Goal: Transaction & Acquisition: Purchase product/service

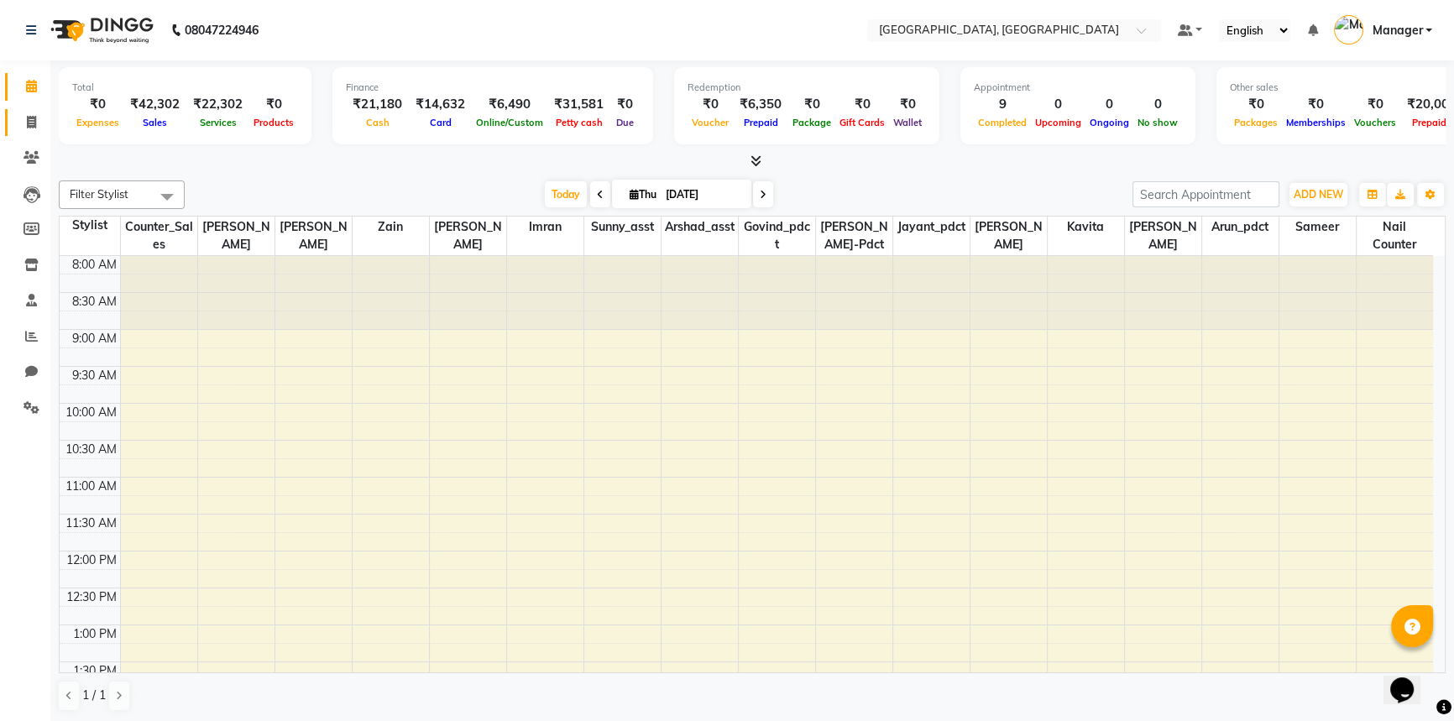
click at [24, 121] on span at bounding box center [31, 122] width 29 height 19
select select "service"
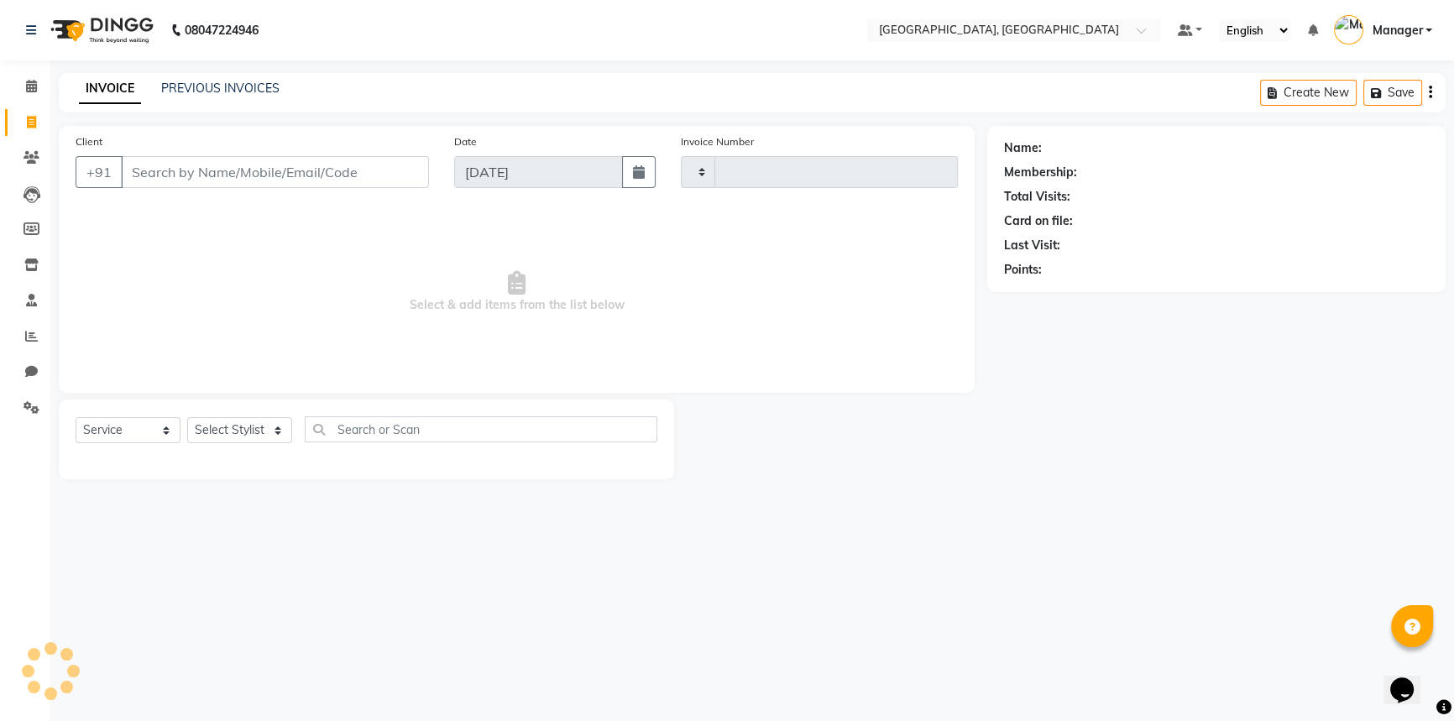
type input "3154"
click at [324, 177] on input "Client" at bounding box center [275, 172] width 308 height 32
select select "8574"
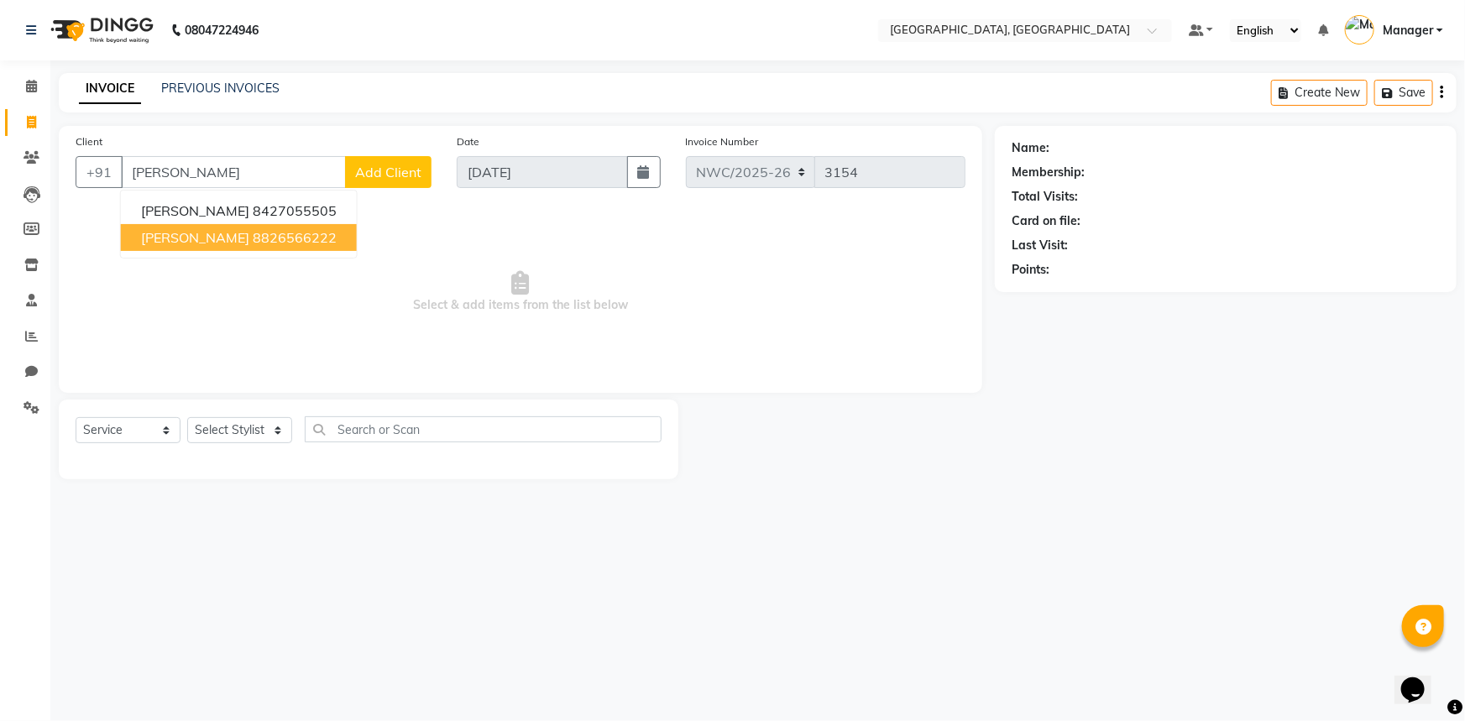
click at [314, 240] on ngb-highlight "8826566222" at bounding box center [295, 237] width 84 height 17
type input "8826566222"
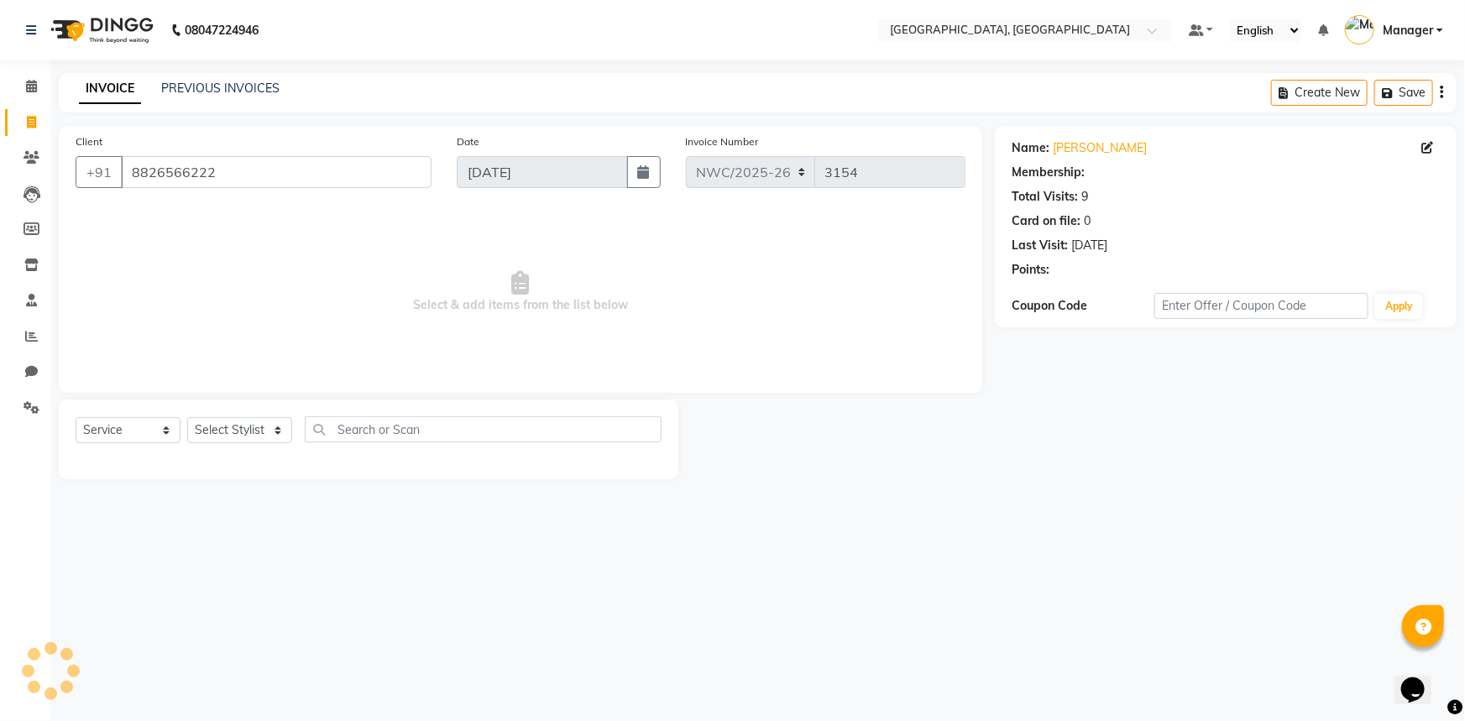
select select "1: Object"
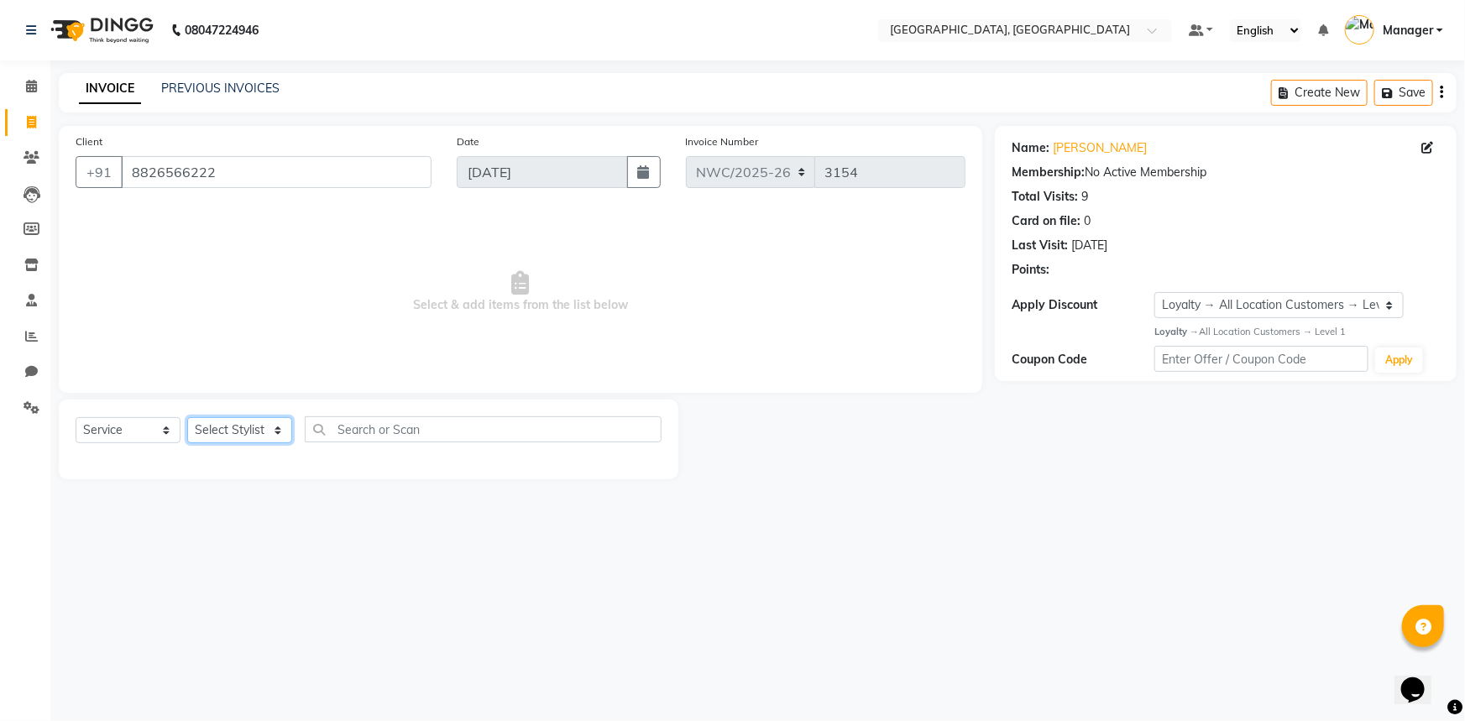
click at [242, 421] on select "Select Stylist [PERSON_NAME]-pdct Arshad_asst Arun_pdct Counter_Sales [PERSON_N…" at bounding box center [239, 430] width 105 height 26
select select "84834"
click at [187, 417] on select "Select Stylist [PERSON_NAME]-pdct Arshad_asst Arun_pdct Counter_Sales [PERSON_N…" at bounding box center [239, 430] width 105 height 26
click at [358, 430] on input "text" at bounding box center [483, 429] width 357 height 26
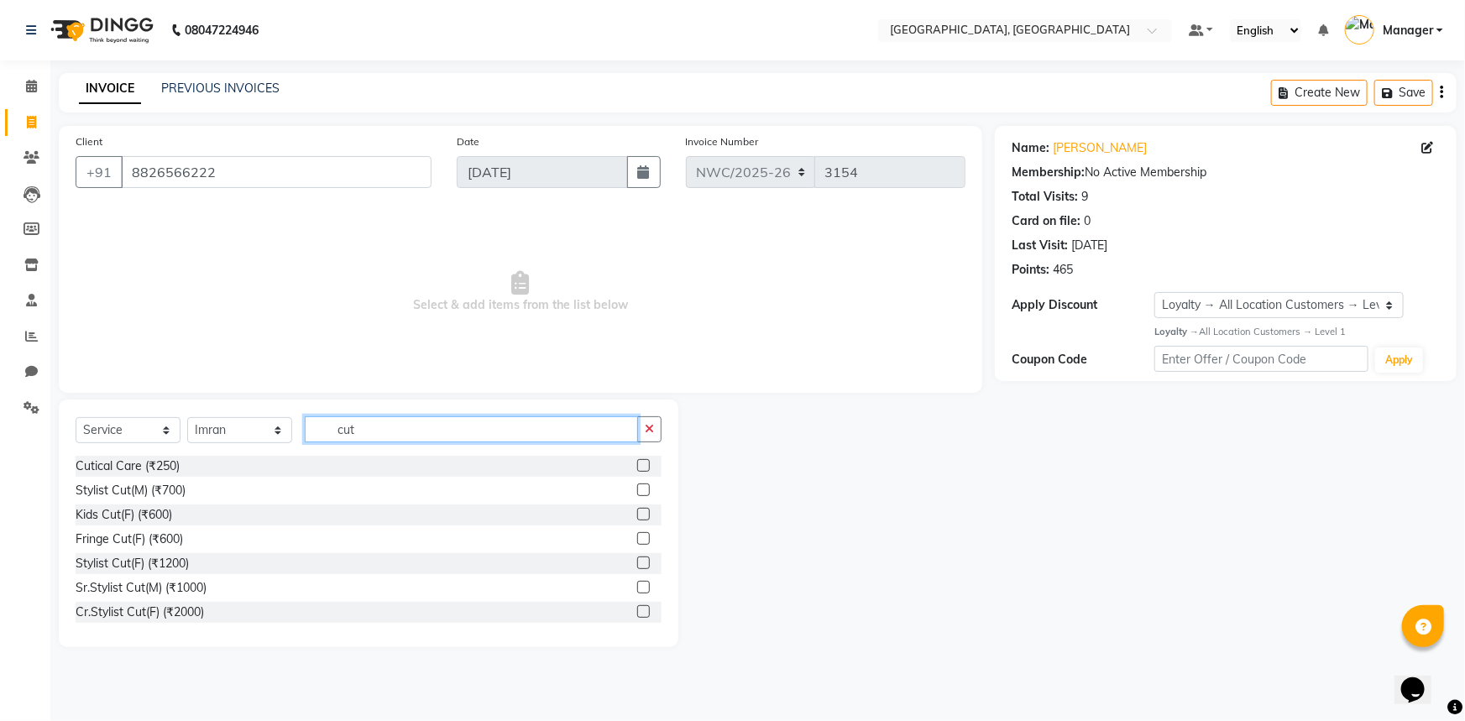
type input "cut"
click at [638, 489] on label at bounding box center [643, 489] width 13 height 13
click at [638, 489] on input "checkbox" at bounding box center [642, 490] width 11 height 11
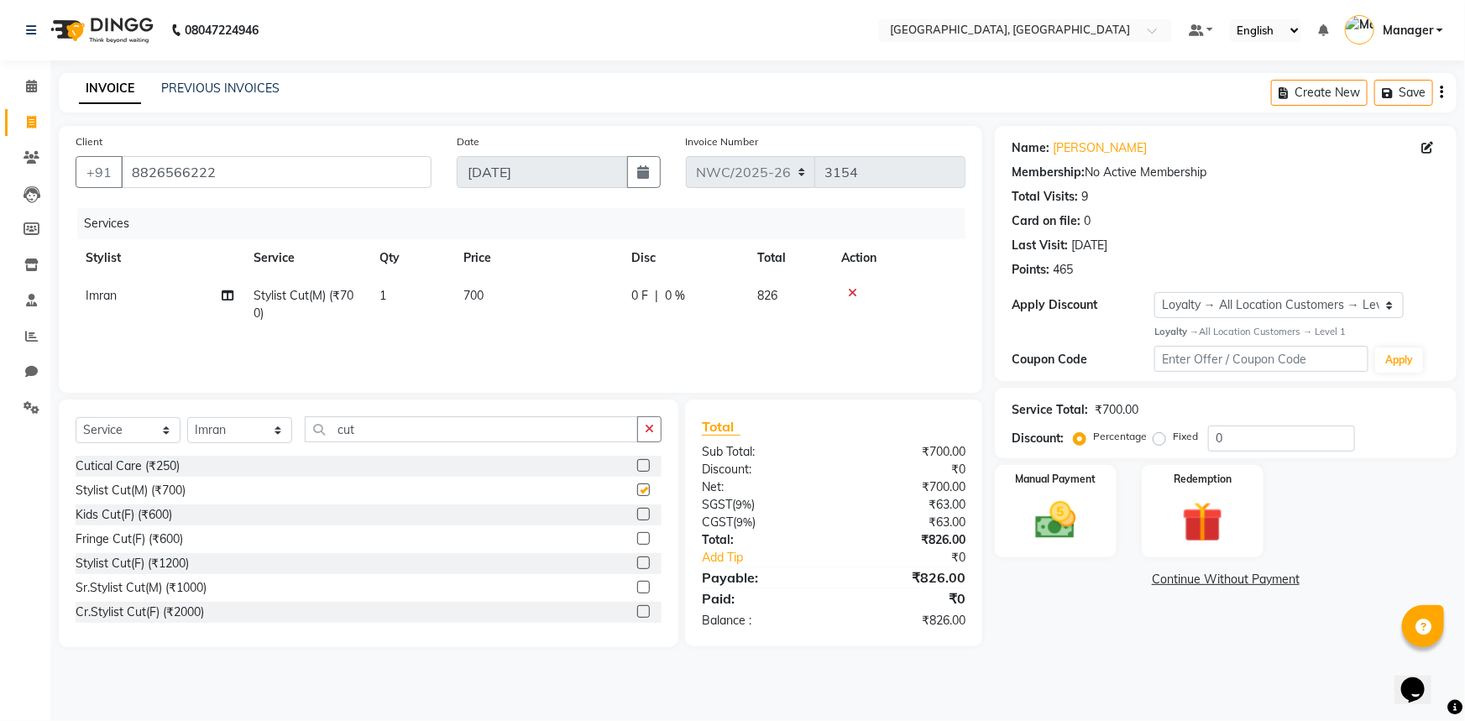
checkbox input "false"
click at [487, 294] on td "700" at bounding box center [537, 304] width 168 height 55
select select "84834"
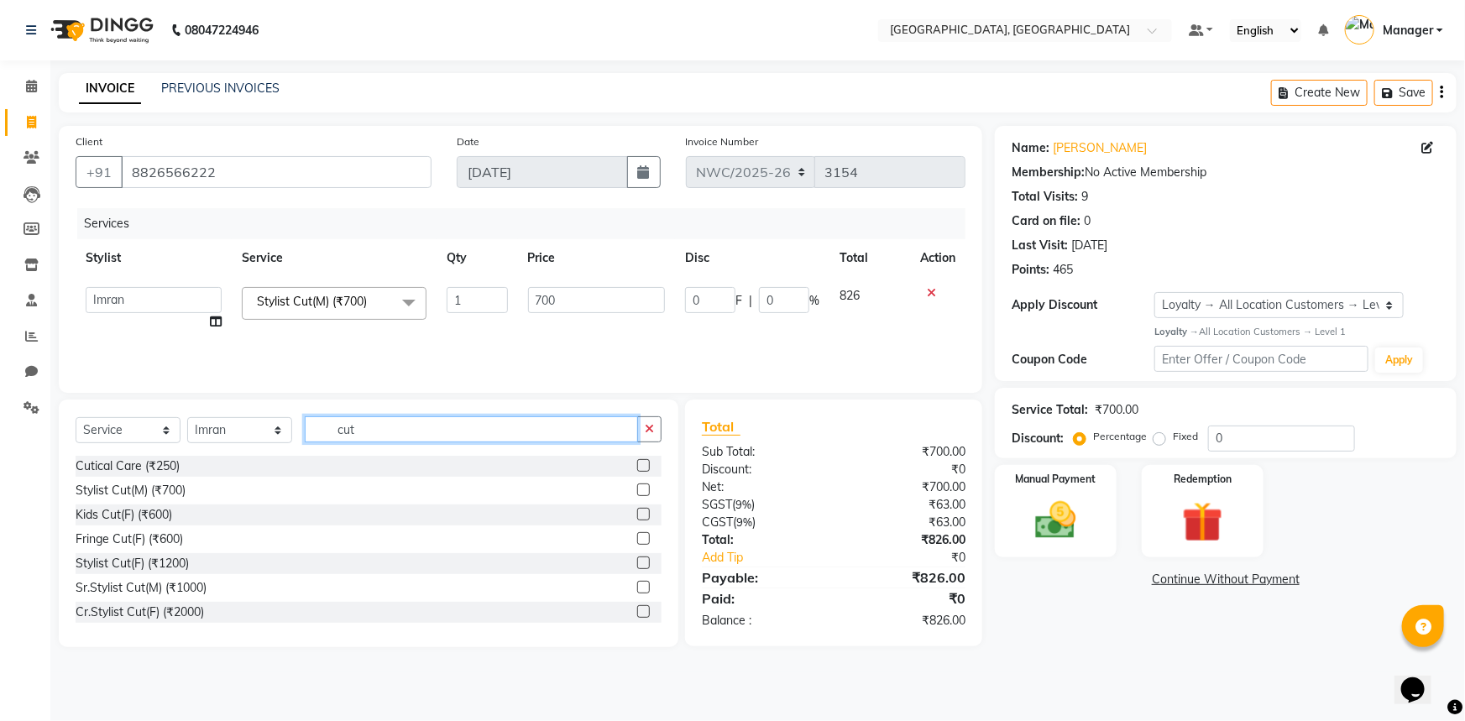
drag, startPoint x: 362, startPoint y: 431, endPoint x: 282, endPoint y: 421, distance: 80.3
click at [282, 421] on div "Select Service Product Membership Package Voucher Prepaid Gift Card Select Styl…" at bounding box center [369, 435] width 586 height 39
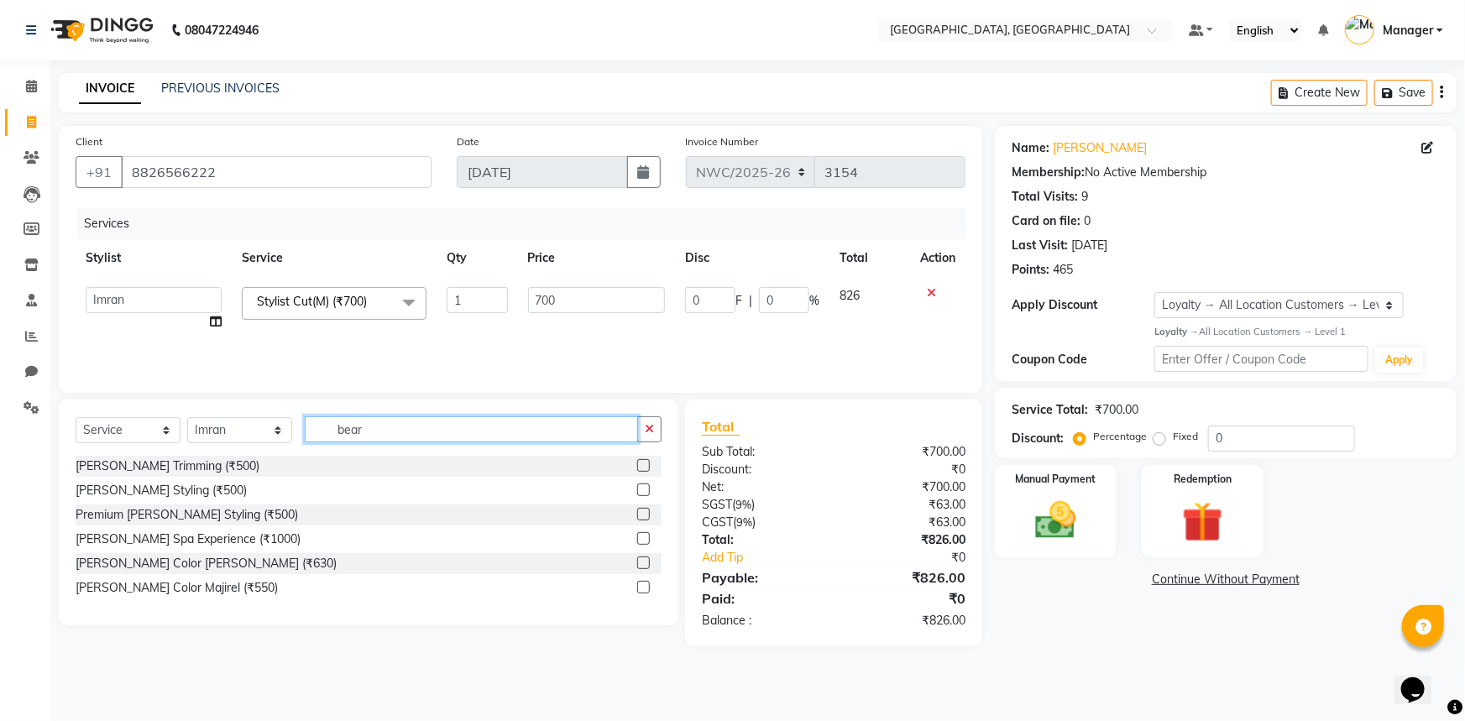
type input "bear"
click at [646, 493] on label at bounding box center [643, 489] width 13 height 13
click at [646, 493] on input "checkbox" at bounding box center [642, 490] width 11 height 11
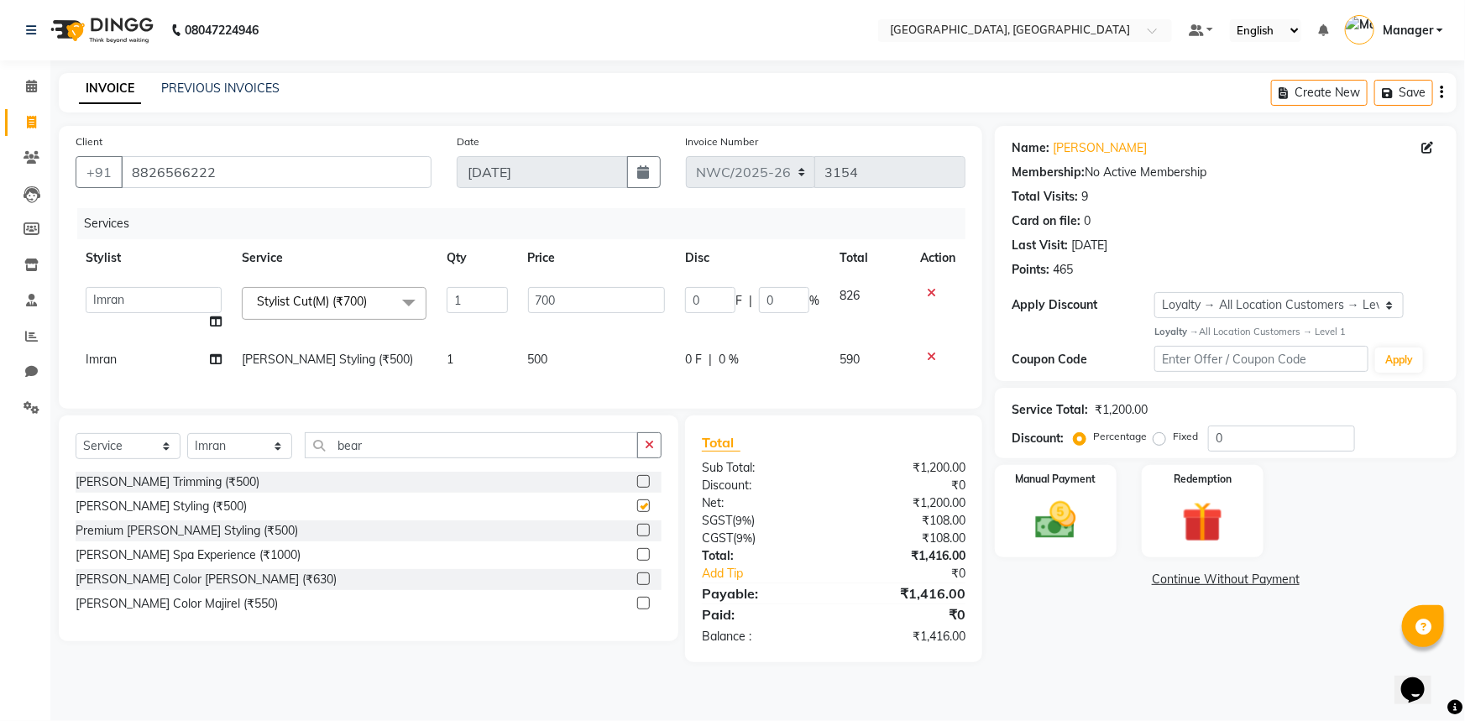
checkbox input "false"
click at [551, 361] on td "500" at bounding box center [597, 360] width 158 height 38
select select "84834"
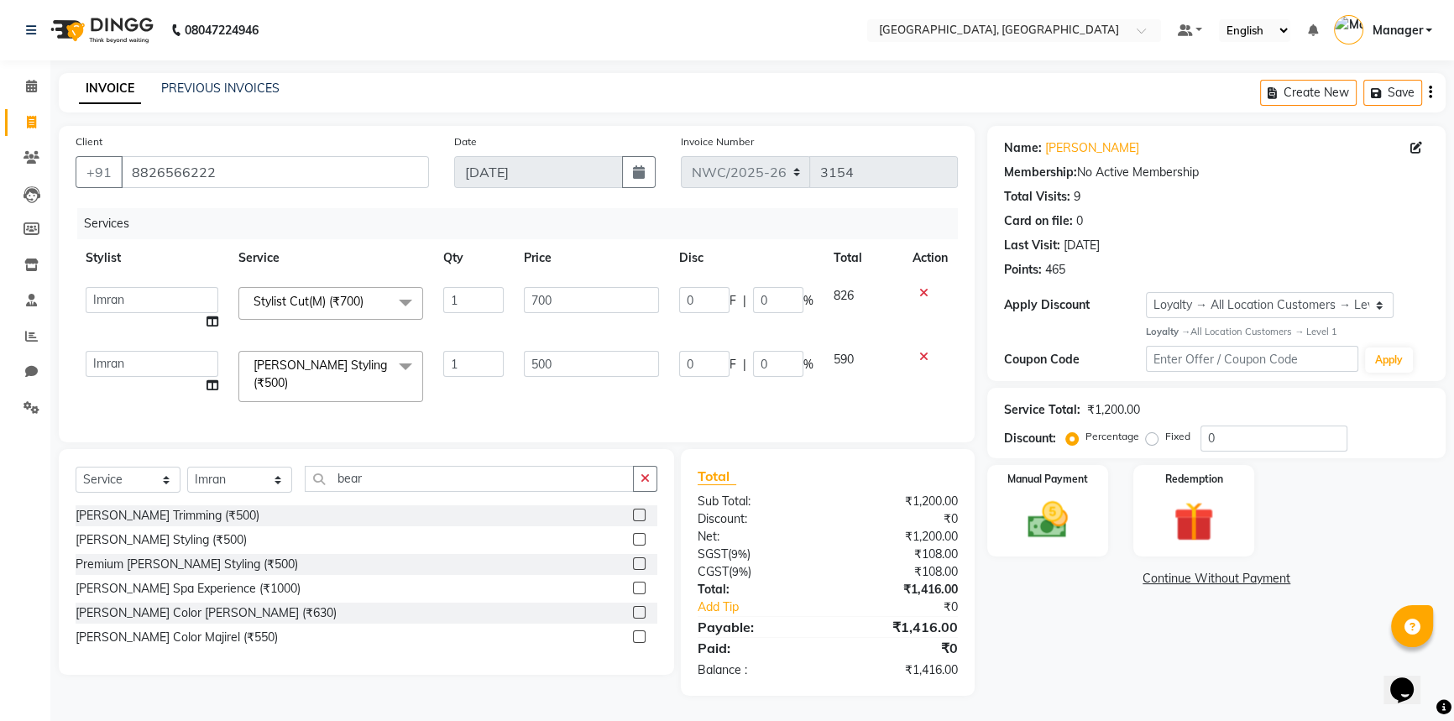
click at [507, 362] on tr "[PERSON_NAME]-pdct Arshad_asst Arun_pdct Counter_Sales [PERSON_NAME] [PERSON_NA…" at bounding box center [517, 376] width 882 height 71
click at [560, 398] on div "Services Stylist Service Qty Price Disc Total Action [PERSON_NAME]-pdct Arshad_…" at bounding box center [517, 316] width 882 height 217
click at [551, 294] on input "700" at bounding box center [591, 300] width 135 height 26
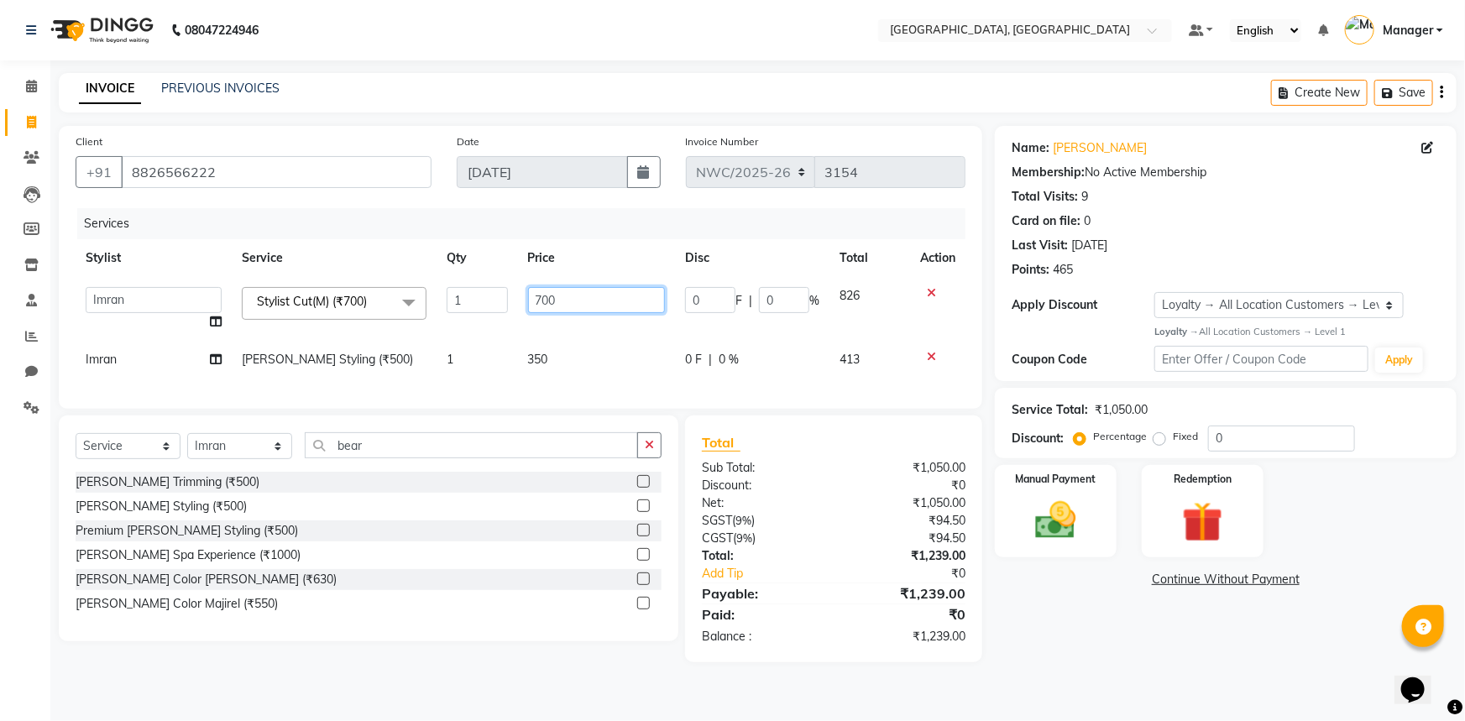
drag, startPoint x: 575, startPoint y: 297, endPoint x: 529, endPoint y: 309, distance: 47.6
click at [529, 309] on input "700" at bounding box center [597, 300] width 138 height 26
type input "500"
click at [567, 379] on div "Services Stylist Service Qty Price Disc Total Action [PERSON_NAME]-pdct Arshad_…" at bounding box center [521, 300] width 890 height 184
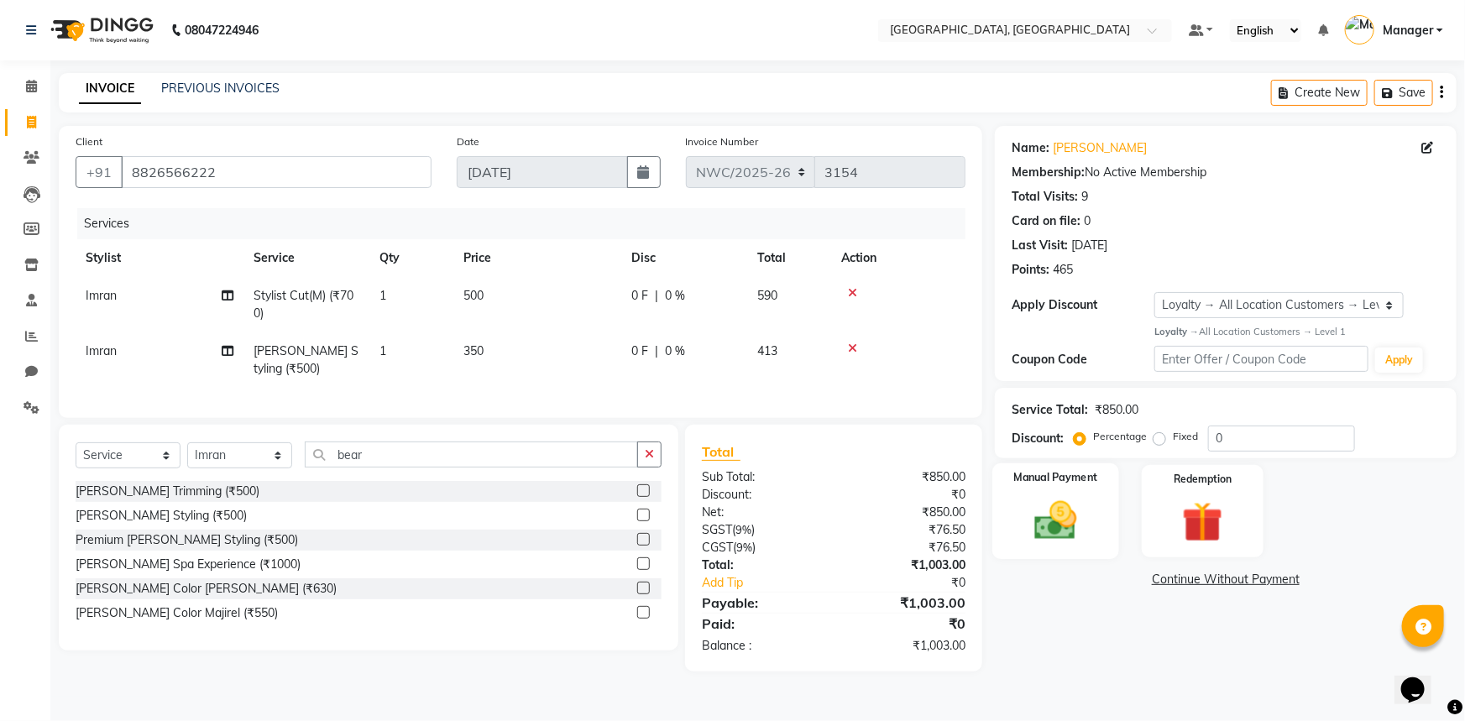
click at [1077, 524] on img at bounding box center [1056, 520] width 69 height 49
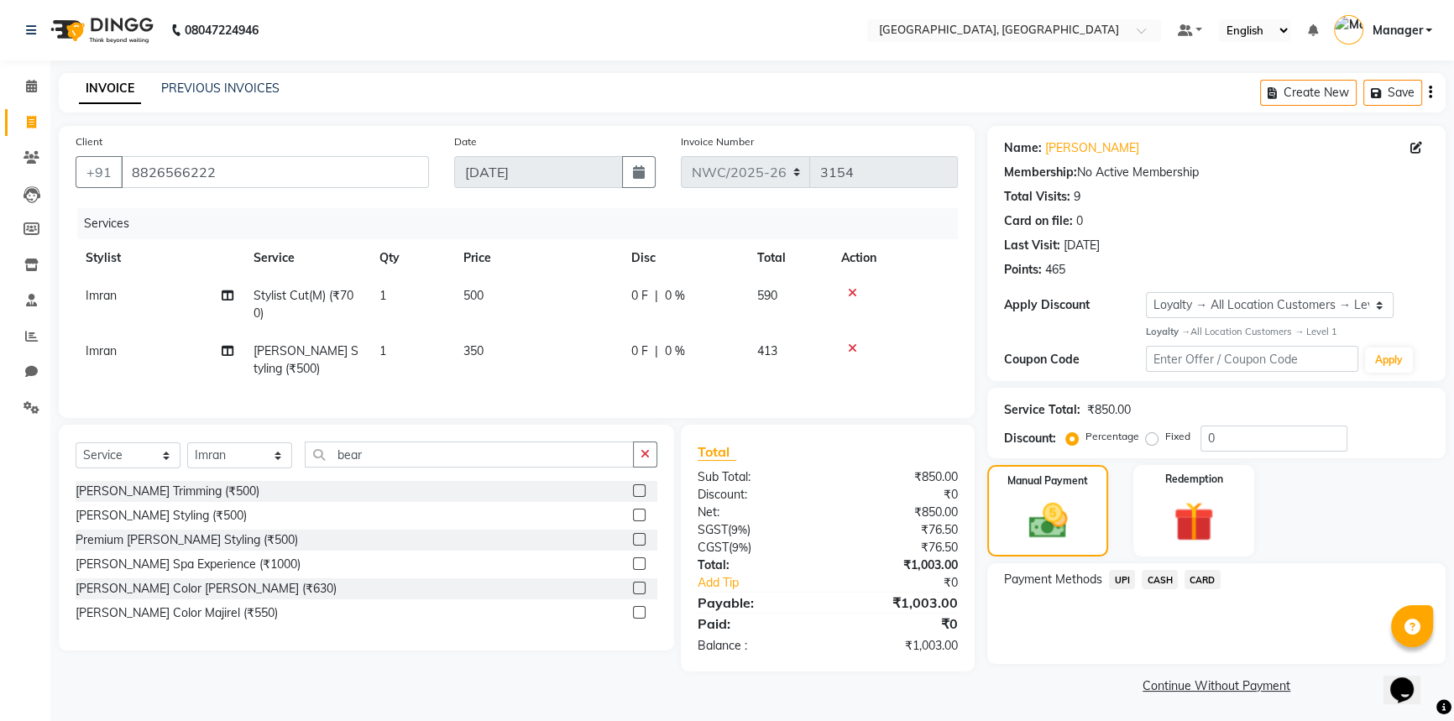
click at [1122, 579] on span "UPI" at bounding box center [1122, 579] width 26 height 19
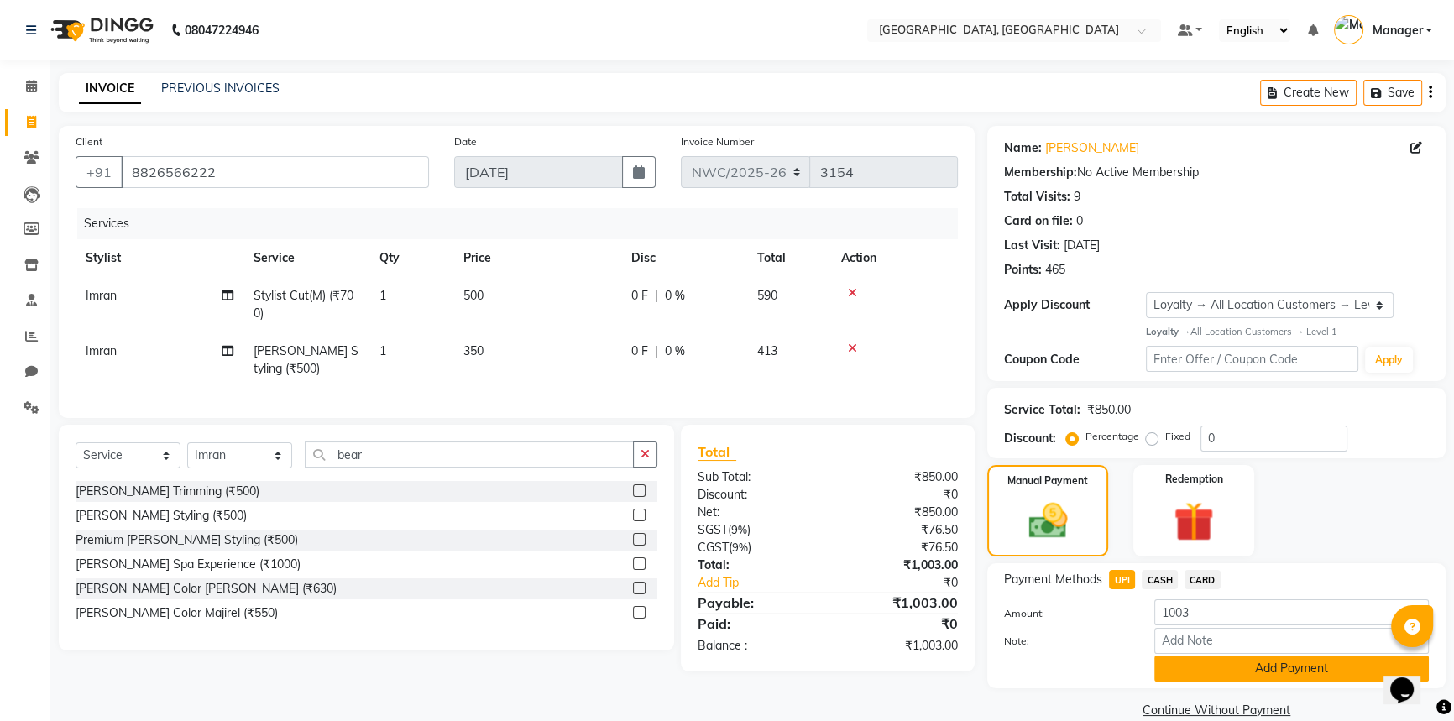
scroll to position [27, 0]
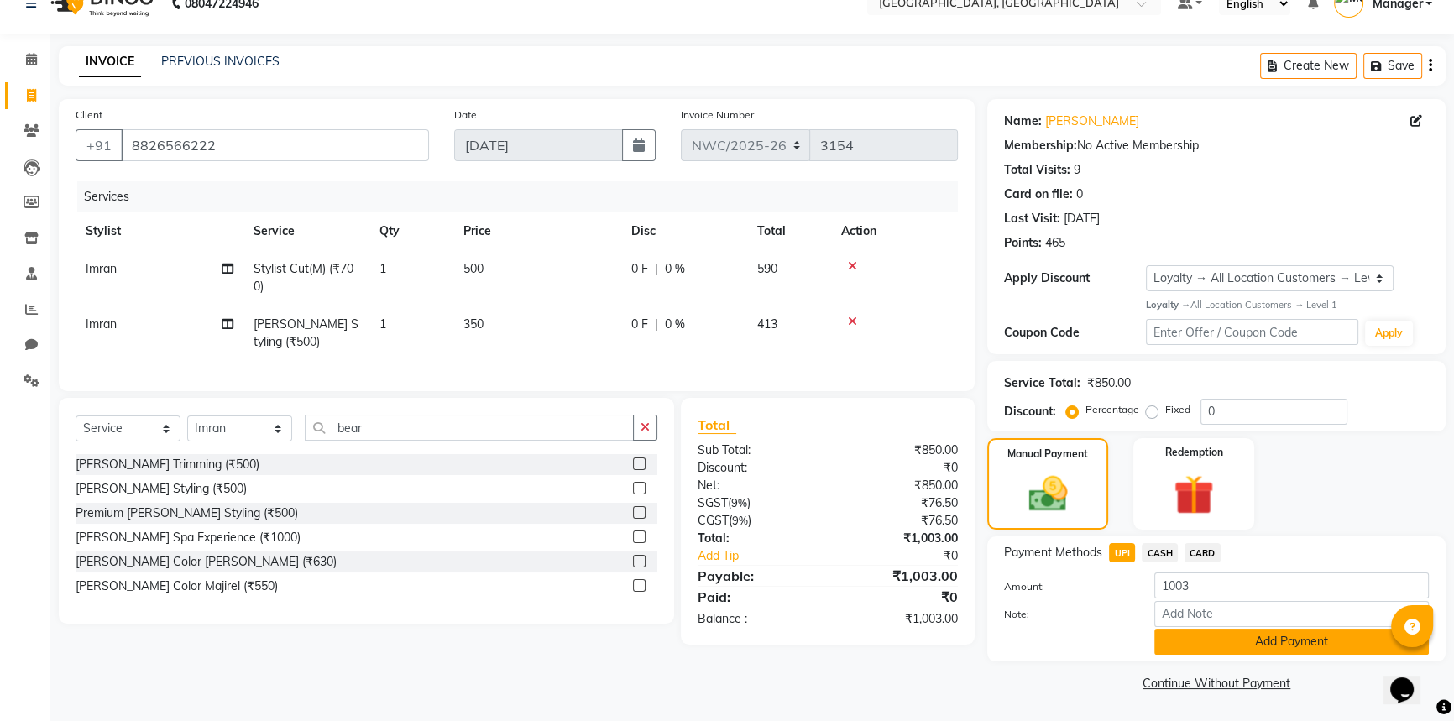
click at [1230, 642] on button "Add Payment" at bounding box center [1291, 642] width 274 height 26
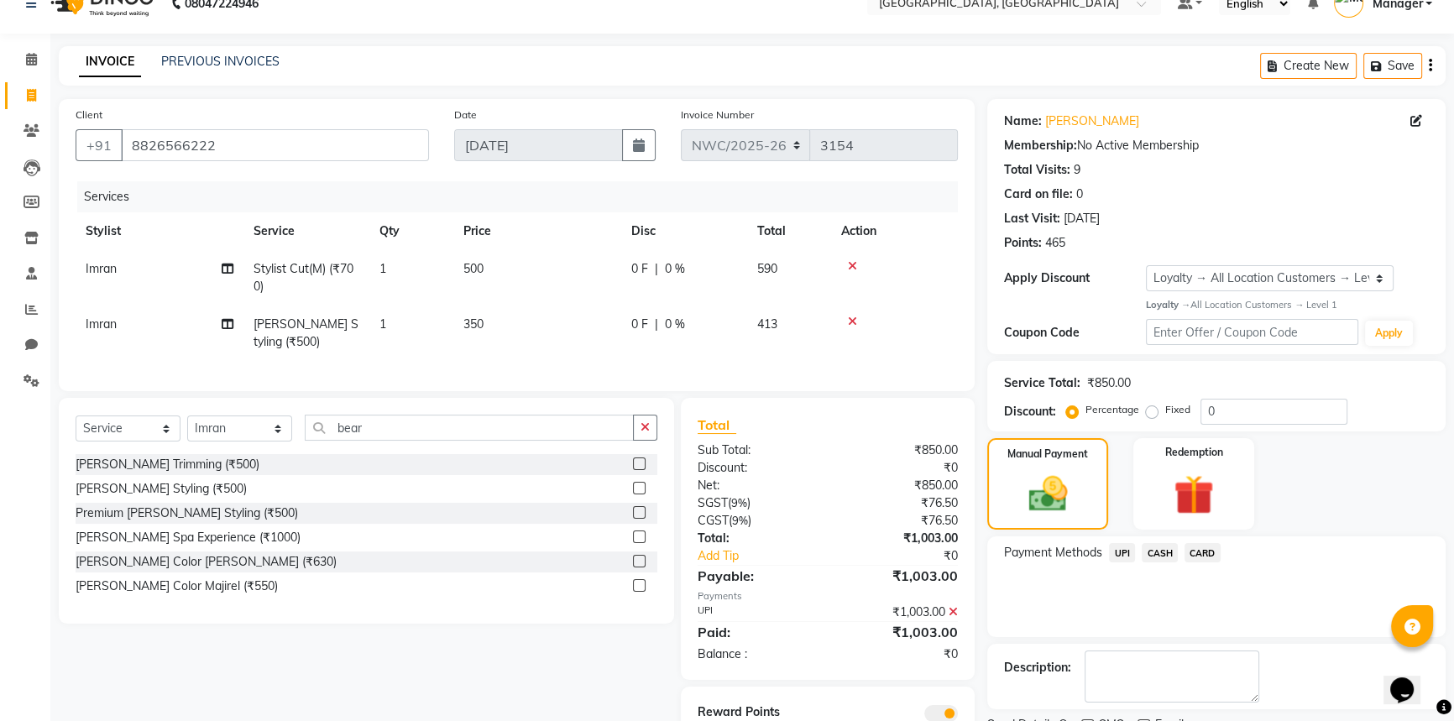
scroll to position [107, 0]
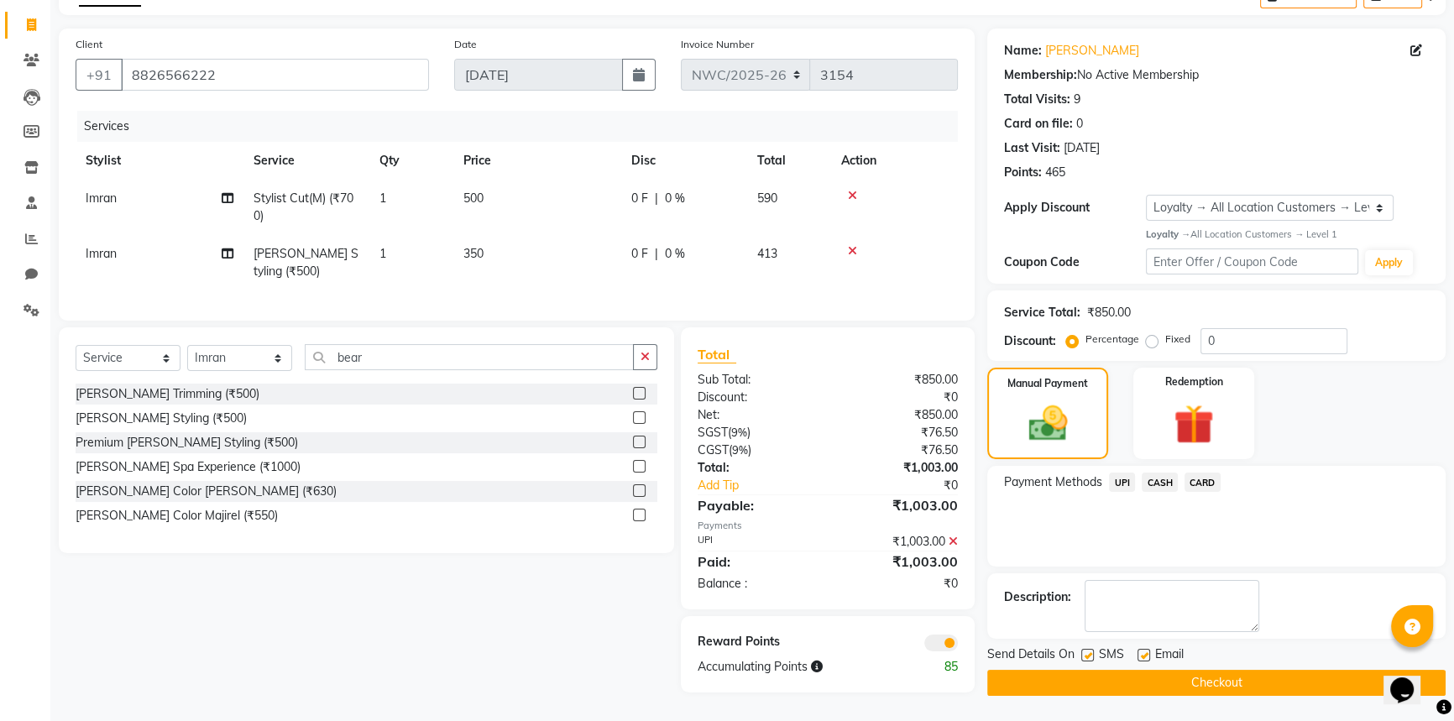
click at [1148, 670] on button "Checkout" at bounding box center [1216, 683] width 458 height 26
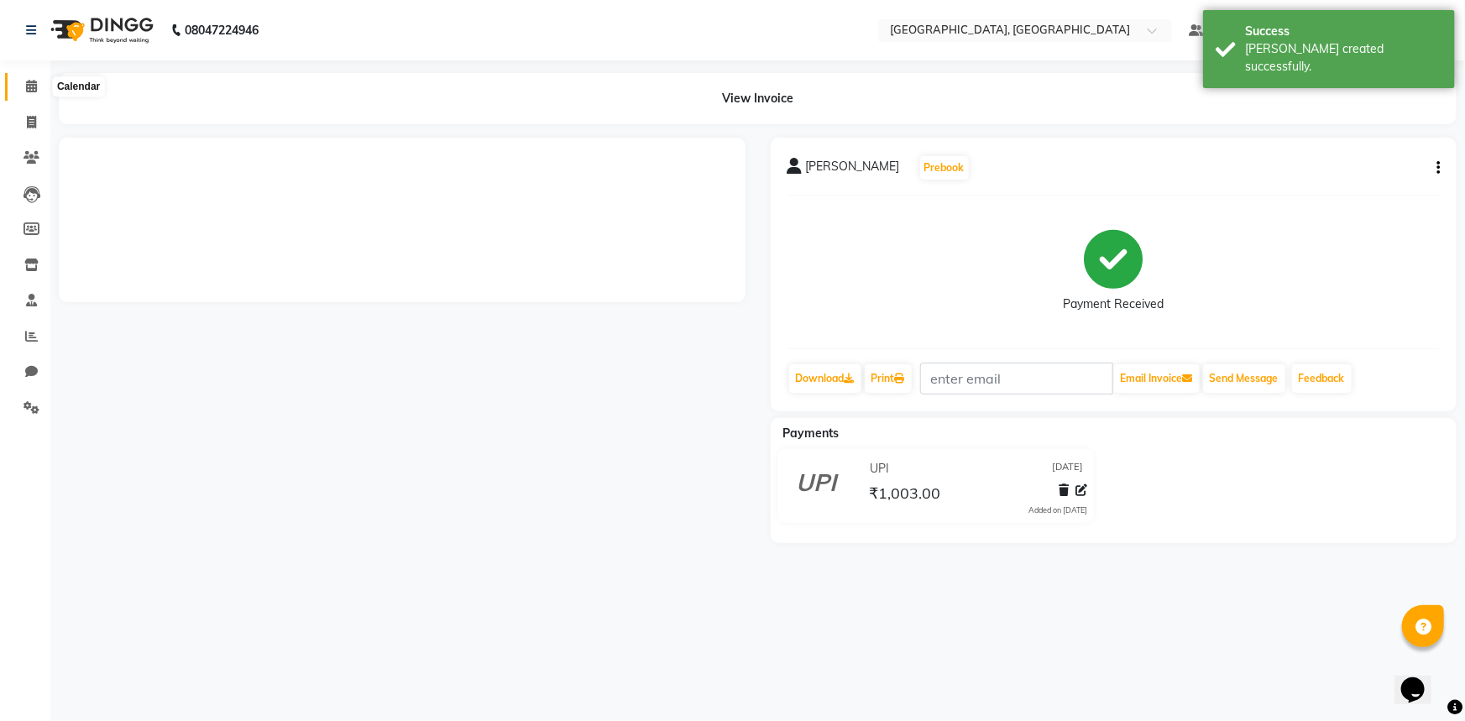
click at [28, 83] on icon at bounding box center [31, 86] width 11 height 13
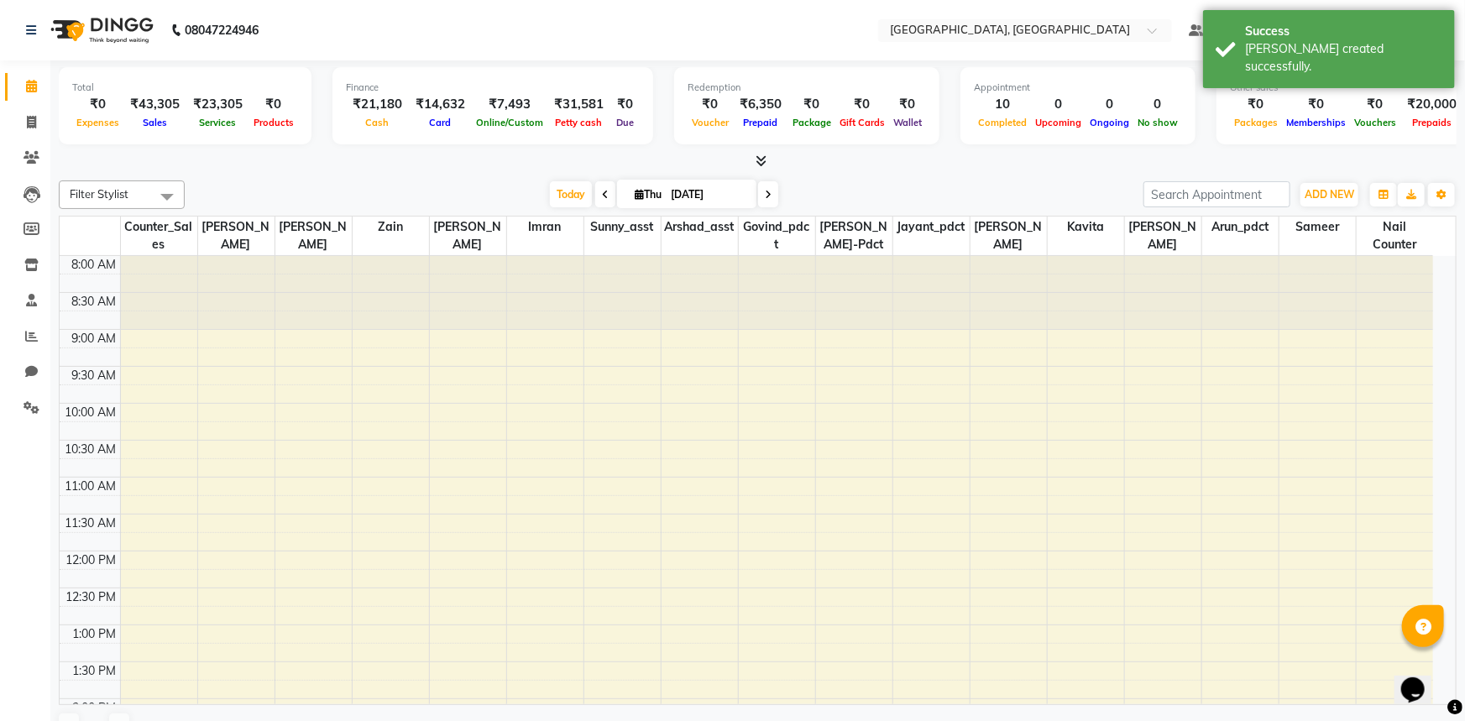
click at [400, 178] on div "Filter Stylist Select All [PERSON_NAME]-pdct Arshad_asst Arun_pdct Counter_Sale…" at bounding box center [758, 462] width 1398 height 577
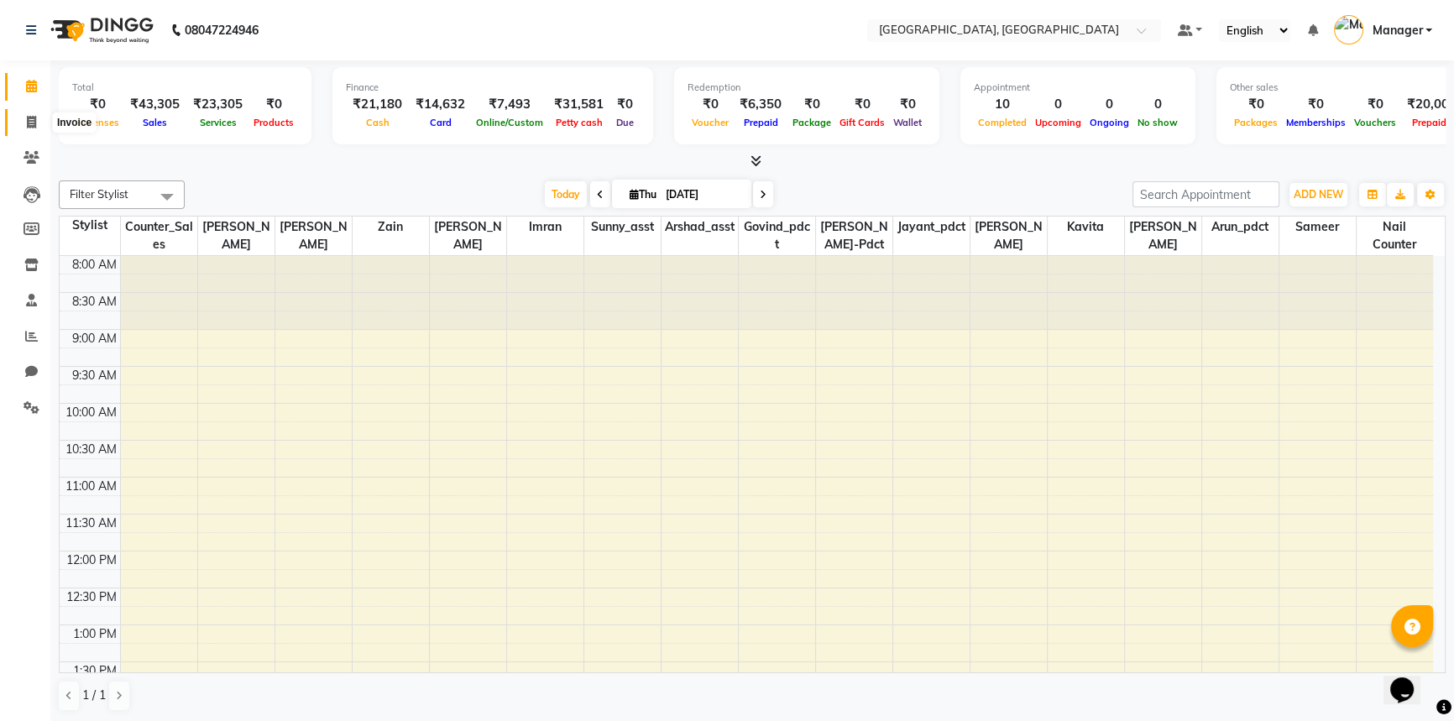
click at [32, 118] on icon at bounding box center [31, 122] width 9 height 13
select select "service"
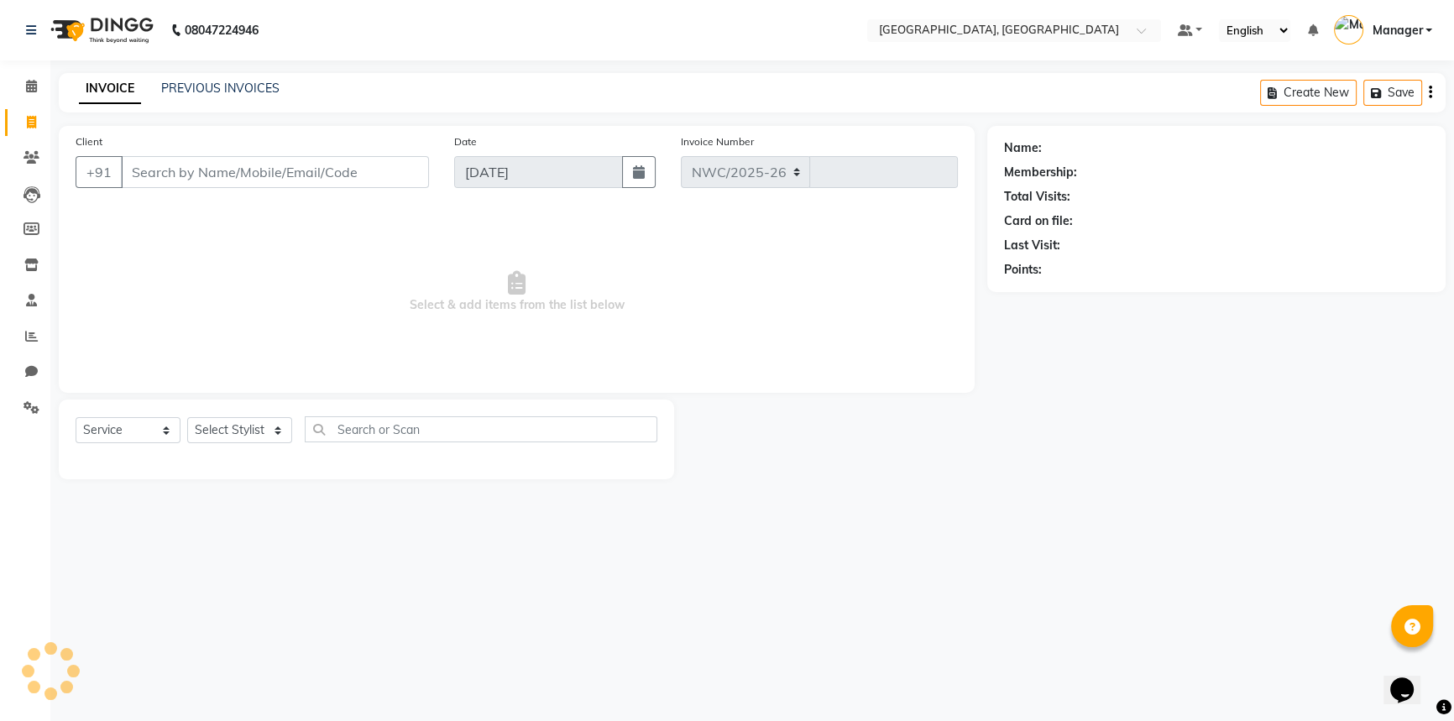
select select "8574"
type input "3155"
click at [176, 172] on input "Client" at bounding box center [275, 172] width 308 height 32
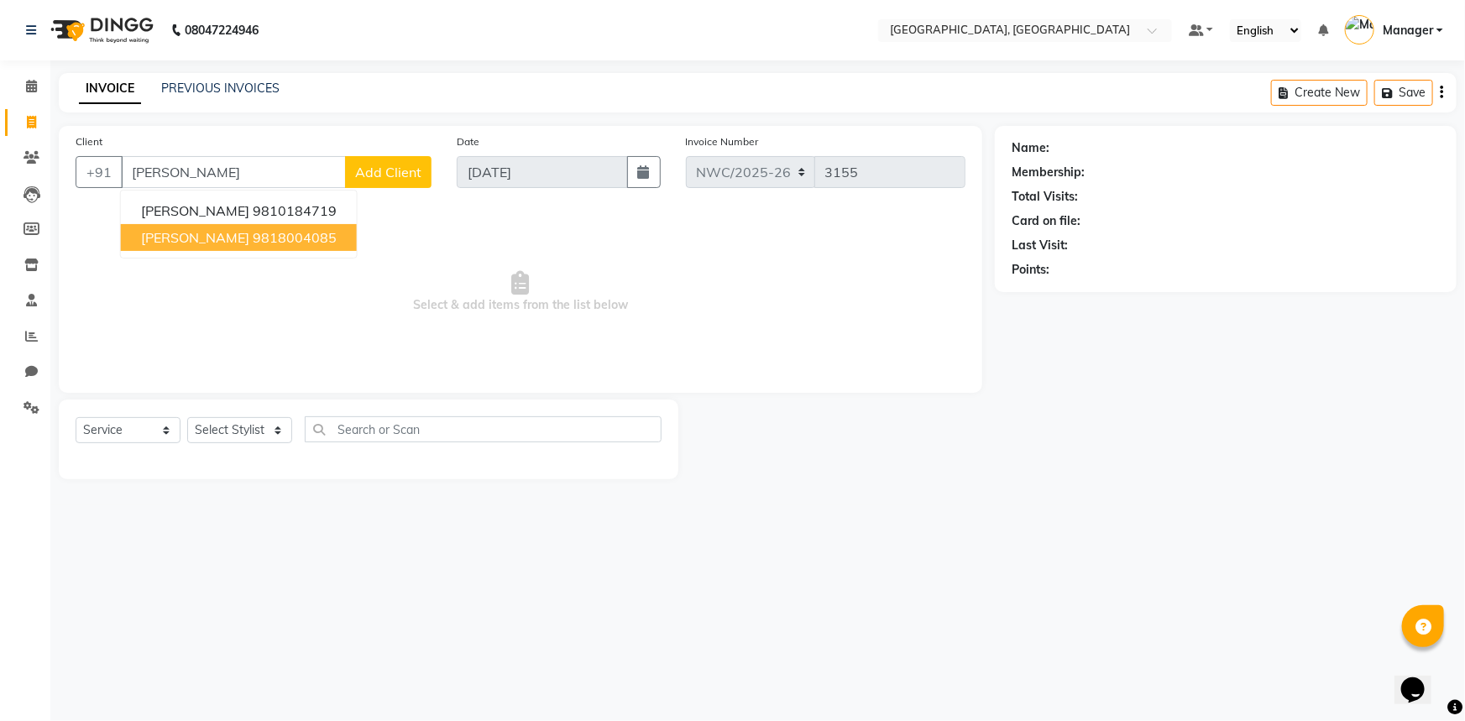
click at [253, 243] on ngb-highlight "9818004085" at bounding box center [295, 237] width 84 height 17
type input "9818004085"
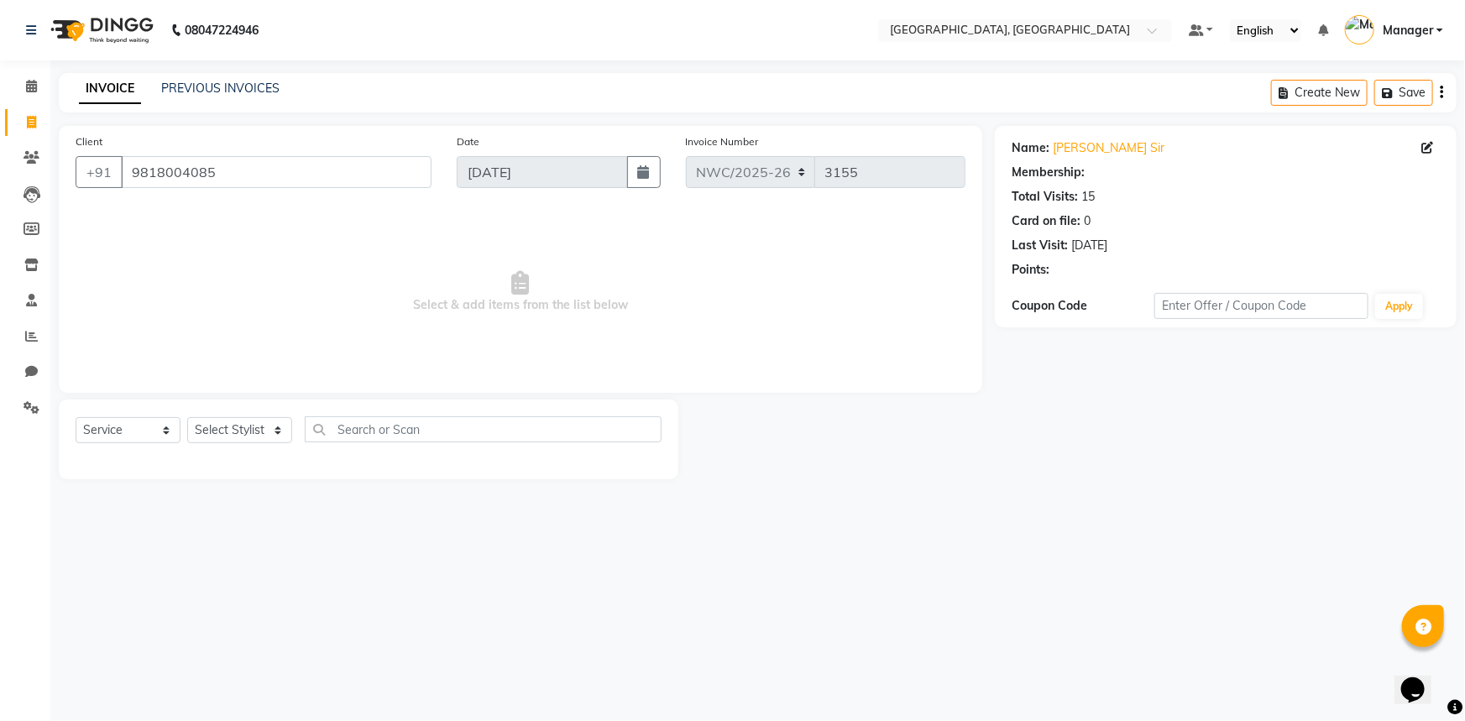
select select "1: Object"
click at [95, 441] on select "Select Service Product Membership Package Voucher Prepaid Gift Card" at bounding box center [128, 430] width 105 height 26
select select "P"
click at [76, 417] on select "Select Service Product Membership Package Voucher Prepaid Gift Card" at bounding box center [128, 430] width 105 height 26
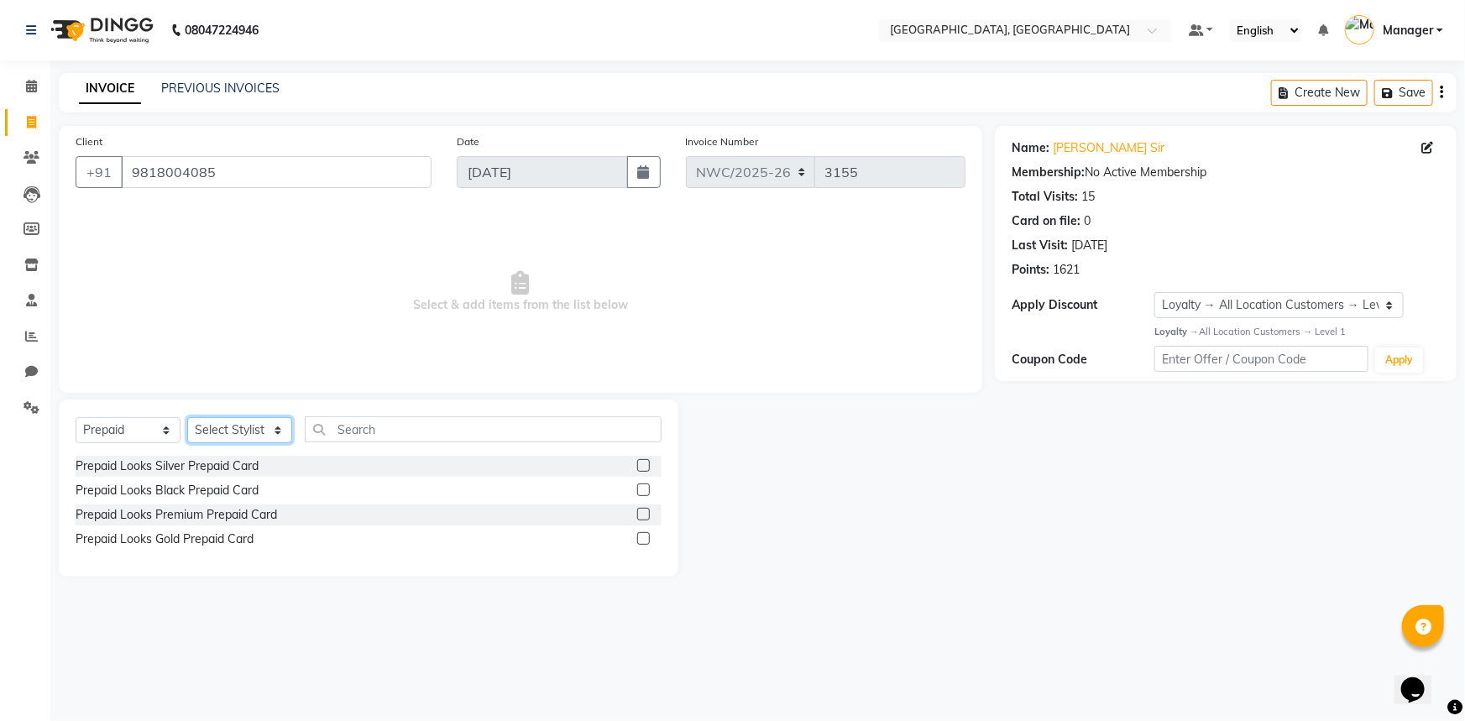
click at [235, 428] on select "Select Stylist [PERSON_NAME]-pdct Arshad_asst Arun_pdct Counter_Sales [PERSON_N…" at bounding box center [239, 430] width 105 height 26
select select "84832"
click at [187, 417] on select "Select Stylist [PERSON_NAME]-pdct Arshad_asst Arun_pdct Counter_Sales [PERSON_N…" at bounding box center [239, 430] width 105 height 26
click at [646, 471] on label at bounding box center [643, 465] width 13 height 13
click at [646, 471] on input "checkbox" at bounding box center [642, 466] width 11 height 11
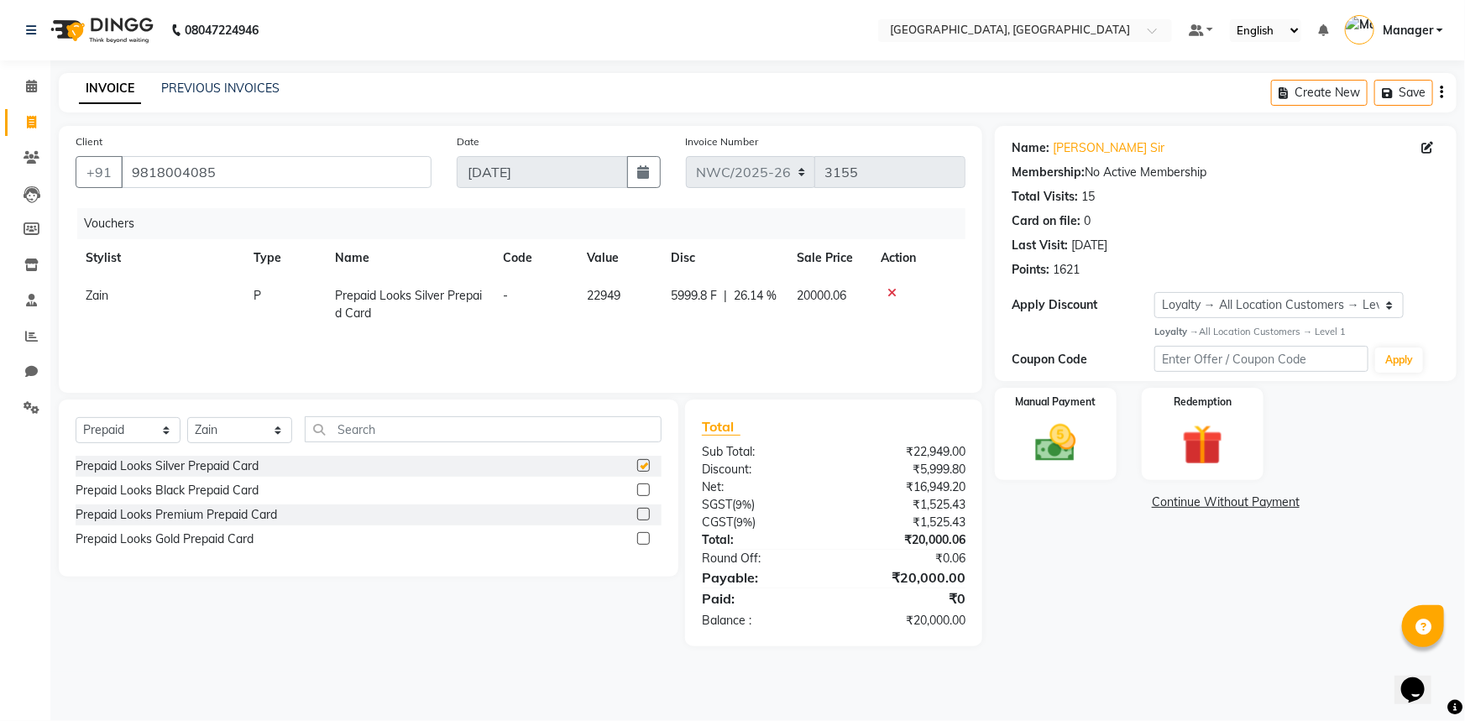
checkbox input "false"
drag, startPoint x: 908, startPoint y: 445, endPoint x: 970, endPoint y: 451, distance: 61.6
click at [970, 451] on div "₹22,949.00" at bounding box center [906, 452] width 144 height 18
click at [890, 292] on icon at bounding box center [892, 293] width 9 height 12
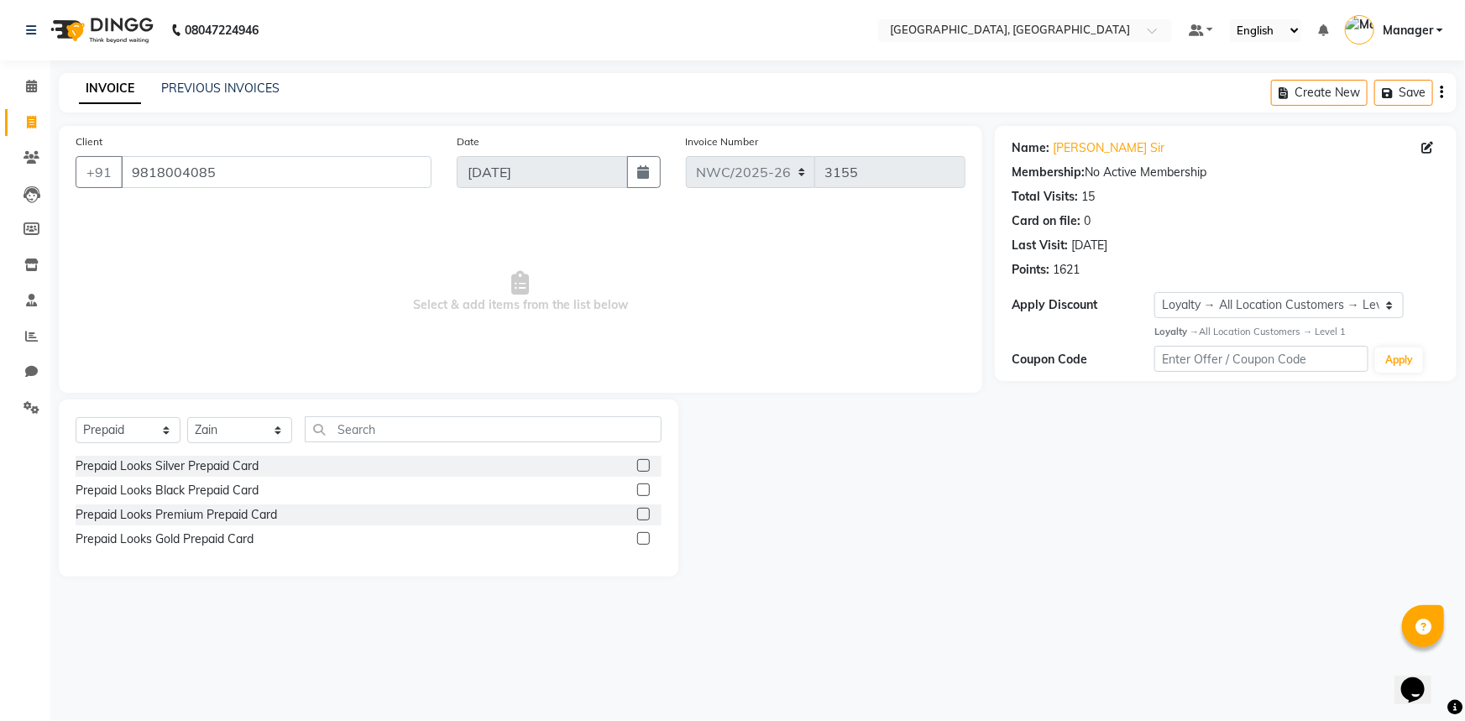
click at [643, 511] on label at bounding box center [643, 514] width 13 height 13
click at [643, 511] on input "checkbox" at bounding box center [642, 515] width 11 height 11
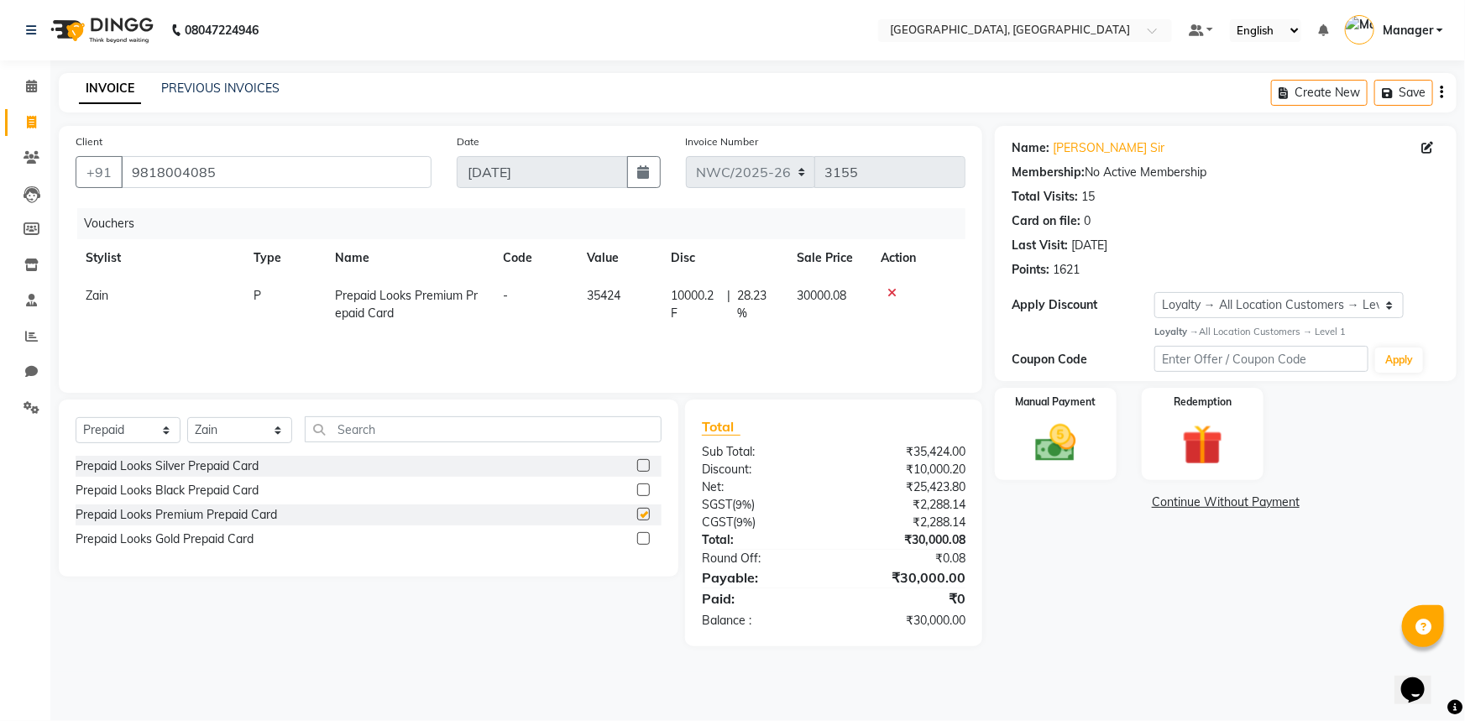
checkbox input "false"
click at [34, 84] on icon at bounding box center [31, 86] width 11 height 13
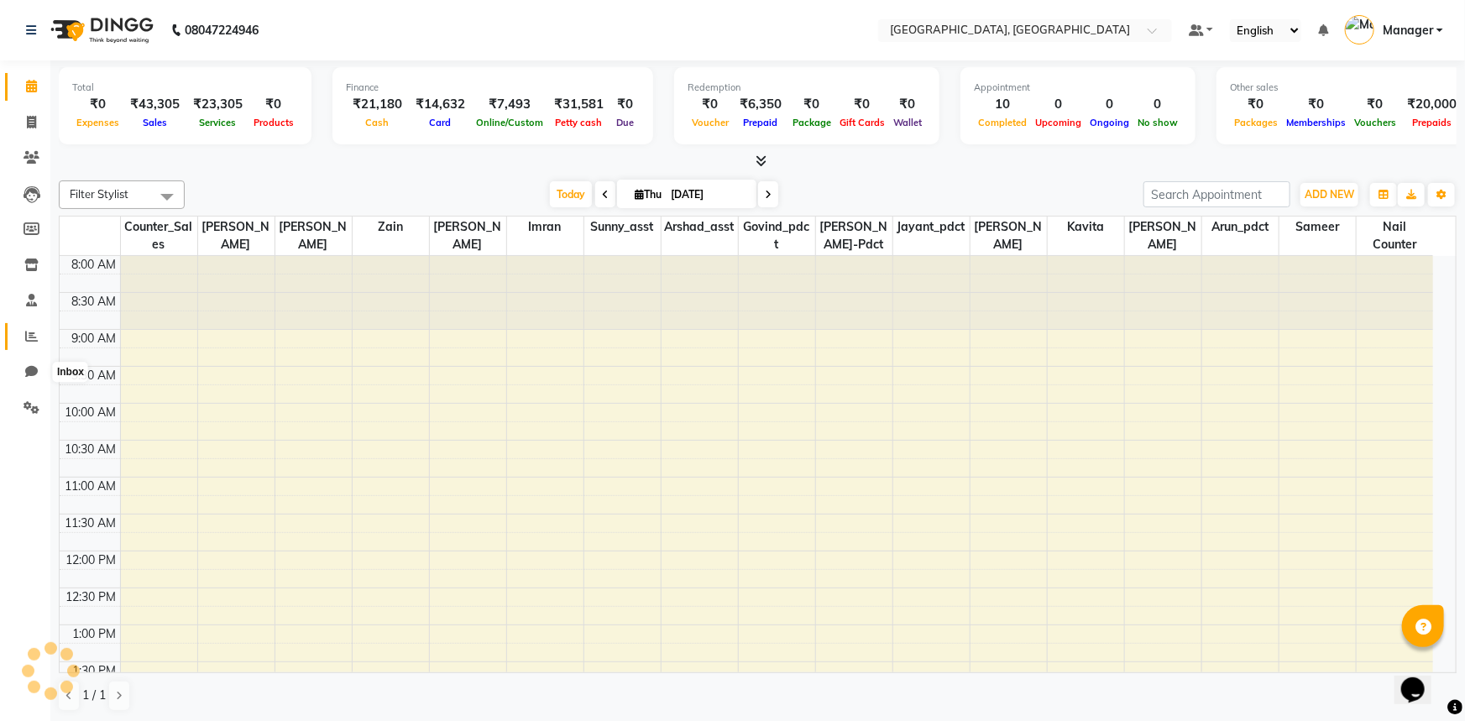
click at [34, 332] on icon at bounding box center [31, 336] width 13 height 13
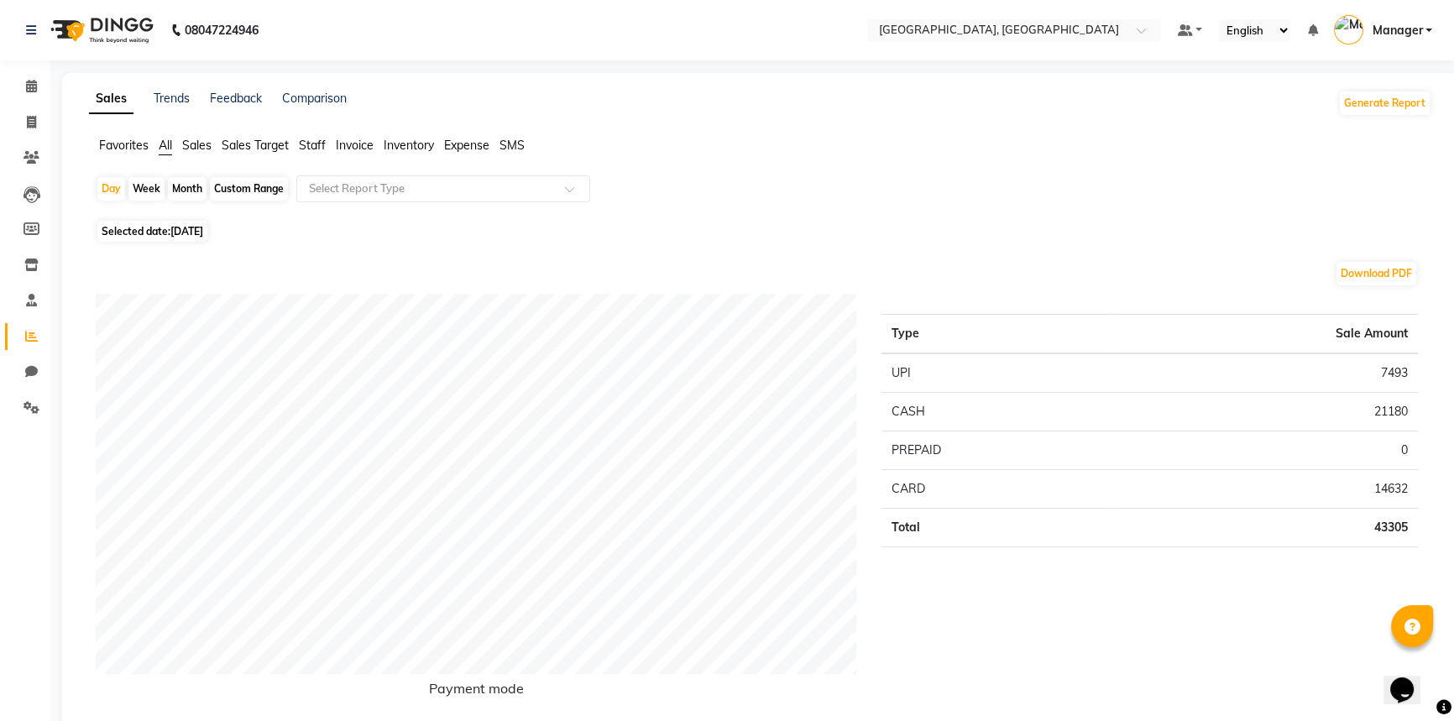
click at [311, 140] on span "Staff" at bounding box center [312, 145] width 27 height 15
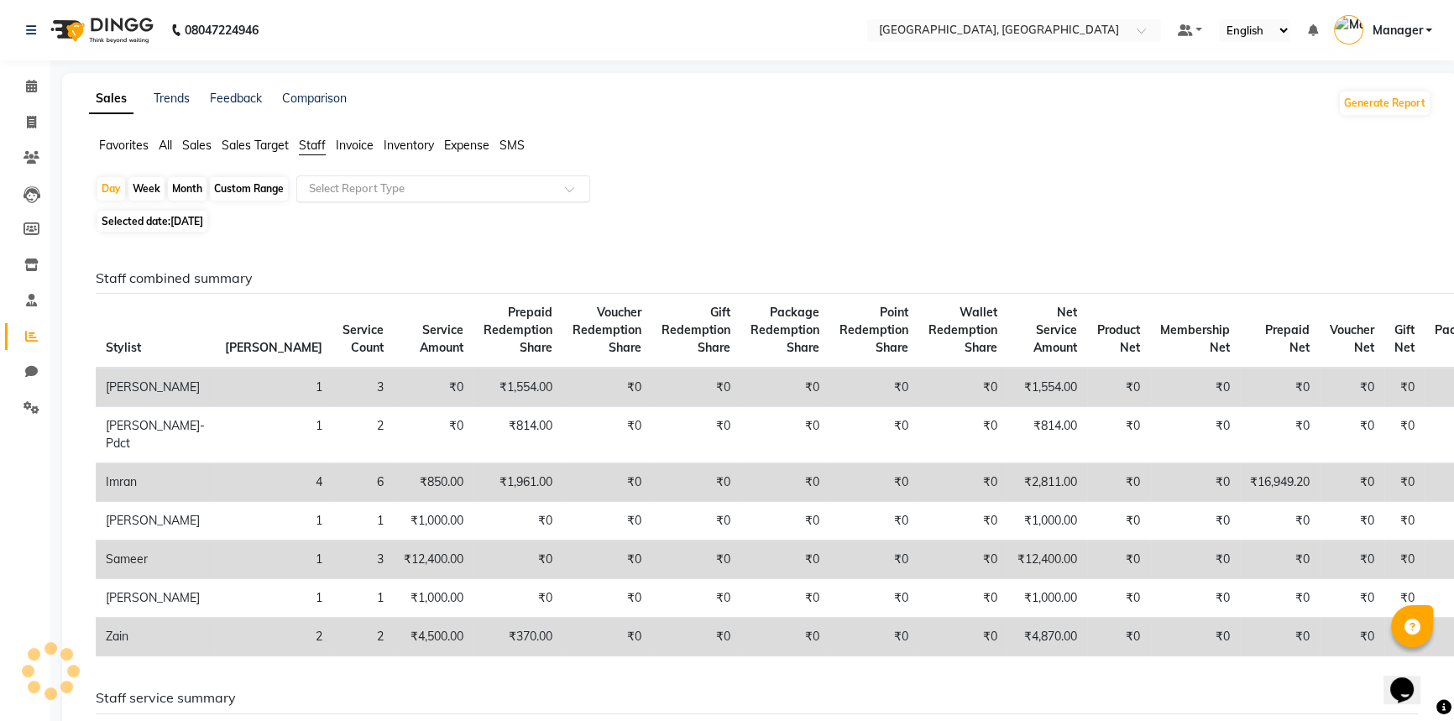
click at [374, 190] on input "text" at bounding box center [427, 188] width 242 height 17
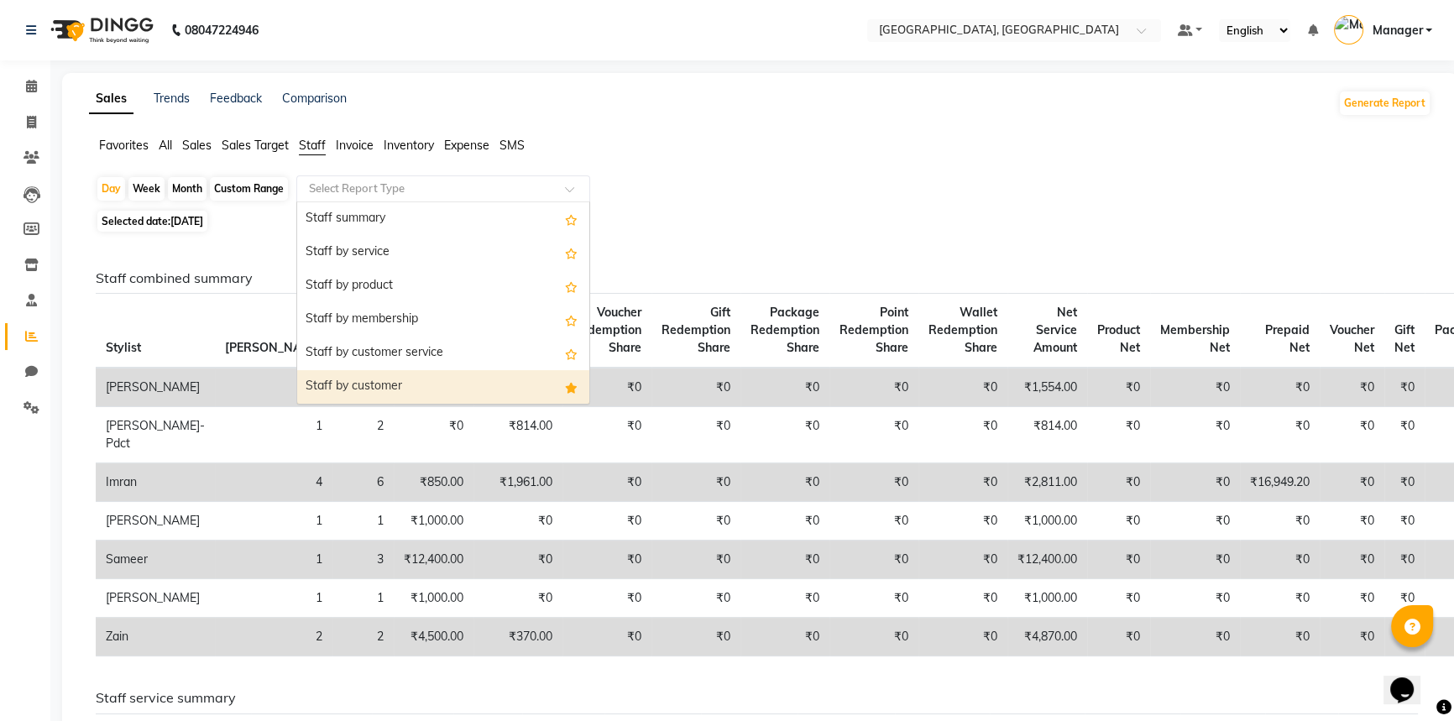
click at [389, 387] on div "Staff by customer" at bounding box center [443, 387] width 292 height 34
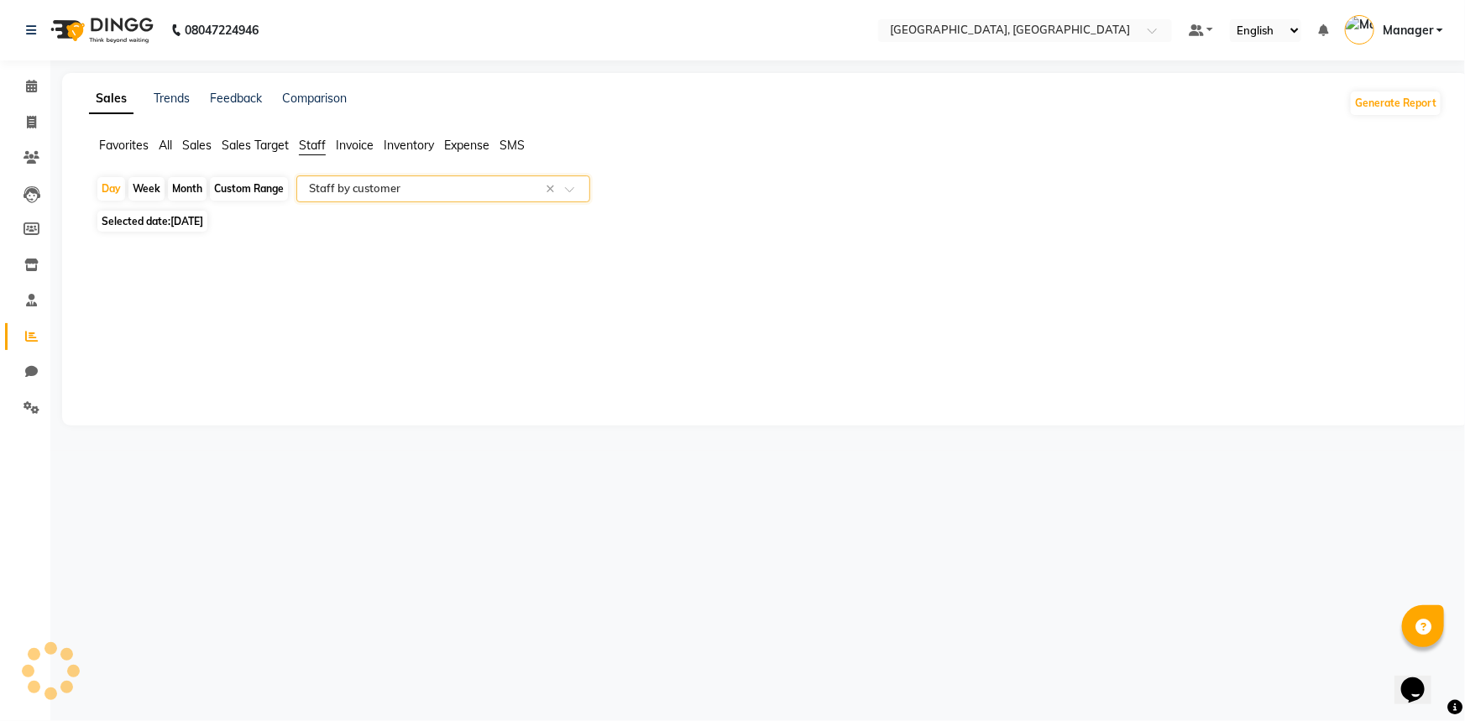
select select "full_report"
select select "csv"
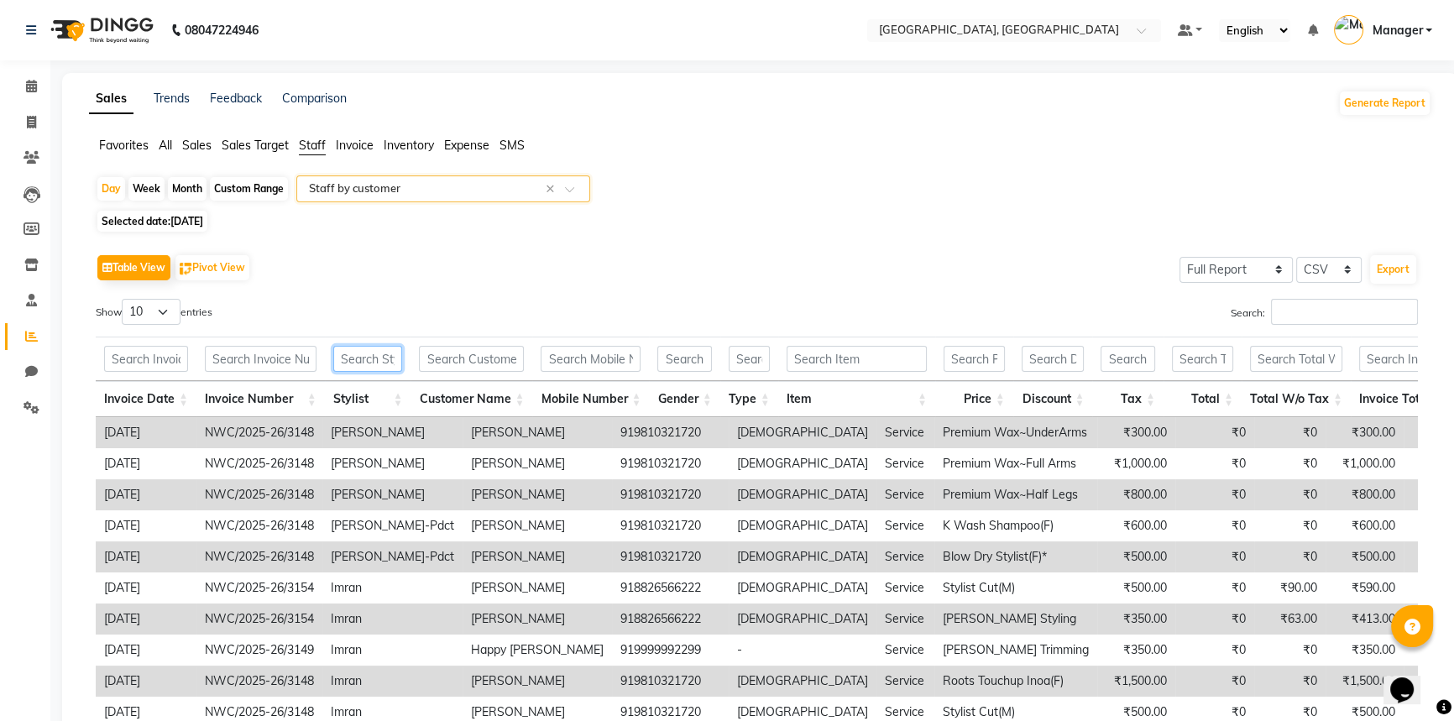
click at [369, 361] on input "text" at bounding box center [368, 359] width 70 height 26
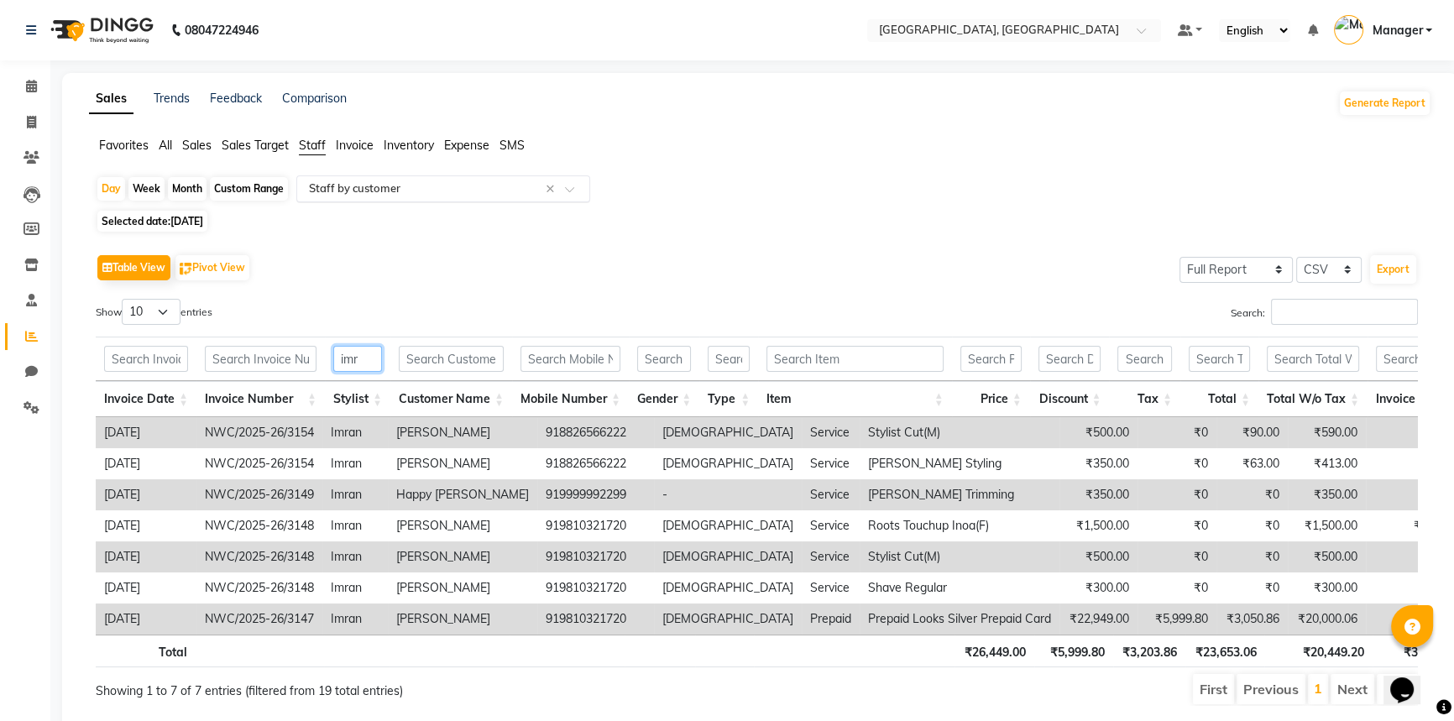
type input "imr"
click at [489, 186] on input "text" at bounding box center [427, 188] width 242 height 17
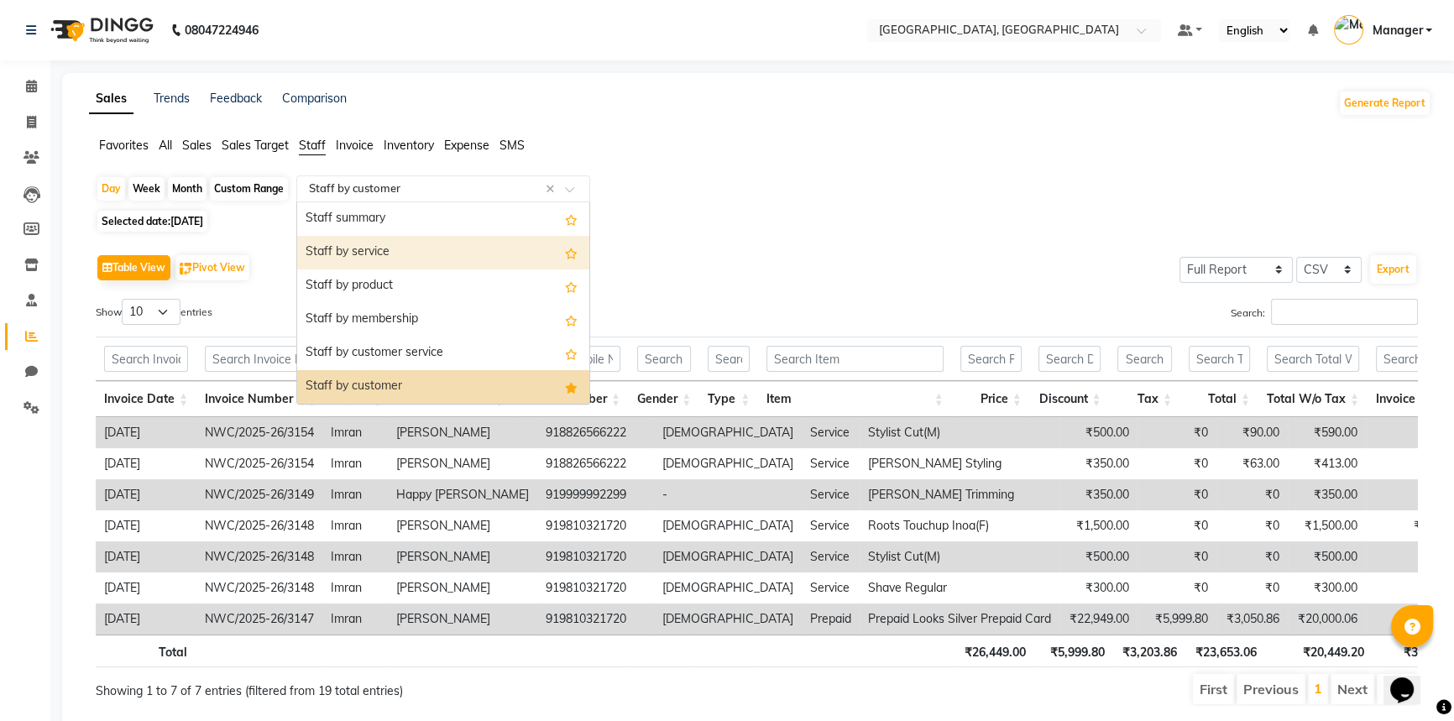
click at [426, 258] on div "Staff by service" at bounding box center [443, 253] width 292 height 34
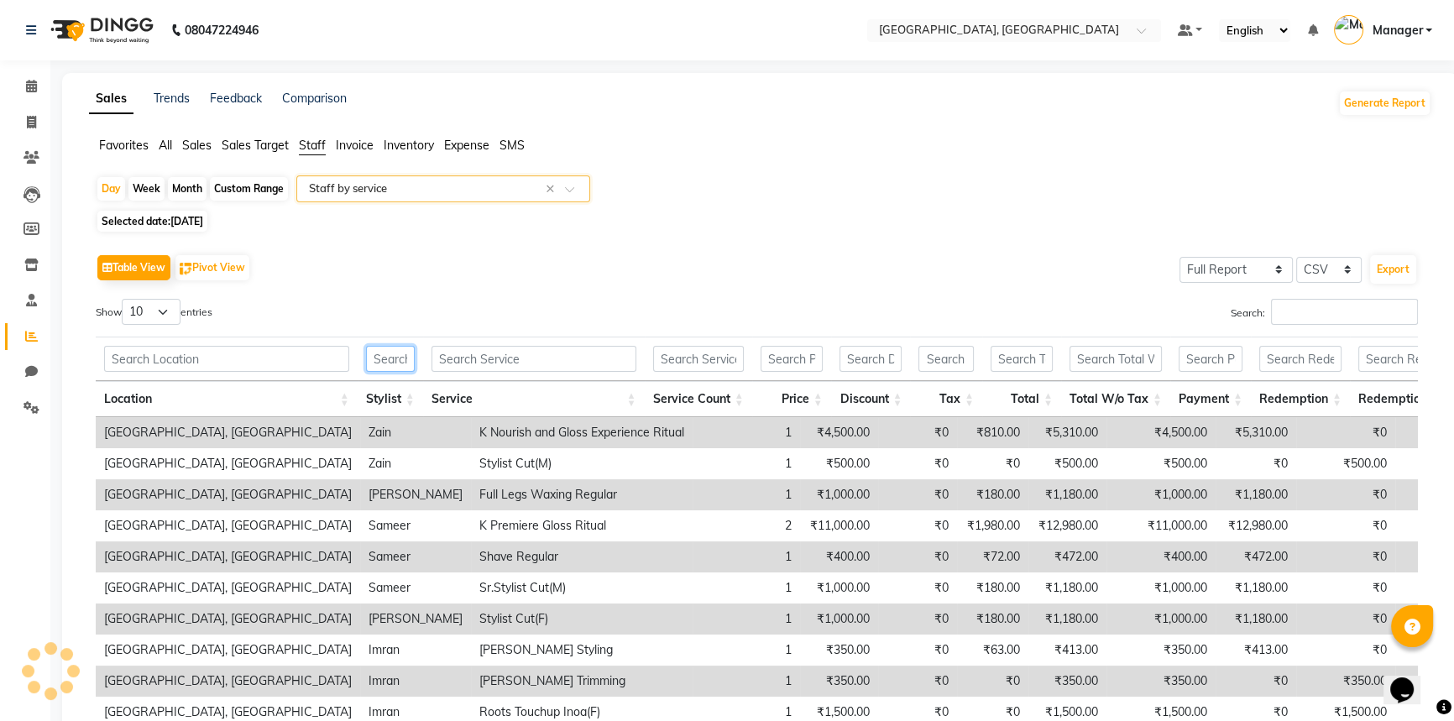
click at [393, 363] on input "text" at bounding box center [390, 359] width 49 height 26
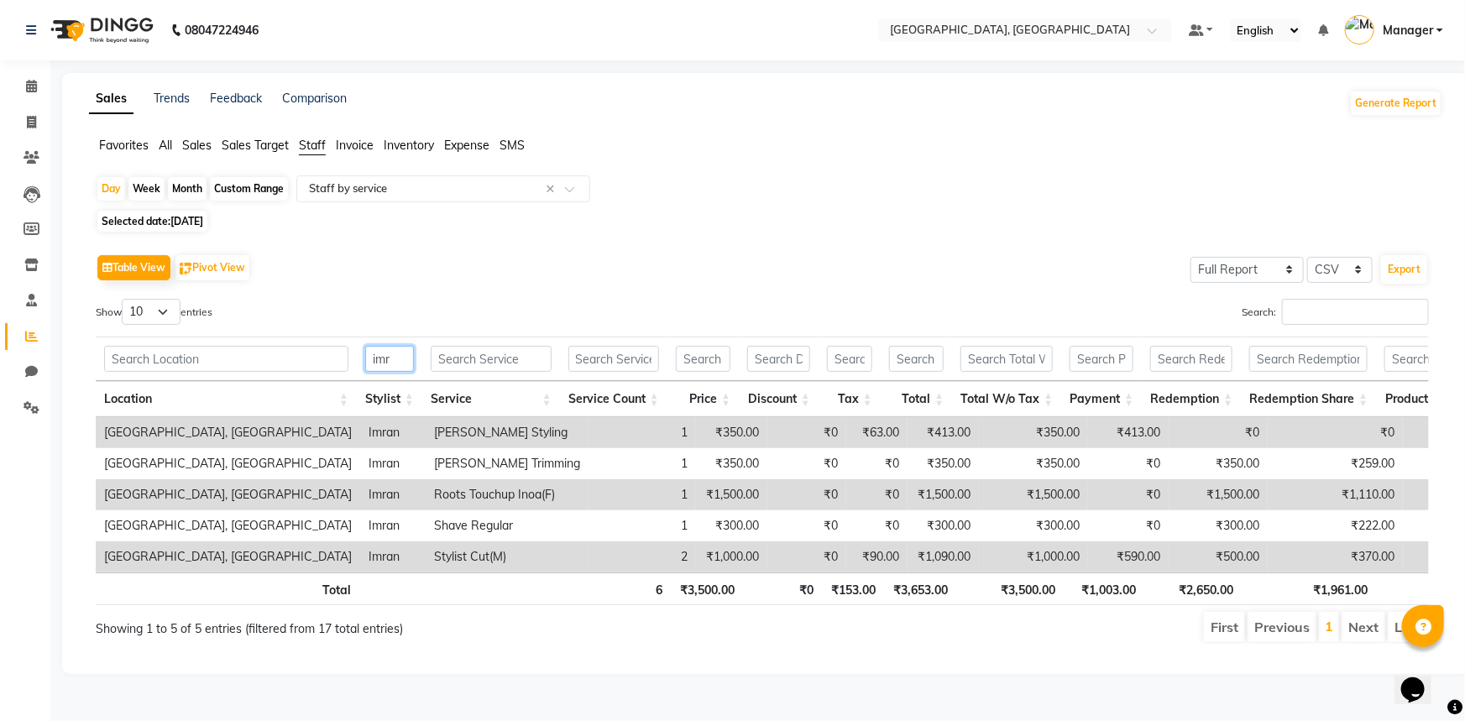
type input "imr"
click at [190, 217] on span "[DATE]" at bounding box center [186, 221] width 33 height 13
select select "9"
select select "2025"
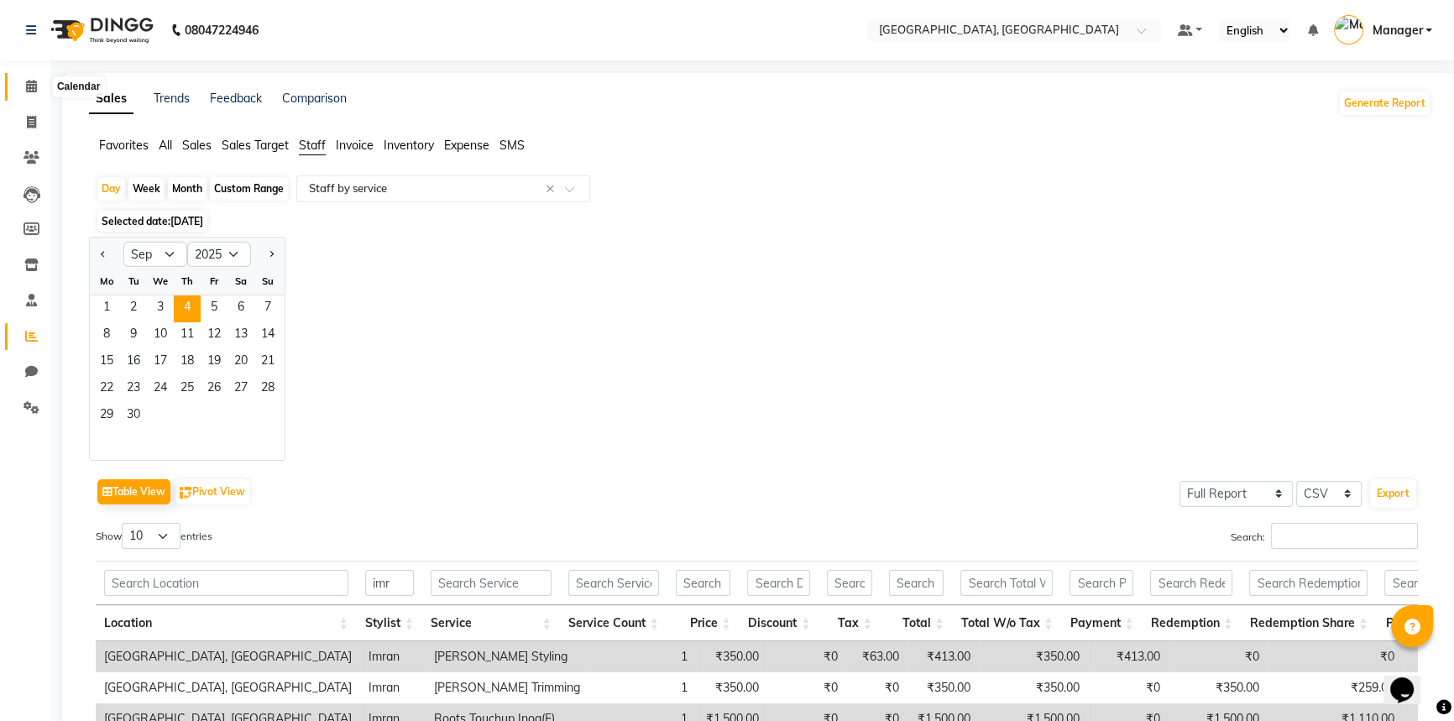
click at [19, 79] on span at bounding box center [31, 86] width 29 height 19
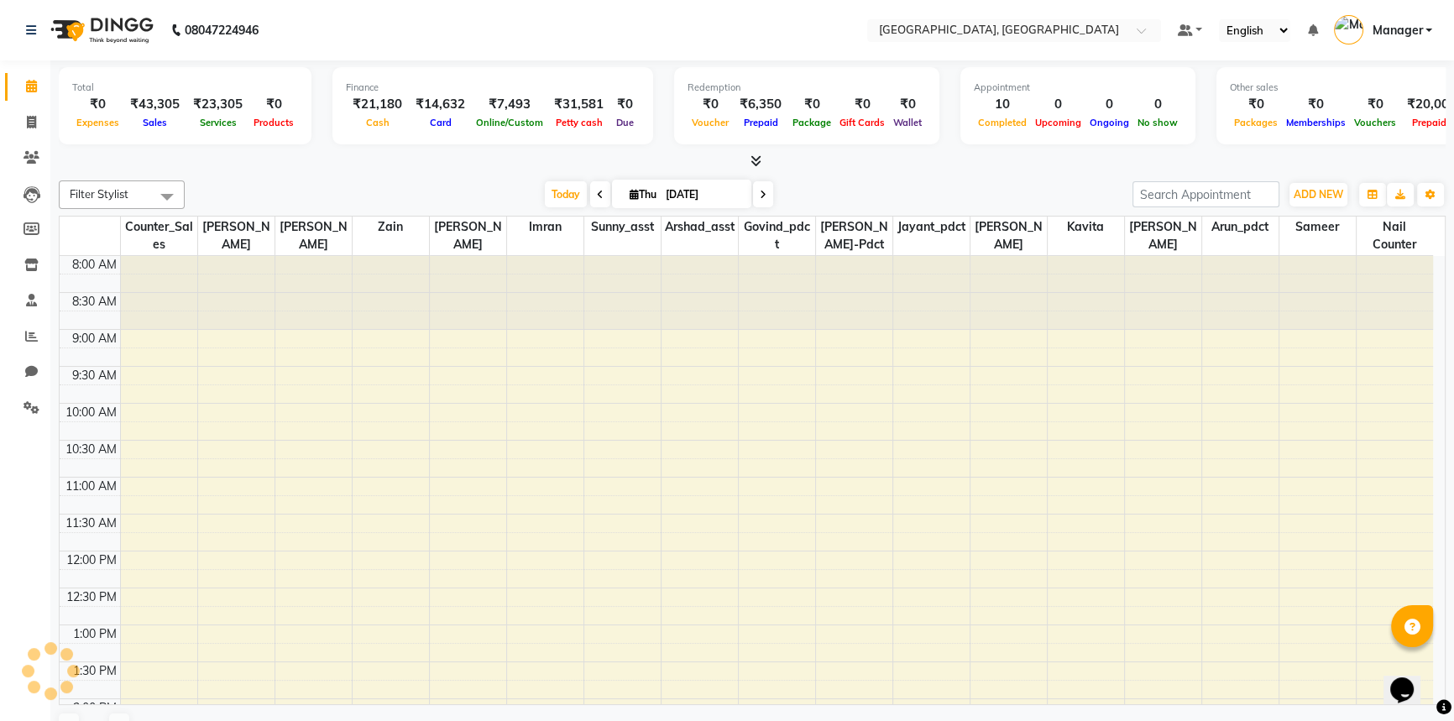
click at [436, 184] on div "[DATE] [DATE]" at bounding box center [658, 194] width 931 height 25
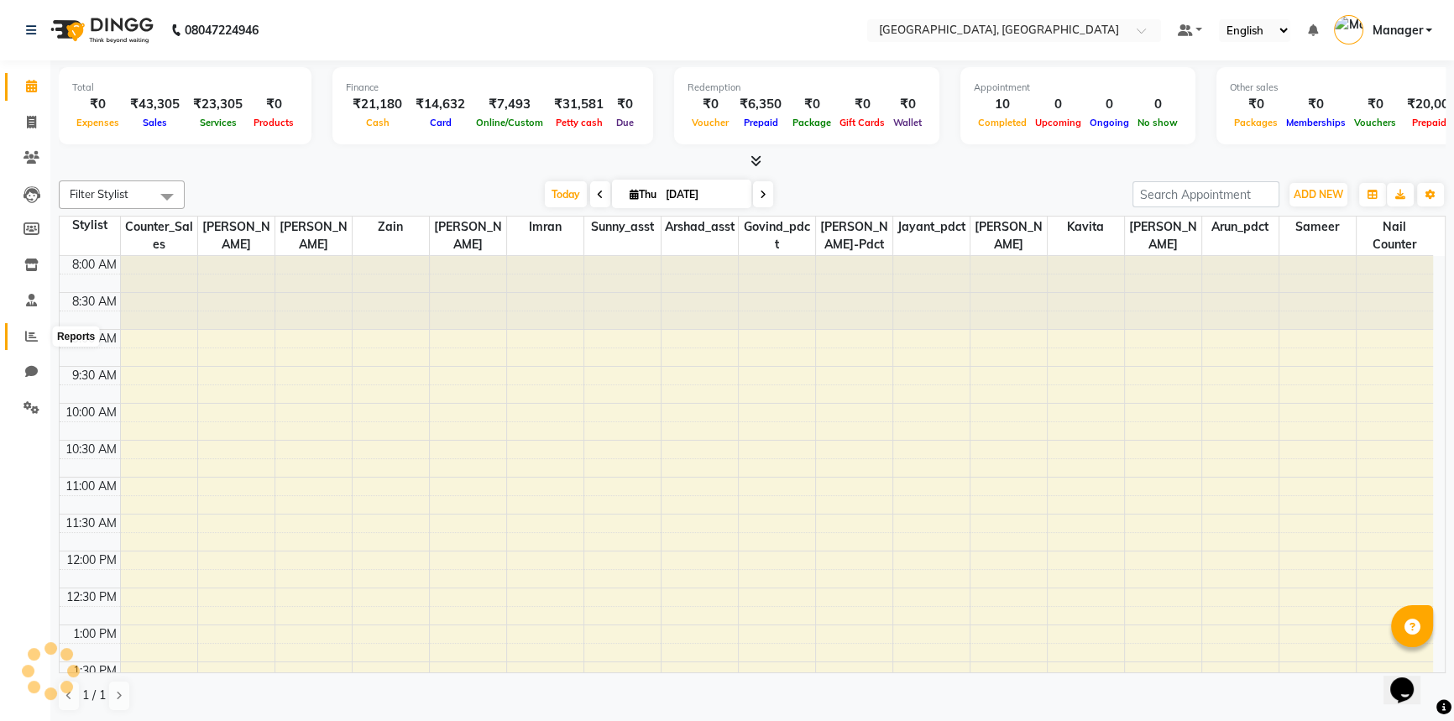
click at [25, 330] on icon at bounding box center [31, 336] width 13 height 13
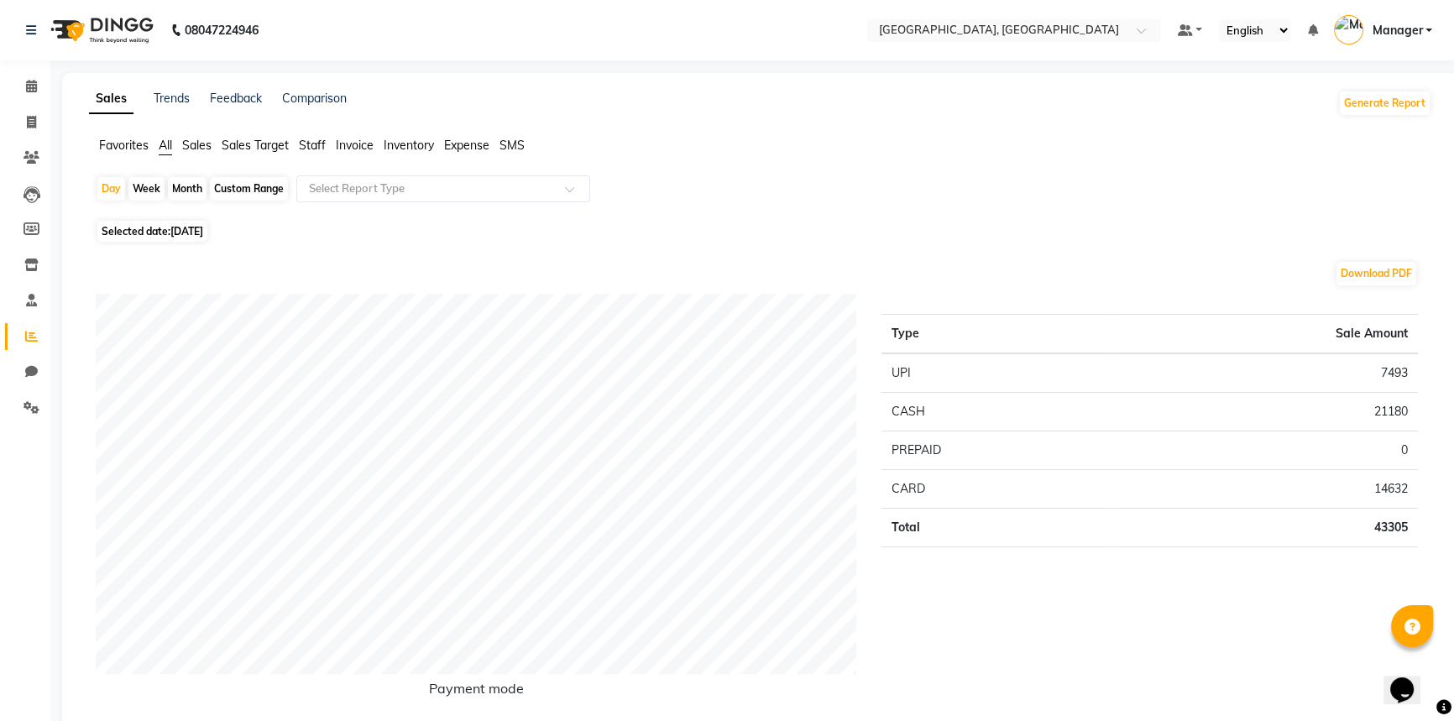
click at [186, 228] on span "[DATE]" at bounding box center [186, 231] width 33 height 13
select select "9"
select select "2025"
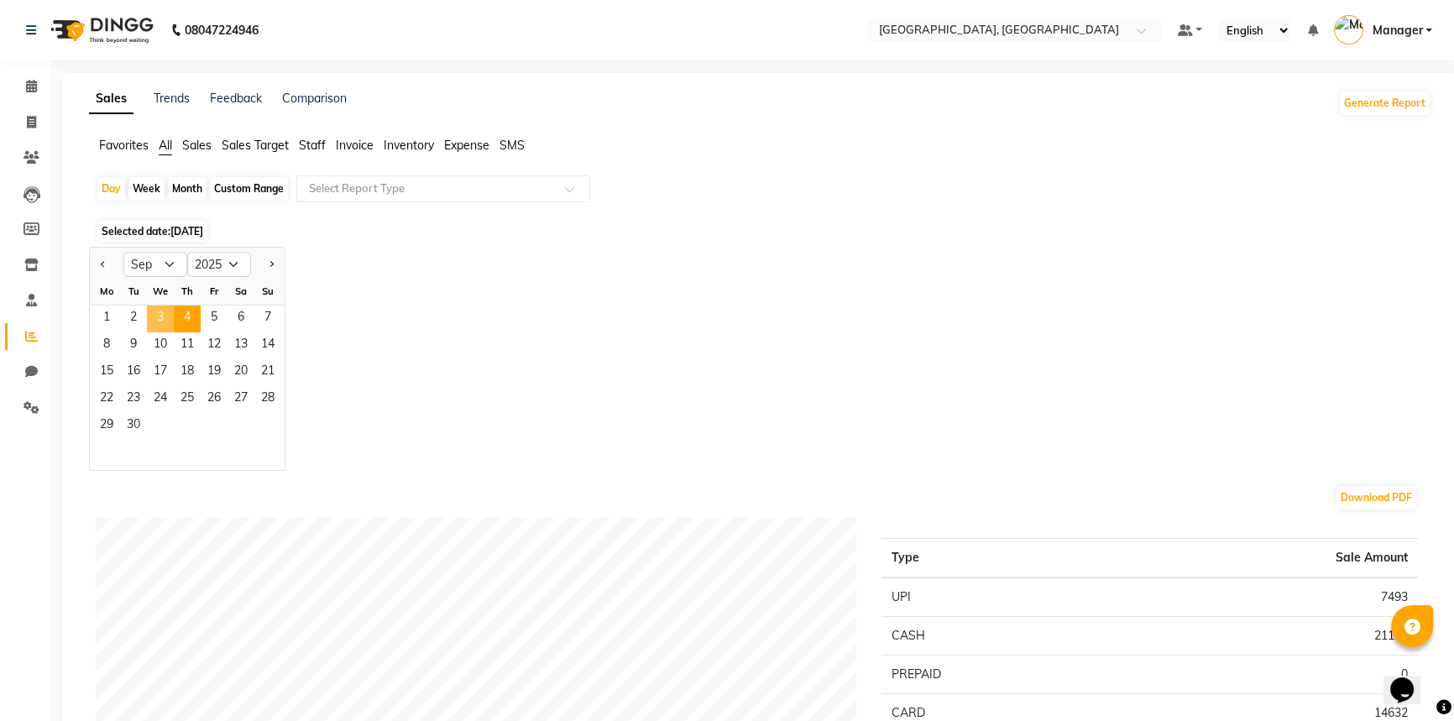
click at [162, 322] on span "3" at bounding box center [160, 319] width 27 height 27
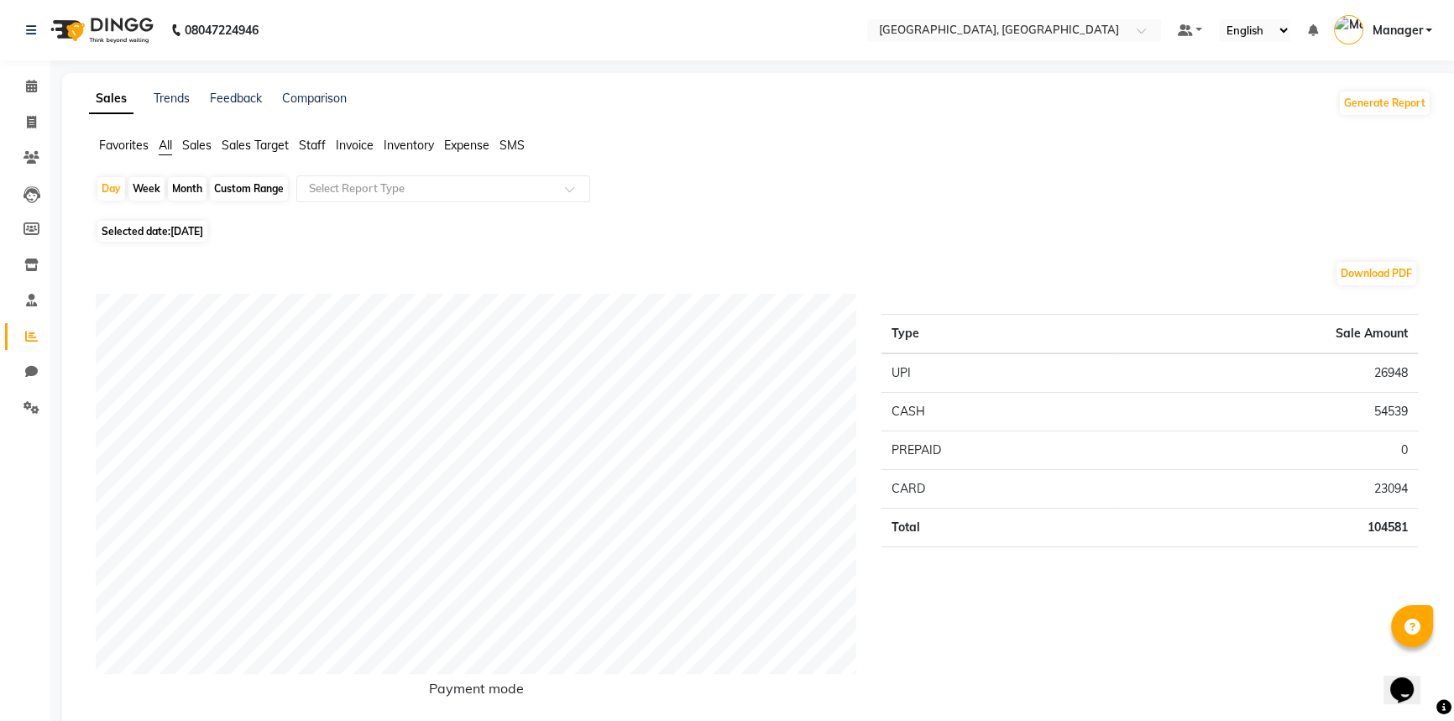
click at [302, 138] on span "Staff" at bounding box center [312, 145] width 27 height 15
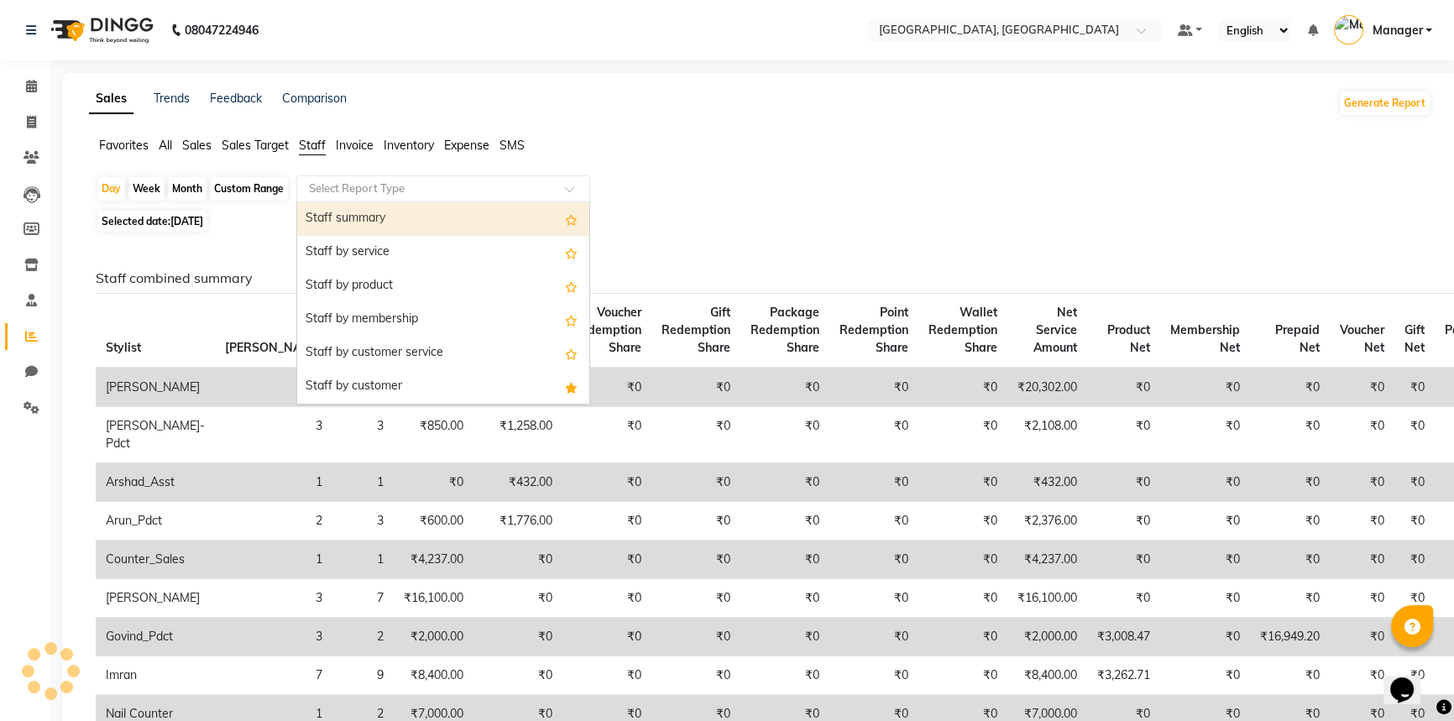
click at [337, 185] on input "text" at bounding box center [427, 188] width 242 height 17
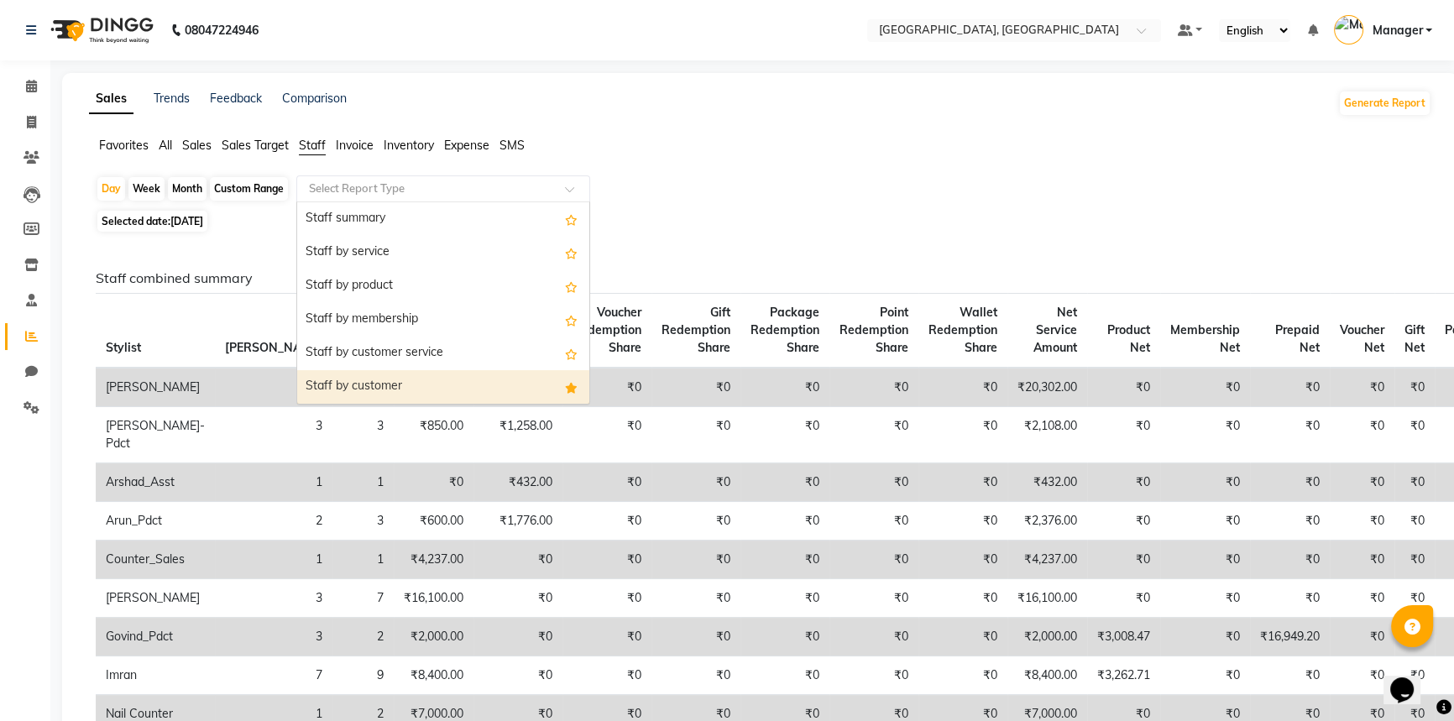
click at [337, 385] on div "Staff by customer" at bounding box center [443, 387] width 292 height 34
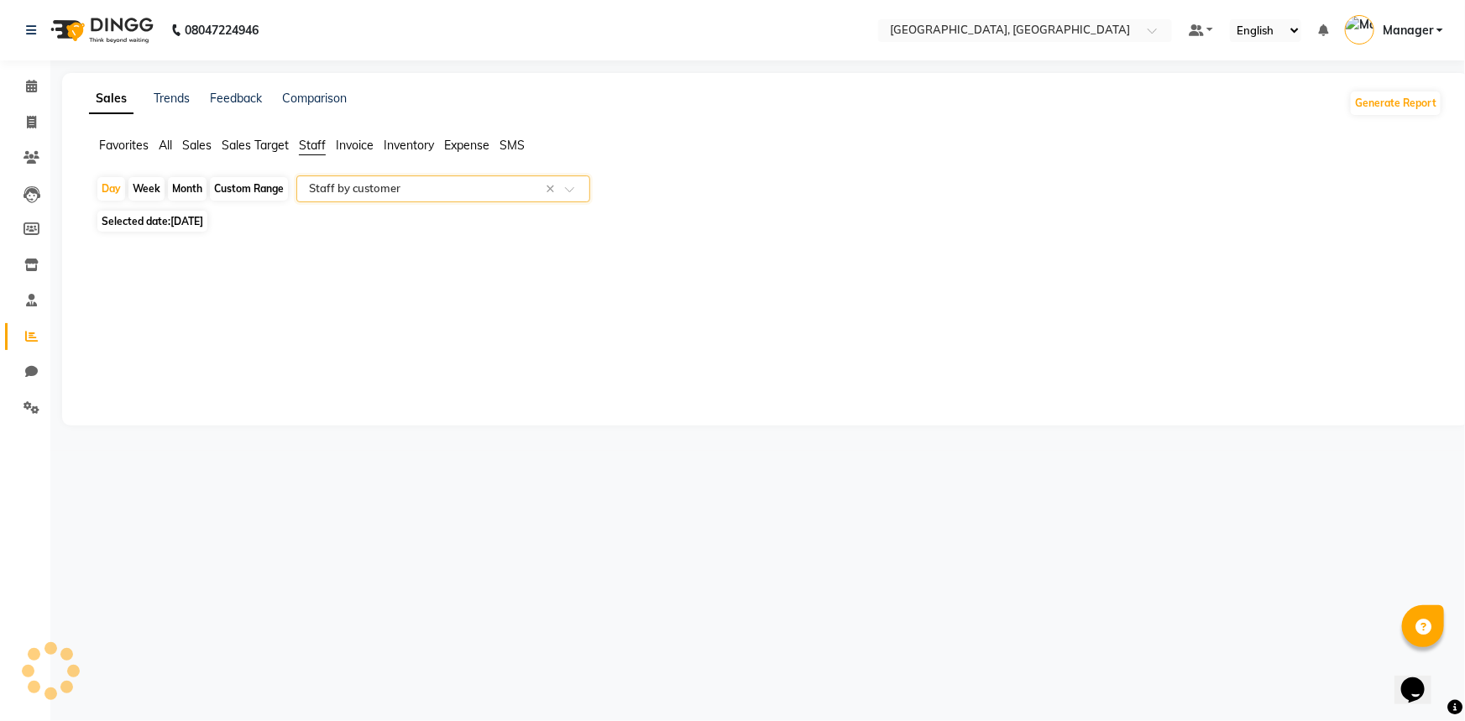
select select "full_report"
select select "csv"
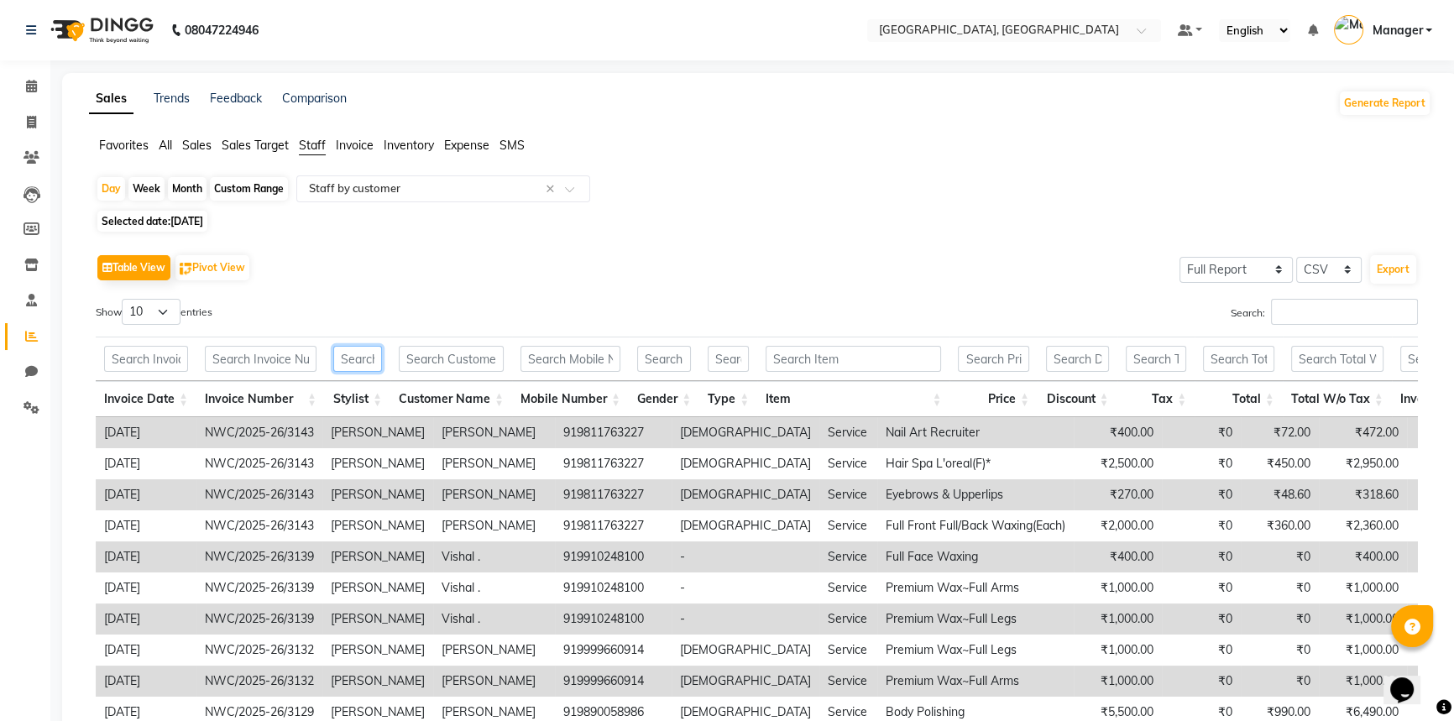
click at [349, 355] on input "text" at bounding box center [357, 359] width 49 height 26
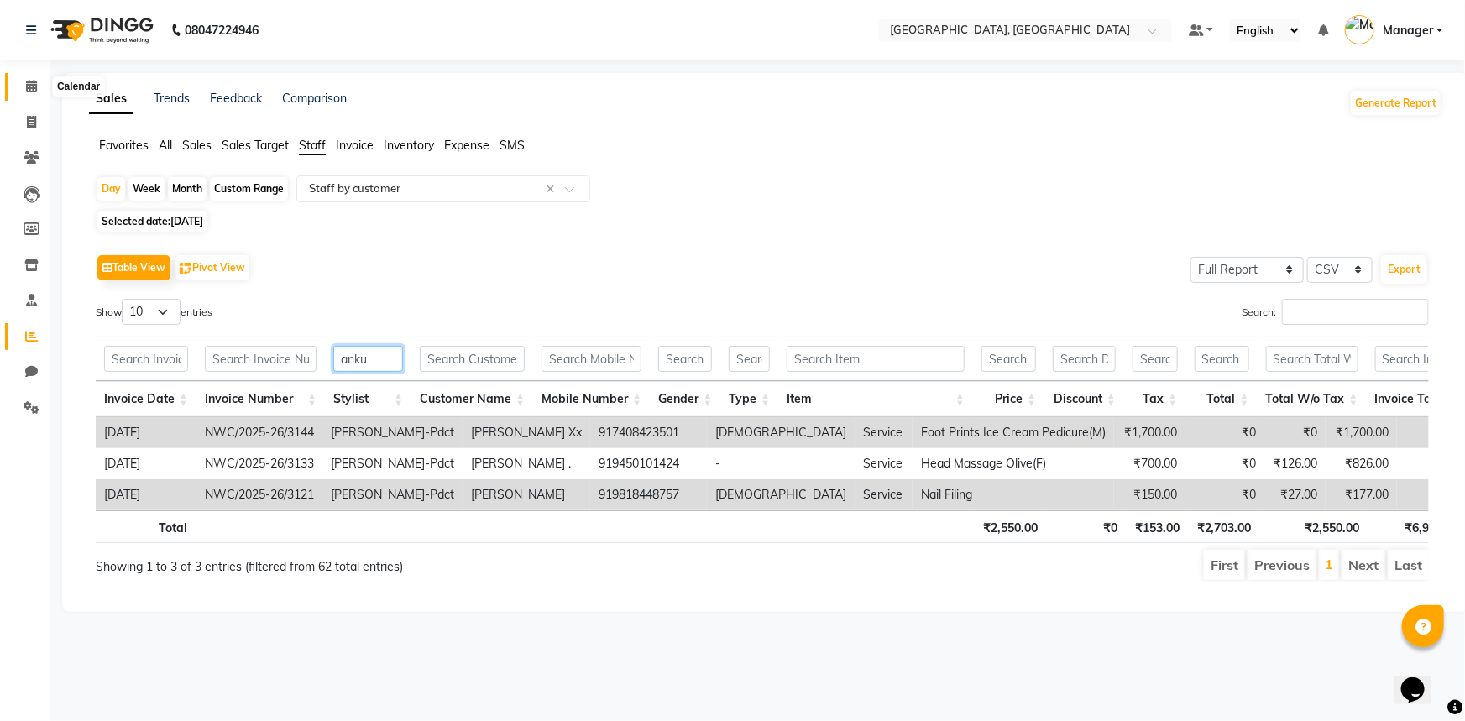
type input "anku"
click at [32, 85] on icon at bounding box center [31, 86] width 11 height 13
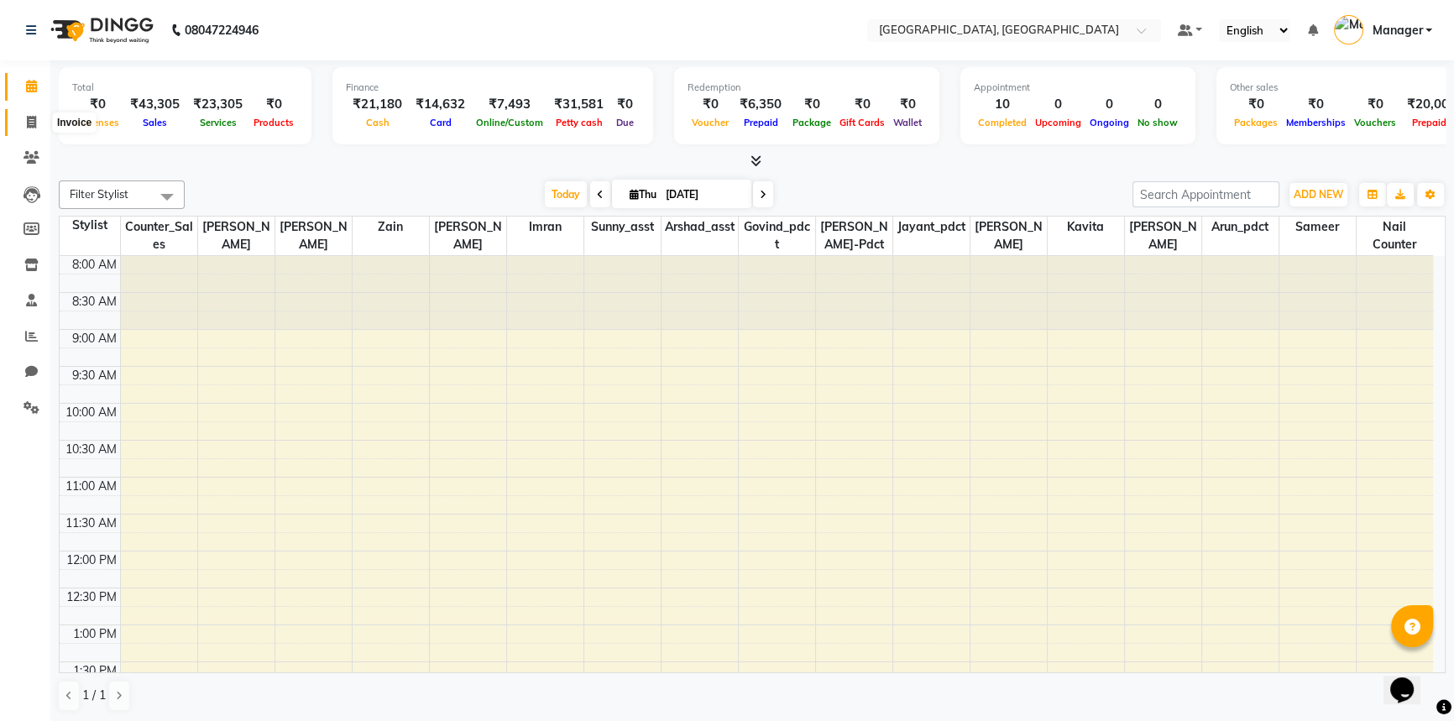
click at [27, 116] on icon at bounding box center [31, 122] width 9 height 13
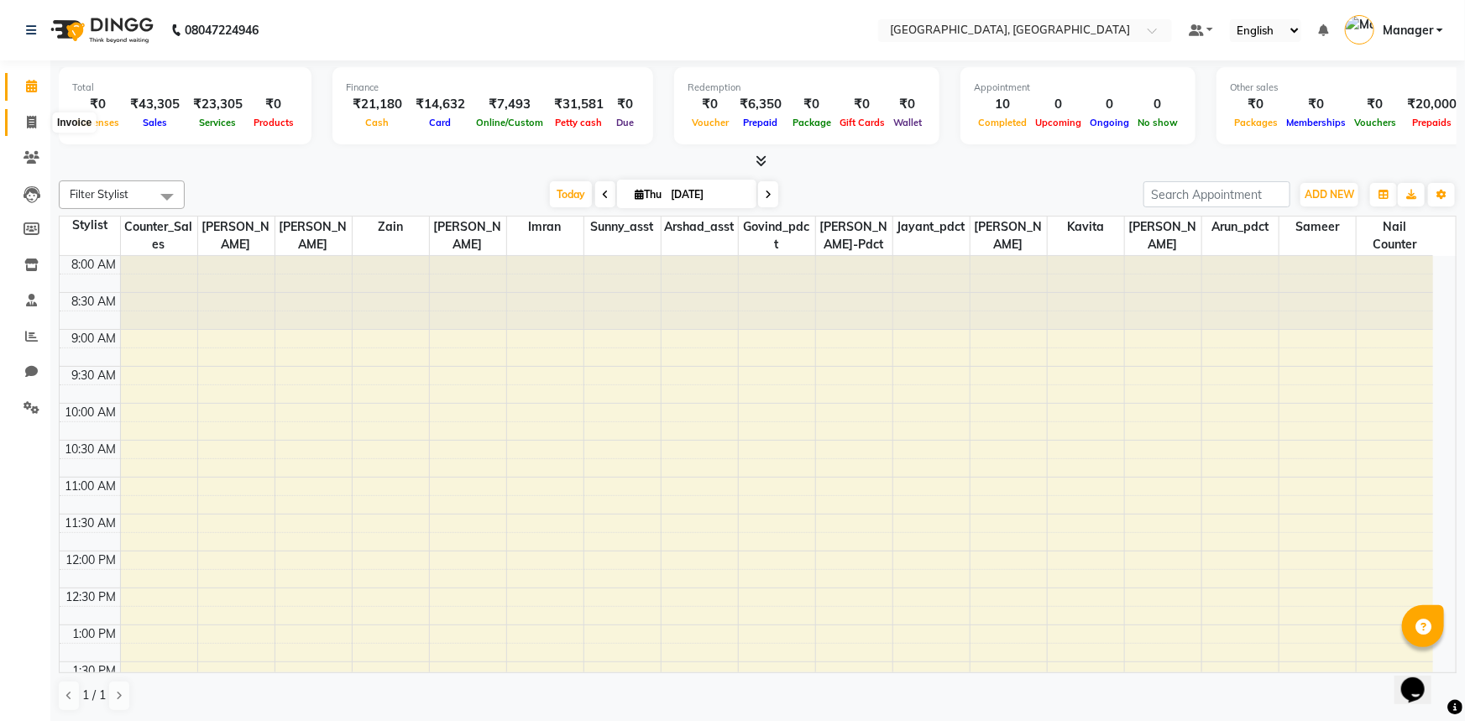
select select "service"
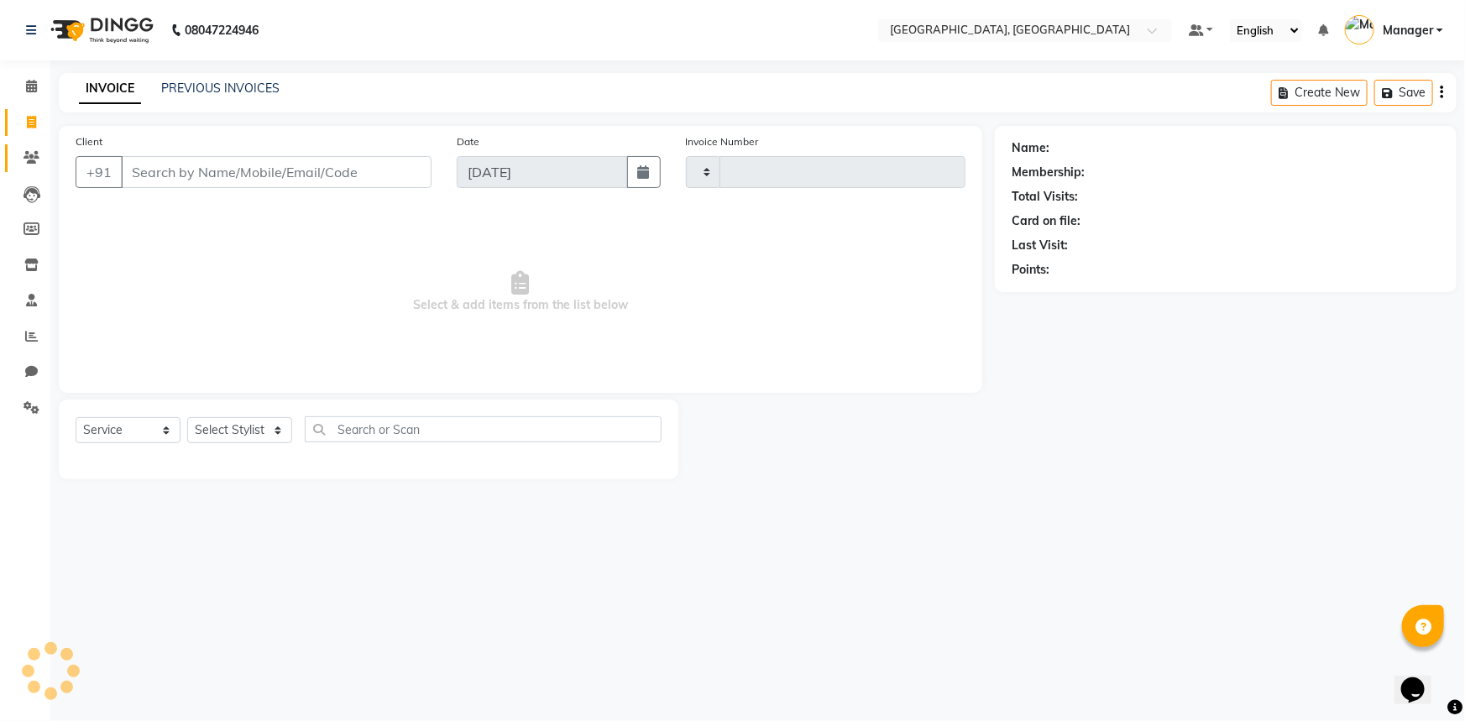
type input "3155"
select select "8574"
click at [25, 334] on icon at bounding box center [31, 336] width 13 height 13
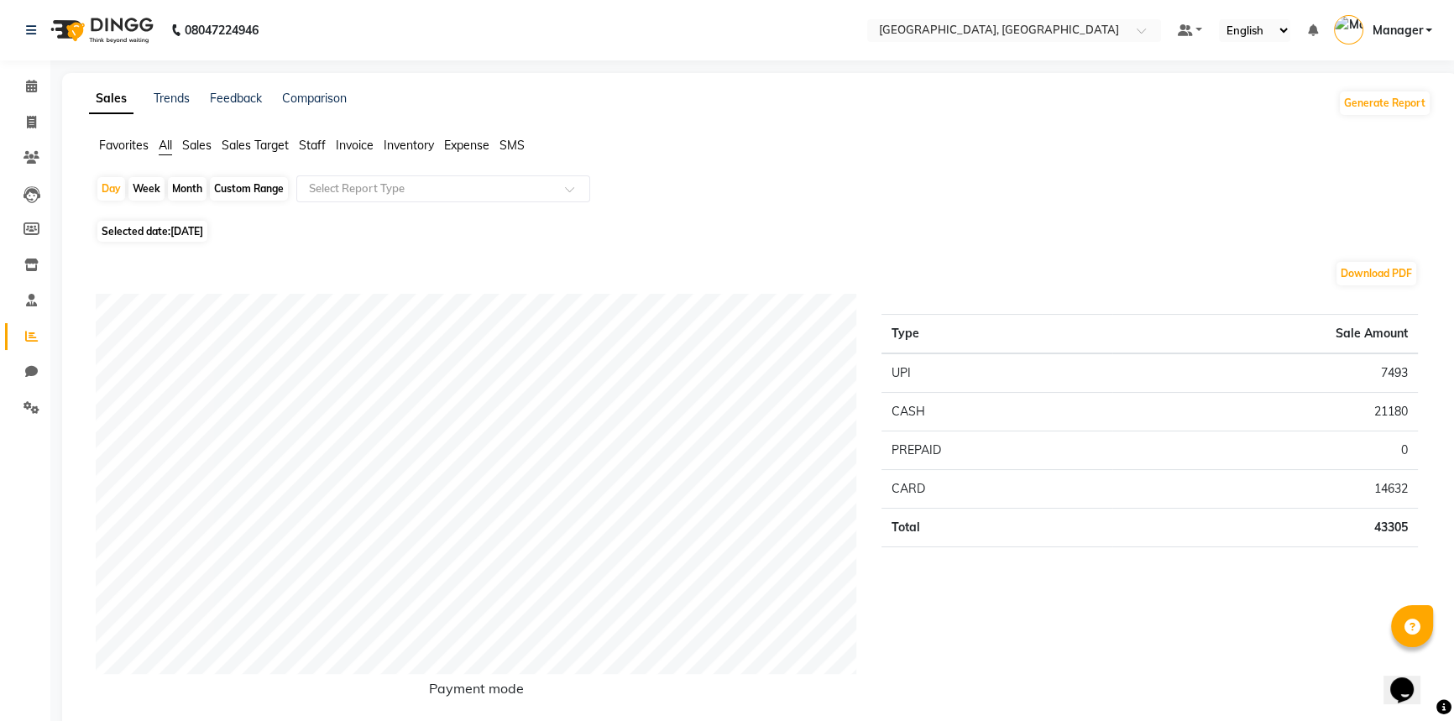
click at [192, 231] on span "[DATE]" at bounding box center [186, 231] width 33 height 13
select select "9"
select select "2025"
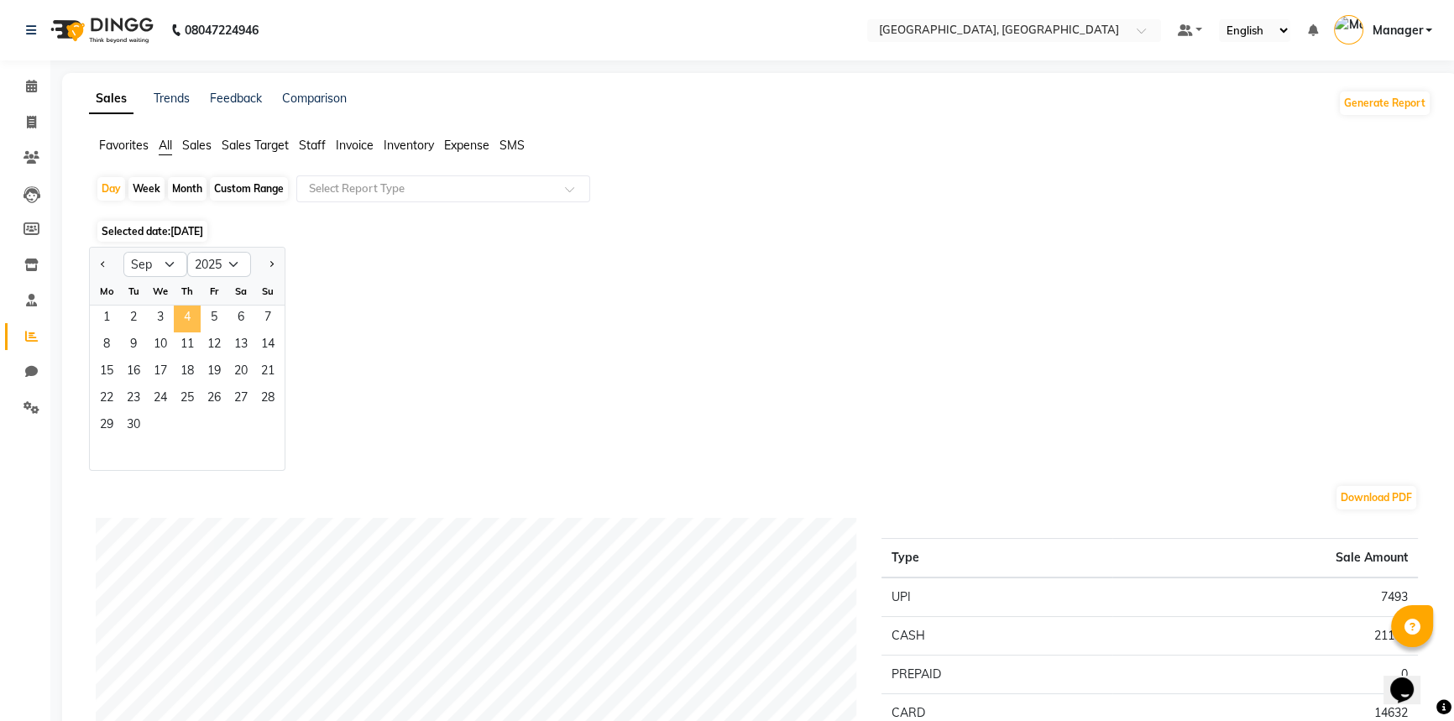
click at [187, 316] on span "4" at bounding box center [187, 319] width 27 height 27
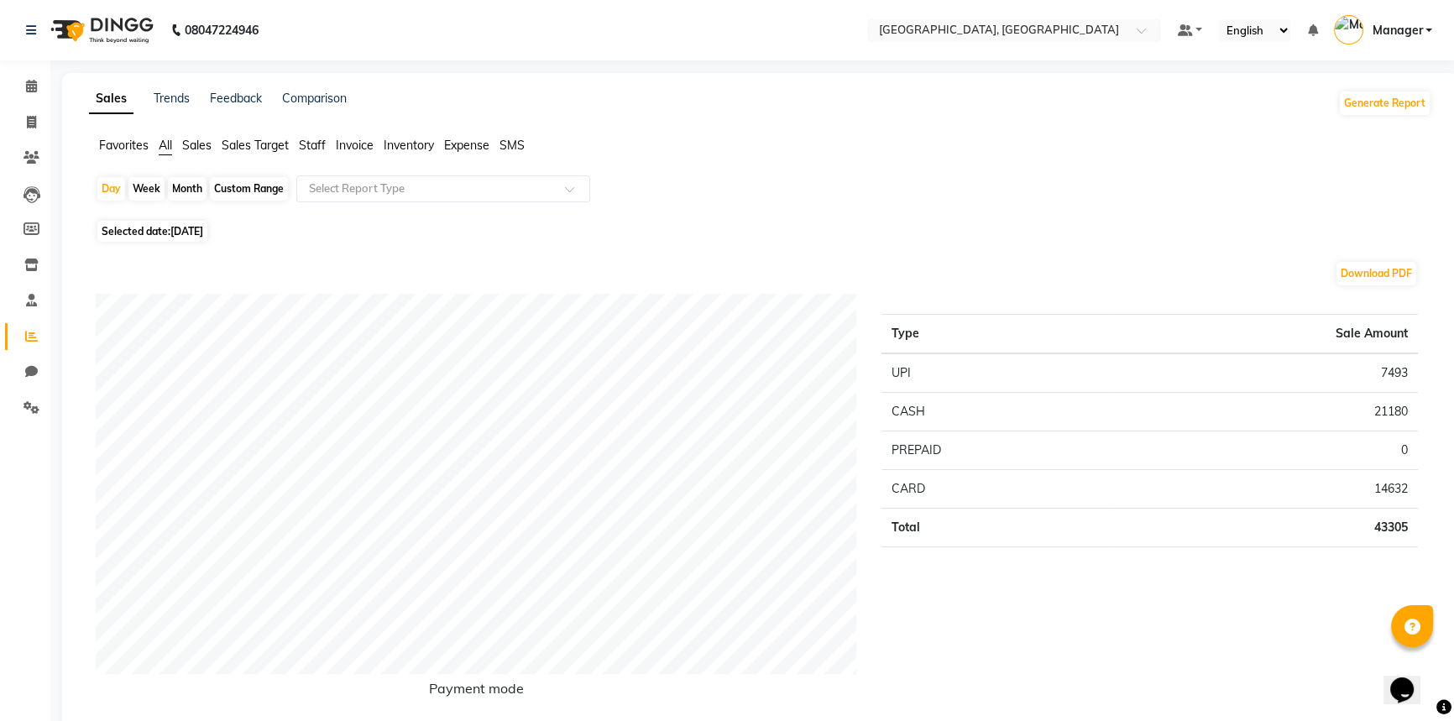
click at [307, 145] on span "Staff" at bounding box center [312, 145] width 27 height 15
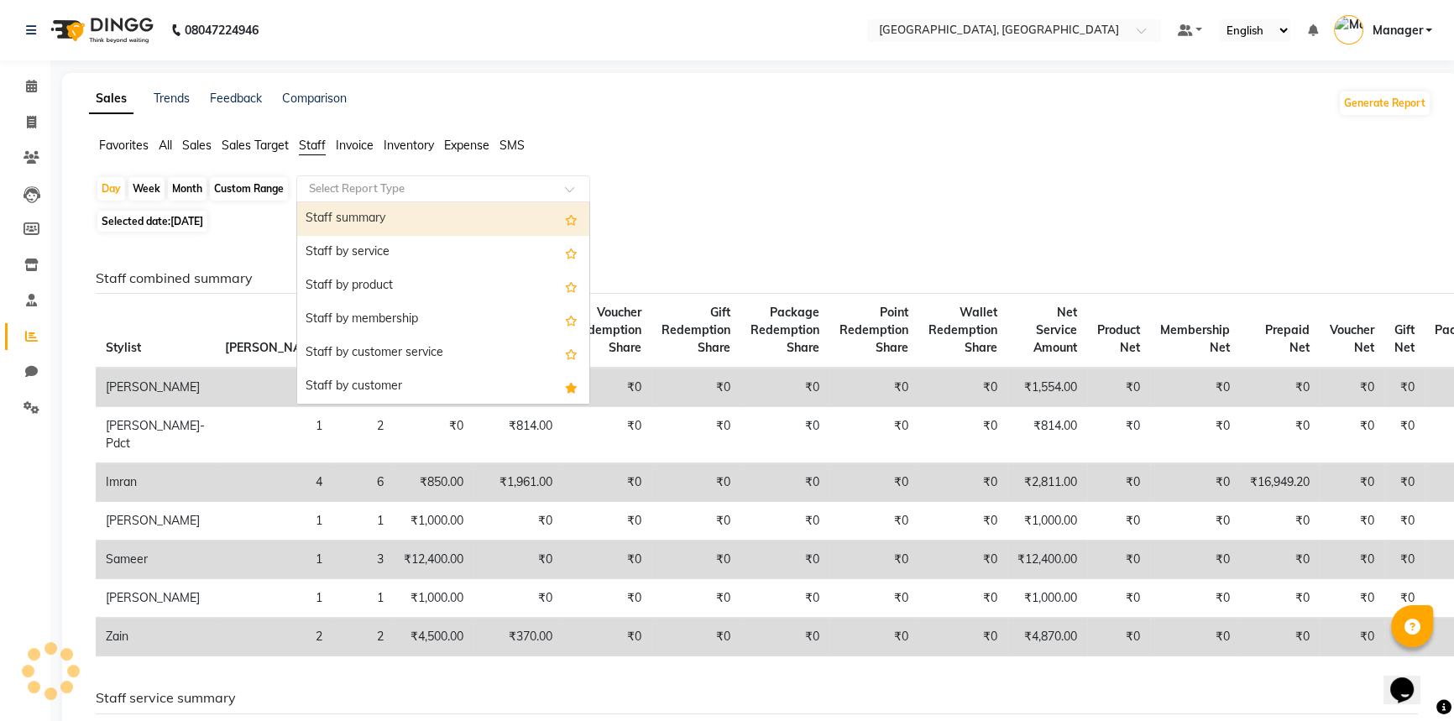
click at [344, 195] on input "text" at bounding box center [427, 188] width 242 height 17
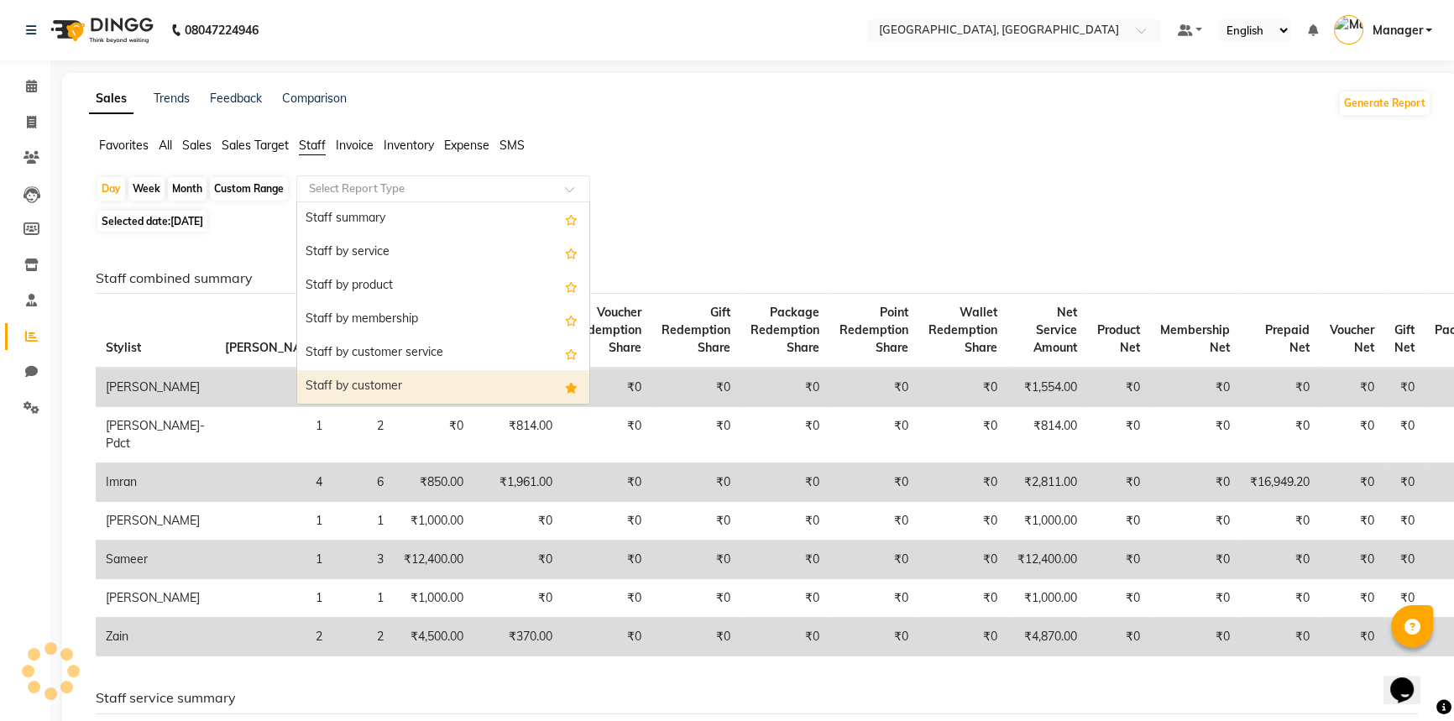
click at [345, 385] on div "Staff by customer" at bounding box center [443, 387] width 292 height 34
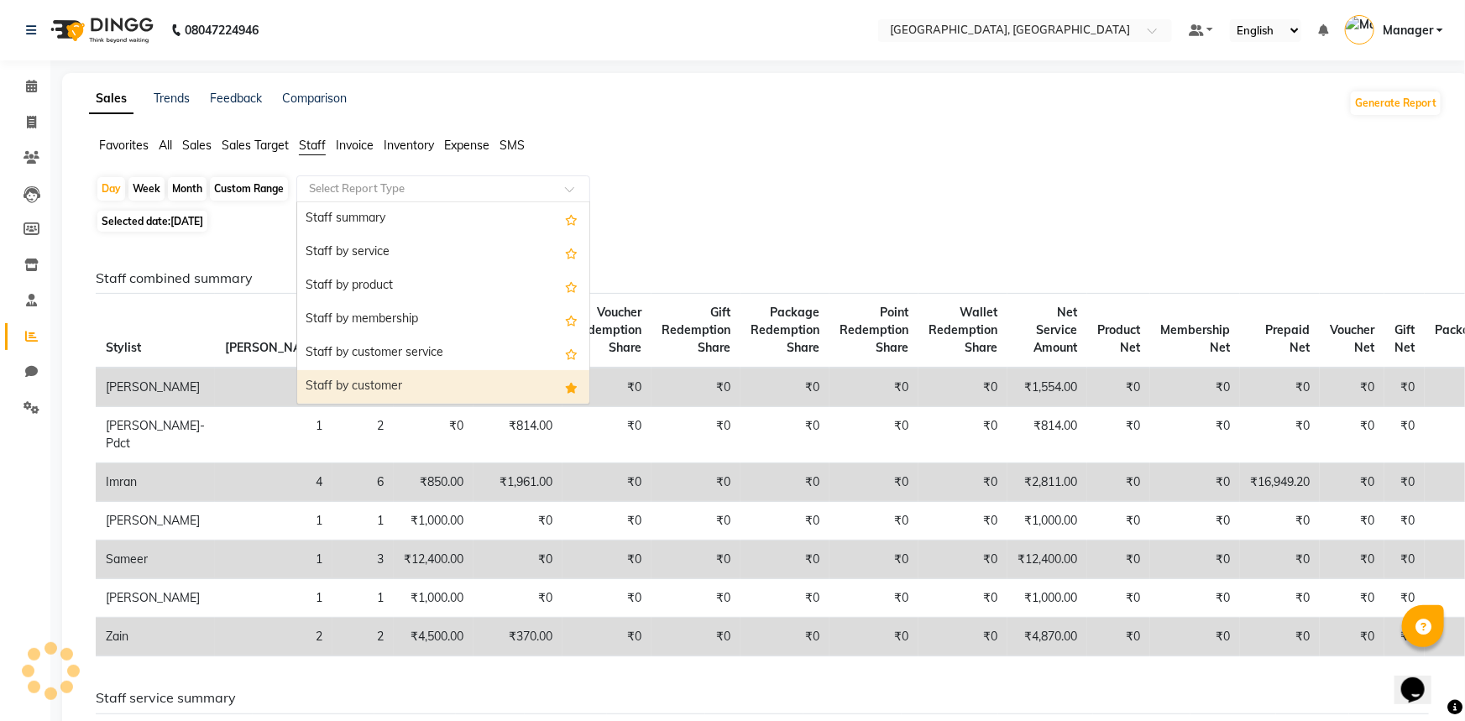
select select "full_report"
select select "csv"
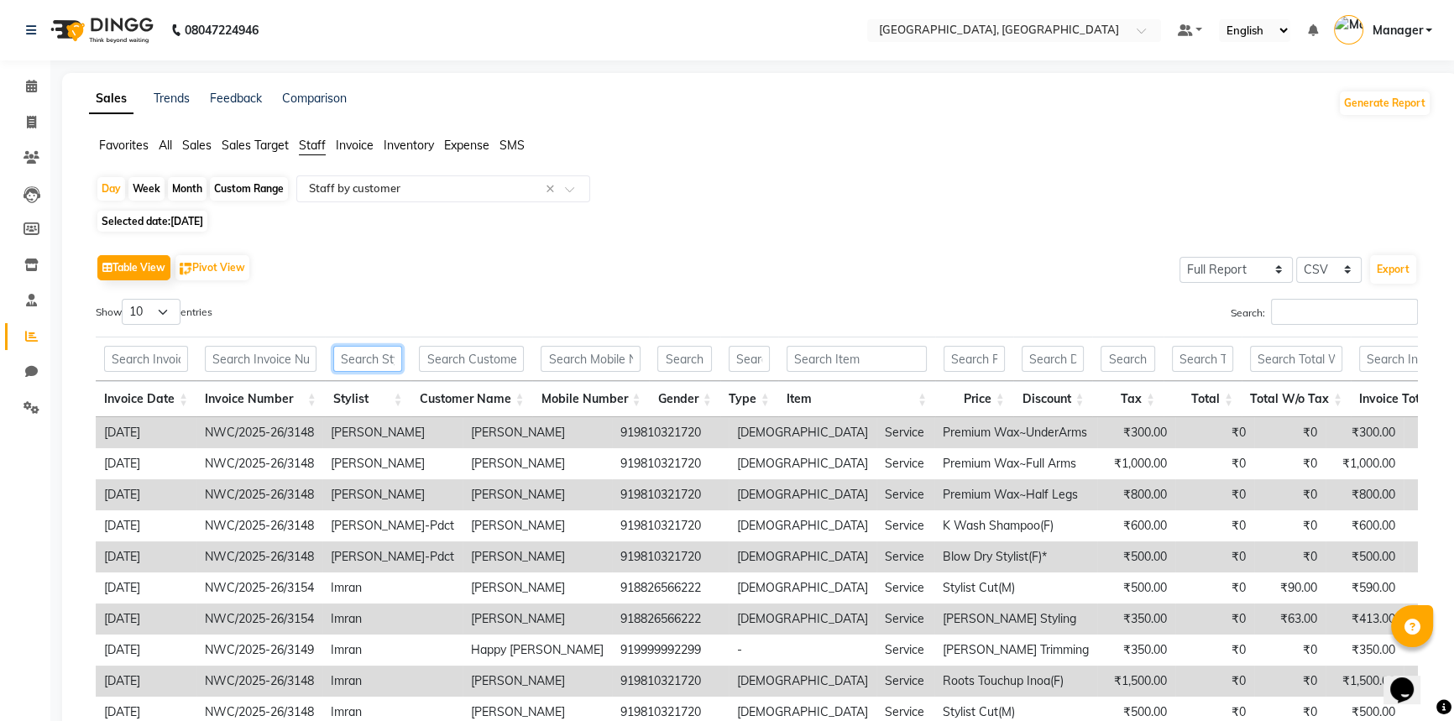
click at [351, 361] on input "text" at bounding box center [368, 359] width 70 height 26
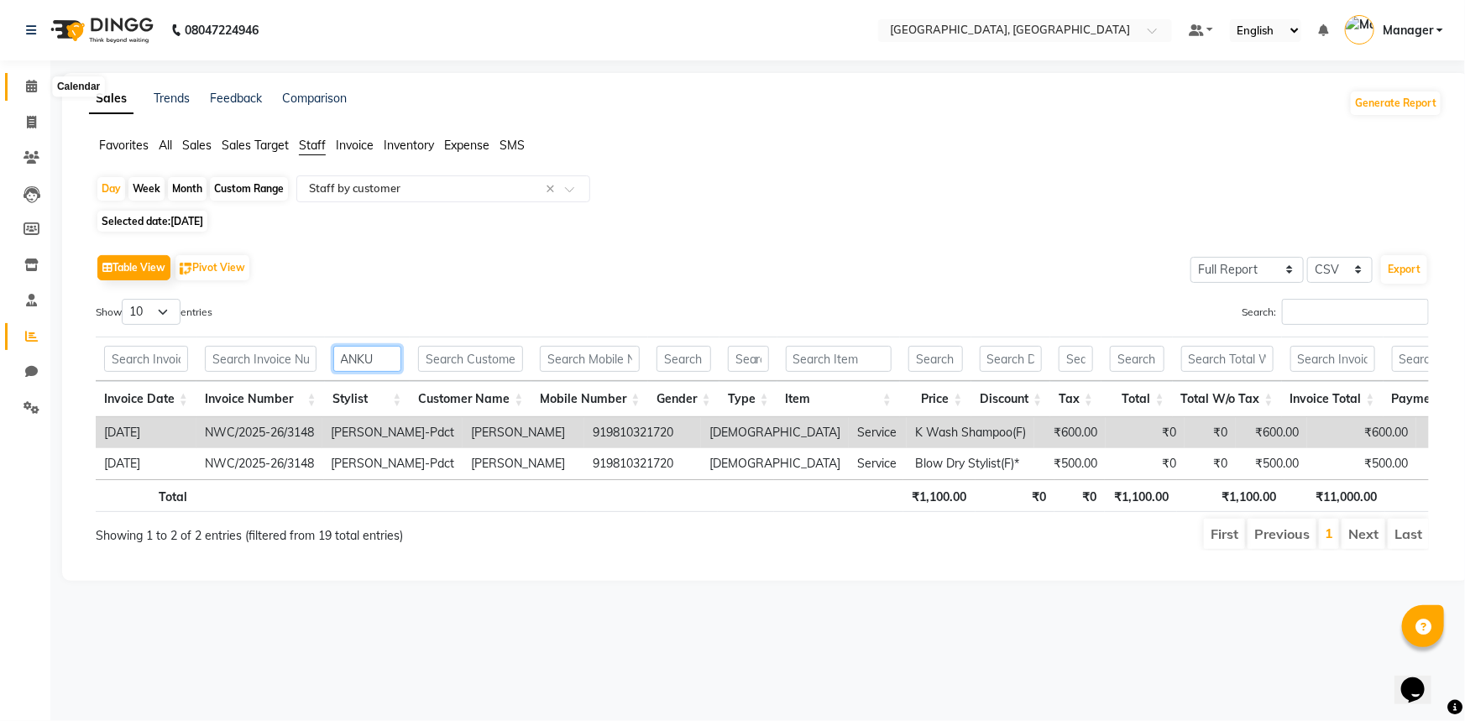
type input "ANKU"
click at [31, 83] on icon at bounding box center [31, 86] width 11 height 13
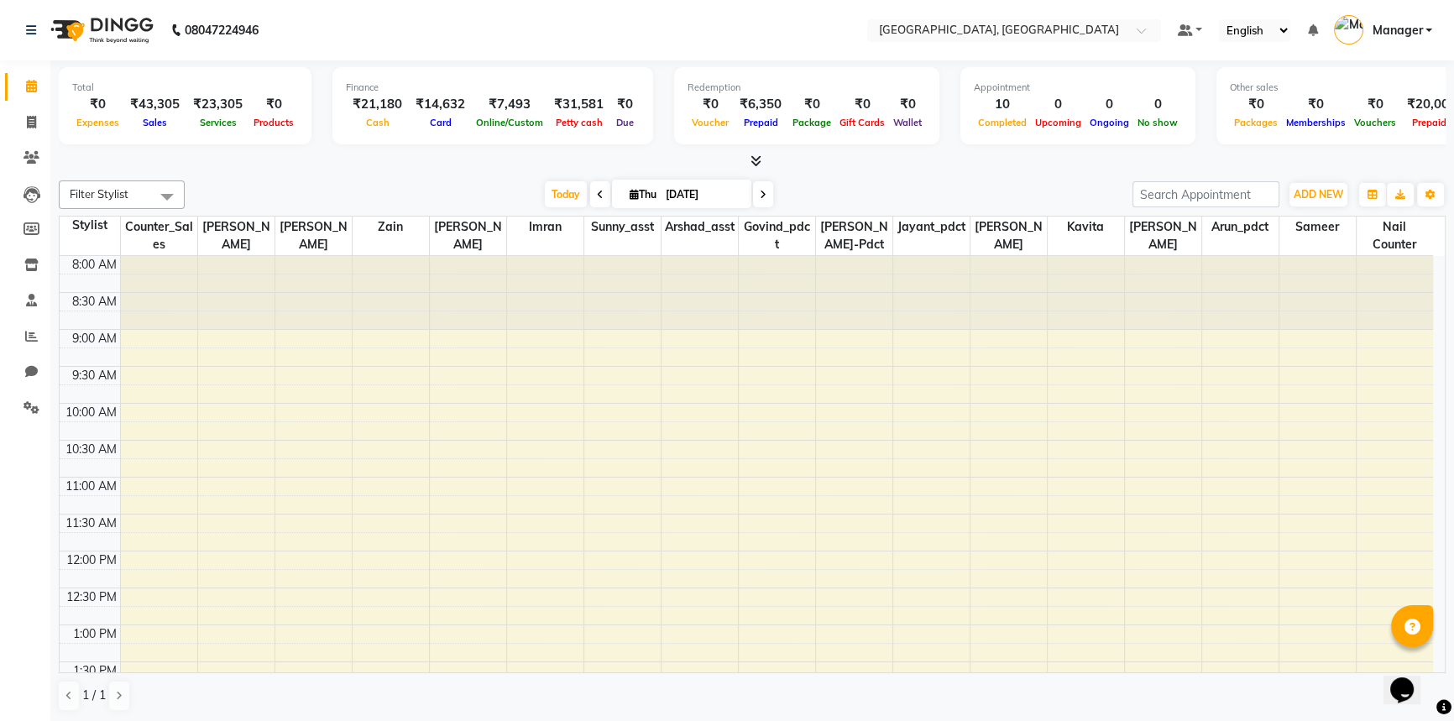
click at [346, 163] on div at bounding box center [752, 162] width 1387 height 18
drag, startPoint x: 373, startPoint y: 177, endPoint x: 385, endPoint y: 168, distance: 15.6
click at [377, 175] on div "Filter Stylist Select All [PERSON_NAME]-pdct Arshad_asst Arun_pdct Counter_Sale…" at bounding box center [752, 446] width 1387 height 545
drag, startPoint x: 24, startPoint y: 120, endPoint x: 76, endPoint y: 114, distance: 51.5
click at [24, 120] on span at bounding box center [31, 122] width 29 height 19
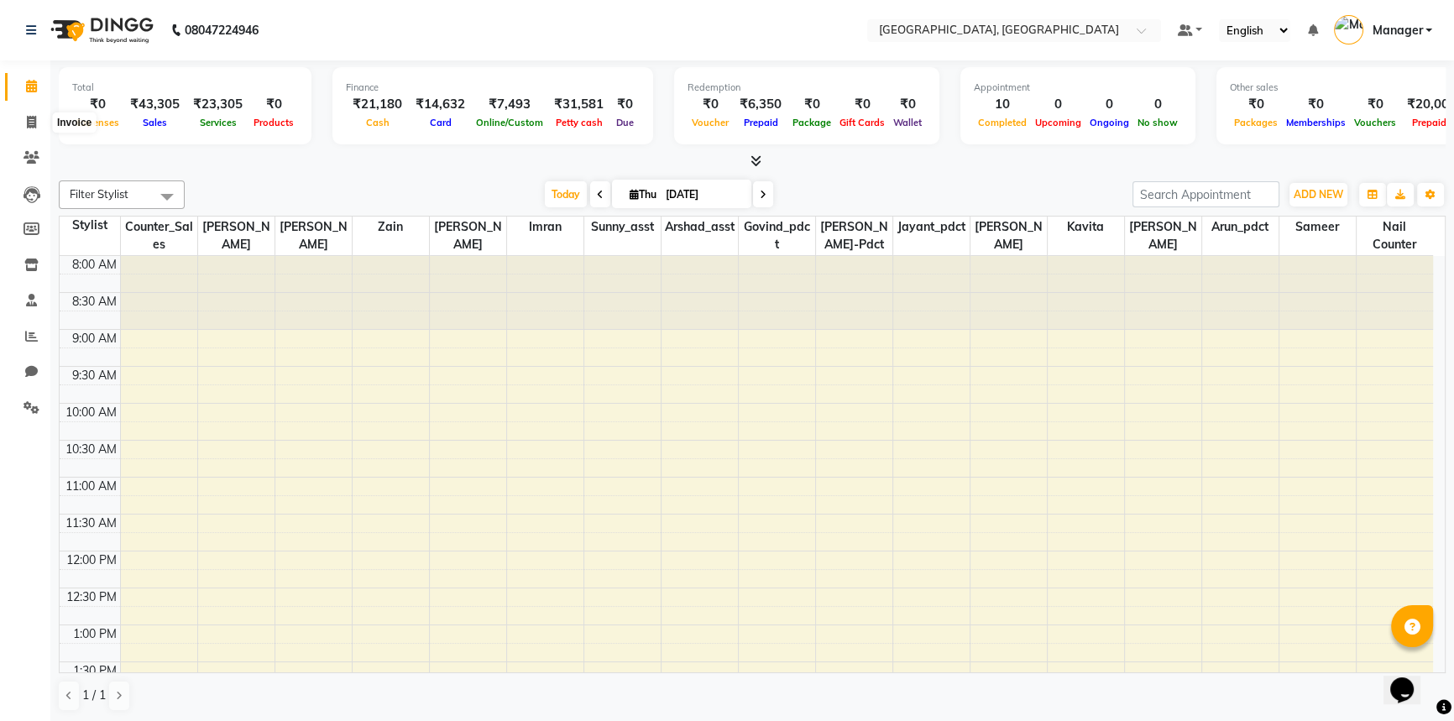
select select "service"
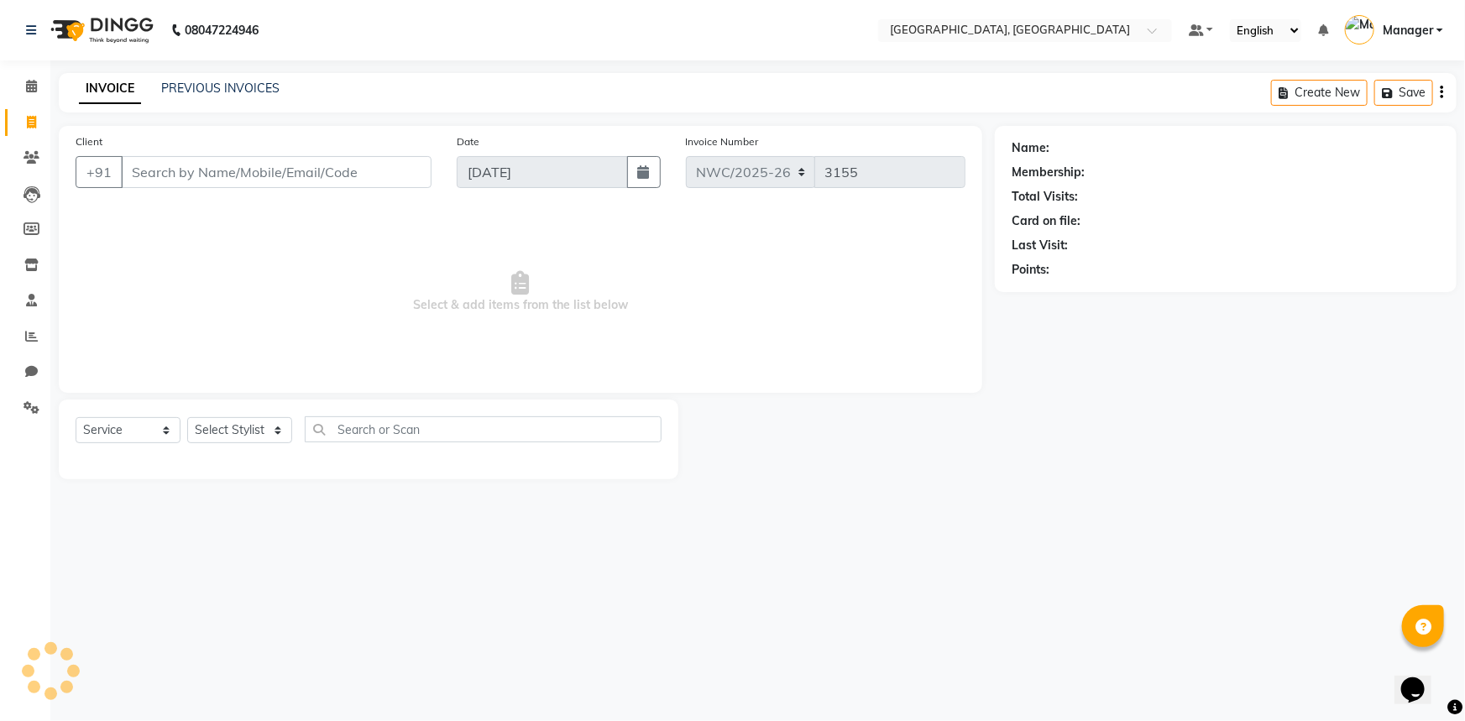
drag, startPoint x: 264, startPoint y: 183, endPoint x: 302, endPoint y: 118, distance: 75.3
click at [266, 178] on input "Client" at bounding box center [276, 172] width 311 height 32
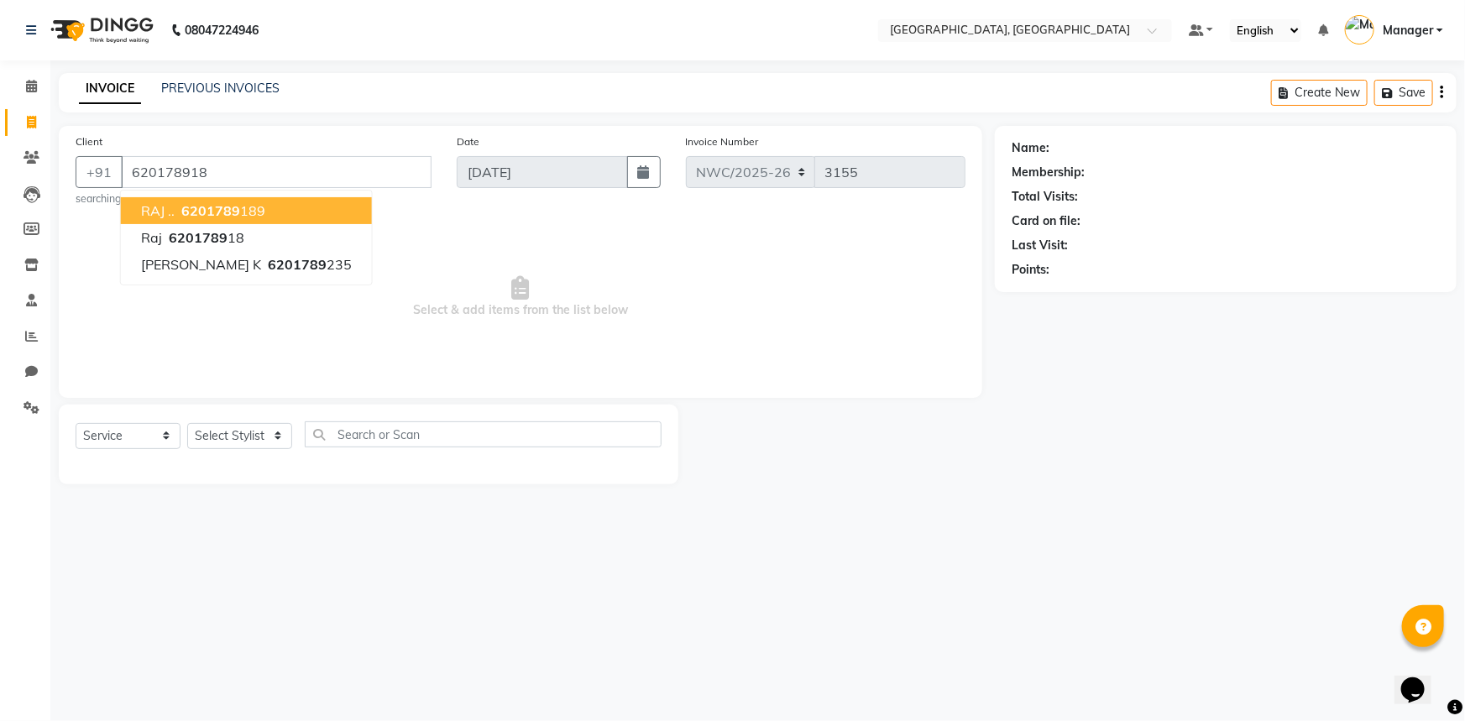
type input "620178918"
select select "1: Object"
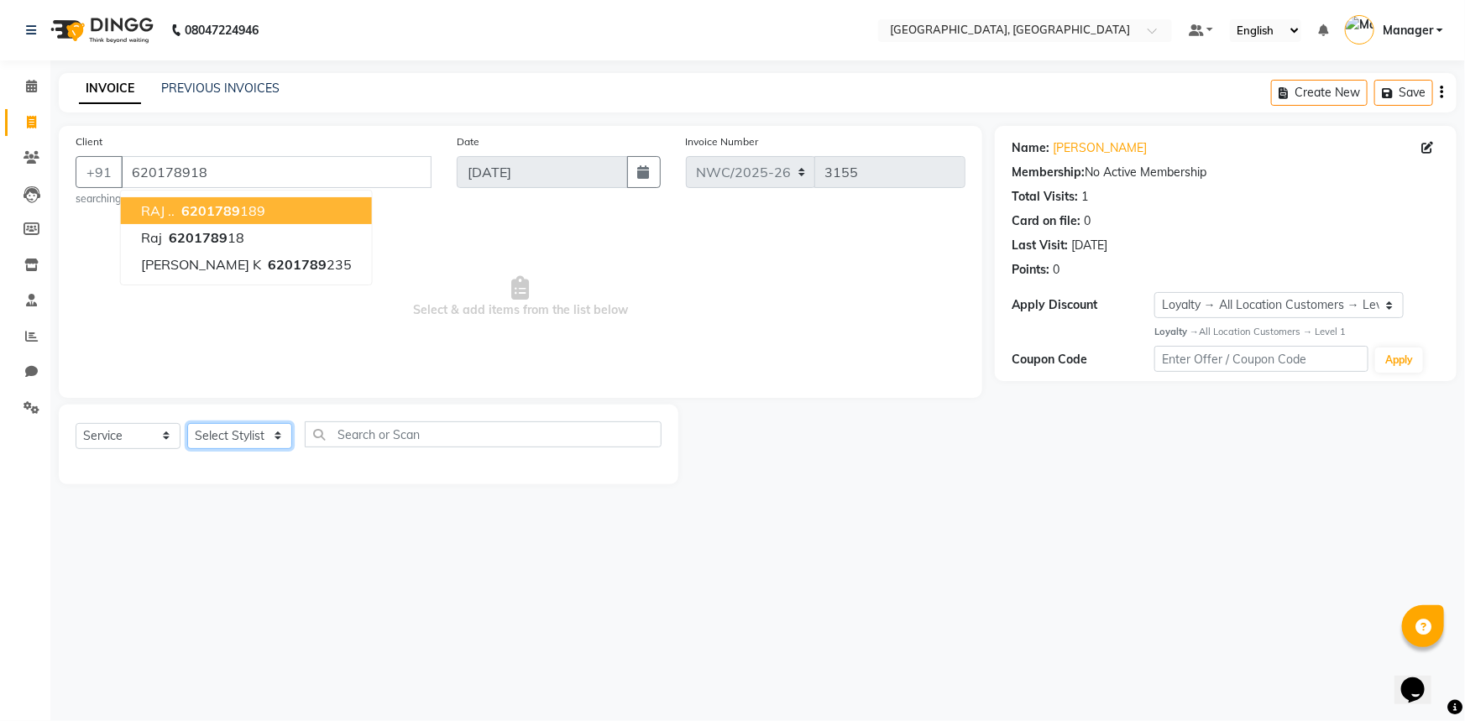
click at [244, 437] on select "Select Stylist [PERSON_NAME]-pdct Arshad_asst Arun_pdct Counter_Sales [PERSON_N…" at bounding box center [239, 436] width 105 height 26
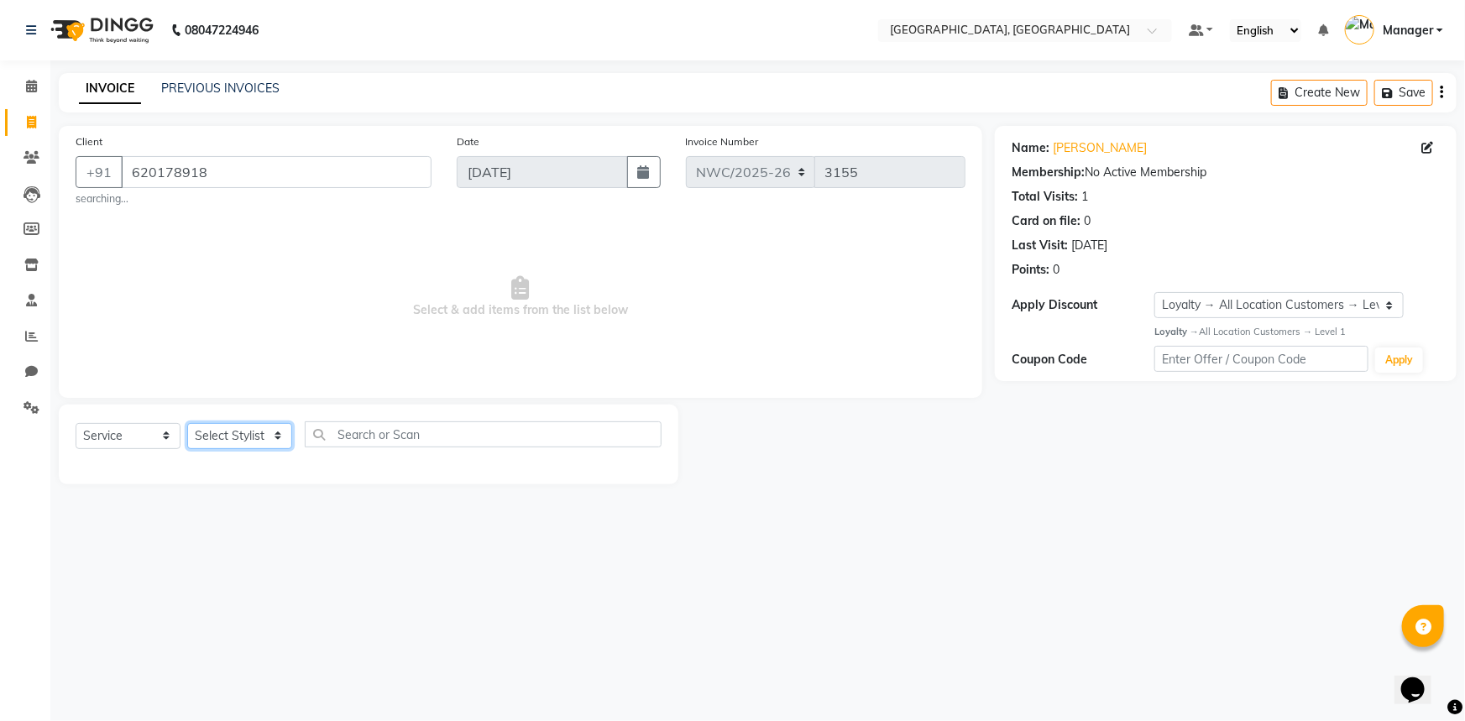
select select "85707"
click at [187, 423] on select "Select Stylist [PERSON_NAME]-pdct Arshad_asst Arun_pdct Counter_Sales [PERSON_N…" at bounding box center [239, 436] width 105 height 26
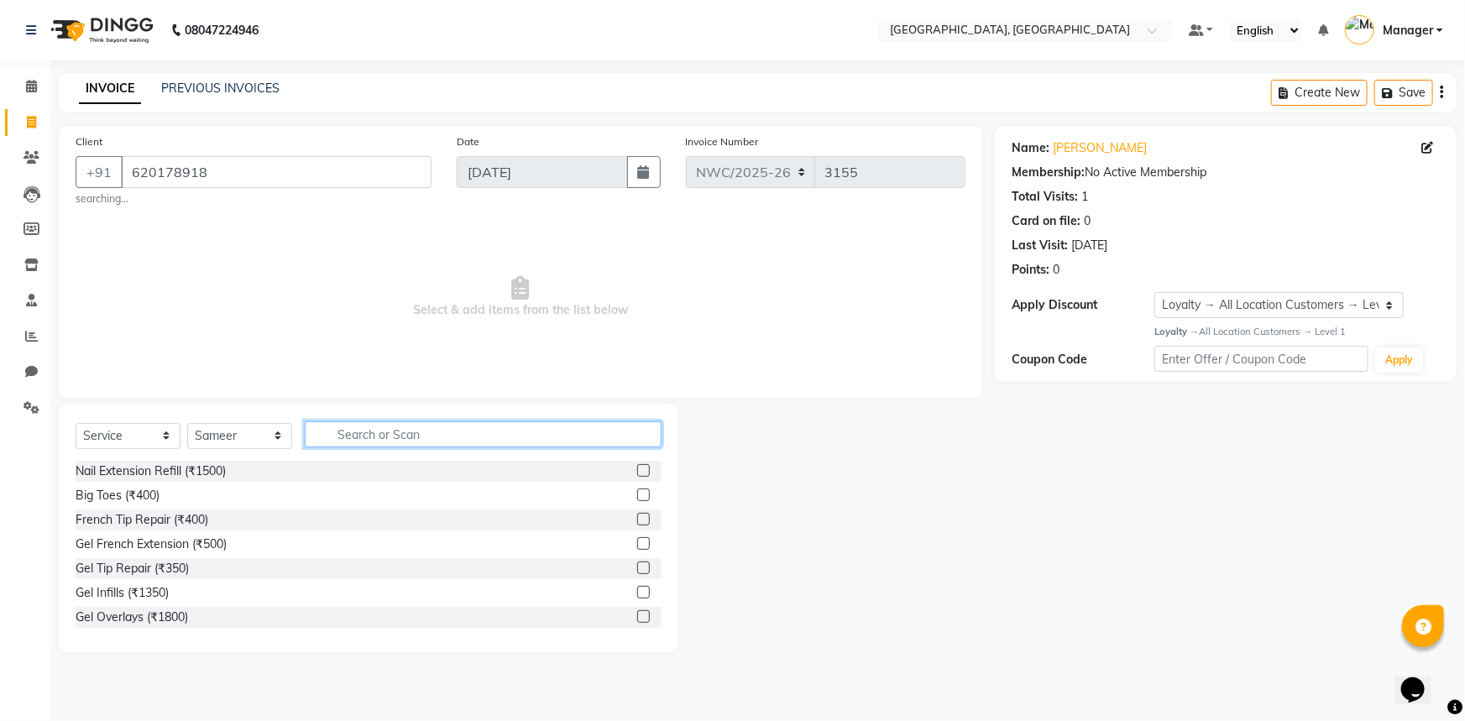
click at [395, 437] on input "text" at bounding box center [483, 434] width 357 height 26
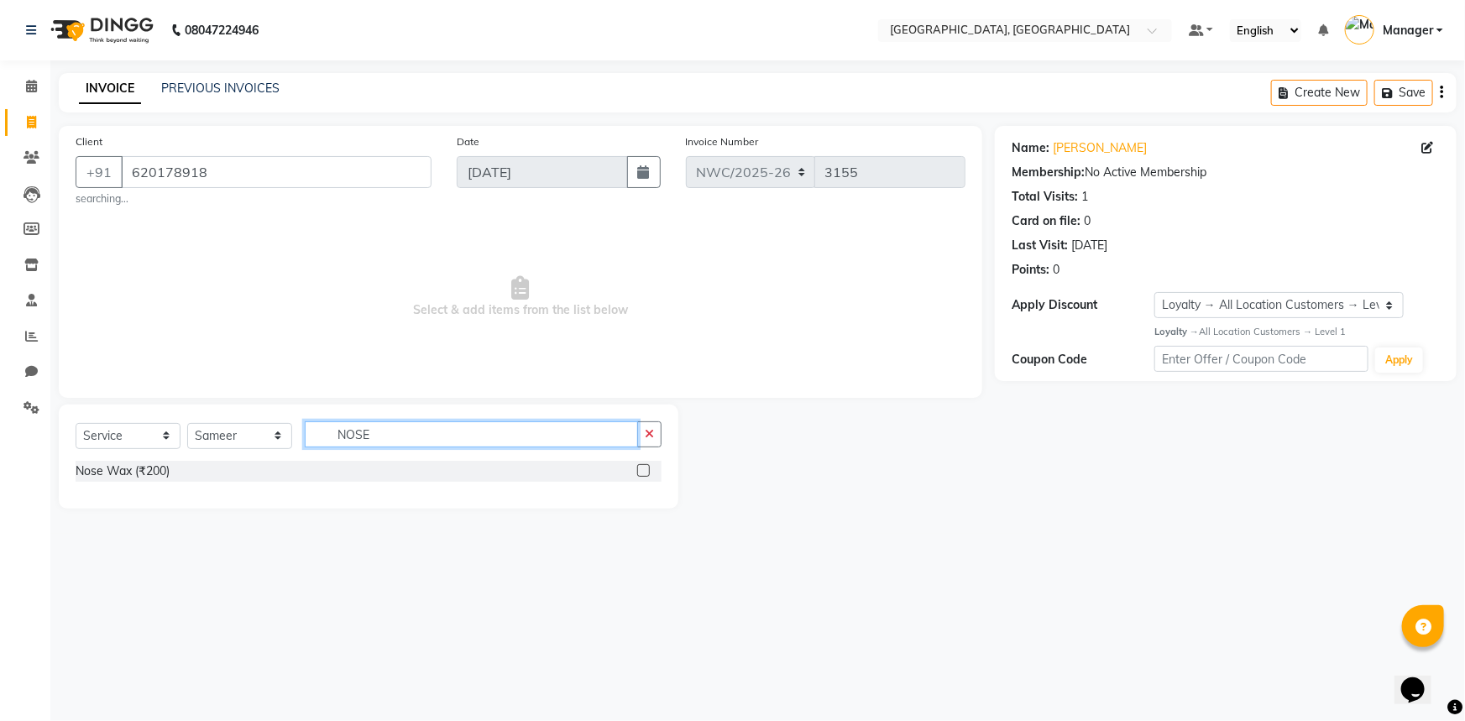
type input "NOSE"
drag, startPoint x: 638, startPoint y: 468, endPoint x: 613, endPoint y: 436, distance: 40.0
click at [637, 468] on label at bounding box center [643, 470] width 13 height 13
click at [637, 468] on input "checkbox" at bounding box center [642, 471] width 11 height 11
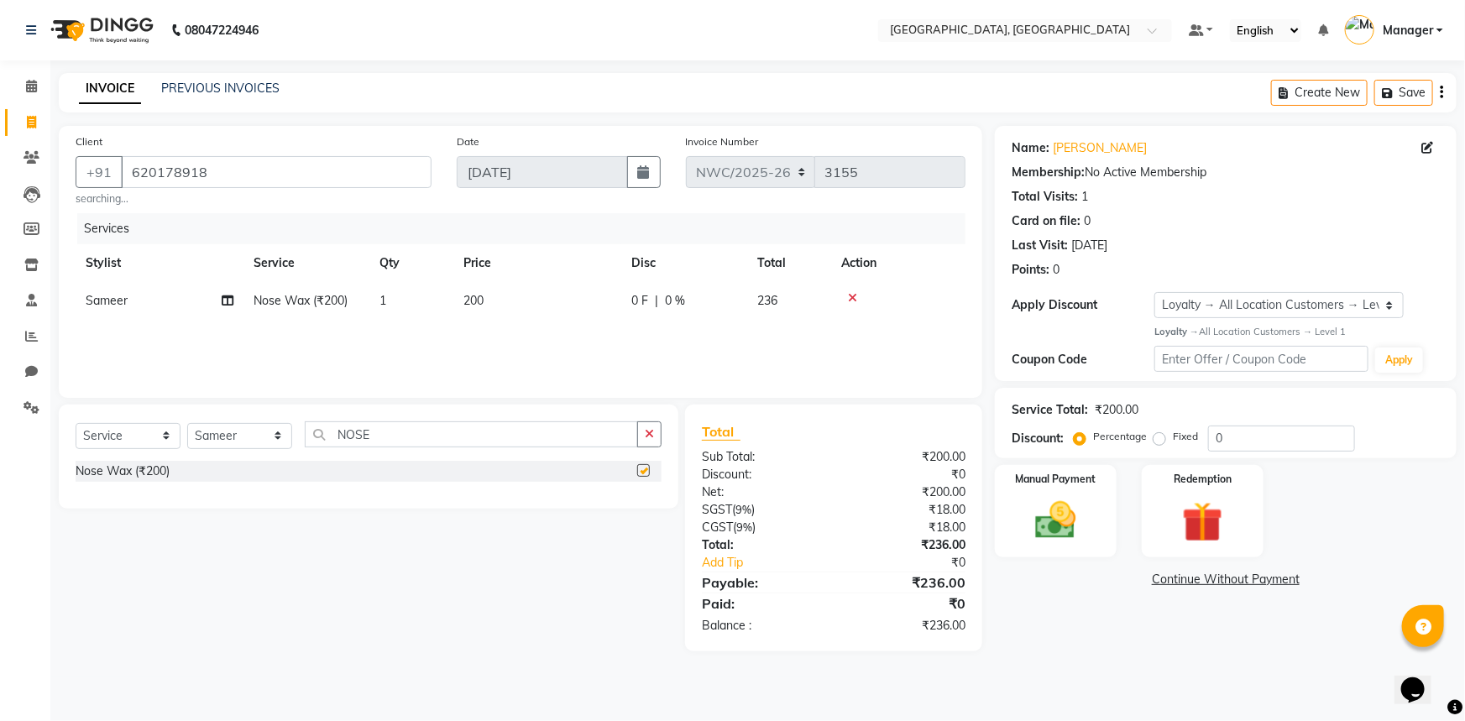
checkbox input "false"
click at [486, 307] on td "200" at bounding box center [537, 301] width 168 height 38
select select "85707"
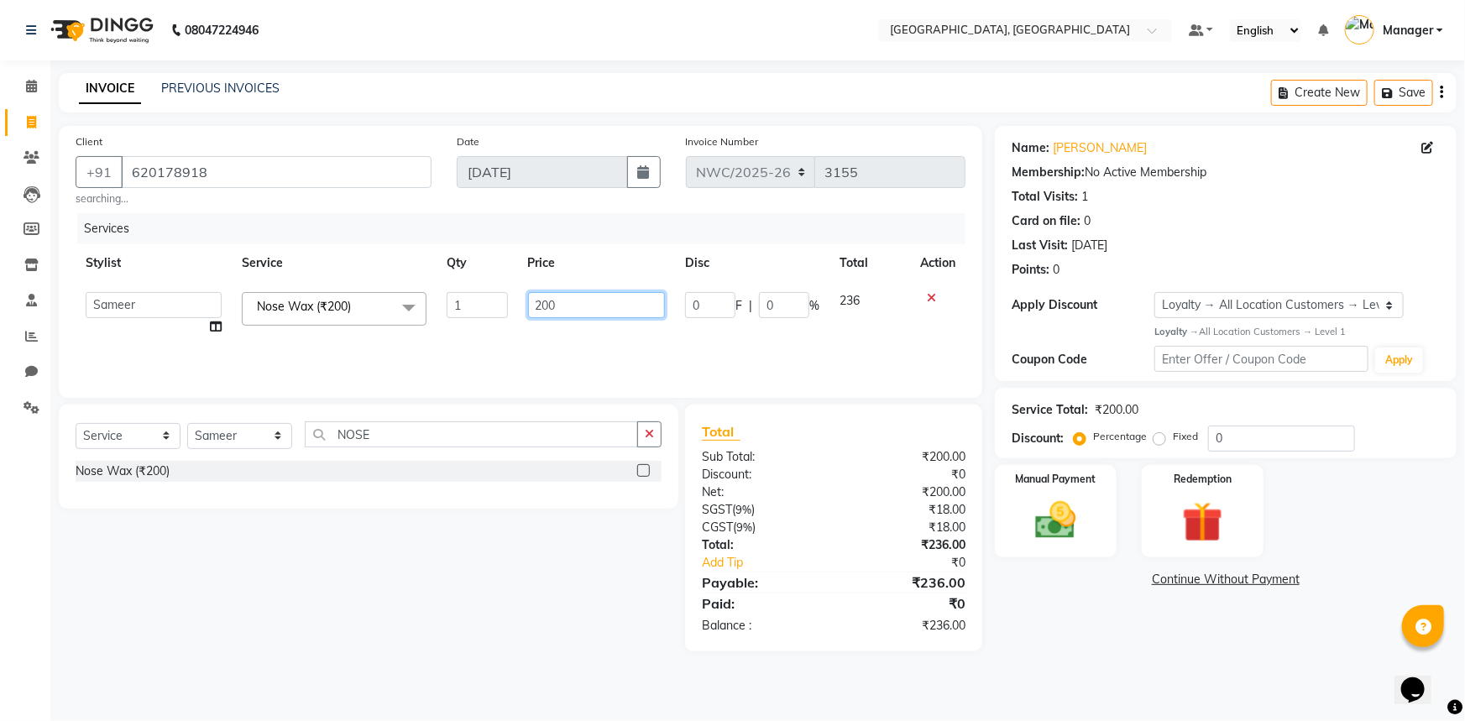
drag, startPoint x: 576, startPoint y: 306, endPoint x: 515, endPoint y: 318, distance: 62.4
click at [515, 318] on tr "[PERSON_NAME]-pdct Arshad_asst Arun_pdct Counter_Sales [PERSON_NAME] [PERSON_NA…" at bounding box center [521, 314] width 890 height 64
type input "400"
click at [515, 342] on div "Services Stylist Service Qty Price Disc Total Action [PERSON_NAME]-pdct Arshad_…" at bounding box center [521, 297] width 890 height 168
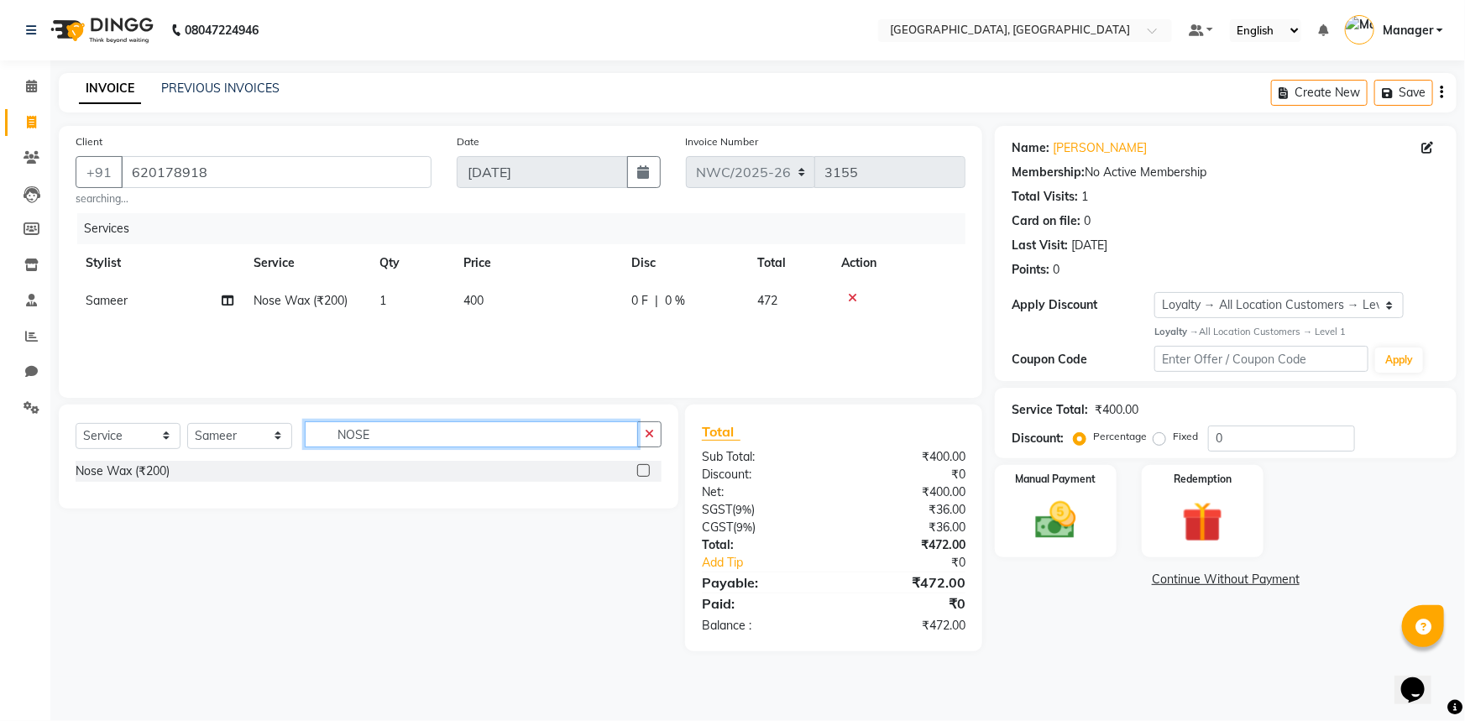
drag, startPoint x: 377, startPoint y: 430, endPoint x: 324, endPoint y: 398, distance: 61.8
click at [307, 442] on input "NOSE" at bounding box center [471, 434] width 333 height 26
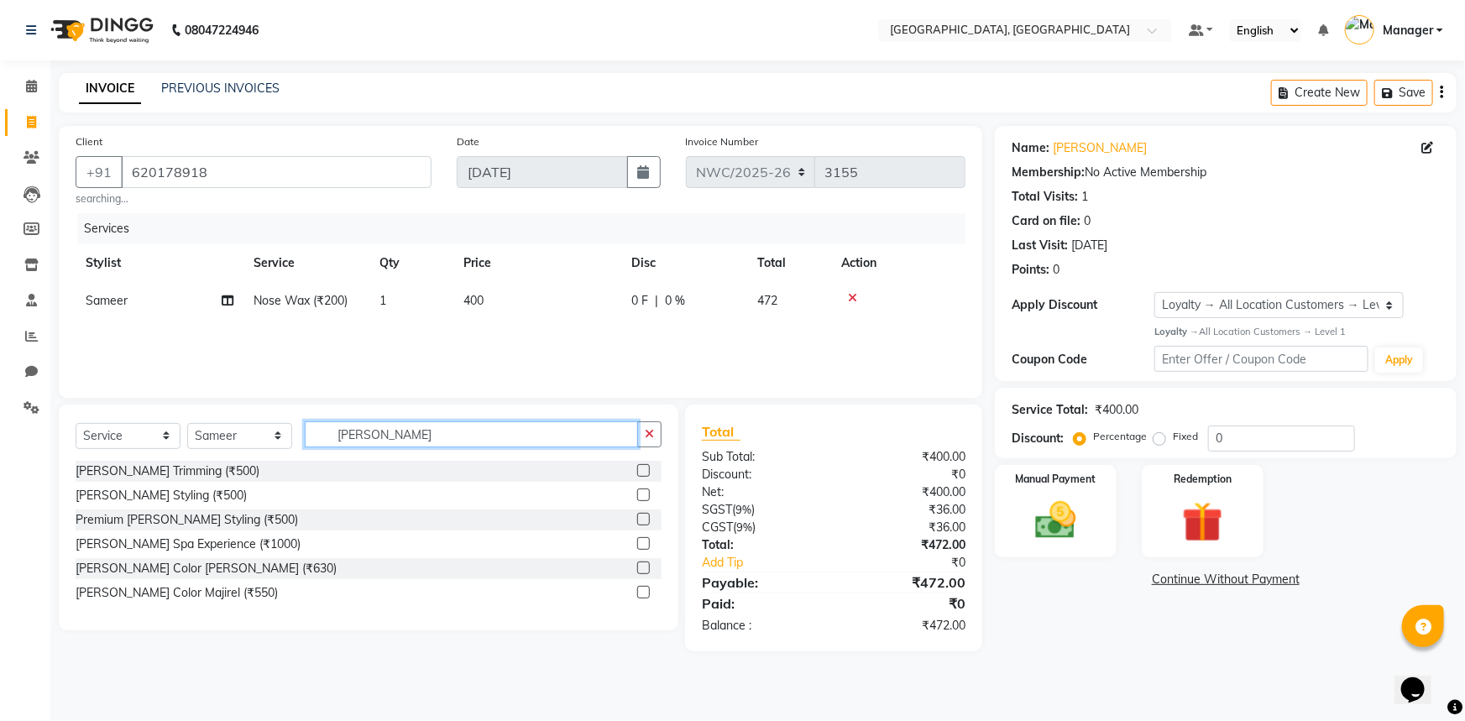
type input "[PERSON_NAME]"
click at [647, 472] on label at bounding box center [643, 470] width 13 height 13
click at [647, 472] on input "checkbox" at bounding box center [642, 471] width 11 height 11
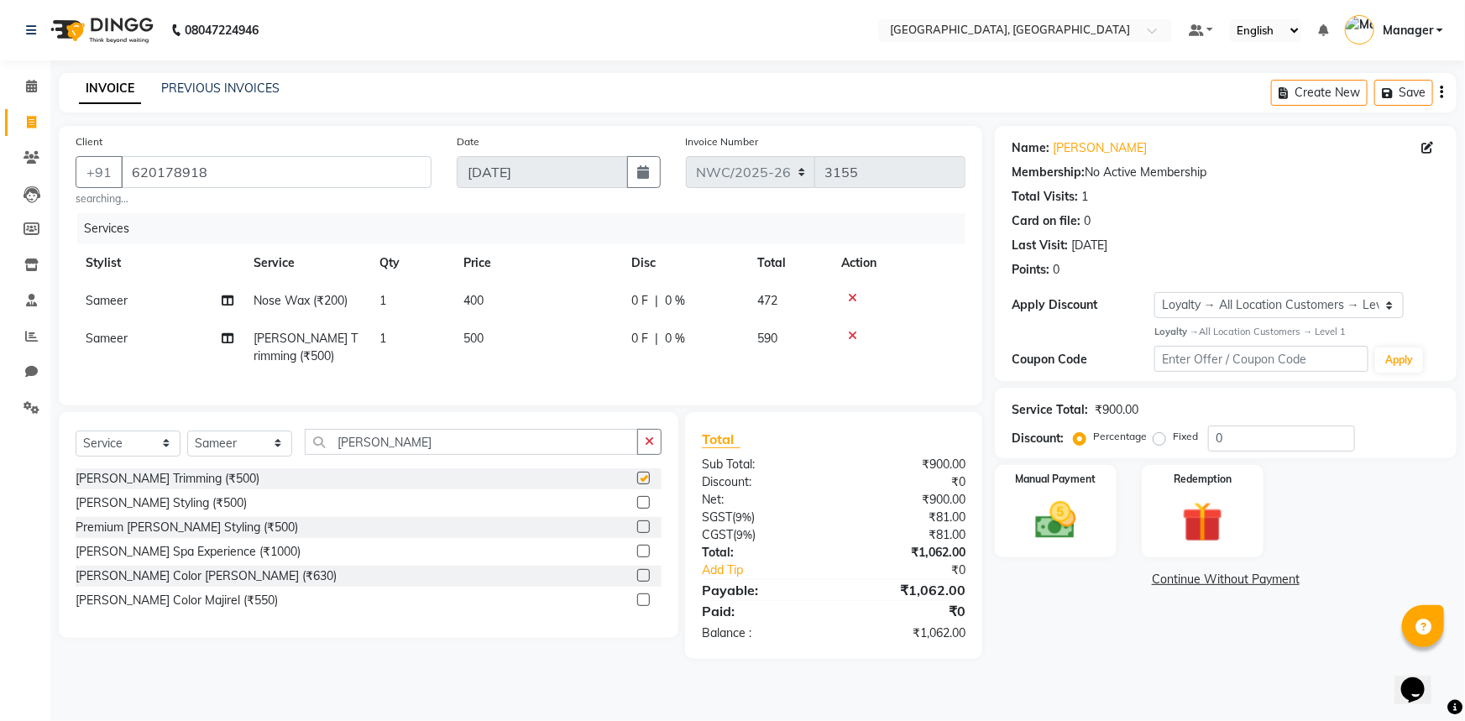
checkbox input "false"
click at [483, 340] on span "500" at bounding box center [473, 338] width 20 height 15
select select "85707"
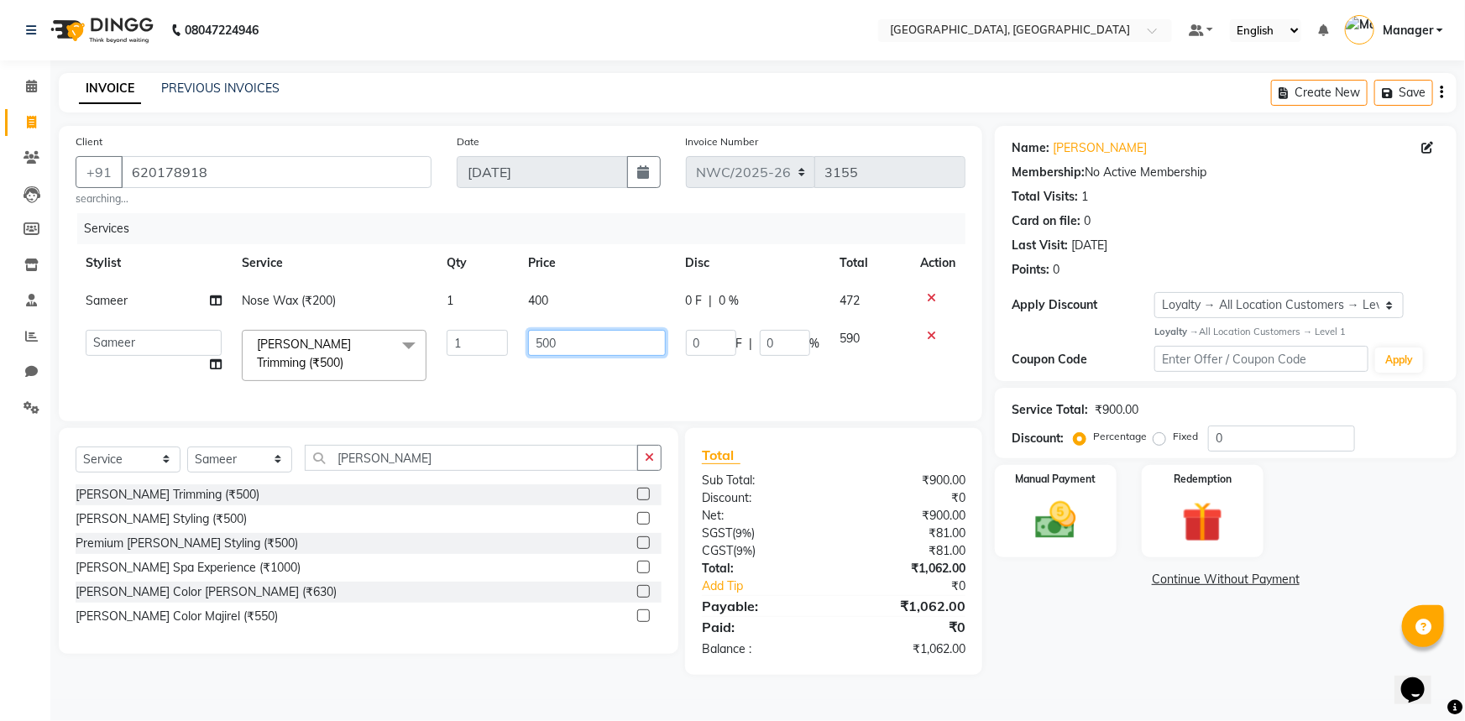
drag, startPoint x: 554, startPoint y: 344, endPoint x: 529, endPoint y: 379, distance: 43.3
click at [521, 369] on td "500" at bounding box center [596, 355] width 157 height 71
type input "400"
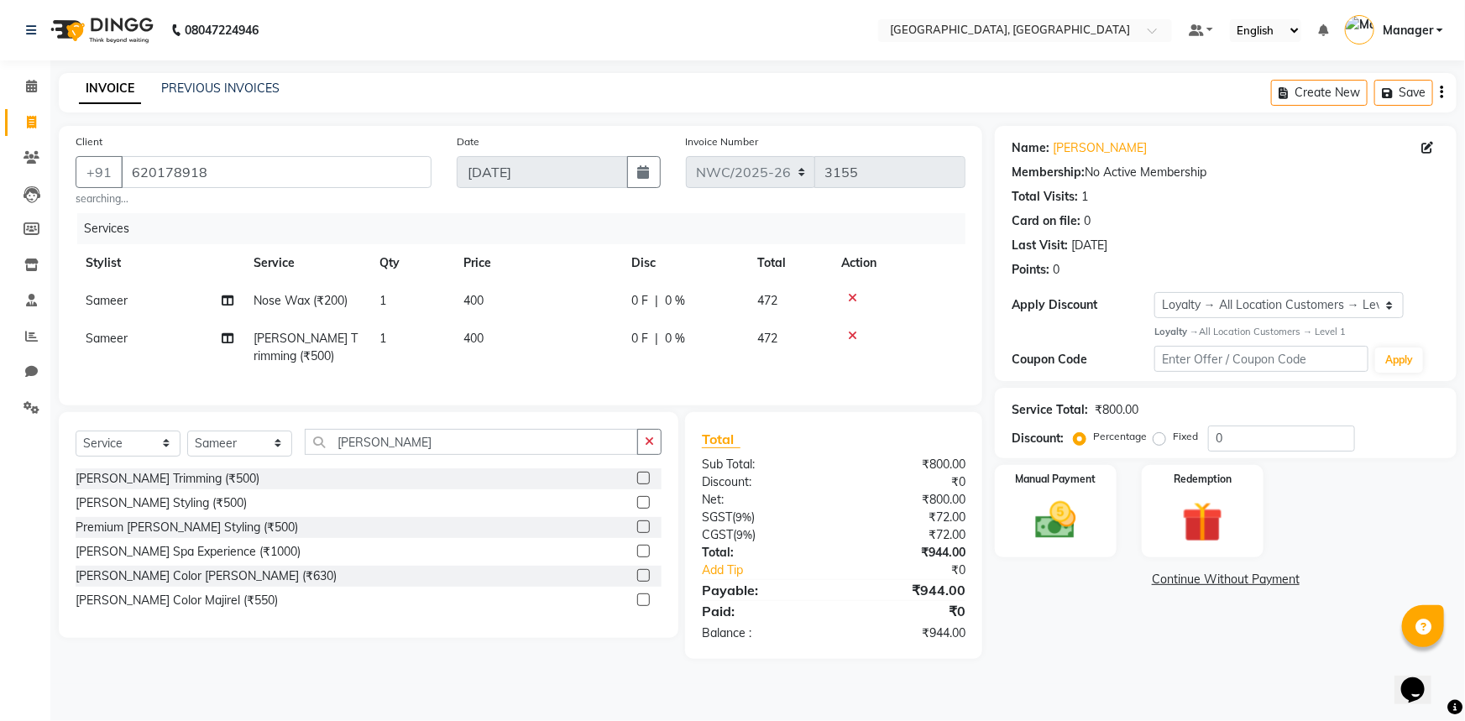
click at [523, 380] on div "Services Stylist Service Qty Price Disc Total Action Sameer Nose Wax (₹200) 1 4…" at bounding box center [521, 300] width 890 height 175
click at [1040, 512] on img at bounding box center [1056, 520] width 69 height 49
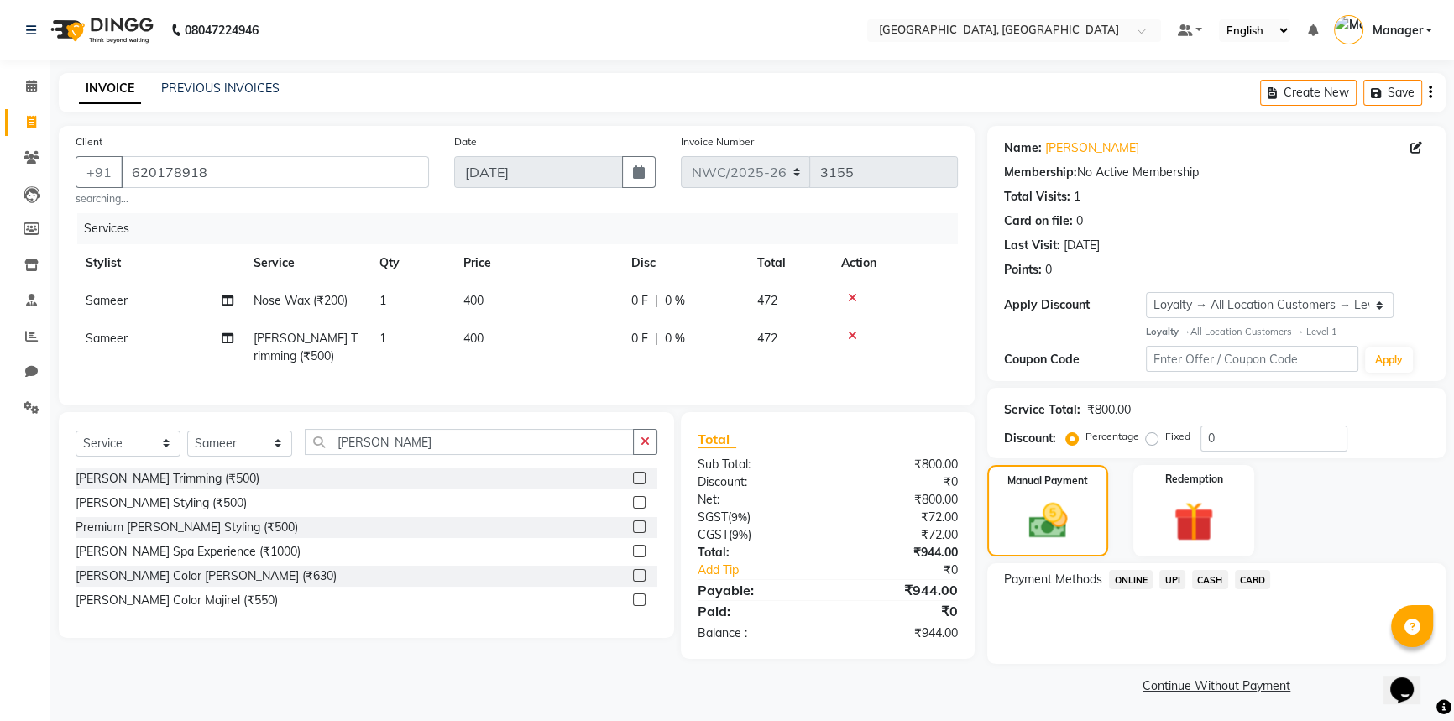
click at [1178, 578] on span "UPI" at bounding box center [1172, 579] width 26 height 19
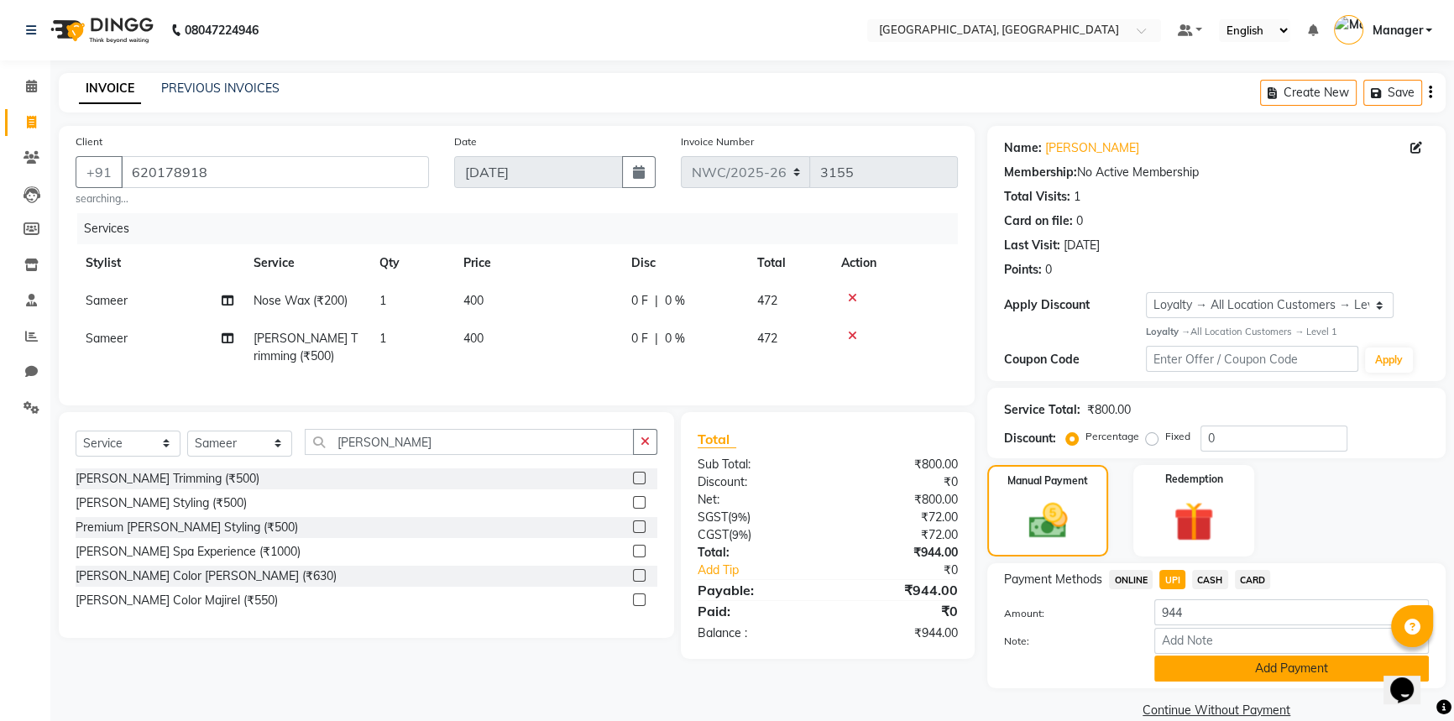
click at [1270, 673] on button "Add Payment" at bounding box center [1291, 669] width 274 height 26
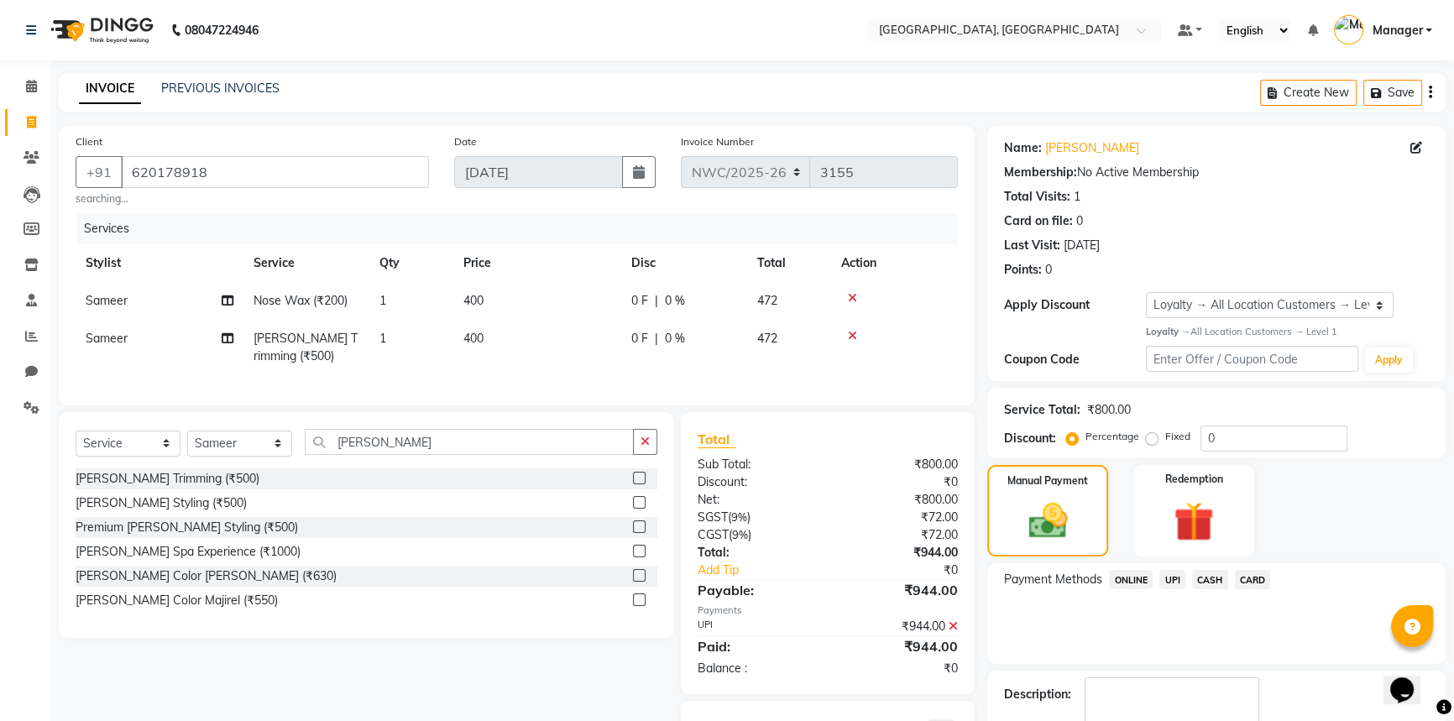
scroll to position [97, 0]
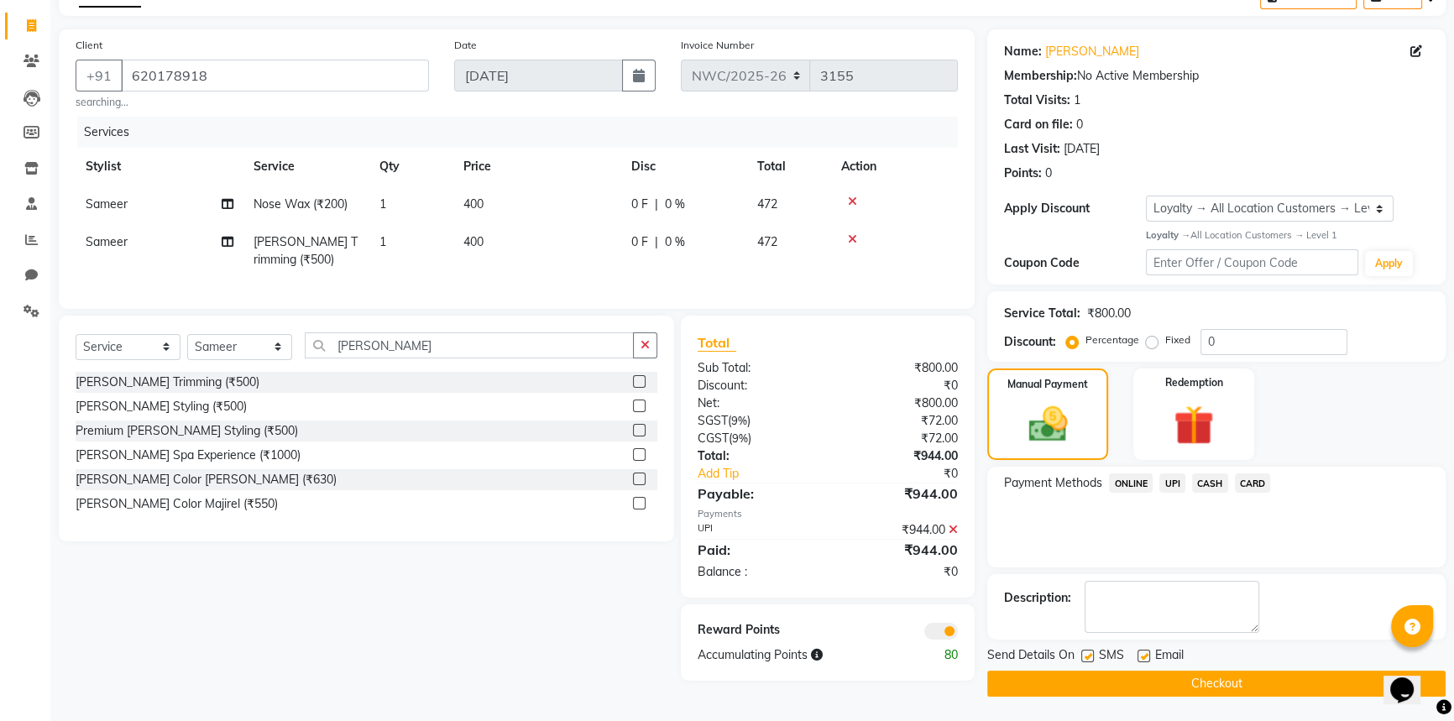
click at [1268, 688] on button "Checkout" at bounding box center [1216, 684] width 458 height 26
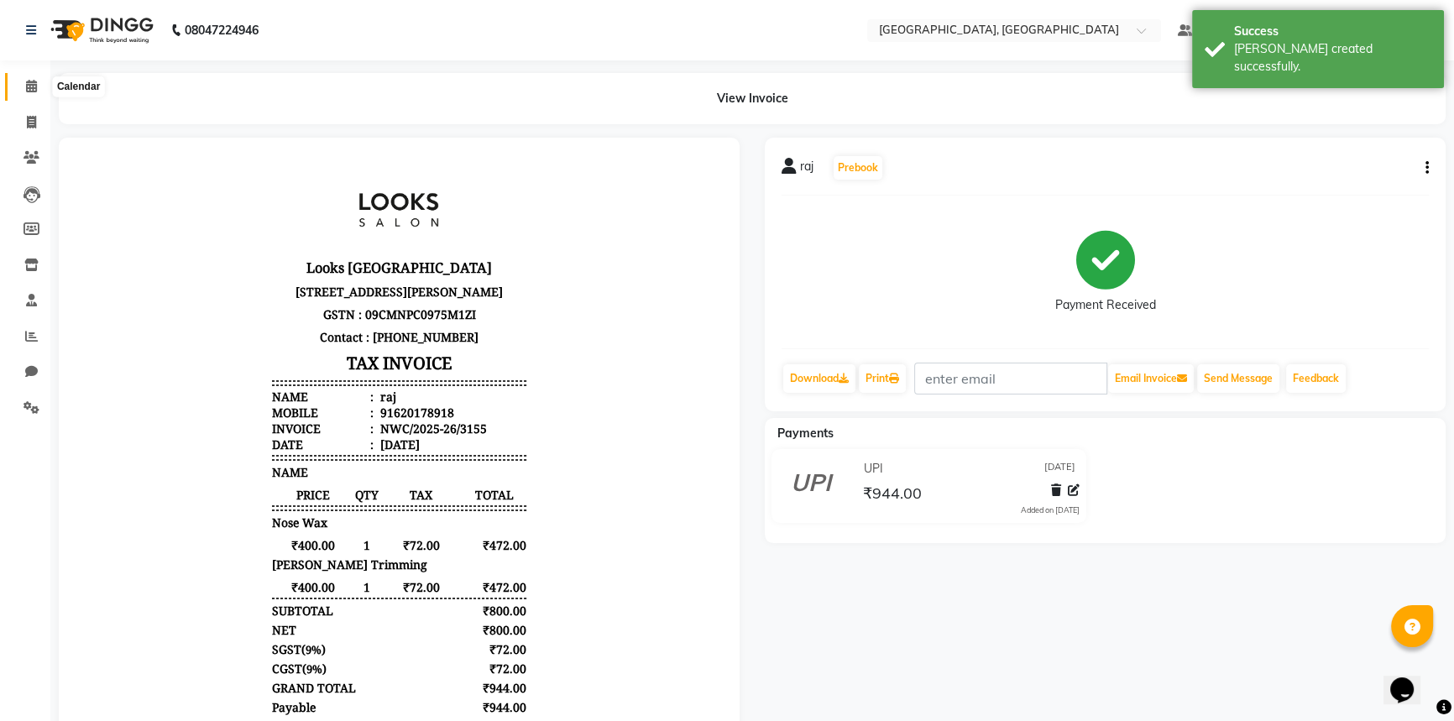
click at [29, 86] on icon at bounding box center [31, 86] width 11 height 13
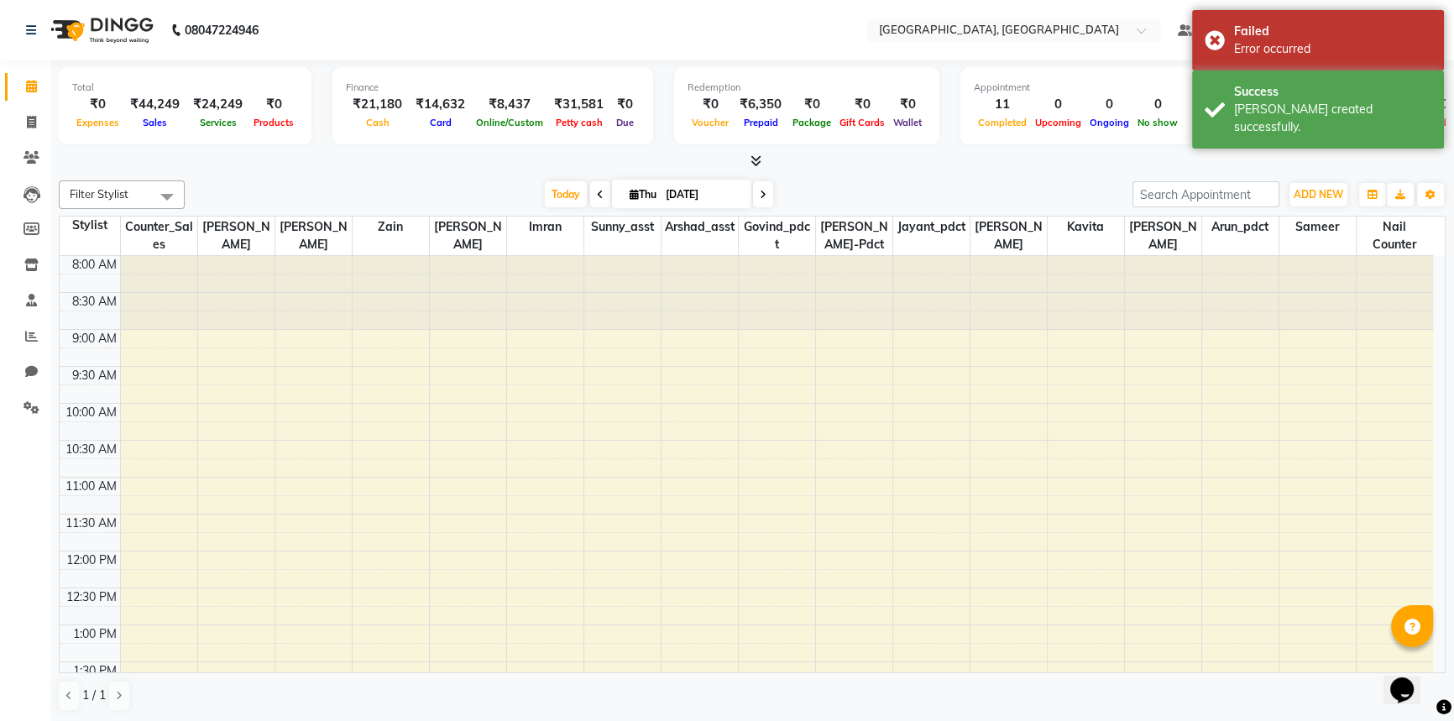
click at [494, 186] on div "[DATE] [DATE]" at bounding box center [658, 194] width 931 height 25
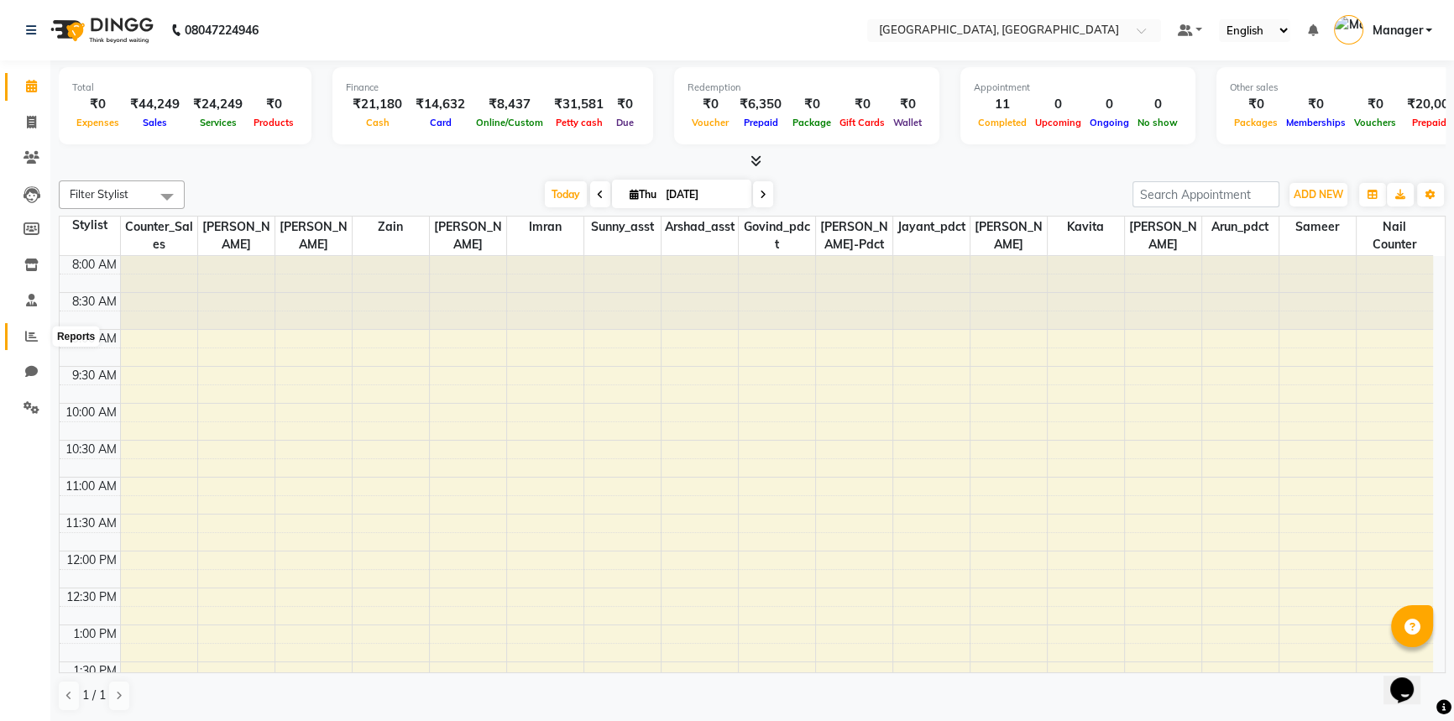
drag, startPoint x: 30, startPoint y: 333, endPoint x: 41, endPoint y: 324, distance: 14.3
click at [30, 333] on icon at bounding box center [31, 336] width 13 height 13
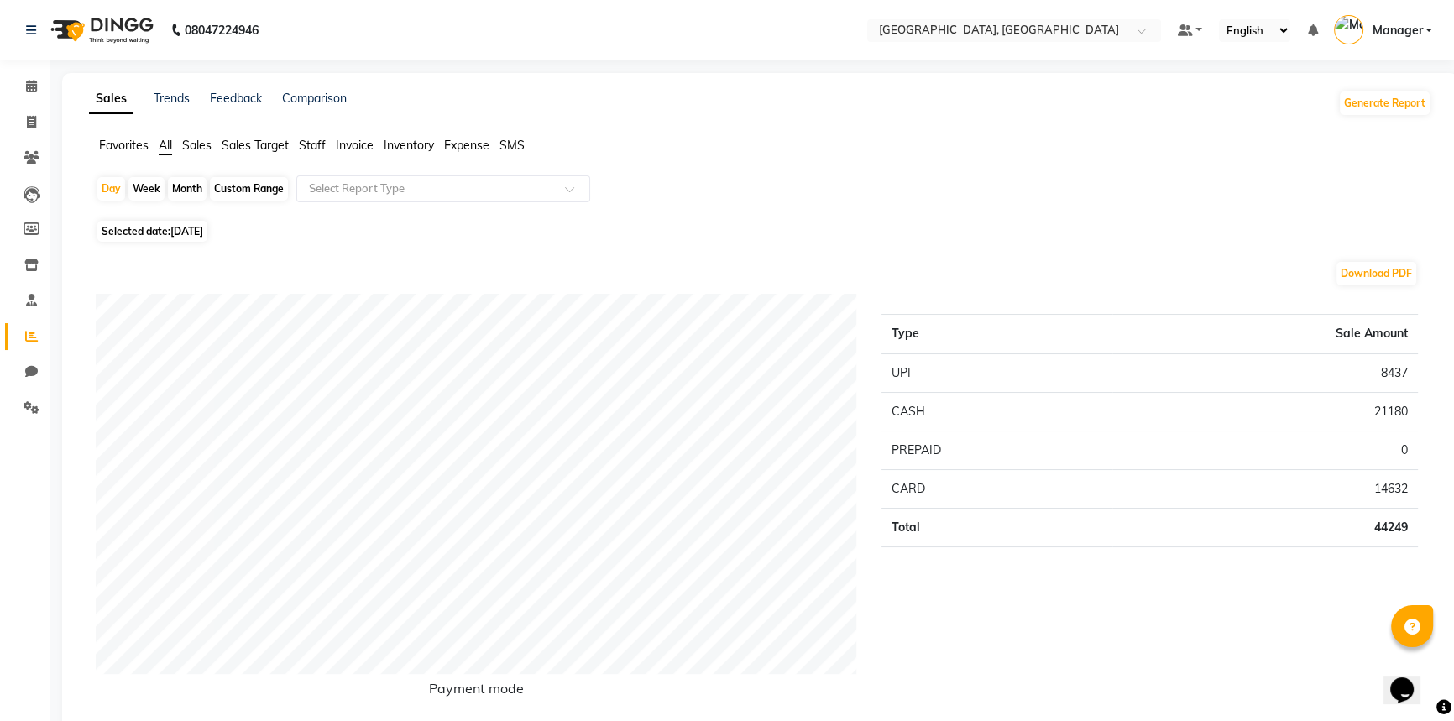
click at [309, 142] on span "Staff" at bounding box center [312, 145] width 27 height 15
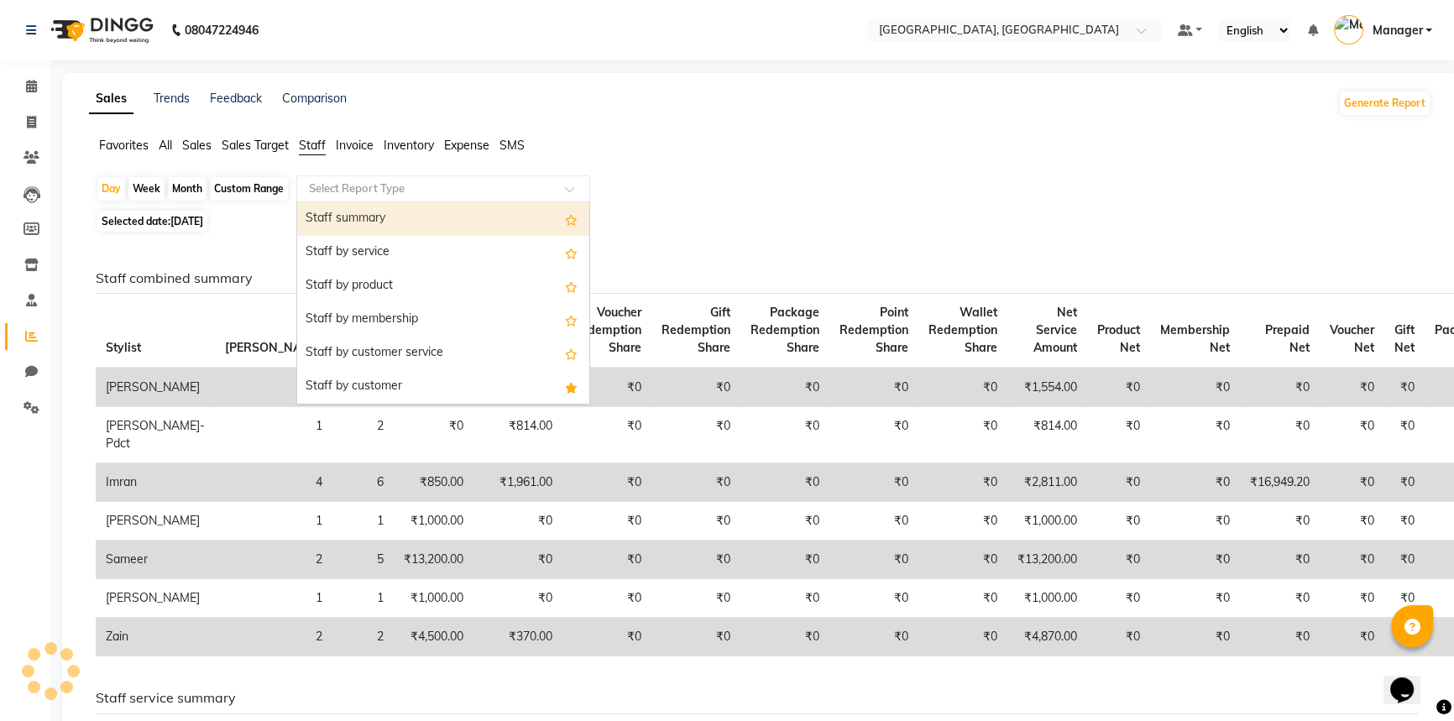
click at [358, 188] on input "text" at bounding box center [427, 188] width 242 height 17
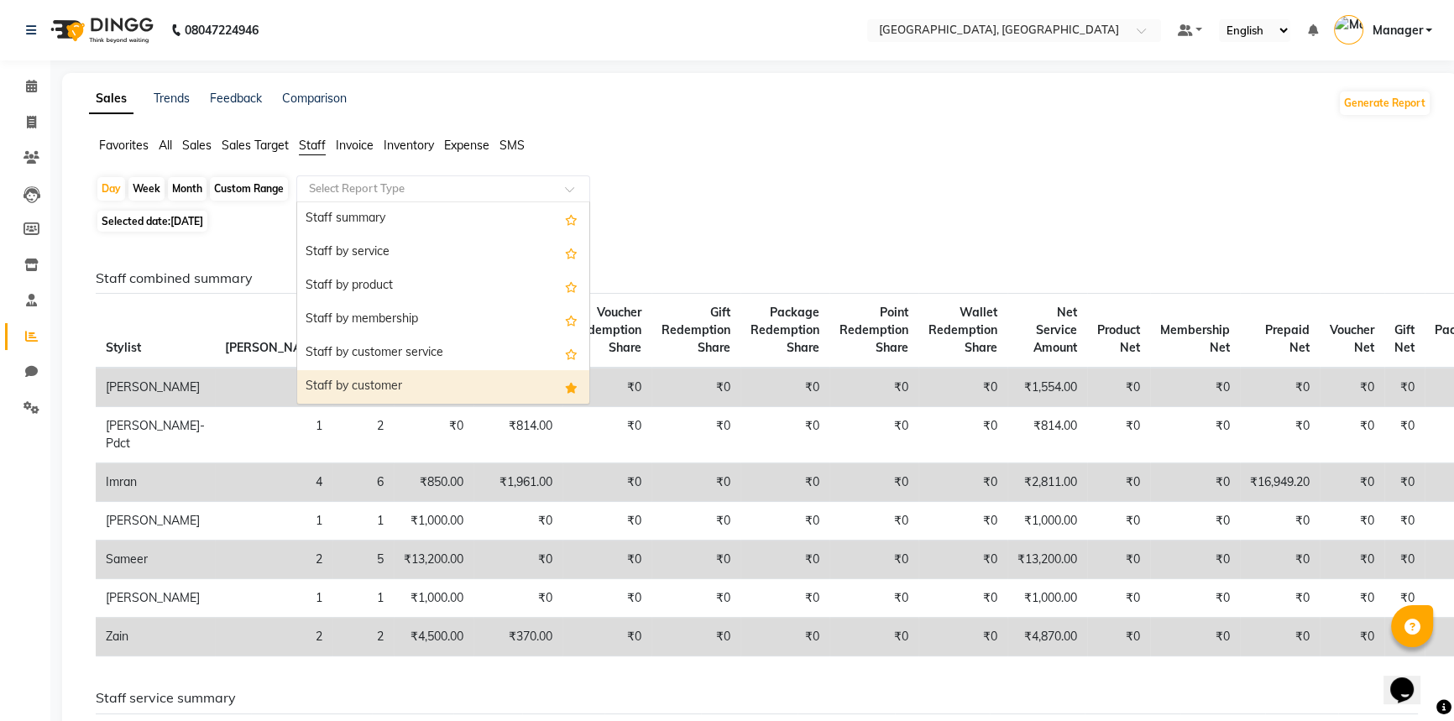
click at [366, 387] on div "Staff by customer" at bounding box center [443, 387] width 292 height 34
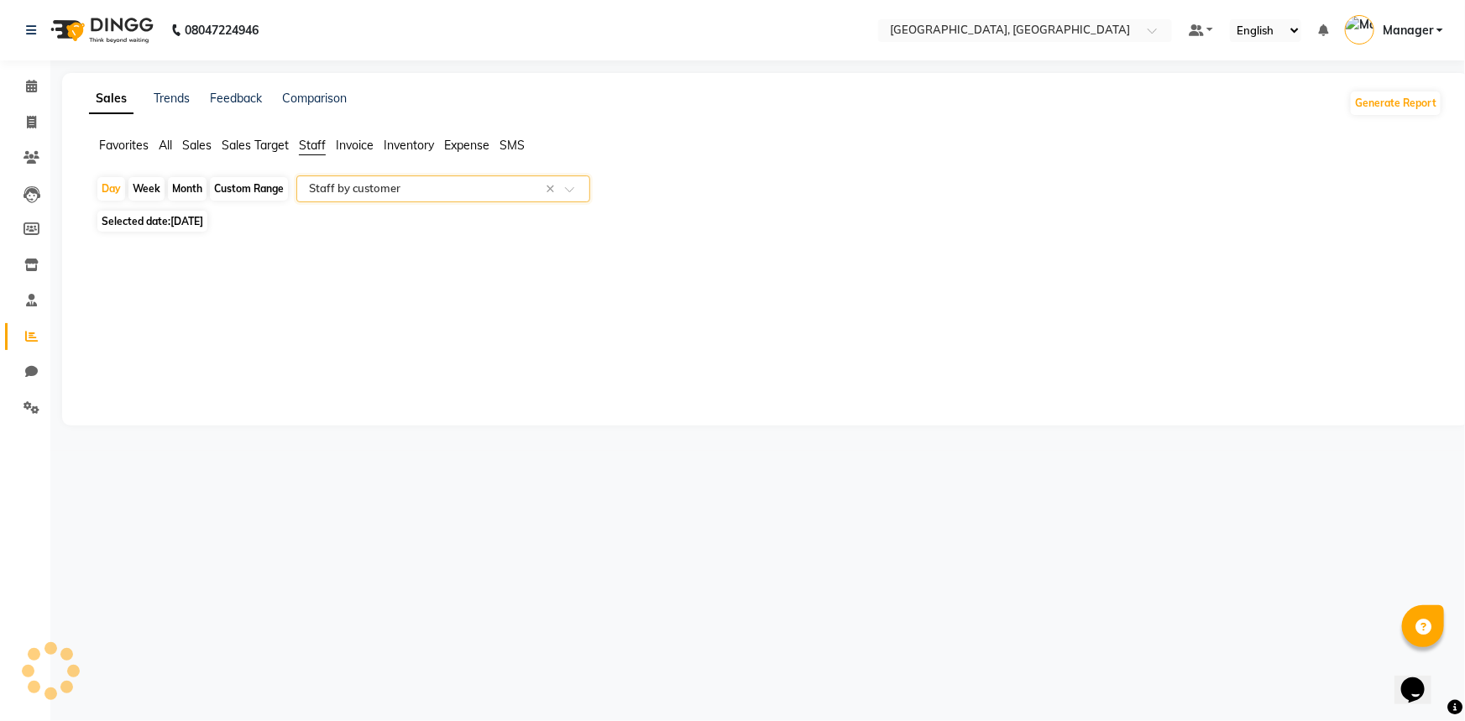
select select "full_report"
select select "csv"
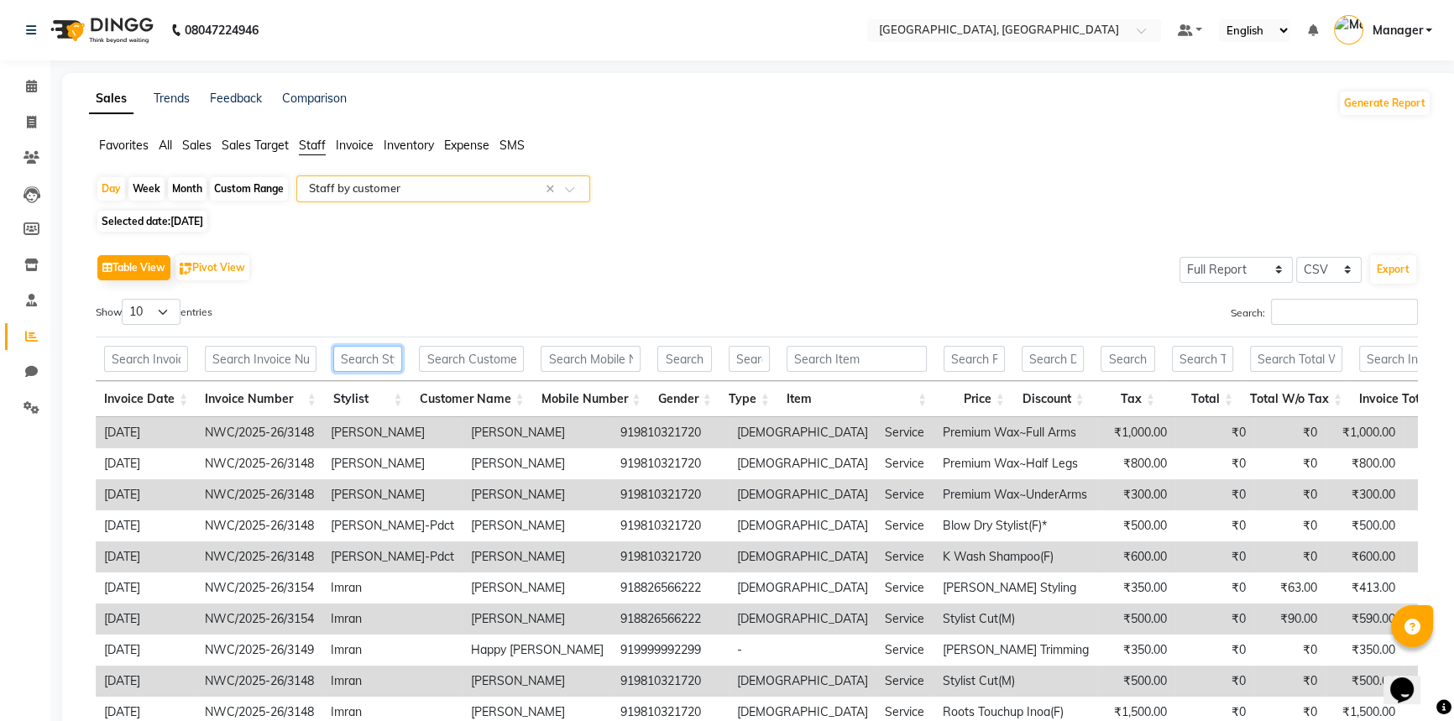
click at [355, 367] on input "text" at bounding box center [368, 359] width 70 height 26
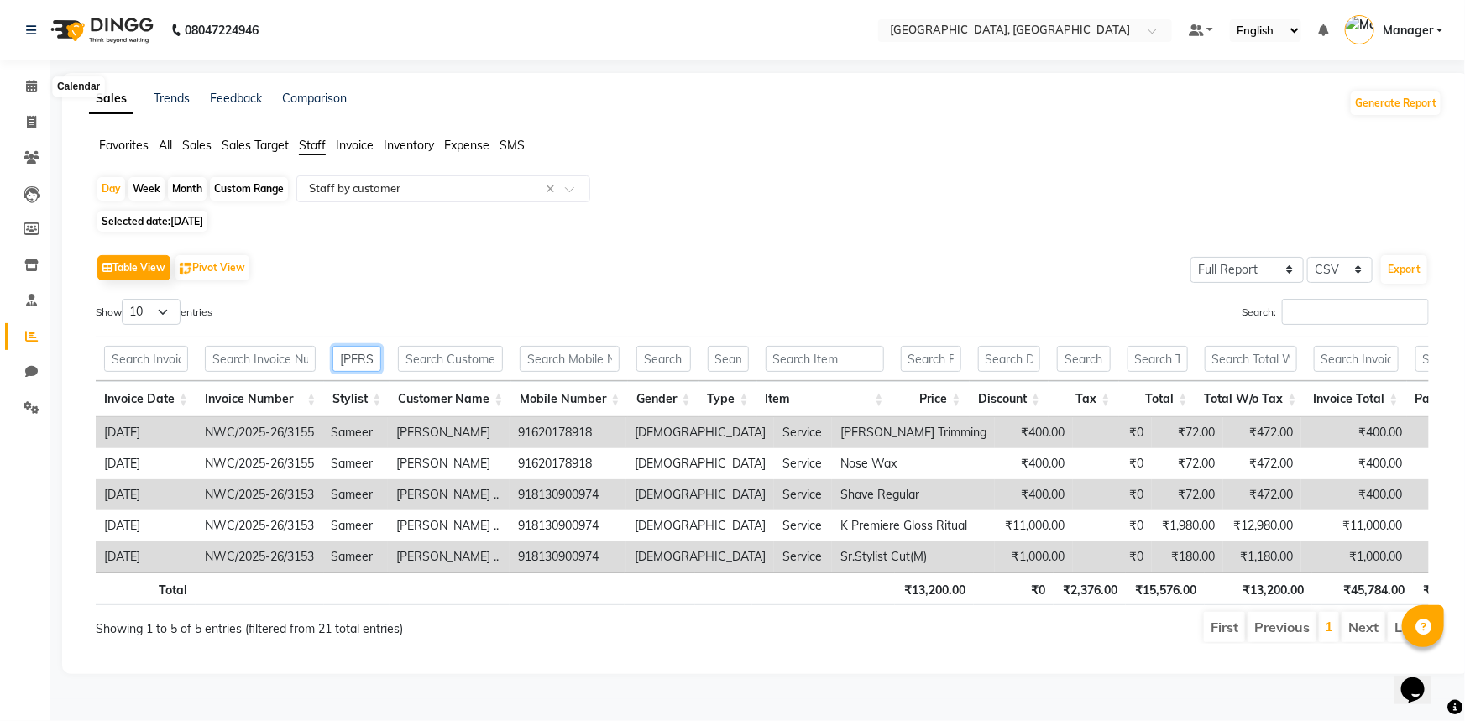
type input "[PERSON_NAME]"
click at [36, 85] on icon at bounding box center [31, 86] width 11 height 13
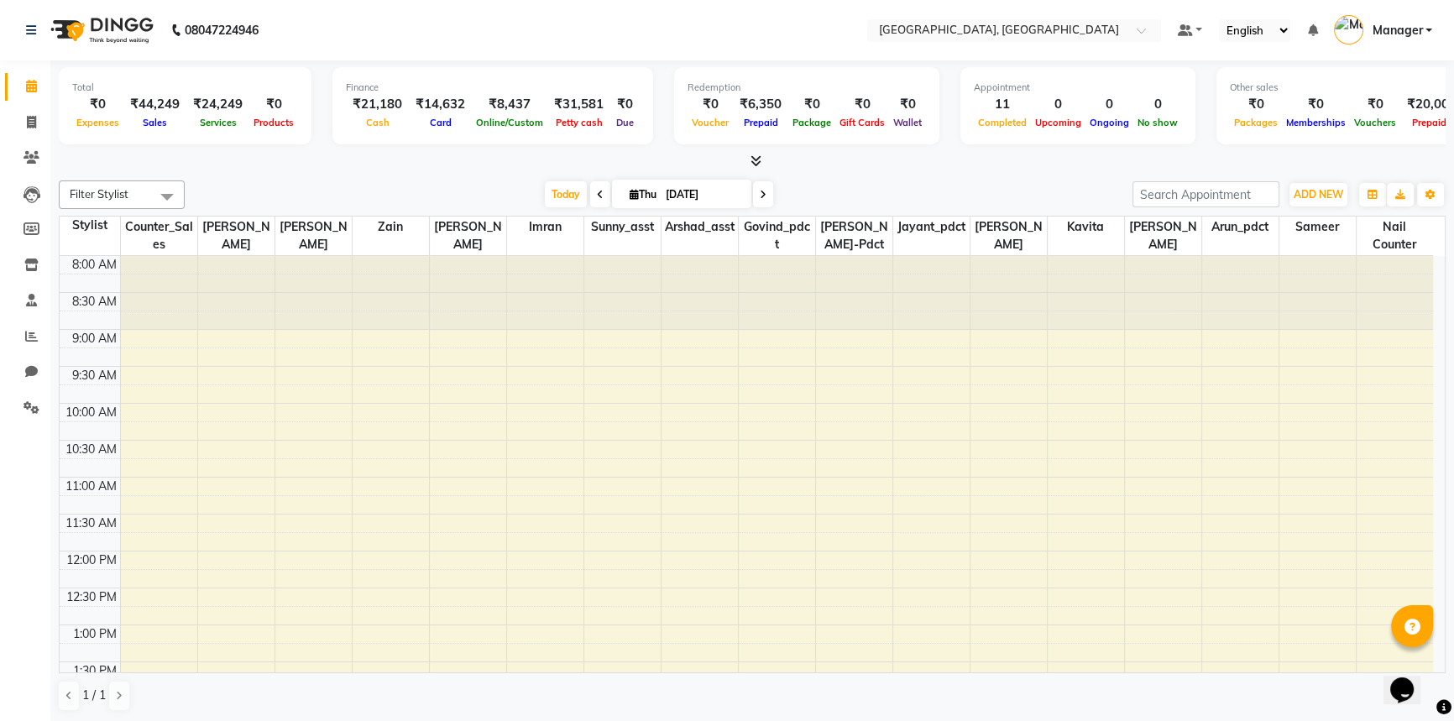
click at [938, 186] on div "[DATE] [DATE]" at bounding box center [658, 194] width 931 height 25
click at [33, 403] on icon at bounding box center [32, 407] width 16 height 13
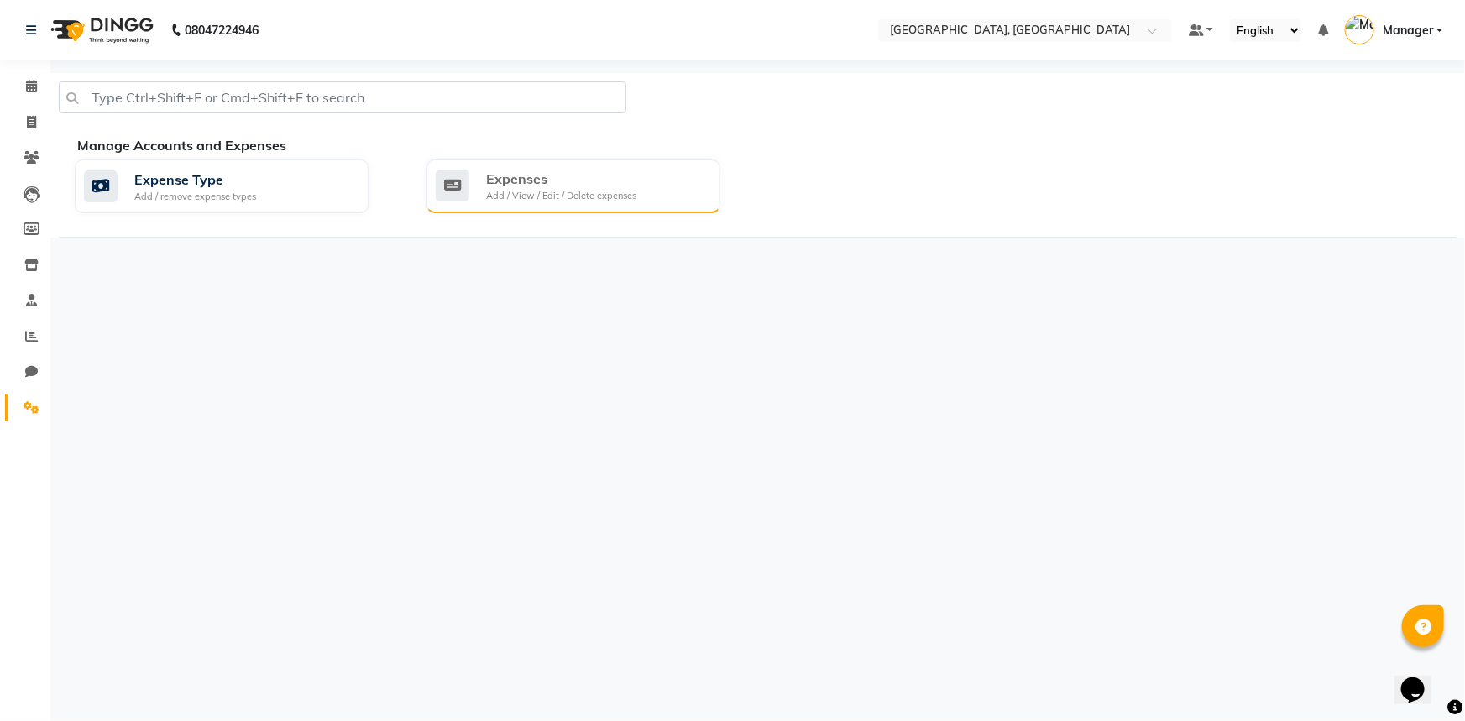
click at [517, 193] on div "Add / View / Edit / Delete expenses" at bounding box center [561, 196] width 150 height 14
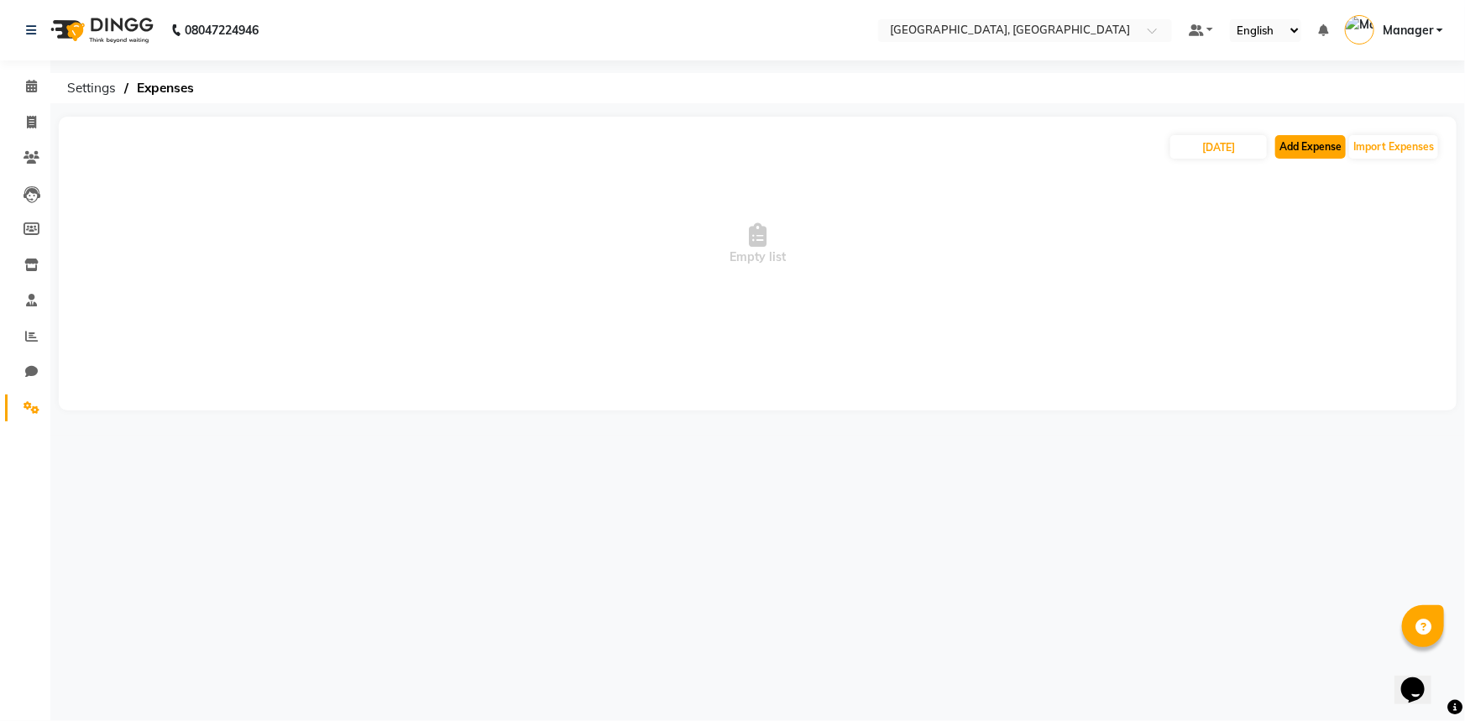
click at [1292, 149] on button "Add Expense" at bounding box center [1310, 147] width 71 height 24
select select "1"
select select "7737"
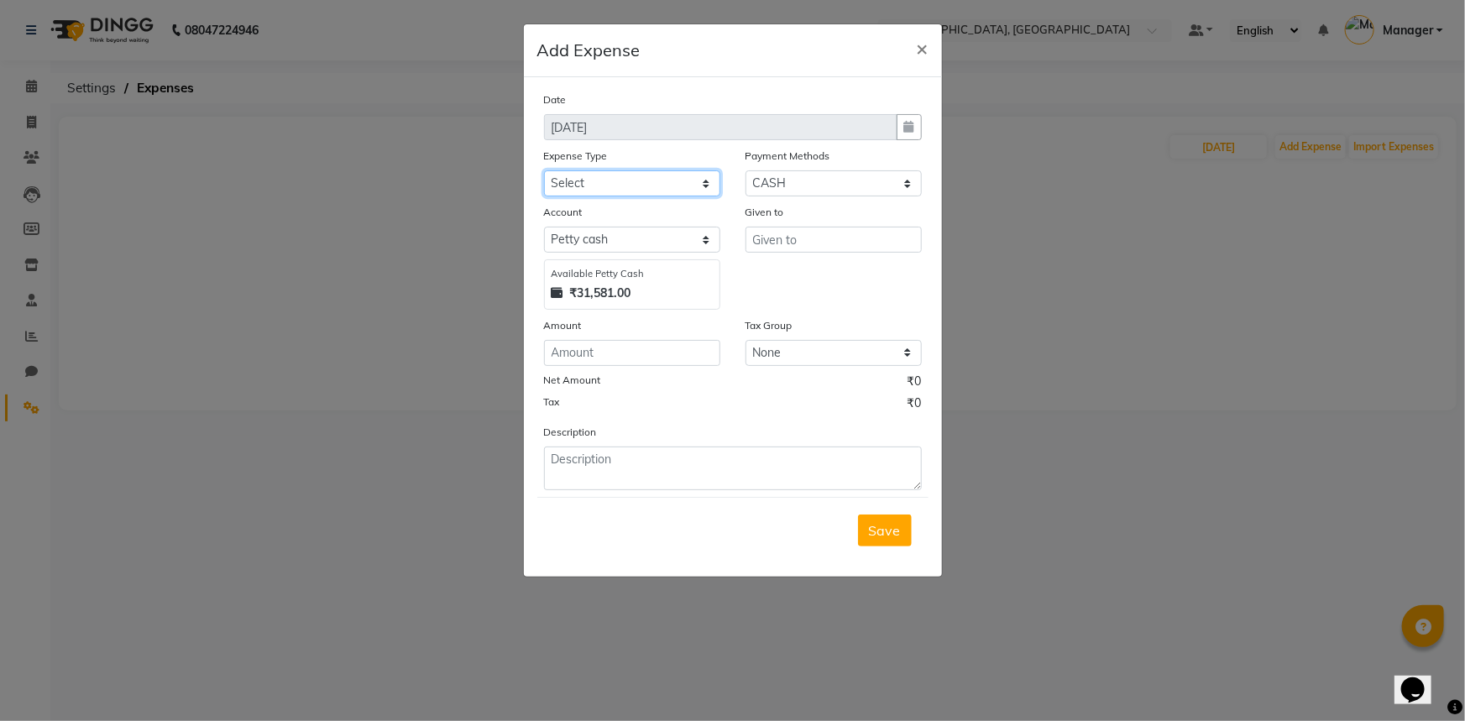
click at [636, 191] on select "Select Bank Deposit Cash Handover Client ordered food Client Refund Agnst Bill …" at bounding box center [632, 183] width 176 height 26
select select "24083"
click at [544, 171] on select "Select Bank Deposit Cash Handover Client ordered food Client Refund Agnst Bill …" at bounding box center [632, 183] width 176 height 26
click at [768, 241] on input "text" at bounding box center [833, 240] width 176 height 26
type input "BLINKIT"
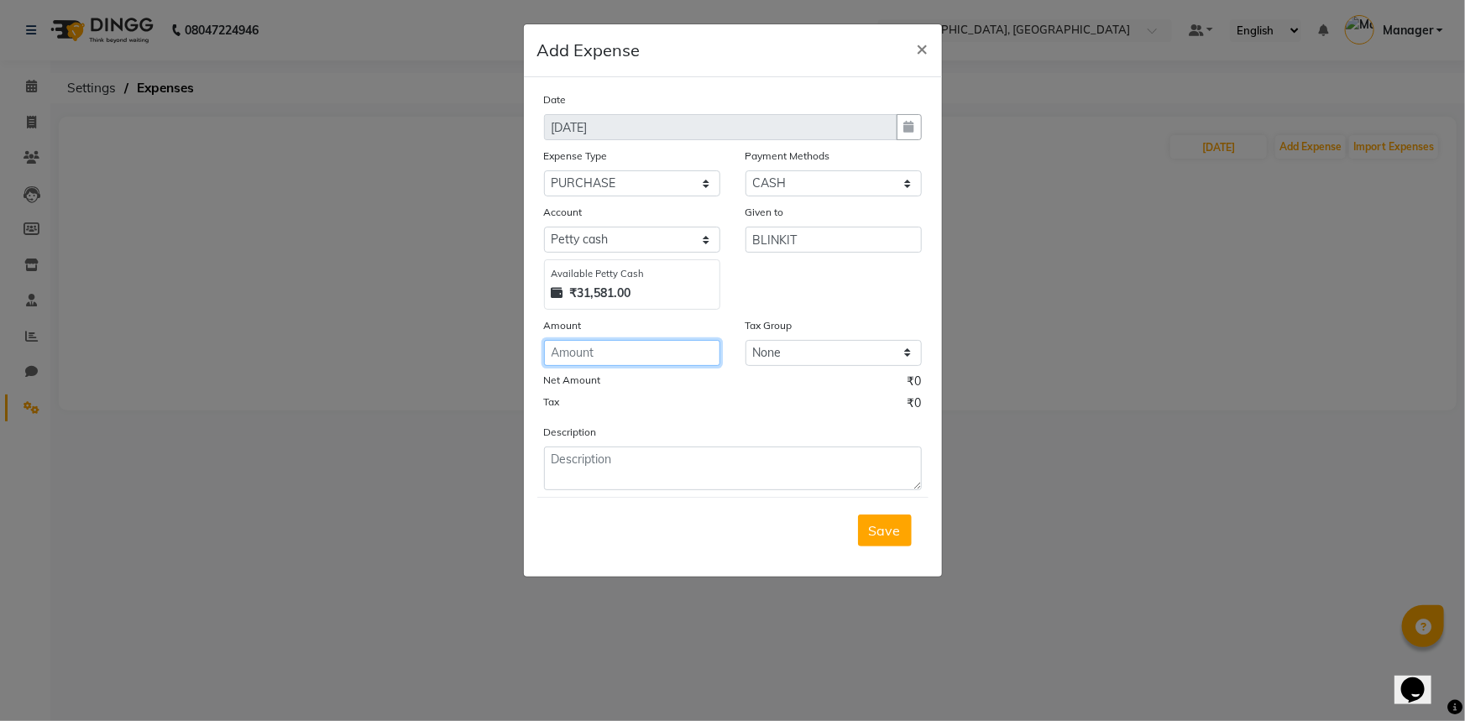
click at [638, 353] on input "number" at bounding box center [632, 353] width 176 height 26
type input "670"
click at [642, 490] on textarea at bounding box center [733, 469] width 378 height 44
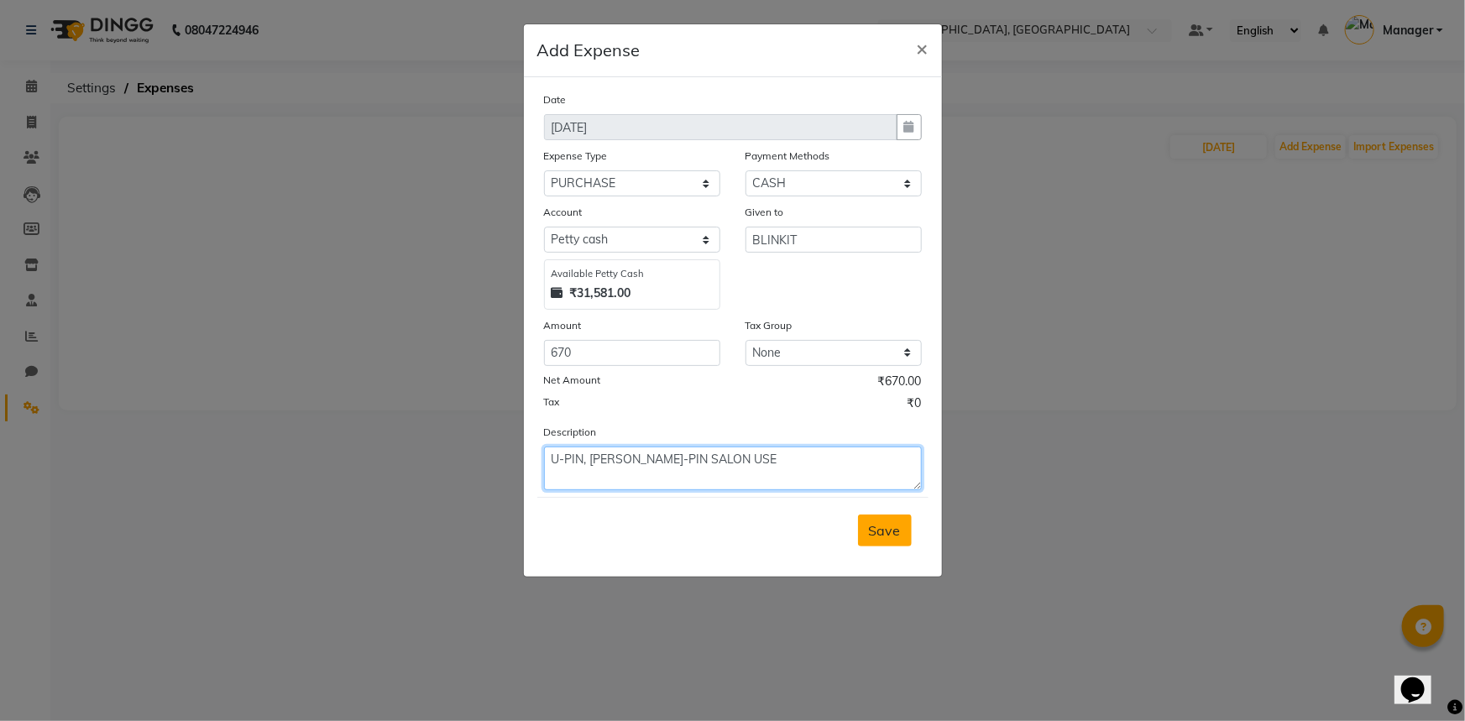
type textarea "U-PIN, [PERSON_NAME]-PIN SALON USE"
click at [891, 546] on button "Save" at bounding box center [885, 531] width 54 height 32
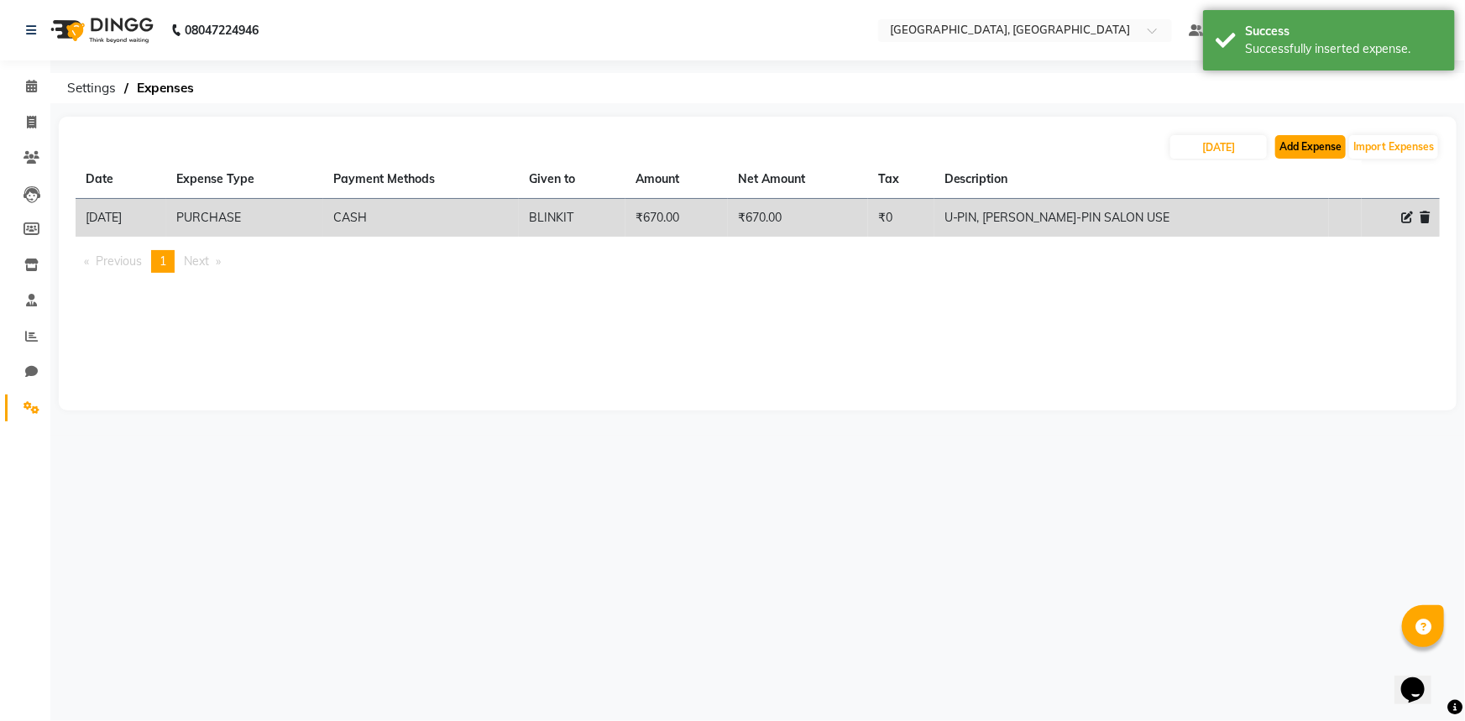
click at [1331, 136] on button "Add Expense" at bounding box center [1310, 147] width 71 height 24
select select "1"
select select "7737"
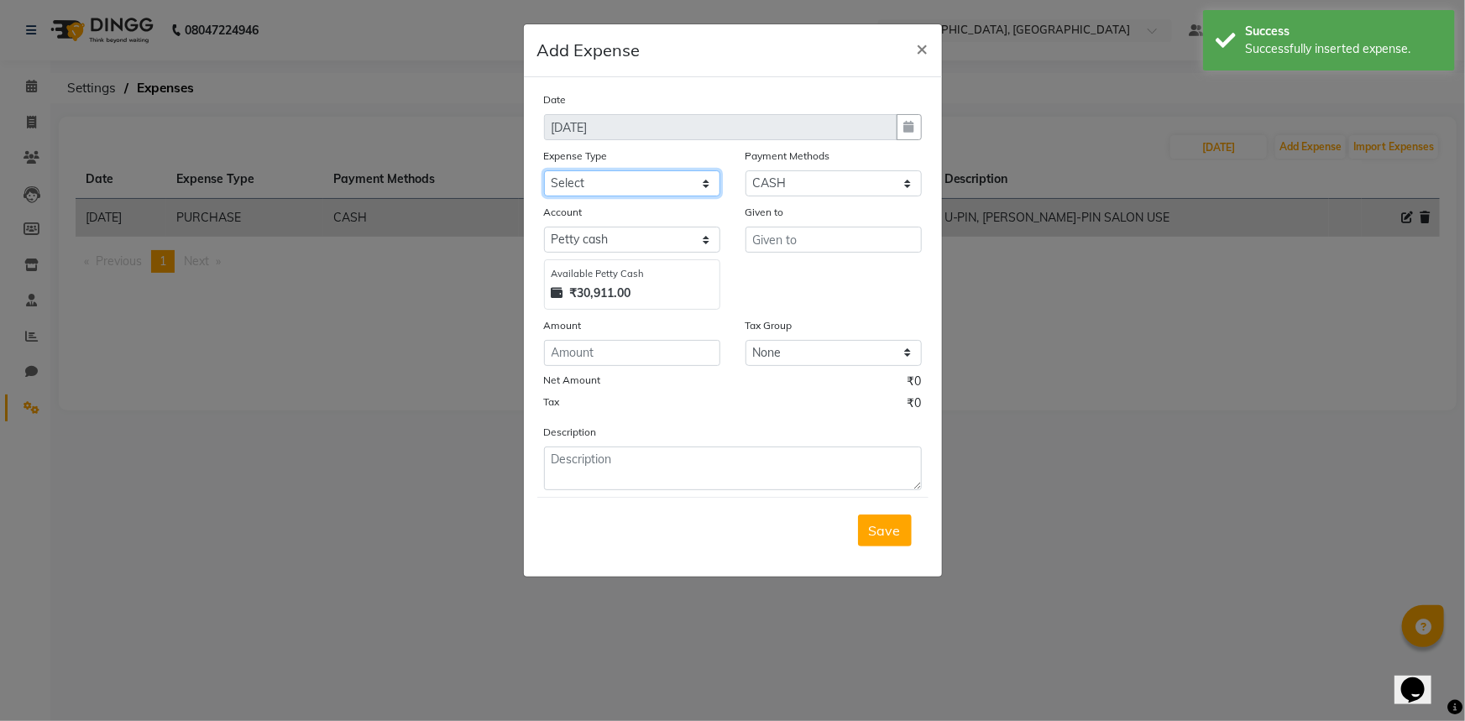
drag, startPoint x: 681, startPoint y: 186, endPoint x: 680, endPoint y: 196, distance: 10.1
click at [681, 186] on select "Select Bank Deposit Cash Handover Client ordered food Client Refund Agnst Bill …" at bounding box center [632, 183] width 176 height 26
select select "24076"
click at [544, 171] on select "Select Bank Deposit Cash Handover Client ordered food Client Refund Agnst Bill …" at bounding box center [632, 183] width 176 height 26
click at [767, 238] on input "text" at bounding box center [833, 240] width 176 height 26
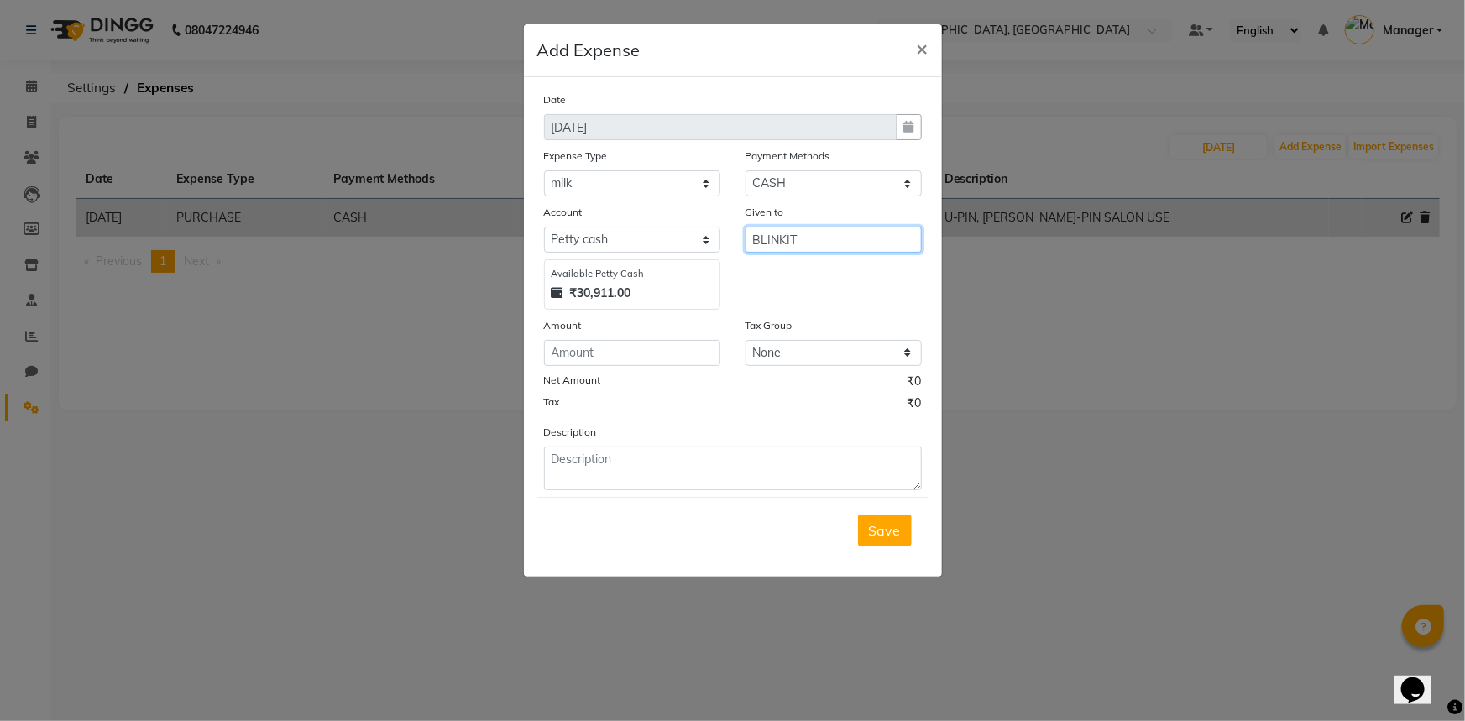
type input "BLINKIT"
click at [638, 355] on input "number" at bounding box center [632, 353] width 176 height 26
type input "185"
click at [744, 475] on textarea at bounding box center [733, 469] width 378 height 44
type textarea "MILK"
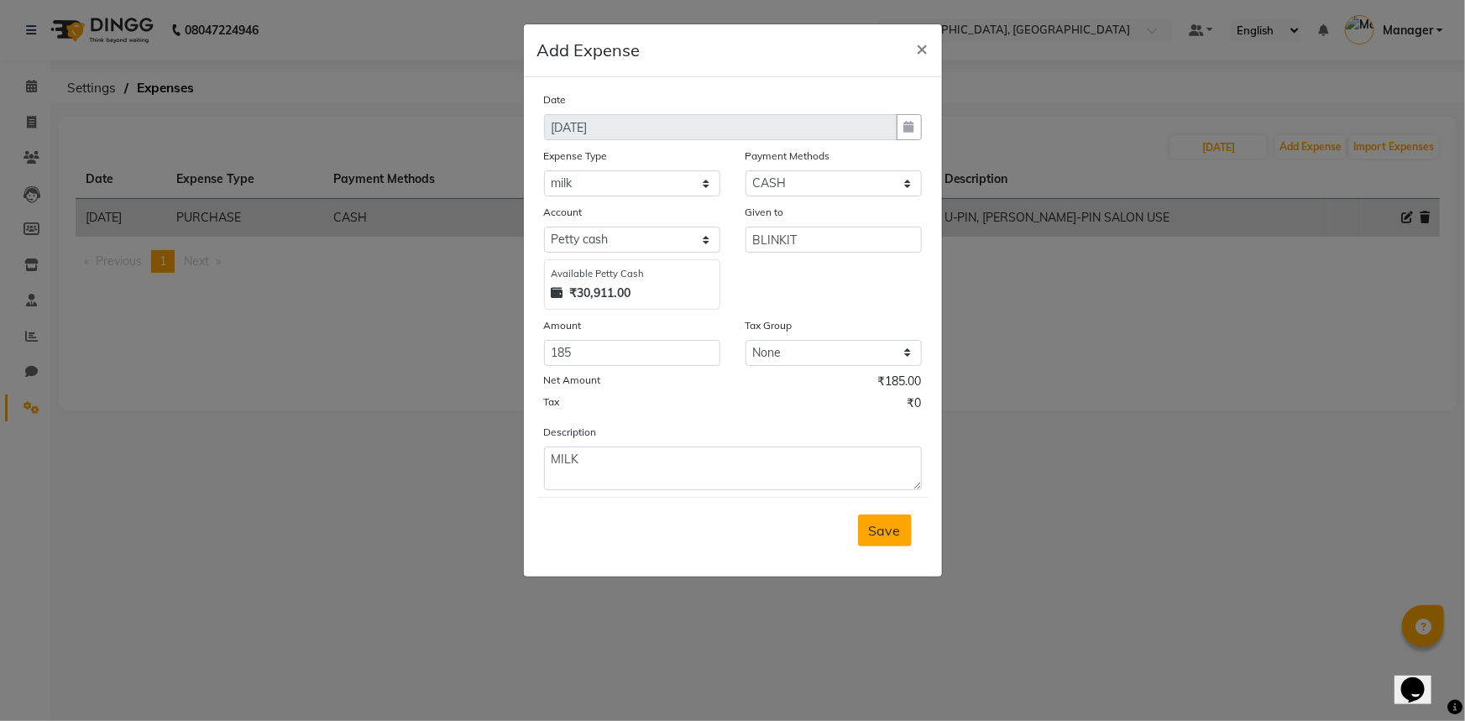
click at [898, 542] on button "Save" at bounding box center [885, 531] width 54 height 32
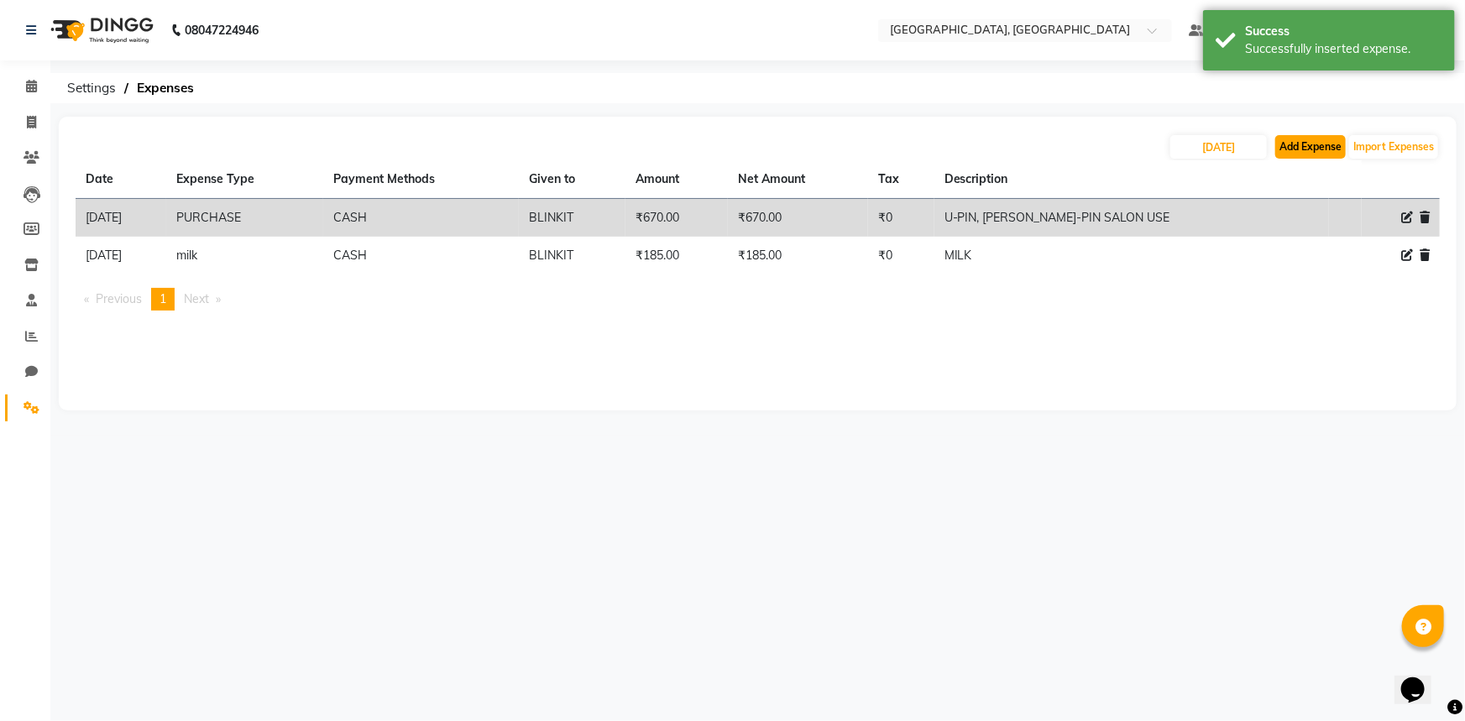
click at [1304, 144] on button "Add Expense" at bounding box center [1310, 147] width 71 height 24
select select "1"
select select "7737"
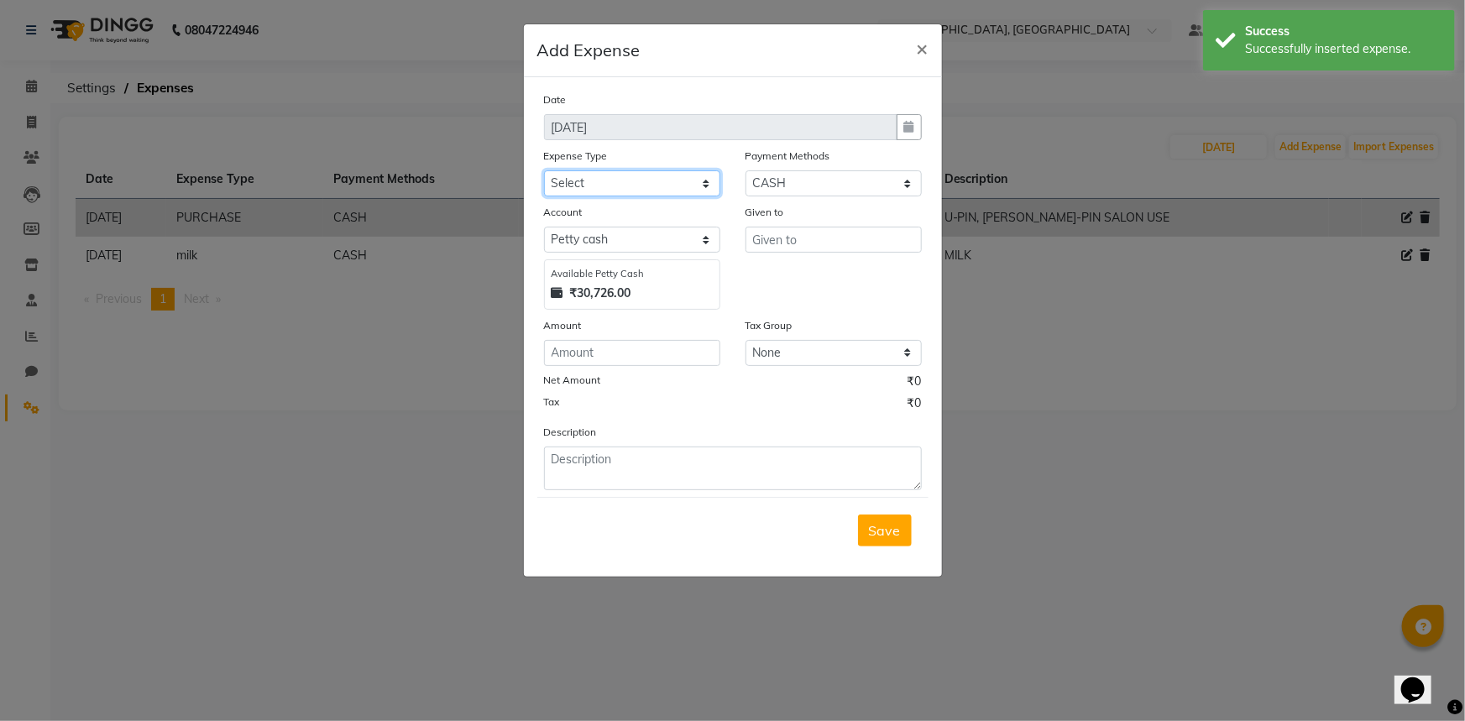
click at [630, 190] on select "Select Bank Deposit Cash Handover Client ordered food Client Refund Agnst Bill …" at bounding box center [632, 183] width 176 height 26
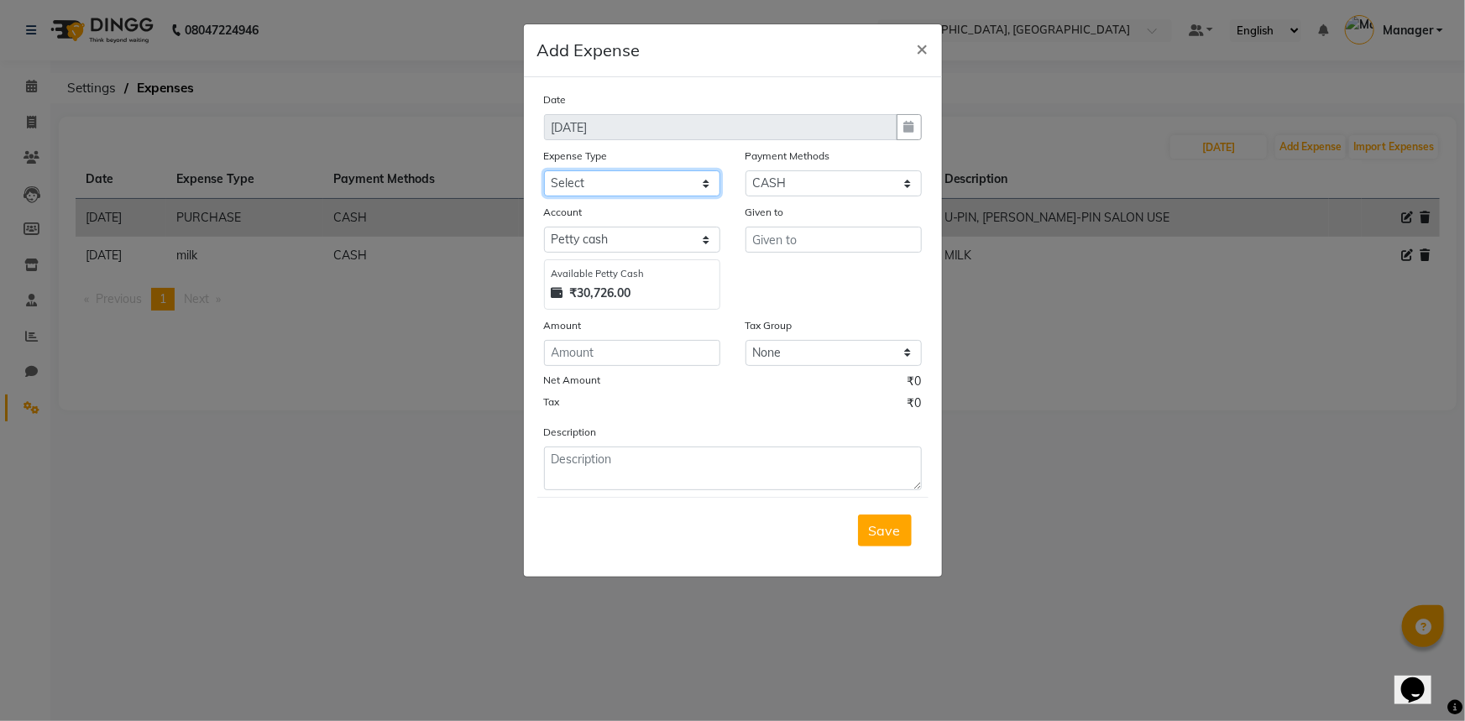
select select "24083"
click at [544, 171] on select "Select Bank Deposit Cash Handover Client ordered food Client Refund Agnst Bill …" at bounding box center [632, 183] width 176 height 26
click at [780, 242] on input "text" at bounding box center [833, 240] width 176 height 26
type input "[PERSON_NAME]"
click at [648, 349] on input "number" at bounding box center [632, 353] width 176 height 26
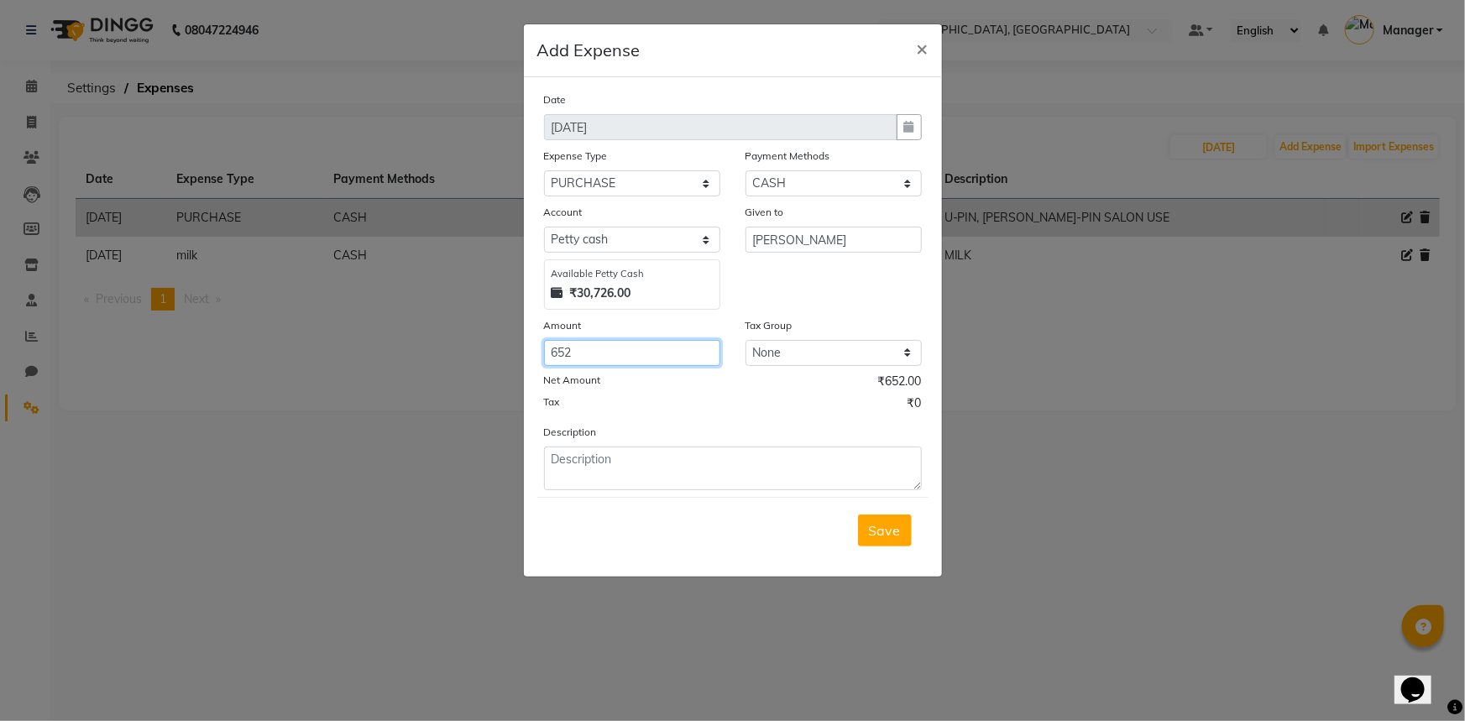
type input "652"
click at [645, 464] on textarea at bounding box center [733, 469] width 378 height 44
type textarea "FOOD FOR CLIENT"
click at [880, 545] on button "Save" at bounding box center [885, 531] width 54 height 32
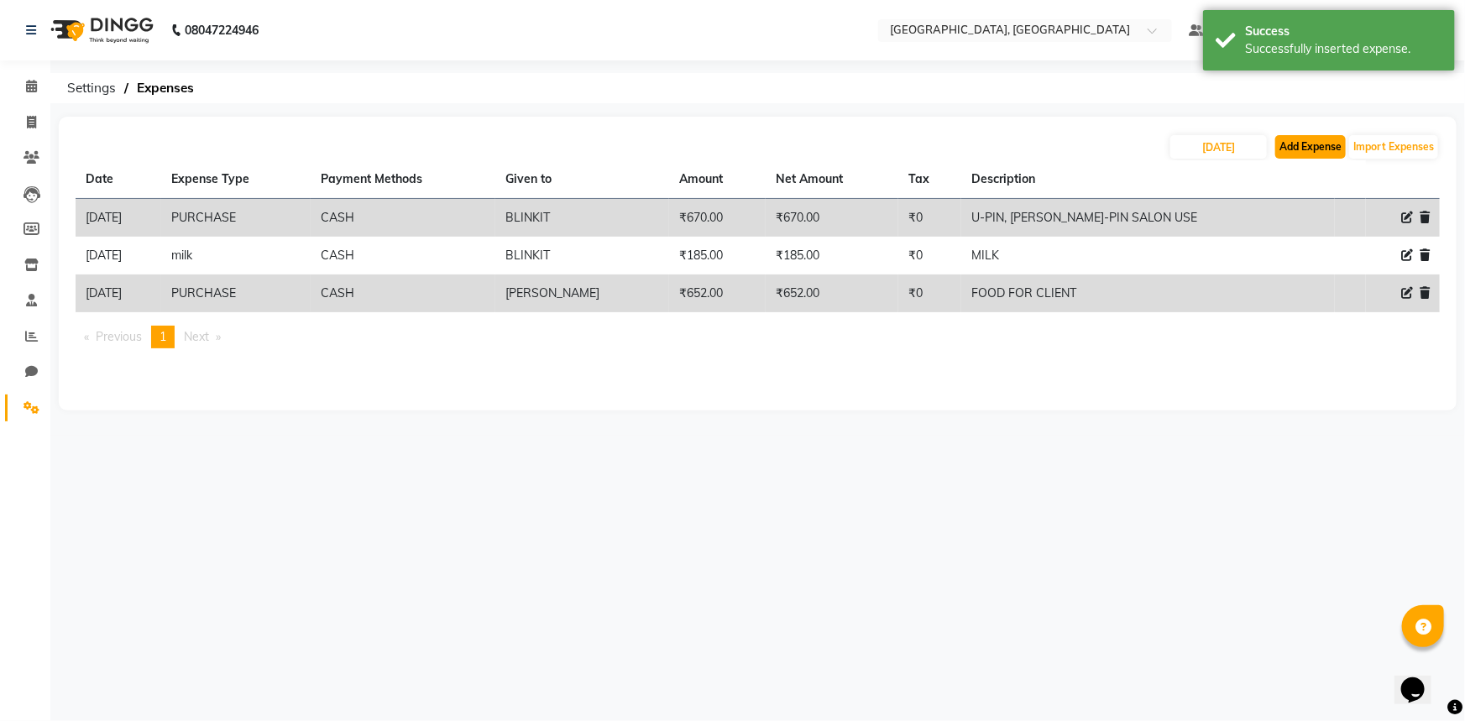
click at [1311, 141] on button "Add Expense" at bounding box center [1310, 147] width 71 height 24
select select "1"
select select "7737"
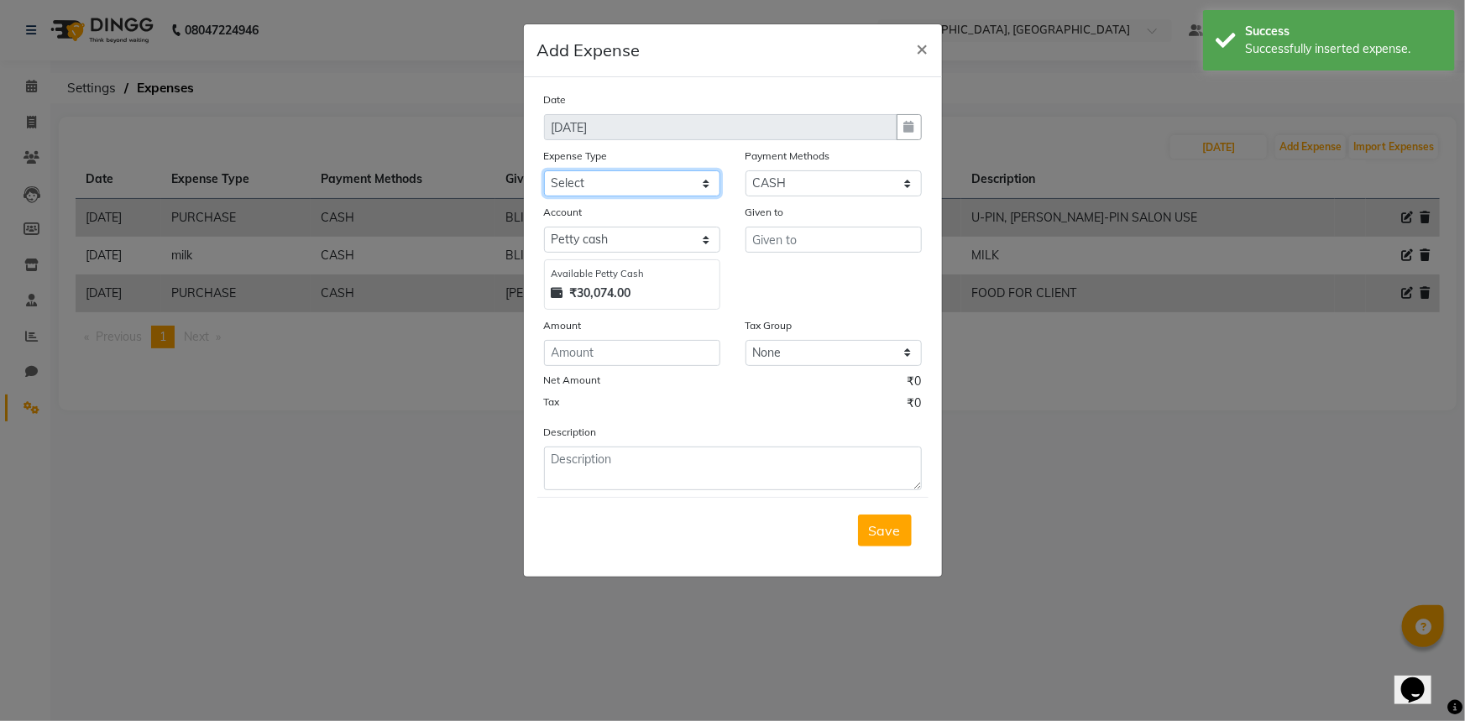
click at [659, 189] on select "Select Bank Deposit Cash Handover Client ordered food Client Refund Agnst Bill …" at bounding box center [632, 183] width 176 height 26
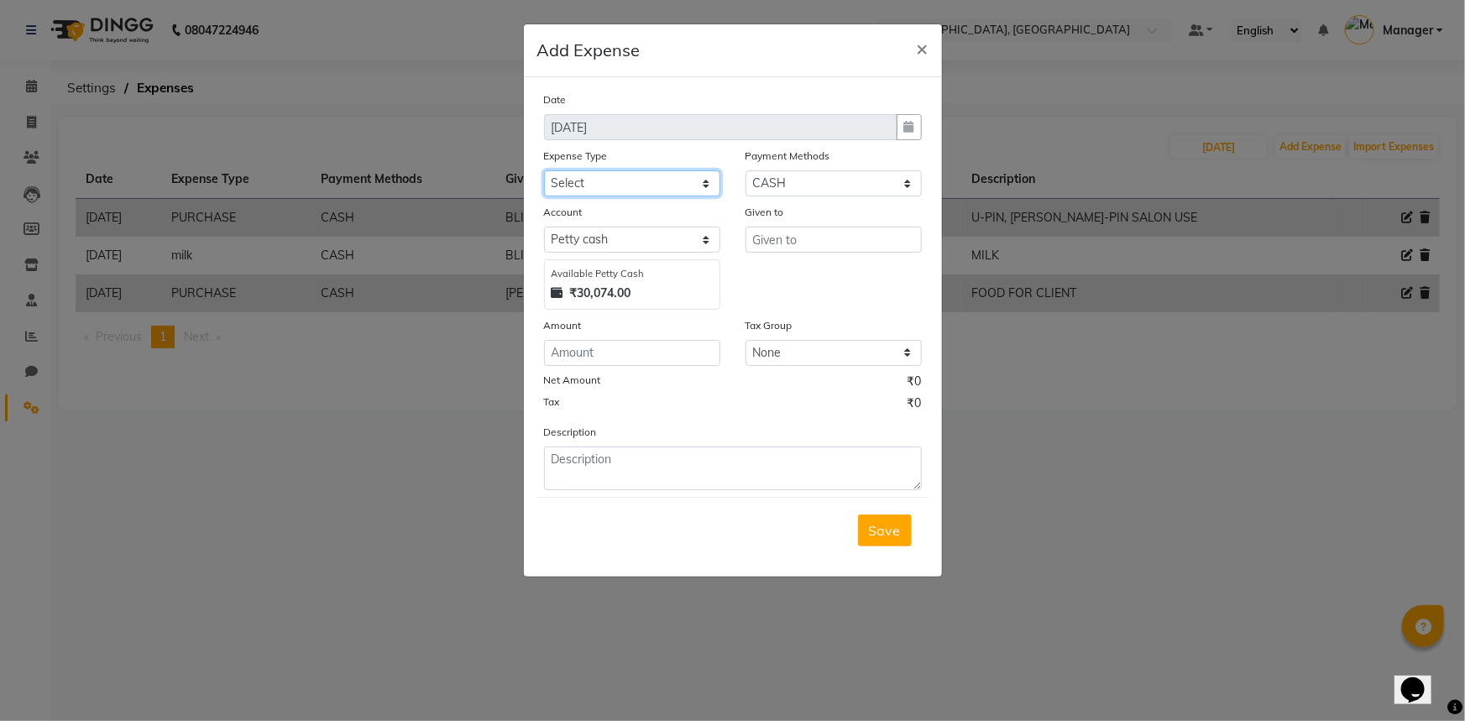
select select "24071"
click at [544, 171] on select "Select Bank Deposit Cash Handover Client ordered food Client Refund Agnst Bill …" at bounding box center [632, 183] width 176 height 26
click at [780, 227] on div "Given to" at bounding box center [833, 215] width 176 height 24
click at [773, 237] on input "text" at bounding box center [833, 240] width 176 height 26
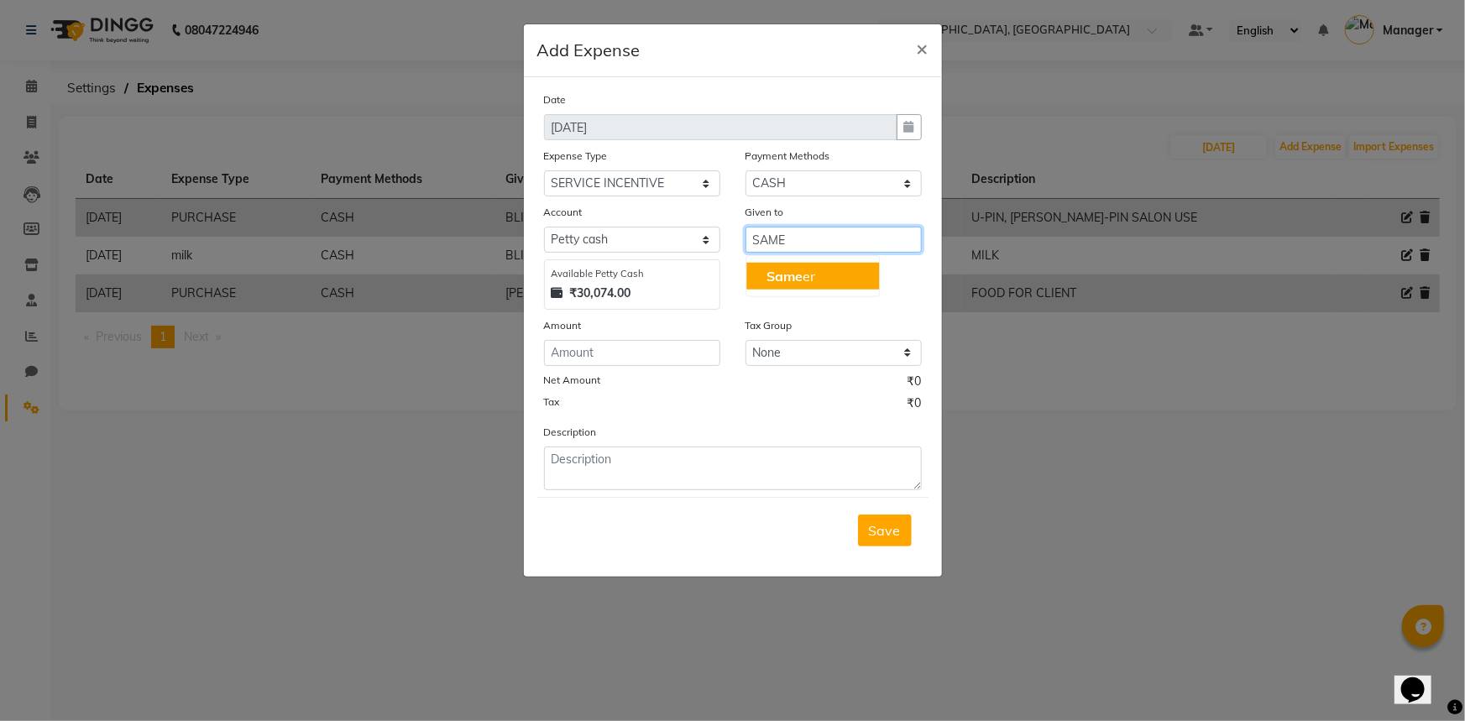
click at [788, 274] on span "Same" at bounding box center [784, 276] width 36 height 17
type input "Sameer"
click at [574, 369] on div "Date [DATE] Expense Type Select Bank Deposit Cash Handover Client ordered food …" at bounding box center [733, 291] width 378 height 400
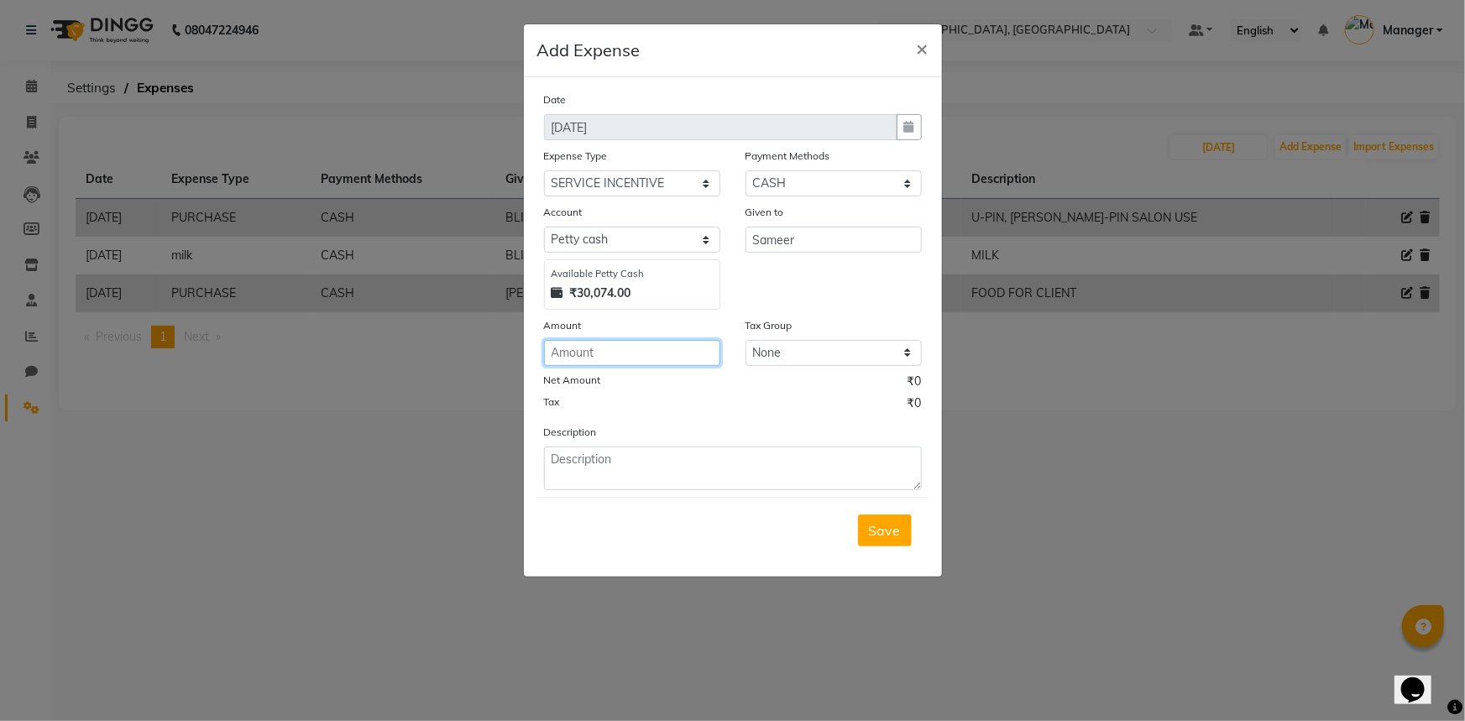
click at [654, 353] on input "number" at bounding box center [632, 353] width 176 height 26
type input "1650"
drag, startPoint x: 661, startPoint y: 467, endPoint x: 662, endPoint y: 419, distance: 47.9
click at [661, 468] on textarea at bounding box center [733, 469] width 378 height 44
type textarea "INC. TO SAMEER [DATE] 2/4 SEP."
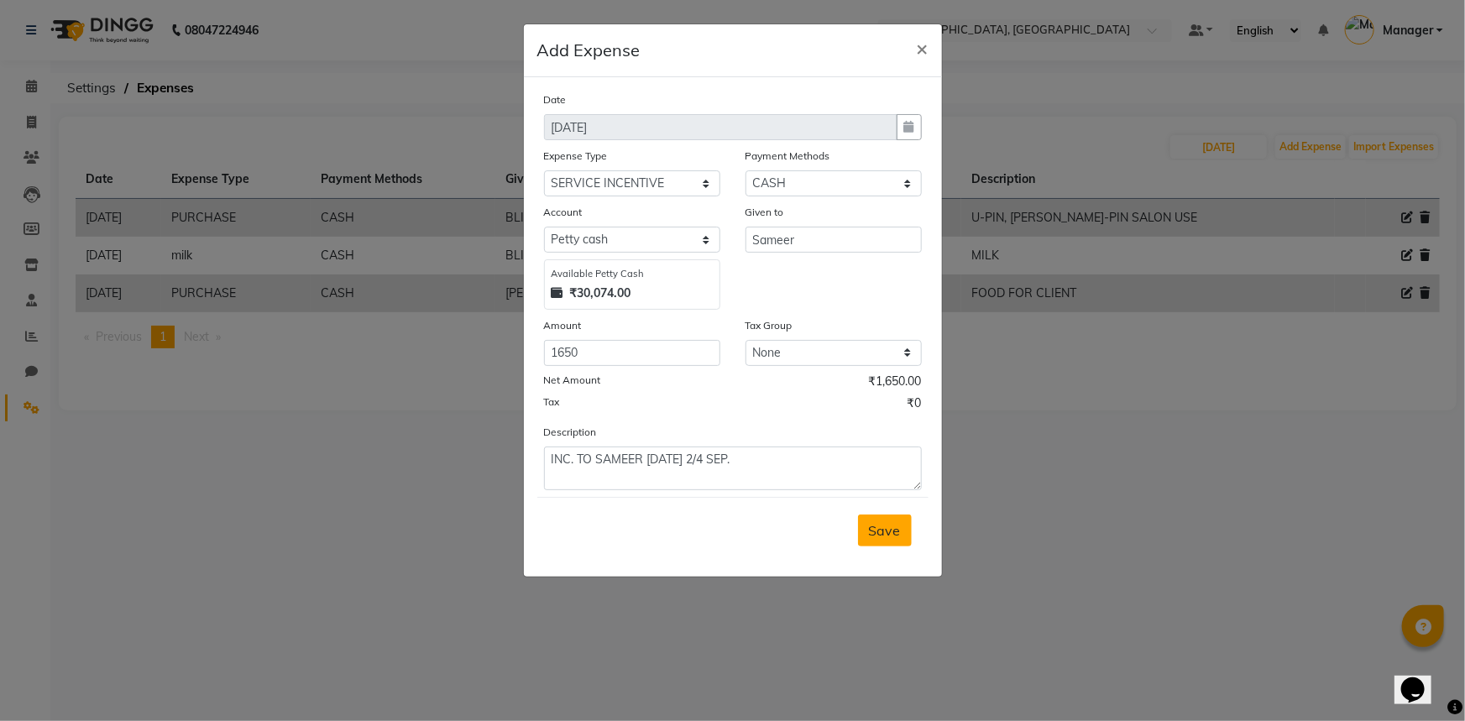
click at [865, 539] on button "Save" at bounding box center [885, 531] width 54 height 32
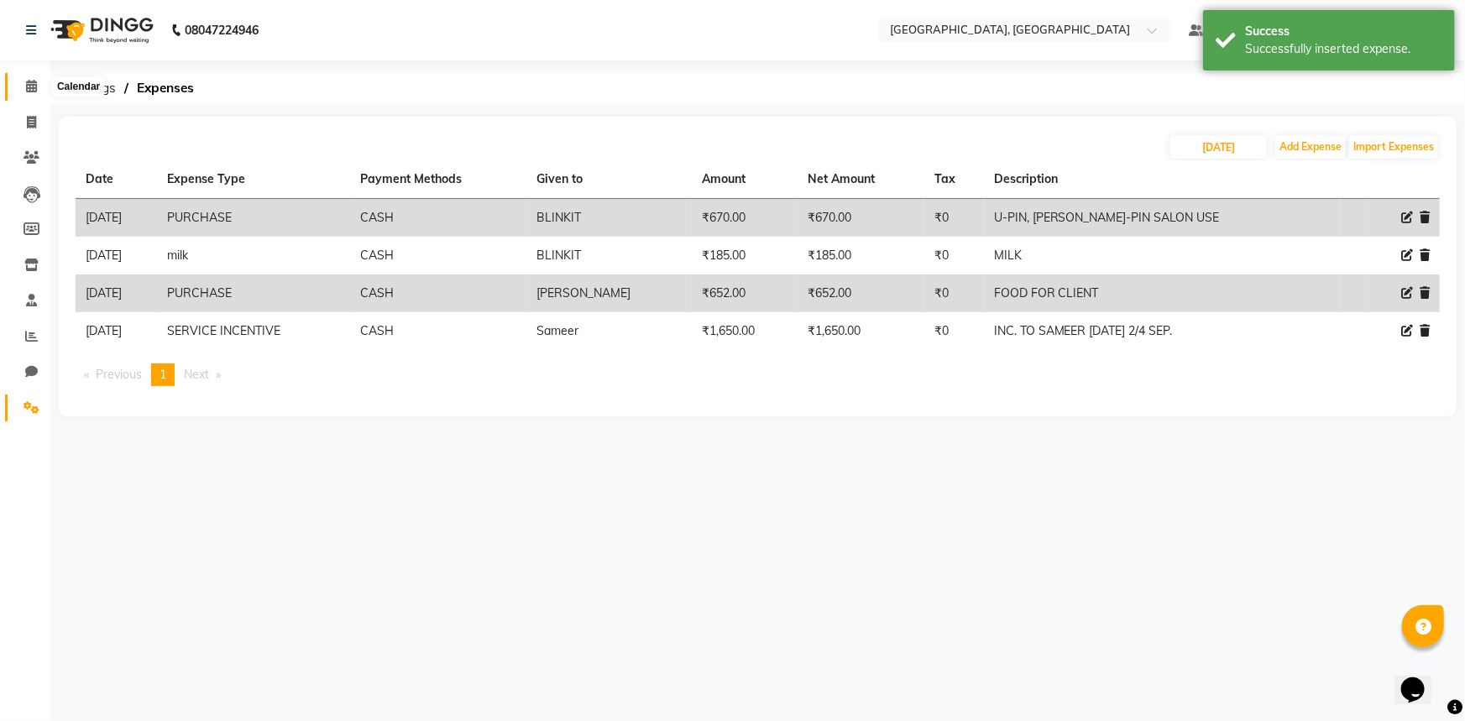
click at [29, 81] on icon at bounding box center [31, 86] width 11 height 13
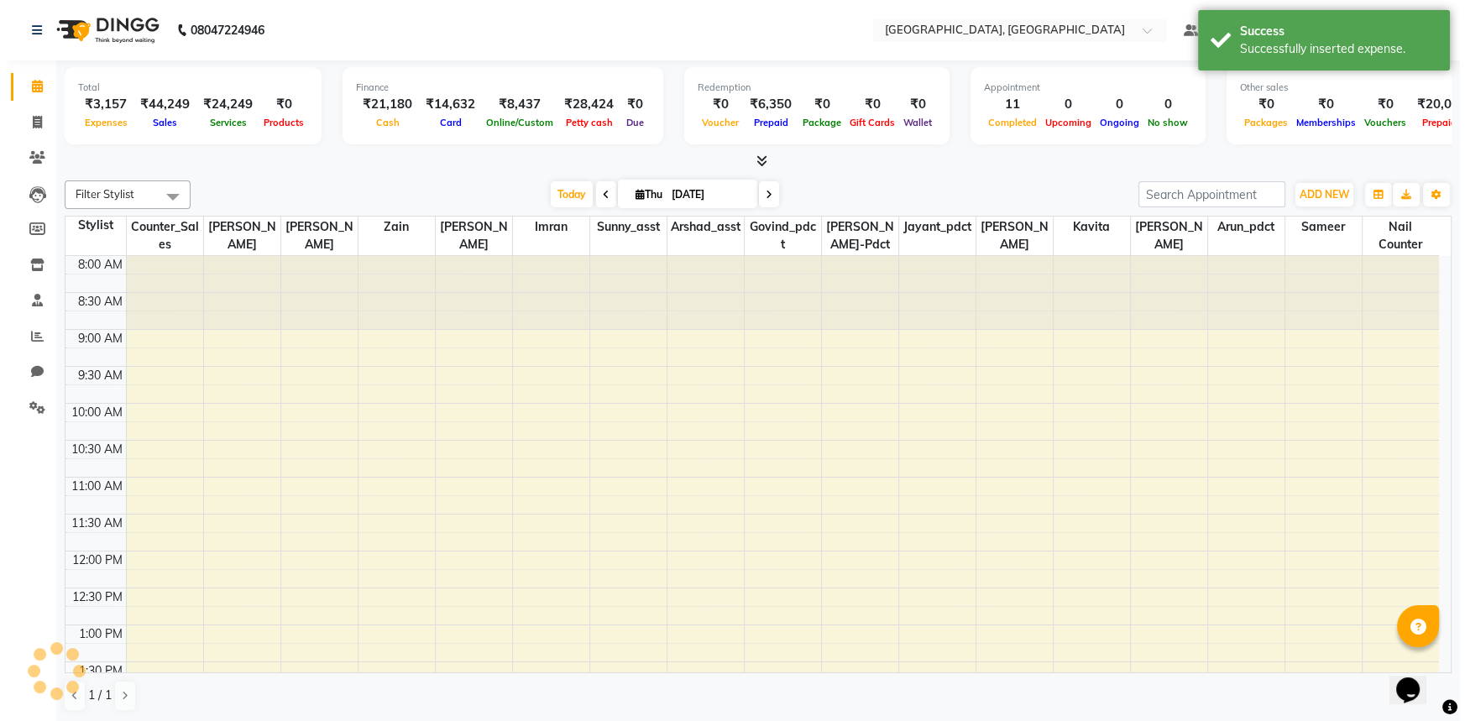
scroll to position [687, 0]
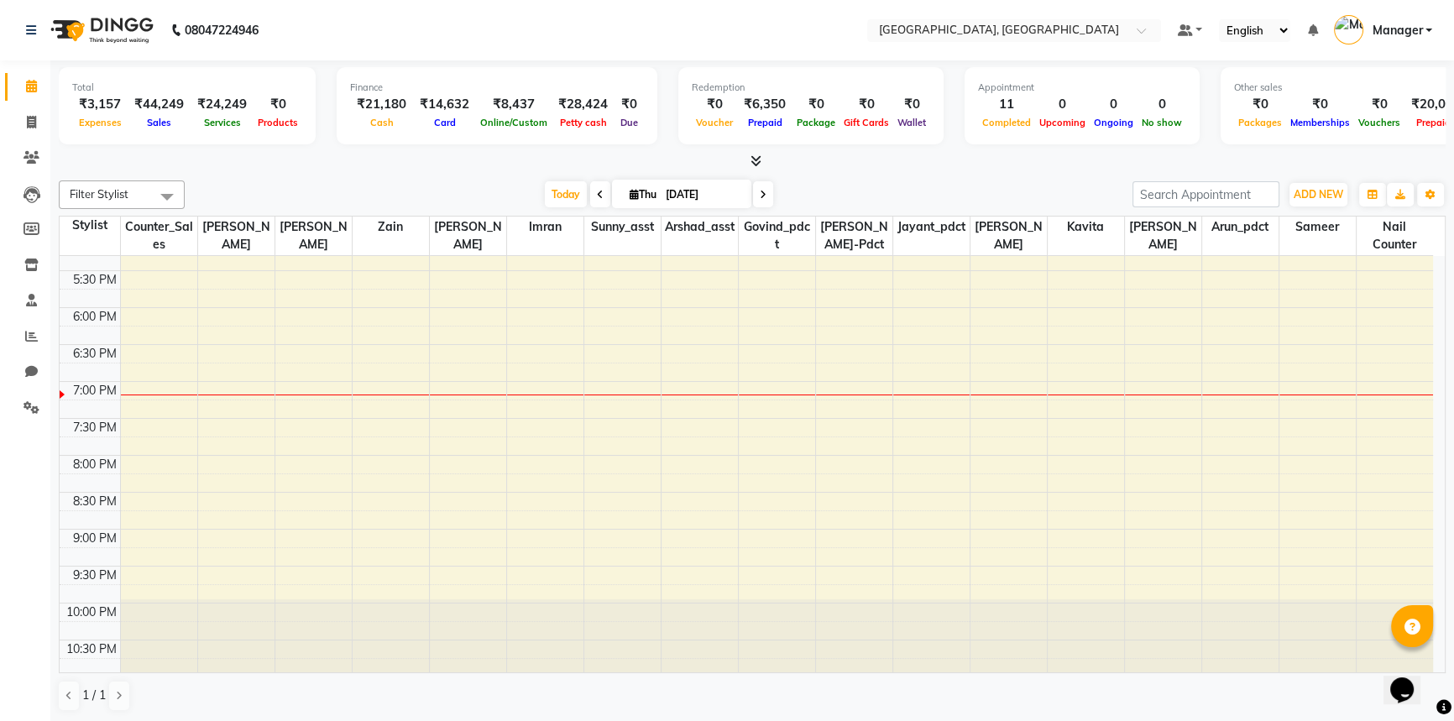
click at [470, 175] on div "Filter Stylist Select All [PERSON_NAME]-pdct Arshad_asst Arun_pdct Counter_Sale…" at bounding box center [752, 446] width 1387 height 545
click at [32, 114] on span at bounding box center [31, 122] width 29 height 19
select select "service"
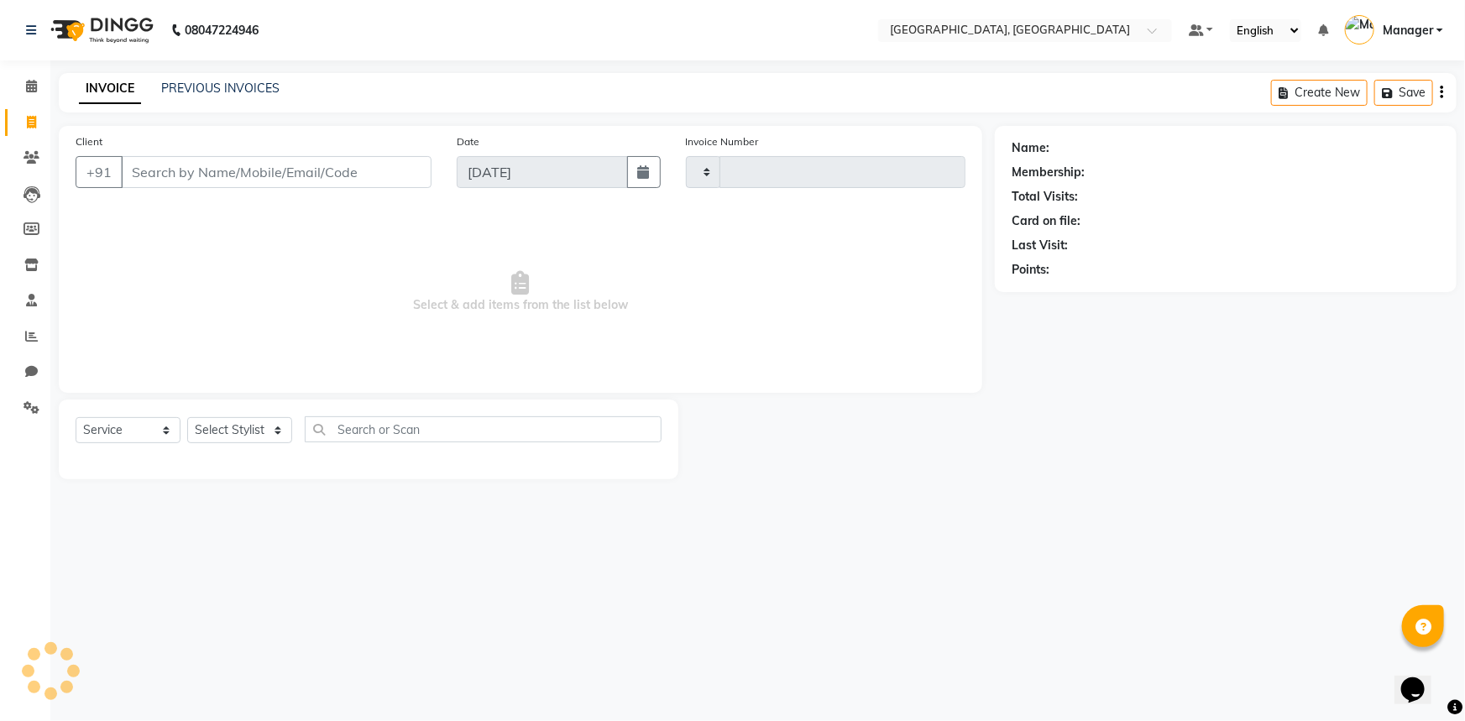
type input "3156"
select select "8574"
click at [301, 168] on input "Client" at bounding box center [276, 172] width 311 height 32
type input "9999456181"
click at [398, 169] on span "Add Client" at bounding box center [388, 172] width 66 height 17
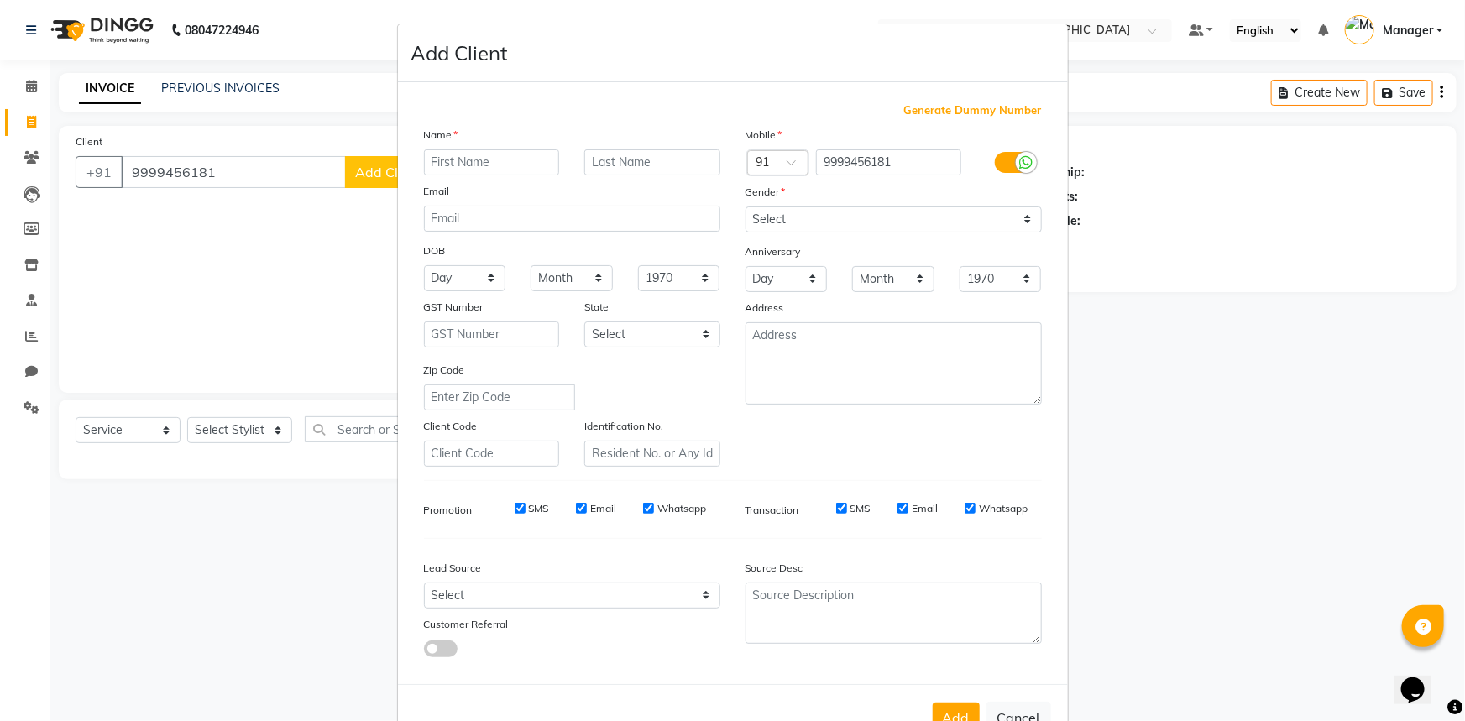
click at [446, 159] on input "text" at bounding box center [492, 162] width 136 height 26
type input "ROHIT"
type input "."
click at [789, 222] on select "Select [DEMOGRAPHIC_DATA] [DEMOGRAPHIC_DATA] Other Prefer Not To Say" at bounding box center [893, 219] width 296 height 26
select select "[DEMOGRAPHIC_DATA]"
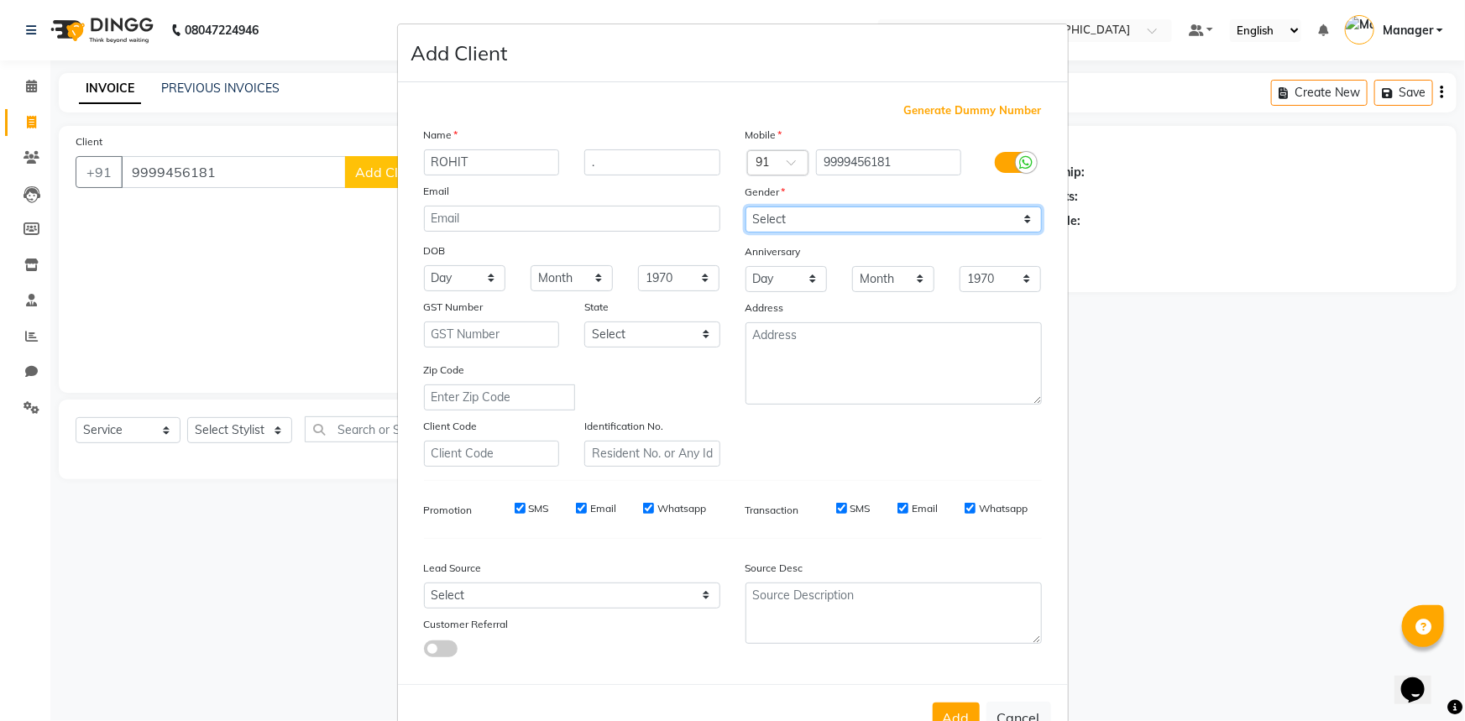
click at [745, 206] on select "Select [DEMOGRAPHIC_DATA] [DEMOGRAPHIC_DATA] Other Prefer Not To Say" at bounding box center [893, 219] width 296 height 26
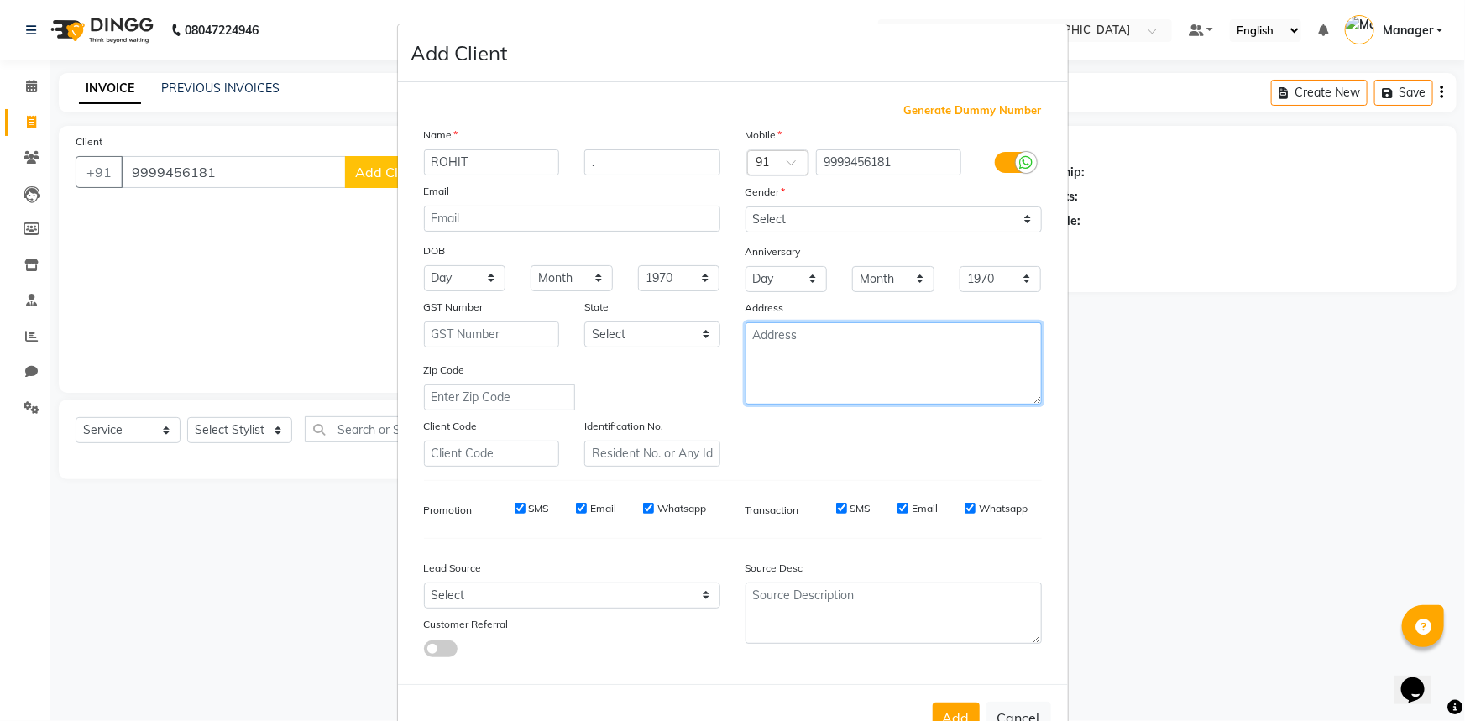
click at [797, 370] on textarea at bounding box center [893, 363] width 296 height 82
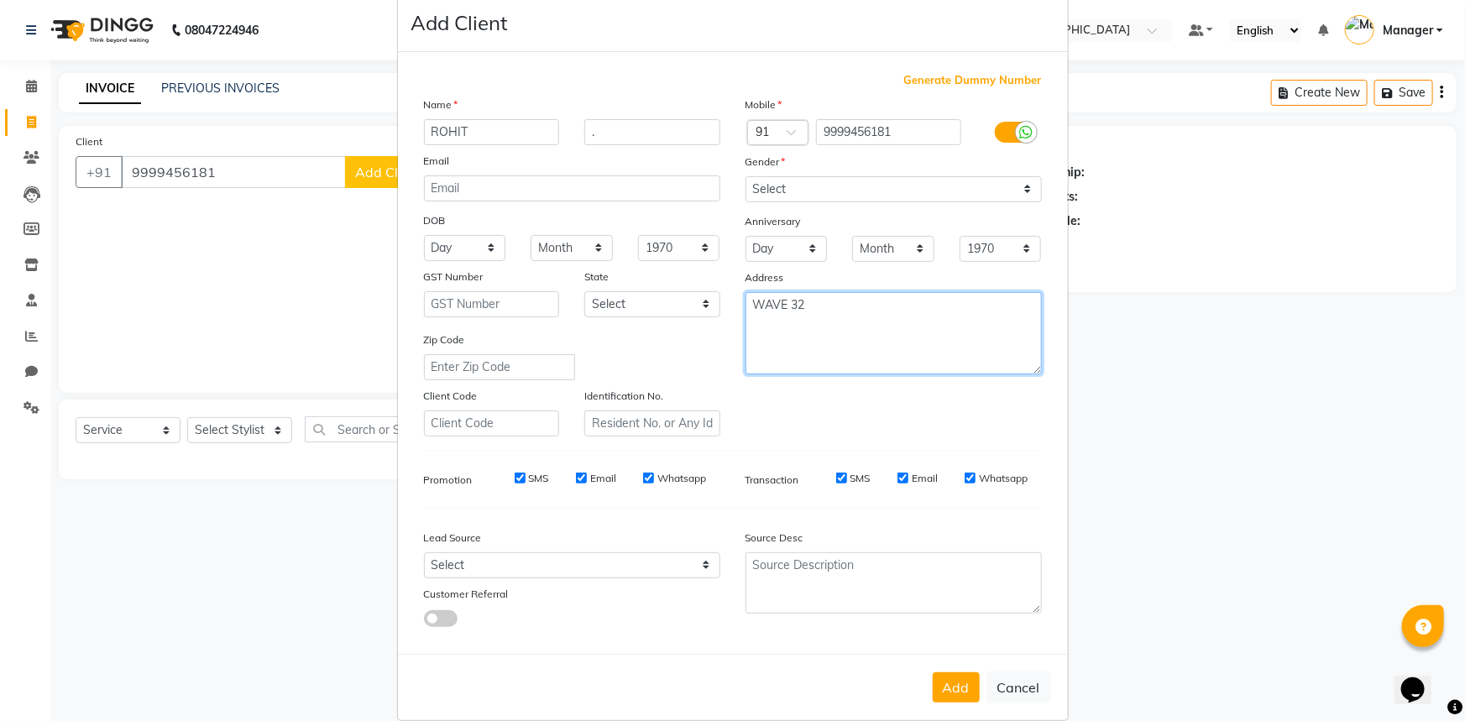
scroll to position [59, 0]
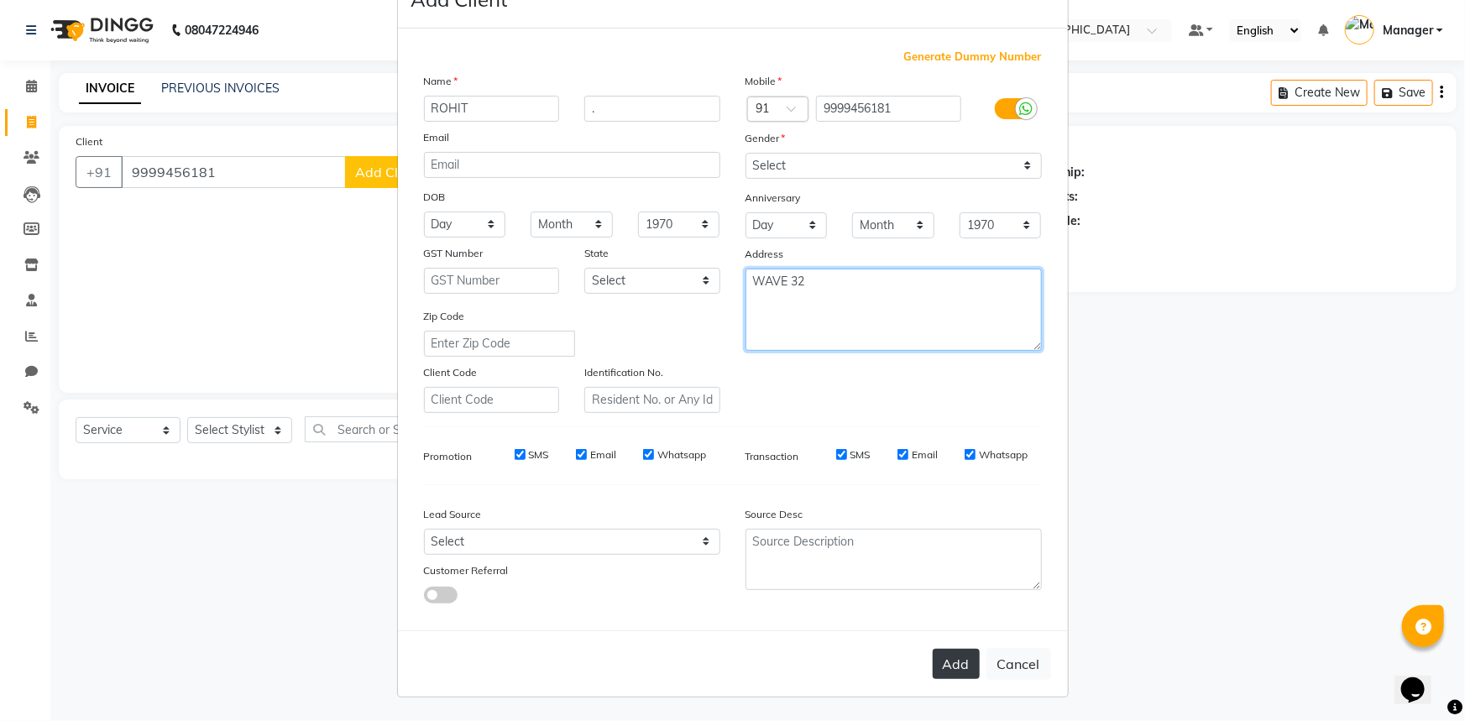
type textarea "WAVE 32"
click at [956, 672] on button "Add" at bounding box center [956, 664] width 47 height 30
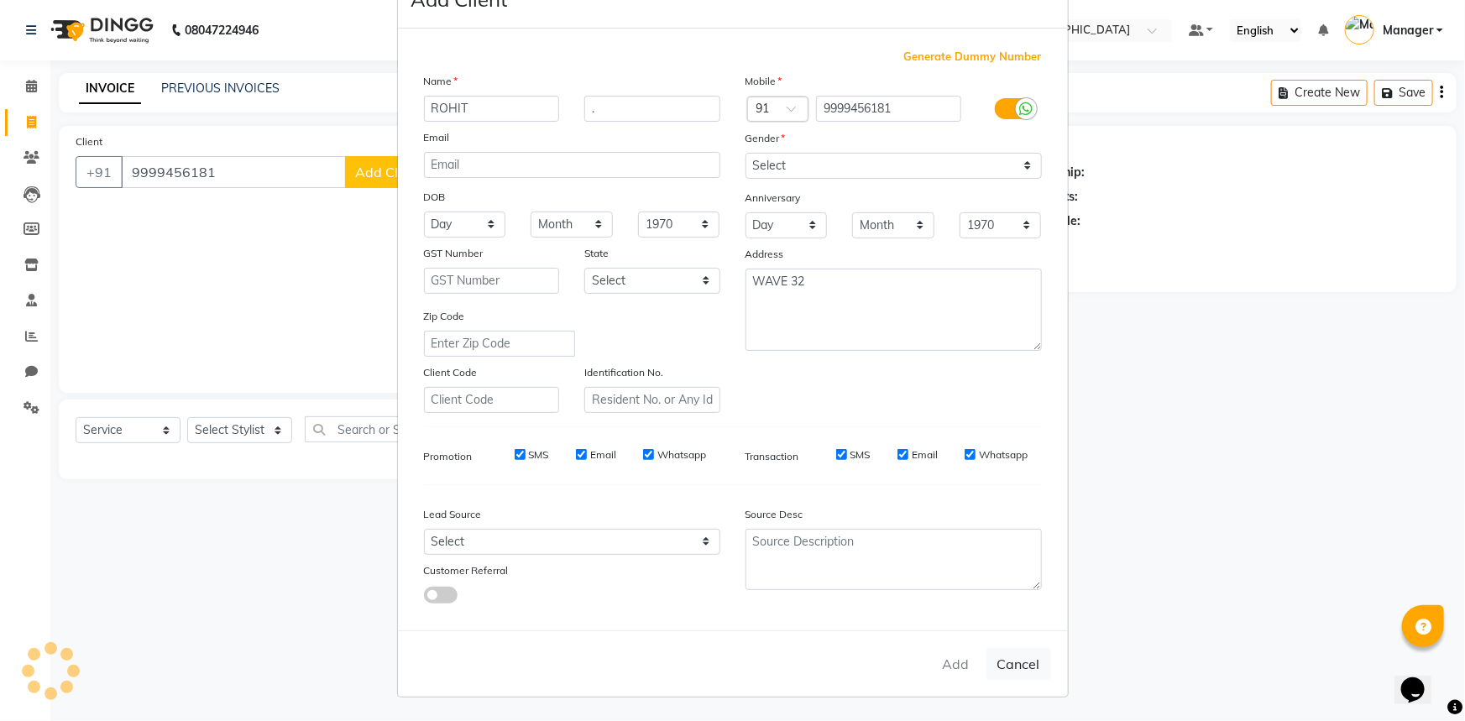
click at [222, 430] on ngb-modal-window "Add Client Generate Dummy Number Name ROHIT . Email DOB Day 01 02 03 04 05 06 0…" at bounding box center [732, 360] width 1465 height 721
select select
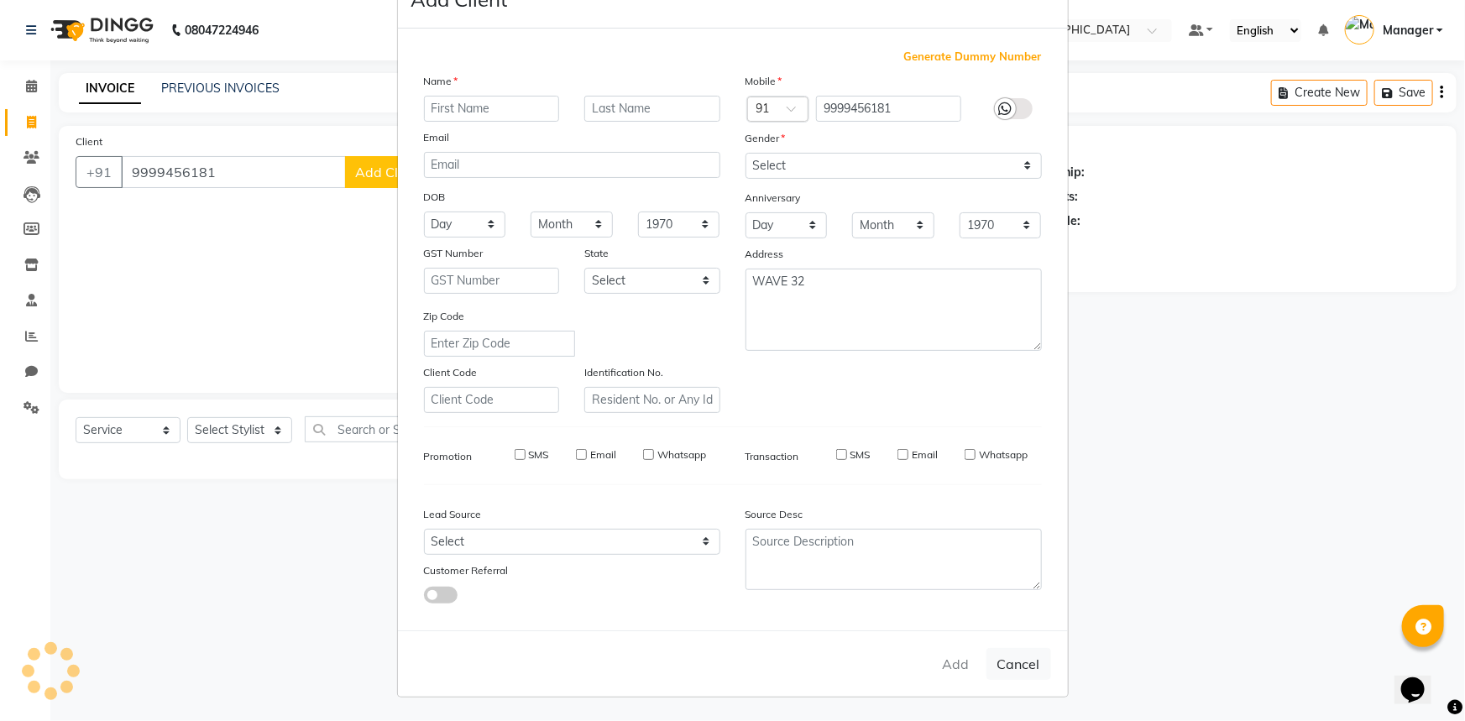
select select
checkbox input "false"
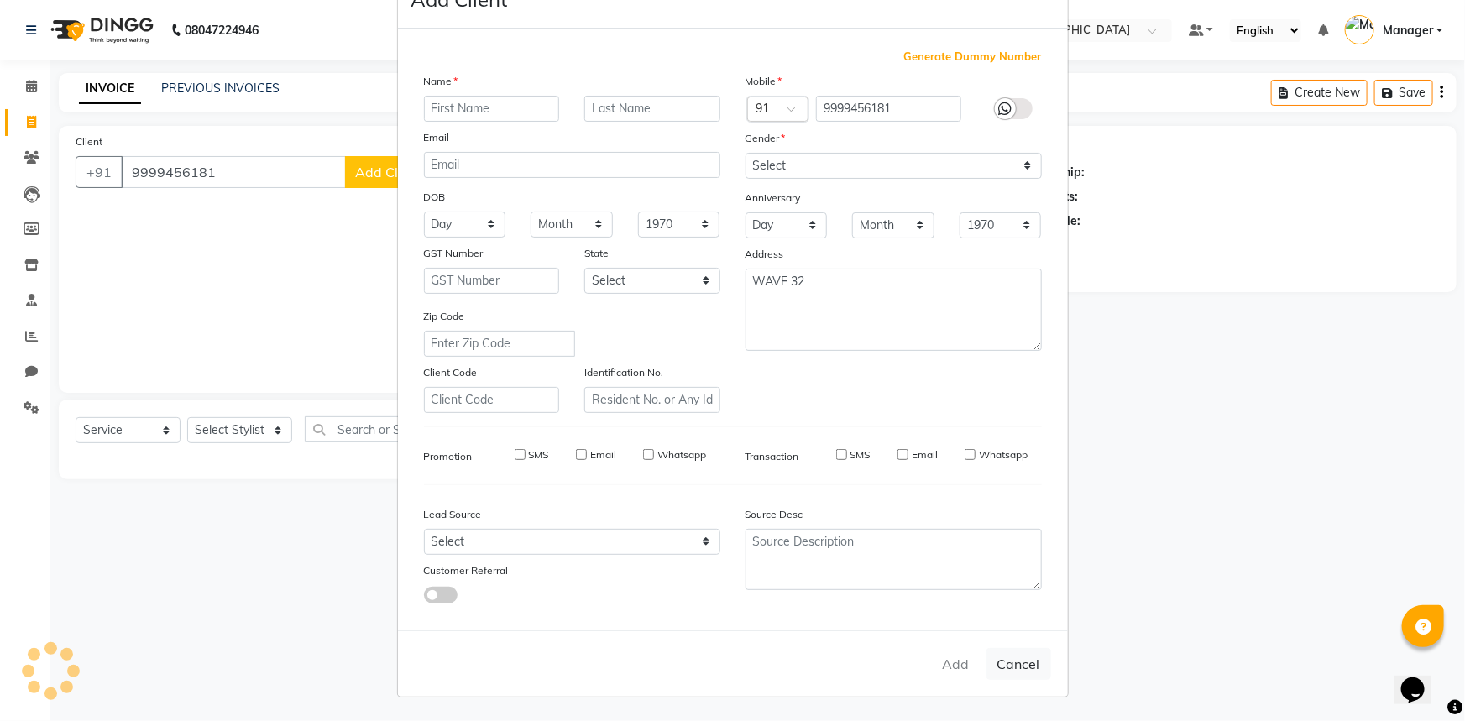
checkbox input "false"
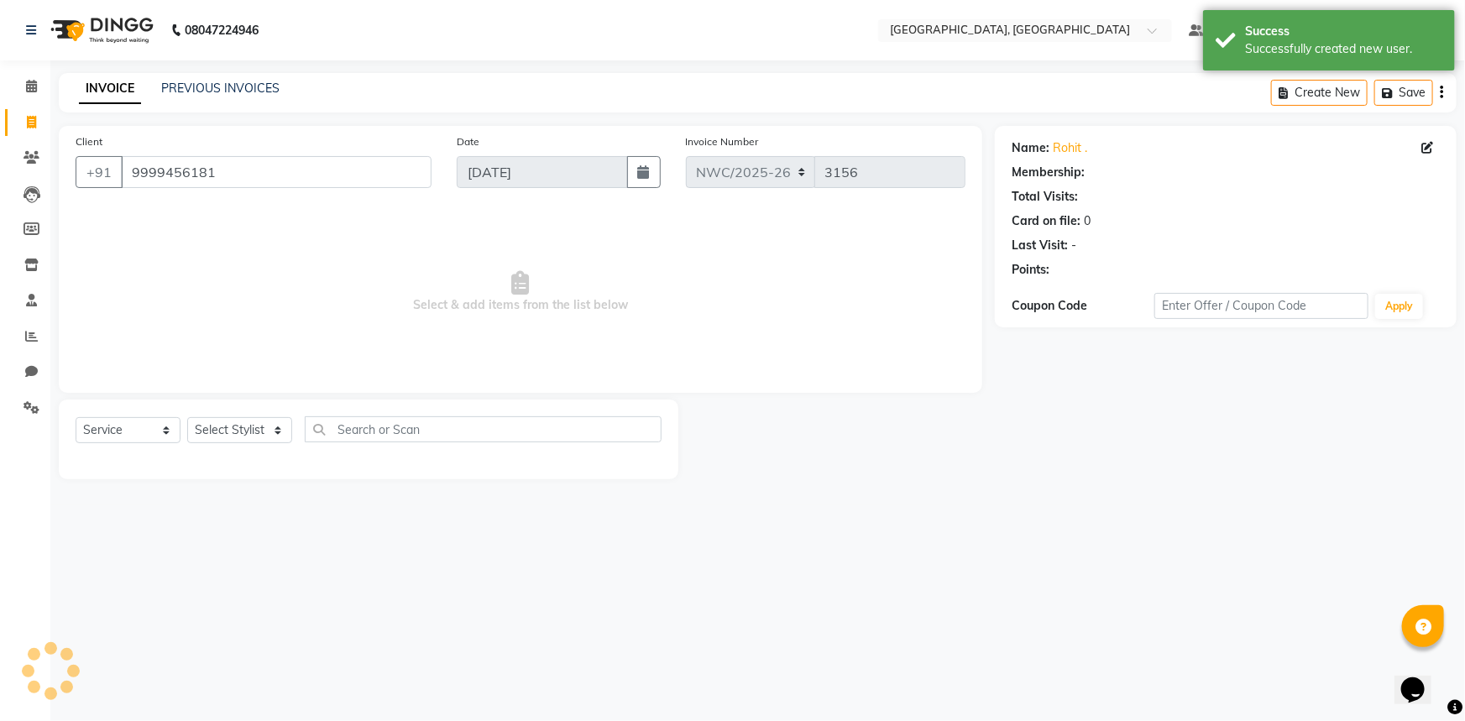
select select "1: Object"
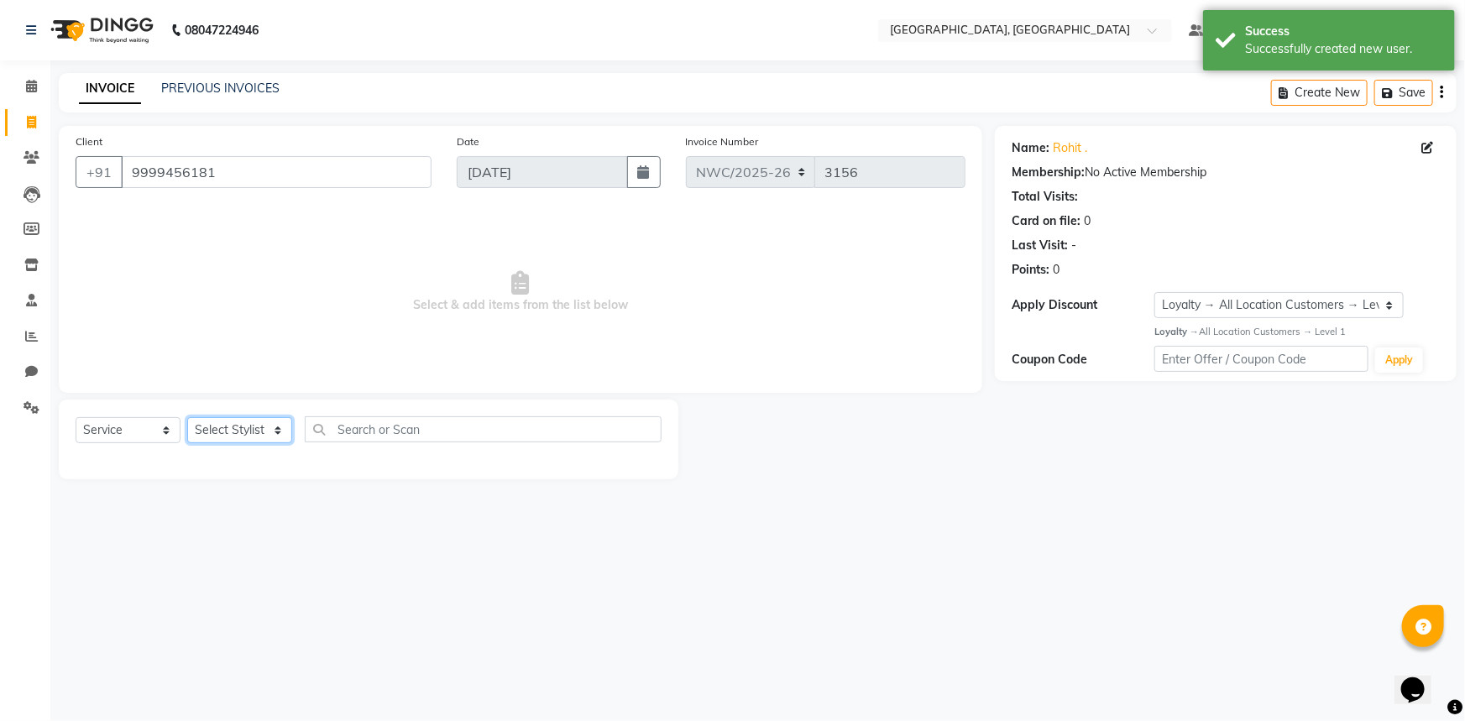
drag, startPoint x: 226, startPoint y: 429, endPoint x: 226, endPoint y: 419, distance: 10.1
click at [226, 429] on select "Select Stylist [PERSON_NAME]-pdct Arshad_asst Arun_pdct Counter_Sales [PERSON_N…" at bounding box center [239, 430] width 105 height 26
select select "84838"
click at [187, 417] on select "Select Stylist [PERSON_NAME]-pdct Arshad_asst Arun_pdct Counter_Sales [PERSON_N…" at bounding box center [239, 430] width 105 height 26
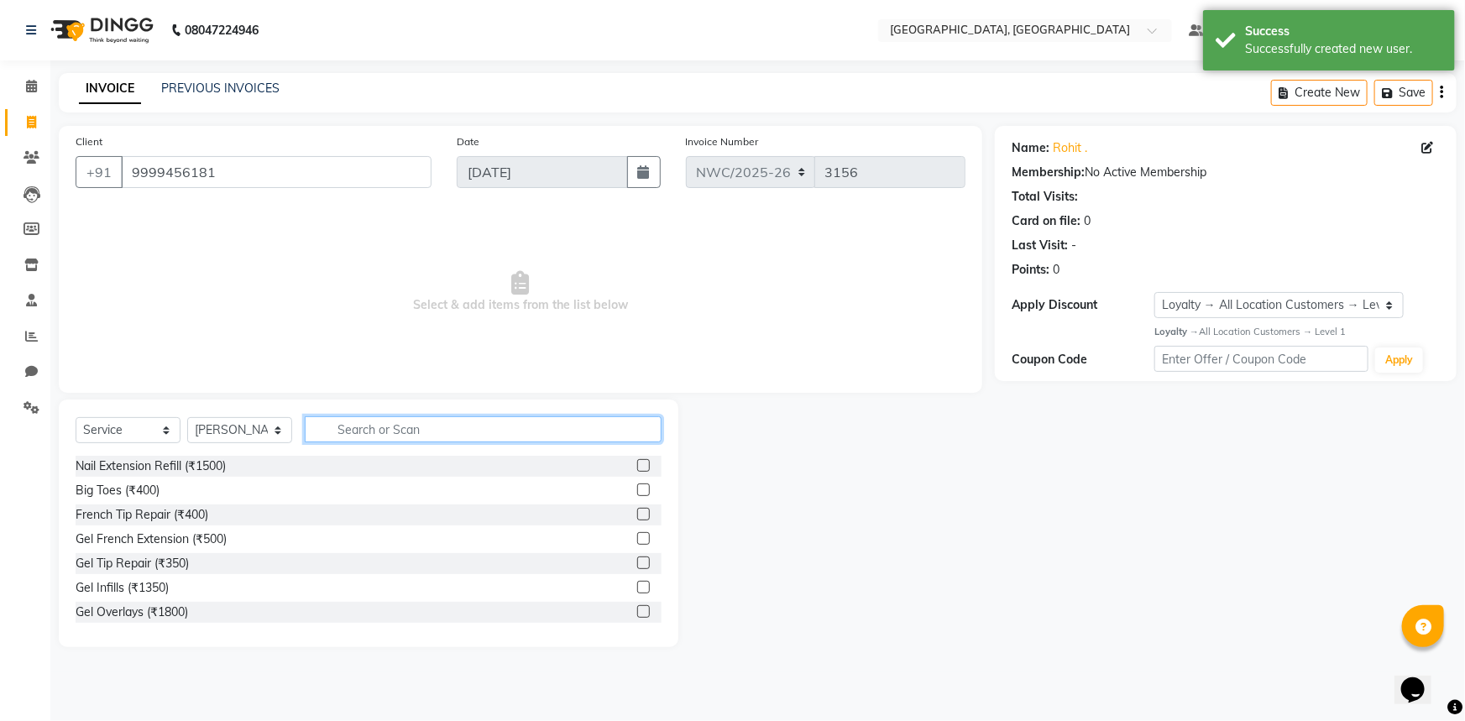
drag, startPoint x: 380, startPoint y: 434, endPoint x: 383, endPoint y: 389, distance: 45.4
click at [381, 431] on input "text" at bounding box center [483, 429] width 357 height 26
type input "A"
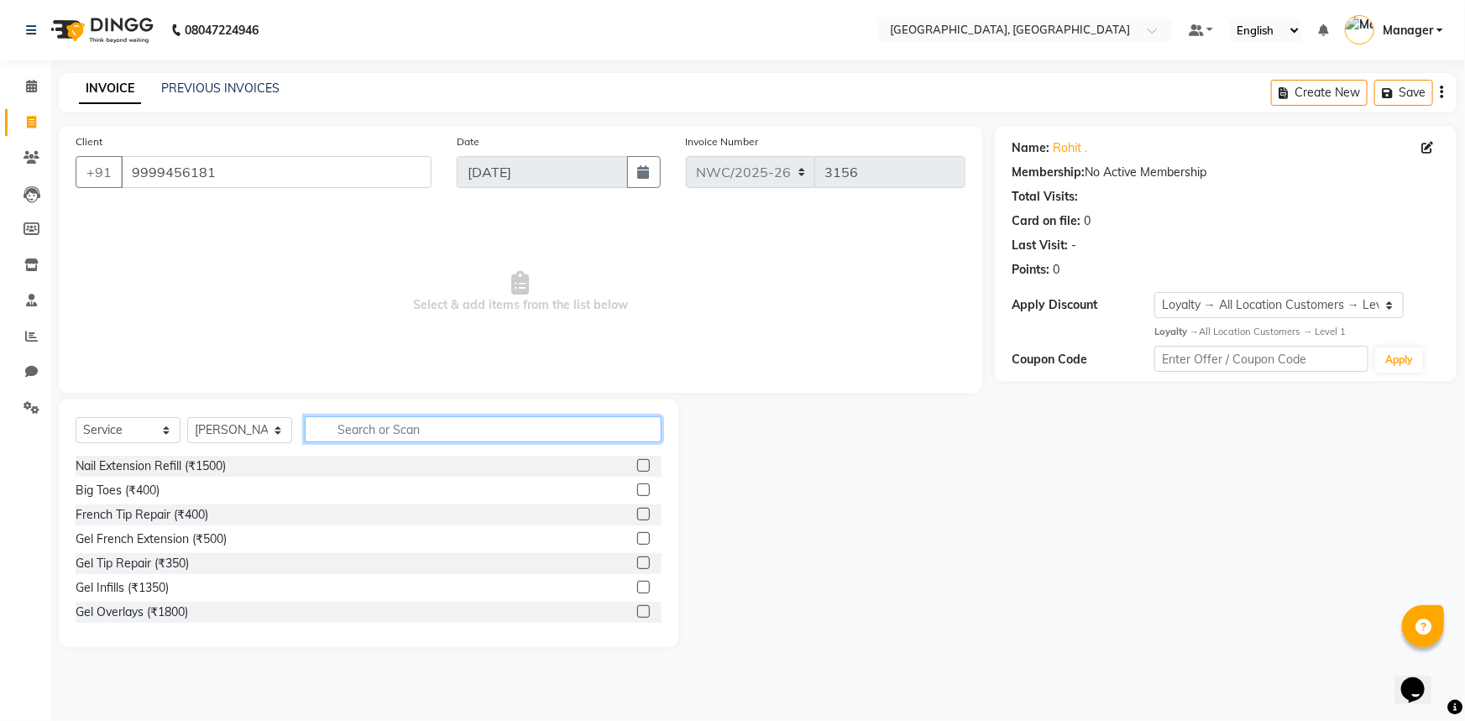
click at [389, 425] on input "text" at bounding box center [483, 429] width 357 height 26
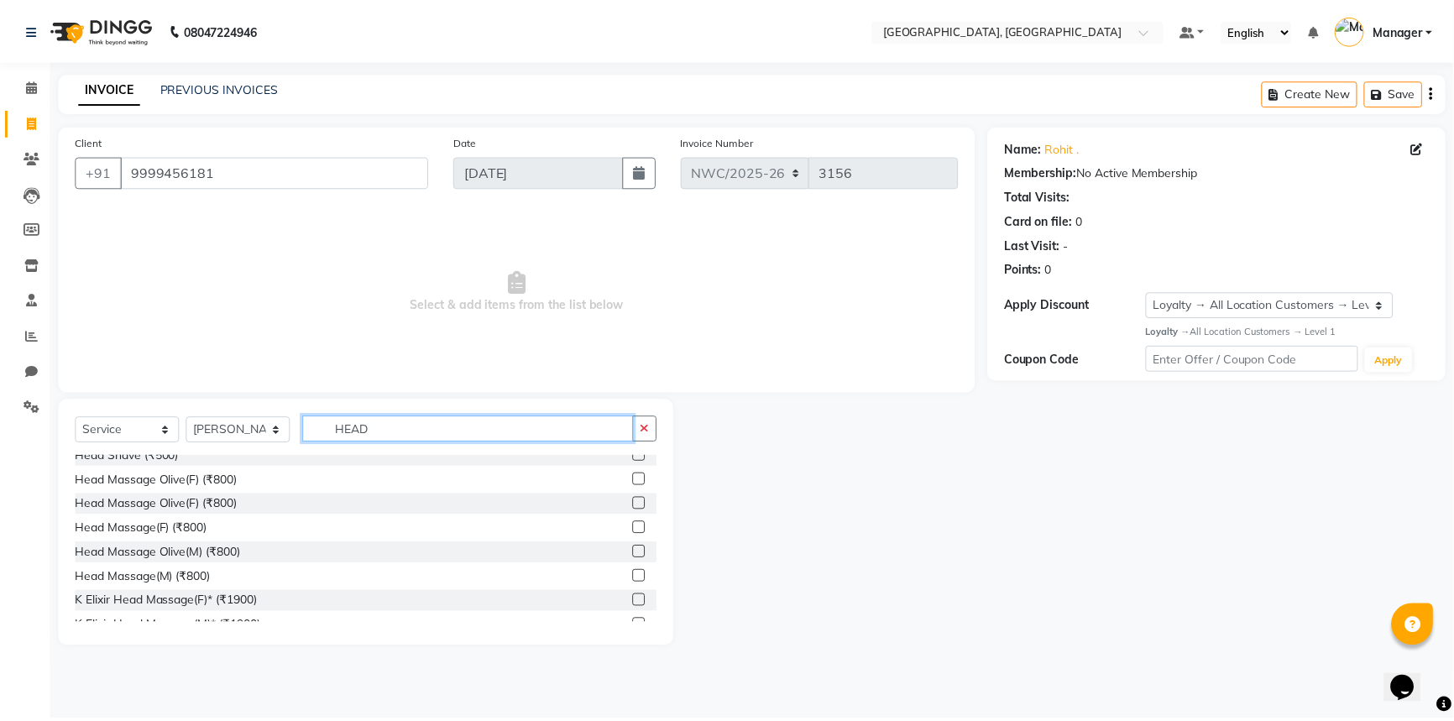
scroll to position [0, 0]
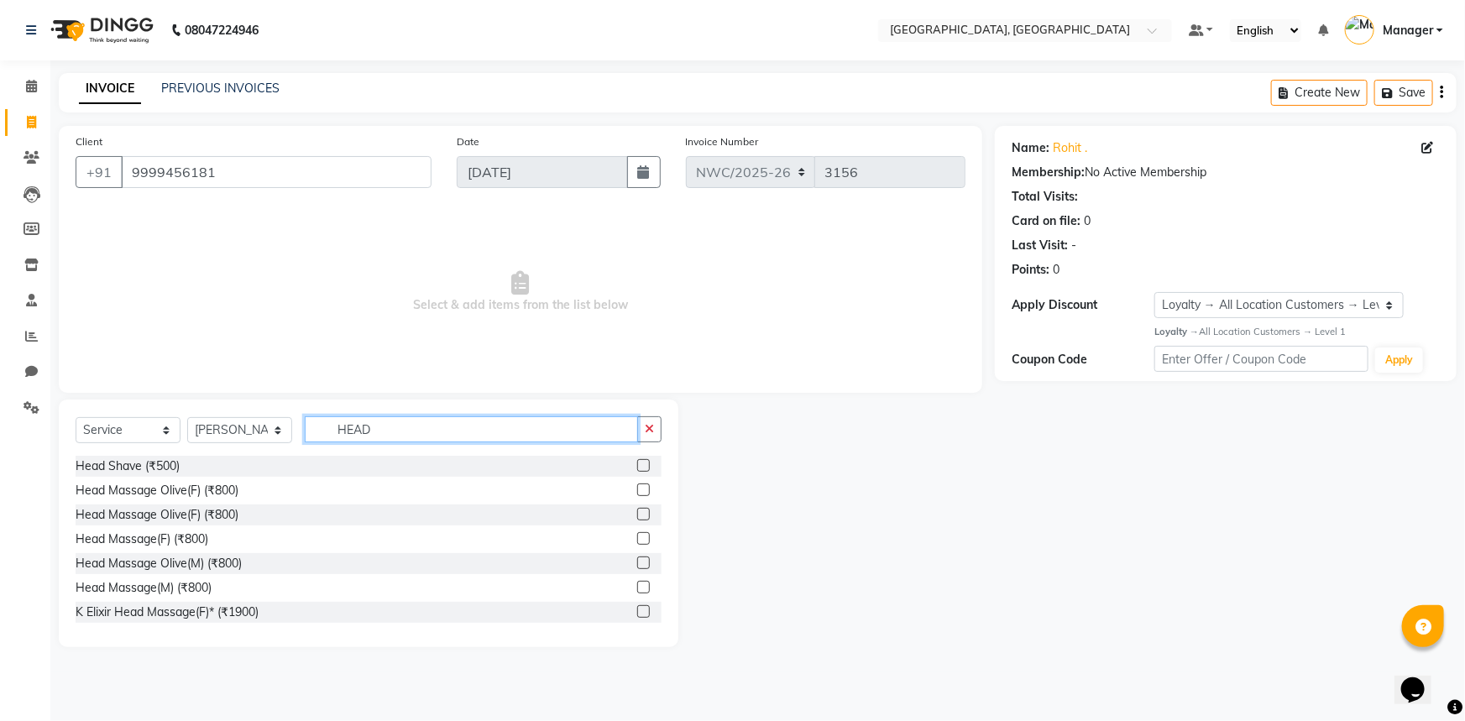
type input "HEAD"
click at [637, 489] on label at bounding box center [643, 489] width 13 height 13
click at [637, 489] on input "checkbox" at bounding box center [642, 490] width 11 height 11
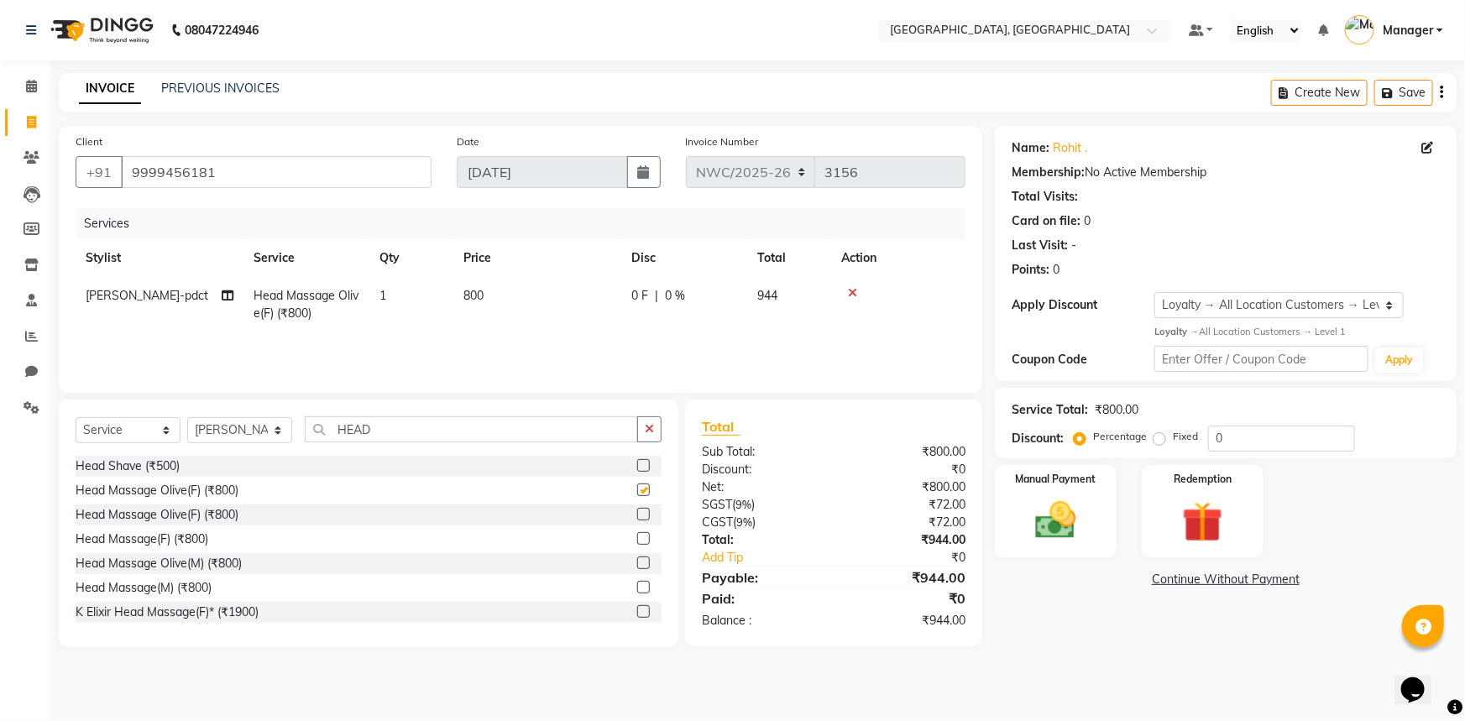
checkbox input "false"
click at [479, 300] on span "800" at bounding box center [473, 295] width 20 height 15
select select "84838"
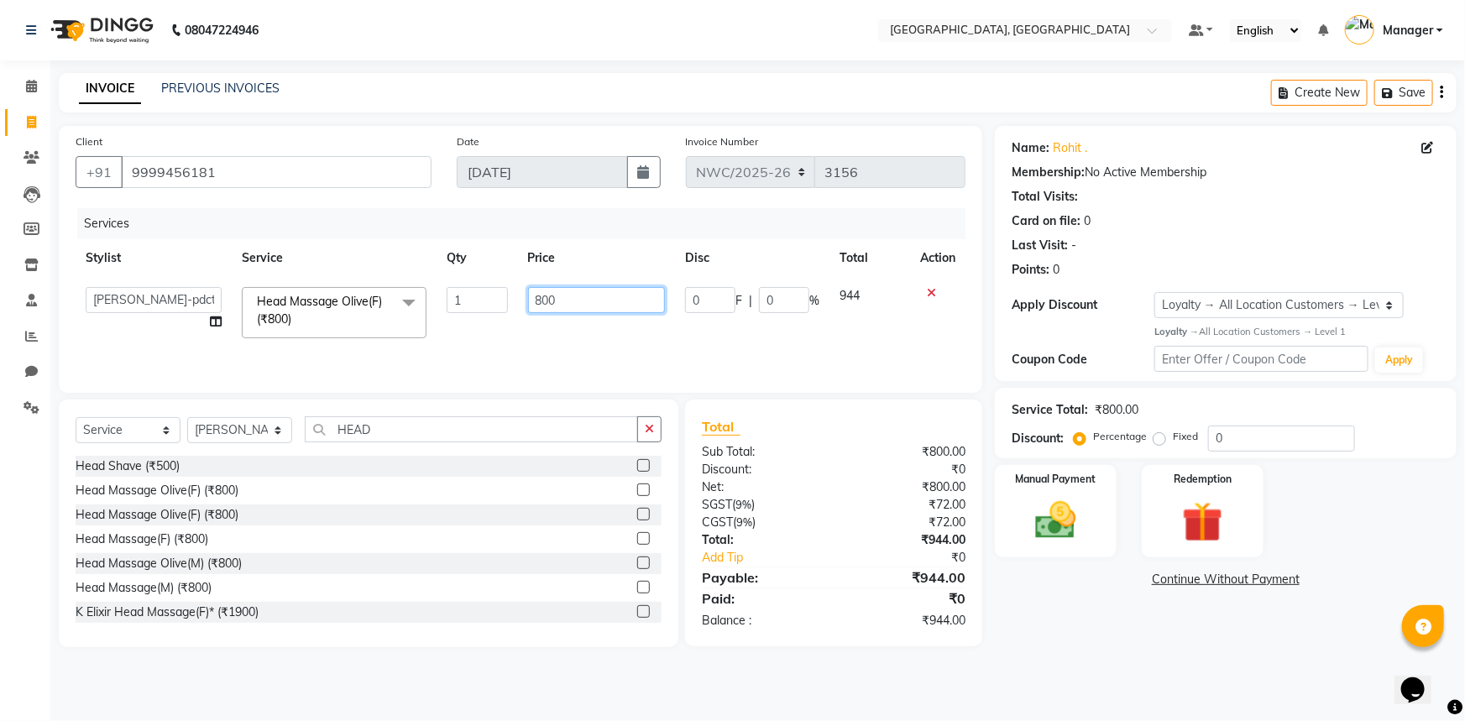
drag, startPoint x: 564, startPoint y: 294, endPoint x: 497, endPoint y: 309, distance: 68.8
click at [497, 309] on tr "[PERSON_NAME]-pdct Arshad_asst Arun_pdct Counter_Sales [PERSON_NAME] [PERSON_NA…" at bounding box center [521, 312] width 890 height 71
type input "1000"
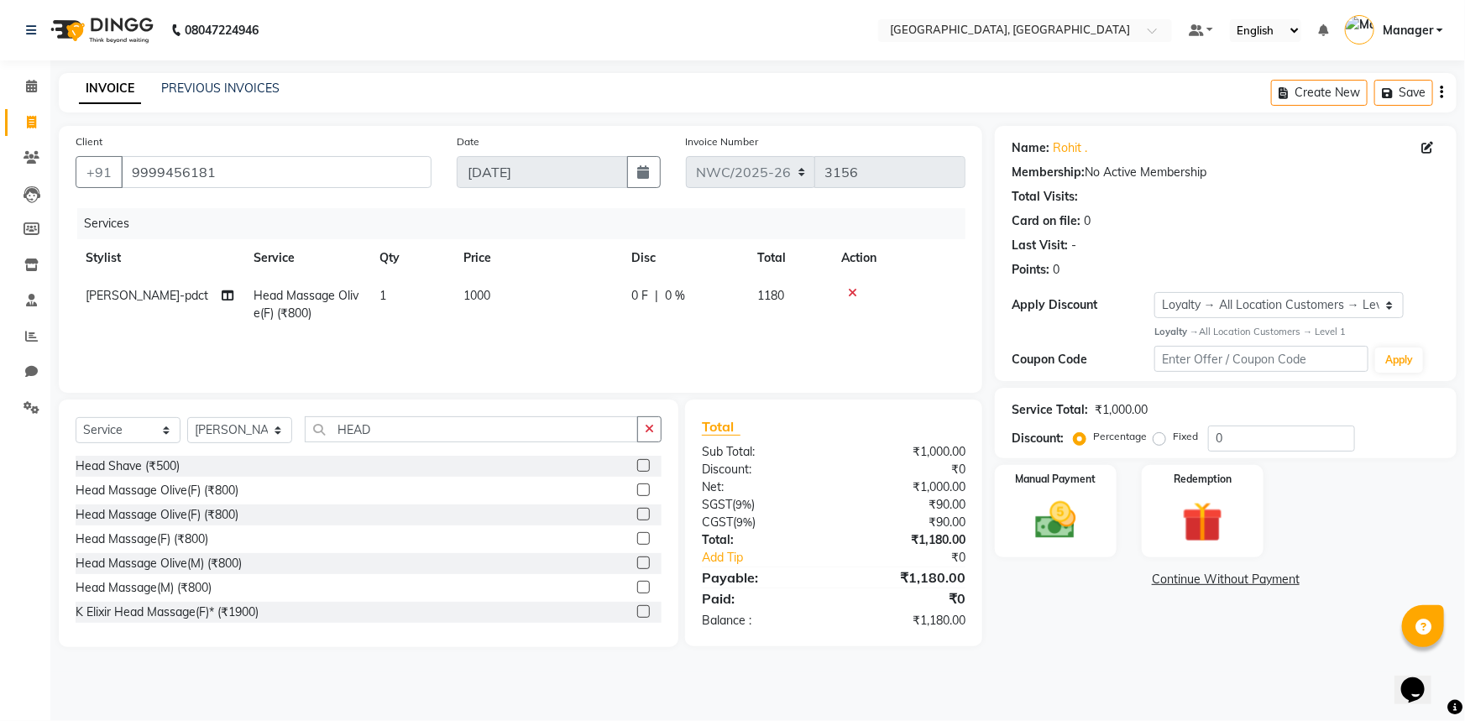
click at [520, 347] on div "Services Stylist Service Qty Price Disc Total Action [PERSON_NAME]-pdct Head Ma…" at bounding box center [521, 292] width 890 height 168
click at [1074, 539] on img at bounding box center [1056, 520] width 69 height 49
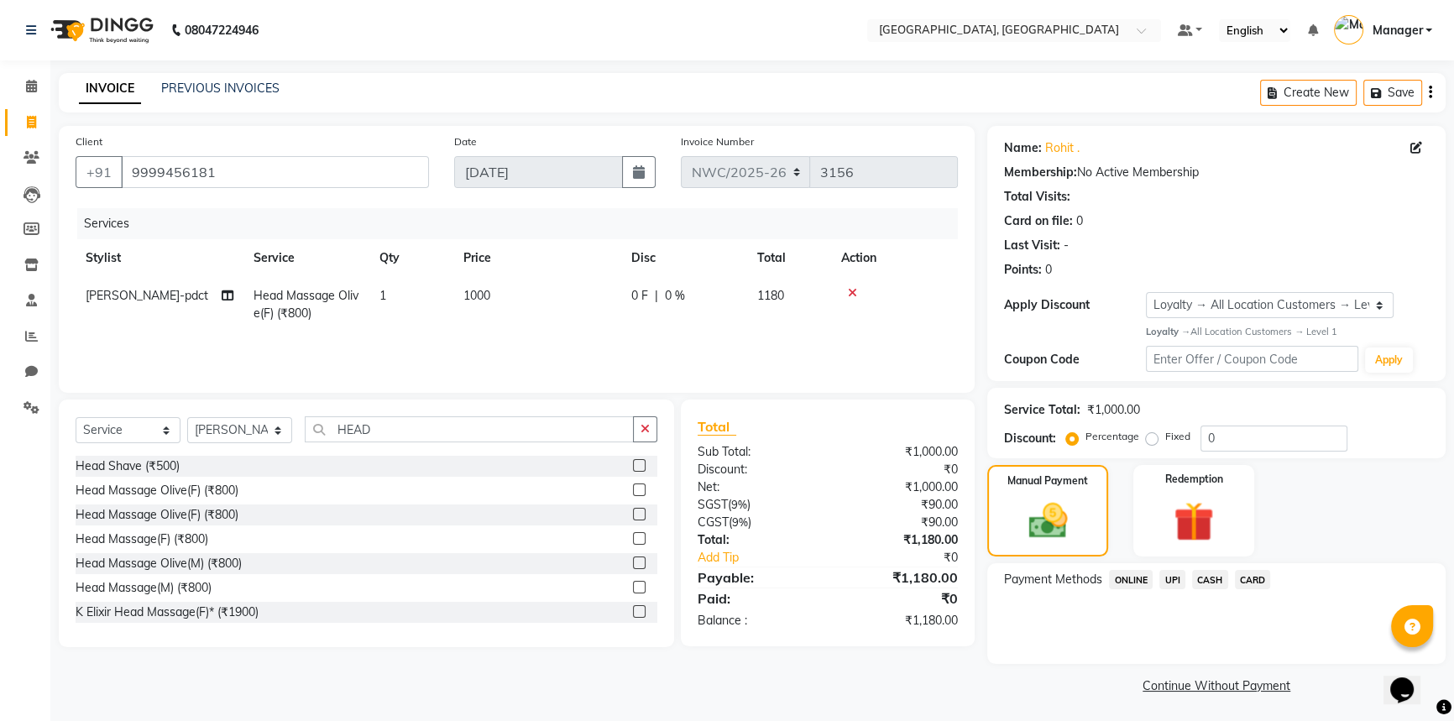
click at [1213, 584] on span "CASH" at bounding box center [1210, 579] width 36 height 19
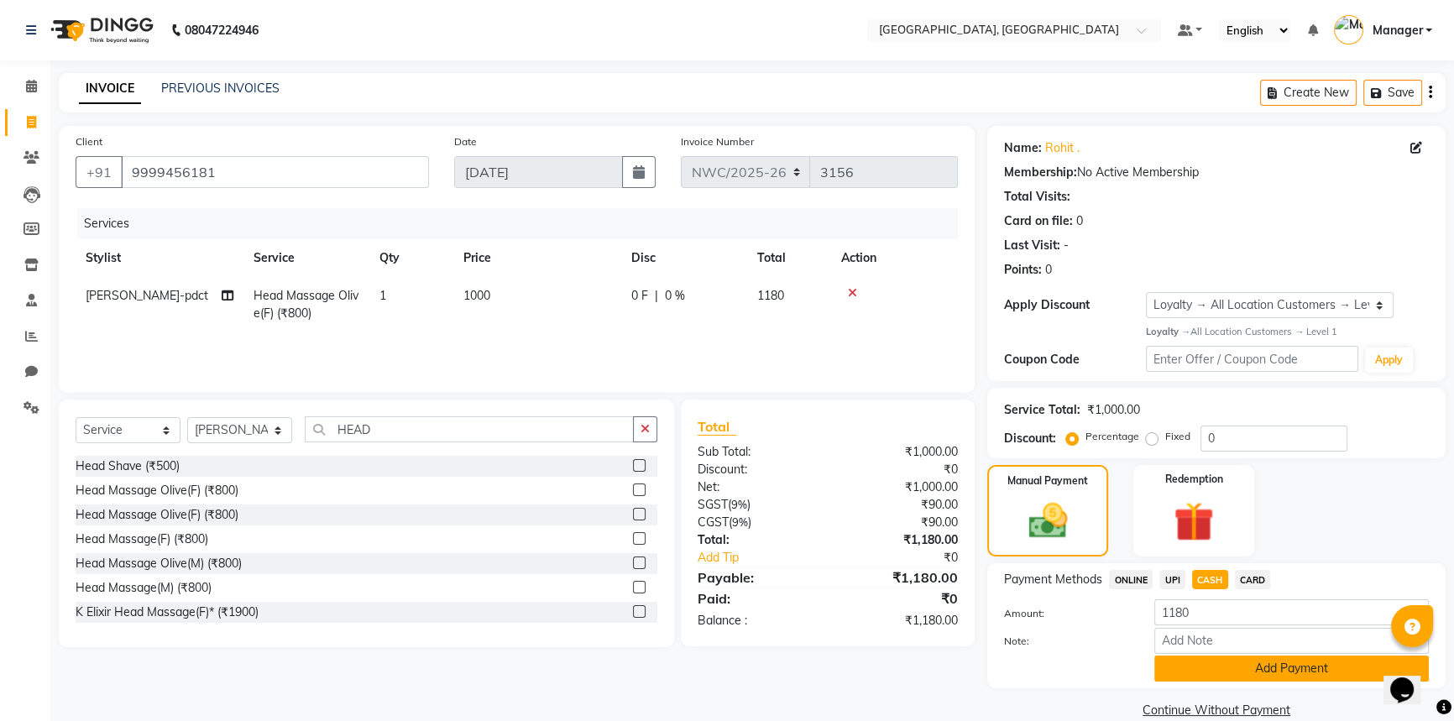
click at [1207, 672] on button "Add Payment" at bounding box center [1291, 669] width 274 height 26
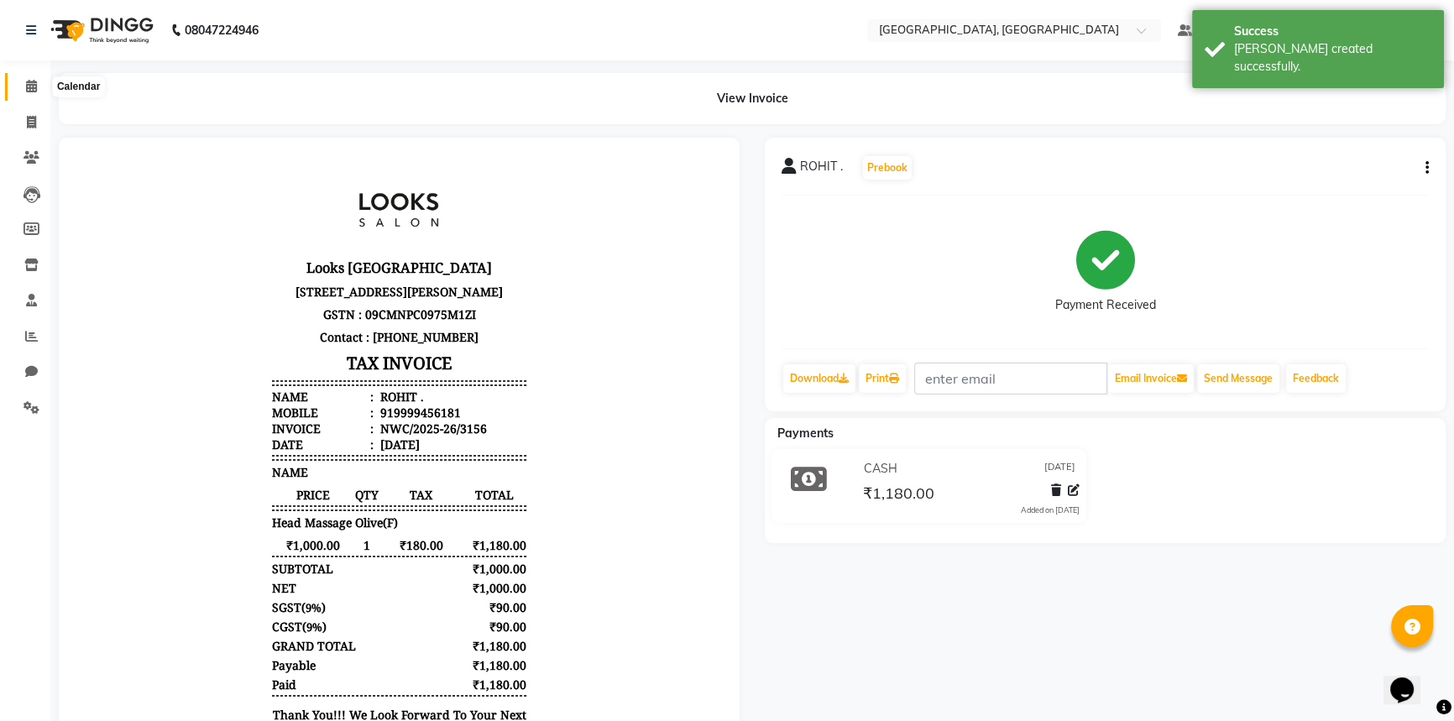
click at [28, 81] on icon at bounding box center [31, 86] width 11 height 13
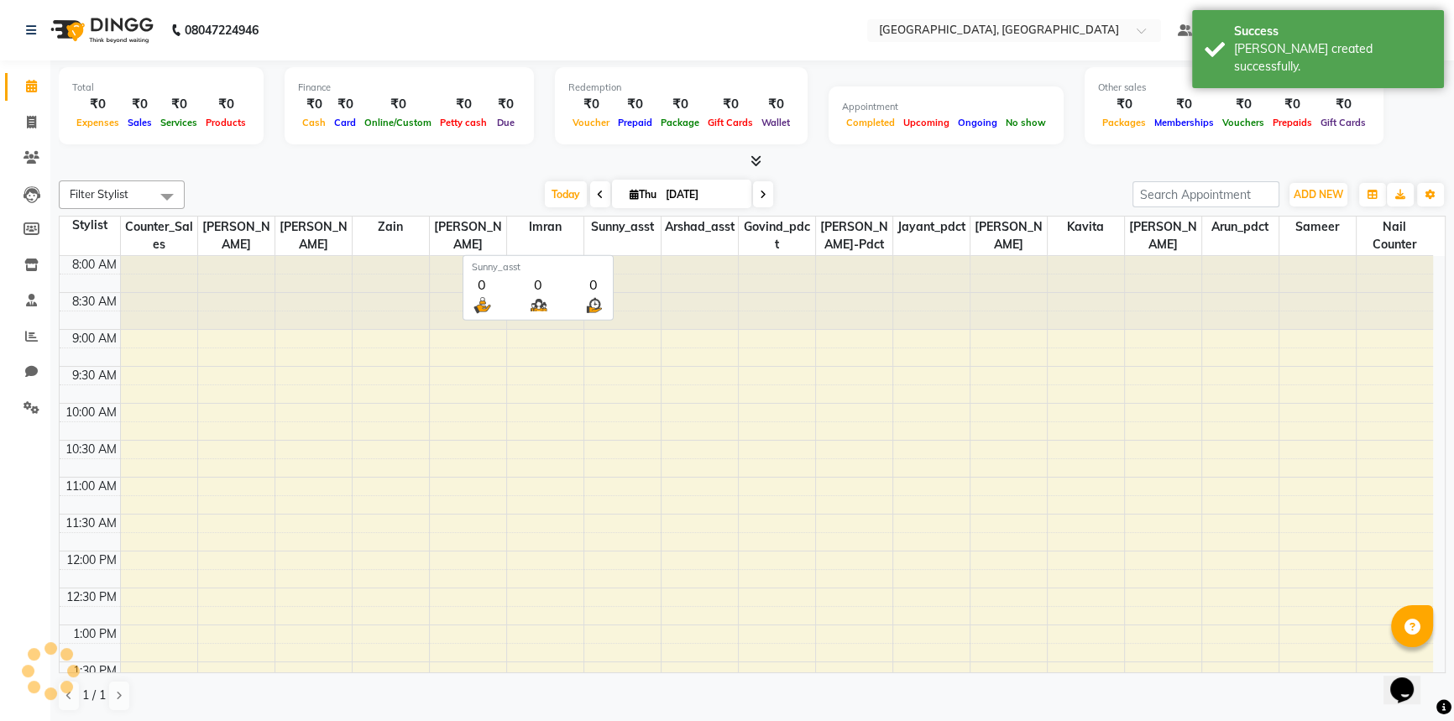
scroll to position [655, 0]
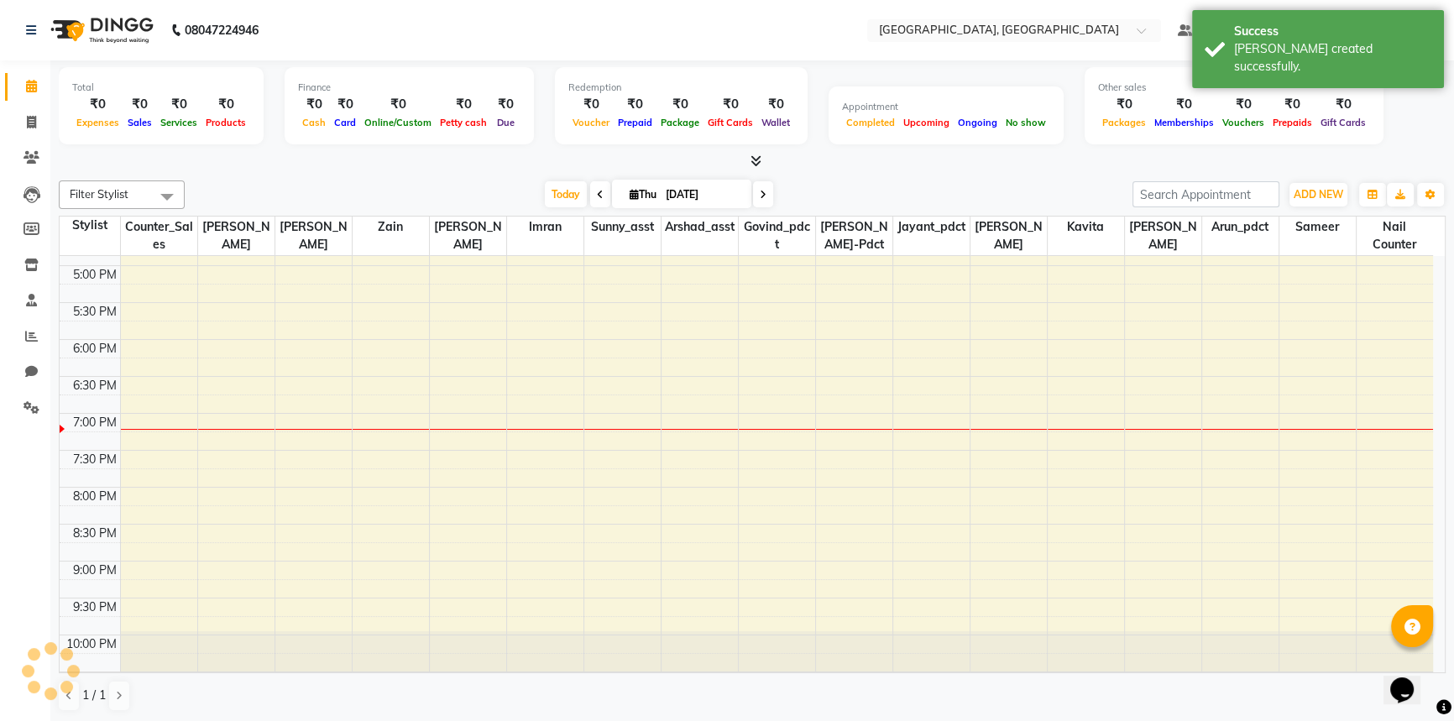
click at [462, 189] on div "[DATE] [DATE]" at bounding box center [658, 194] width 931 height 25
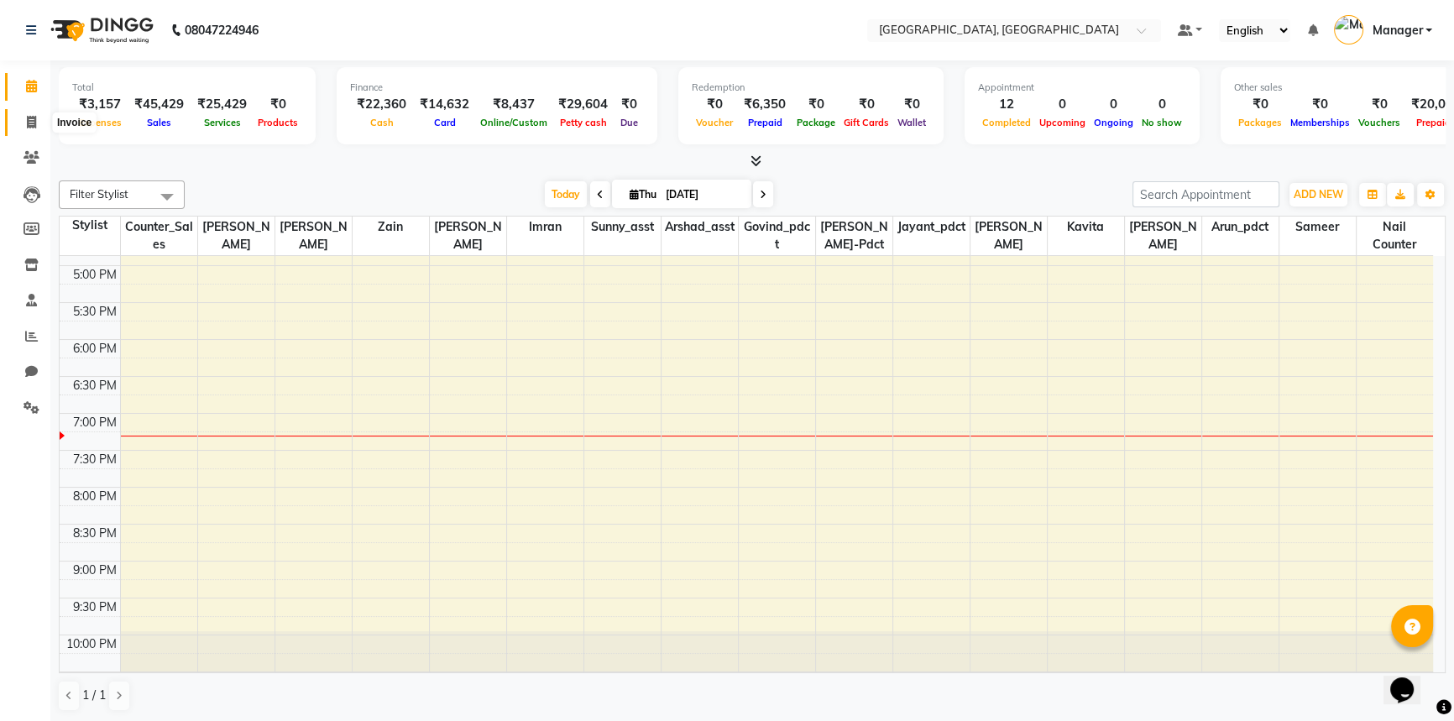
click at [35, 123] on icon at bounding box center [31, 122] width 9 height 13
select select "service"
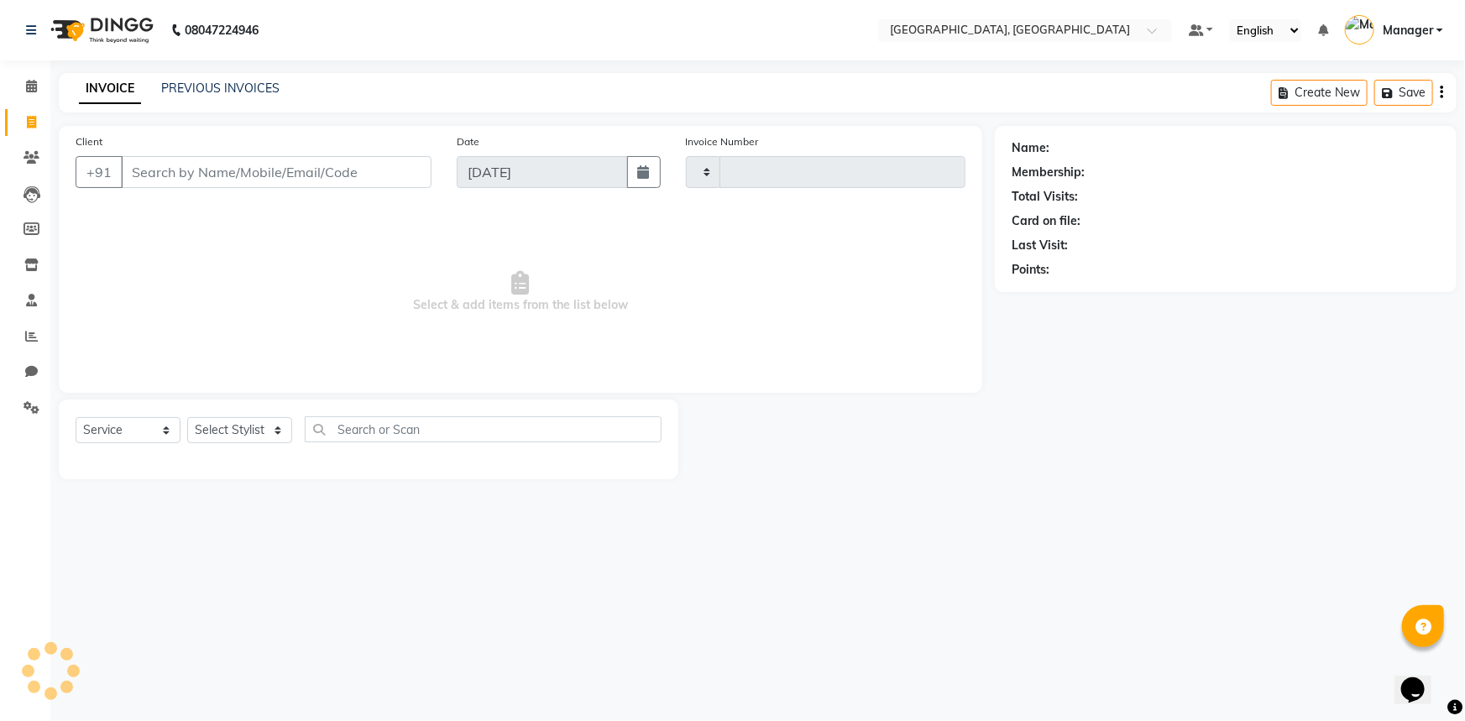
click at [360, 173] on input "Client" at bounding box center [276, 172] width 311 height 32
type input "3157"
select select "8574"
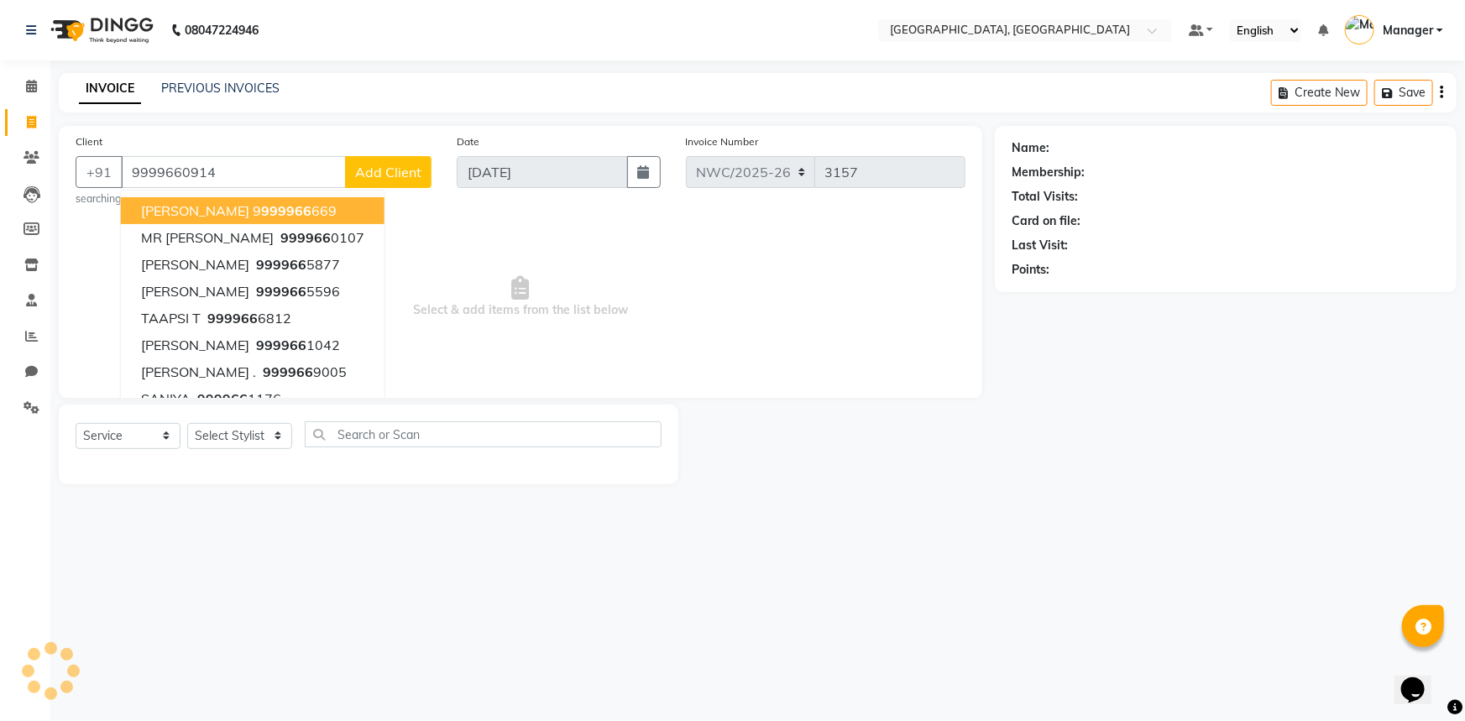
type input "9999660914"
select select "1: Object"
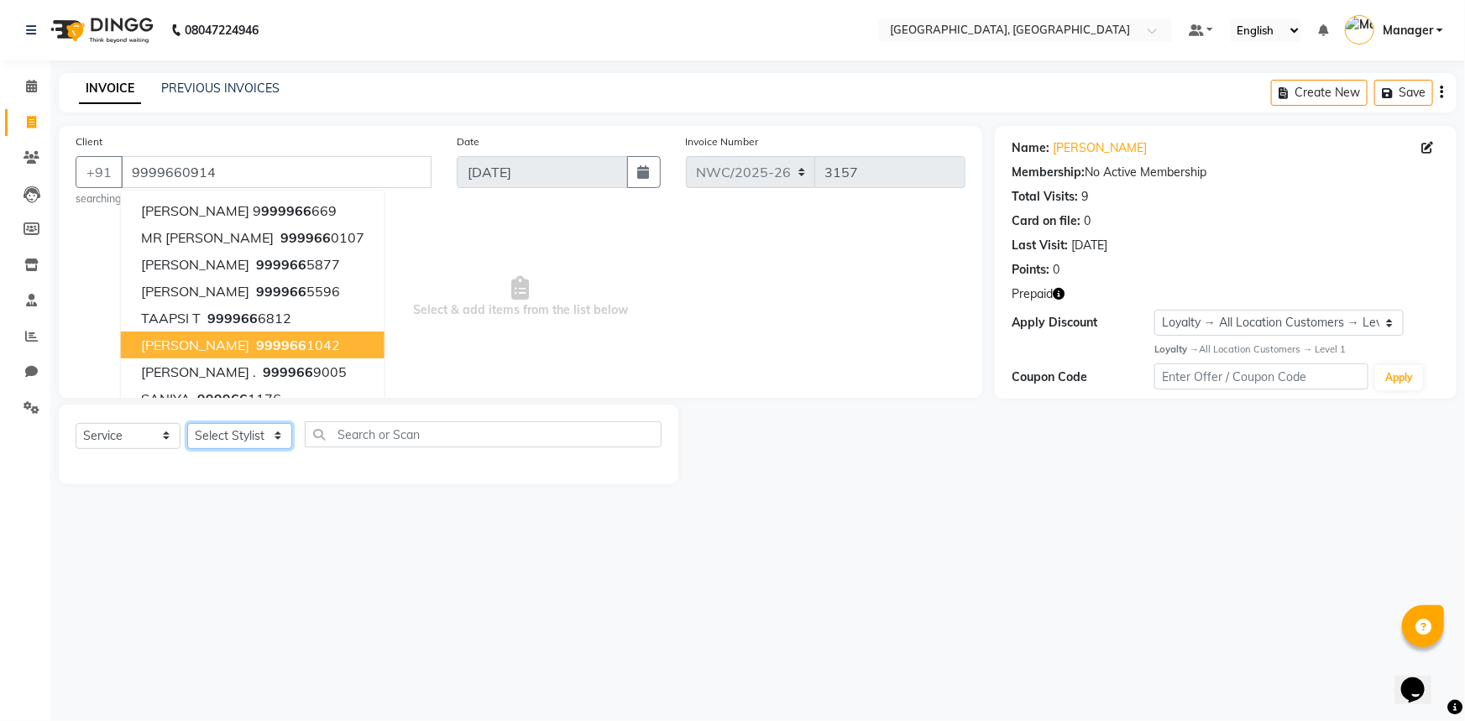
drag, startPoint x: 233, startPoint y: 442, endPoint x: 233, endPoint y: 426, distance: 16.0
click at [233, 442] on select "Select Stylist [PERSON_NAME]-pdct Arshad_asst Arun_pdct Counter_Sales [PERSON_N…" at bounding box center [239, 436] width 105 height 26
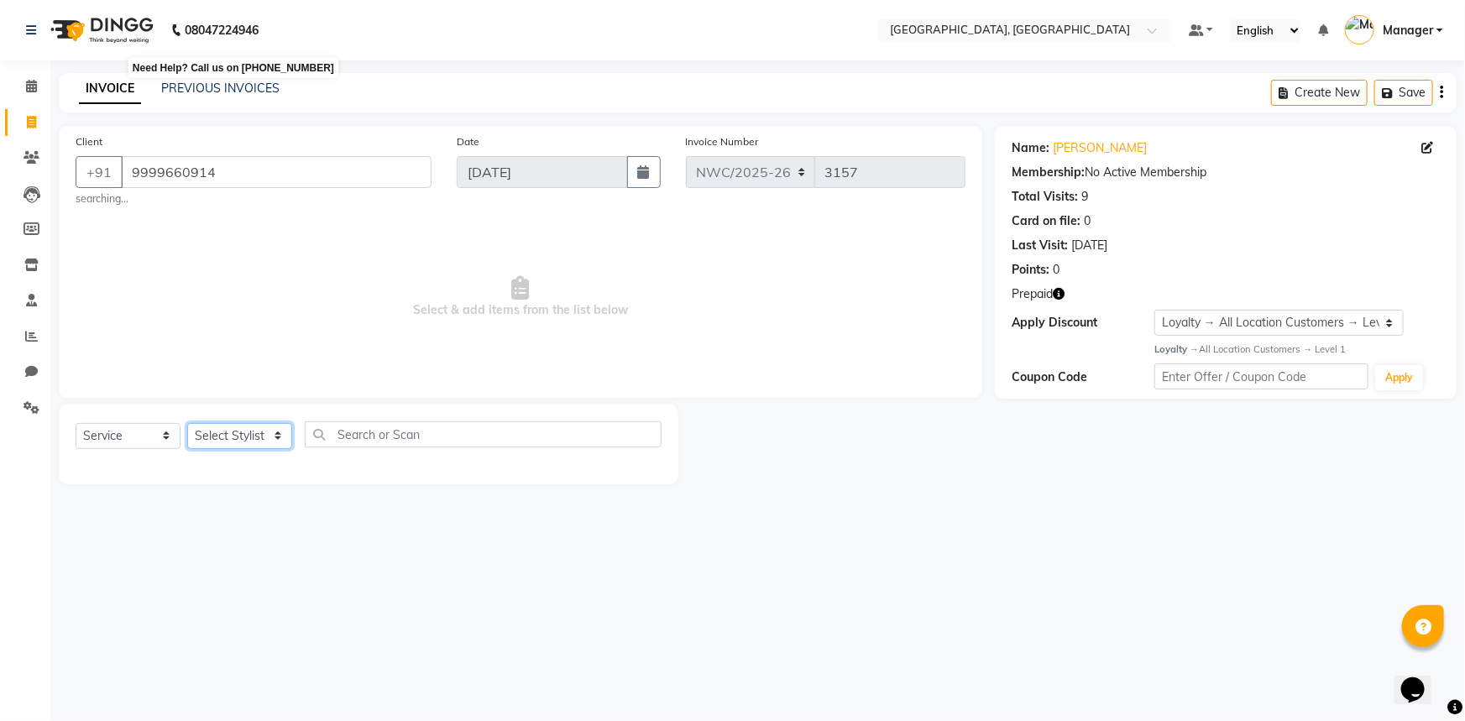
select select "84831"
click at [187, 423] on select "Select Stylist [PERSON_NAME]-pdct Arshad_asst Arun_pdct Counter_Sales [PERSON_N…" at bounding box center [239, 436] width 105 height 26
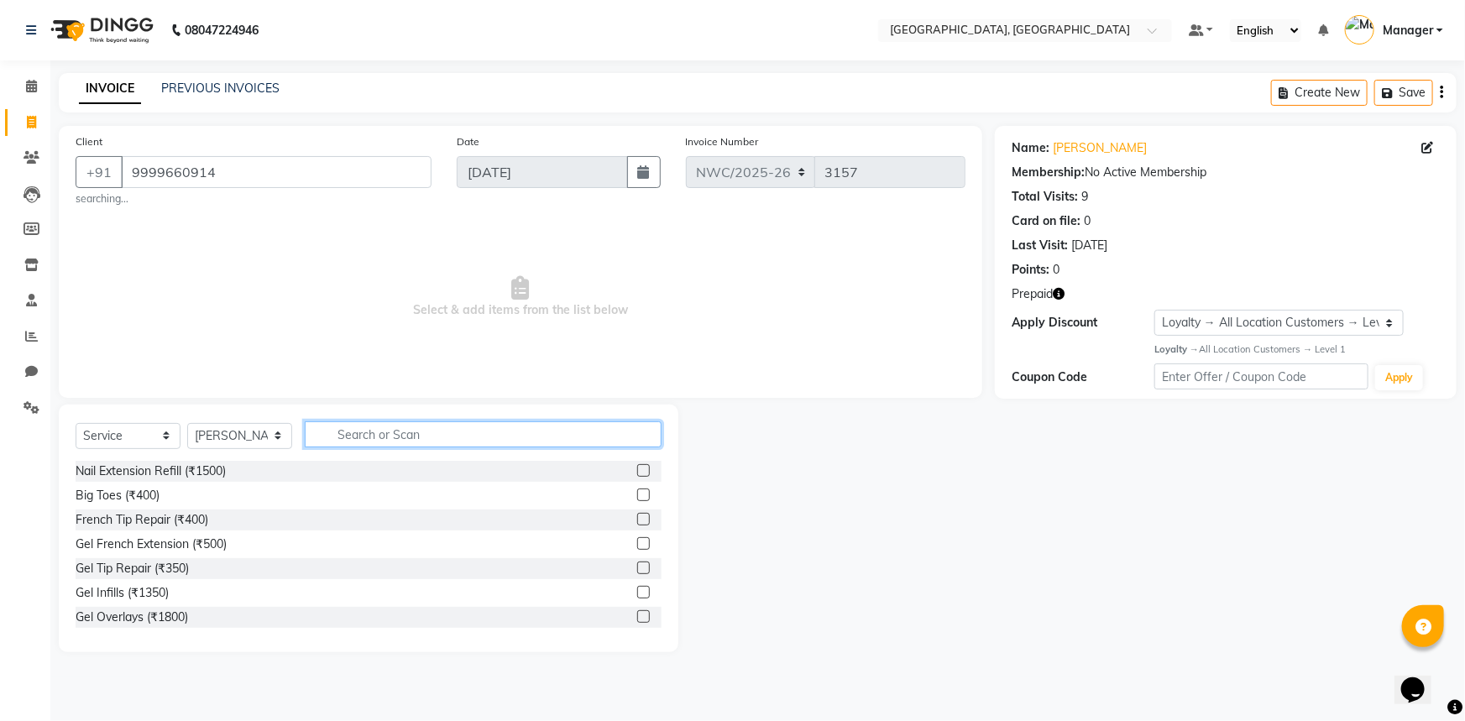
click at [394, 432] on input "text" at bounding box center [483, 434] width 357 height 26
type input "CUT"
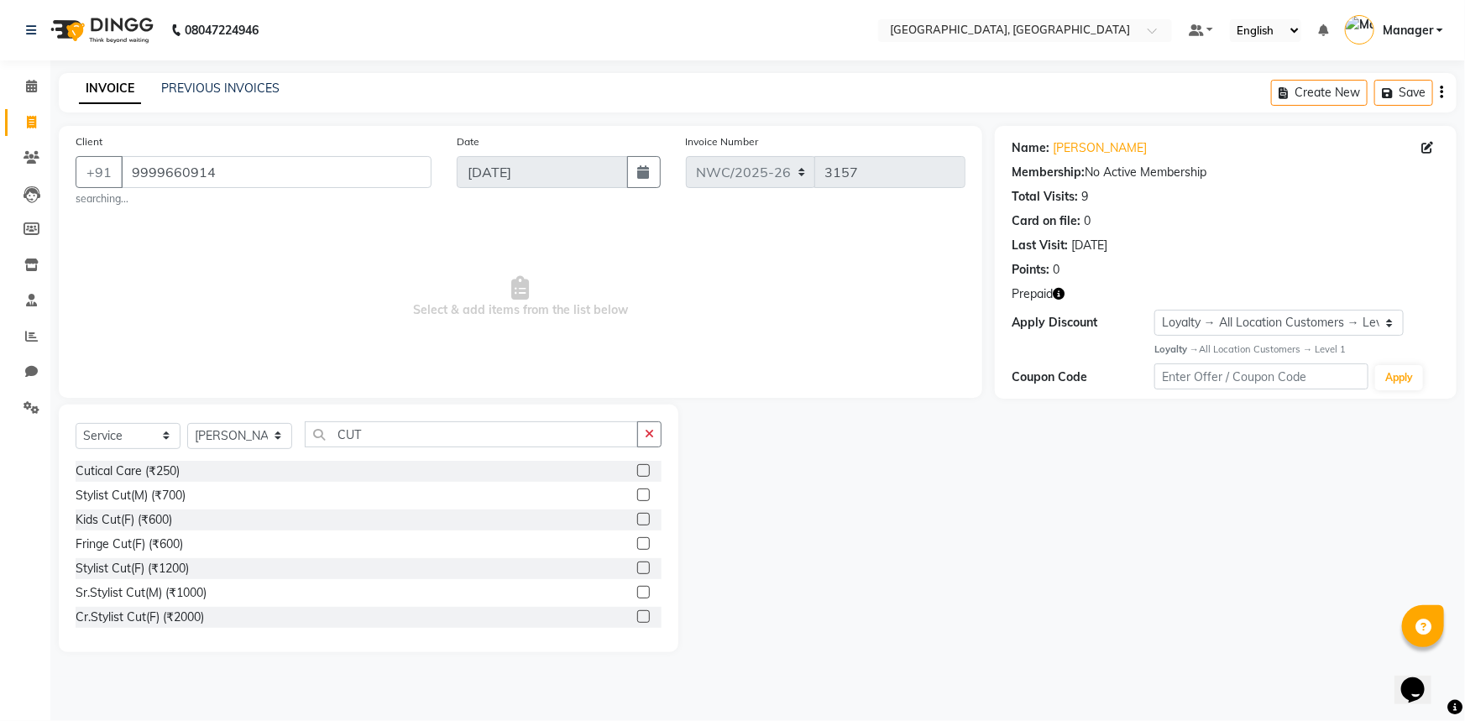
click at [637, 496] on label at bounding box center [643, 495] width 13 height 13
click at [637, 496] on input "checkbox" at bounding box center [642, 495] width 11 height 11
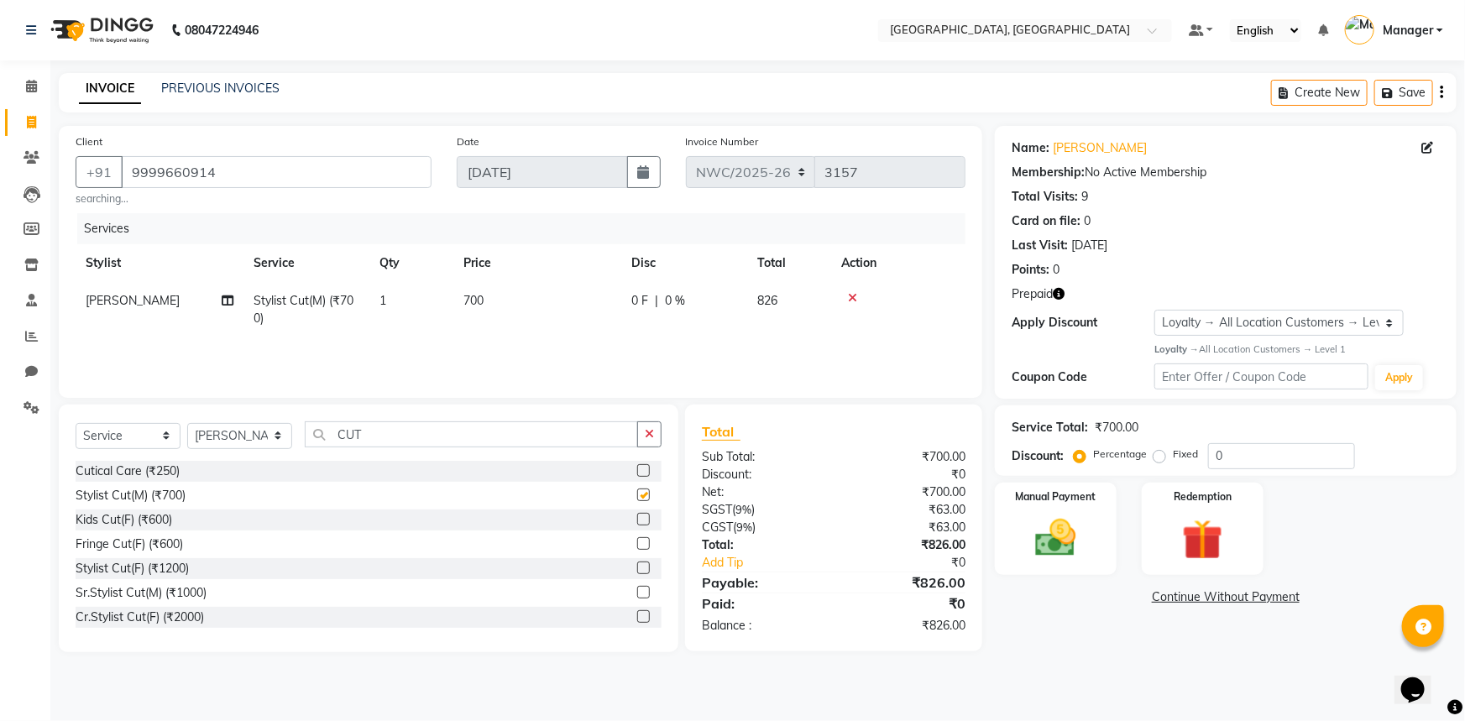
checkbox input "false"
drag, startPoint x: 379, startPoint y: 440, endPoint x: 339, endPoint y: 394, distance: 60.7
click at [320, 437] on input "CUT" at bounding box center [471, 434] width 333 height 26
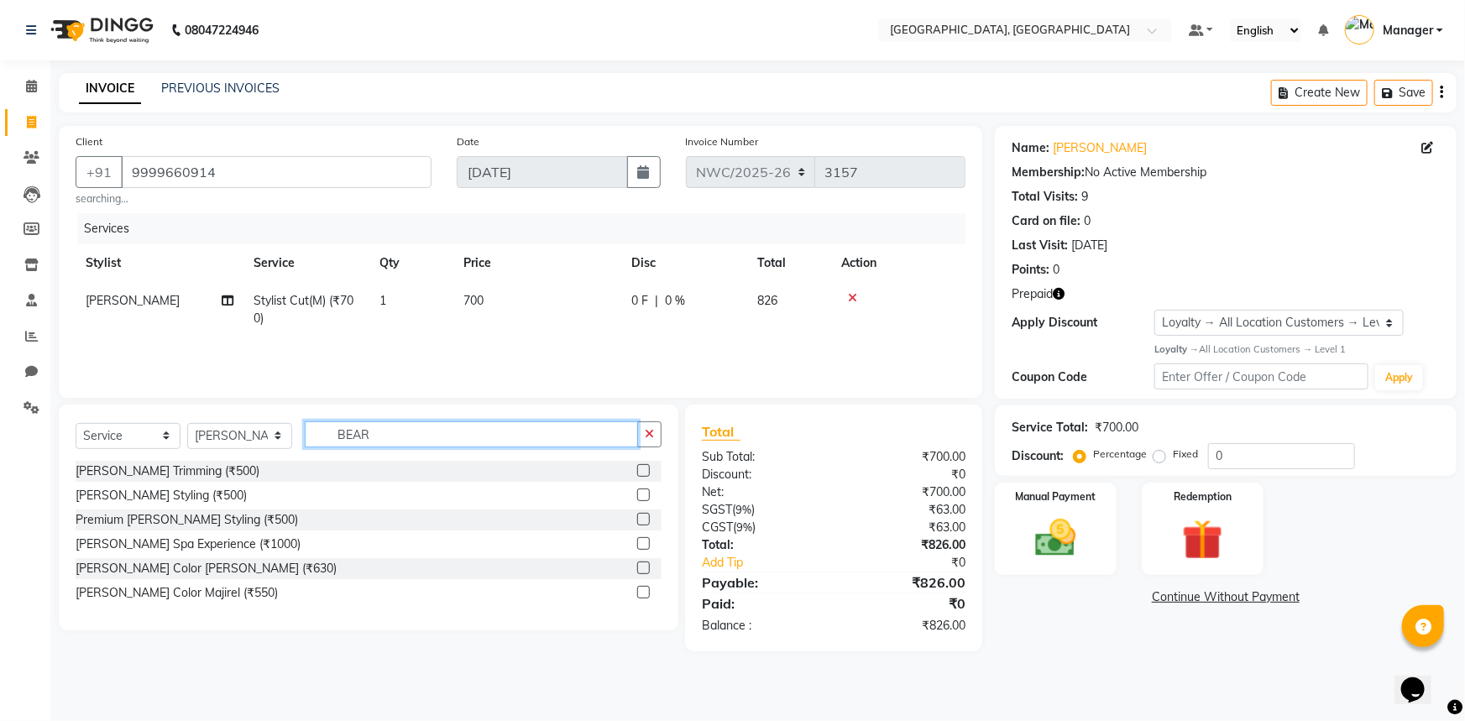
type input "BEAR"
click at [642, 493] on label at bounding box center [643, 495] width 13 height 13
click at [642, 493] on input "checkbox" at bounding box center [642, 495] width 11 height 11
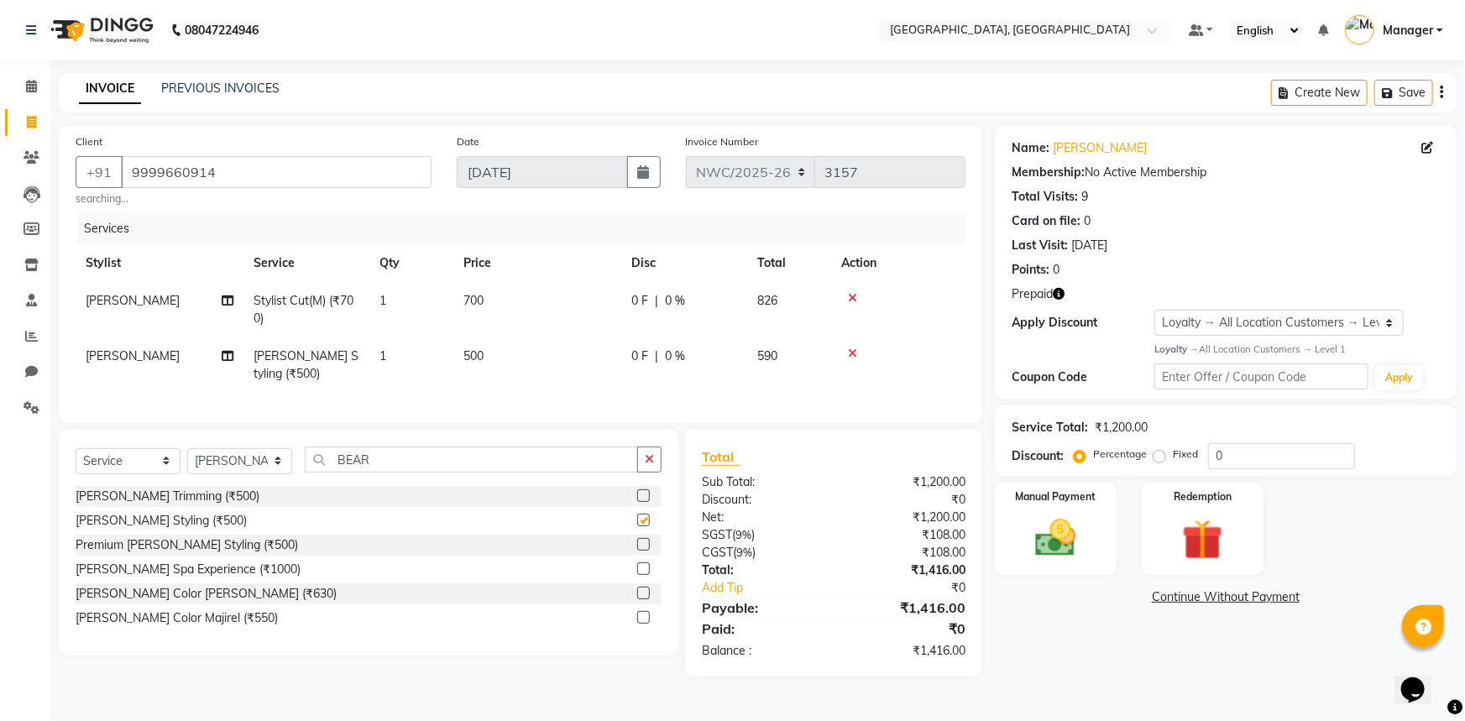
checkbox input "false"
click at [485, 353] on td "500" at bounding box center [537, 364] width 168 height 55
select select "84831"
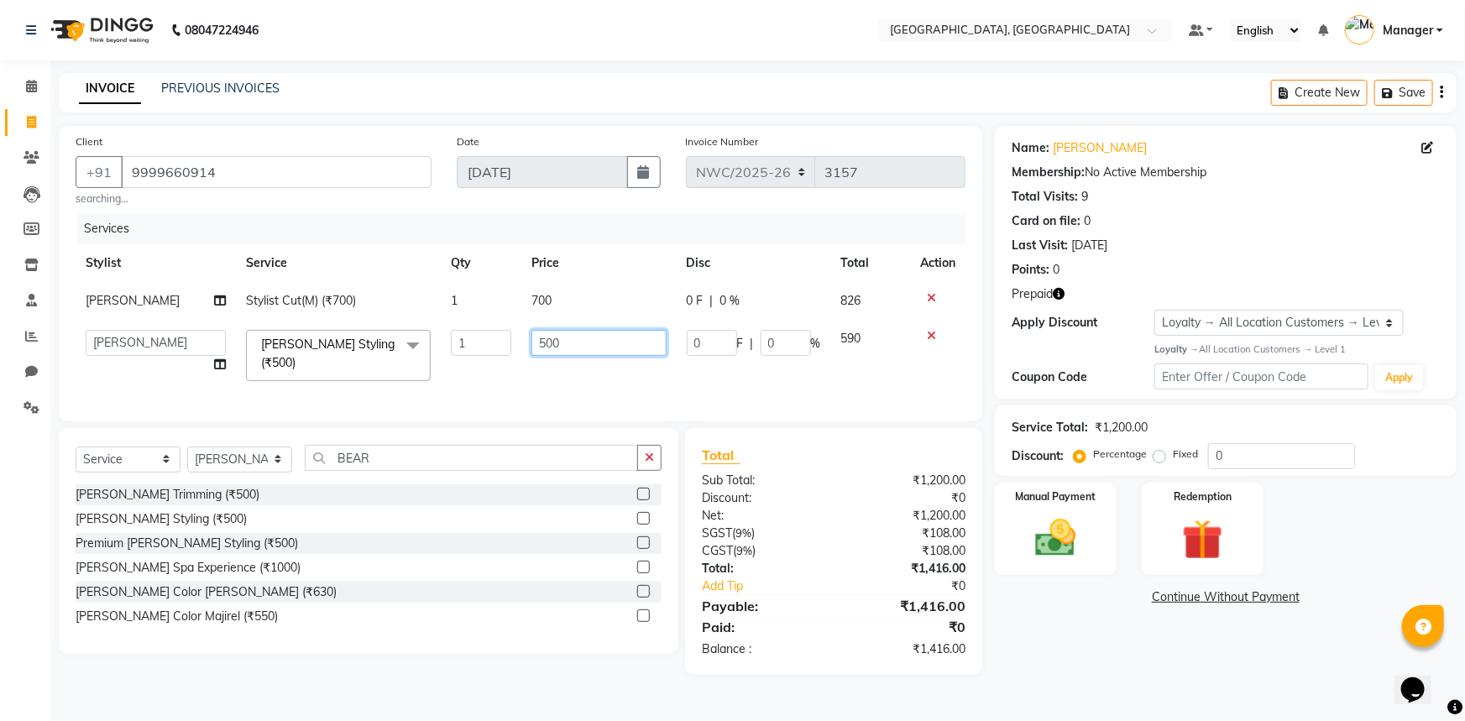
drag, startPoint x: 557, startPoint y: 340, endPoint x: 524, endPoint y: 357, distance: 37.5
click at [524, 348] on td "500" at bounding box center [598, 355] width 154 height 71
type input "350"
click at [542, 376] on td "350" at bounding box center [598, 355] width 154 height 71
select select "84831"
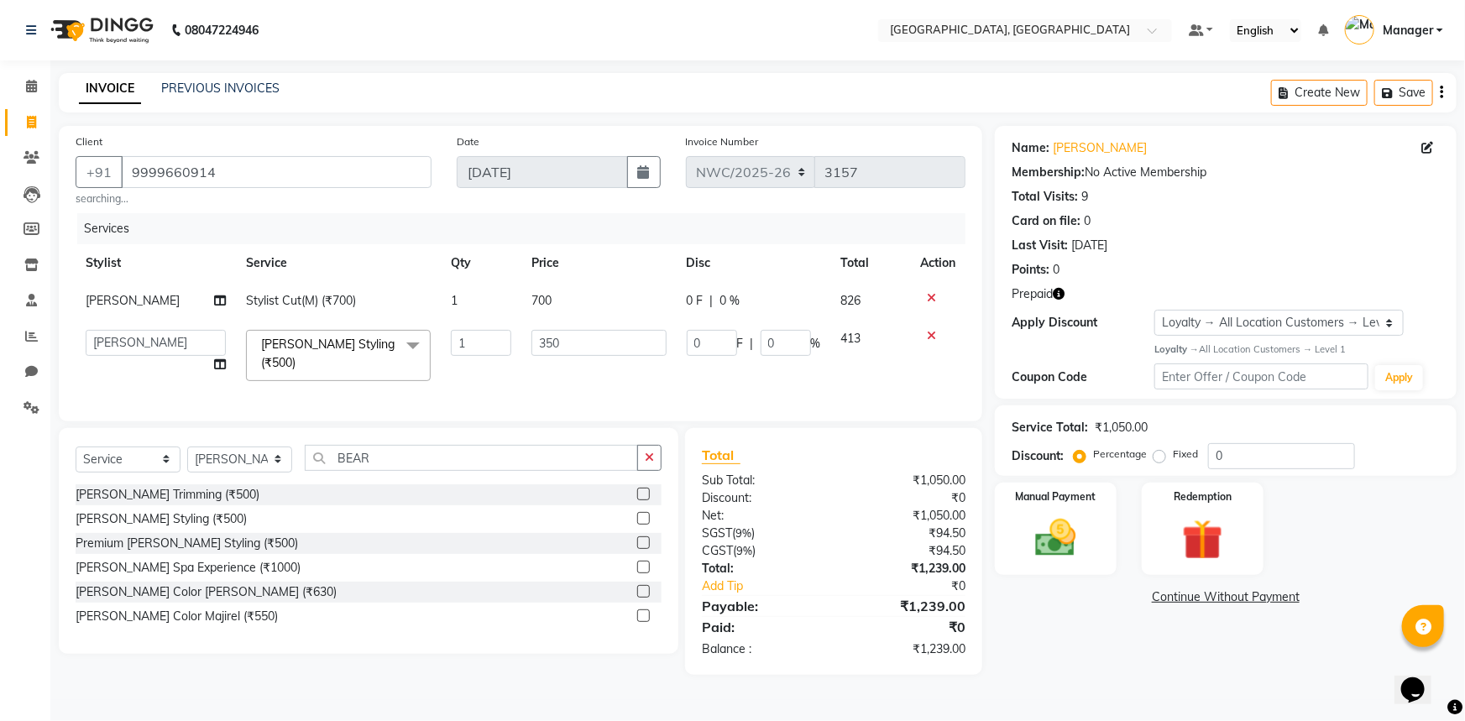
drag, startPoint x: 555, startPoint y: 300, endPoint x: 546, endPoint y: 301, distance: 8.6
click at [546, 301] on td "700" at bounding box center [598, 301] width 154 height 38
select select "84831"
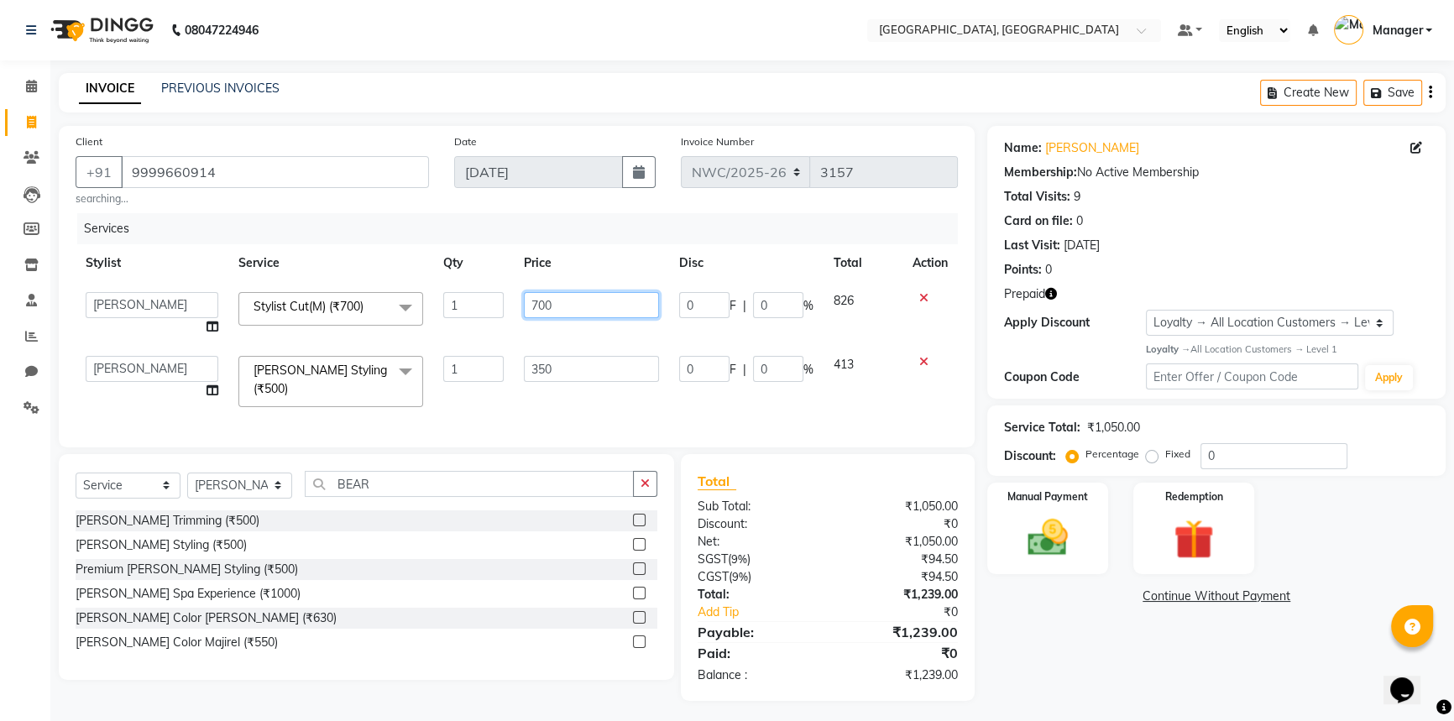
drag, startPoint x: 562, startPoint y: 298, endPoint x: 506, endPoint y: 338, distance: 69.2
click at [506, 336] on tr "[PERSON_NAME]-pdct Arshad_asst Arun_pdct Counter_Sales [PERSON_NAME] [PERSON_NA…" at bounding box center [517, 314] width 882 height 64
type input "500"
click at [535, 414] on div "Client [PHONE_NUMBER] searching... Date [DATE] Invoice Number NWC/2025-26 V/202…" at bounding box center [517, 286] width 916 height 321
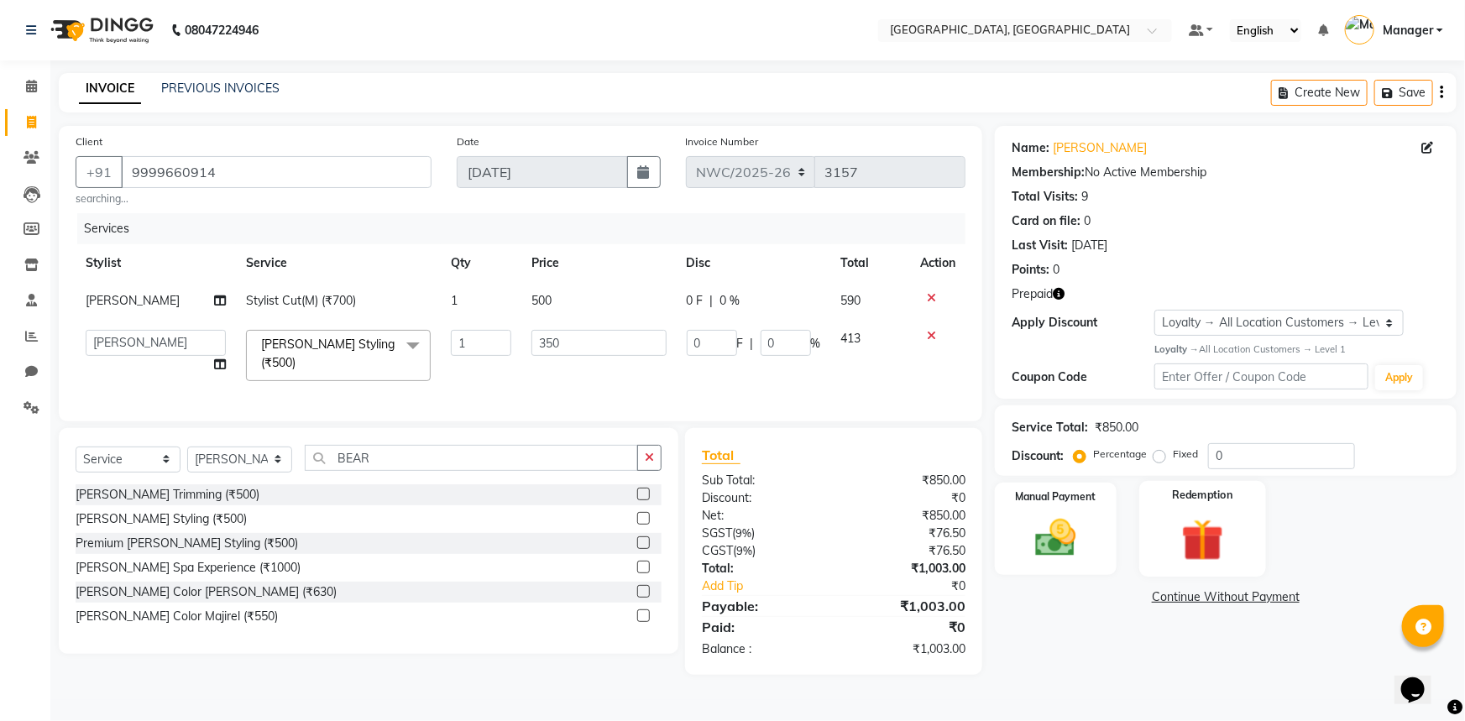
click at [1183, 537] on img at bounding box center [1202, 540] width 69 height 53
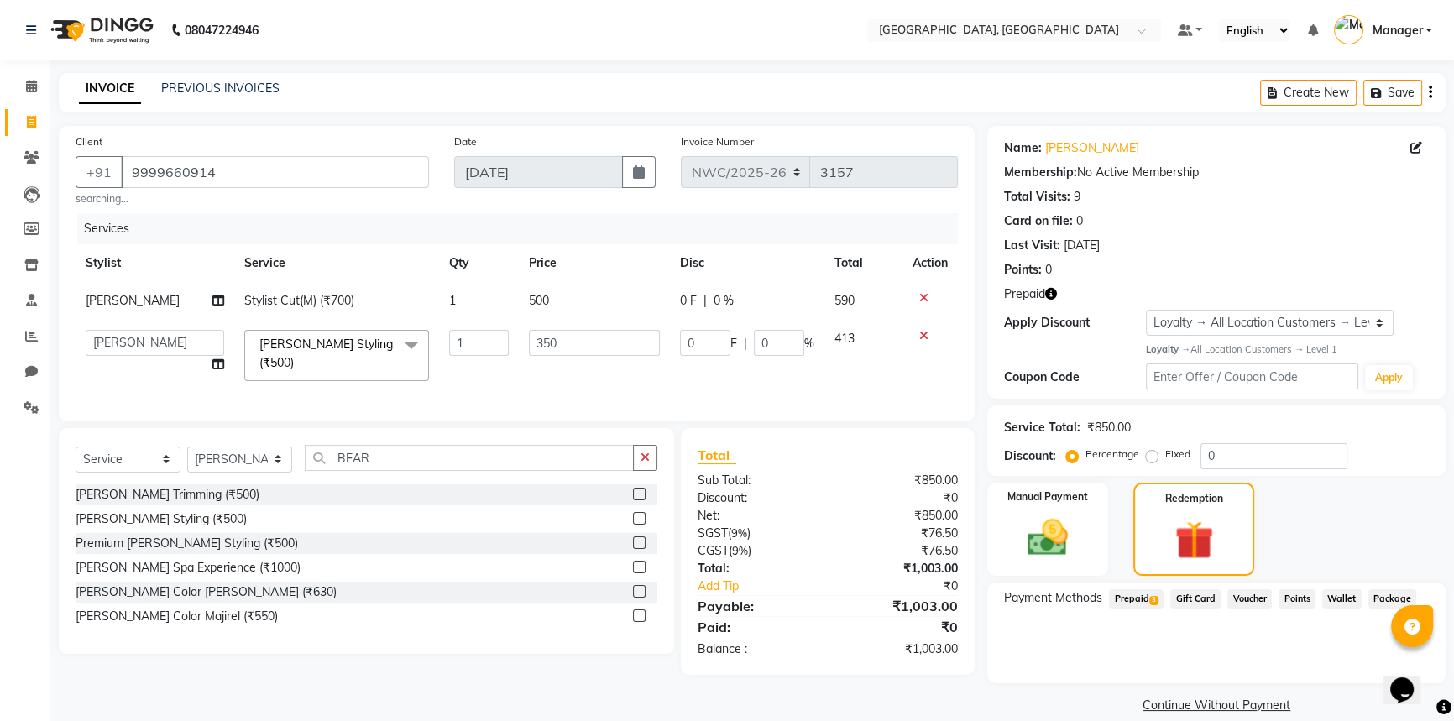
click at [1137, 605] on span "Prepaid 3" at bounding box center [1136, 598] width 55 height 19
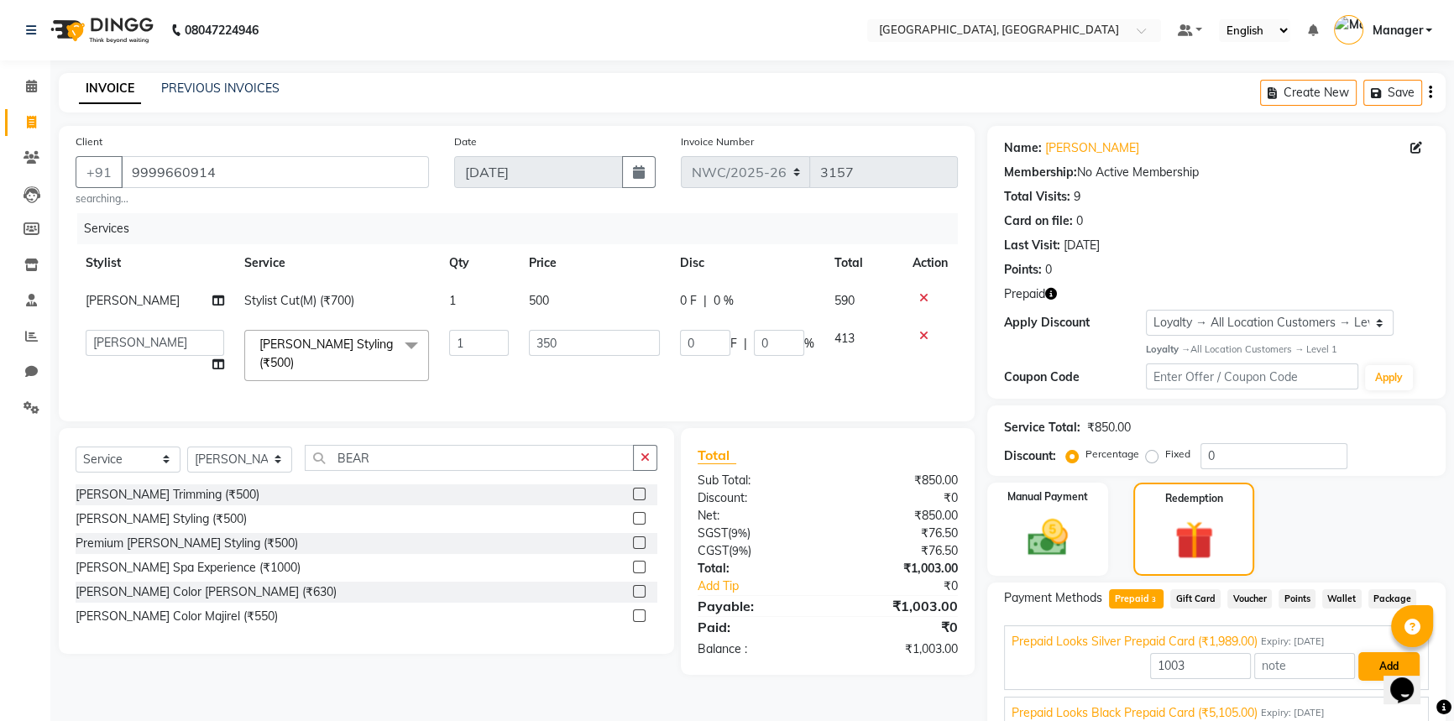
scroll to position [112, 0]
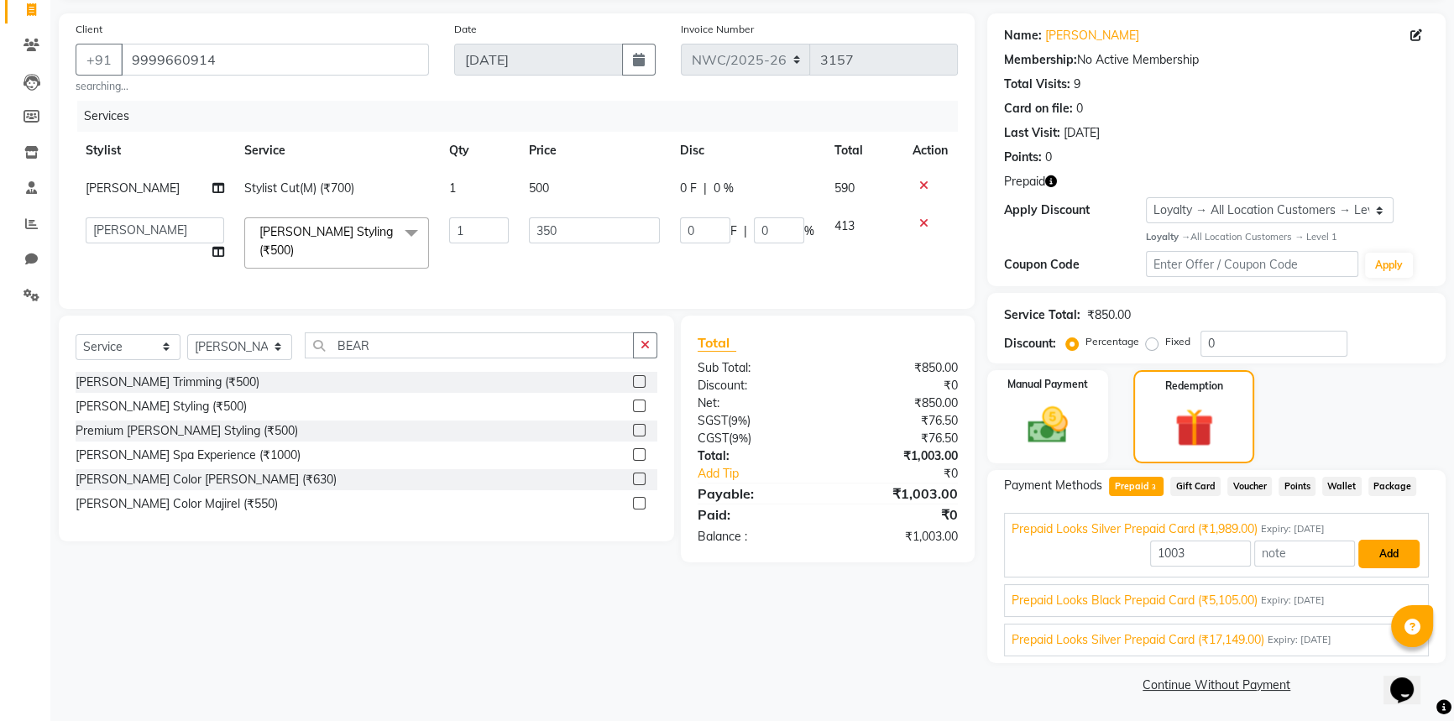
click at [1380, 549] on button "Add" at bounding box center [1388, 554] width 61 height 29
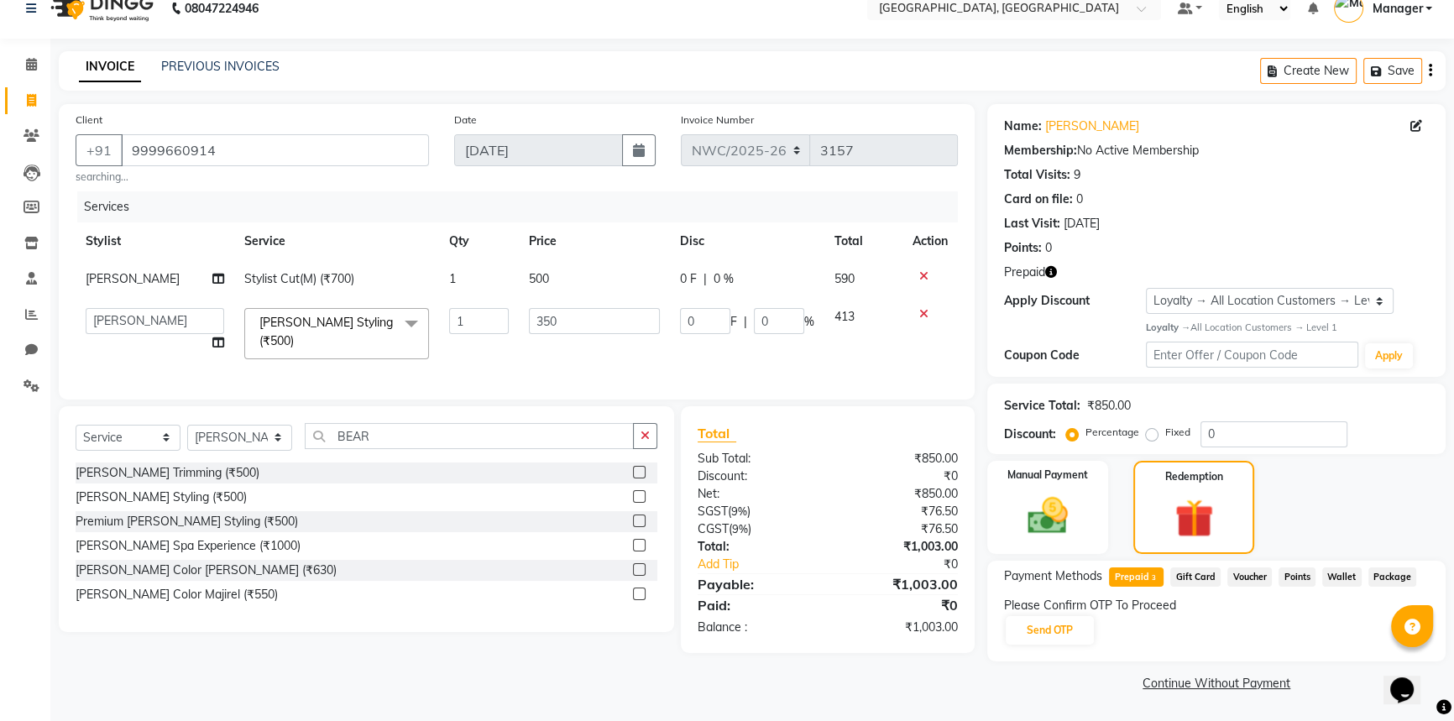
scroll to position [21, 0]
click at [1064, 624] on button "Send OTP" at bounding box center [1050, 631] width 88 height 29
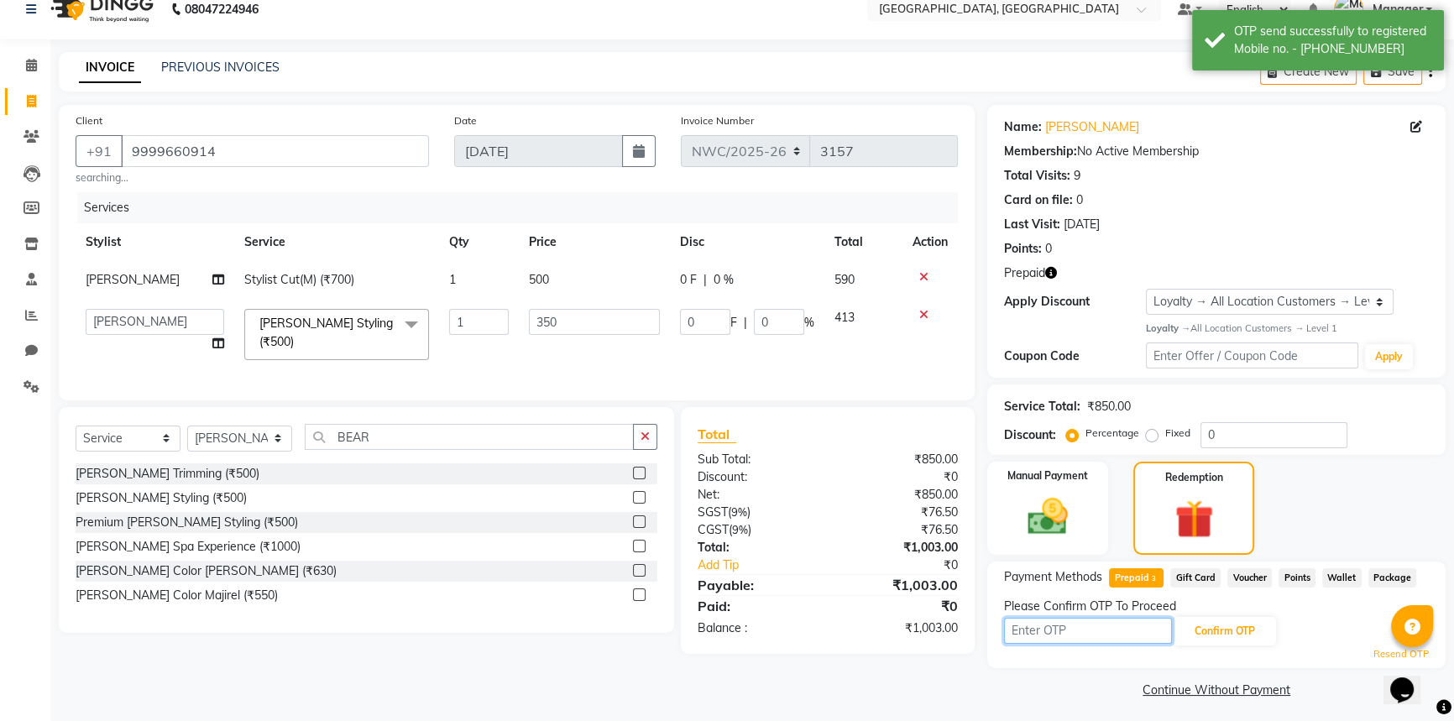
drag, startPoint x: 1079, startPoint y: 630, endPoint x: 1078, endPoint y: 616, distance: 13.5
click at [1079, 630] on input "text" at bounding box center [1088, 631] width 168 height 26
click at [1058, 633] on input "text" at bounding box center [1088, 631] width 168 height 26
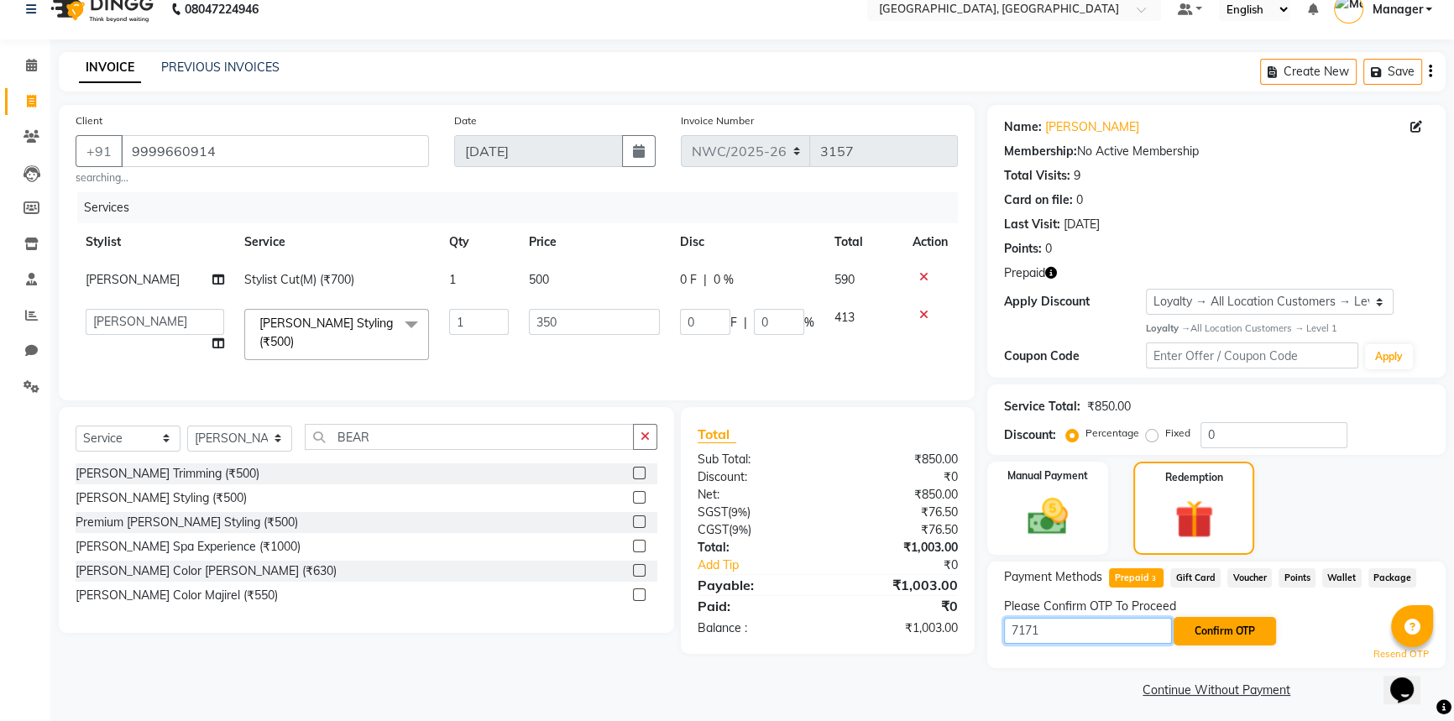
type input "7171"
click at [1222, 632] on button "Confirm OTP" at bounding box center [1224, 631] width 102 height 29
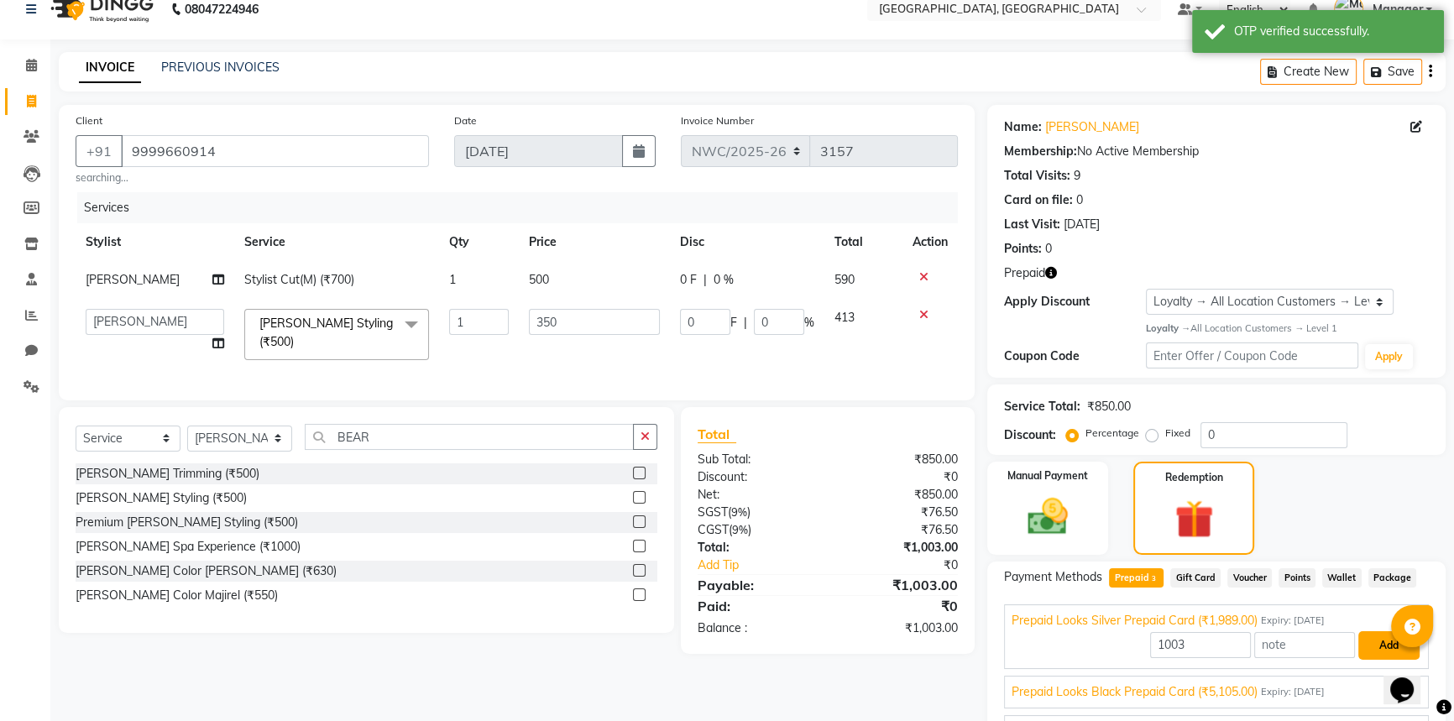
click at [1382, 631] on button "Add" at bounding box center [1388, 645] width 61 height 29
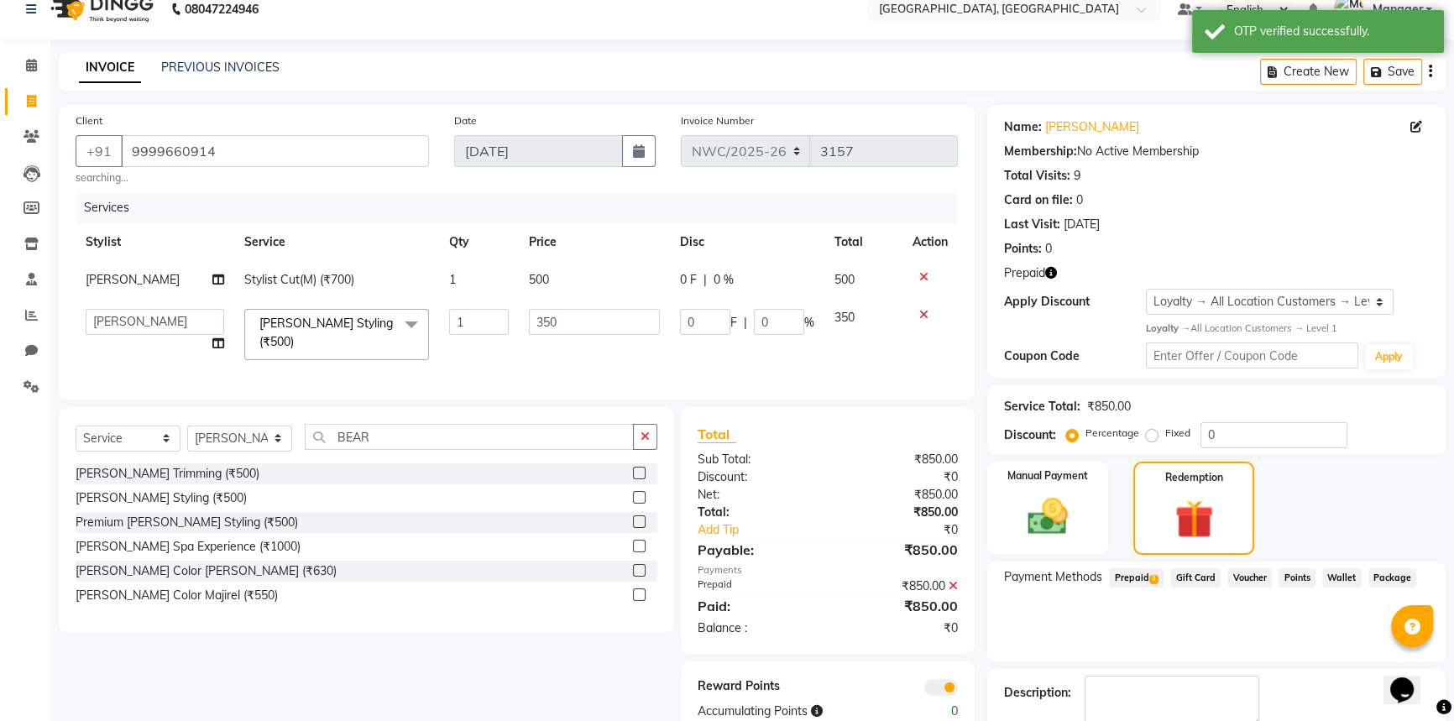
scroll to position [112, 0]
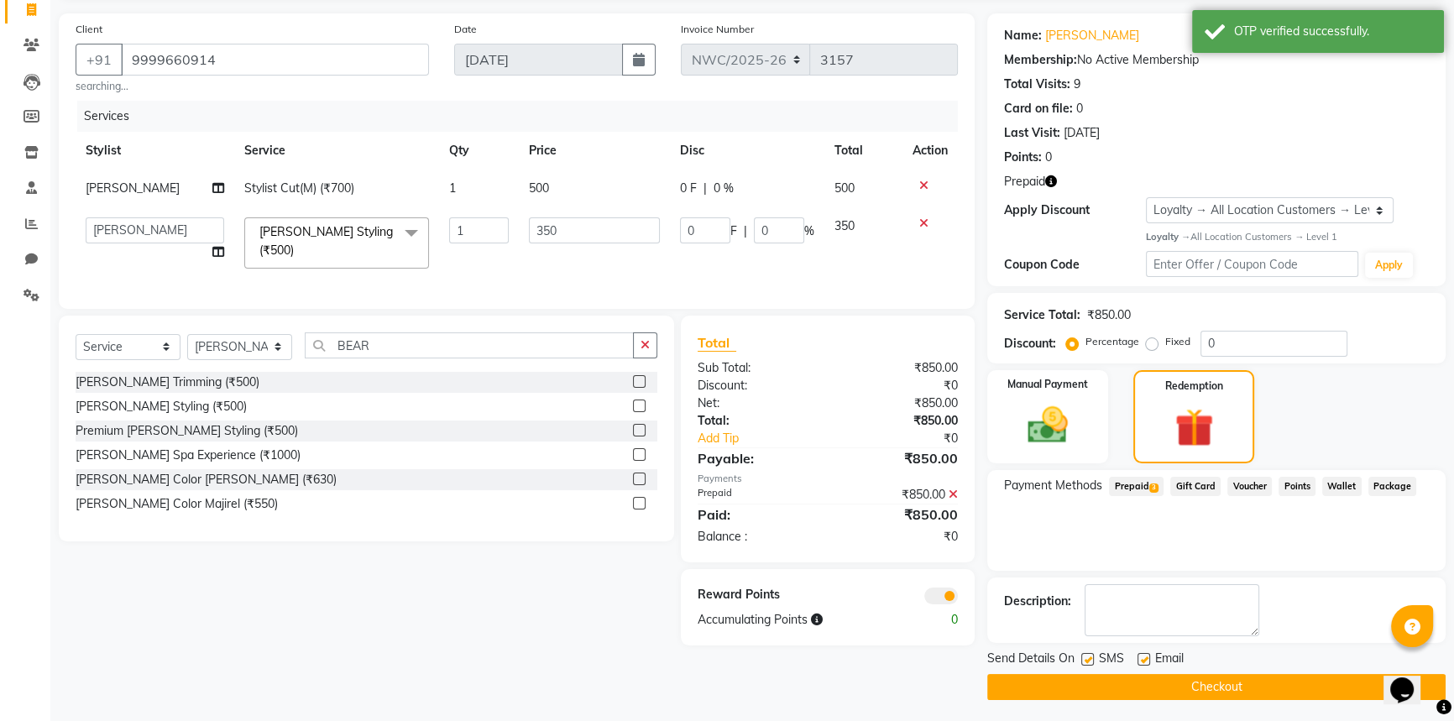
click at [1186, 693] on button "Checkout" at bounding box center [1216, 687] width 458 height 26
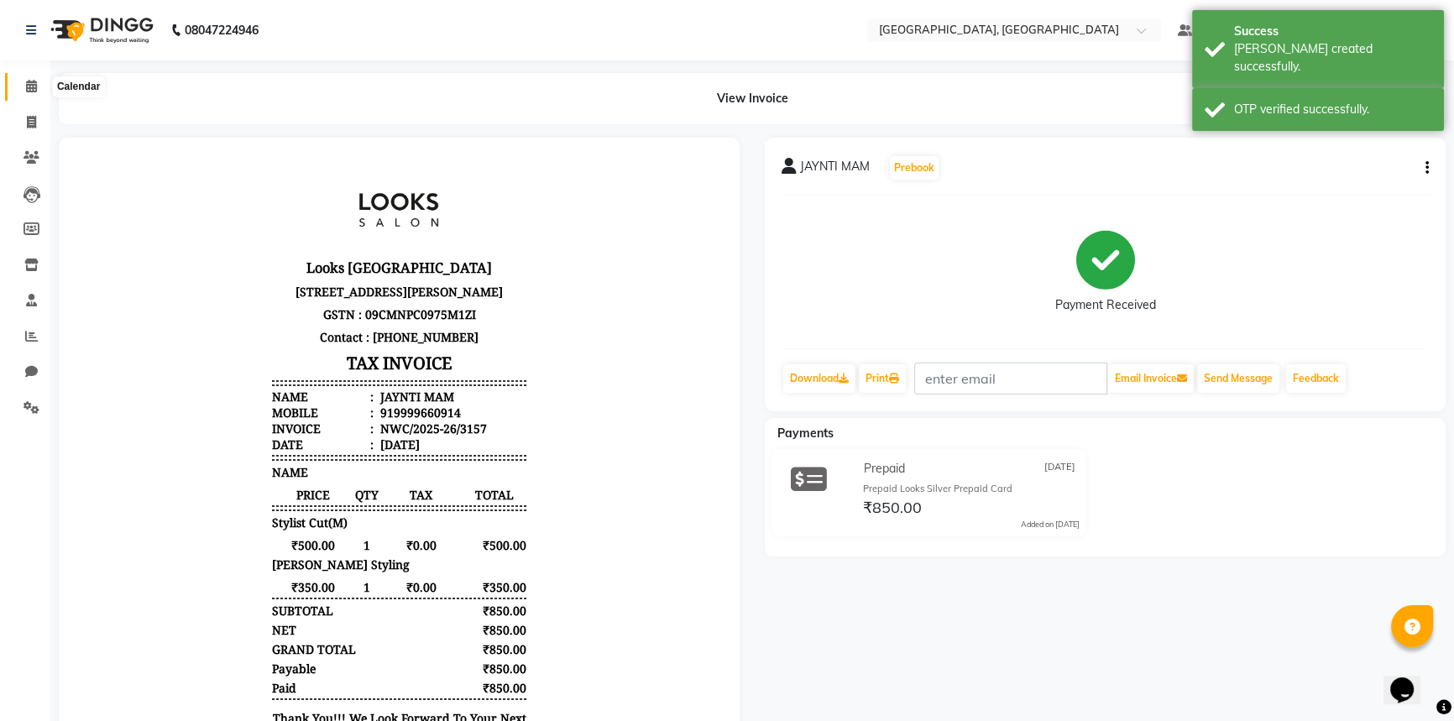
click at [26, 80] on icon at bounding box center [31, 86] width 11 height 13
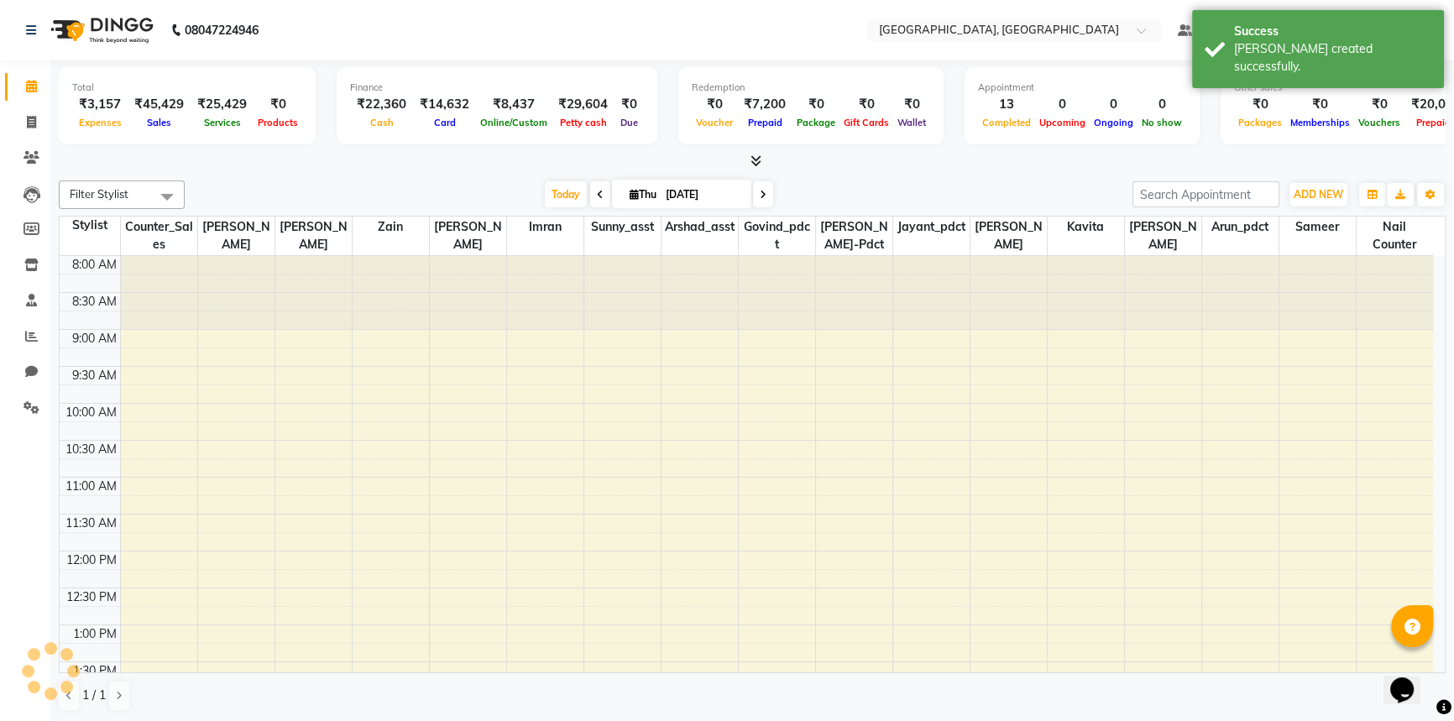
scroll to position [655, 0]
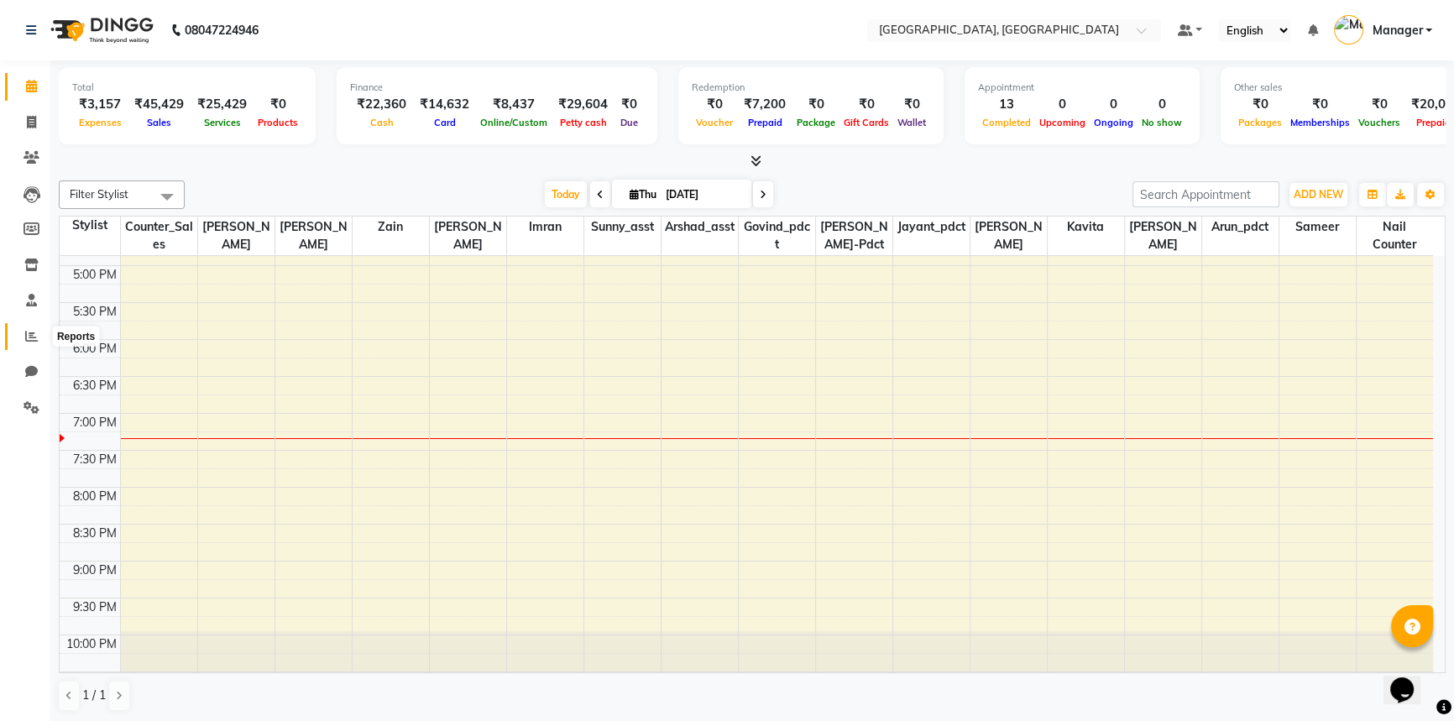
click at [30, 332] on icon at bounding box center [31, 336] width 13 height 13
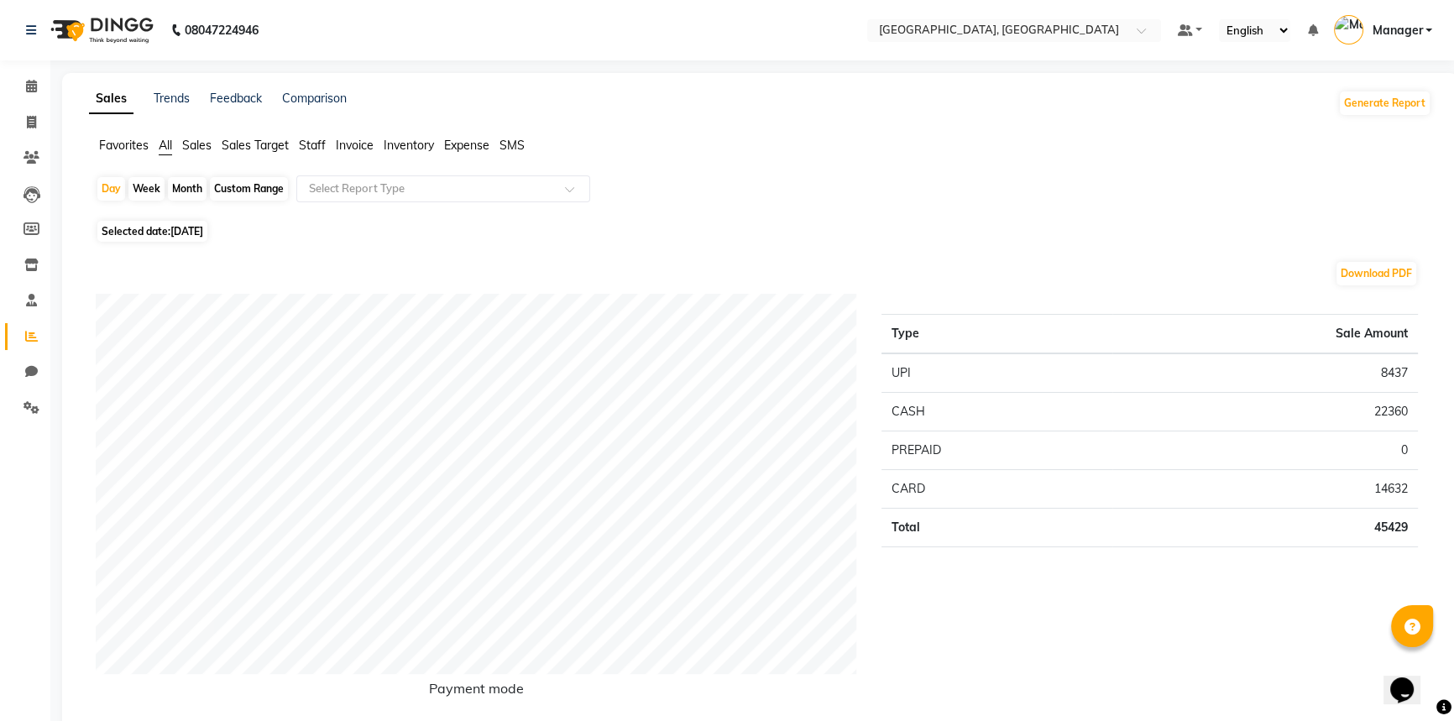
drag, startPoint x: 306, startPoint y: 145, endPoint x: 316, endPoint y: 159, distance: 16.3
click at [306, 146] on span "Staff" at bounding box center [312, 145] width 27 height 15
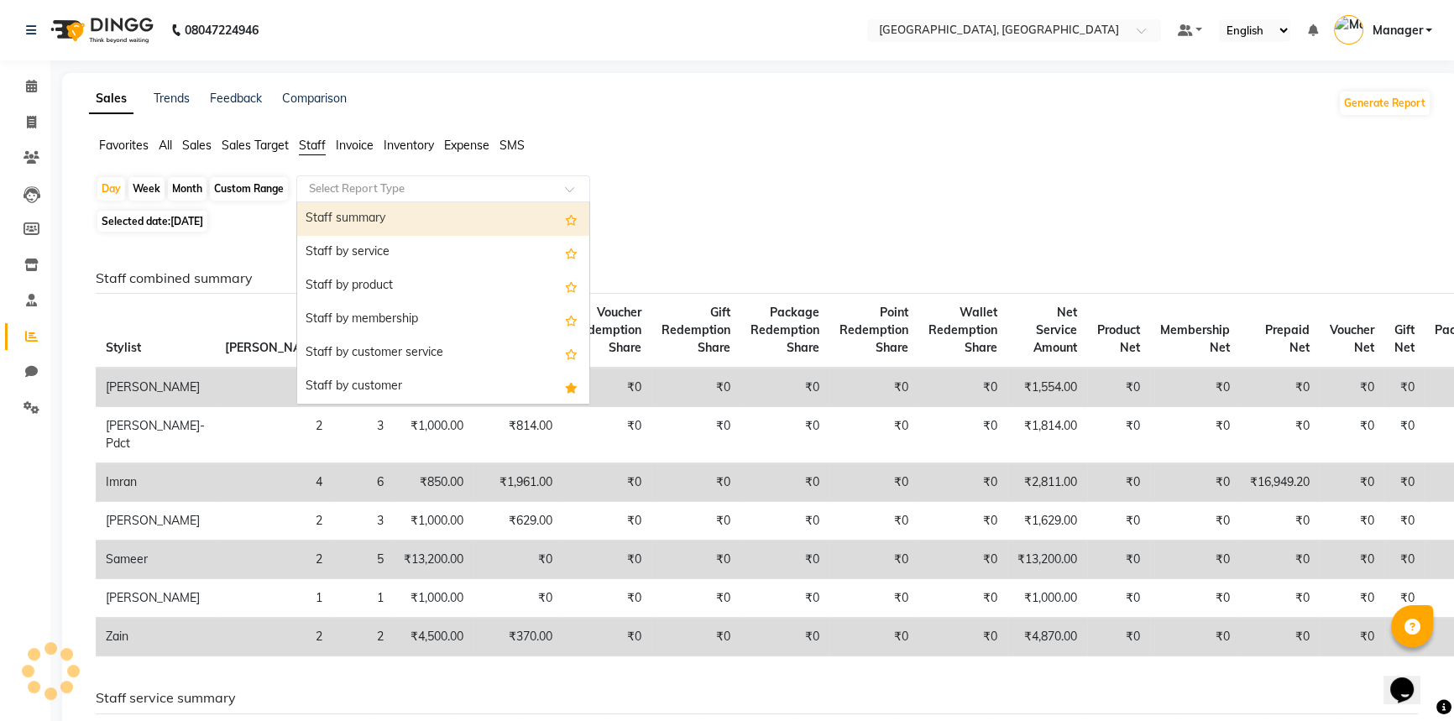
click at [336, 175] on div "Select Report Type" at bounding box center [443, 188] width 294 height 27
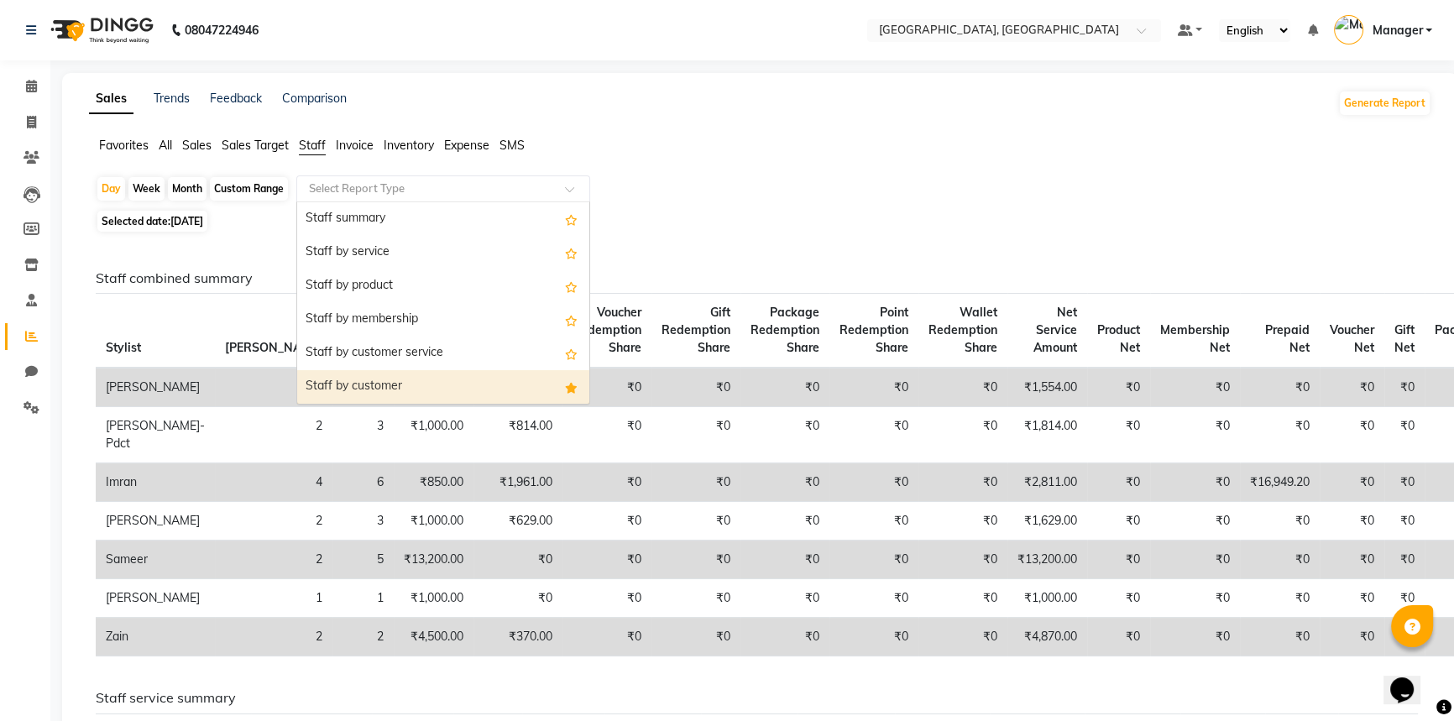
click at [357, 382] on div "Staff by customer" at bounding box center [443, 387] width 292 height 34
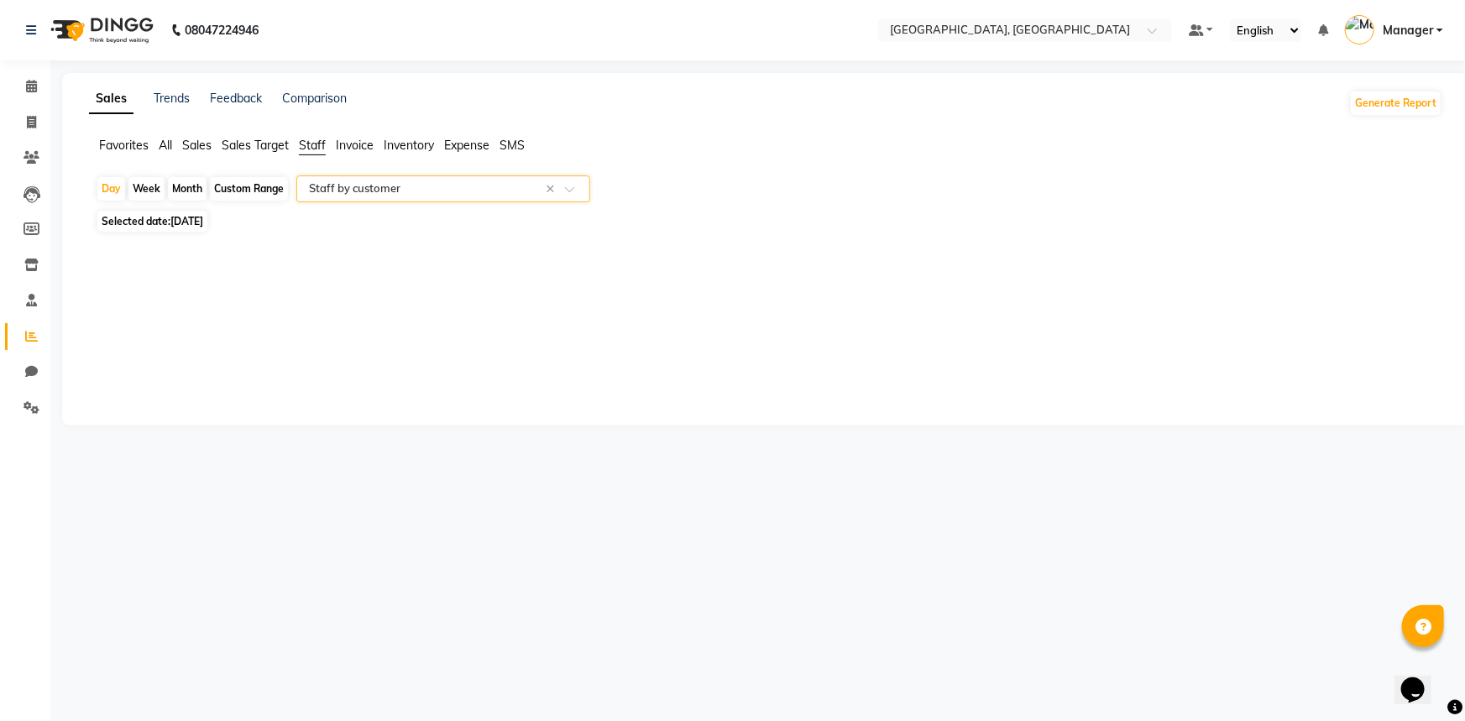
select select "full_report"
select select "csv"
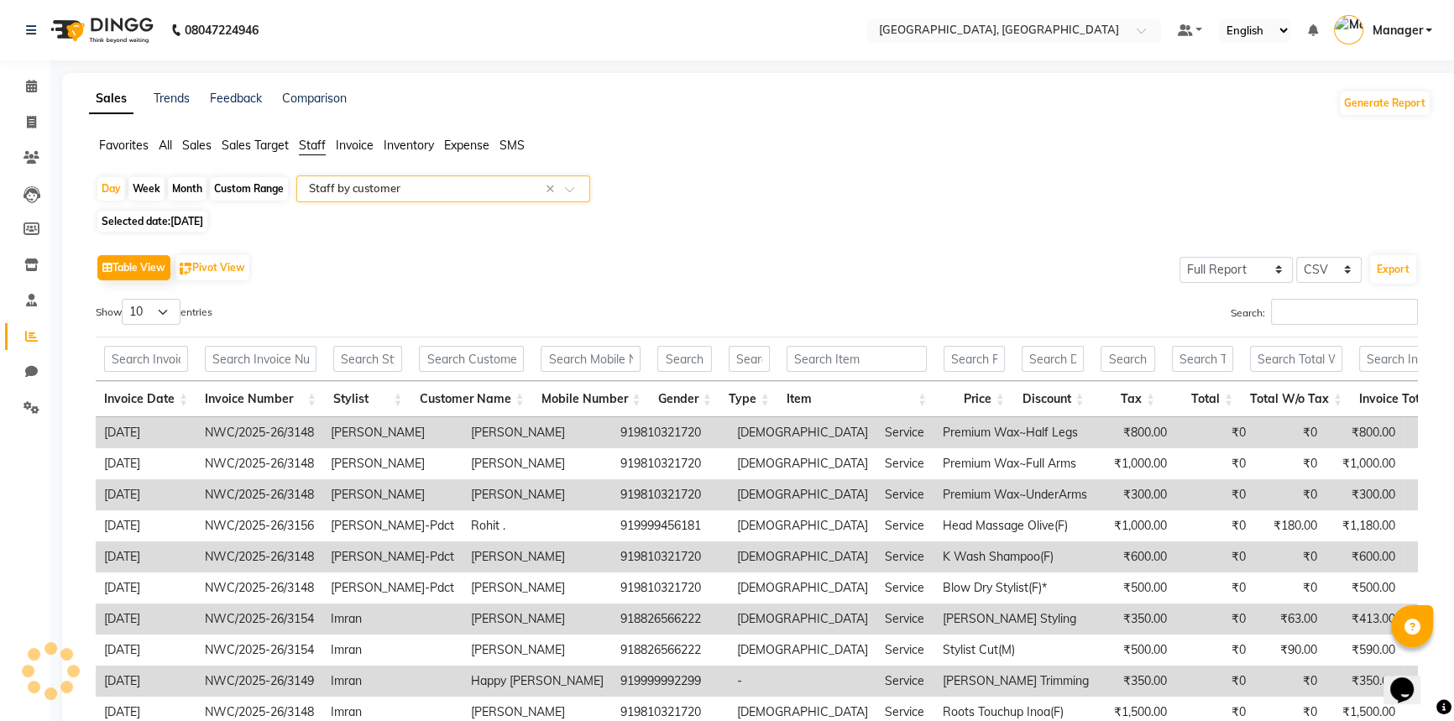
click at [168, 226] on span "Selected date: [DATE]" at bounding box center [152, 221] width 110 height 21
select select "9"
select select "2025"
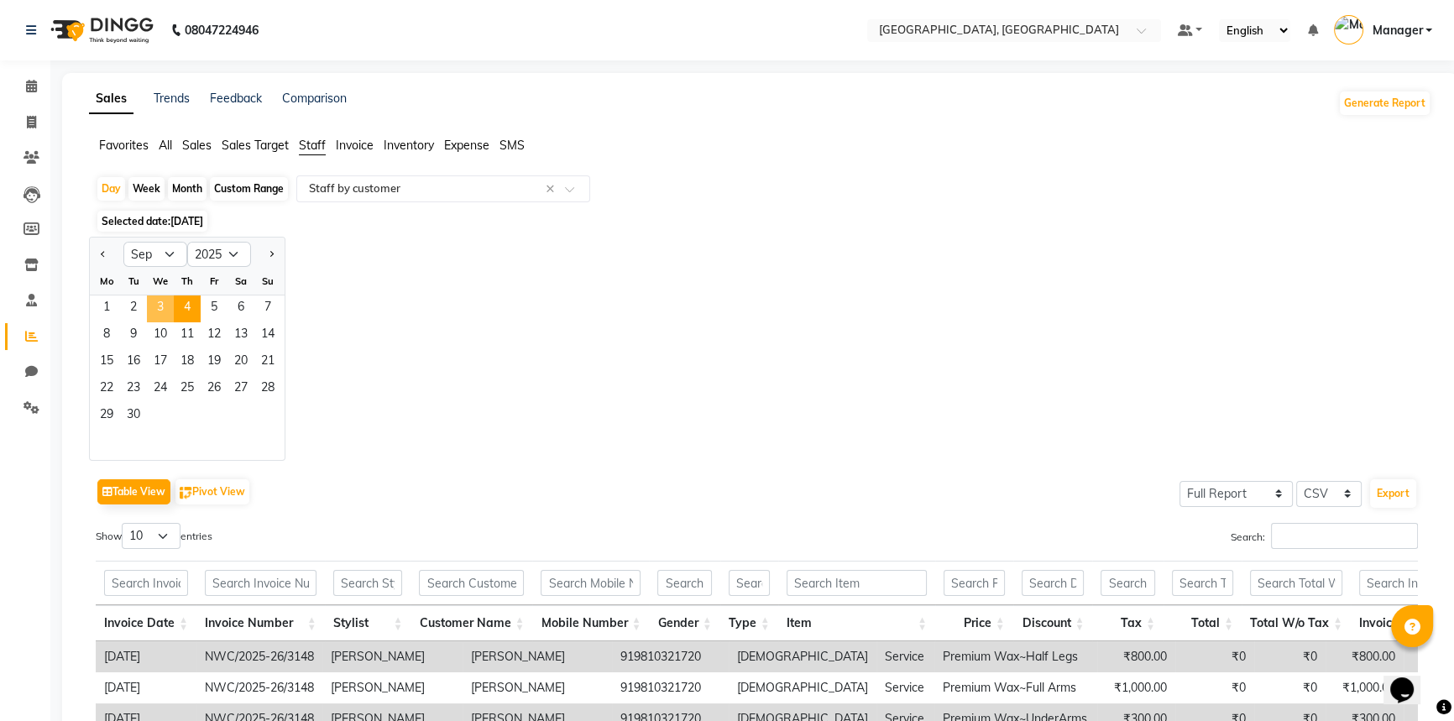
click at [162, 307] on span "3" at bounding box center [160, 308] width 27 height 27
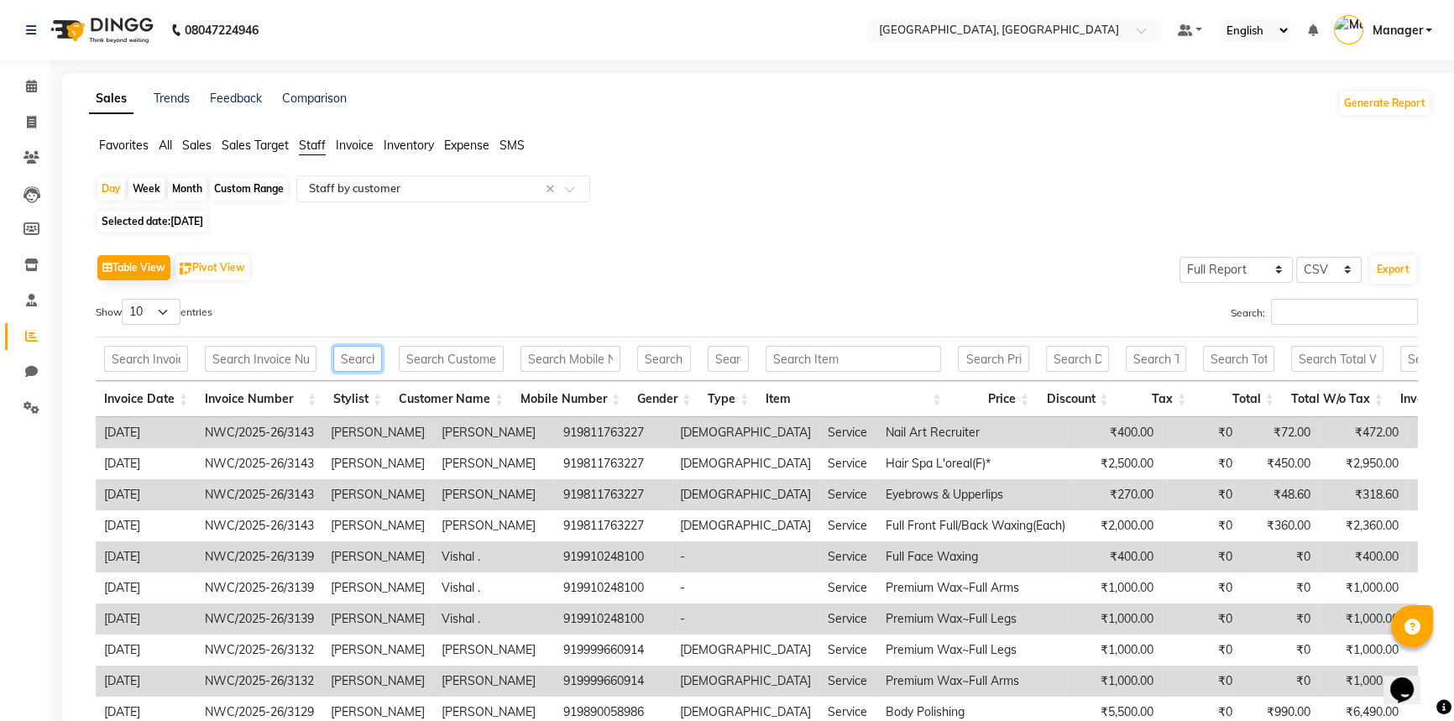
drag, startPoint x: 347, startPoint y: 348, endPoint x: 346, endPoint y: 335, distance: 13.5
click at [346, 348] on input "text" at bounding box center [357, 359] width 49 height 26
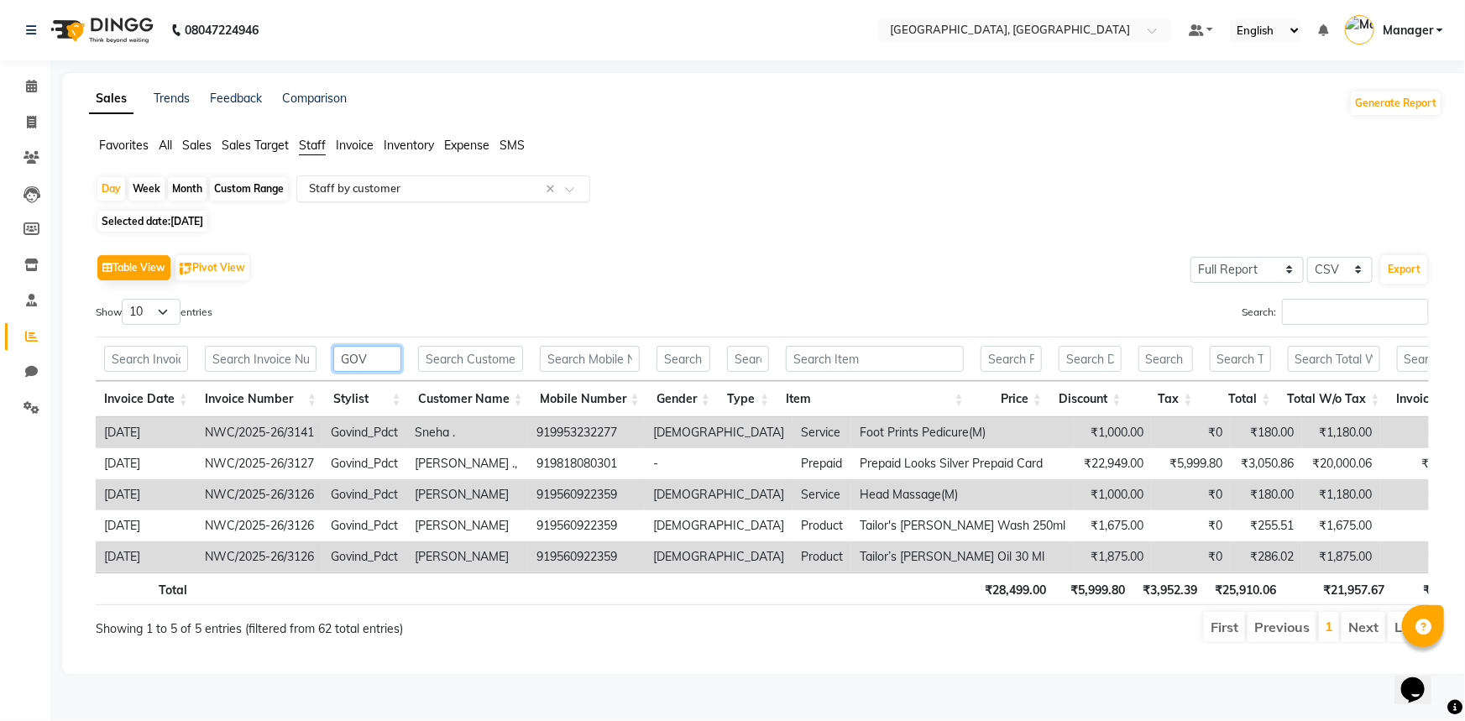
type input "GOV"
click at [408, 192] on input "text" at bounding box center [427, 188] width 242 height 17
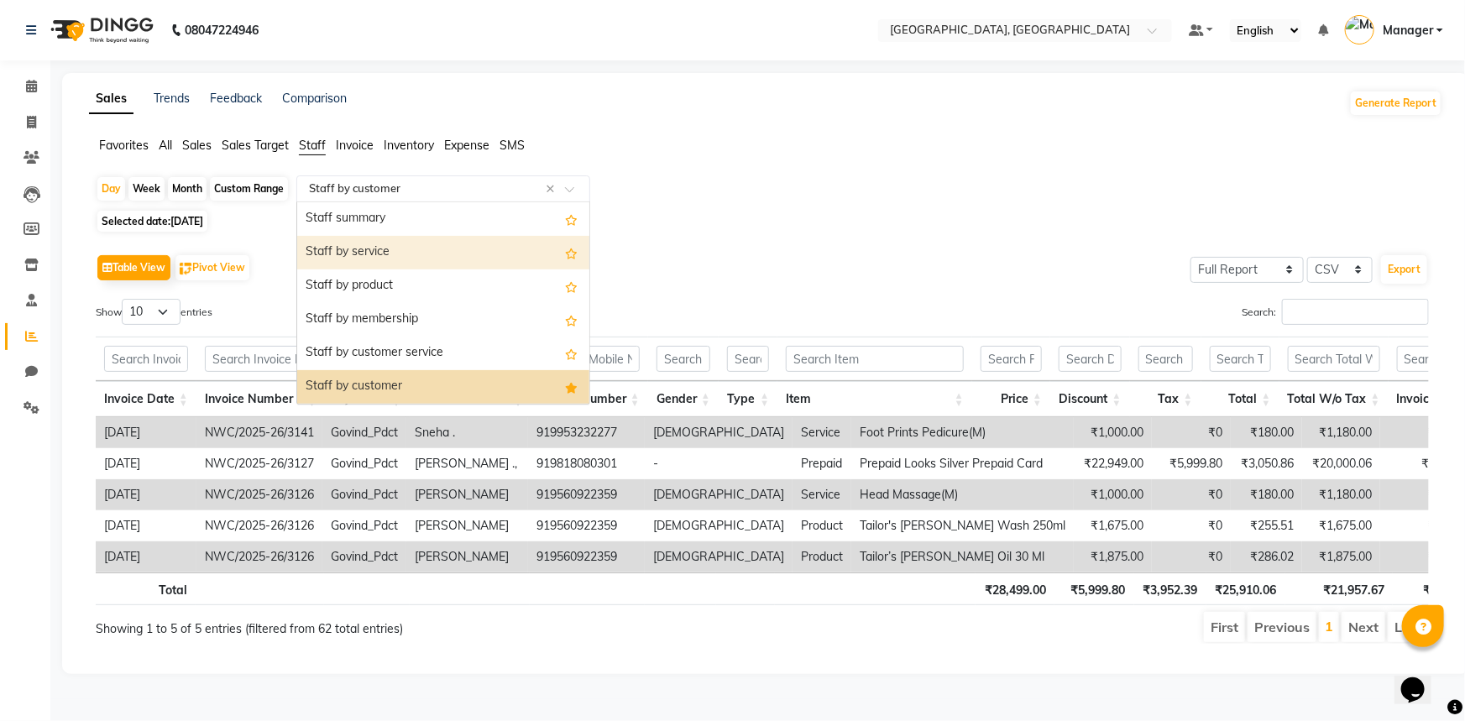
click at [403, 254] on div "Staff by service" at bounding box center [443, 253] width 292 height 34
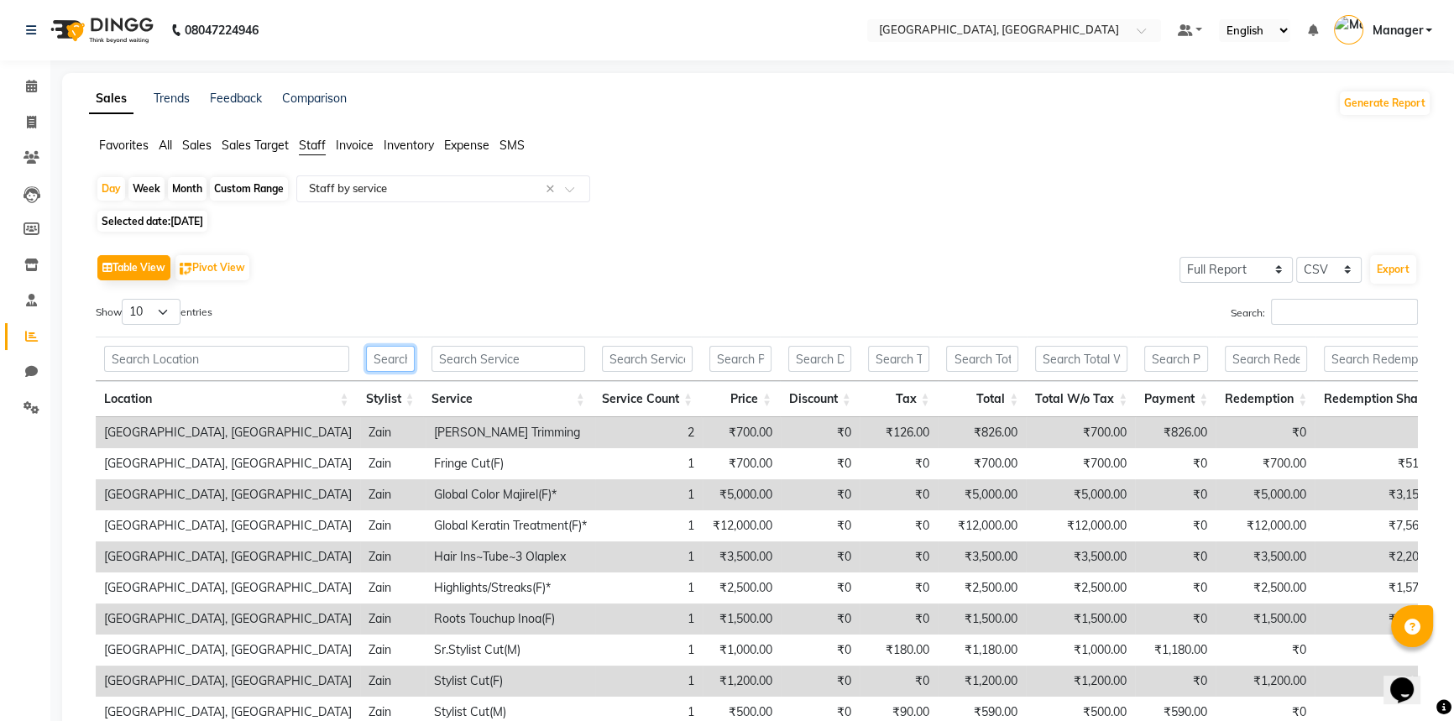
click at [392, 361] on input "text" at bounding box center [390, 359] width 49 height 26
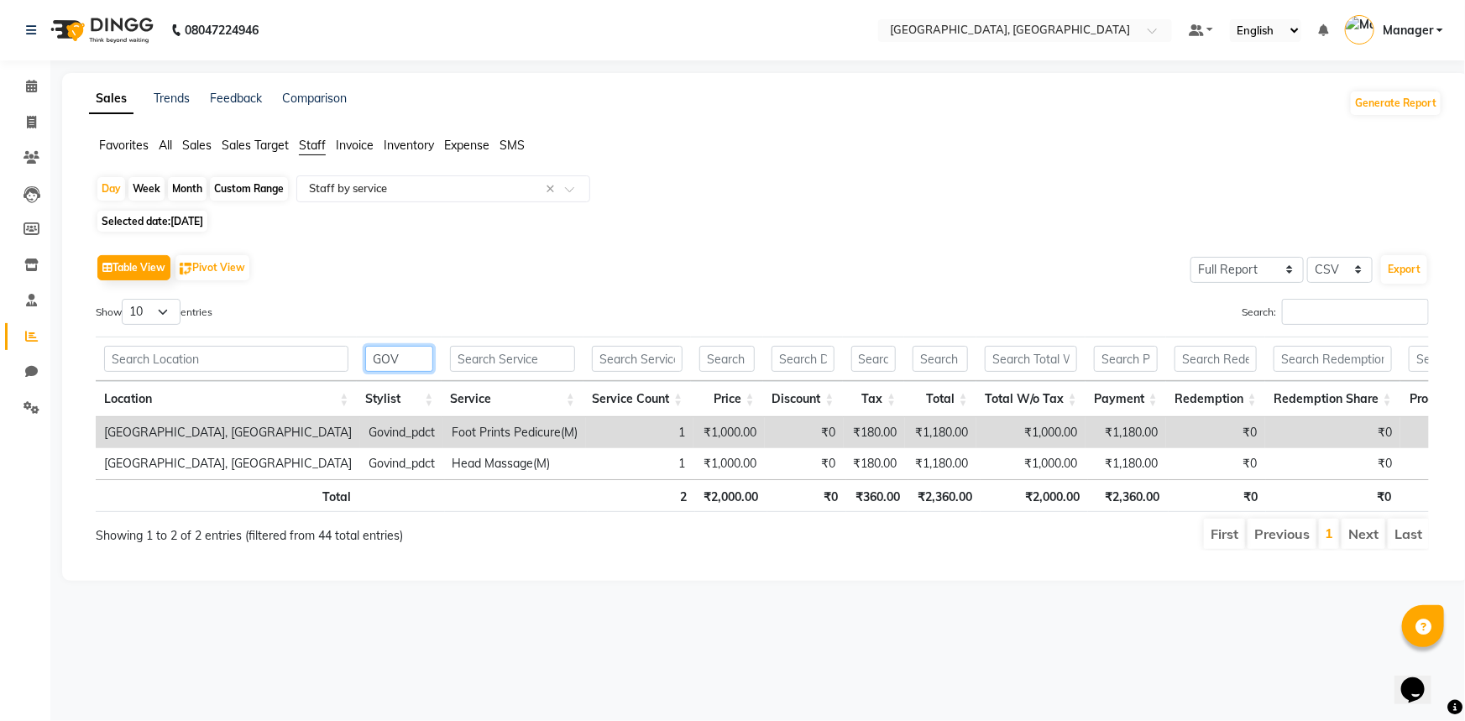
type input "GOV"
click at [159, 215] on span "Selected date: [DATE]" at bounding box center [152, 221] width 110 height 21
select select "9"
select select "2025"
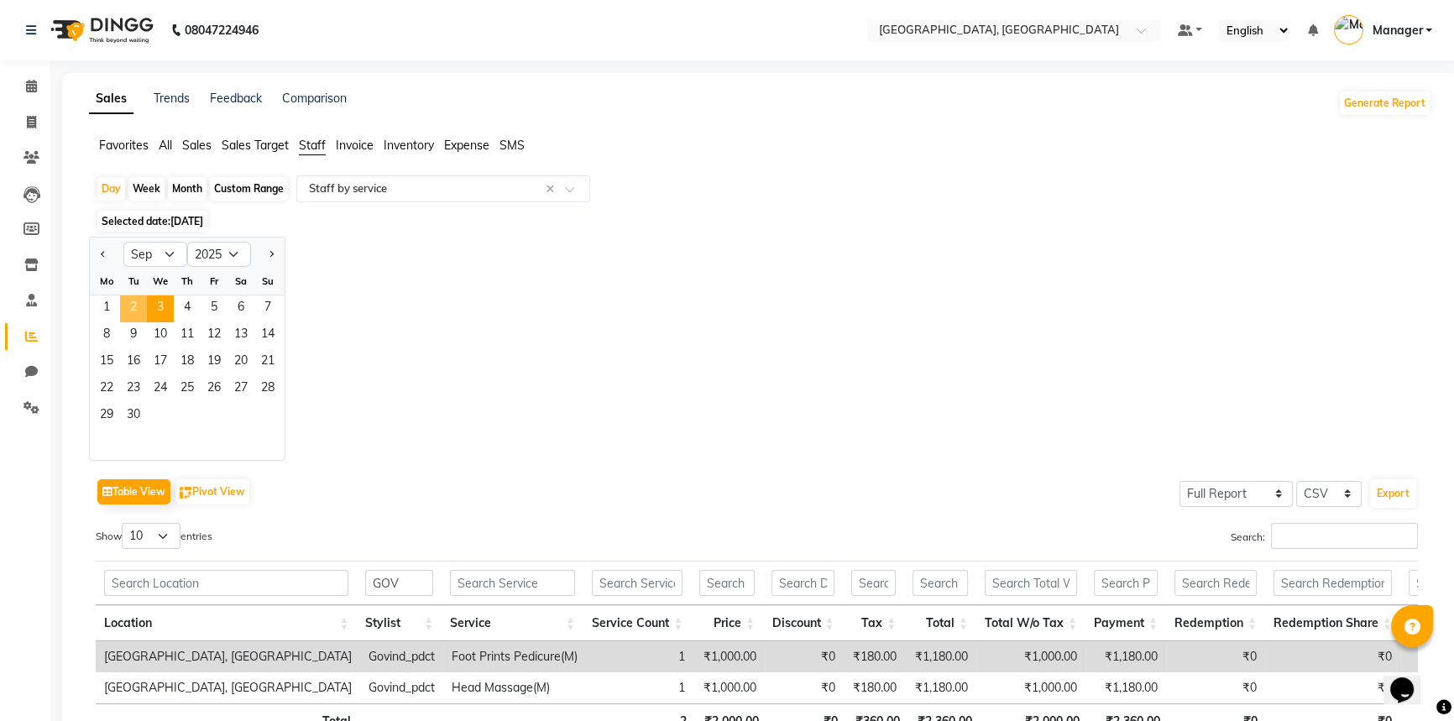
click at [141, 307] on span "2" at bounding box center [133, 308] width 27 height 27
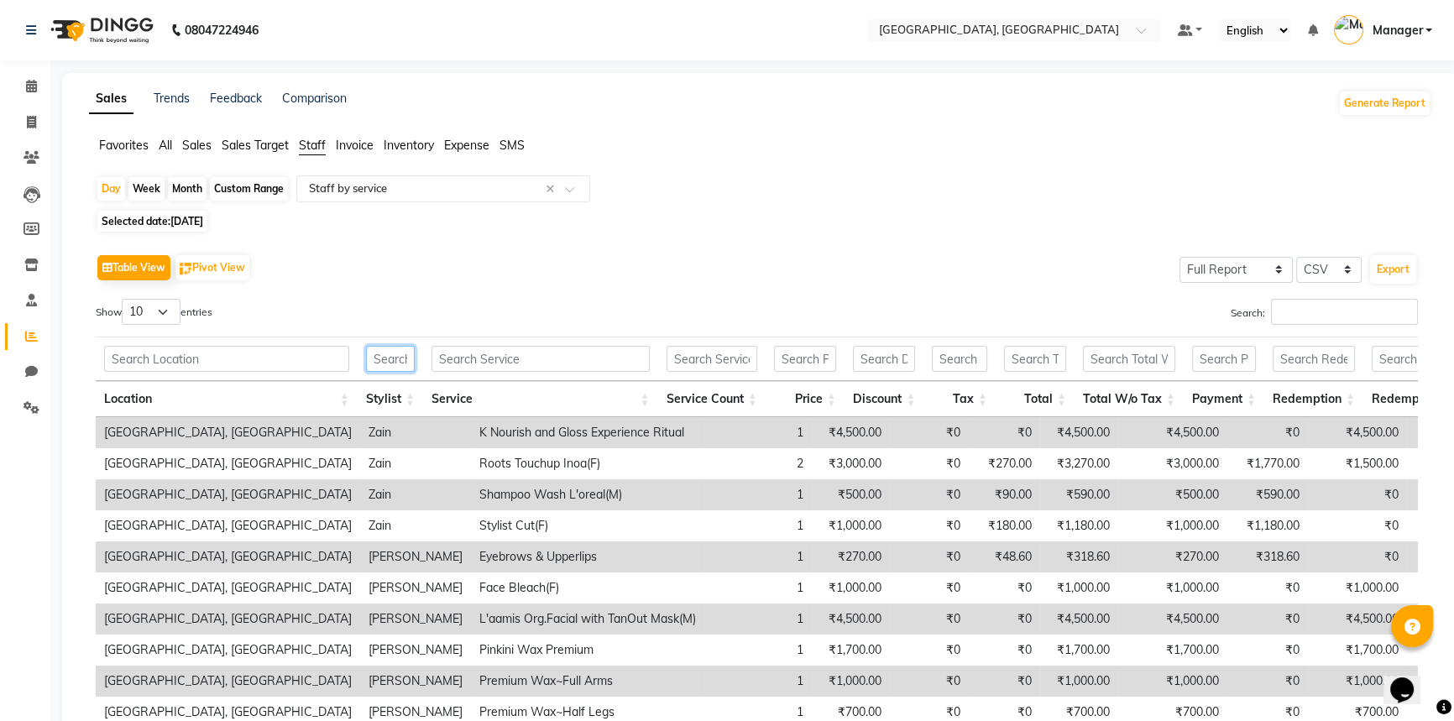
click at [379, 355] on input "text" at bounding box center [390, 359] width 49 height 26
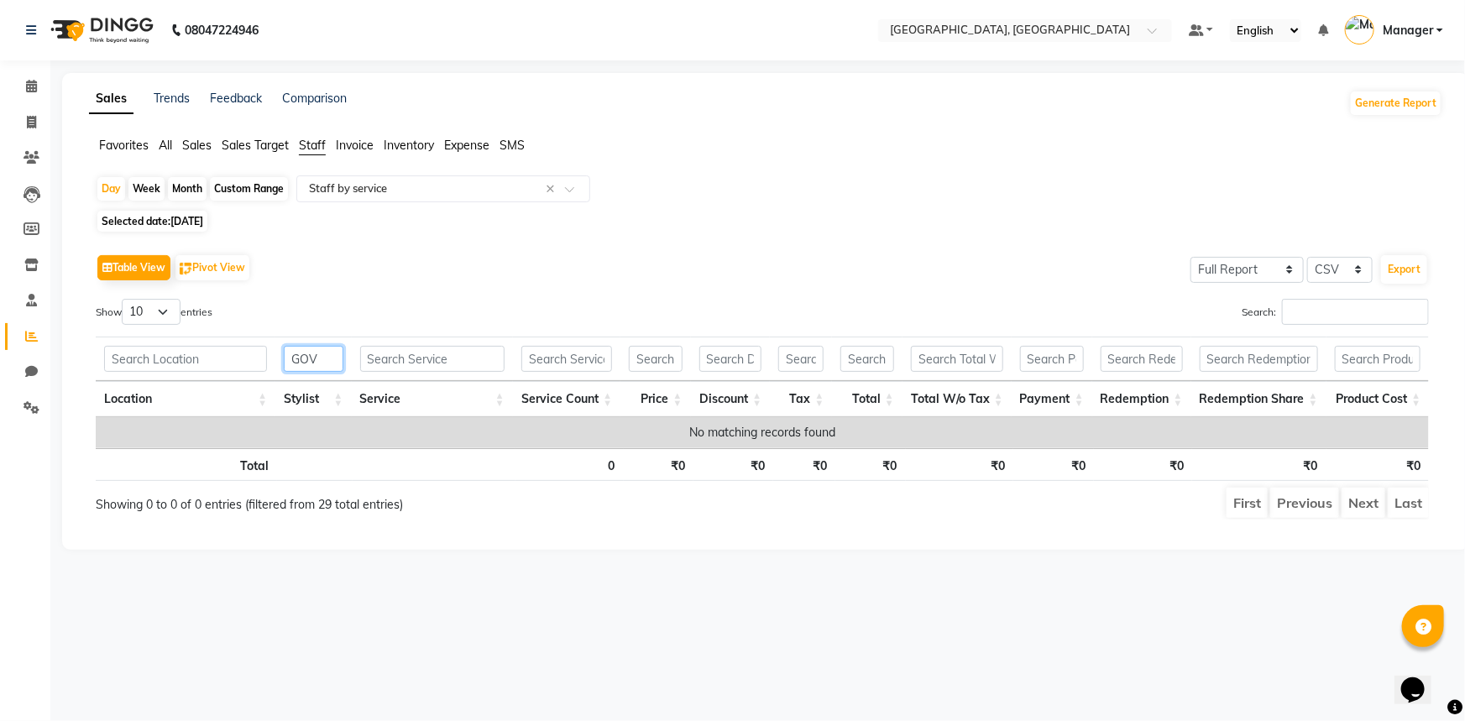
type input "GOV"
click at [202, 224] on span "[DATE]" at bounding box center [186, 221] width 33 height 13
select select "9"
select select "2025"
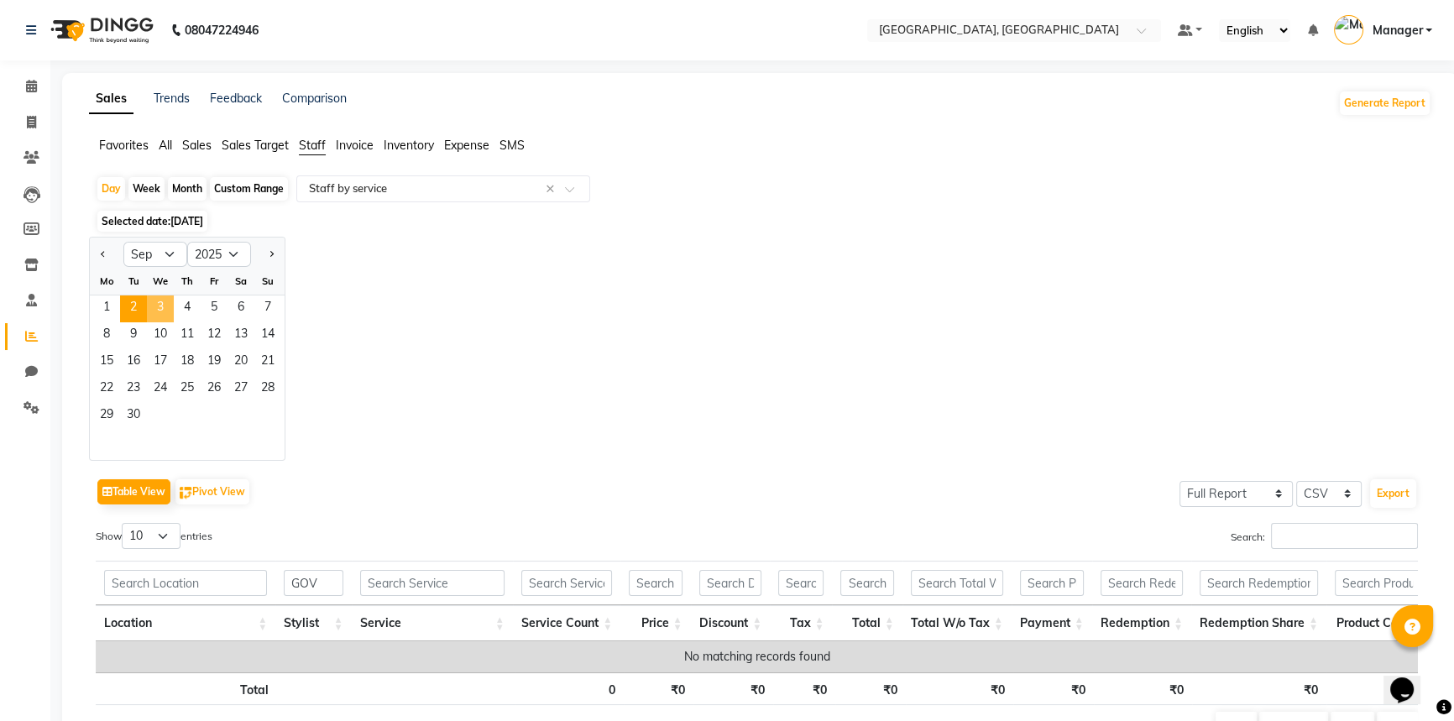
click at [165, 308] on span "3" at bounding box center [160, 308] width 27 height 27
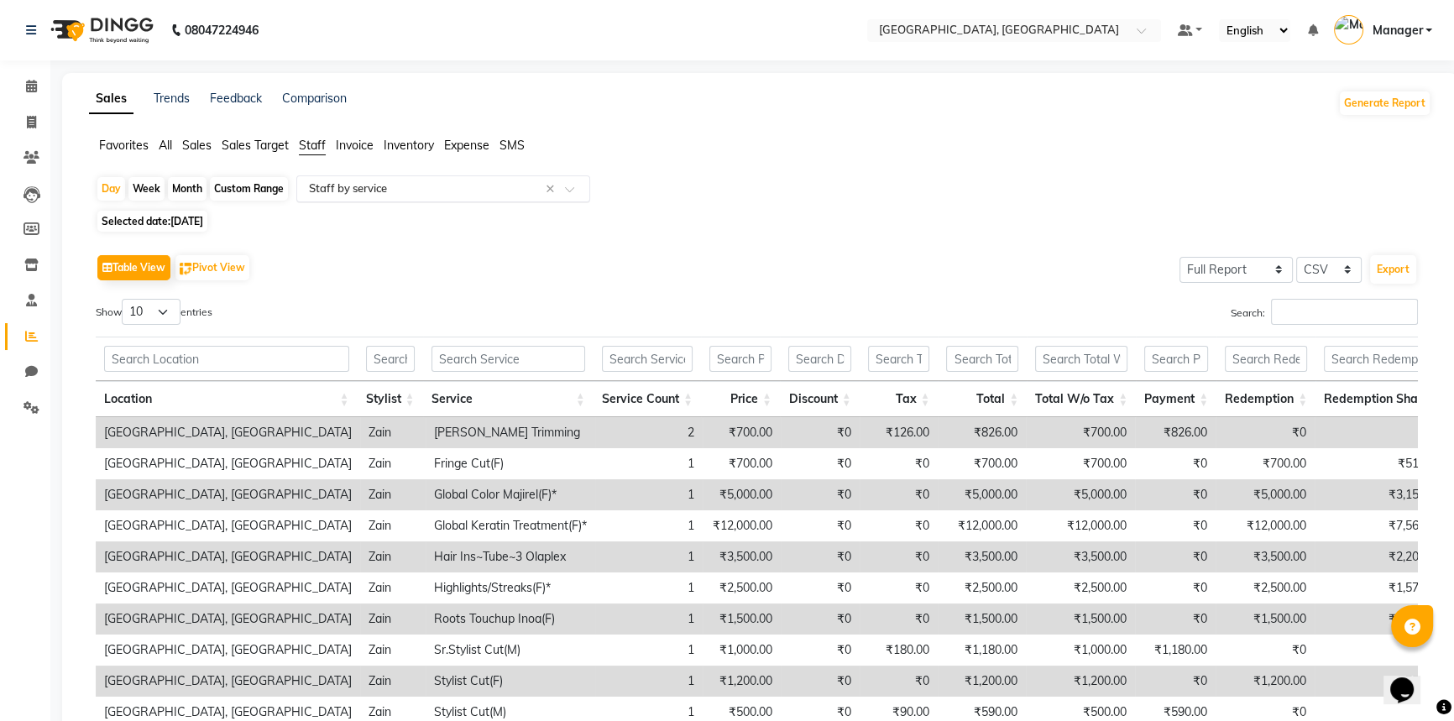
click at [399, 187] on input "text" at bounding box center [427, 188] width 242 height 17
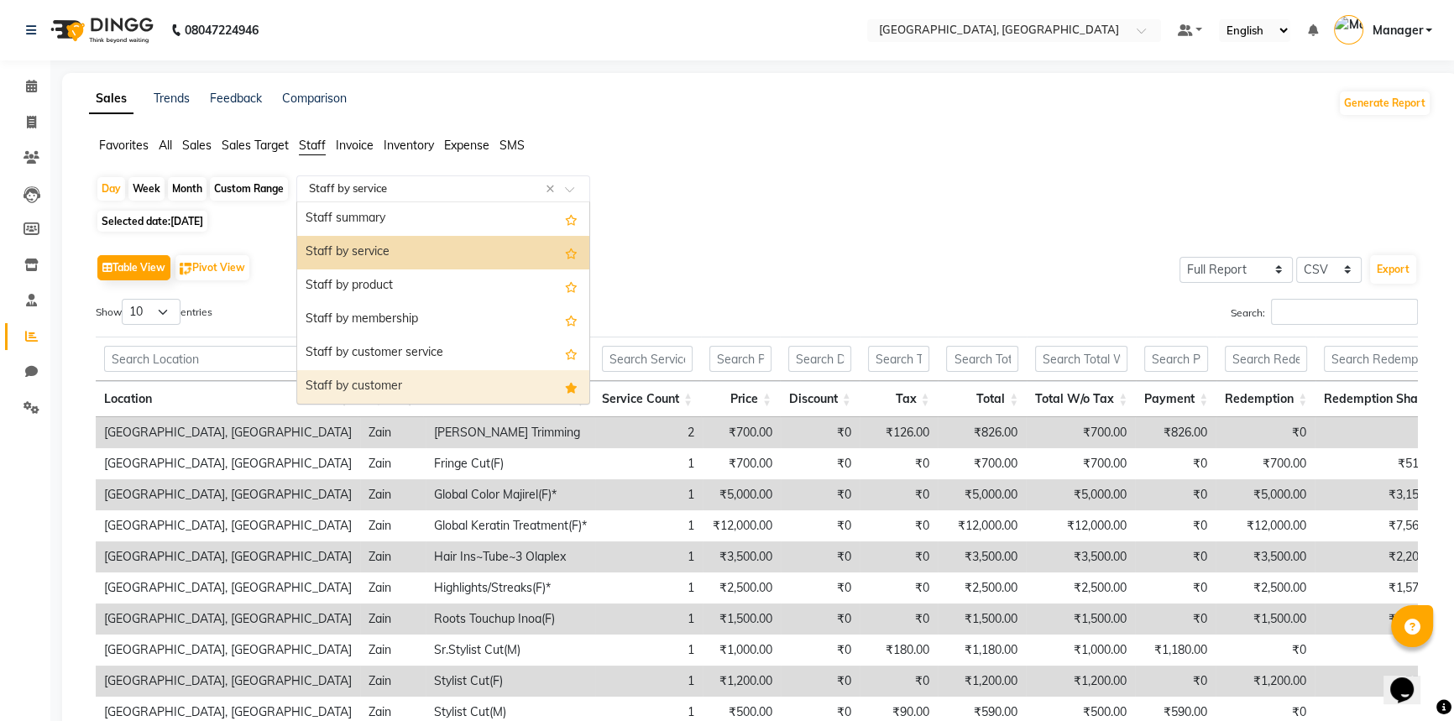
click at [349, 384] on div "Staff by customer" at bounding box center [443, 387] width 292 height 34
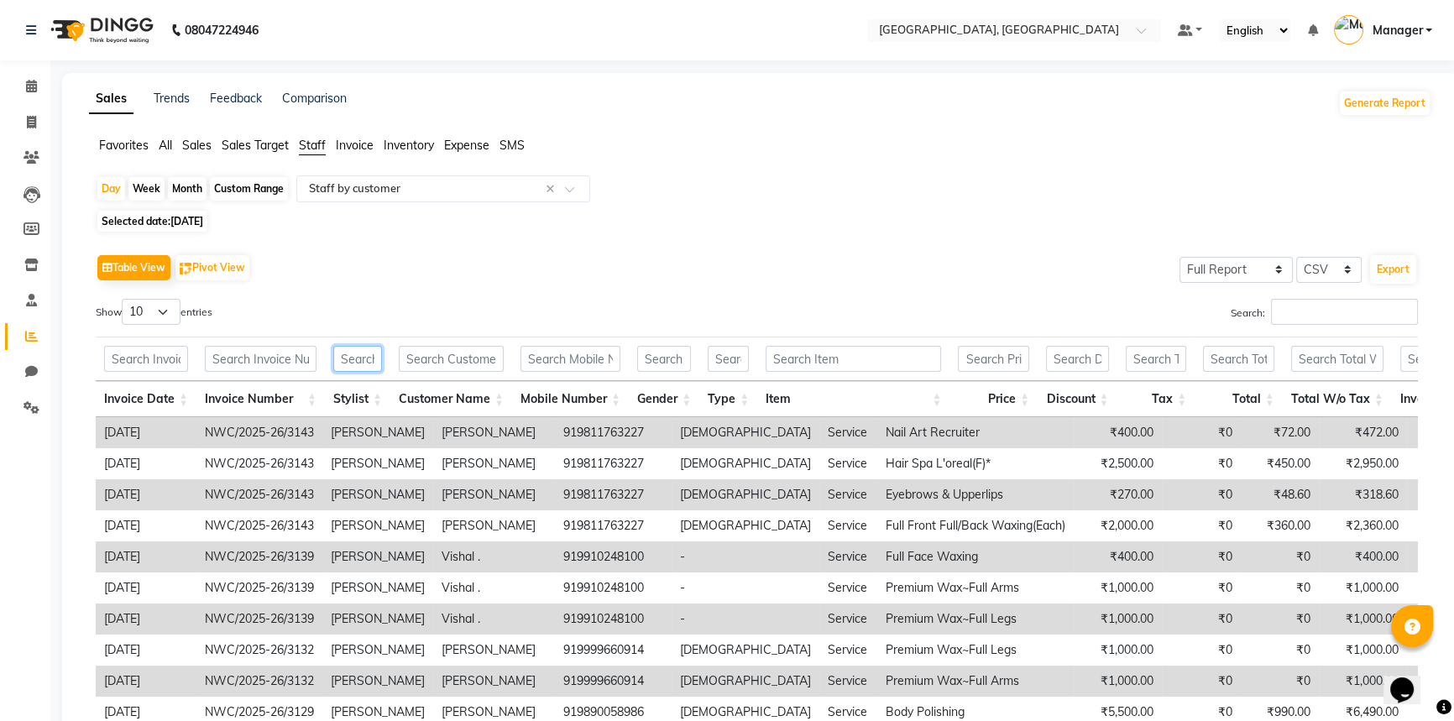
click at [348, 360] on input "text" at bounding box center [357, 359] width 49 height 26
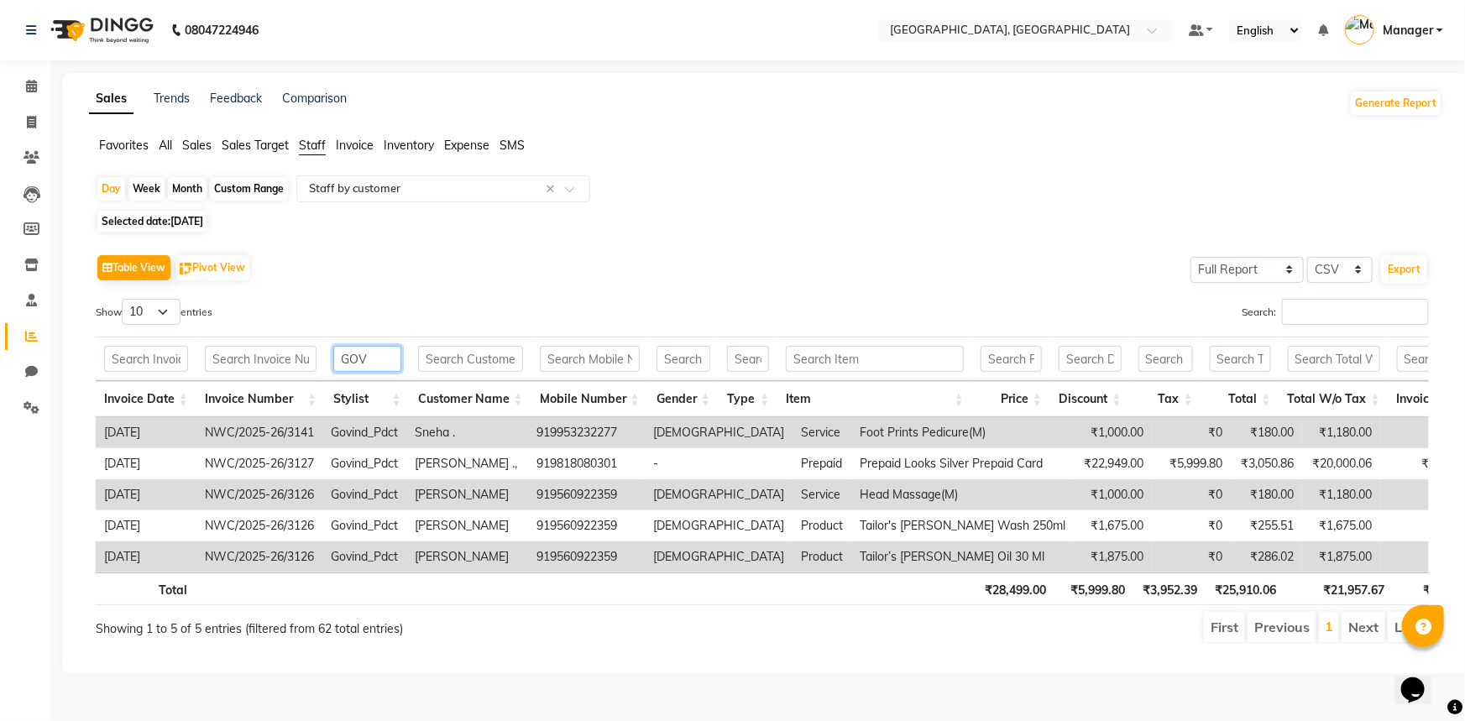
type input "GOV"
click at [31, 82] on icon at bounding box center [31, 86] width 11 height 13
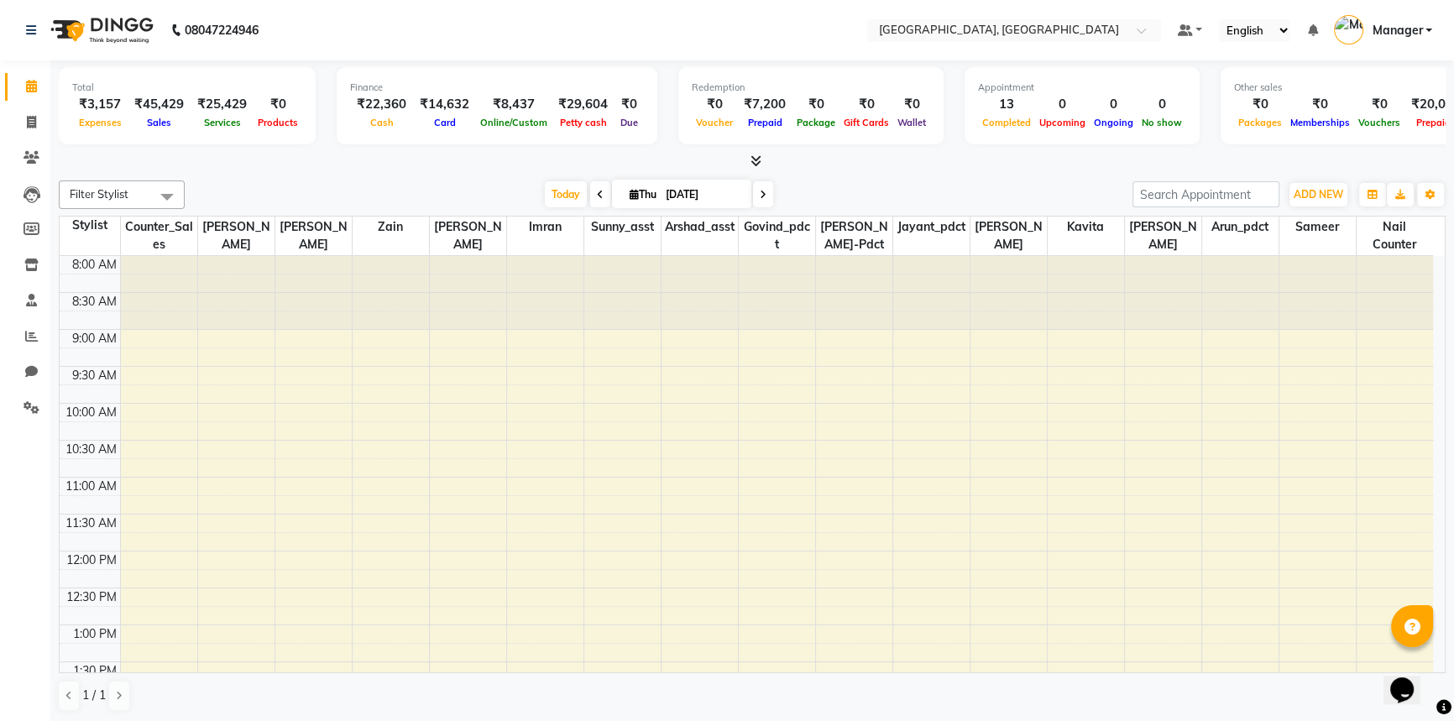
click at [795, 192] on div "[DATE] [DATE]" at bounding box center [658, 194] width 931 height 25
click at [32, 122] on icon at bounding box center [31, 122] width 9 height 13
select select "service"
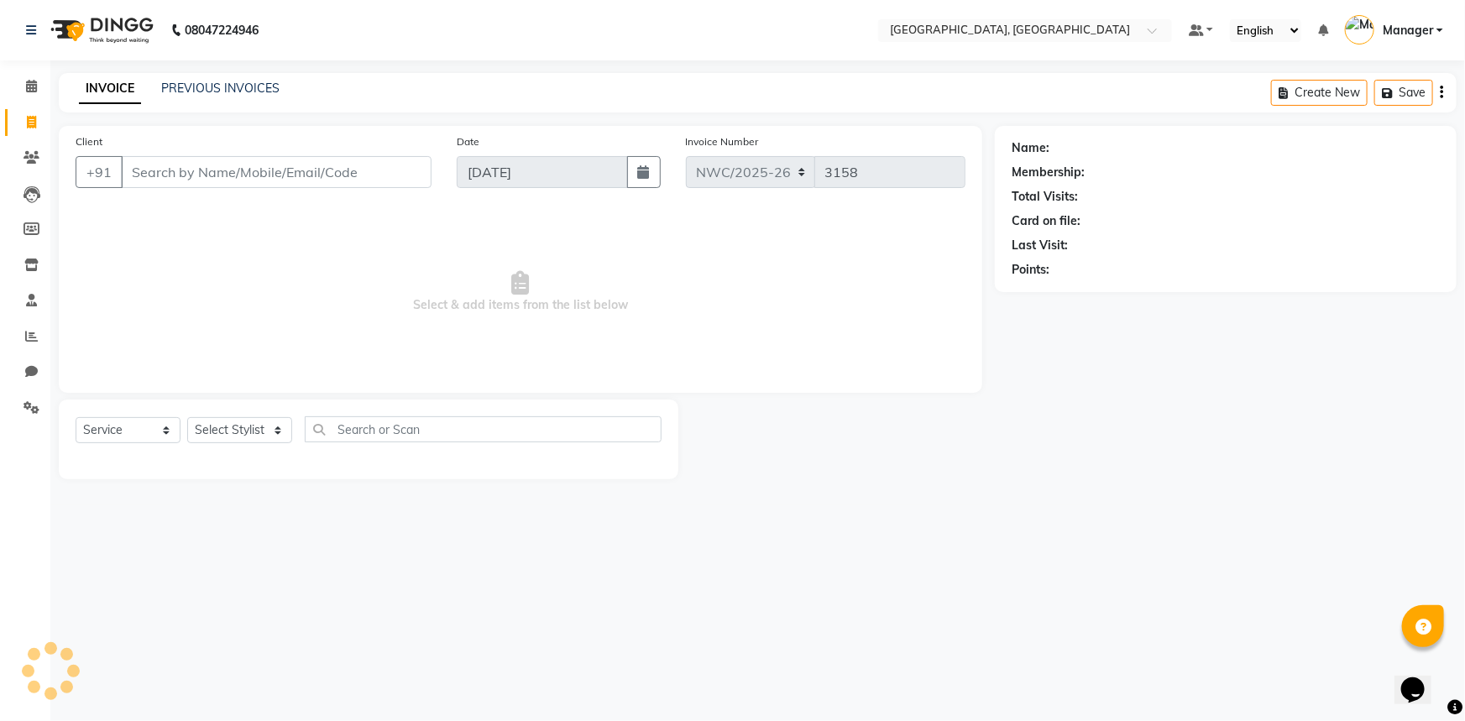
click at [314, 174] on input "Client" at bounding box center [276, 172] width 311 height 32
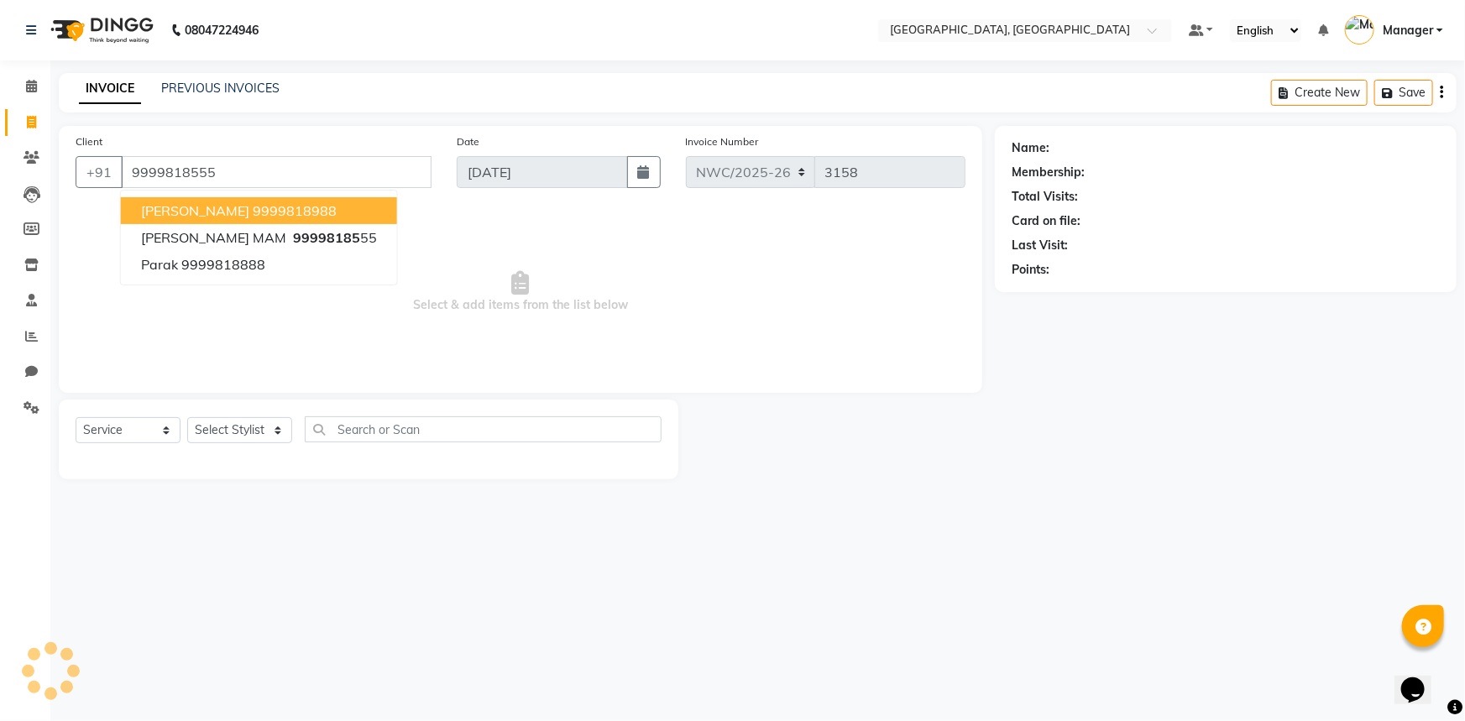
type input "9999818555"
select select "1: Object"
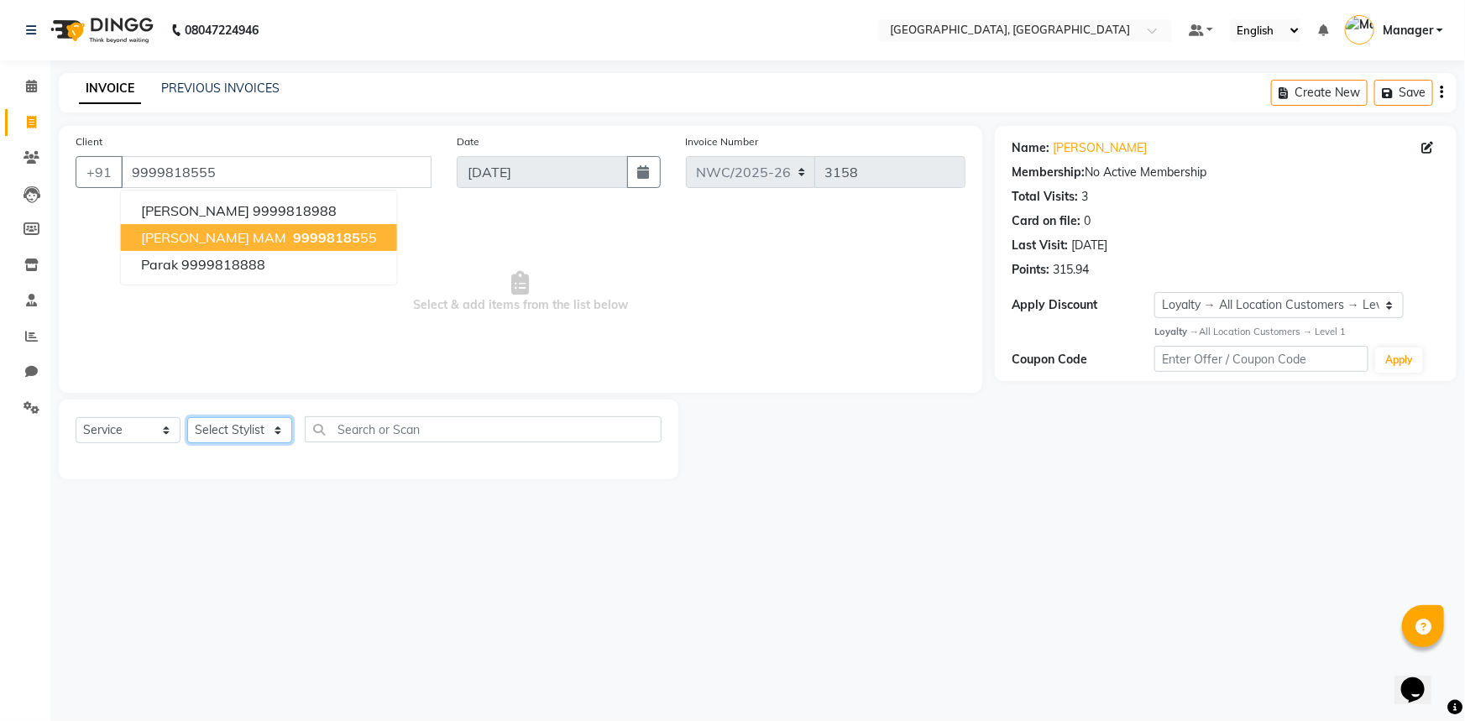
click at [243, 430] on select "Select Stylist [PERSON_NAME]-pdct Arshad_asst Arun_pdct Counter_Sales [PERSON_N…" at bounding box center [239, 430] width 105 height 26
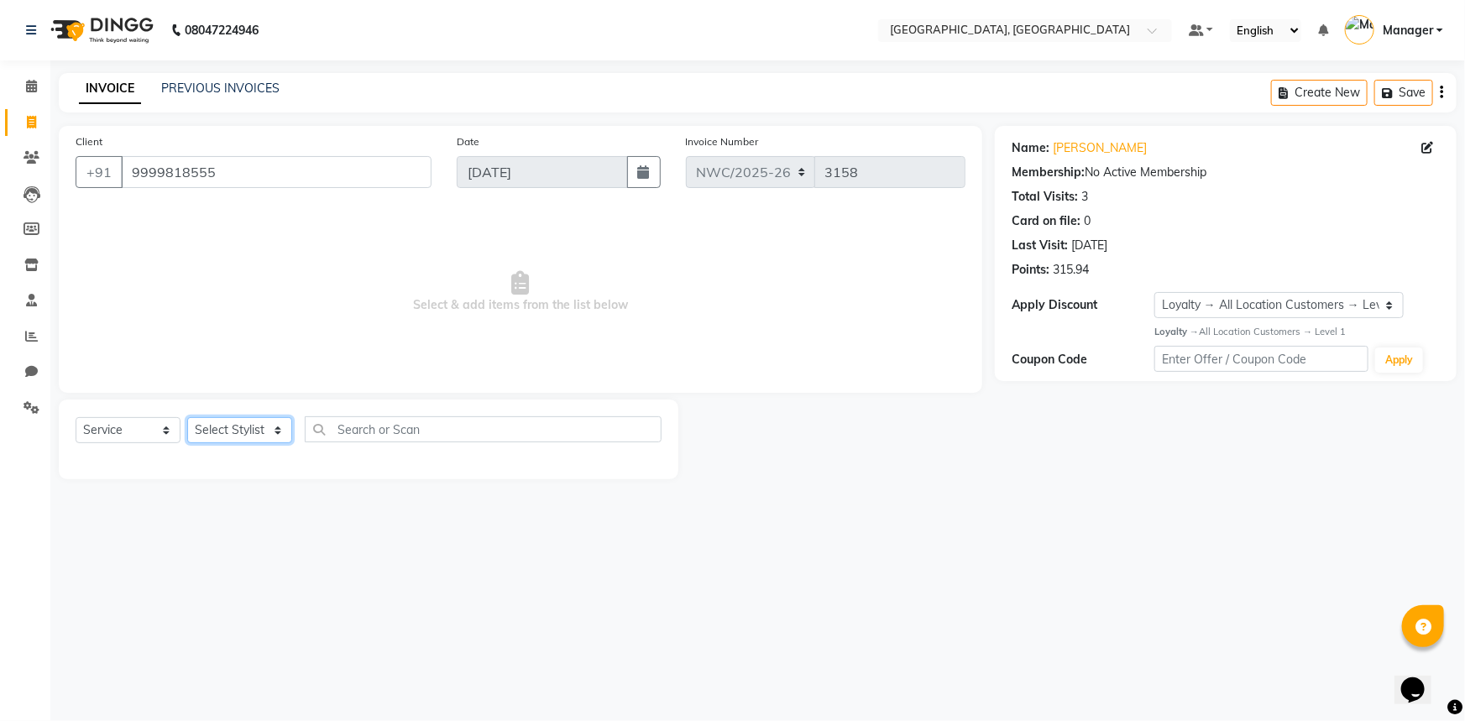
select select "84838"
click at [187, 417] on select "Select Stylist [PERSON_NAME]-pdct Arshad_asst Arun_pdct Counter_Sales [PERSON_N…" at bounding box center [239, 430] width 105 height 26
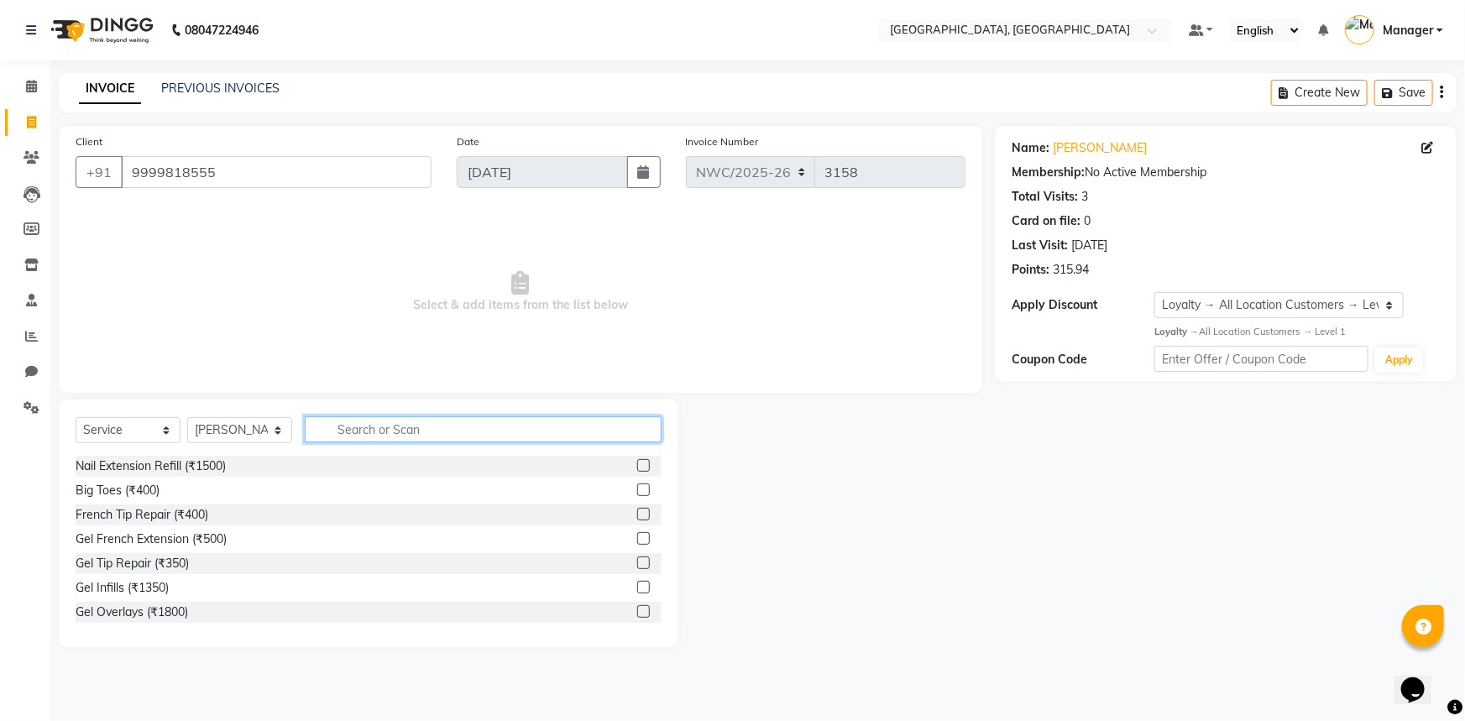
click at [355, 435] on input "text" at bounding box center [483, 429] width 357 height 26
type input "WASH"
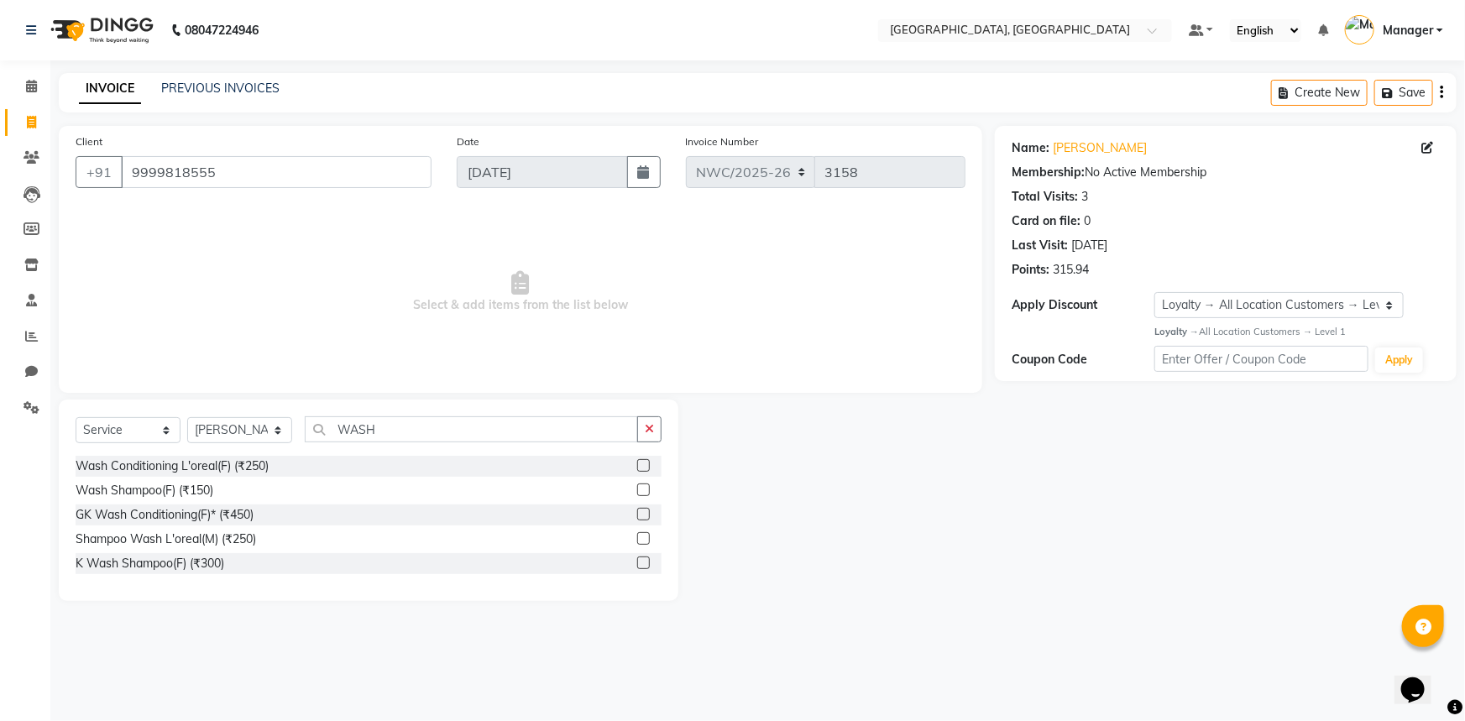
click at [646, 541] on label at bounding box center [643, 538] width 13 height 13
click at [646, 541] on input "checkbox" at bounding box center [642, 539] width 11 height 11
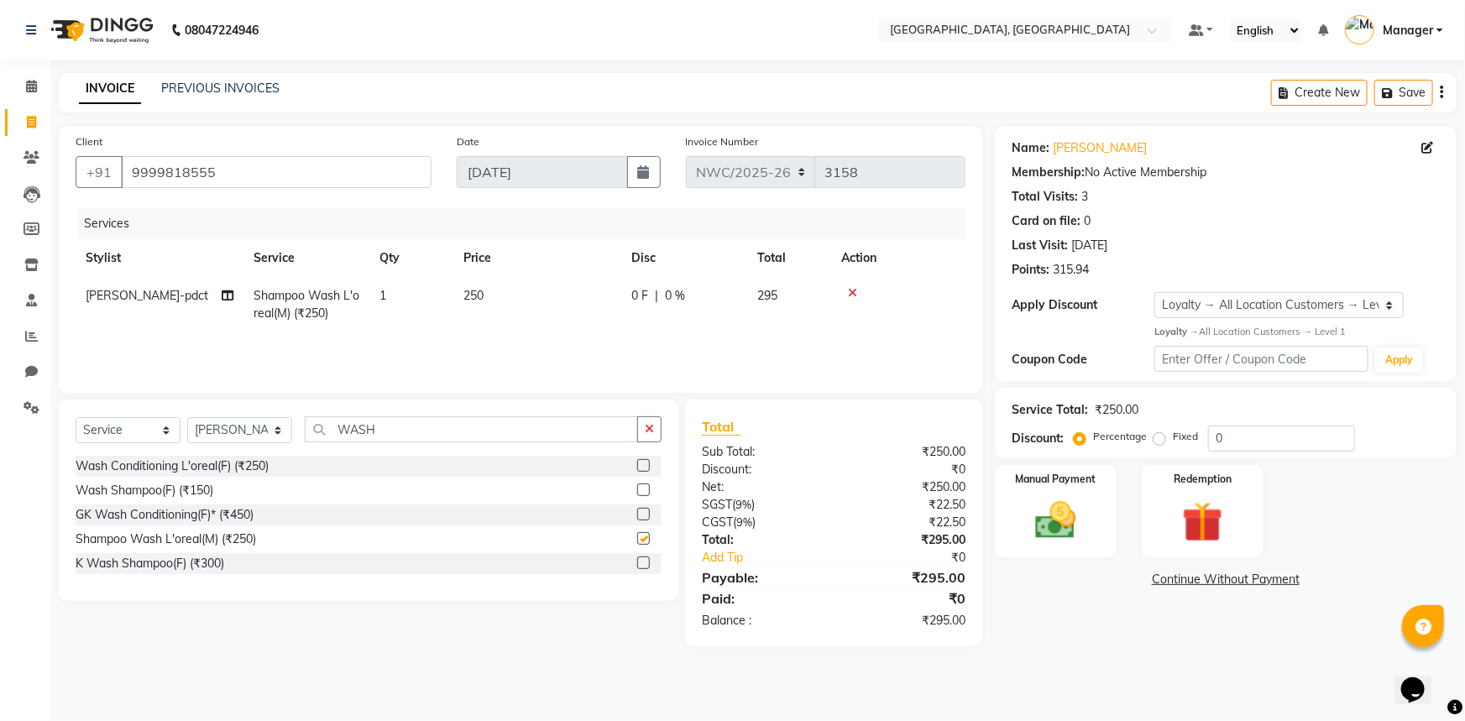
checkbox input "false"
click at [478, 285] on td "250" at bounding box center [537, 304] width 168 height 55
select select "84838"
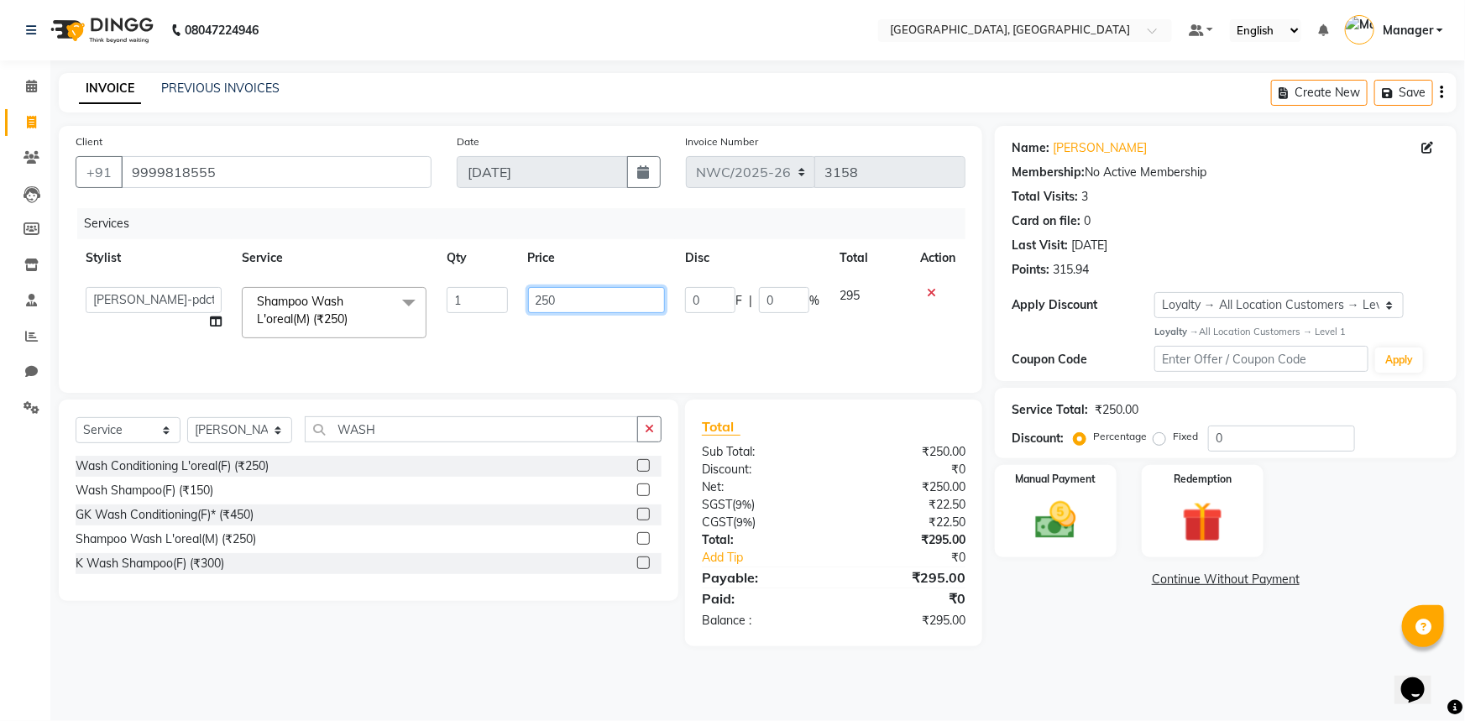
drag, startPoint x: 583, startPoint y: 297, endPoint x: 504, endPoint y: 326, distance: 83.9
click at [501, 321] on tr "[PERSON_NAME]-pdct Arshad_asst Arun_pdct Counter_Sales [PERSON_NAME] [PERSON_NA…" at bounding box center [521, 312] width 890 height 71
type input "500"
click at [510, 333] on div "Services Stylist Service Qty Price Disc Total Action [PERSON_NAME]-pdct Arshad_…" at bounding box center [521, 292] width 890 height 168
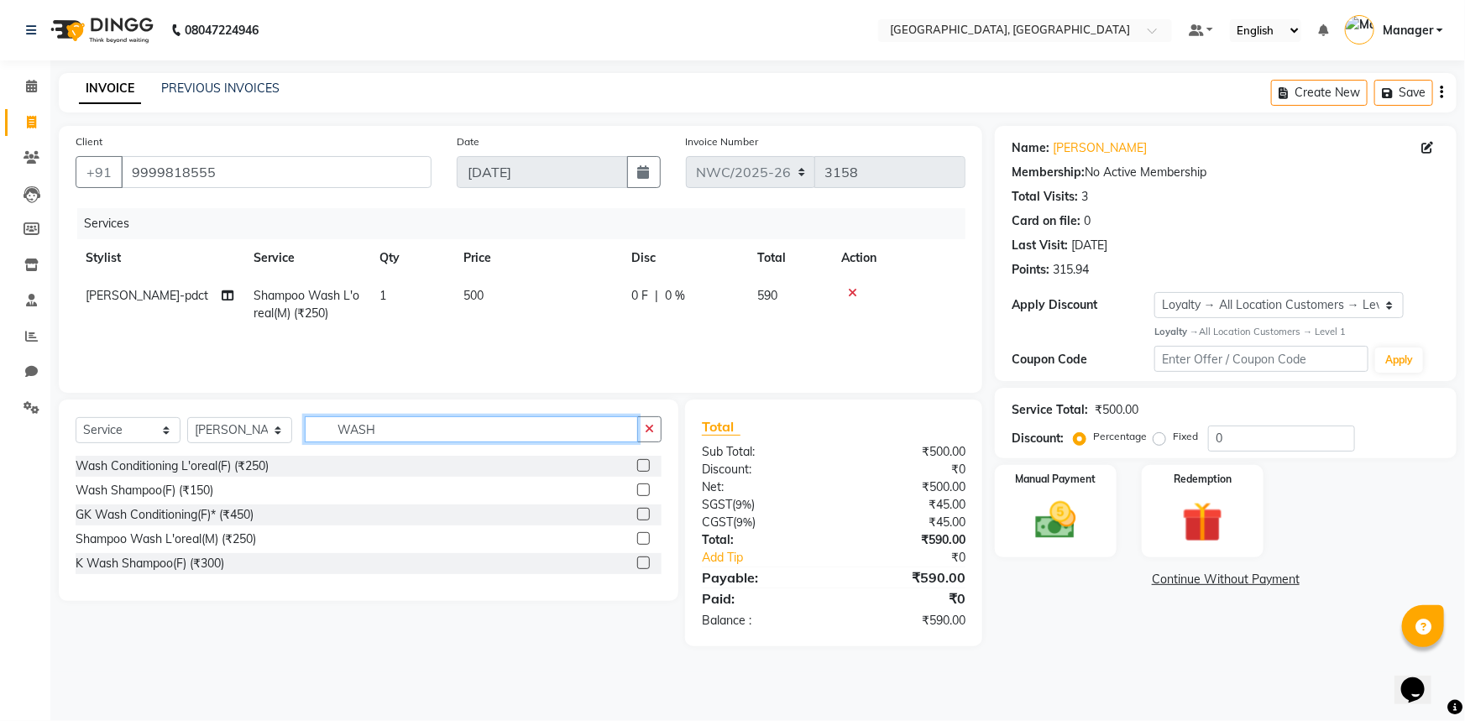
drag, startPoint x: 387, startPoint y: 430, endPoint x: 319, endPoint y: 442, distance: 69.0
click at [319, 442] on input "WASH" at bounding box center [471, 429] width 333 height 26
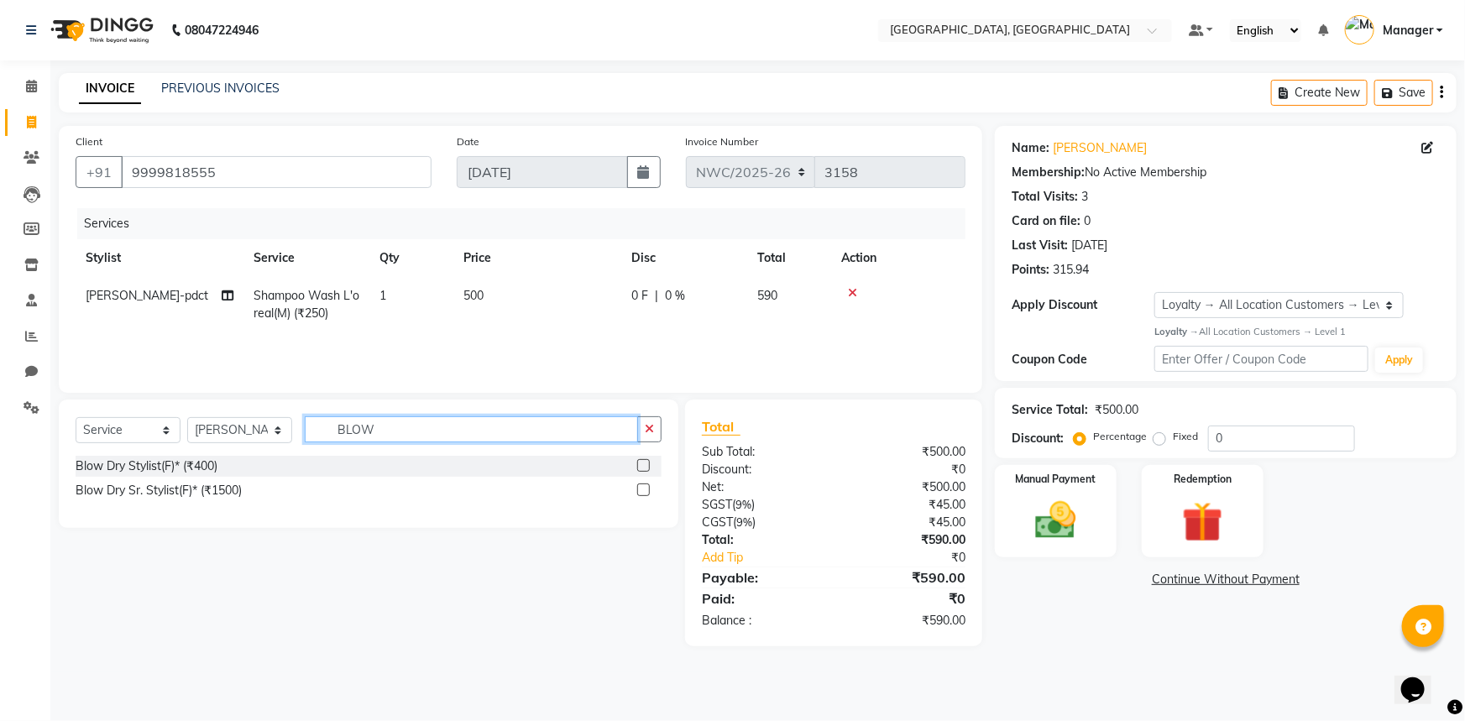
type input "BLOW"
click at [644, 460] on label at bounding box center [643, 465] width 13 height 13
click at [644, 461] on input "checkbox" at bounding box center [642, 466] width 11 height 11
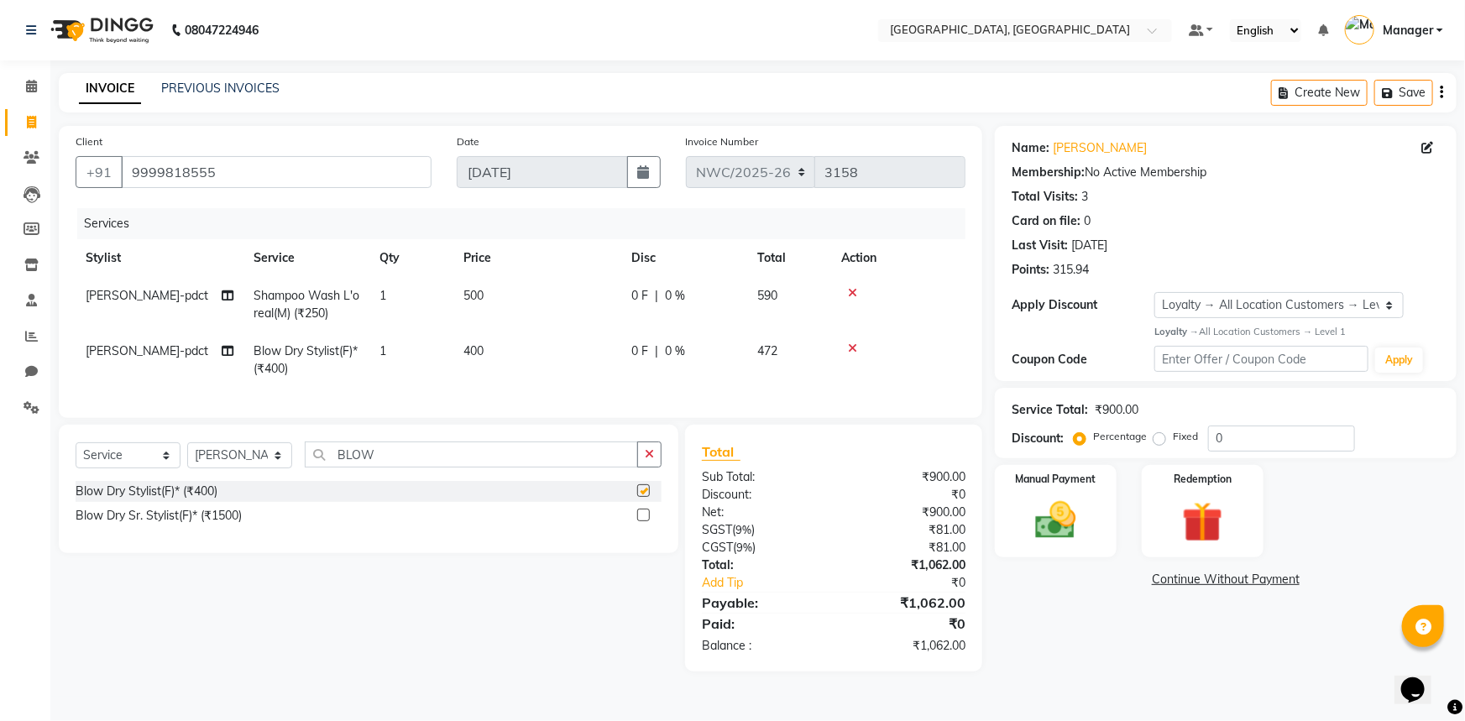
checkbox input "false"
click at [487, 348] on td "400" at bounding box center [537, 359] width 168 height 55
select select "84838"
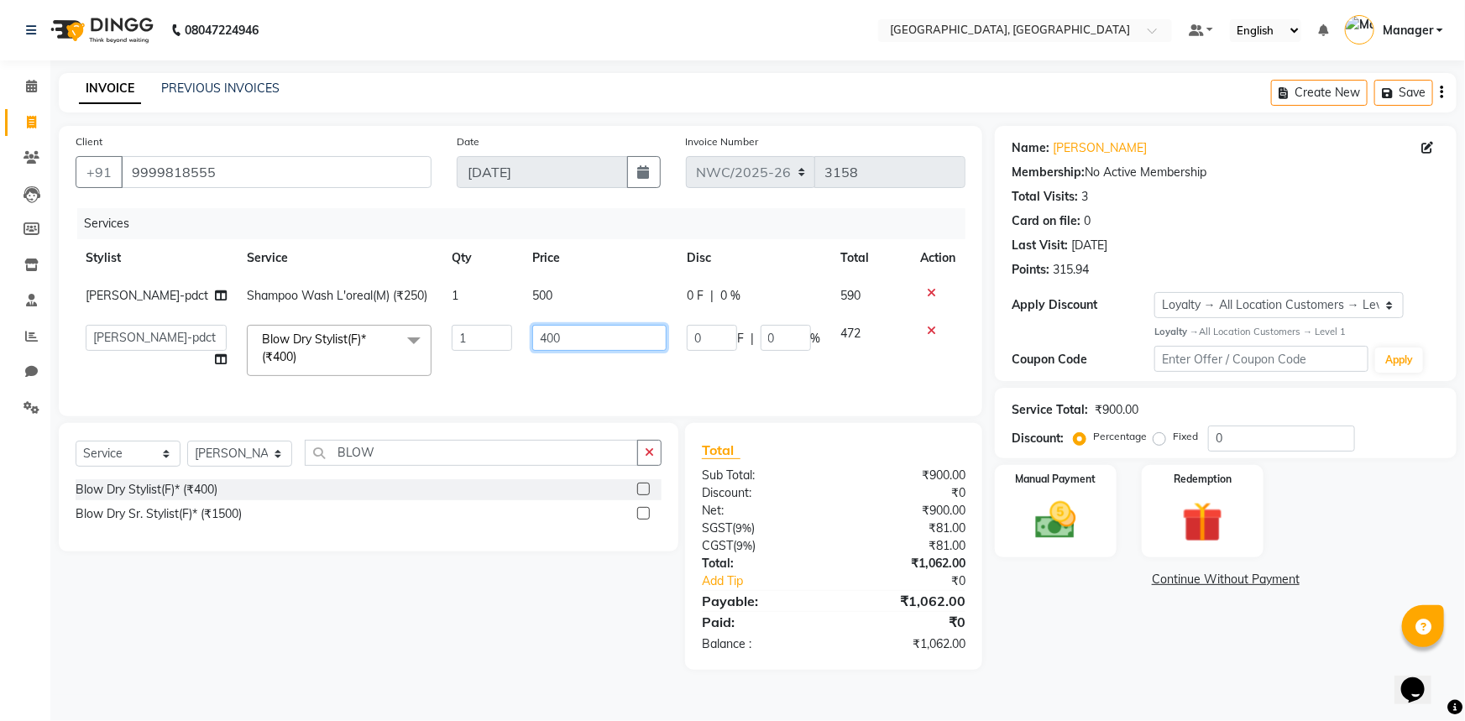
drag, startPoint x: 577, startPoint y: 334, endPoint x: 519, endPoint y: 374, distance: 70.1
click at [512, 360] on tr "[PERSON_NAME]-pdct Arshad_asst Arun_pdct Counter_Sales [PERSON_NAME] [PERSON_NA…" at bounding box center [521, 350] width 890 height 71
type input "600"
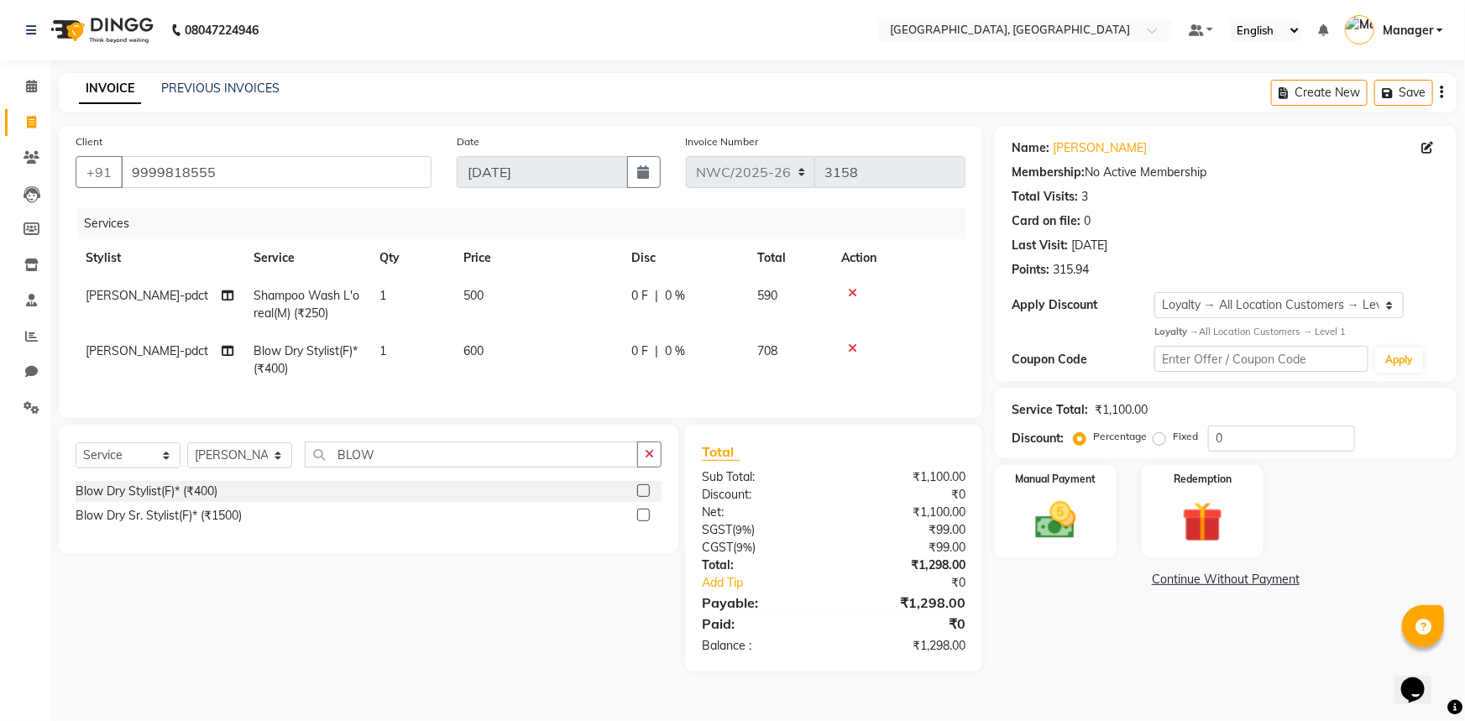
click at [535, 374] on td "600" at bounding box center [537, 359] width 168 height 55
select select "84838"
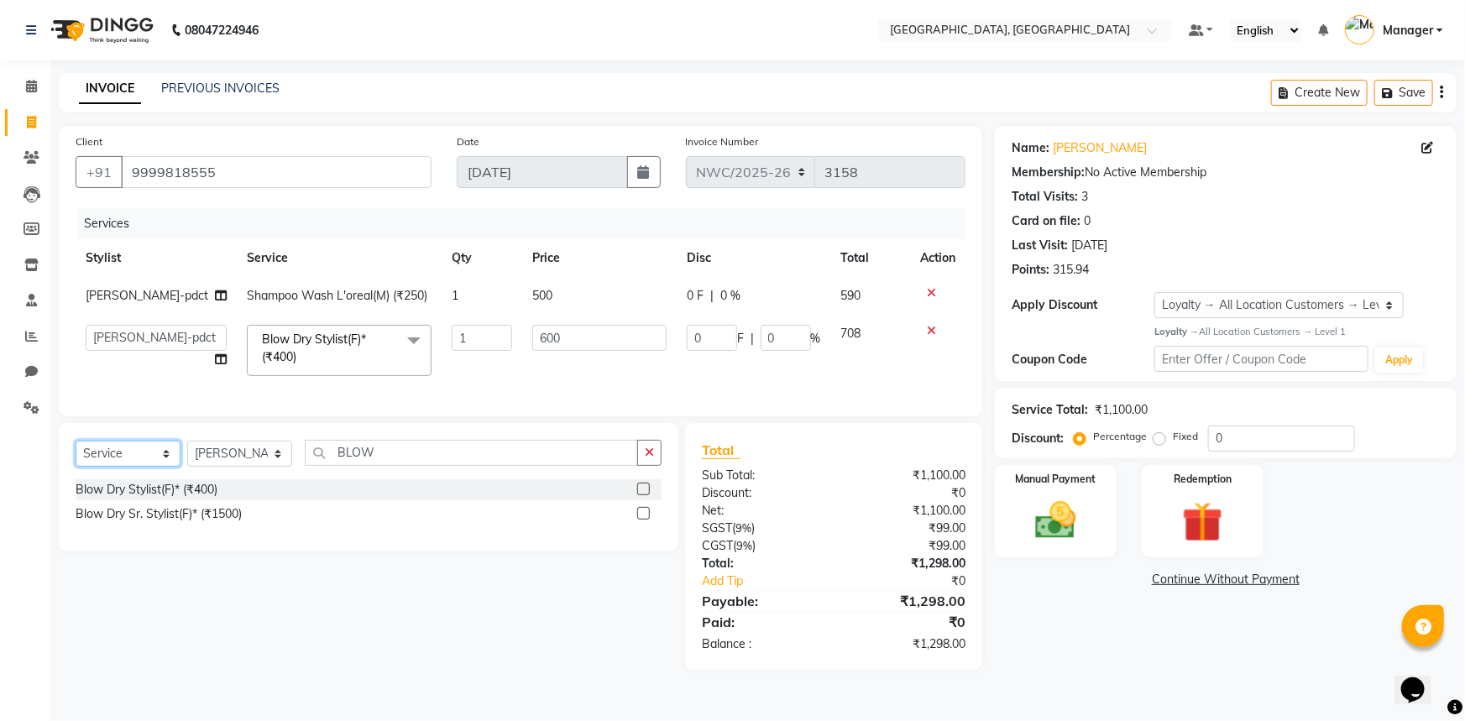
click at [134, 467] on select "Select Service Product Membership Package Voucher Prepaid Gift Card" at bounding box center [128, 454] width 105 height 26
select select "product"
click at [76, 452] on select "Select Service Product Membership Package Voucher Prepaid Gift Card" at bounding box center [128, 454] width 105 height 26
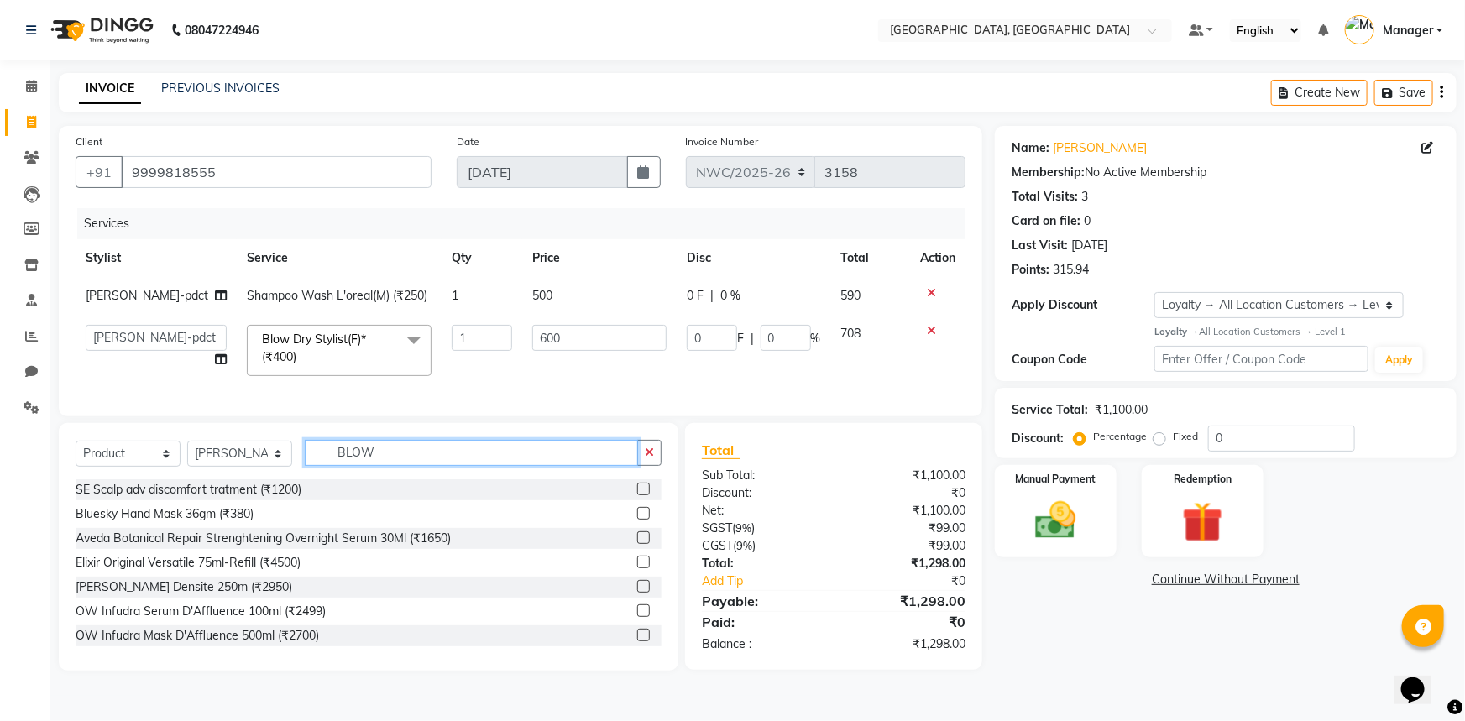
drag, startPoint x: 383, startPoint y: 463, endPoint x: 319, endPoint y: 482, distance: 66.4
click at [319, 479] on div "Select Service Product Membership Package Voucher Prepaid Gift Card Select Styl…" at bounding box center [369, 459] width 586 height 39
type input "3474636400218"
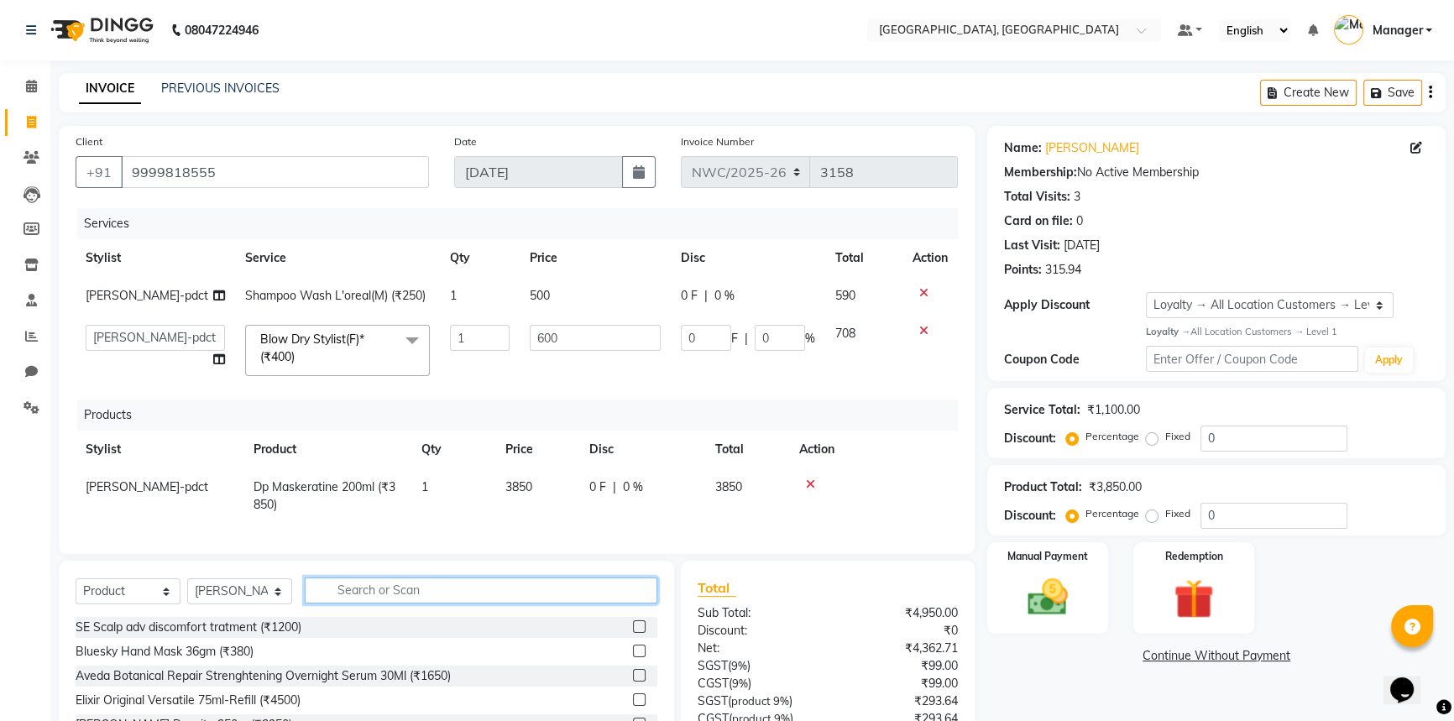
scroll to position [159, 0]
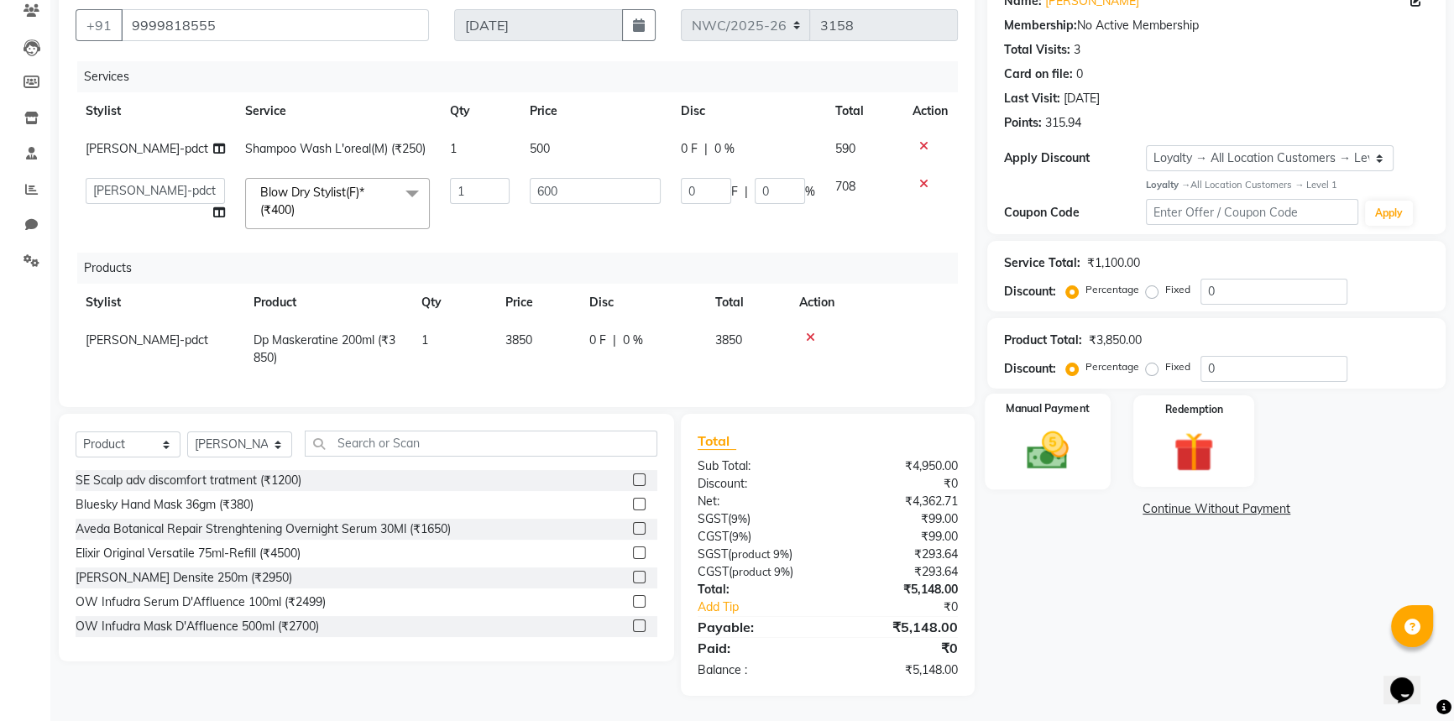
click at [1042, 462] on div "Manual Payment" at bounding box center [1048, 442] width 126 height 96
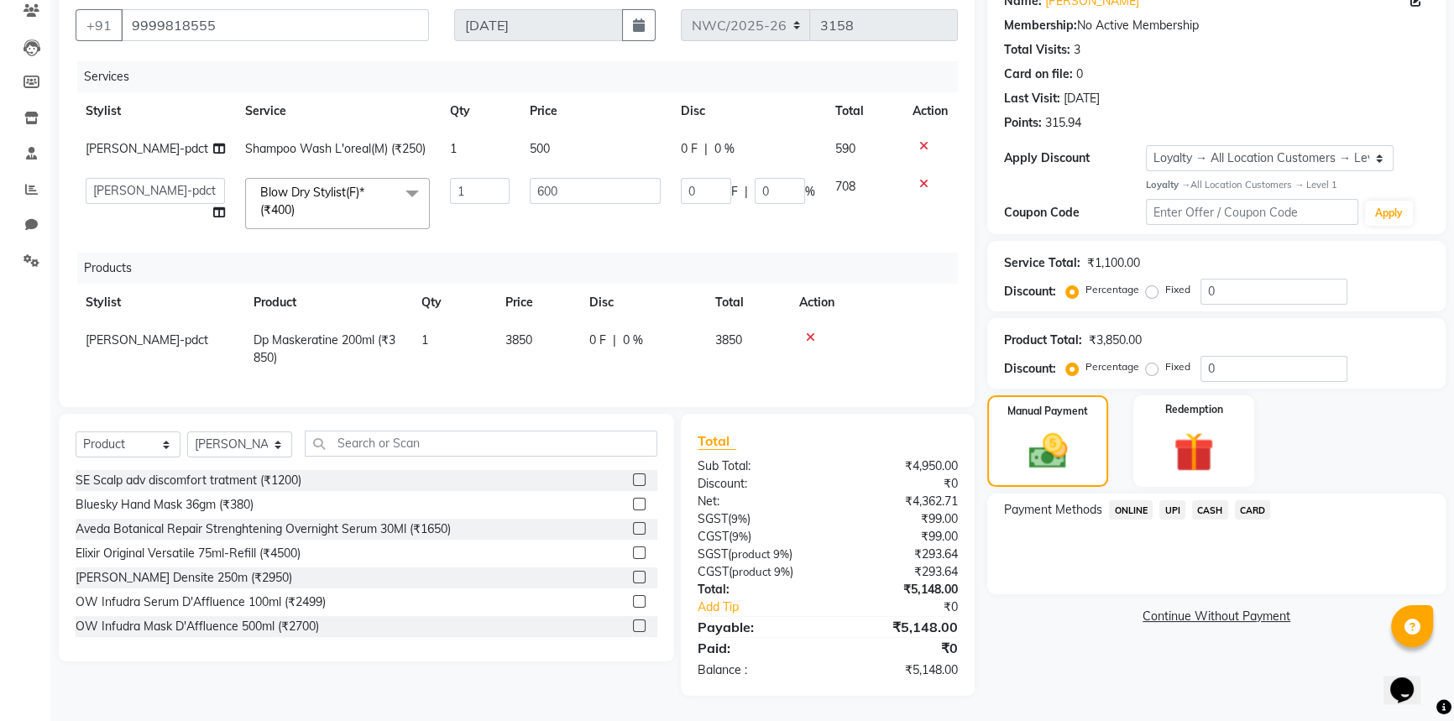
click at [1167, 500] on span "UPI" at bounding box center [1172, 509] width 26 height 19
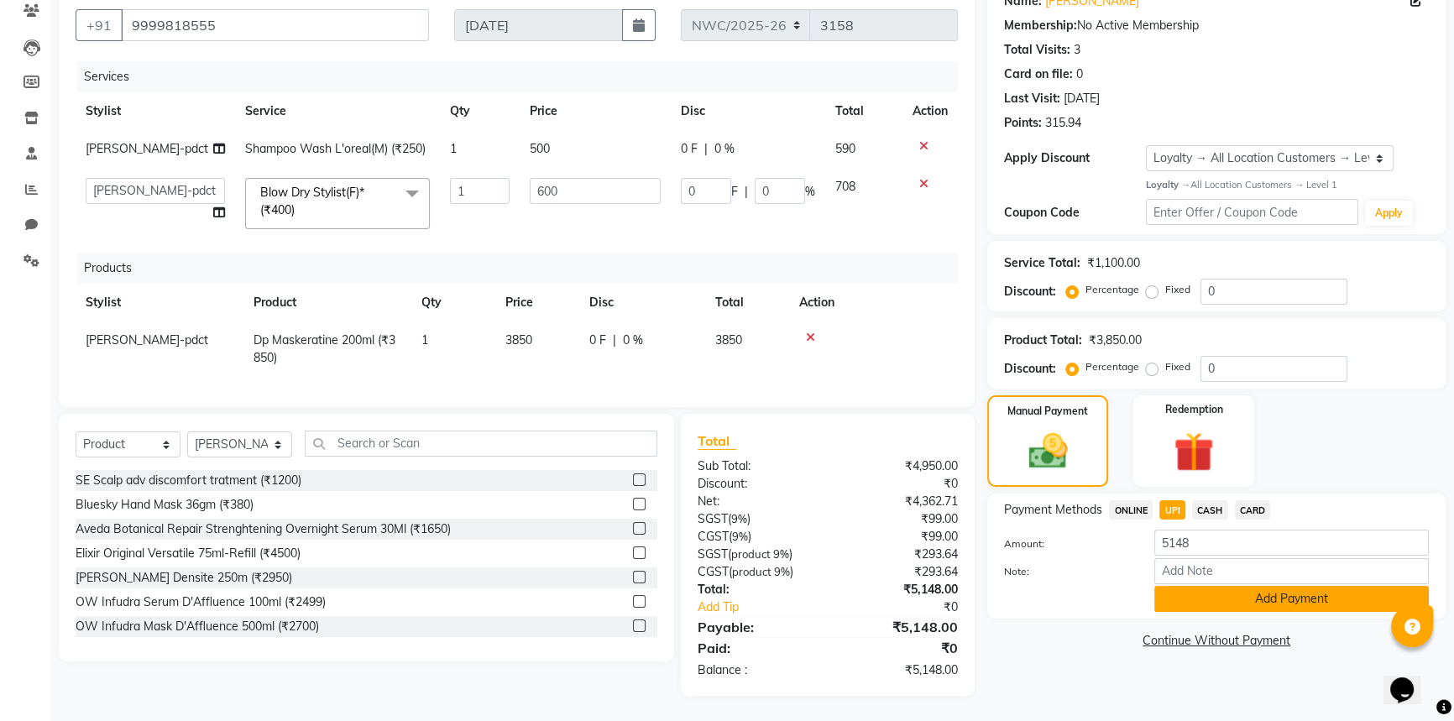
click at [1252, 586] on button "Add Payment" at bounding box center [1291, 599] width 274 height 26
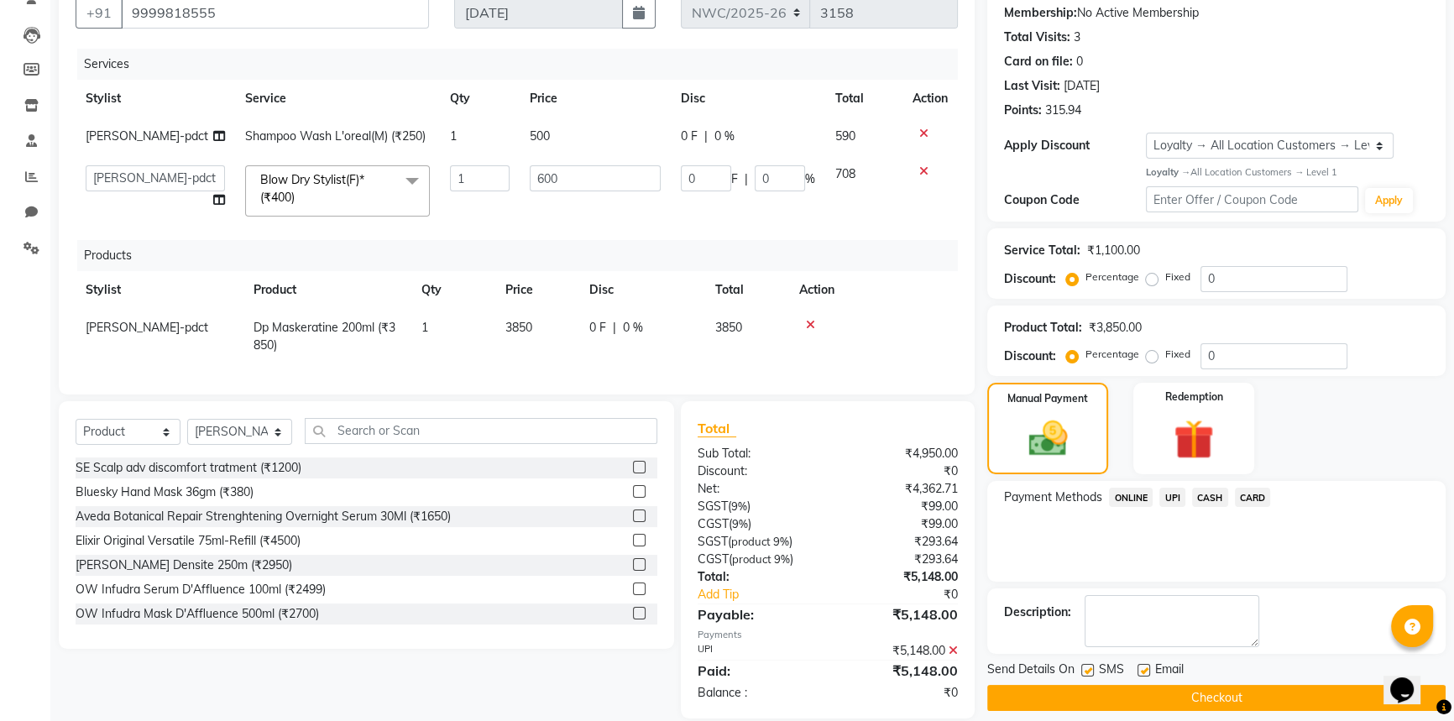
scroll to position [277, 0]
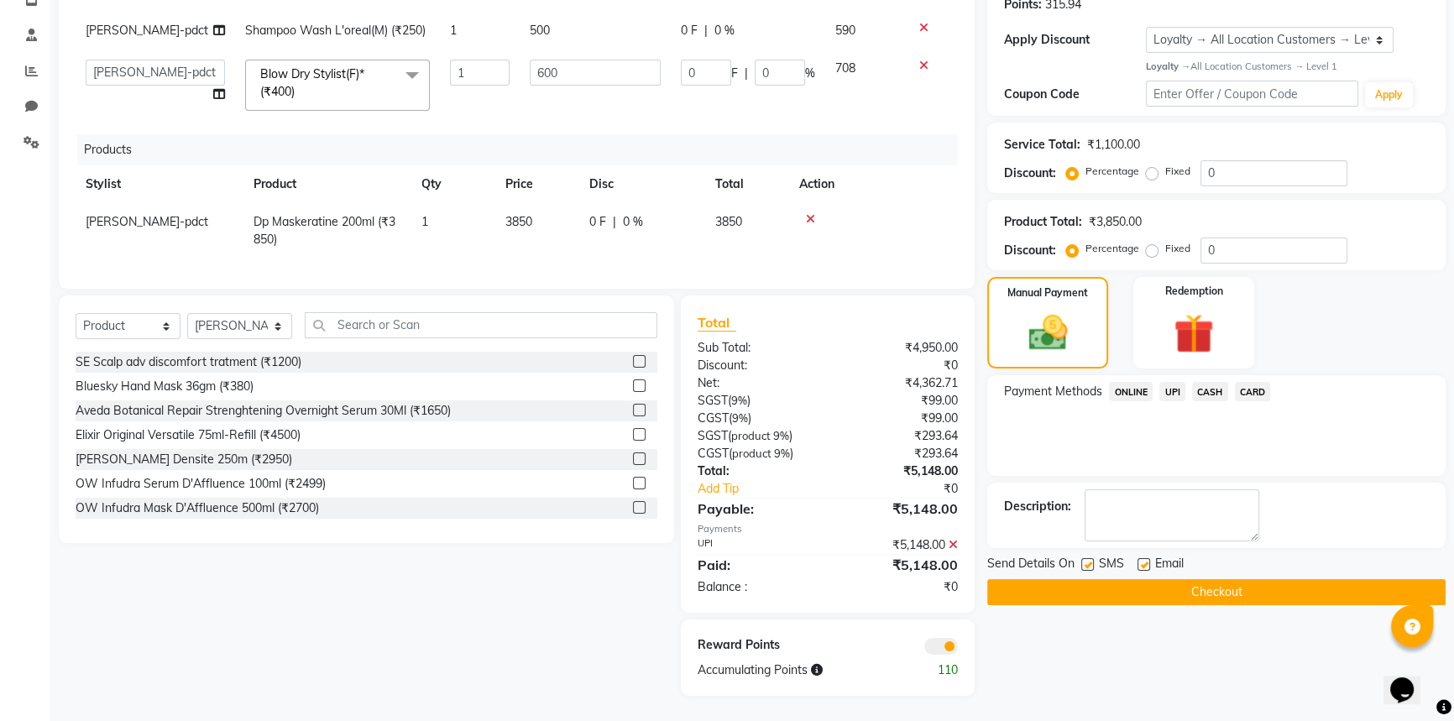
click at [1241, 583] on button "Checkout" at bounding box center [1216, 592] width 458 height 26
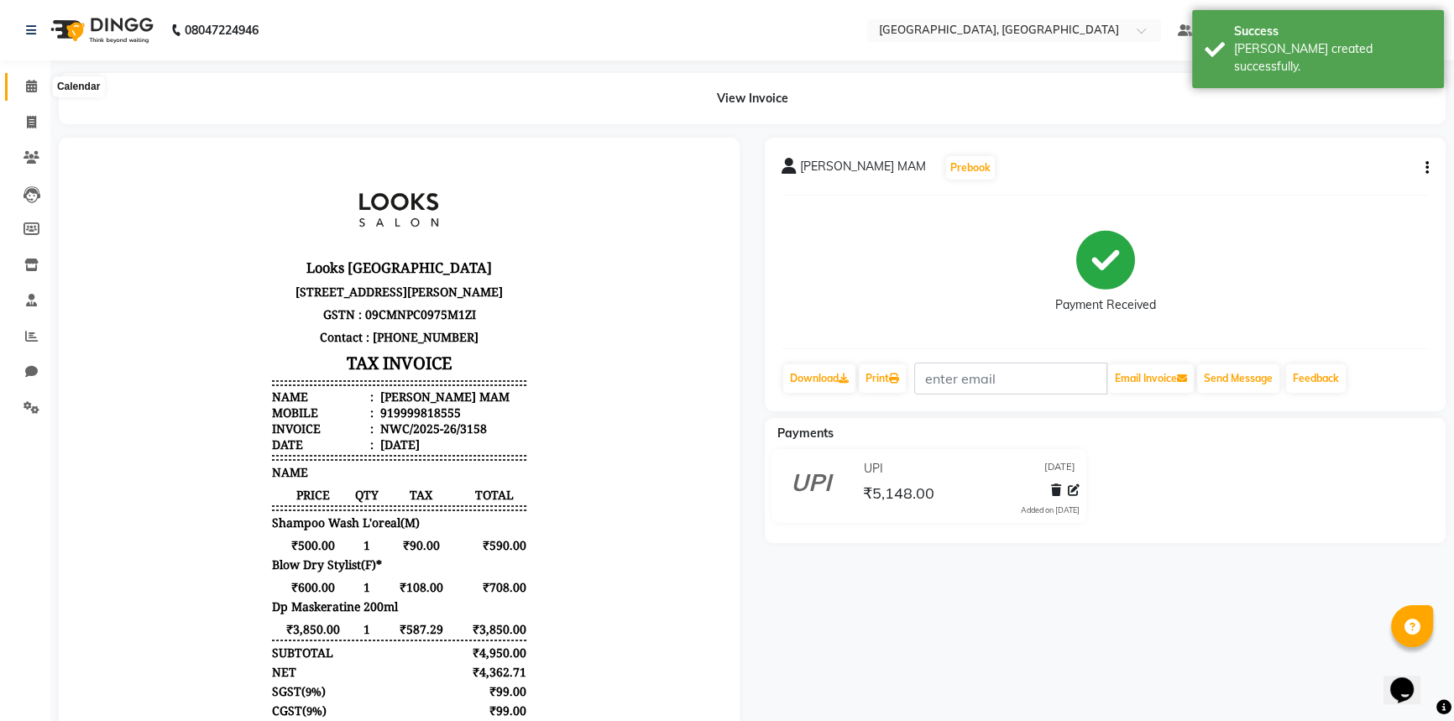
click at [27, 83] on icon at bounding box center [31, 86] width 11 height 13
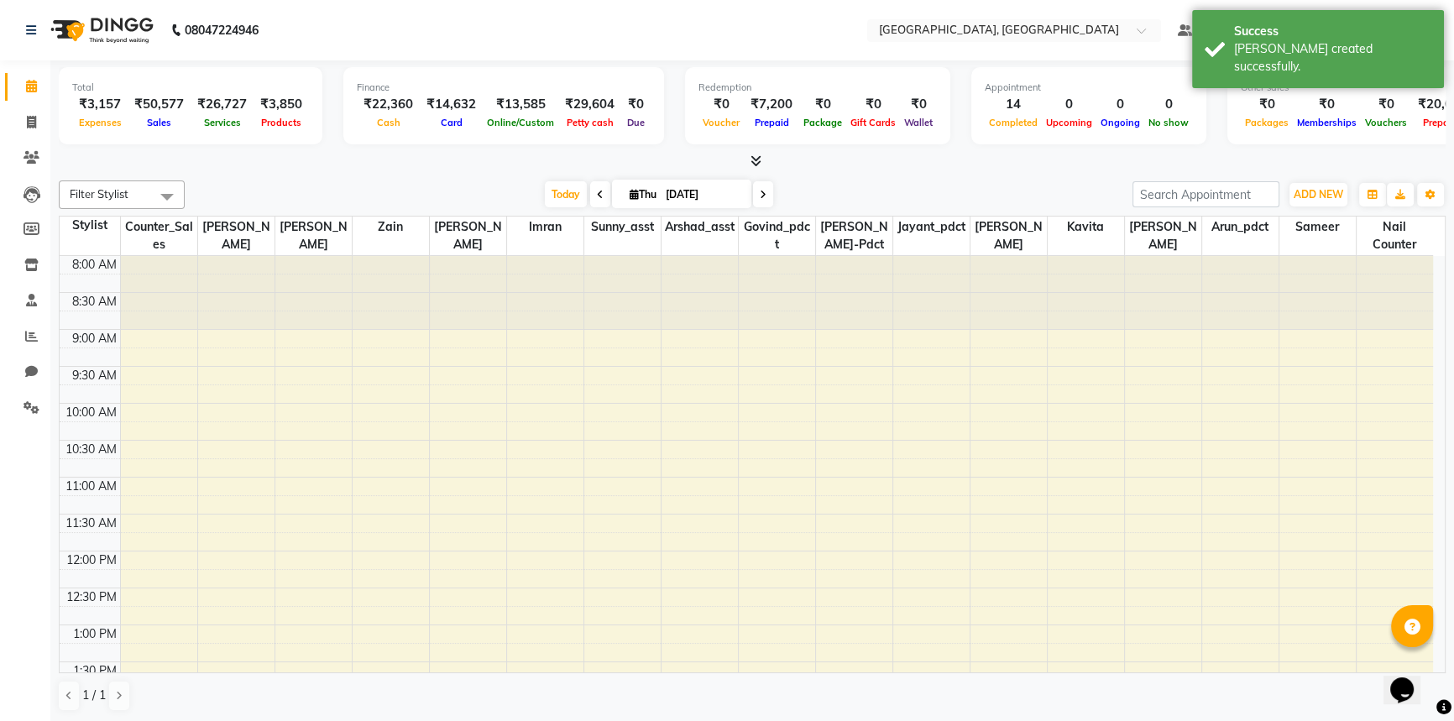
click at [488, 192] on div "[DATE] [DATE]" at bounding box center [658, 194] width 931 height 25
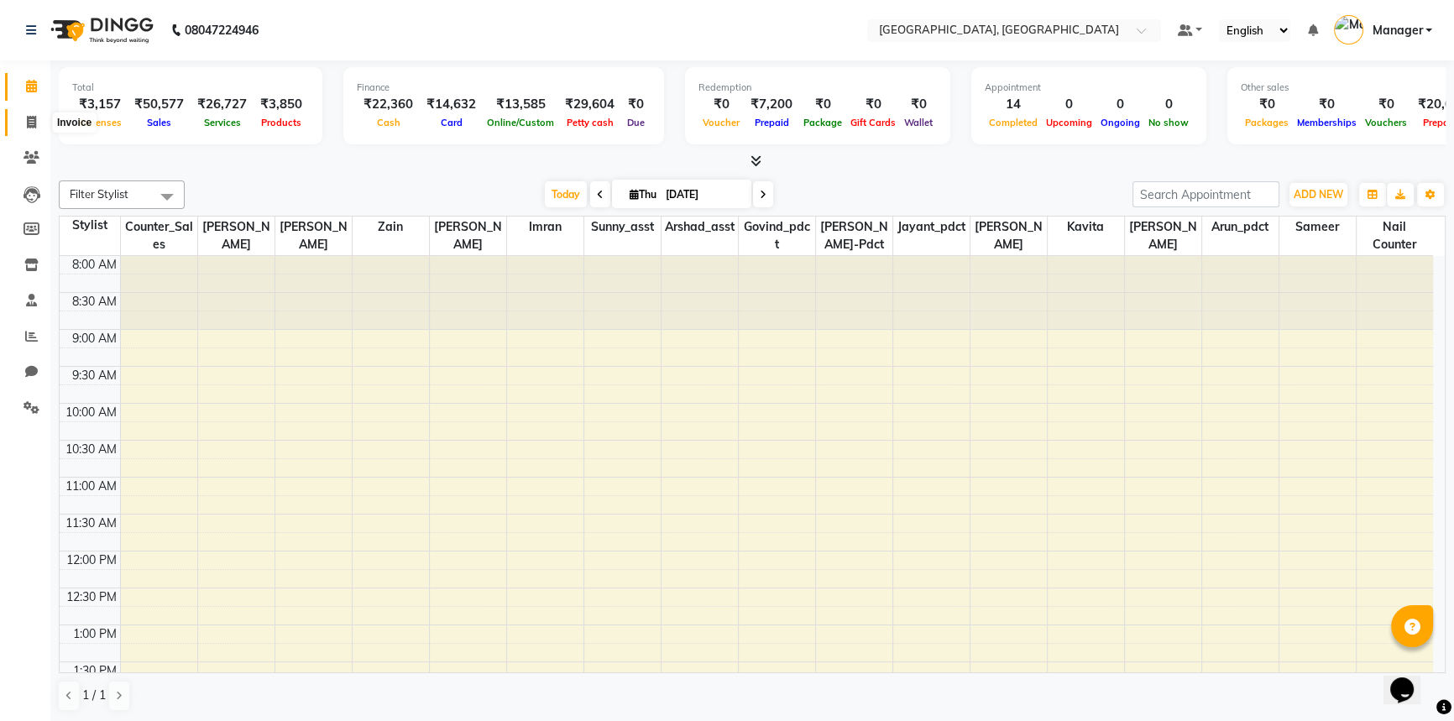
click at [32, 118] on icon at bounding box center [31, 122] width 9 height 13
select select "service"
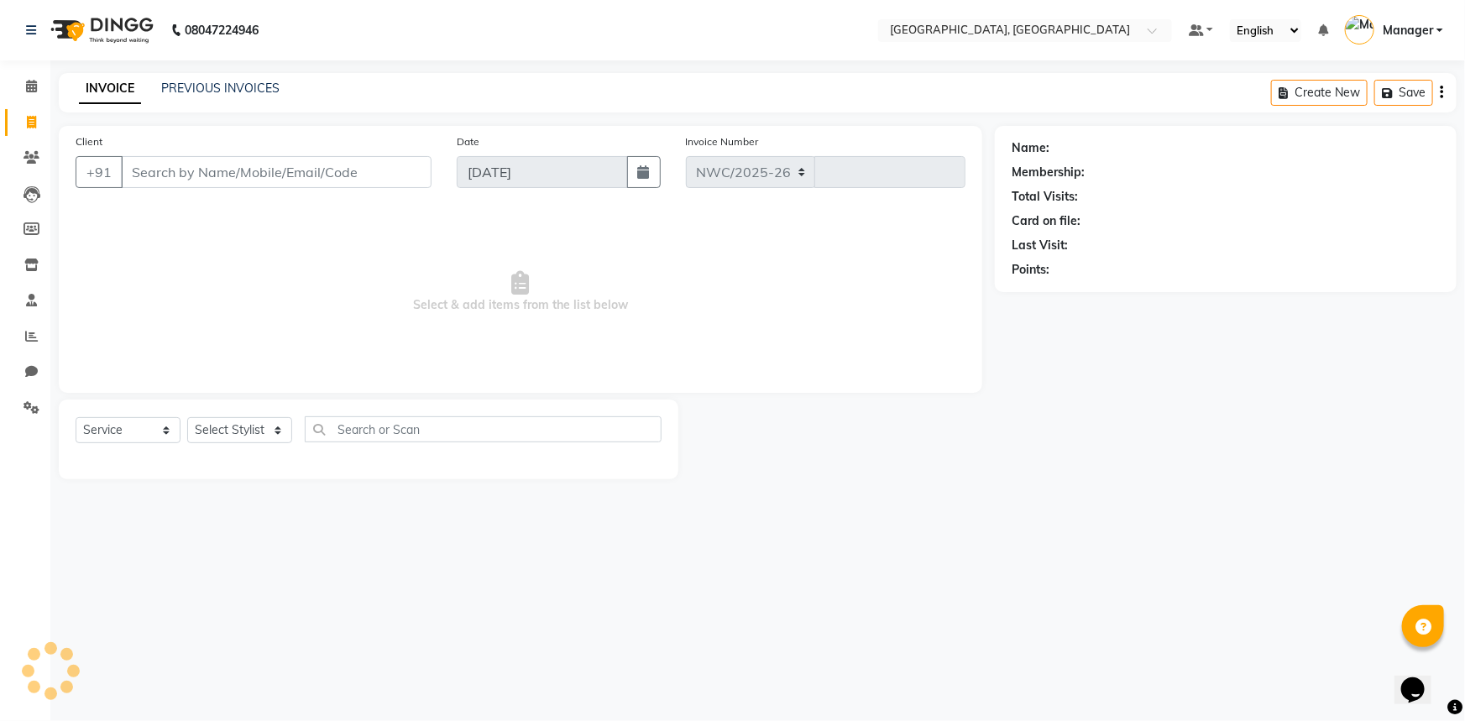
select select "8574"
type input "3159"
drag, startPoint x: 182, startPoint y: 175, endPoint x: 199, endPoint y: 151, distance: 28.9
click at [182, 176] on input "Client" at bounding box center [276, 172] width 311 height 32
click at [228, 168] on input "Client" at bounding box center [276, 172] width 311 height 32
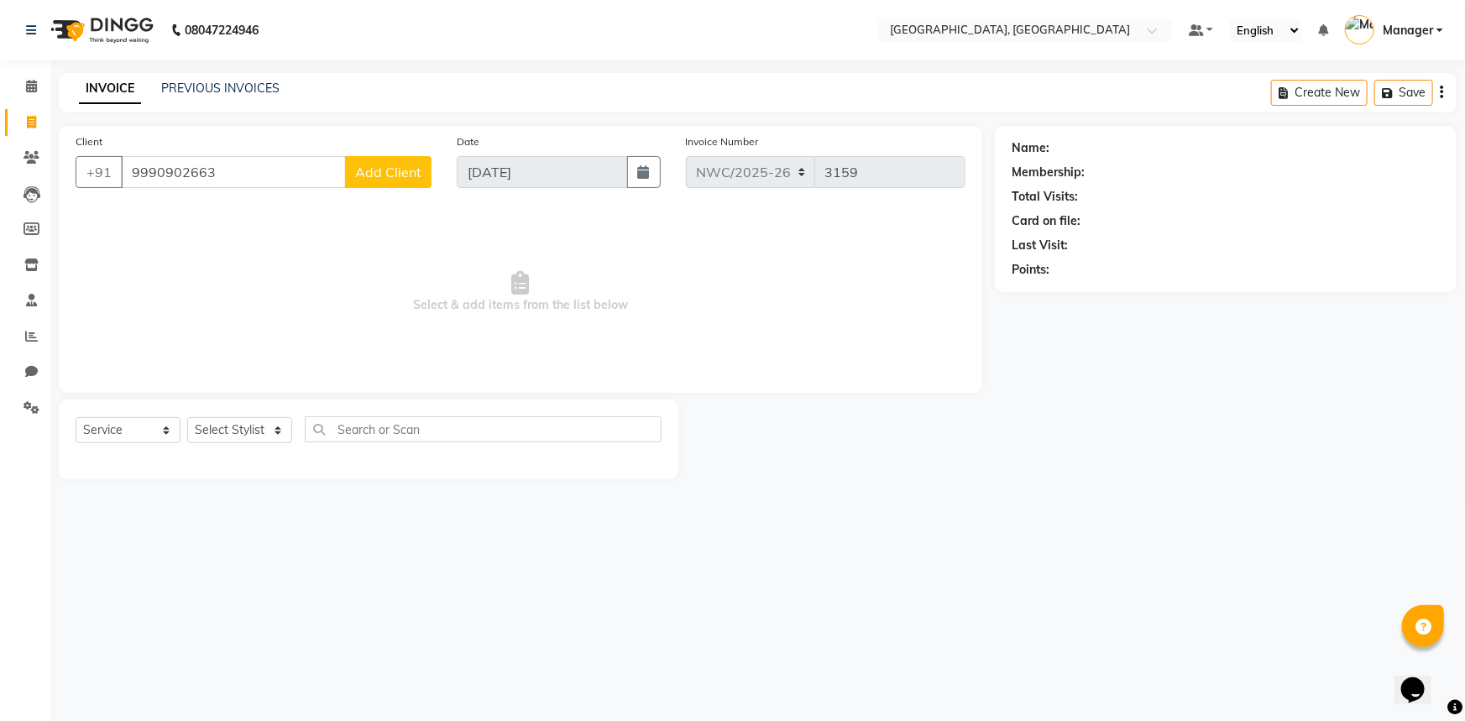
type input "9990902663"
click at [413, 171] on span "Add Client" at bounding box center [388, 172] width 66 height 17
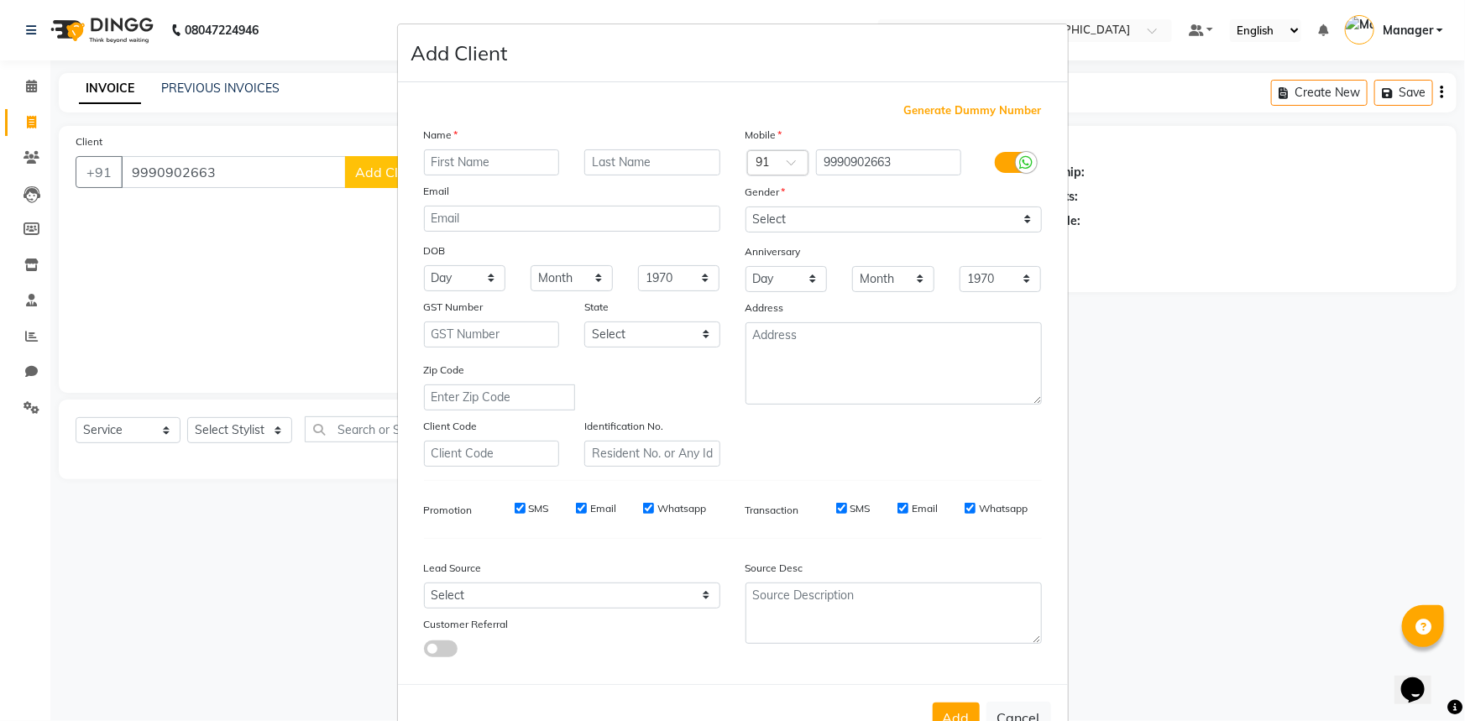
click at [492, 167] on input "text" at bounding box center [492, 162] width 136 height 26
type input "[PERSON_NAME]"
type input "."
click at [813, 222] on select "Select [DEMOGRAPHIC_DATA] [DEMOGRAPHIC_DATA] Other Prefer Not To Say" at bounding box center [893, 219] width 296 height 26
select select "[DEMOGRAPHIC_DATA]"
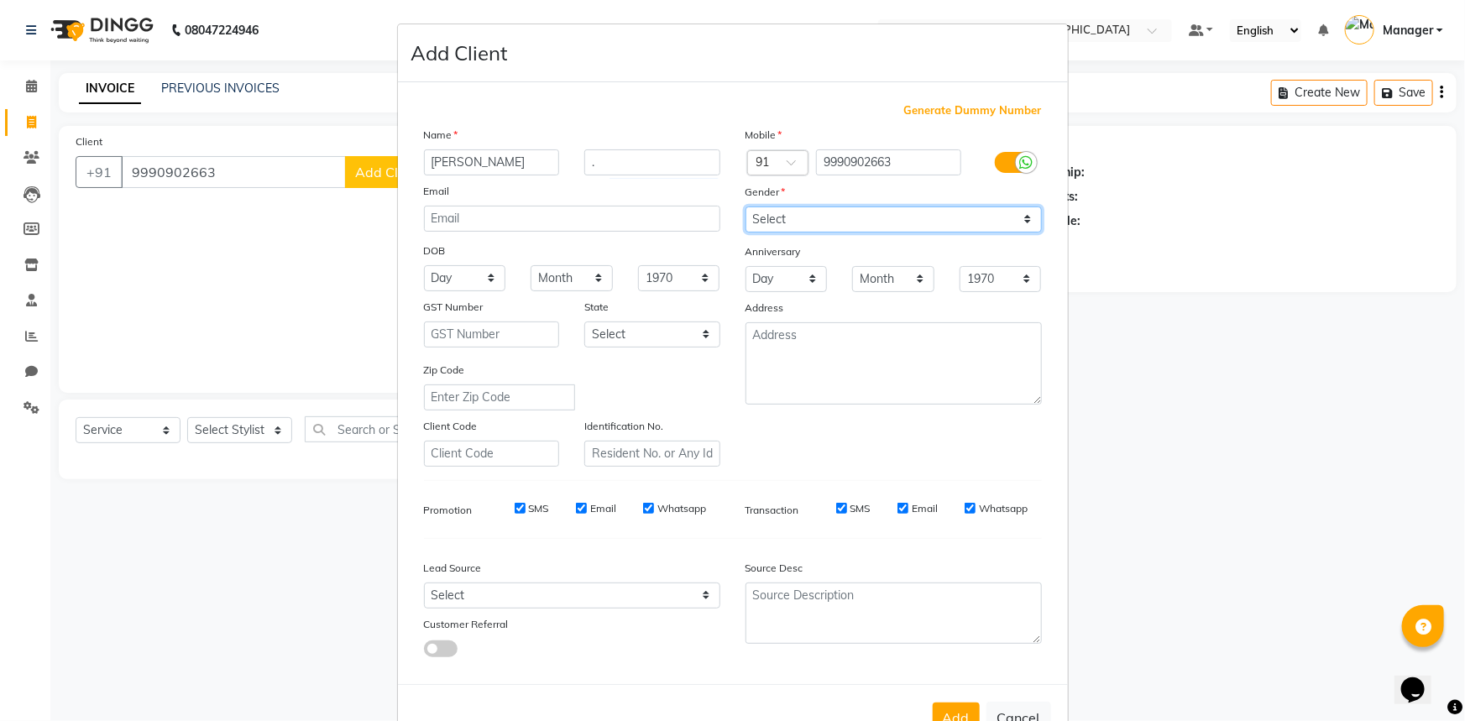
click at [745, 206] on select "Select [DEMOGRAPHIC_DATA] [DEMOGRAPHIC_DATA] Other Prefer Not To Say" at bounding box center [893, 219] width 296 height 26
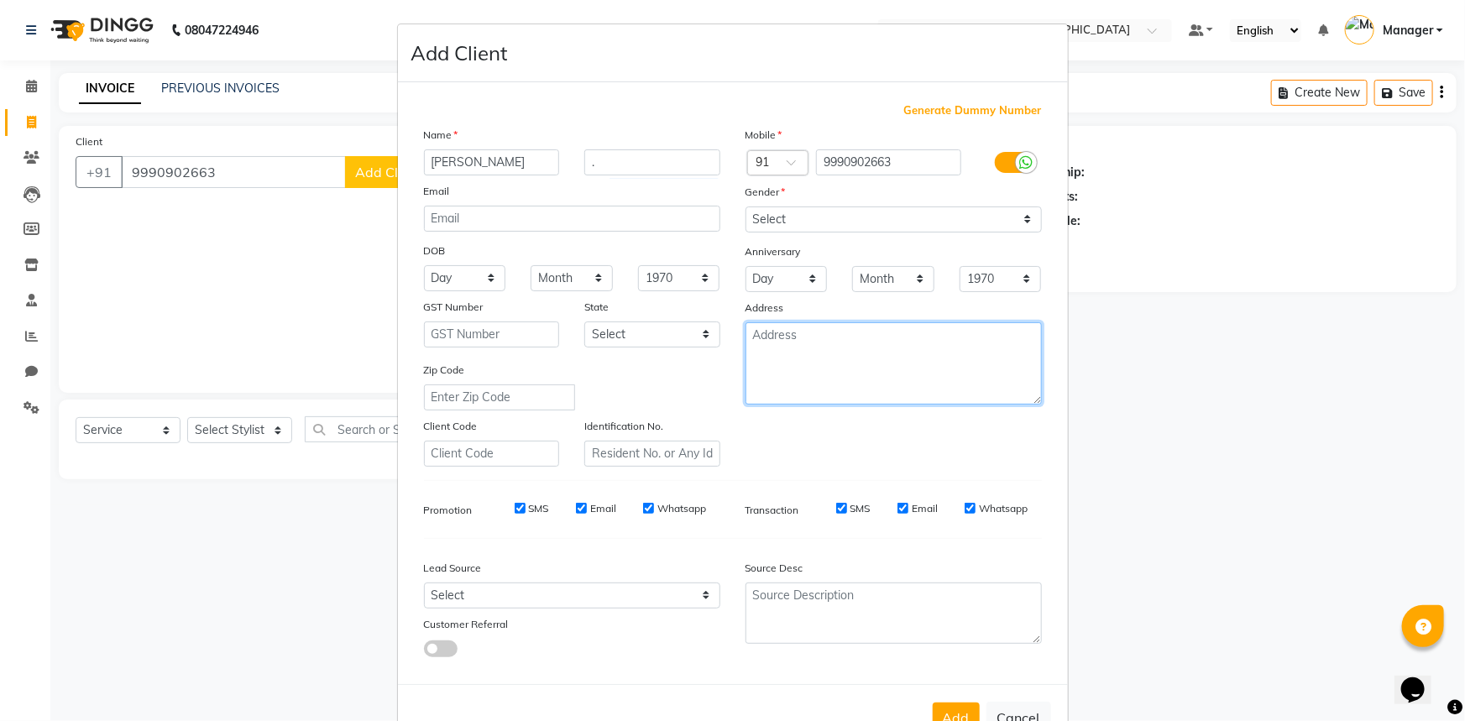
click at [802, 370] on textarea at bounding box center [893, 363] width 296 height 82
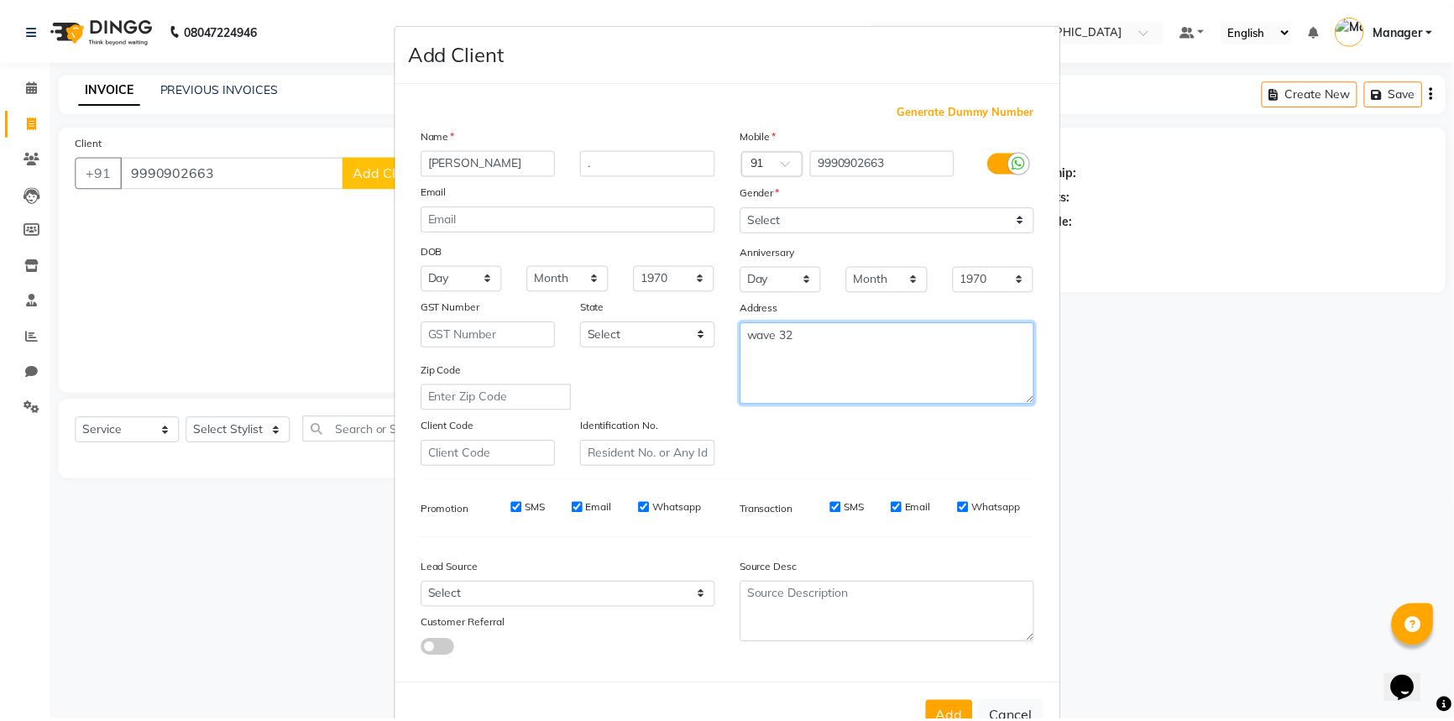
scroll to position [59, 0]
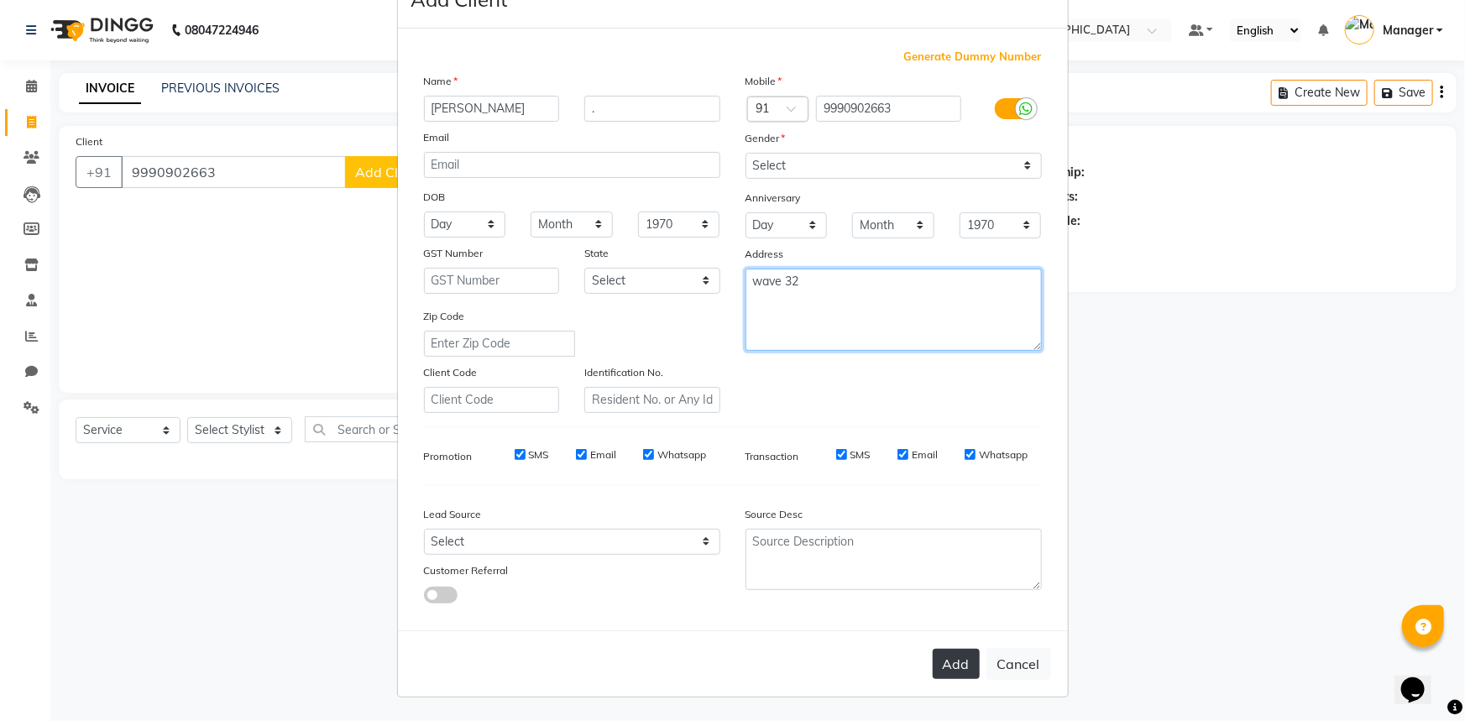
type textarea "wave 32"
click at [948, 667] on button "Add" at bounding box center [956, 664] width 47 height 30
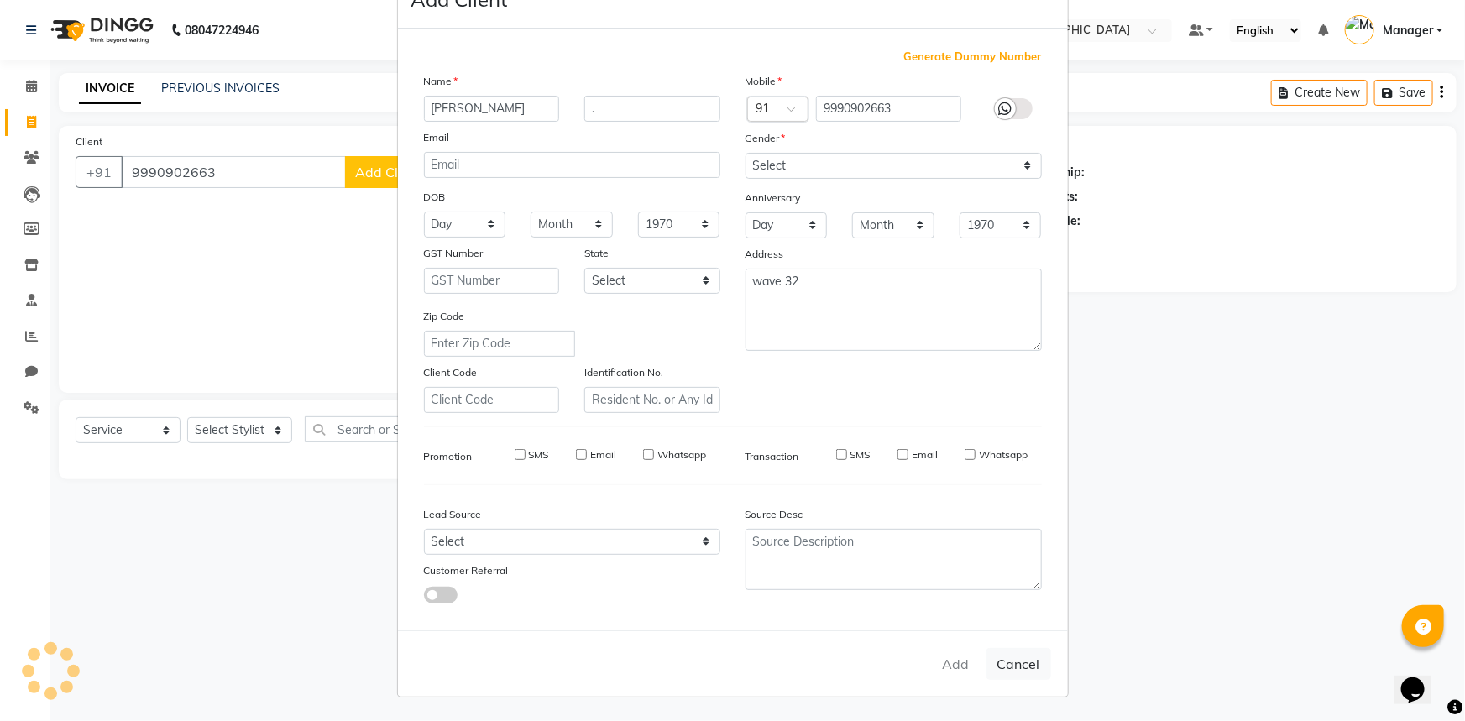
select select
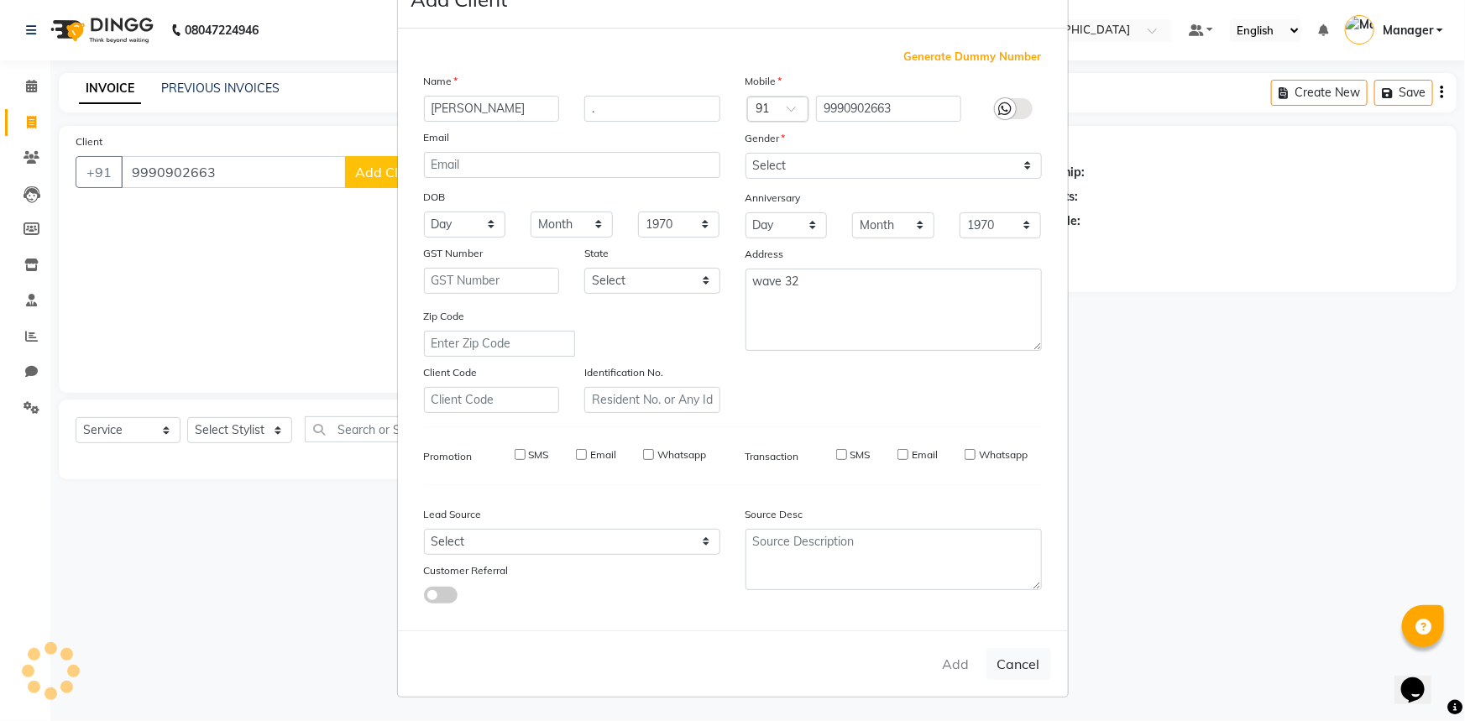
select select
checkbox input "false"
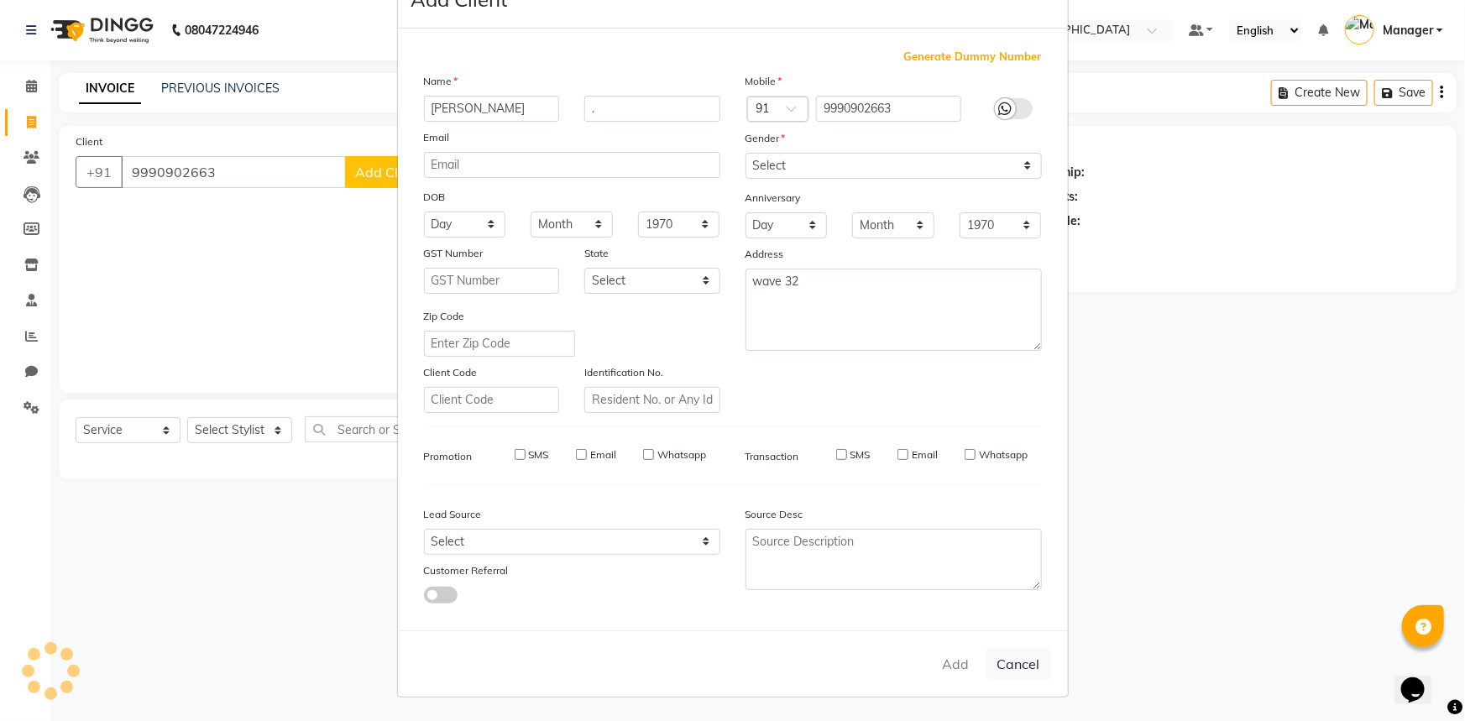
checkbox input "false"
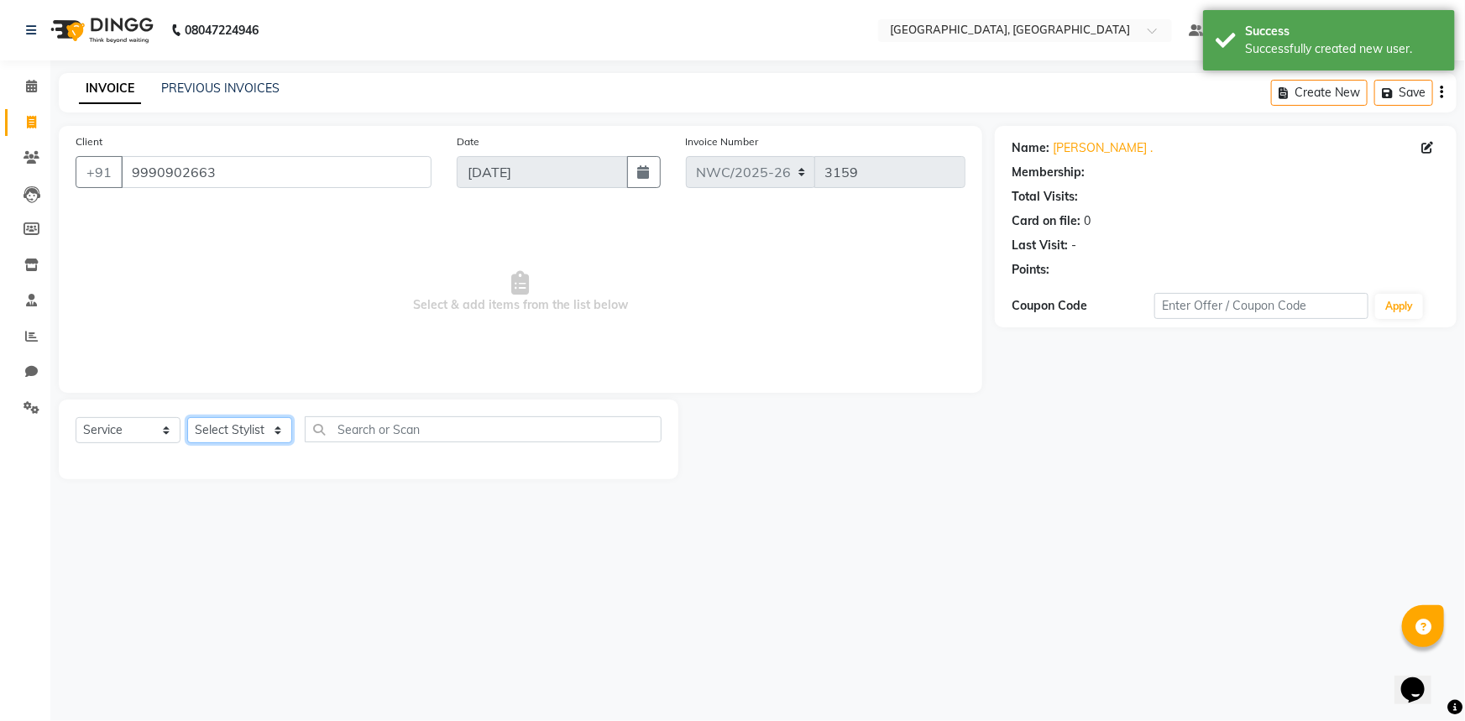
click at [237, 438] on select "Select Stylist [PERSON_NAME]-pdct Arshad_asst Arun_pdct Counter_Sales [PERSON_N…" at bounding box center [239, 430] width 105 height 26
select select "1: Object"
select select "84840"
click at [187, 417] on select "Select Stylist [PERSON_NAME]-pdct Arshad_asst Arun_pdct Counter_Sales [PERSON_N…" at bounding box center [239, 430] width 105 height 26
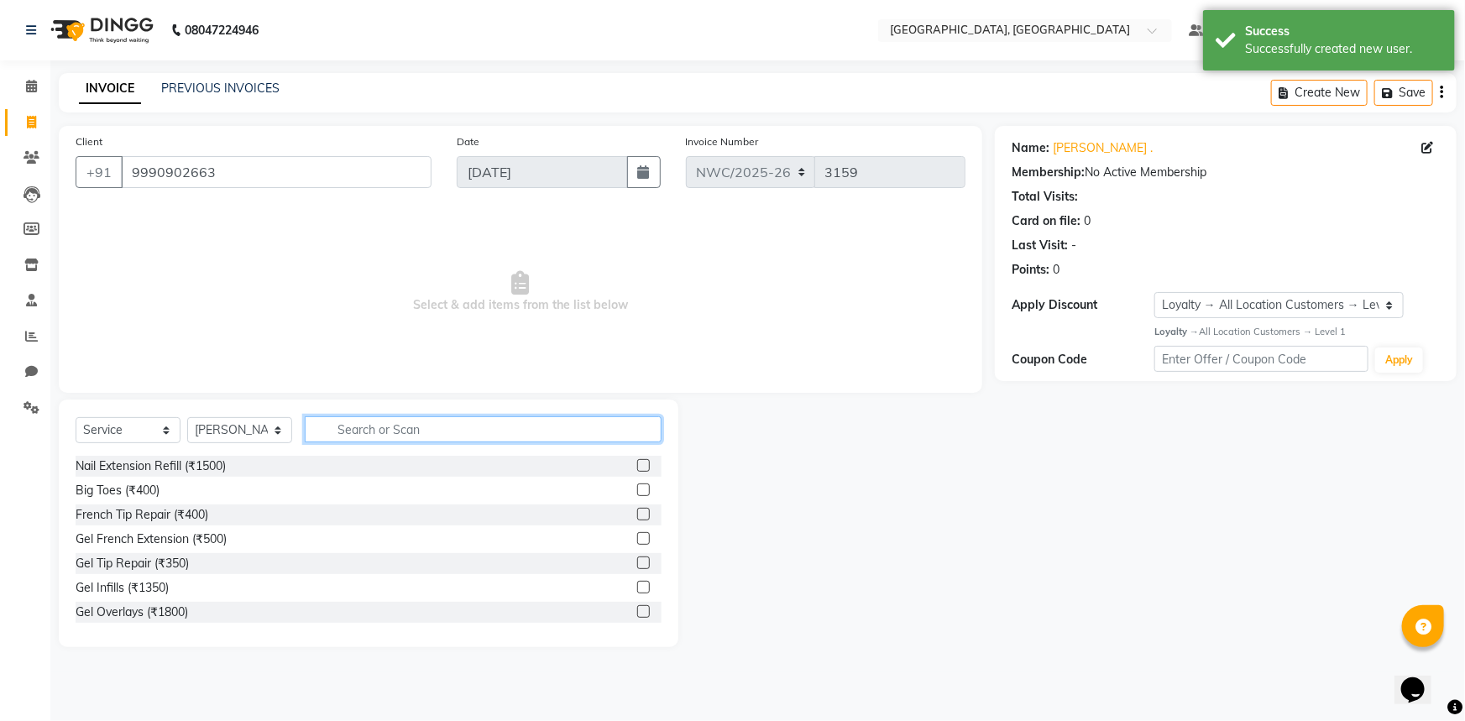
click at [394, 425] on input "text" at bounding box center [483, 429] width 357 height 26
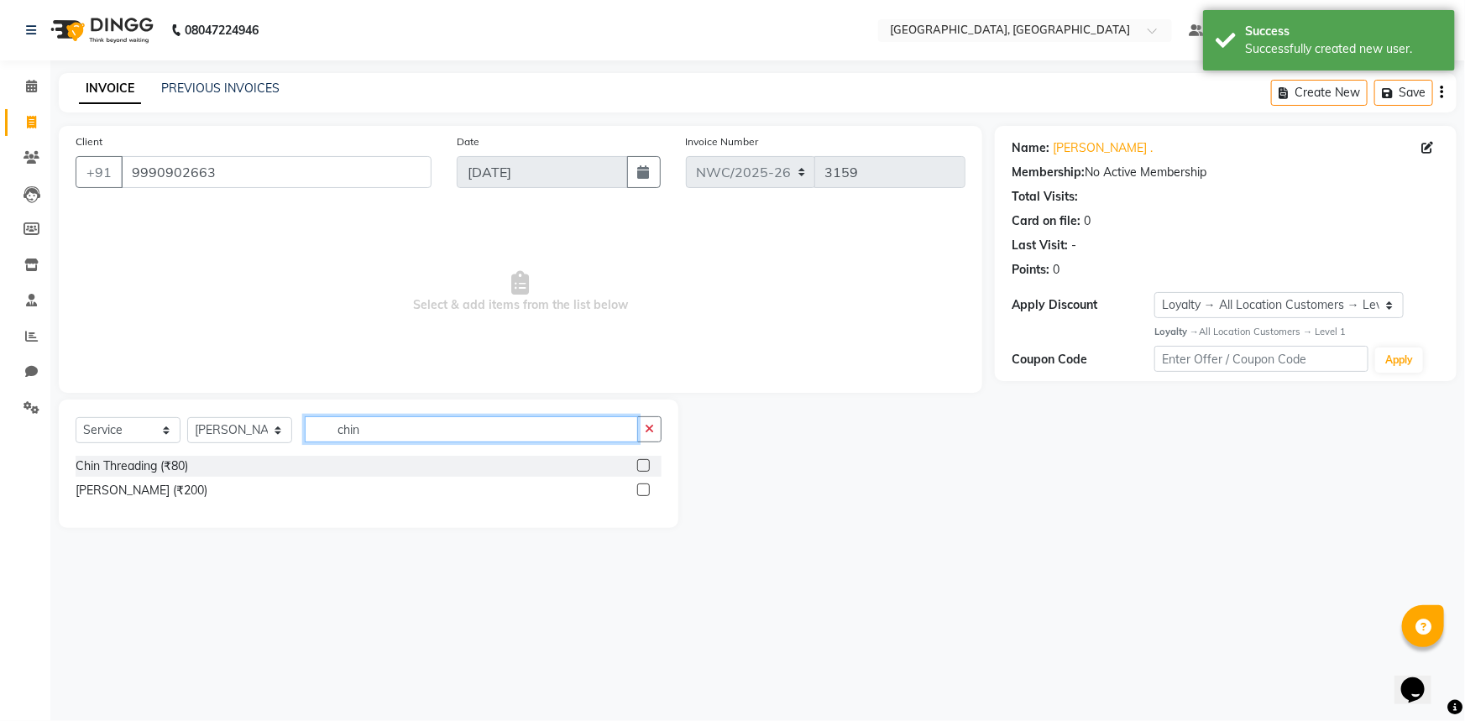
type input "chin"
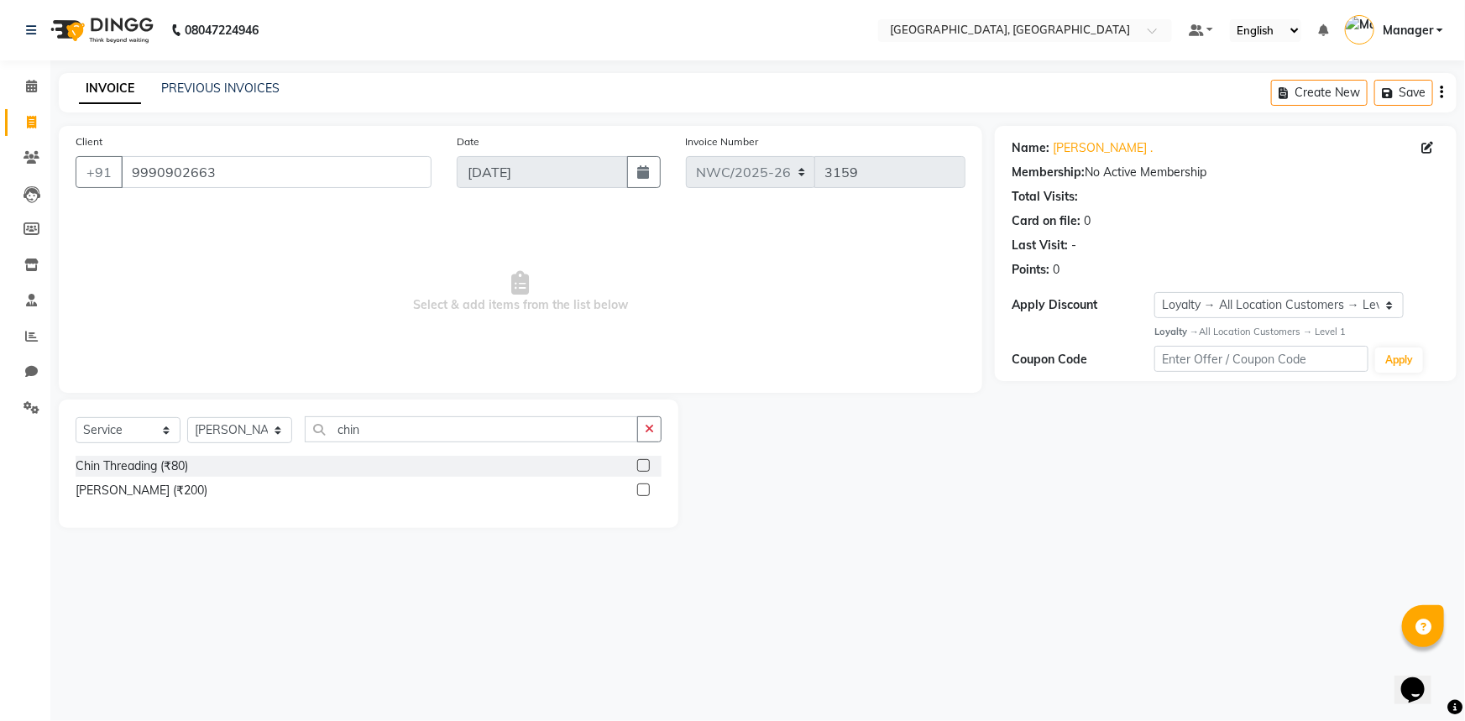
click at [641, 494] on label at bounding box center [643, 489] width 13 height 13
click at [641, 494] on input "checkbox" at bounding box center [642, 490] width 11 height 11
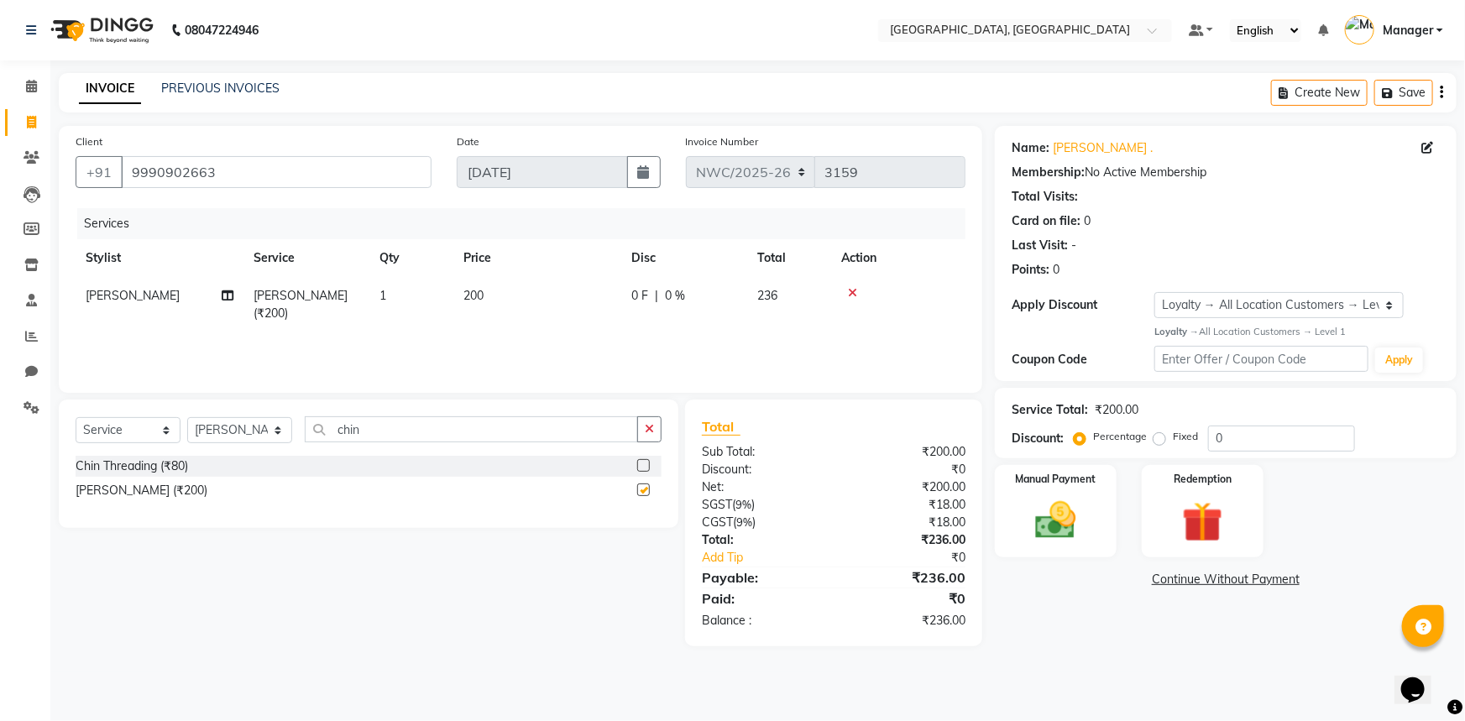
checkbox input "false"
click at [487, 297] on td "200" at bounding box center [537, 304] width 168 height 55
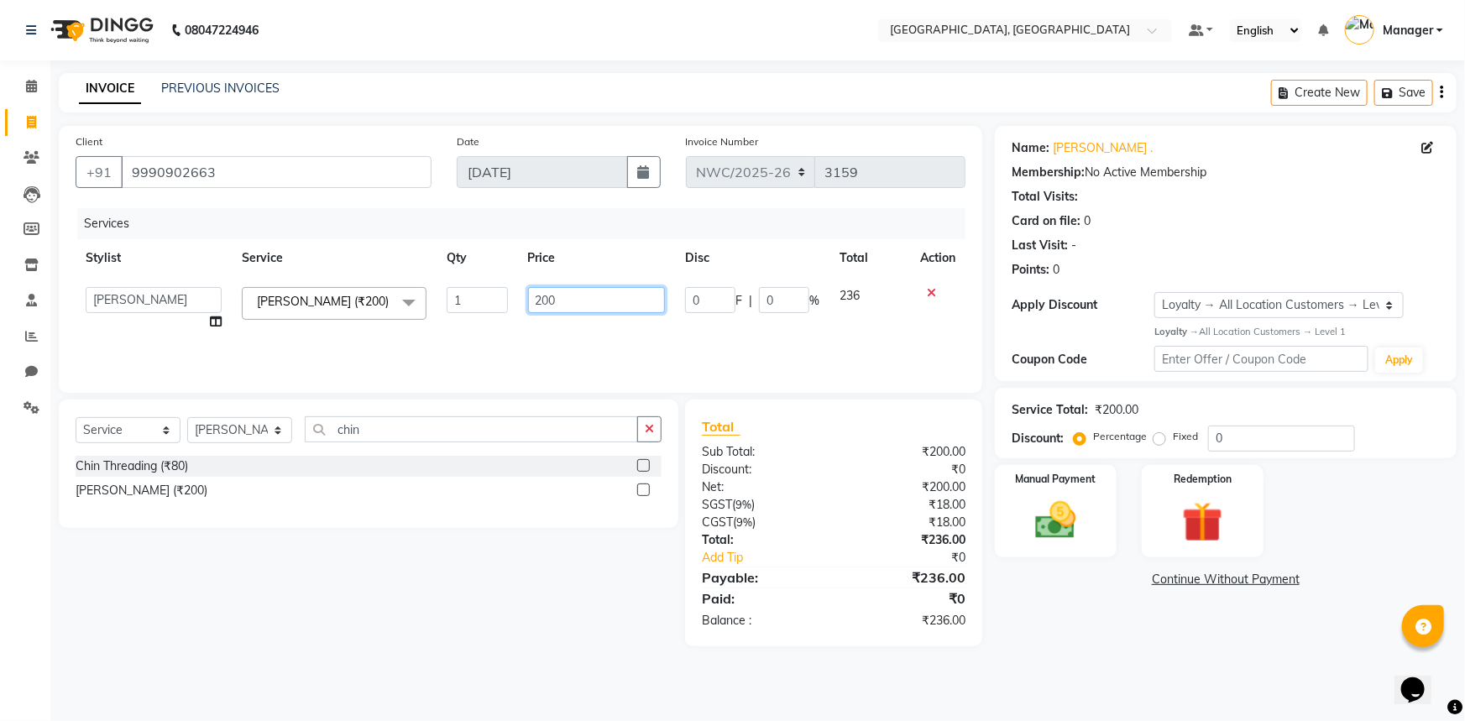
drag, startPoint x: 562, startPoint y: 297, endPoint x: 512, endPoint y: 322, distance: 56.3
click at [515, 311] on tr "[PERSON_NAME]-pdct Arshad_asst Arun_pdct Counter_Sales [PERSON_NAME] [PERSON_NA…" at bounding box center [521, 309] width 890 height 64
type input "470"
click at [514, 348] on div "Services Stylist Service Qty Price Disc Total Action [PERSON_NAME]-pdct Arshad_…" at bounding box center [521, 292] width 890 height 168
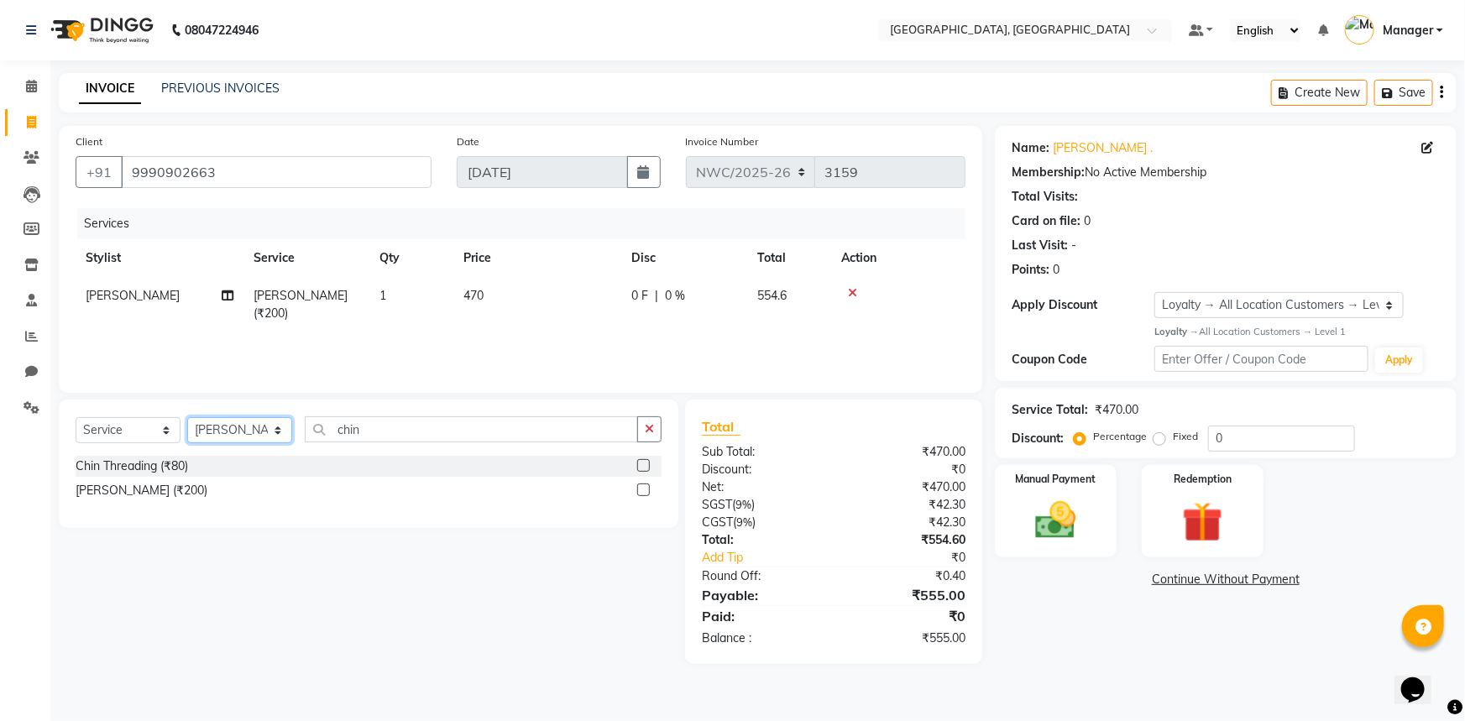
click at [221, 434] on select "Select Stylist [PERSON_NAME]-pdct Arshad_asst Arun_pdct Counter_Sales [PERSON_N…" at bounding box center [239, 430] width 105 height 26
select select "84838"
click at [187, 417] on select "Select Stylist [PERSON_NAME]-pdct Arshad_asst Arun_pdct Counter_Sales [PERSON_N…" at bounding box center [239, 430] width 105 height 26
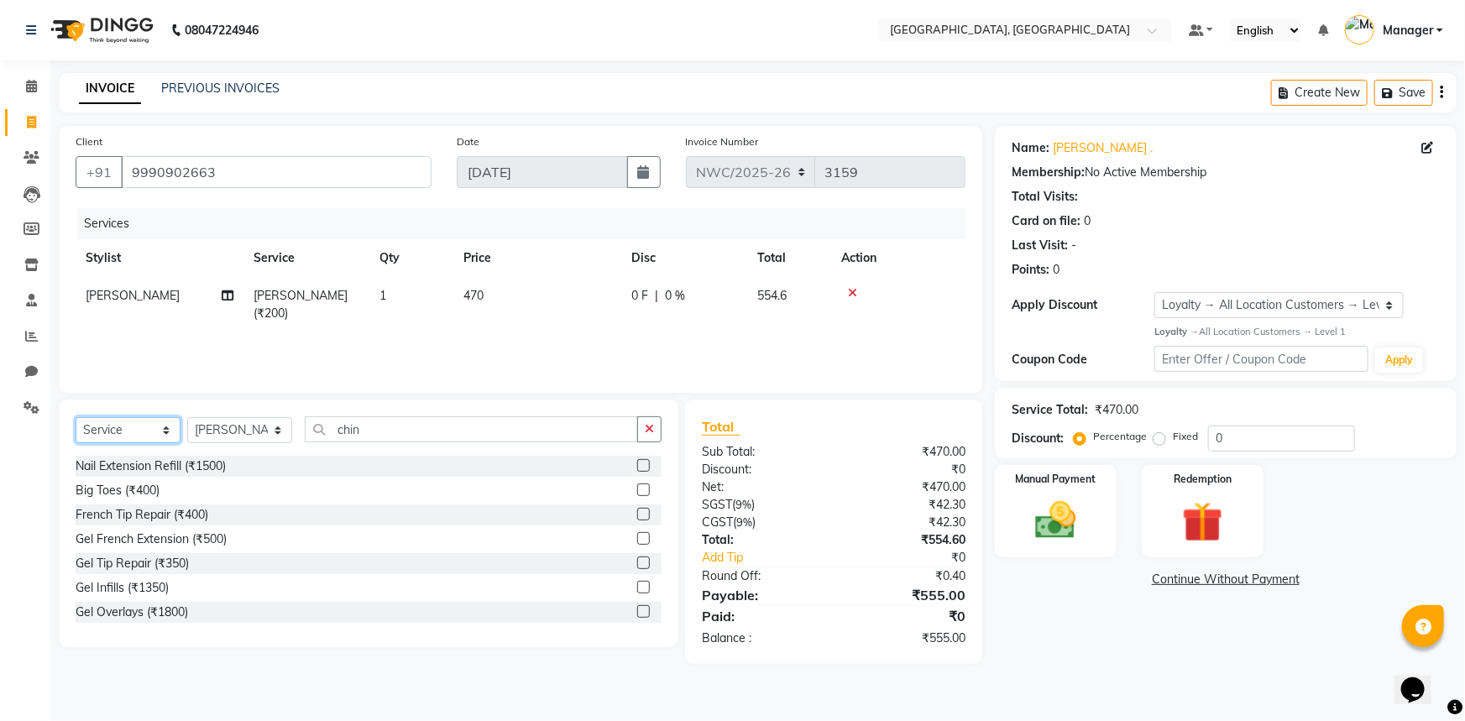
drag, startPoint x: 125, startPoint y: 436, endPoint x: 128, endPoint y: 404, distance: 32.1
click at [125, 436] on select "Select Service Product Membership Package Voucher Prepaid Gift Card" at bounding box center [128, 430] width 105 height 26
select select "product"
click at [76, 417] on select "Select Service Product Membership Package Voucher Prepaid Gift Card" at bounding box center [128, 430] width 105 height 26
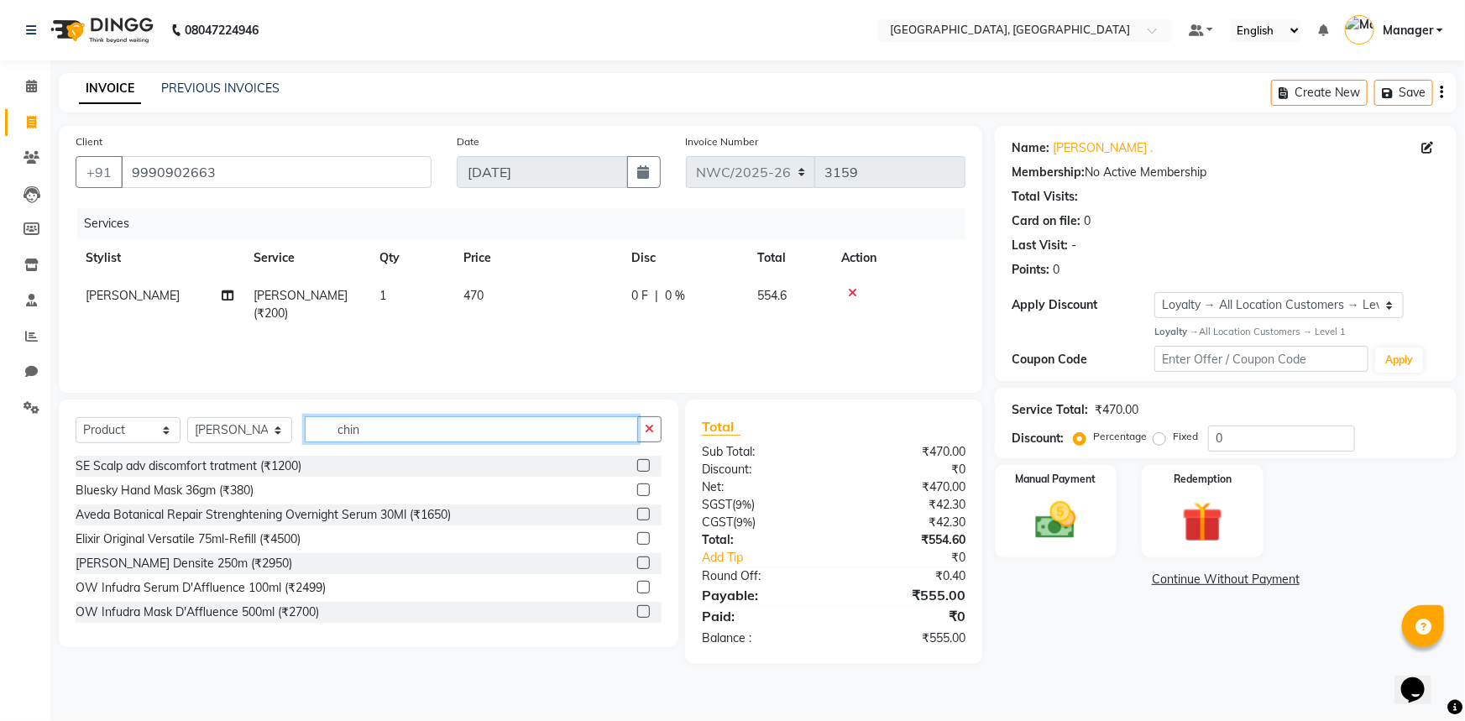
drag, startPoint x: 363, startPoint y: 429, endPoint x: 316, endPoint y: 431, distance: 47.0
click at [316, 431] on input "chin" at bounding box center [471, 429] width 333 height 26
type input "3474637135713"
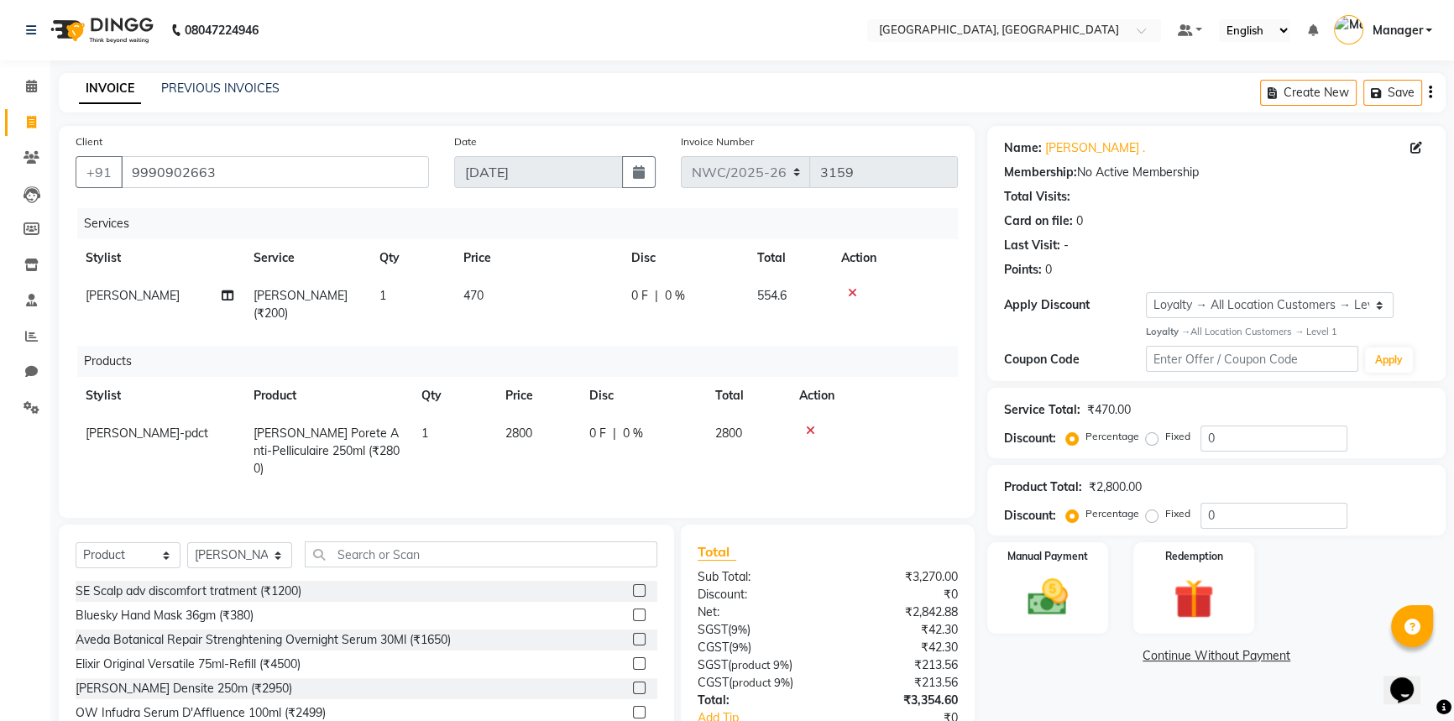
click at [532, 432] on span "2800" at bounding box center [518, 433] width 27 height 15
select select "84838"
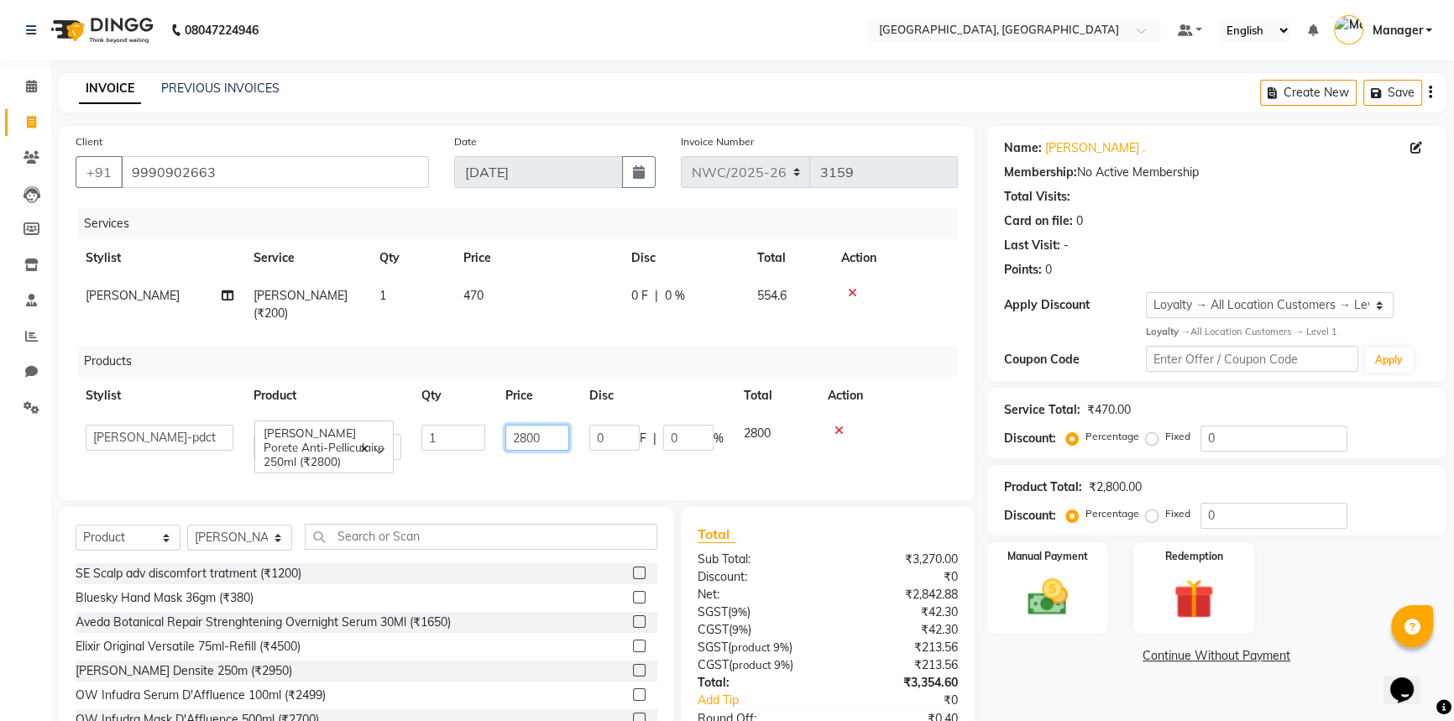
drag, startPoint x: 548, startPoint y: 436, endPoint x: 504, endPoint y: 457, distance: 49.2
click at [504, 457] on td "2800" at bounding box center [537, 442] width 84 height 55
type input "2950"
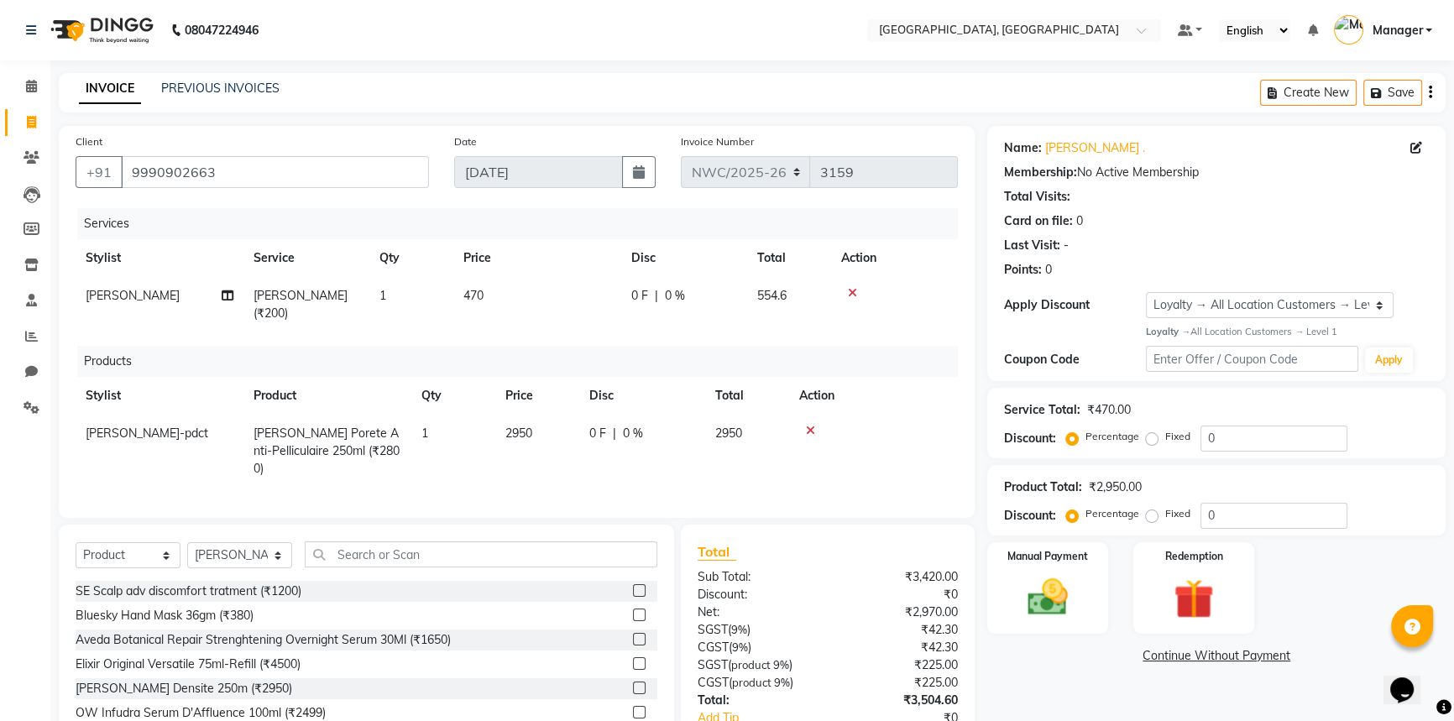
click at [508, 470] on td "2950" at bounding box center [537, 451] width 84 height 73
select select "84838"
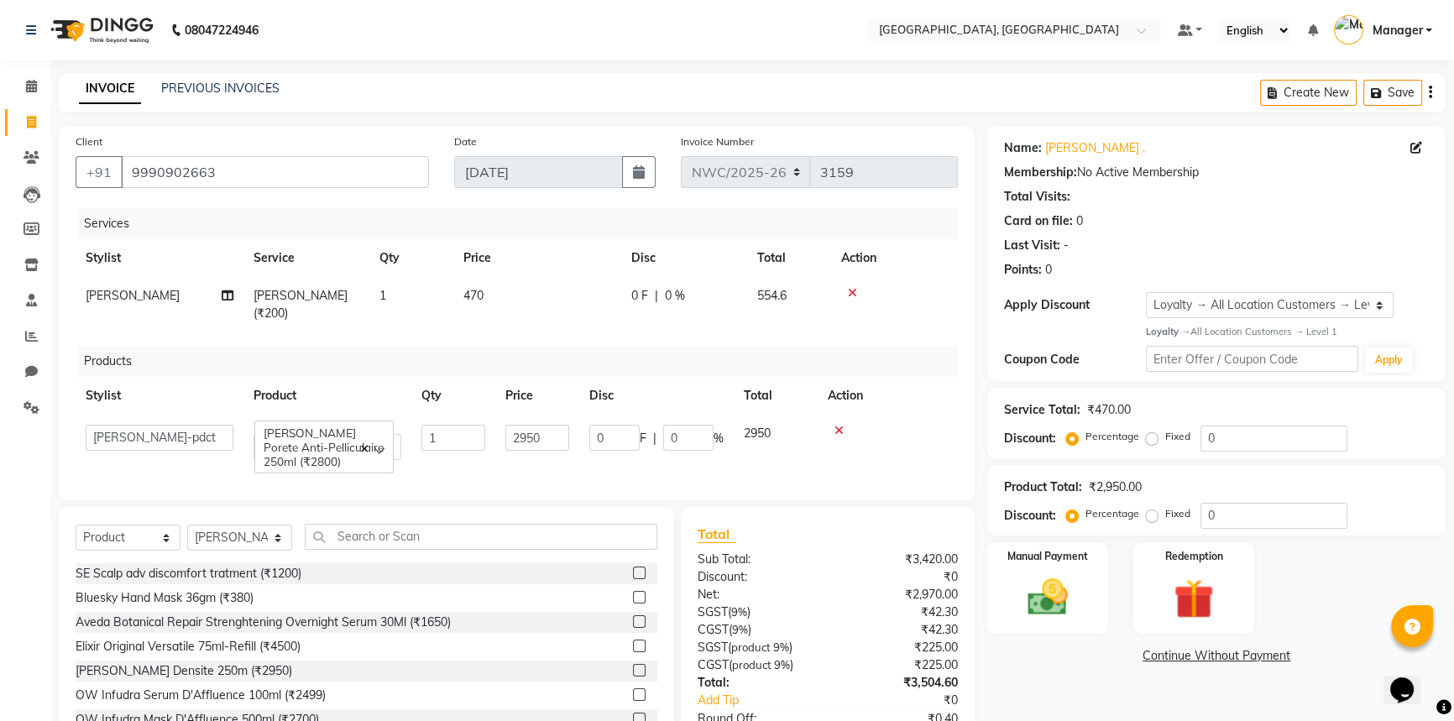
scroll to position [125, 0]
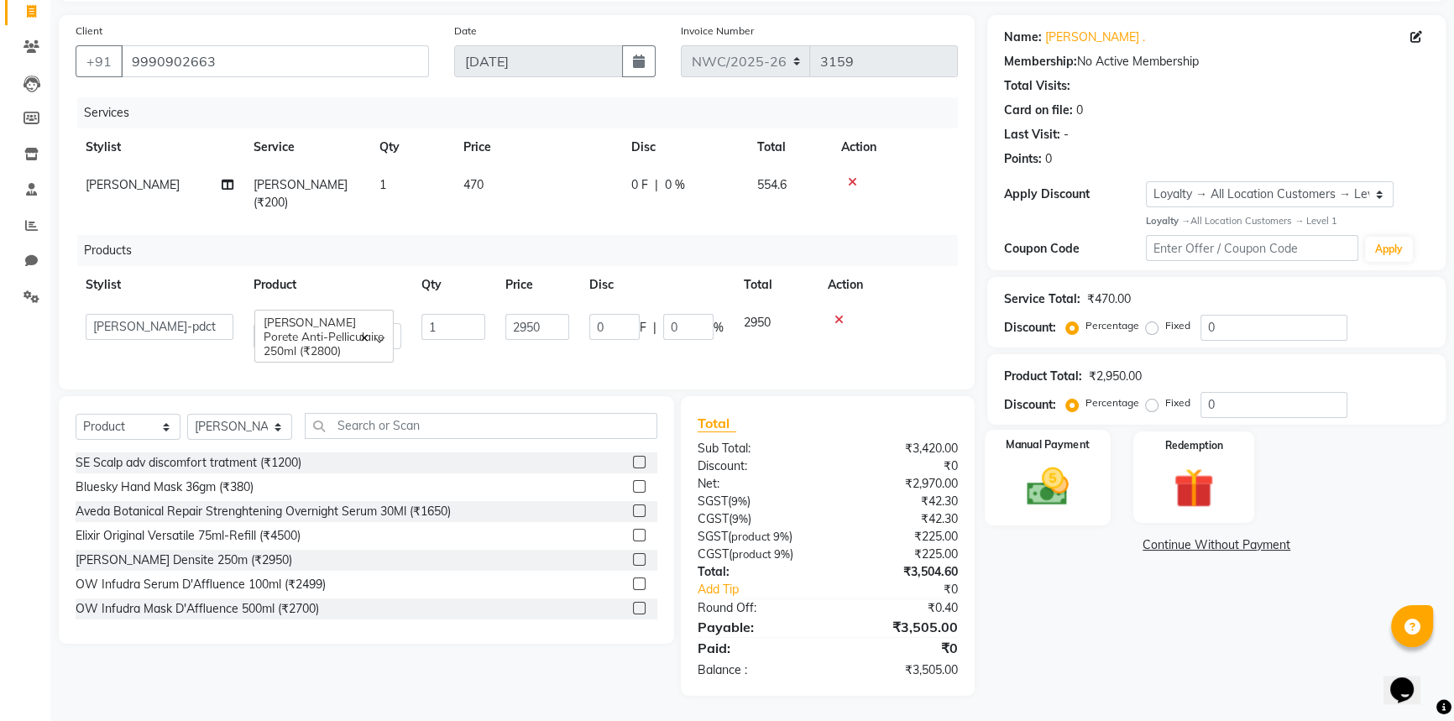
click at [1066, 469] on img at bounding box center [1048, 487] width 68 height 48
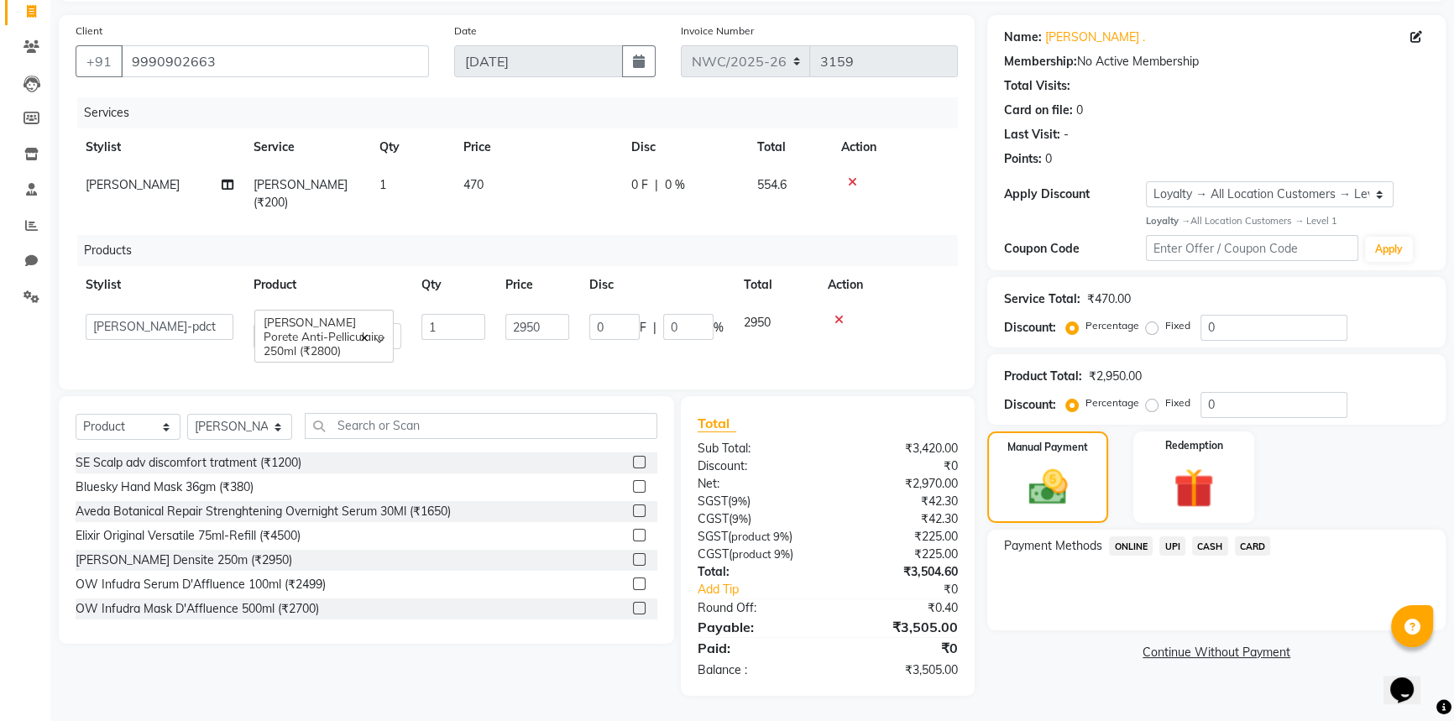
click at [1170, 536] on span "UPI" at bounding box center [1172, 545] width 26 height 19
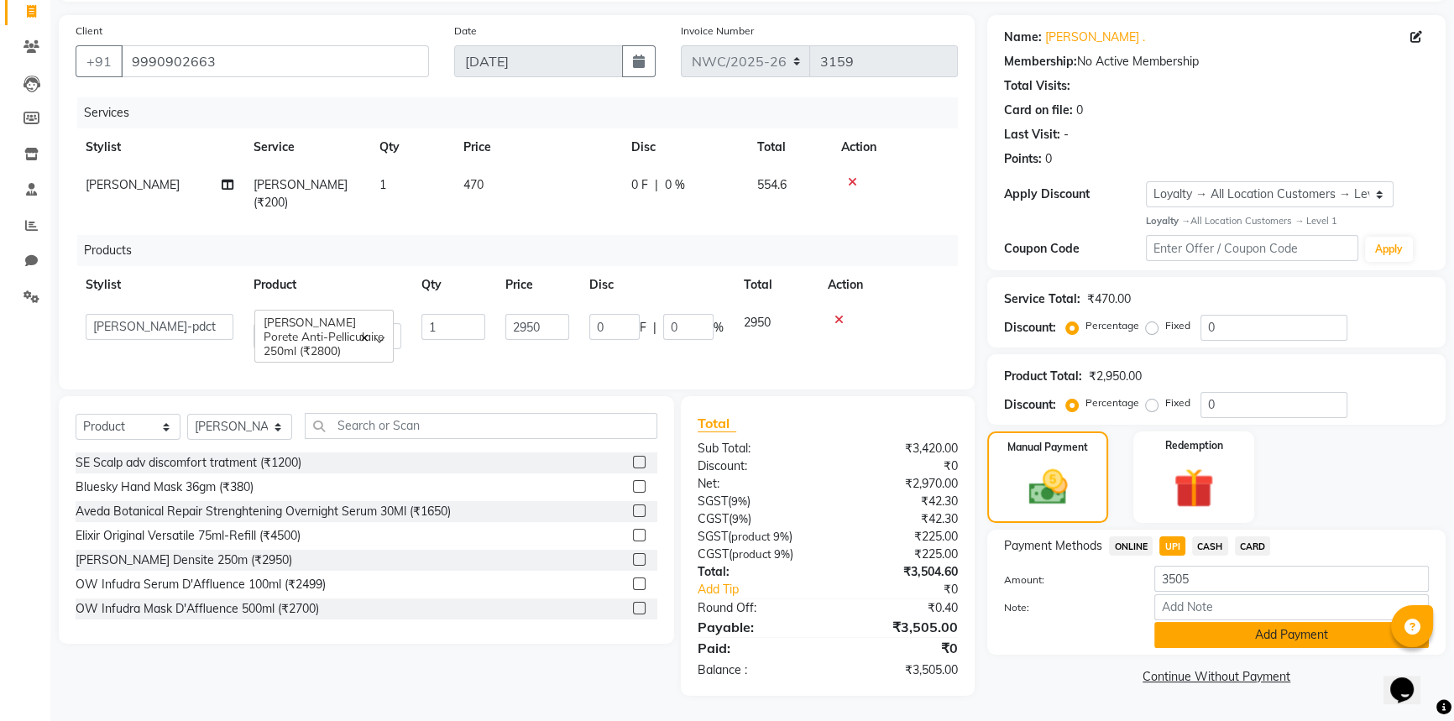
click at [1206, 622] on button "Add Payment" at bounding box center [1291, 635] width 274 height 26
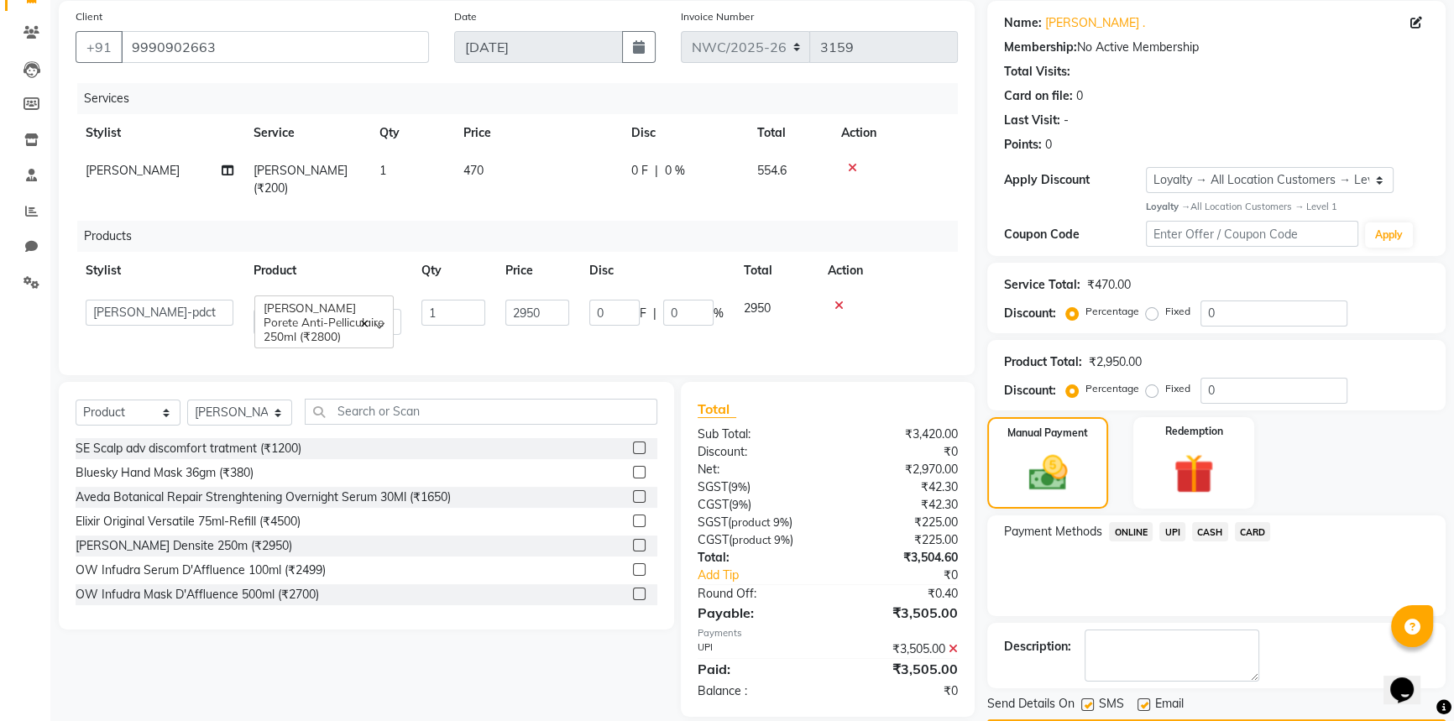
scroll to position [243, 0]
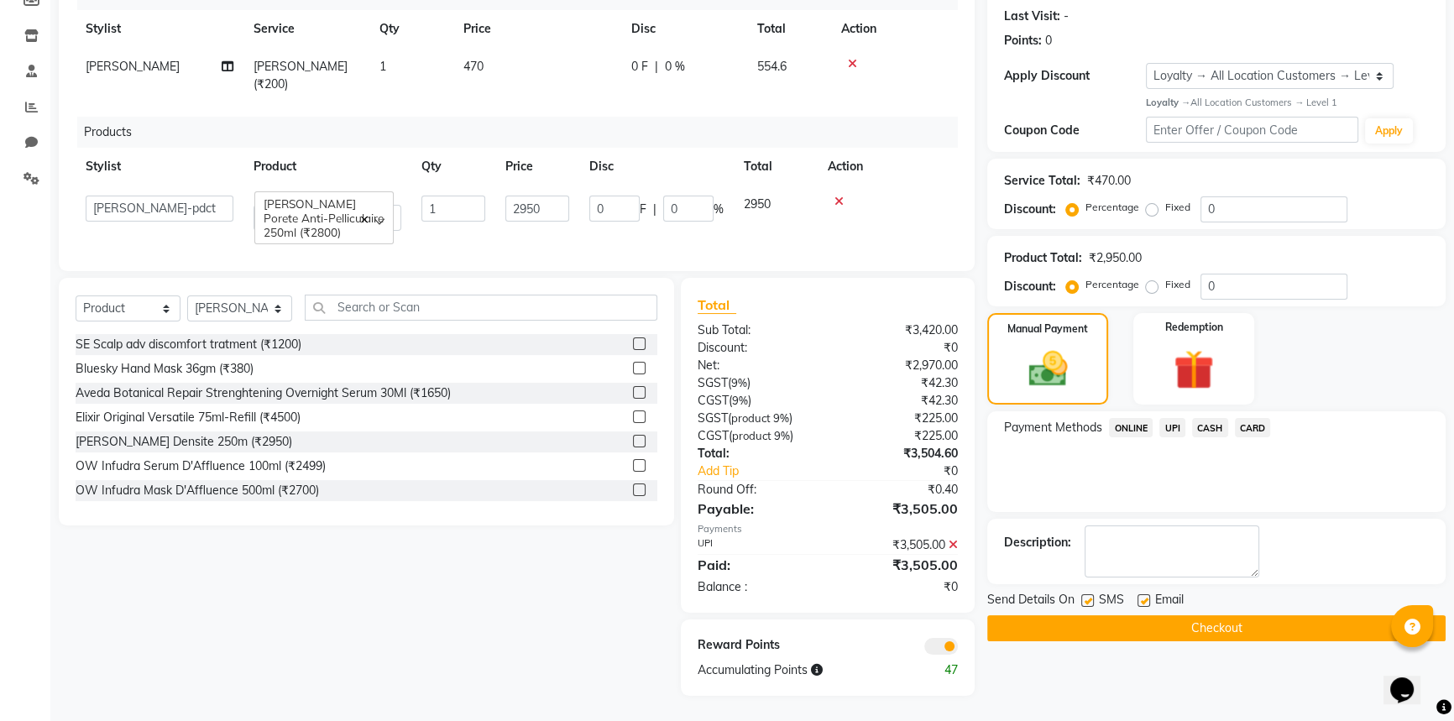
click at [1207, 618] on button "Checkout" at bounding box center [1216, 628] width 458 height 26
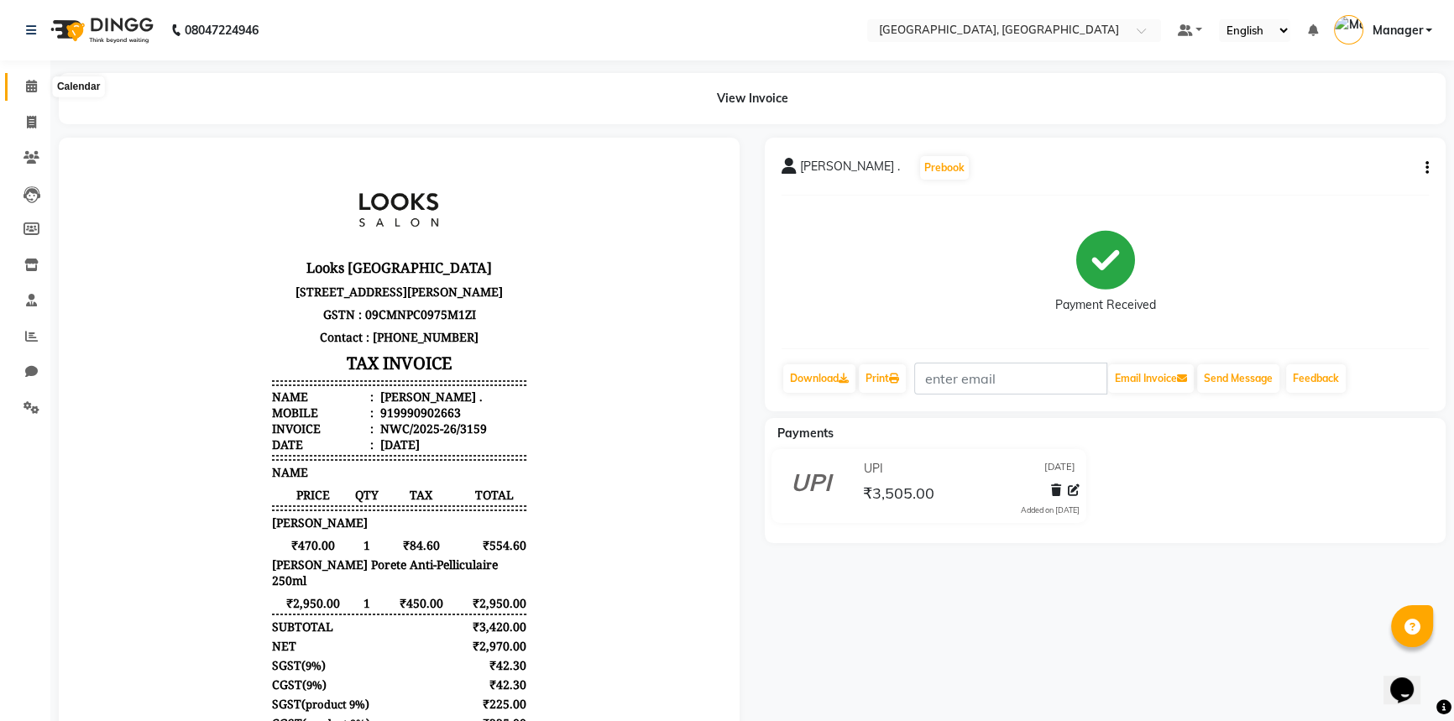
click at [30, 94] on span at bounding box center [31, 86] width 29 height 19
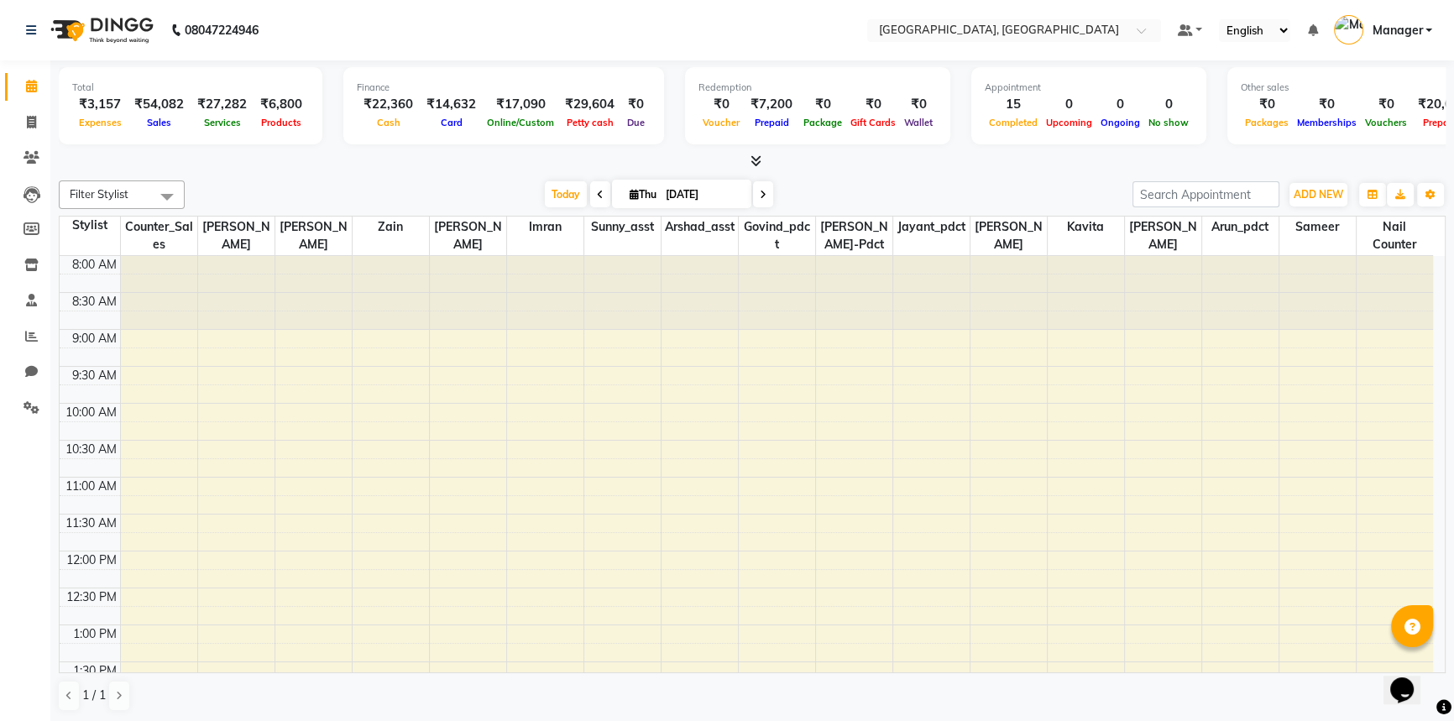
click at [274, 136] on div "Total ₹3,157 Expenses ₹54,082 Sales ₹27,282 Services ₹6,800 Products" at bounding box center [191, 105] width 264 height 77
click at [34, 334] on icon at bounding box center [31, 336] width 13 height 13
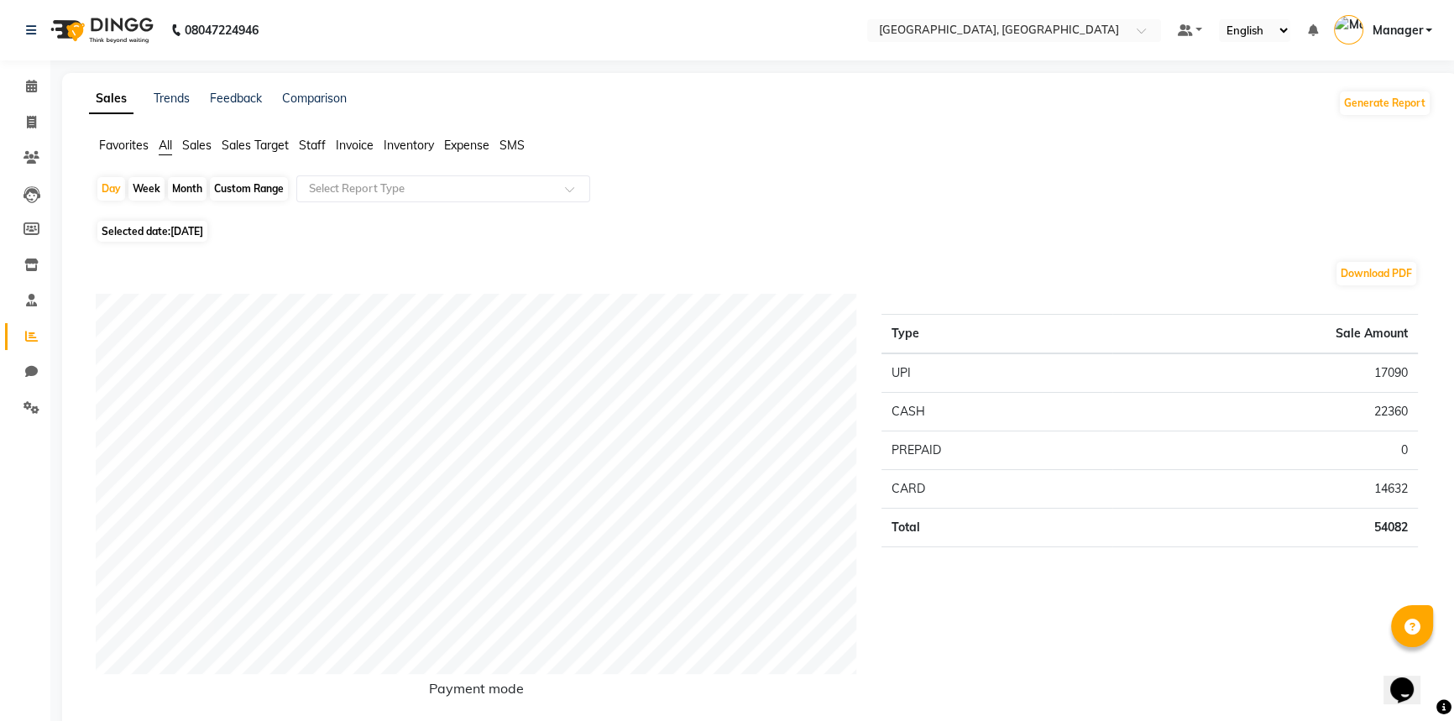
click at [319, 142] on span "Staff" at bounding box center [312, 145] width 27 height 15
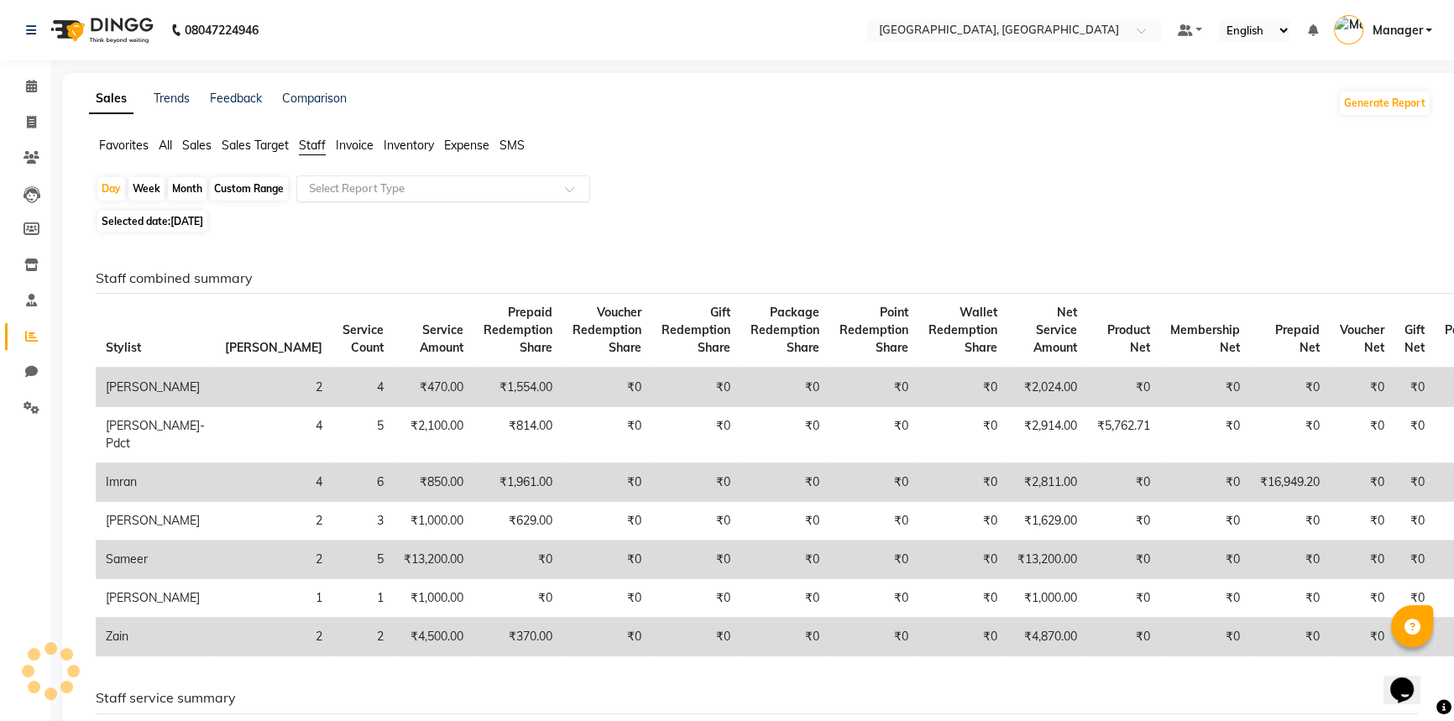
click at [353, 184] on input "text" at bounding box center [427, 188] width 242 height 17
click at [165, 225] on span "Selected date: [DATE]" at bounding box center [152, 221] width 110 height 21
select select "9"
select select "2025"
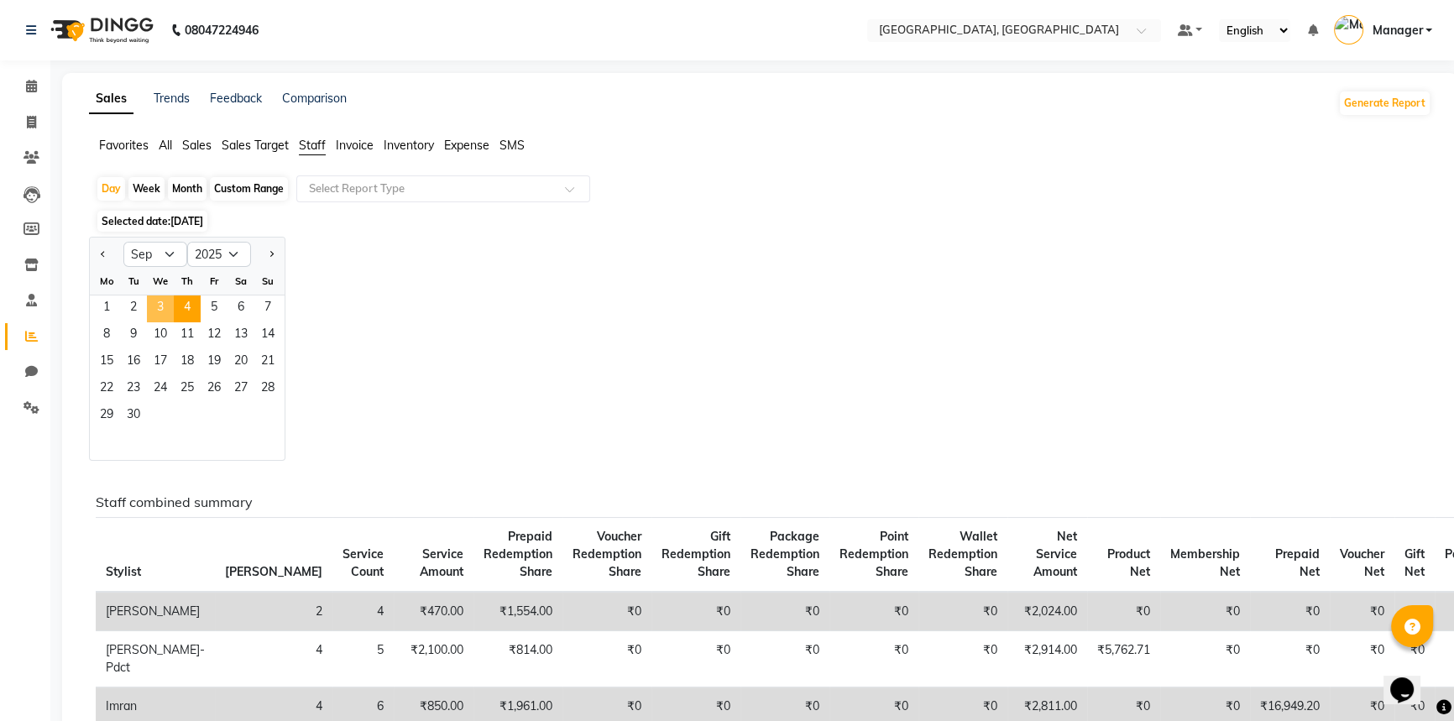
click at [158, 307] on span "3" at bounding box center [160, 308] width 27 height 27
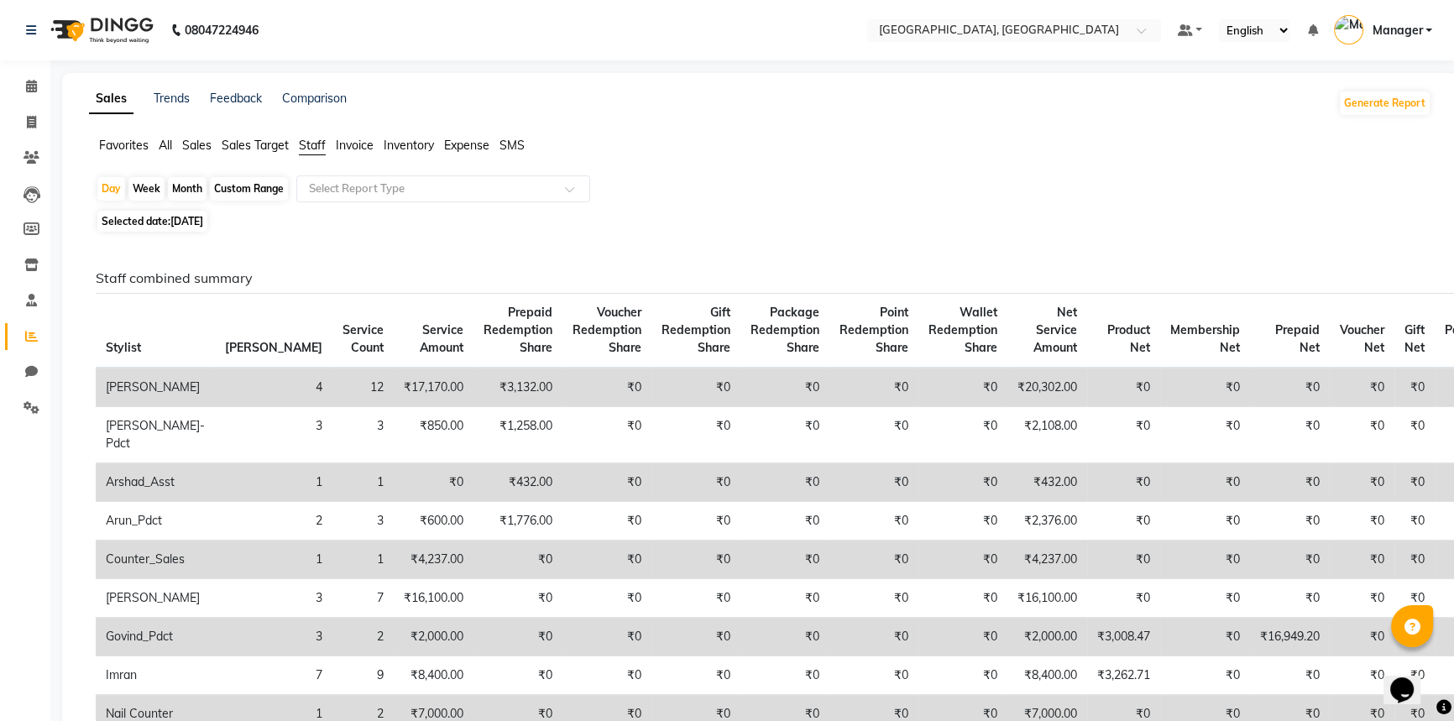
click at [313, 144] on span "Staff" at bounding box center [312, 145] width 27 height 15
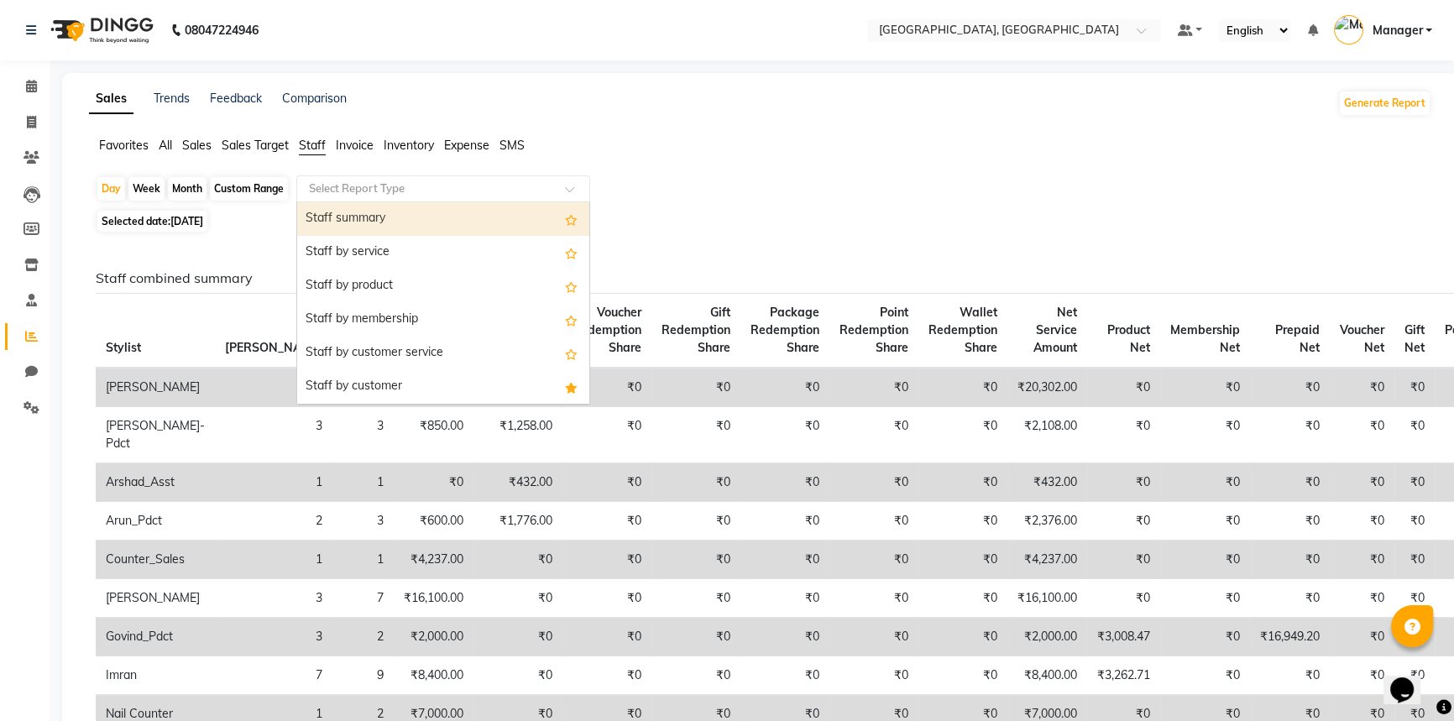
click at [334, 189] on input "text" at bounding box center [427, 188] width 242 height 17
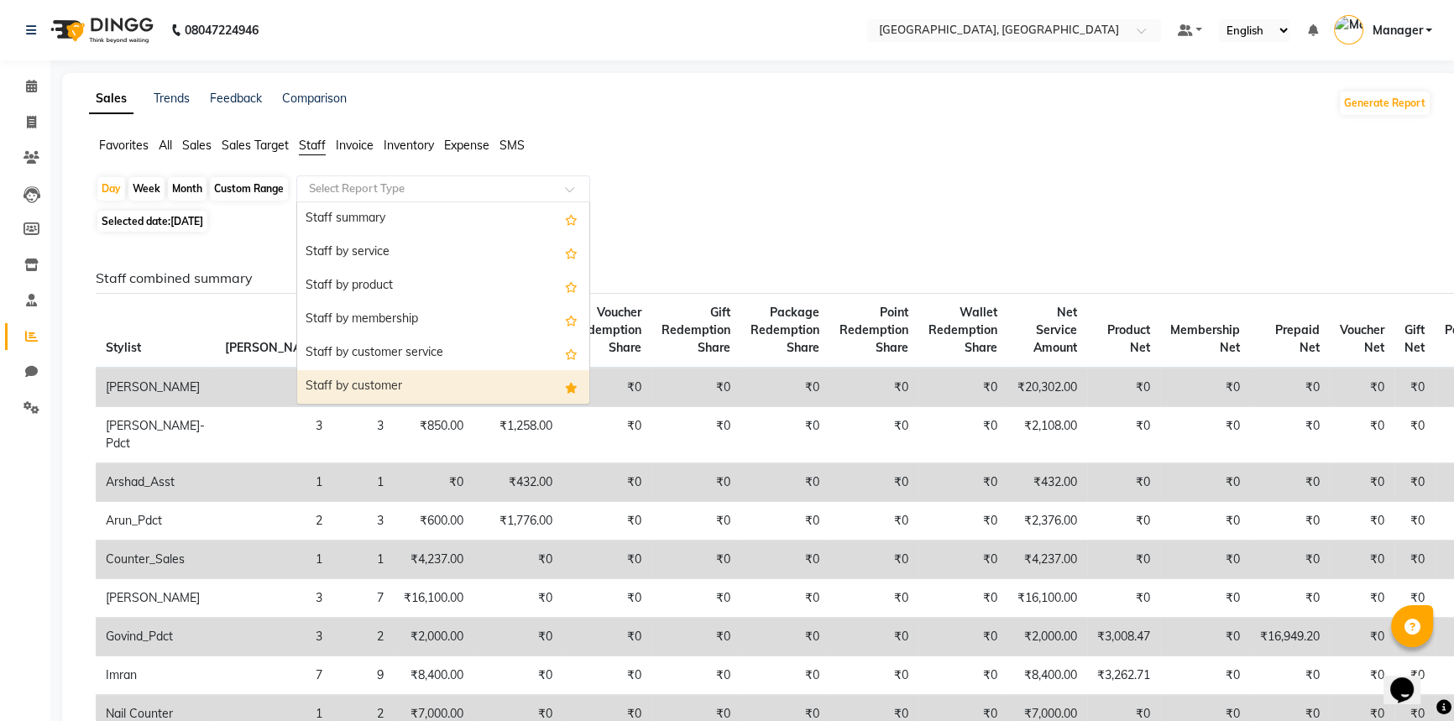
click at [342, 385] on div "Staff by customer" at bounding box center [443, 387] width 292 height 34
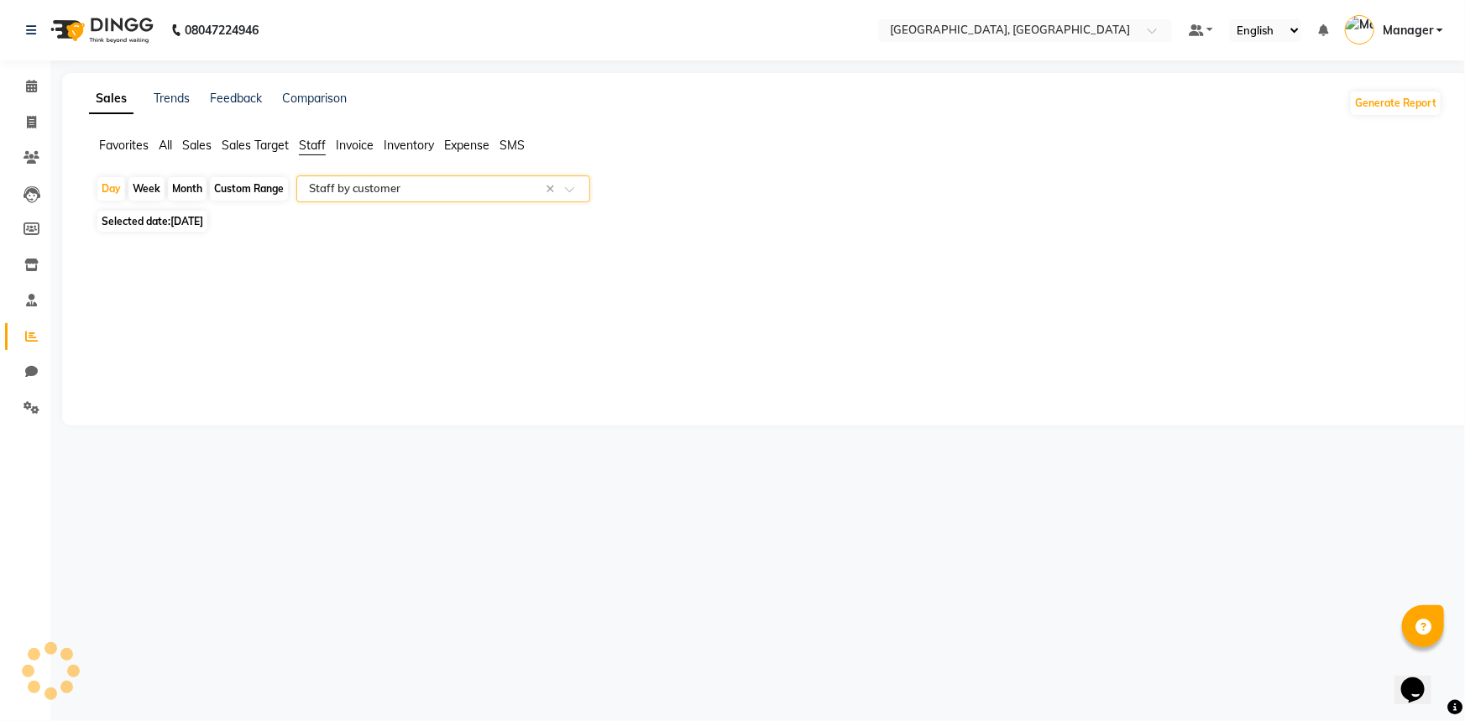
select select "full_report"
select select "csv"
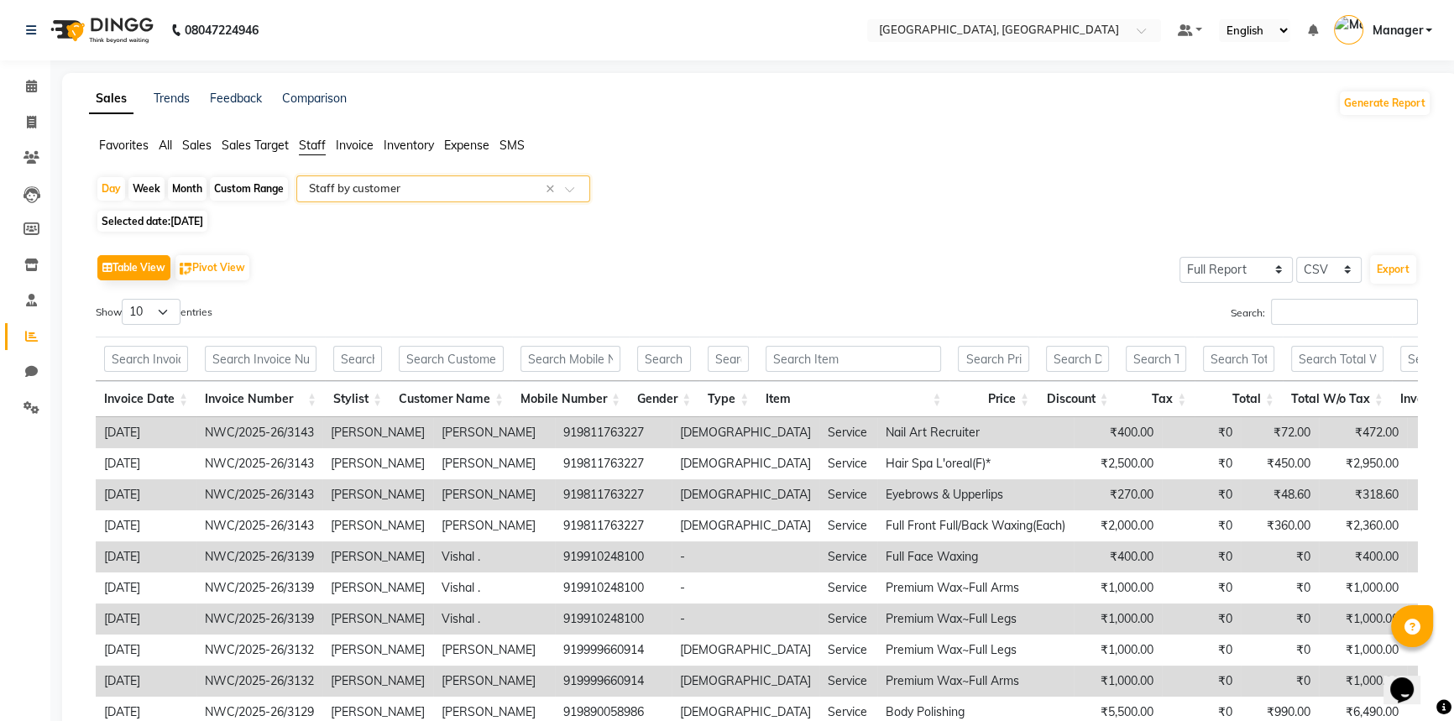
scroll to position [154, 0]
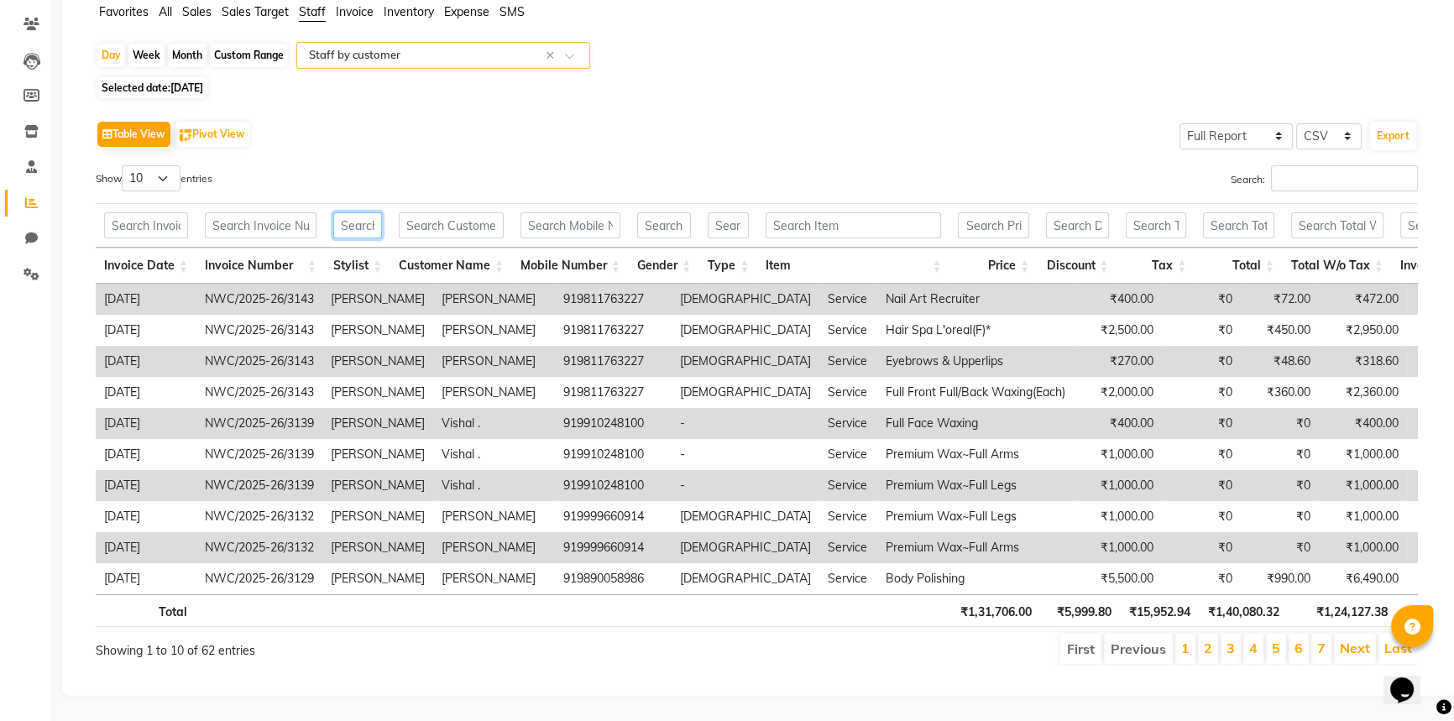
click at [342, 212] on input "text" at bounding box center [357, 225] width 49 height 26
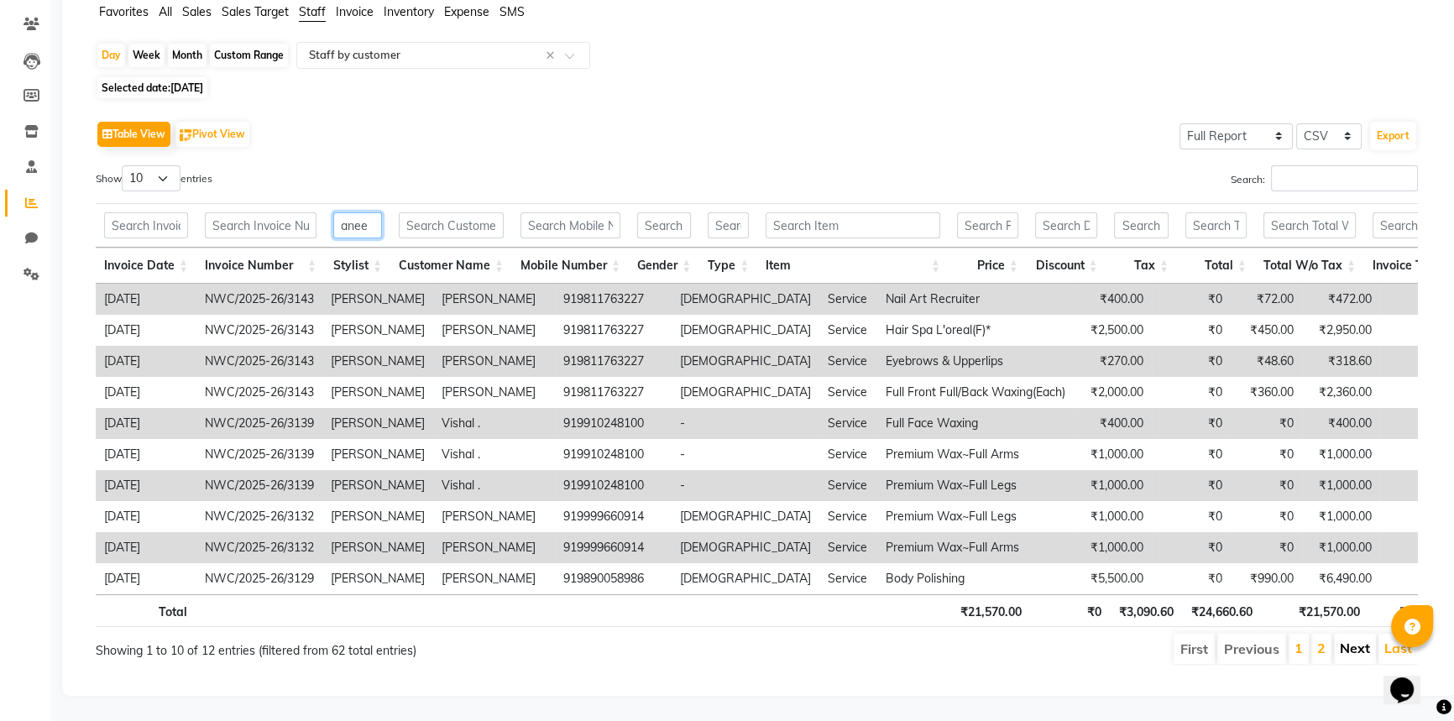
type input "anee"
click at [1348, 640] on link "Next" at bounding box center [1355, 648] width 30 height 17
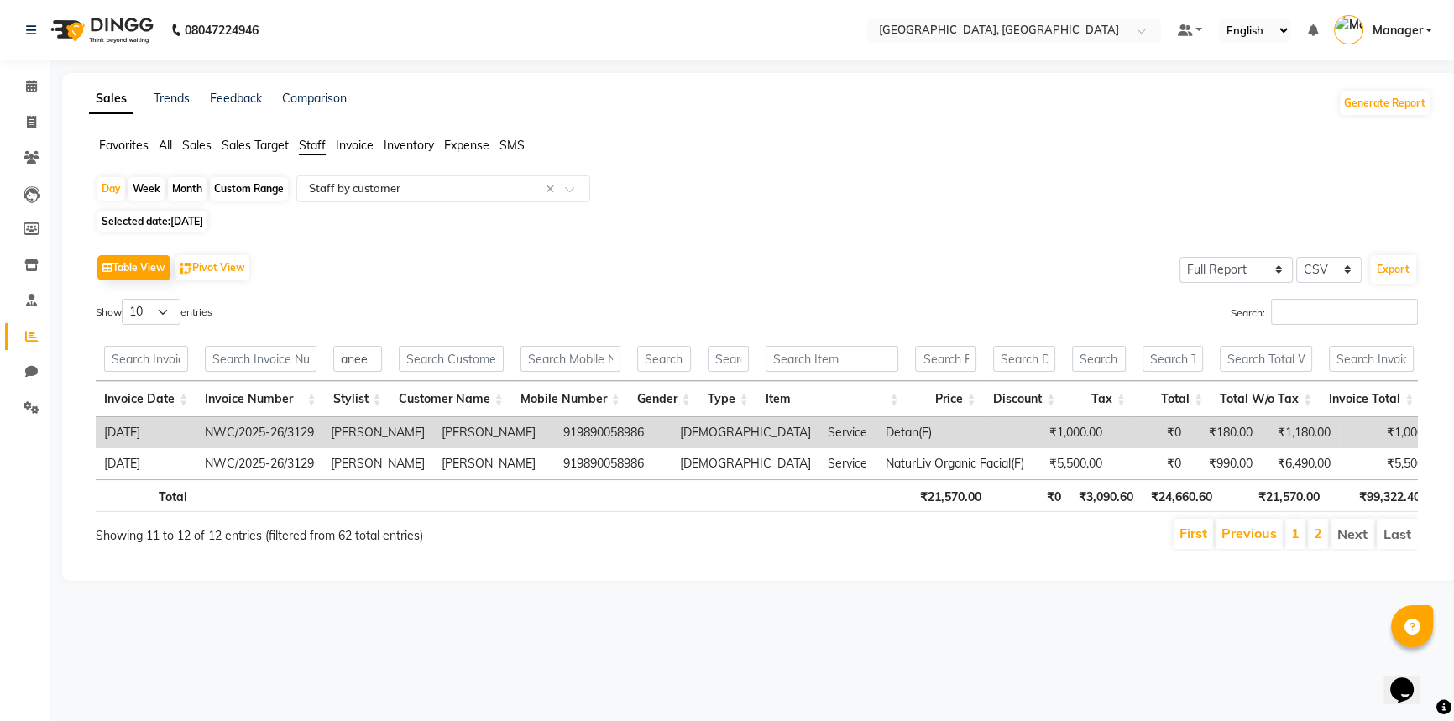
scroll to position [0, 0]
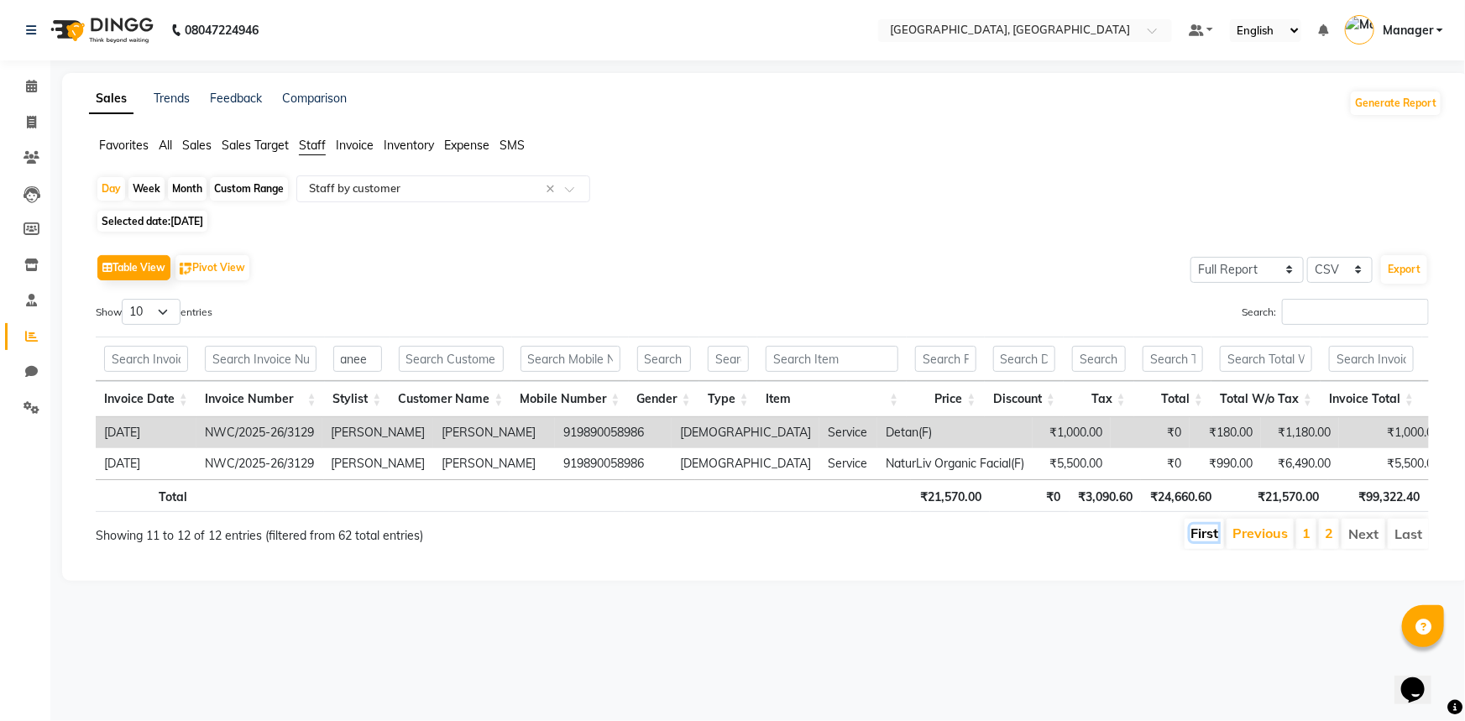
click at [1217, 541] on link "First" at bounding box center [1204, 533] width 28 height 17
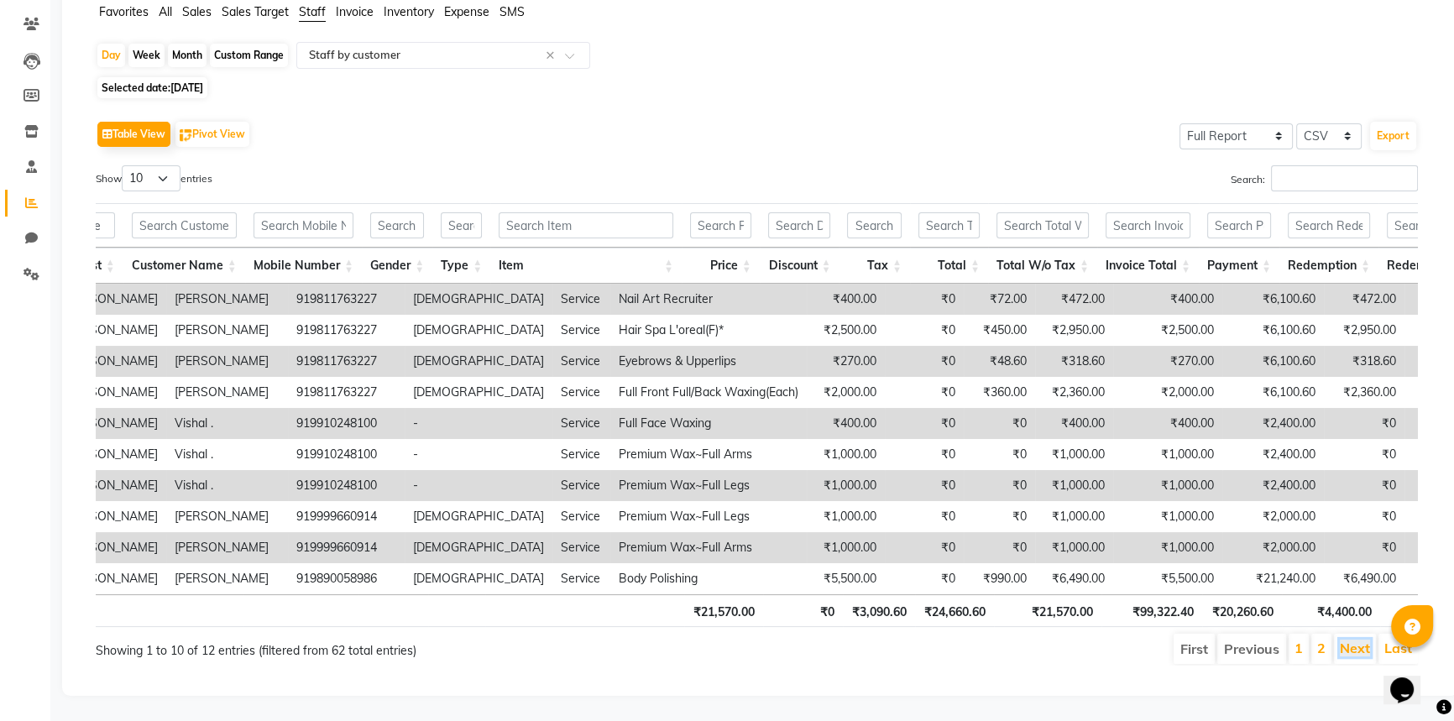
click at [1346, 640] on link "Next" at bounding box center [1355, 648] width 30 height 17
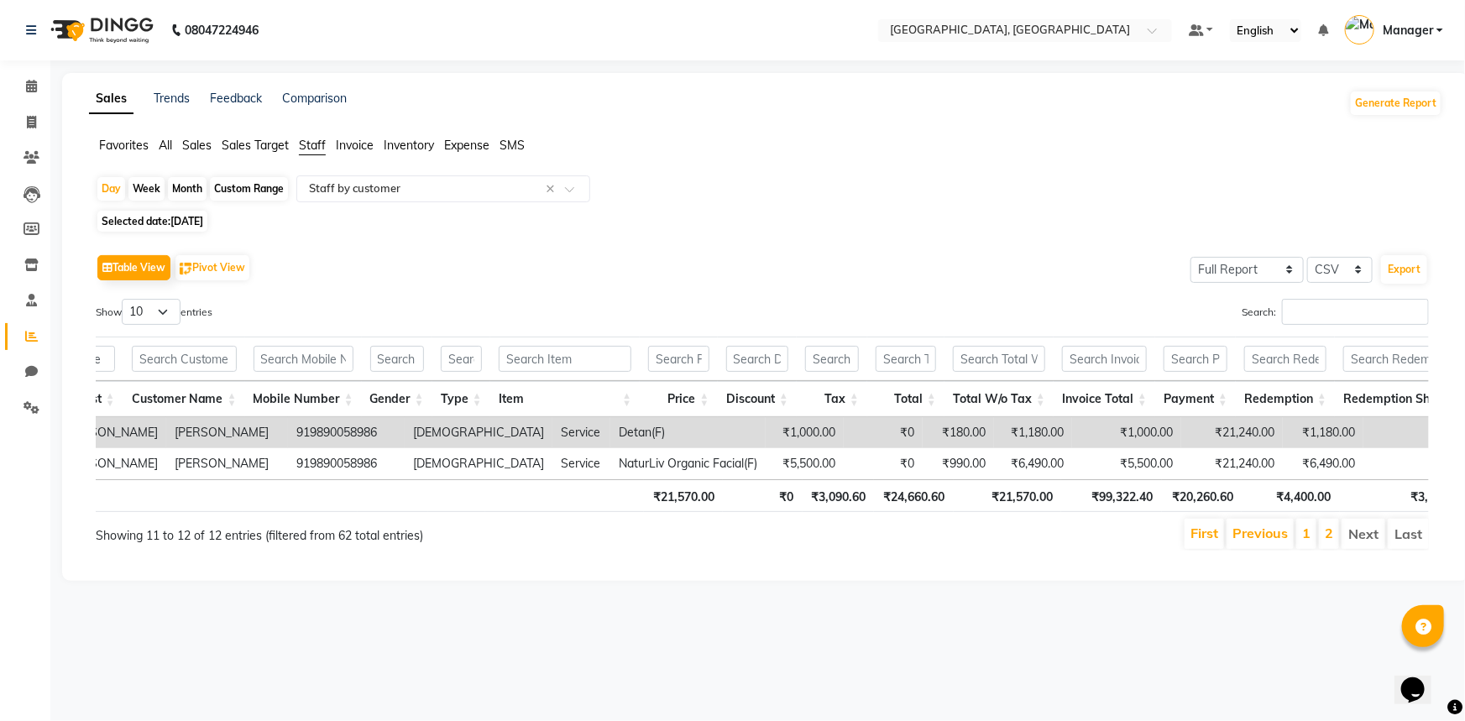
click at [1191, 537] on li "First" at bounding box center [1203, 534] width 39 height 30
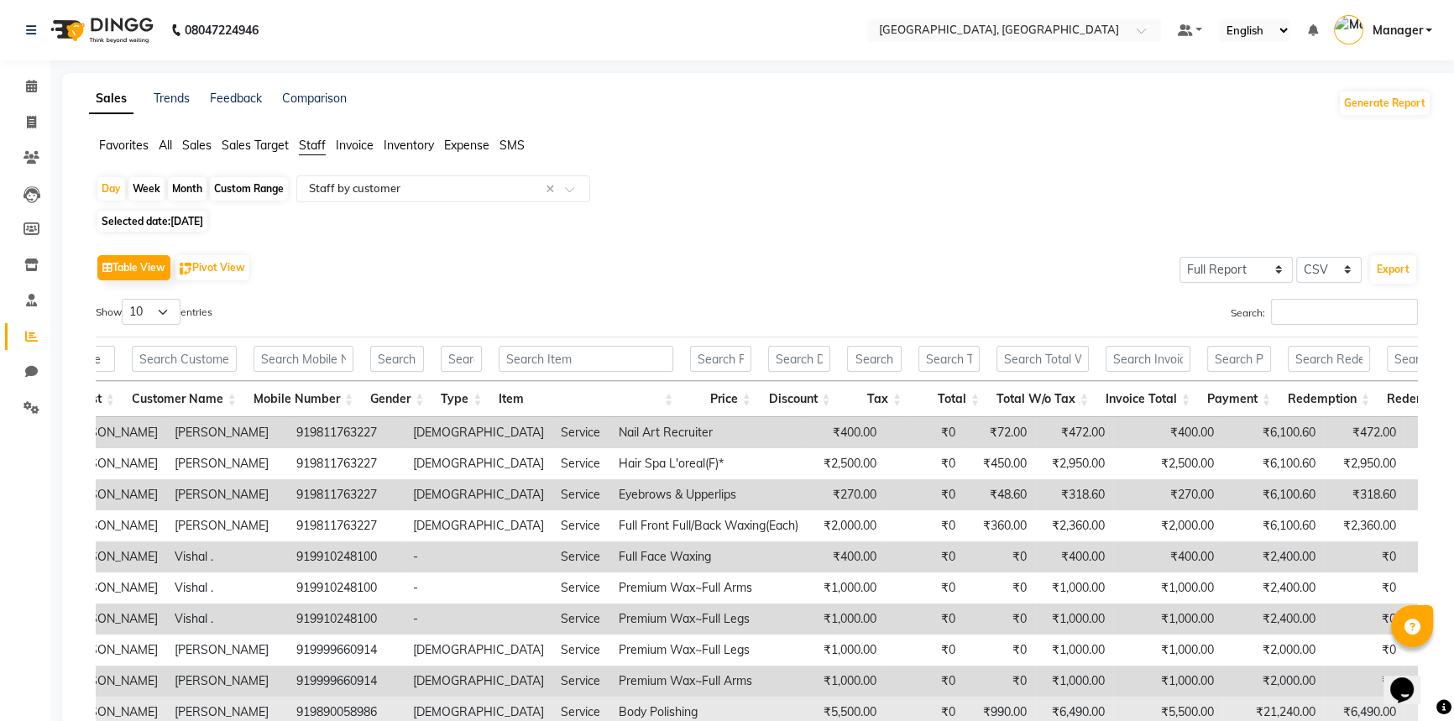
scroll to position [154, 0]
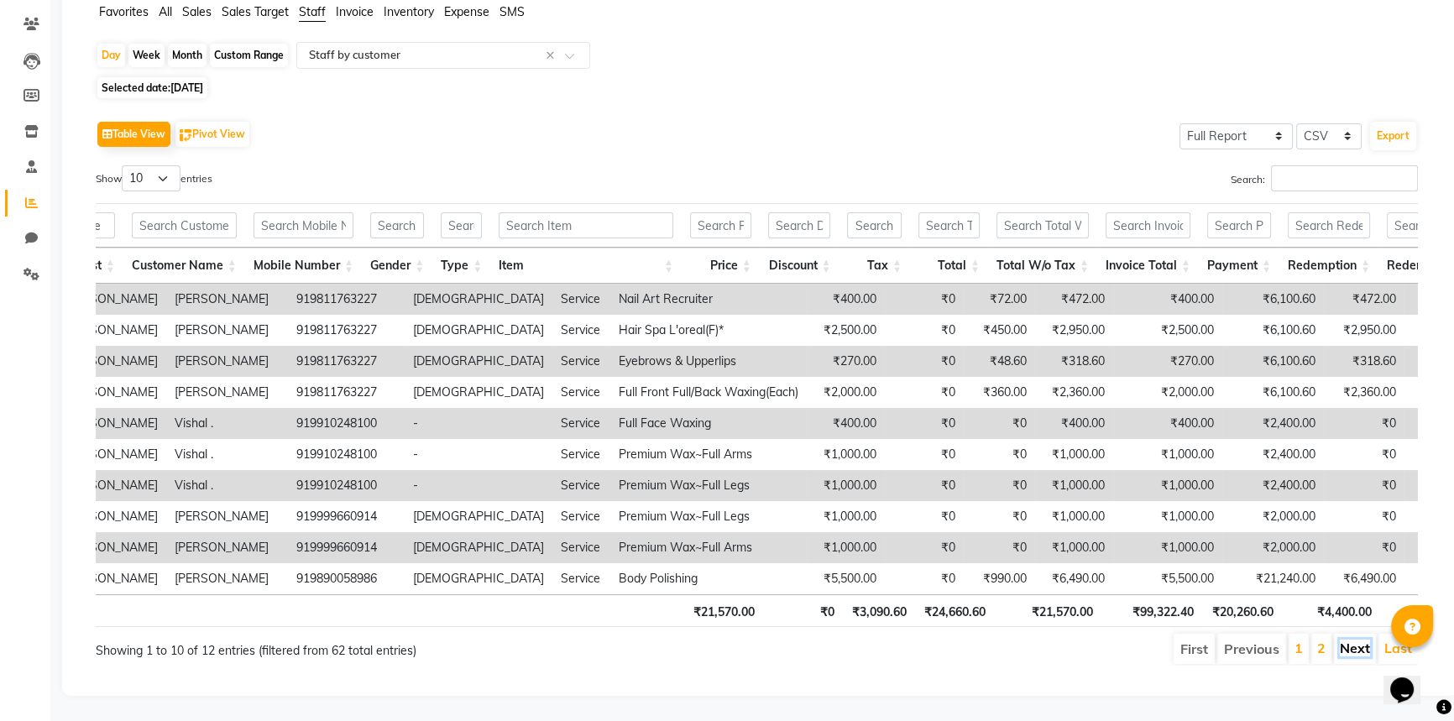
click at [1347, 640] on link "Next" at bounding box center [1355, 648] width 30 height 17
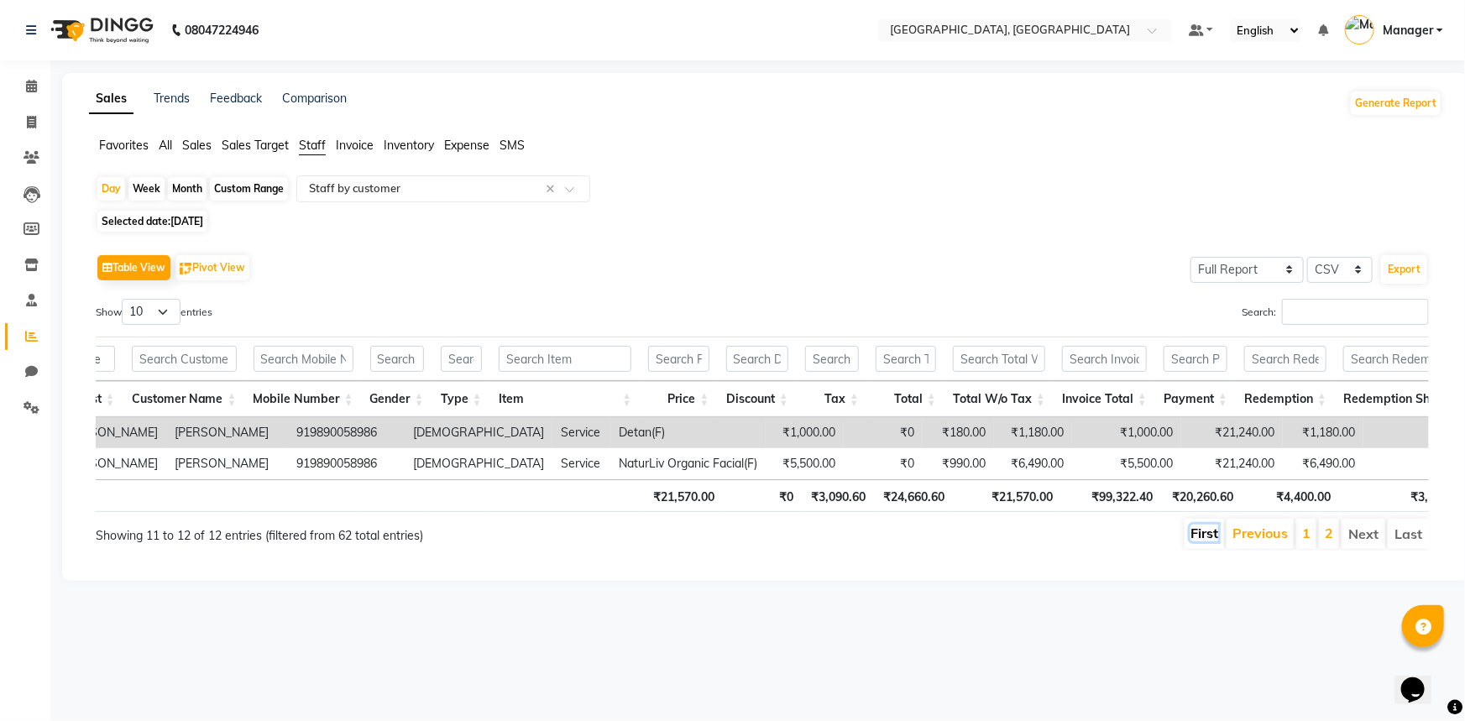
click at [1200, 536] on link "First" at bounding box center [1204, 533] width 28 height 17
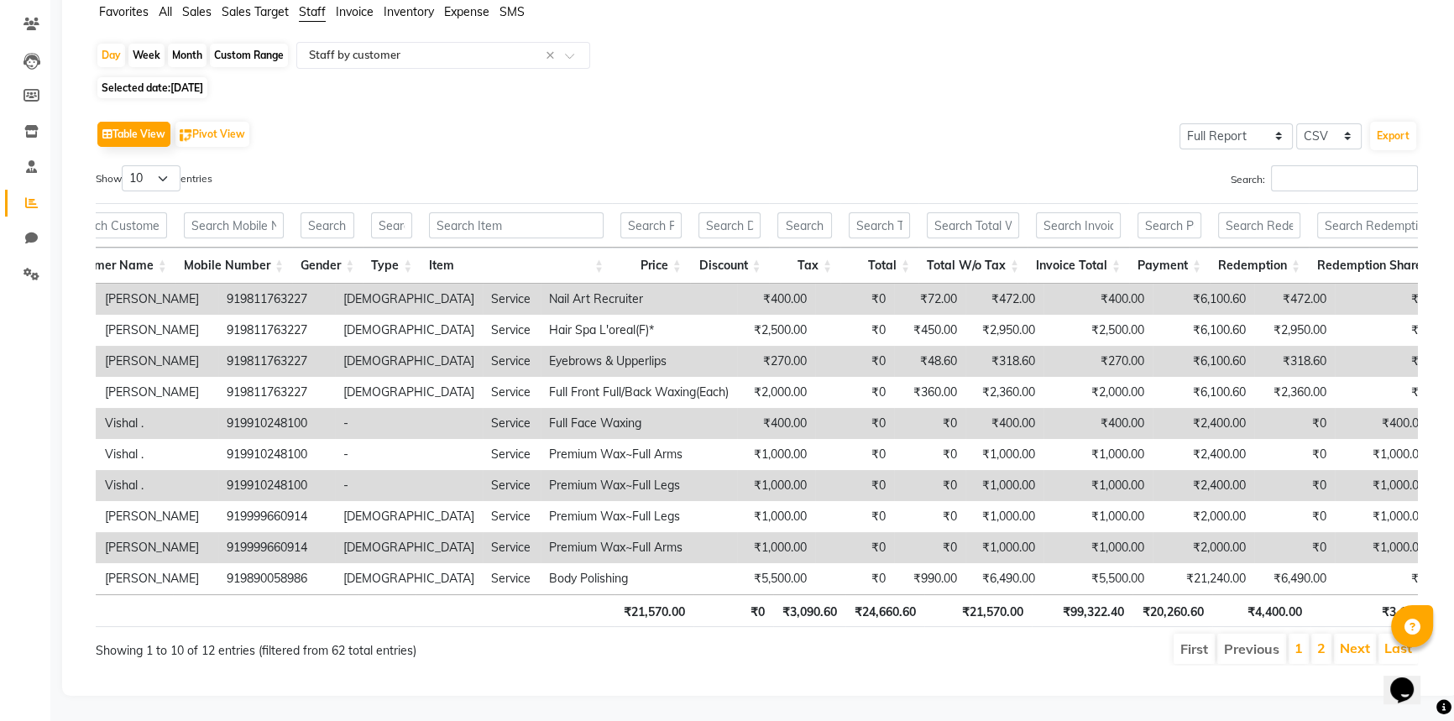
scroll to position [0, 361]
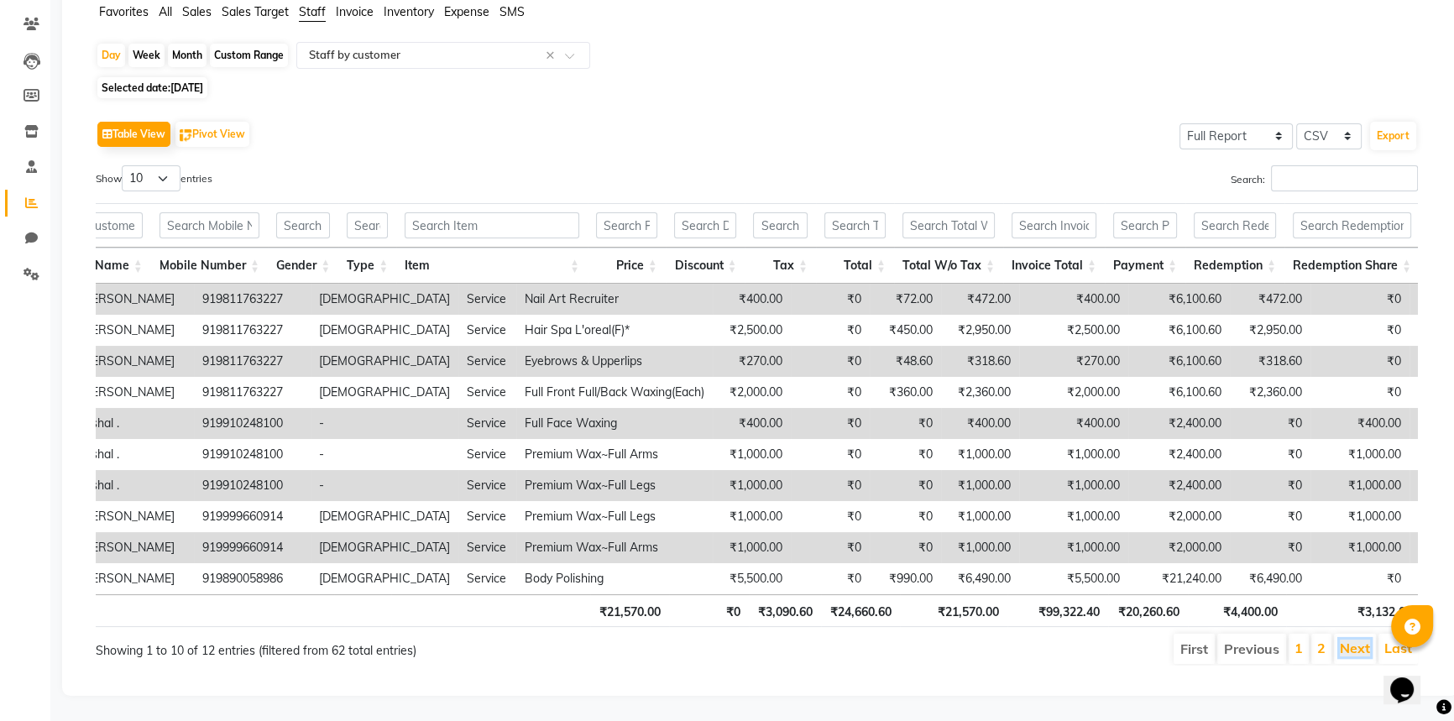
drag, startPoint x: 1366, startPoint y: 637, endPoint x: 1294, endPoint y: 596, distance: 82.4
click at [1366, 640] on link "Next" at bounding box center [1355, 648] width 30 height 17
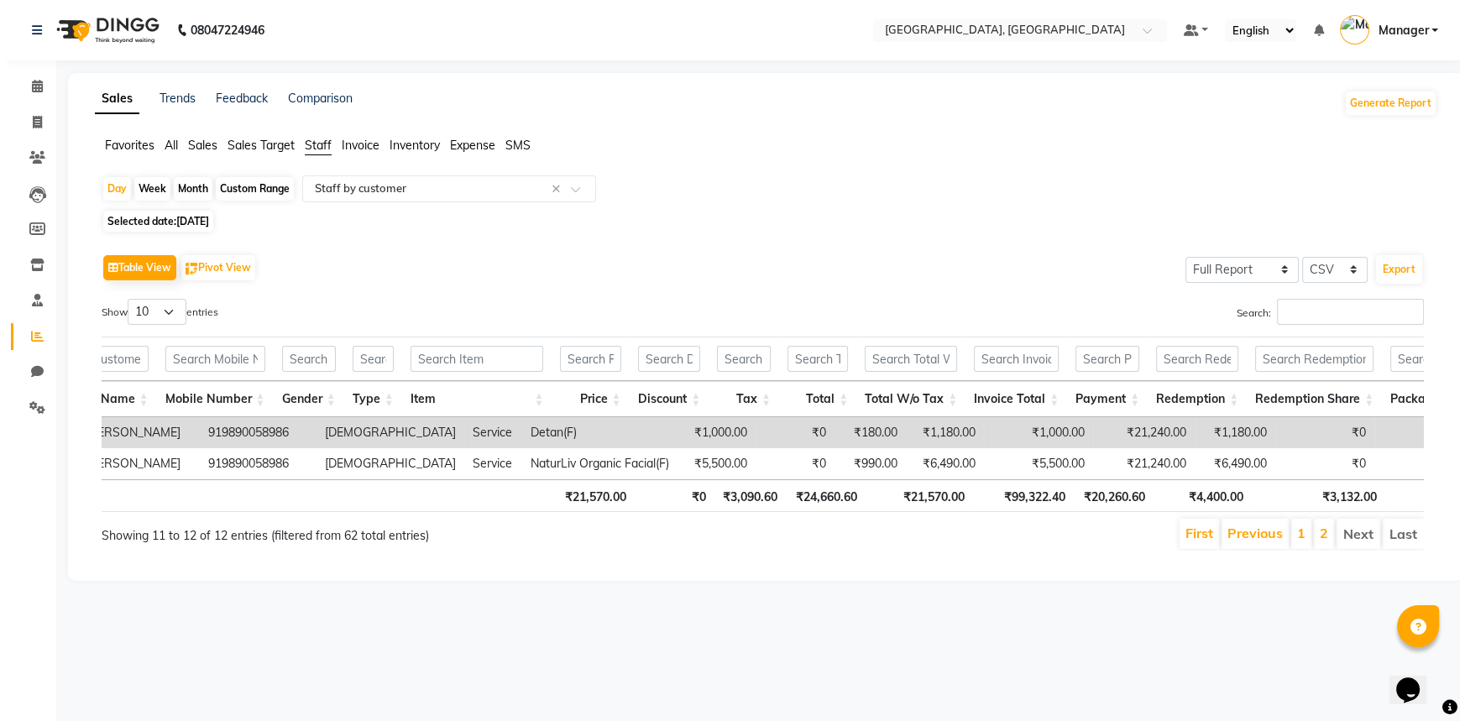
scroll to position [0, 0]
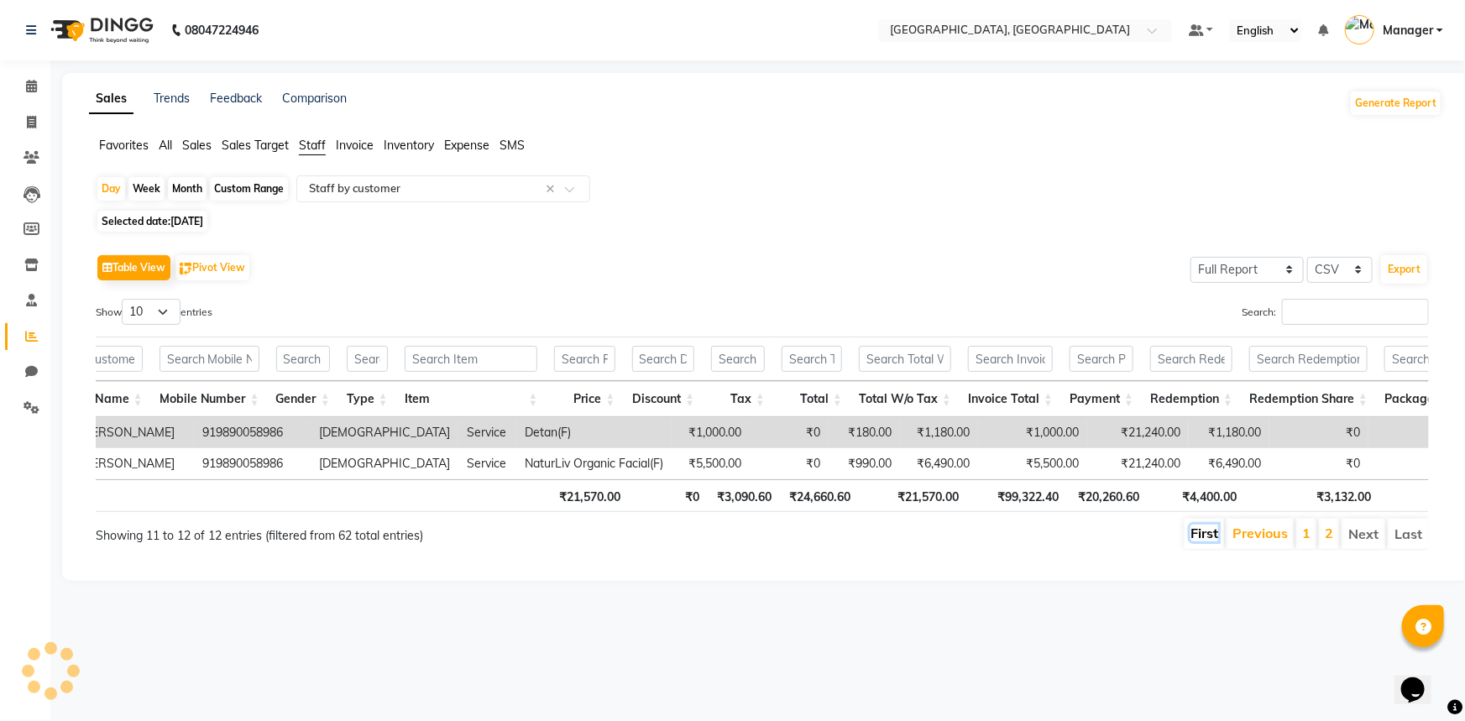
click at [1199, 541] on link "First" at bounding box center [1204, 533] width 28 height 17
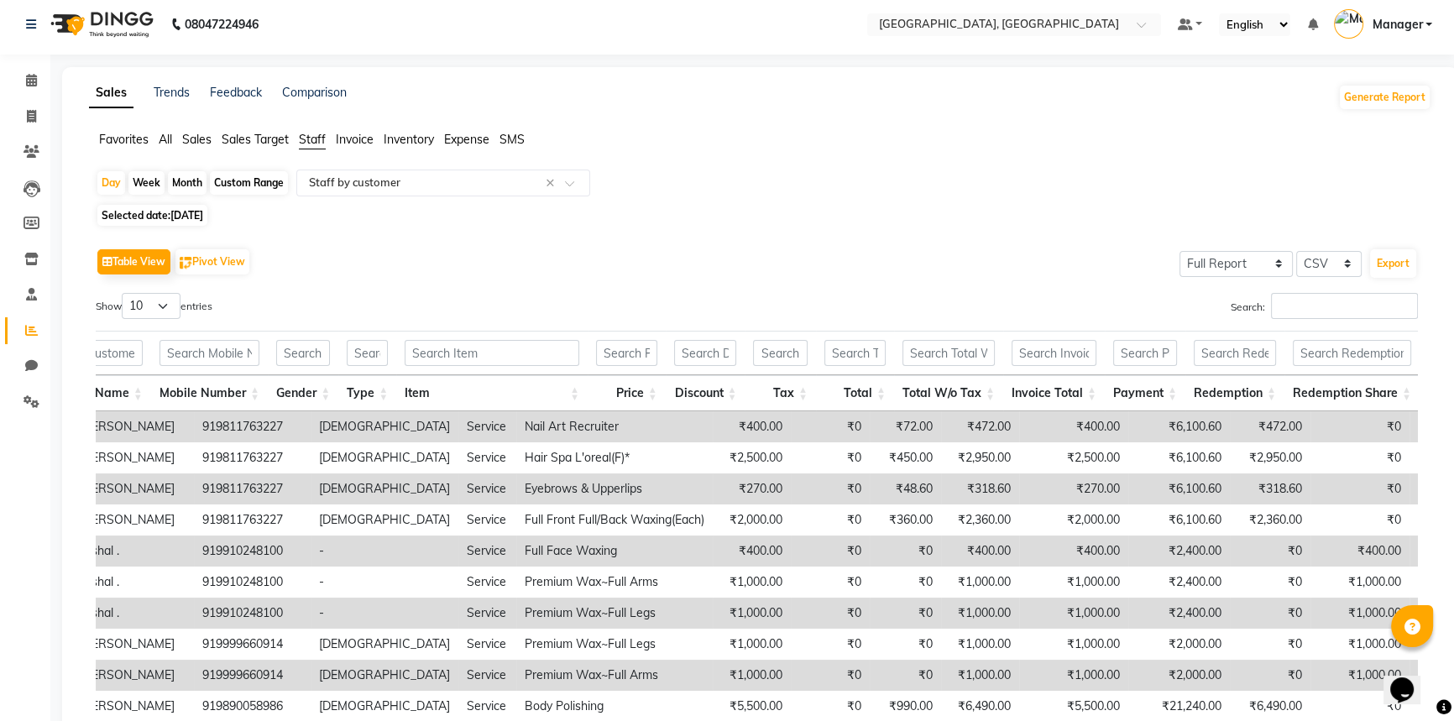
scroll to position [154, 0]
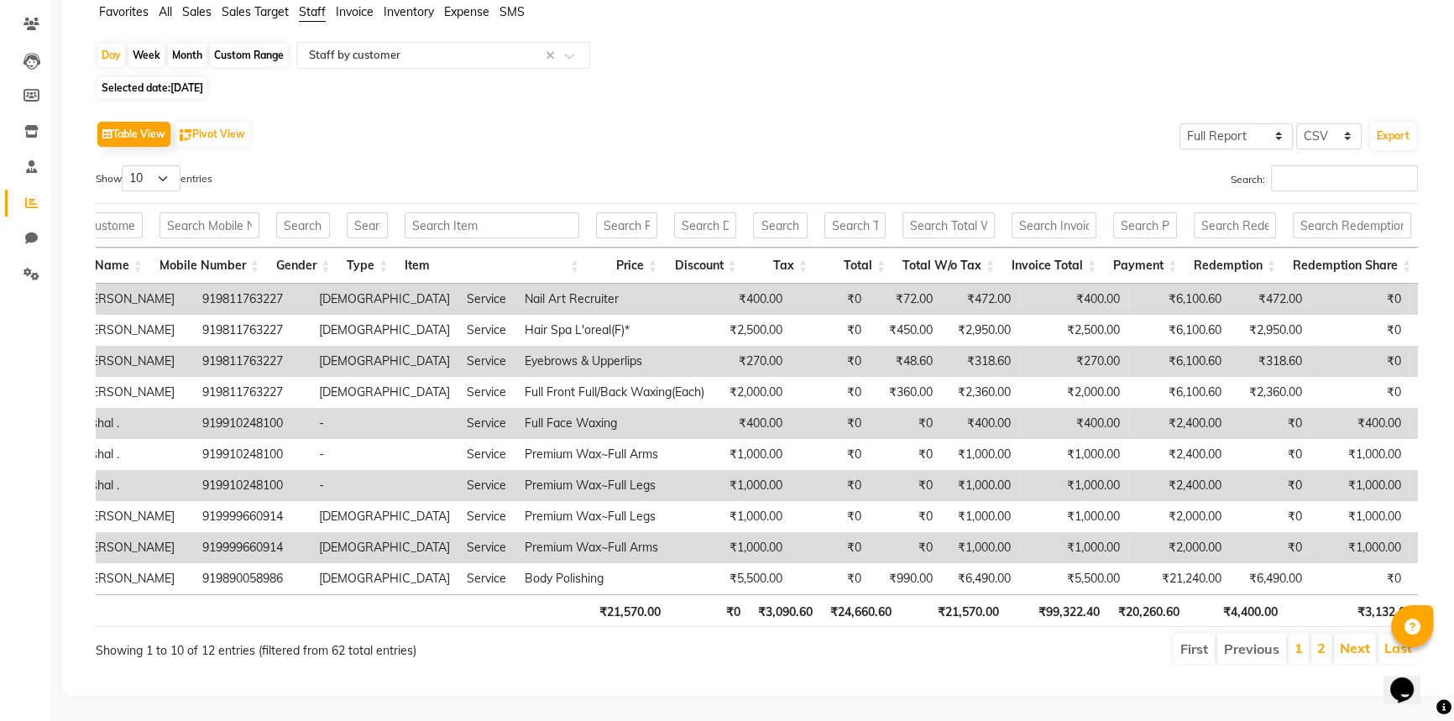
click at [487, 137] on div "Table View Pivot View Select Full Report Filtered Report Select CSV PDF Export …" at bounding box center [757, 391] width 1322 height 549
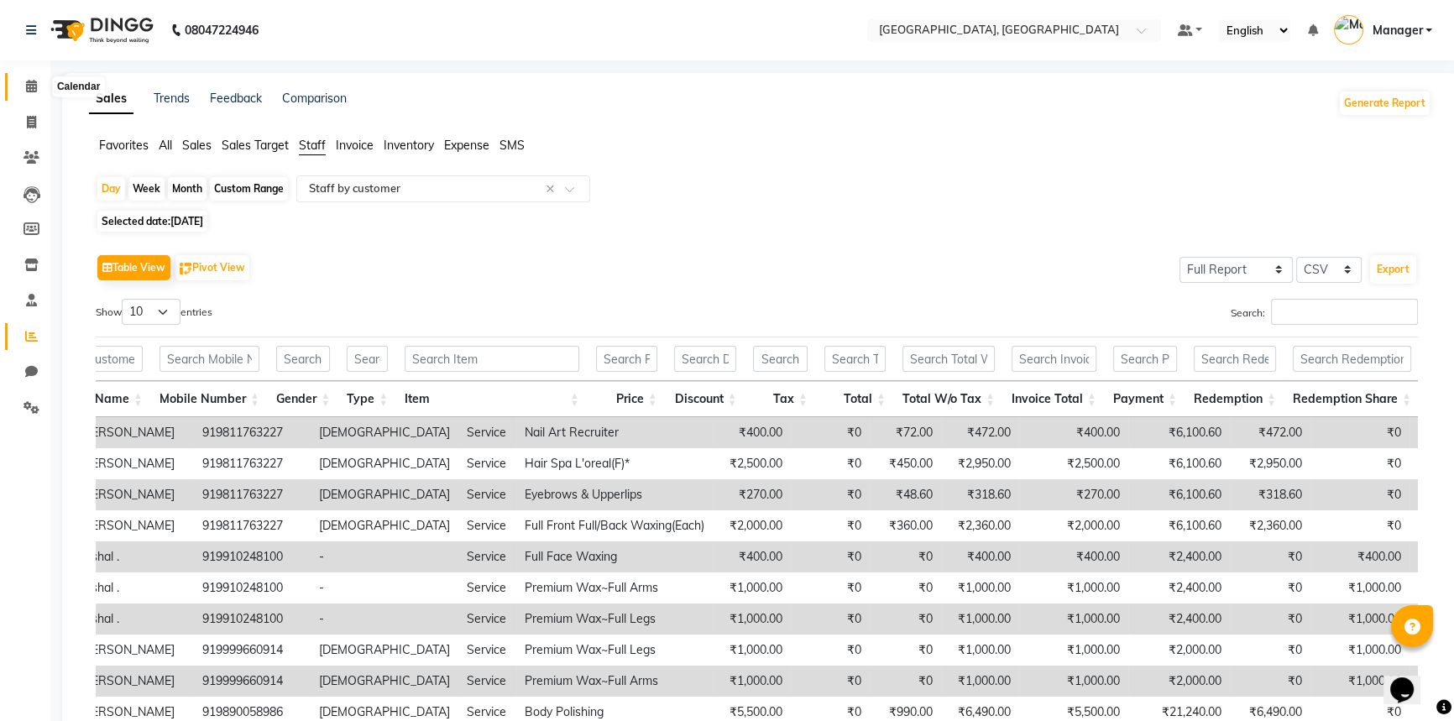
click at [34, 81] on icon at bounding box center [31, 86] width 11 height 13
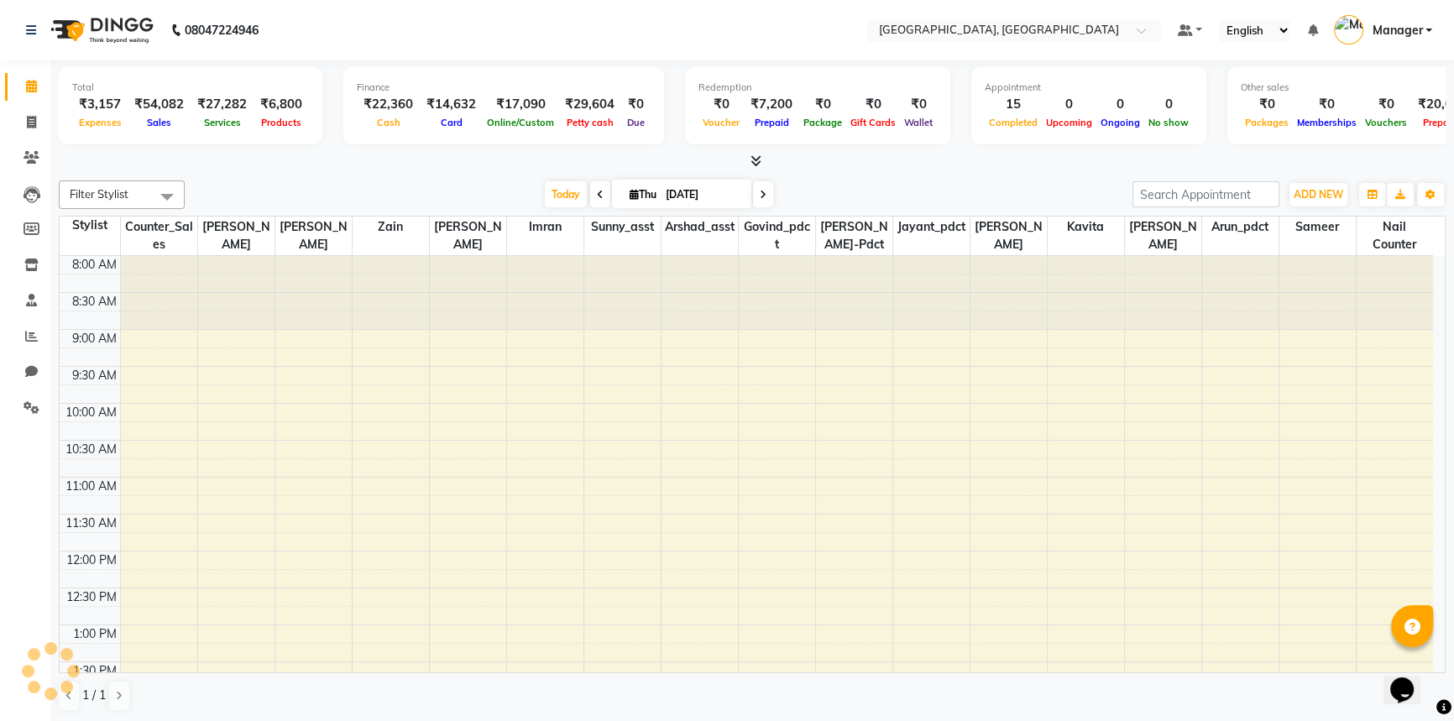
click at [243, 174] on div "Filter Stylist Select All [PERSON_NAME]-pdct Arshad_asst Arun_pdct Counter_Sale…" at bounding box center [752, 446] width 1387 height 545
click at [227, 180] on div "Filter Stylist Select All [PERSON_NAME]-pdct Arshad_asst Arun_pdct Counter_Sale…" at bounding box center [752, 194] width 1387 height 29
drag, startPoint x: 29, startPoint y: 331, endPoint x: 39, endPoint y: 321, distance: 13.7
click at [29, 331] on icon at bounding box center [31, 336] width 13 height 13
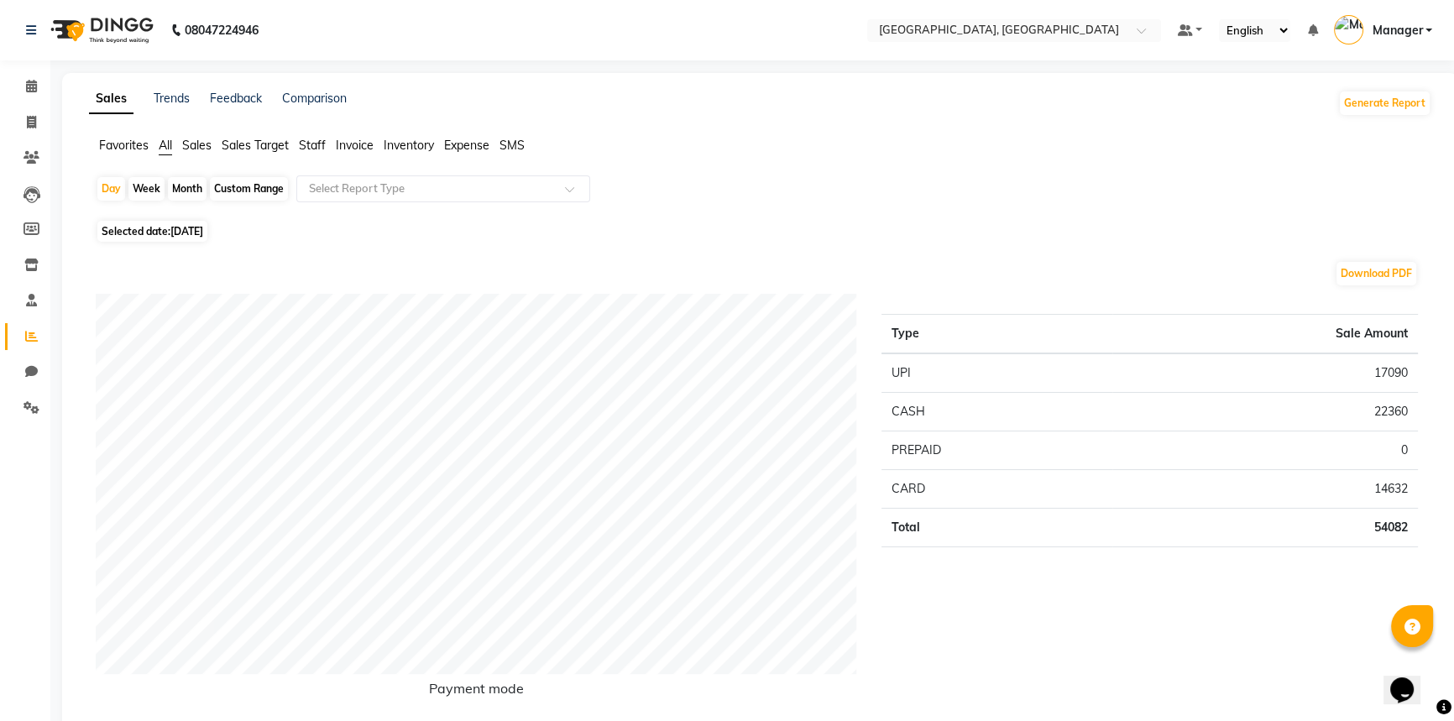
click at [319, 140] on span "Staff" at bounding box center [312, 145] width 27 height 15
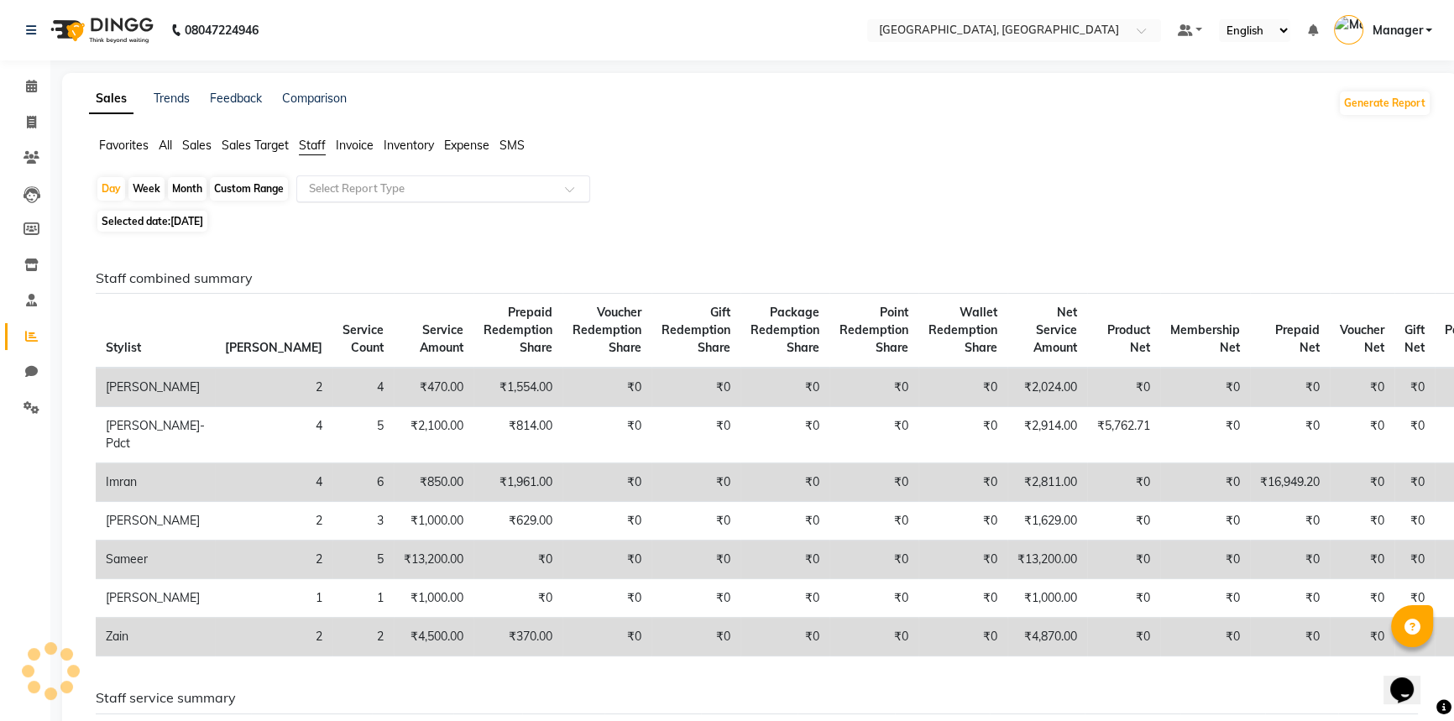
click at [371, 188] on input "text" at bounding box center [427, 188] width 242 height 17
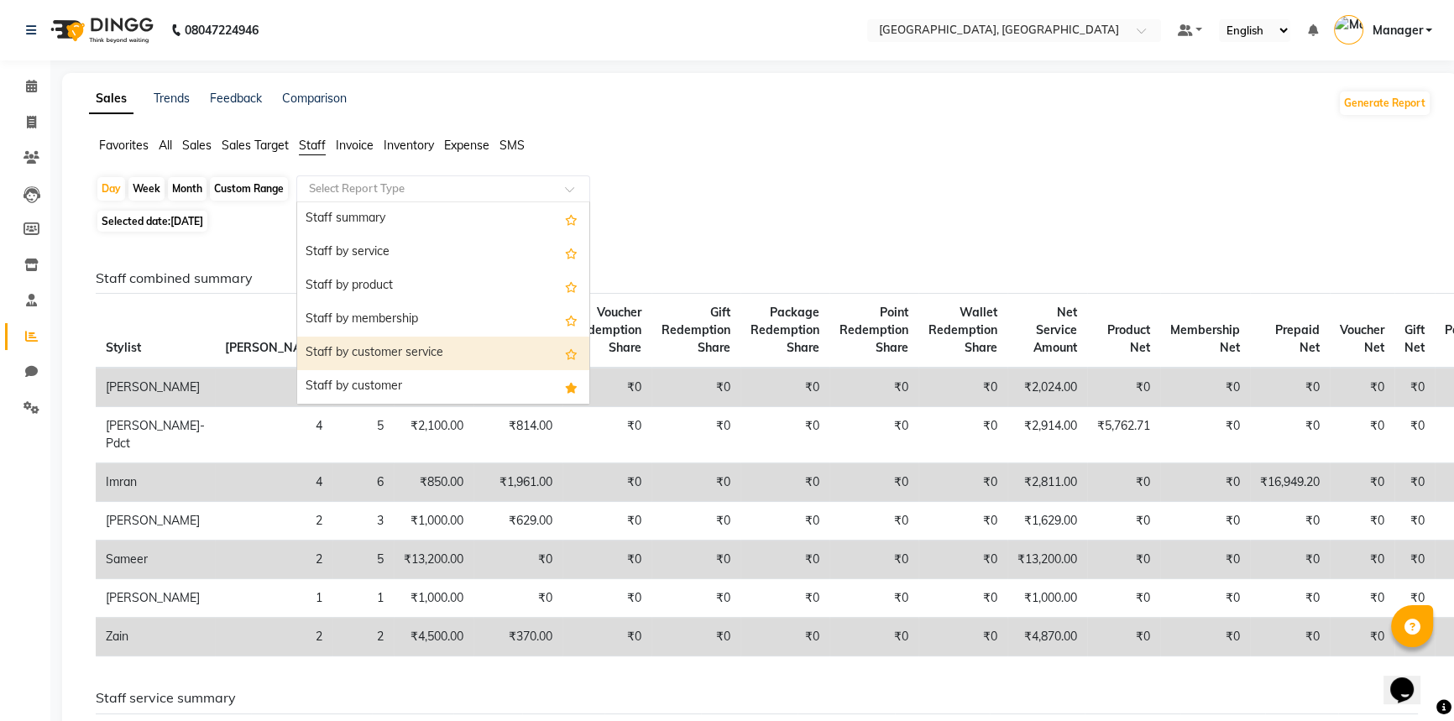
click at [169, 216] on span "Selected date: [DATE]" at bounding box center [152, 221] width 110 height 21
select select "9"
select select "2025"
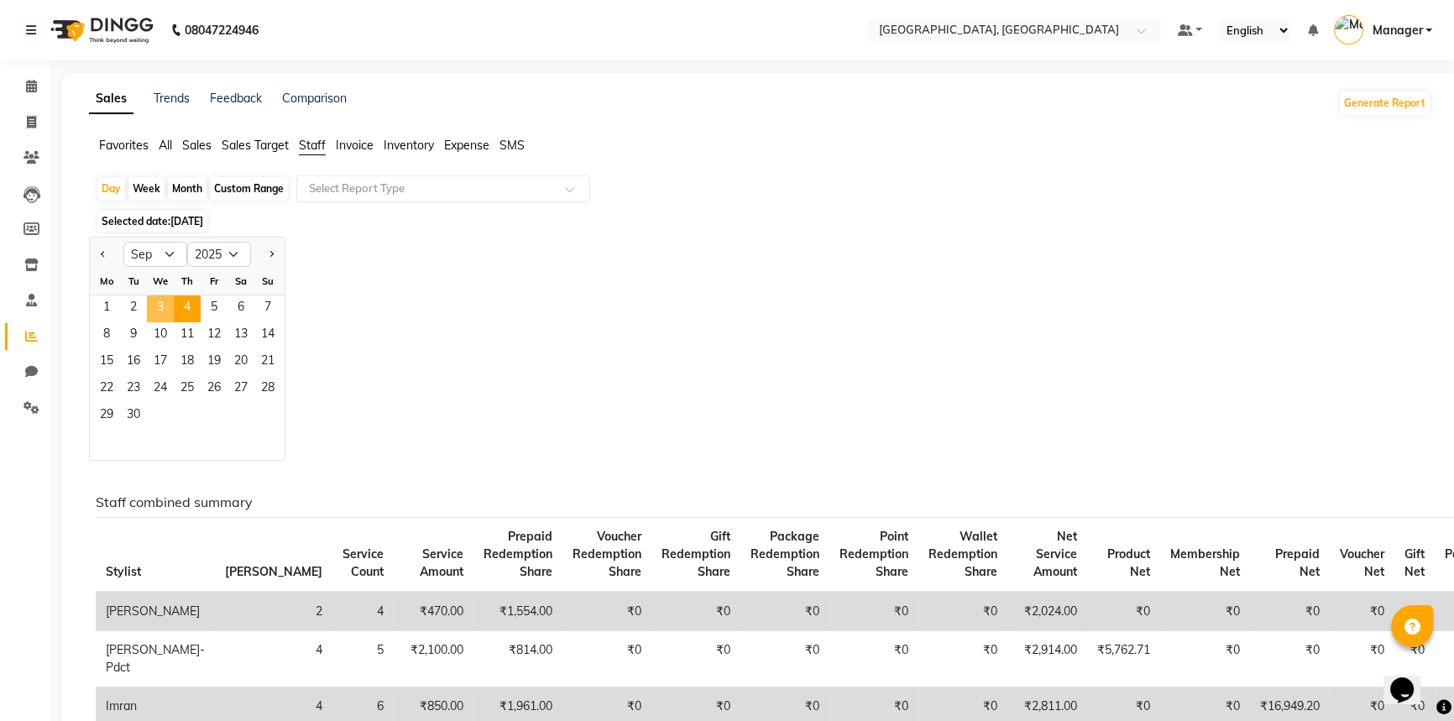
click at [154, 307] on span "3" at bounding box center [160, 308] width 27 height 27
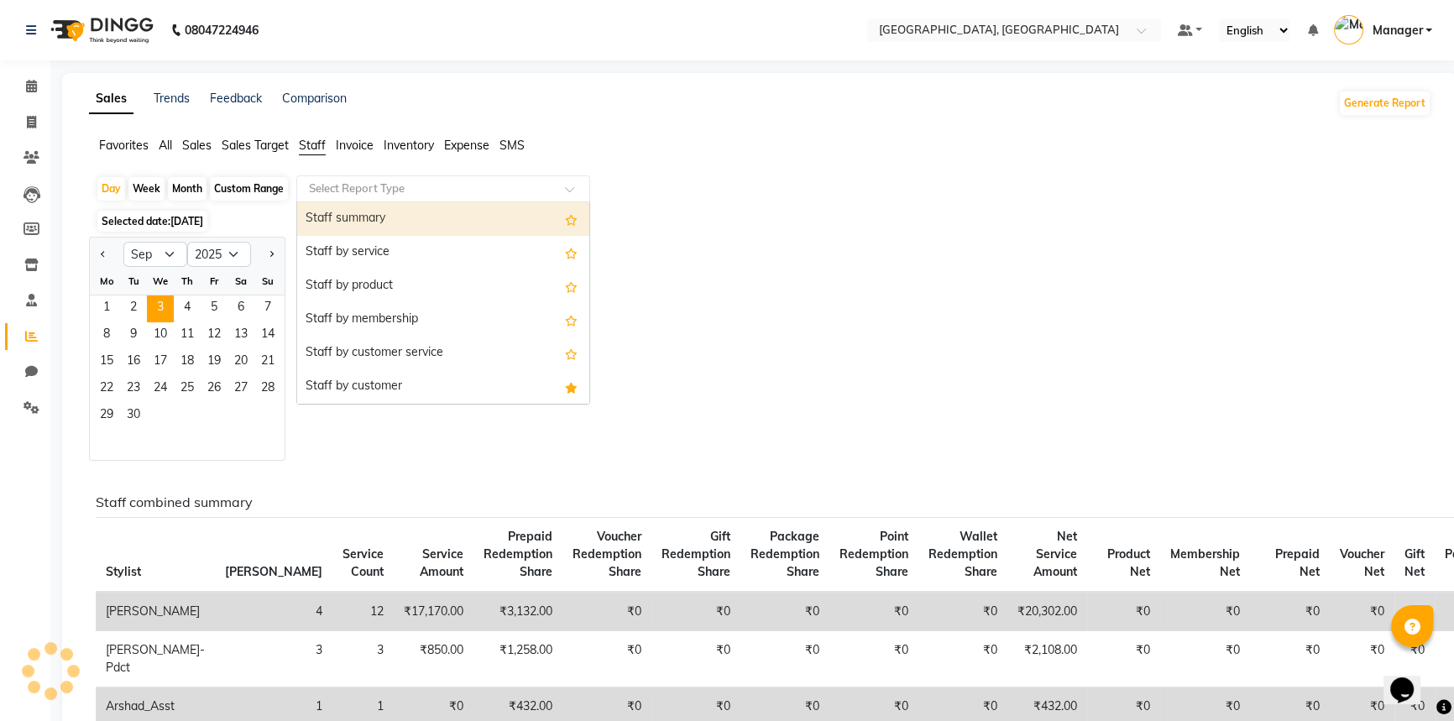
click at [361, 195] on input "text" at bounding box center [427, 188] width 242 height 17
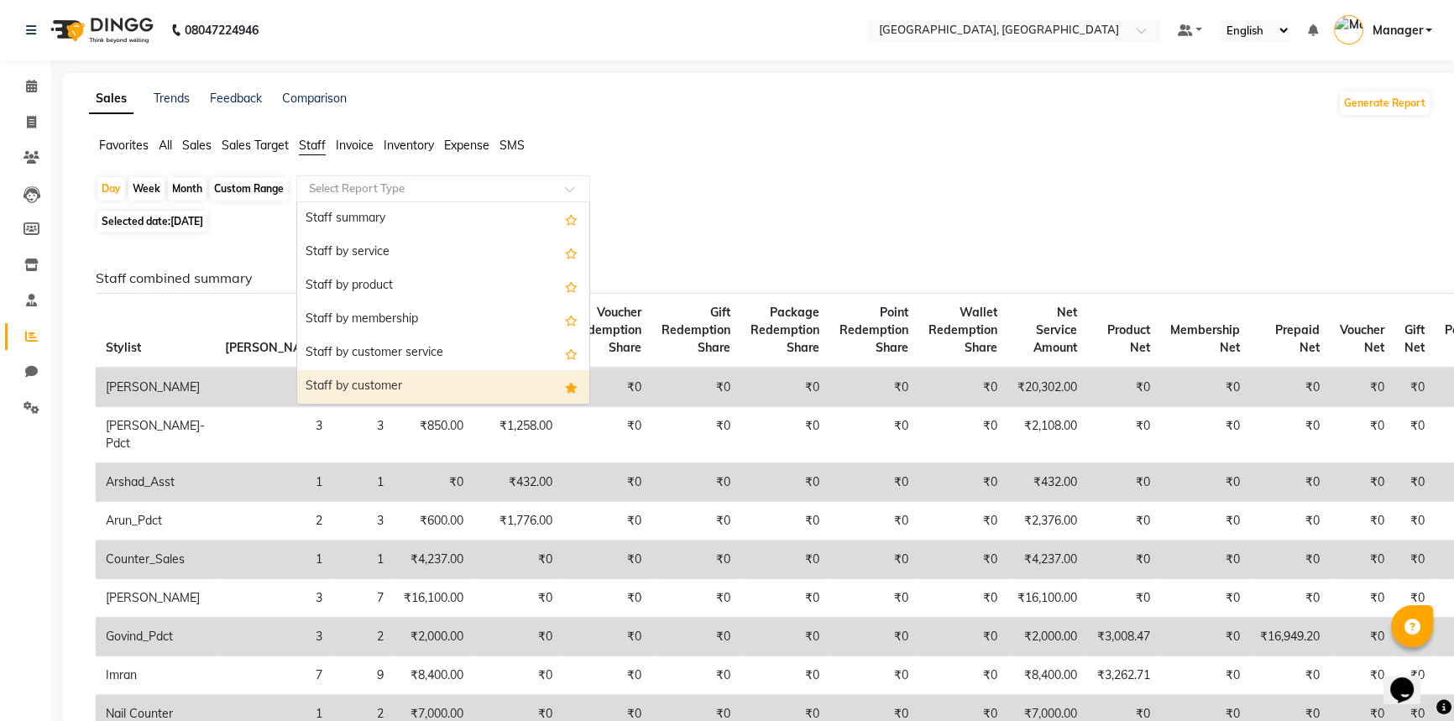
click at [377, 382] on div "Staff by customer" at bounding box center [443, 387] width 292 height 34
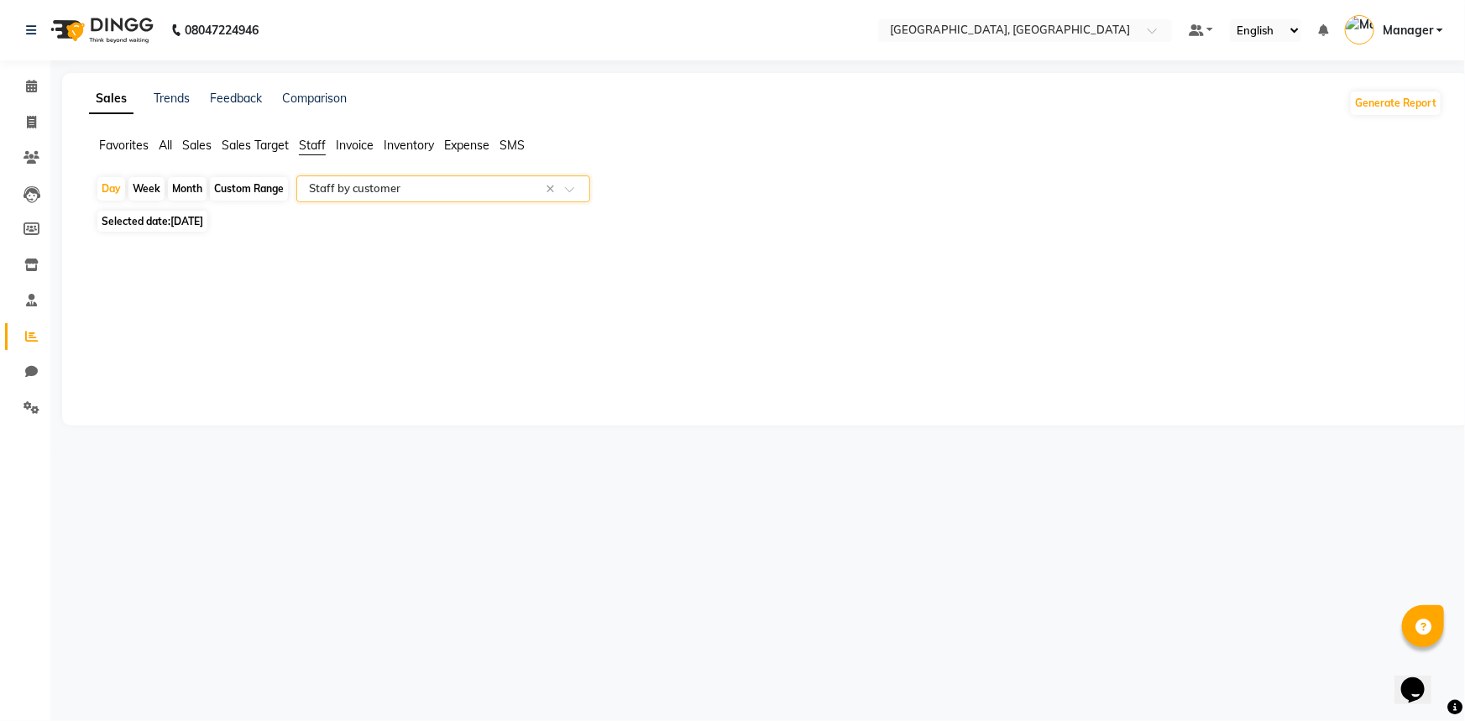
select select "full_report"
select select "csv"
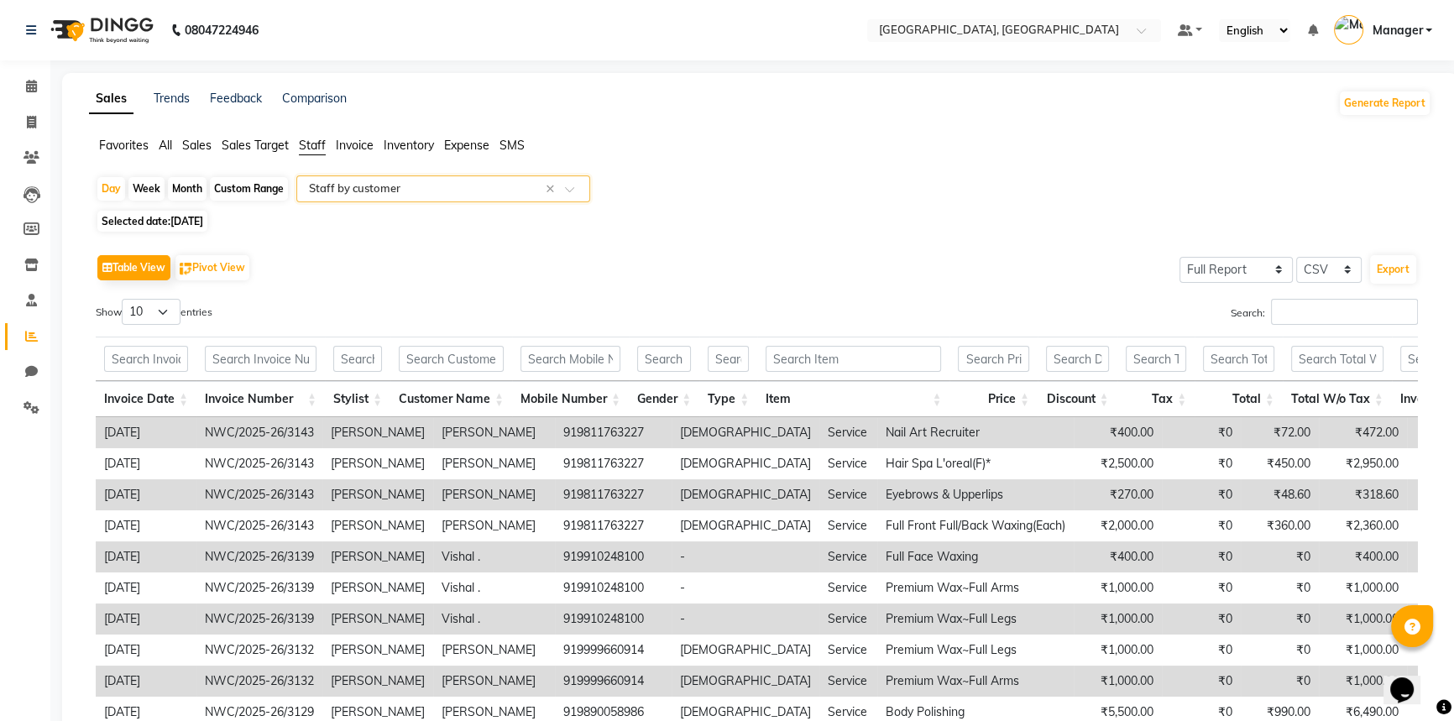
scroll to position [154, 0]
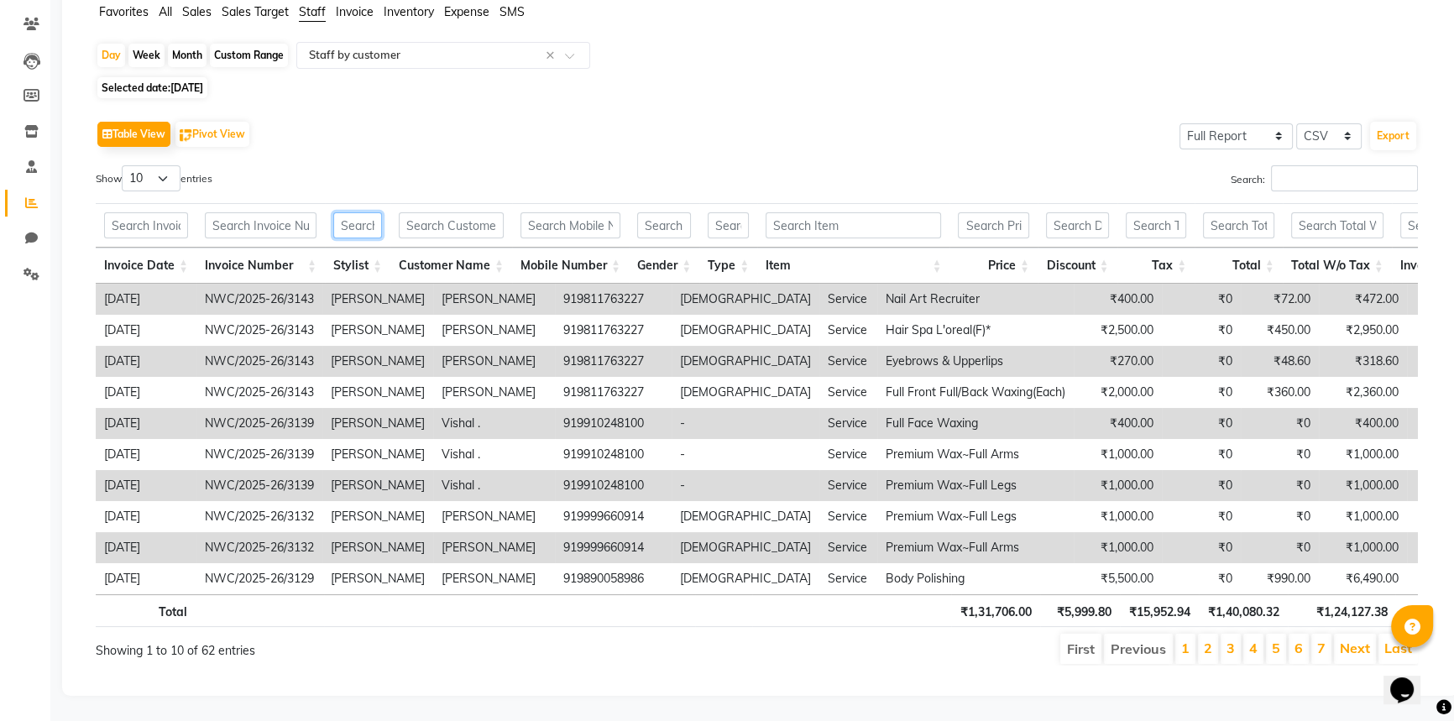
click at [360, 212] on input "text" at bounding box center [357, 225] width 49 height 26
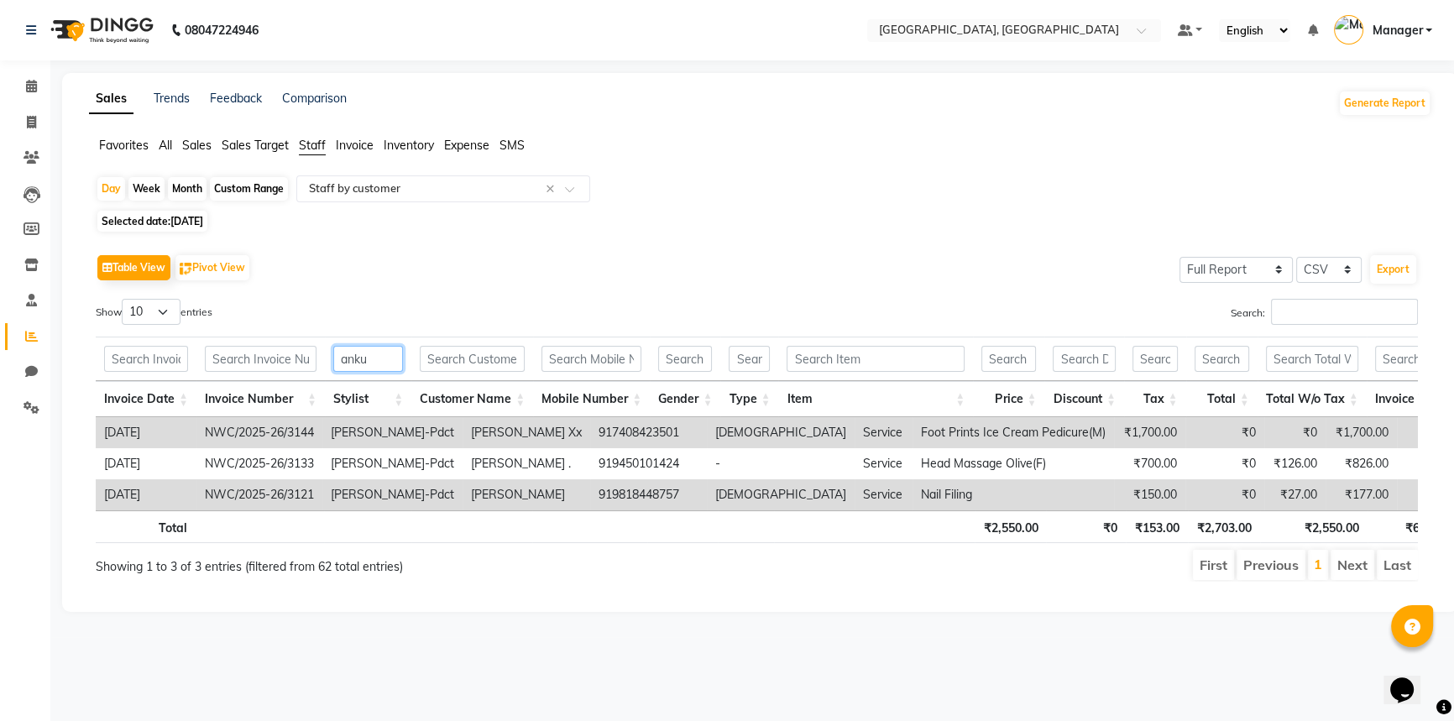
scroll to position [0, 0]
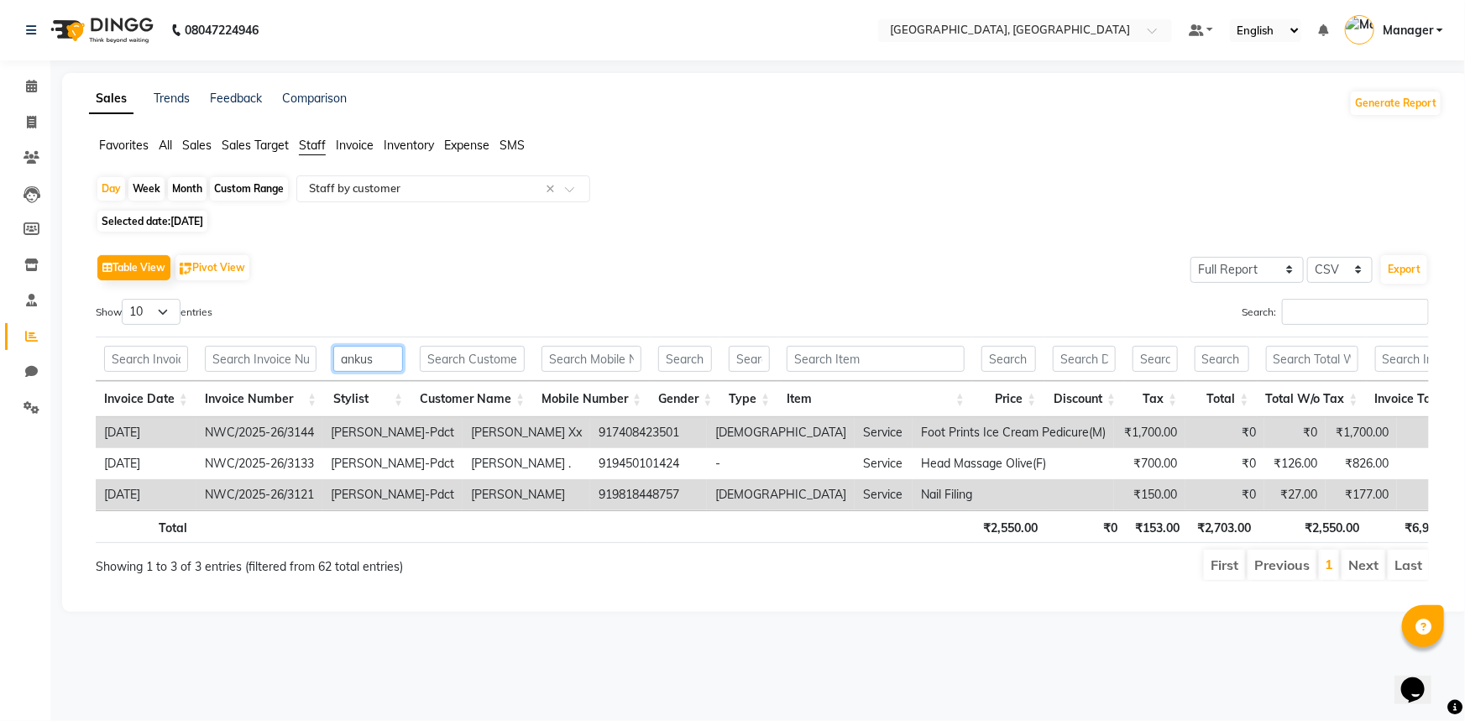
type input "ankus"
click at [164, 222] on span "Selected date: [DATE]" at bounding box center [152, 221] width 110 height 21
select select "9"
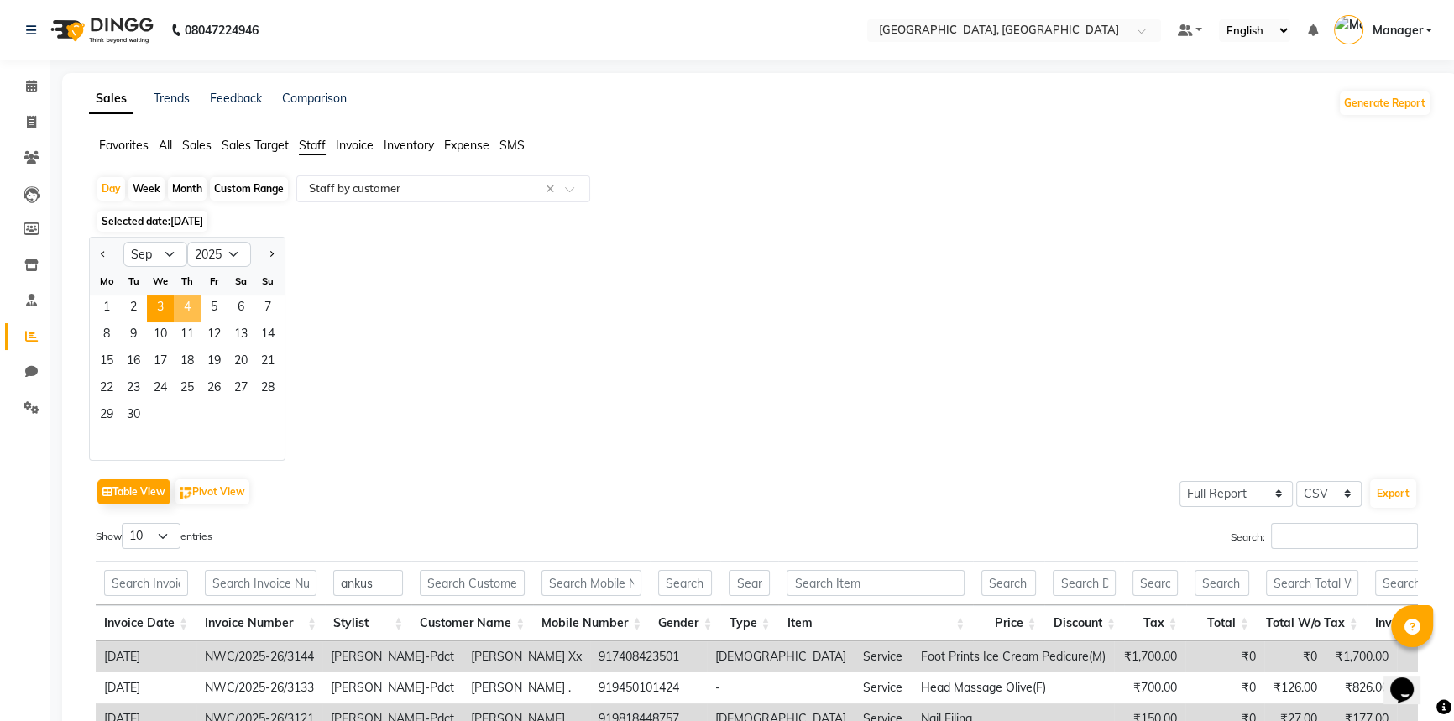
click at [192, 315] on span "4" at bounding box center [187, 308] width 27 height 27
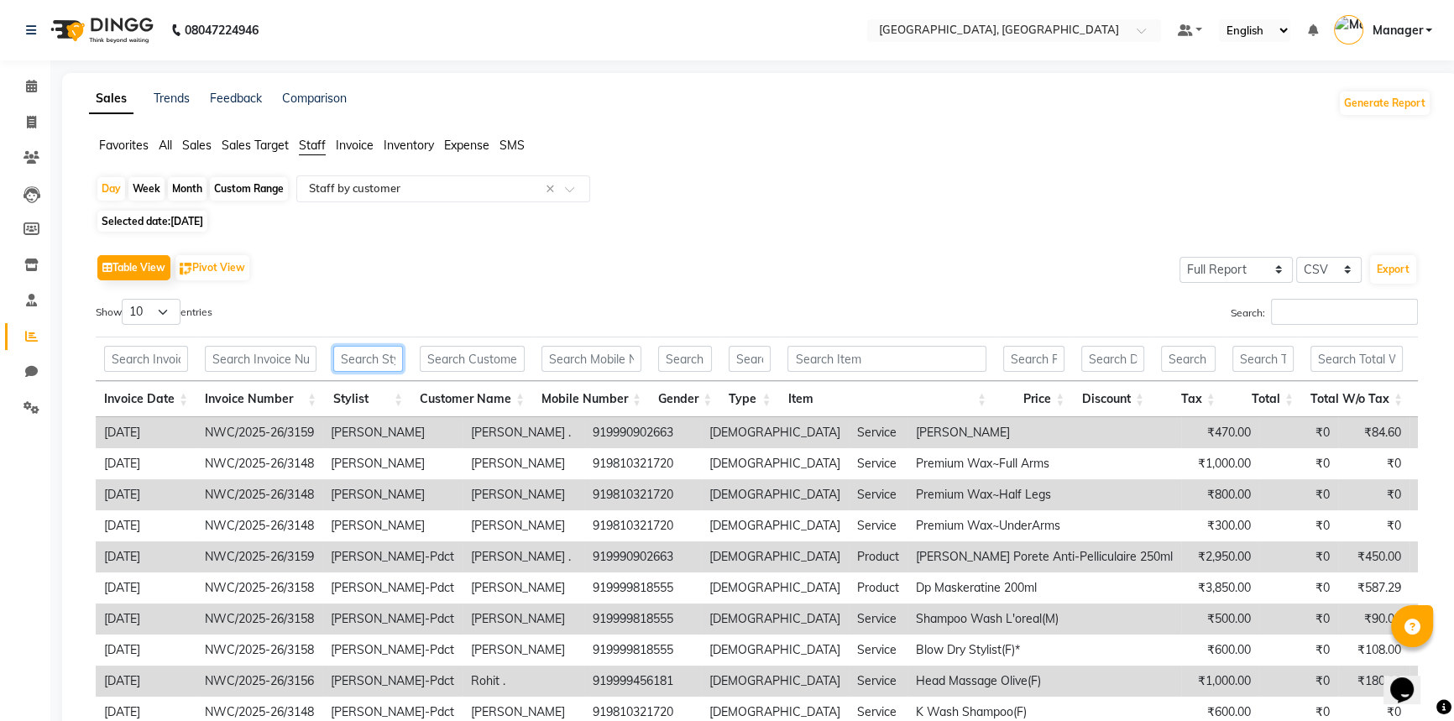
drag, startPoint x: 354, startPoint y: 358, endPoint x: 354, endPoint y: 337, distance: 21.0
click at [354, 355] on input "text" at bounding box center [368, 359] width 70 height 26
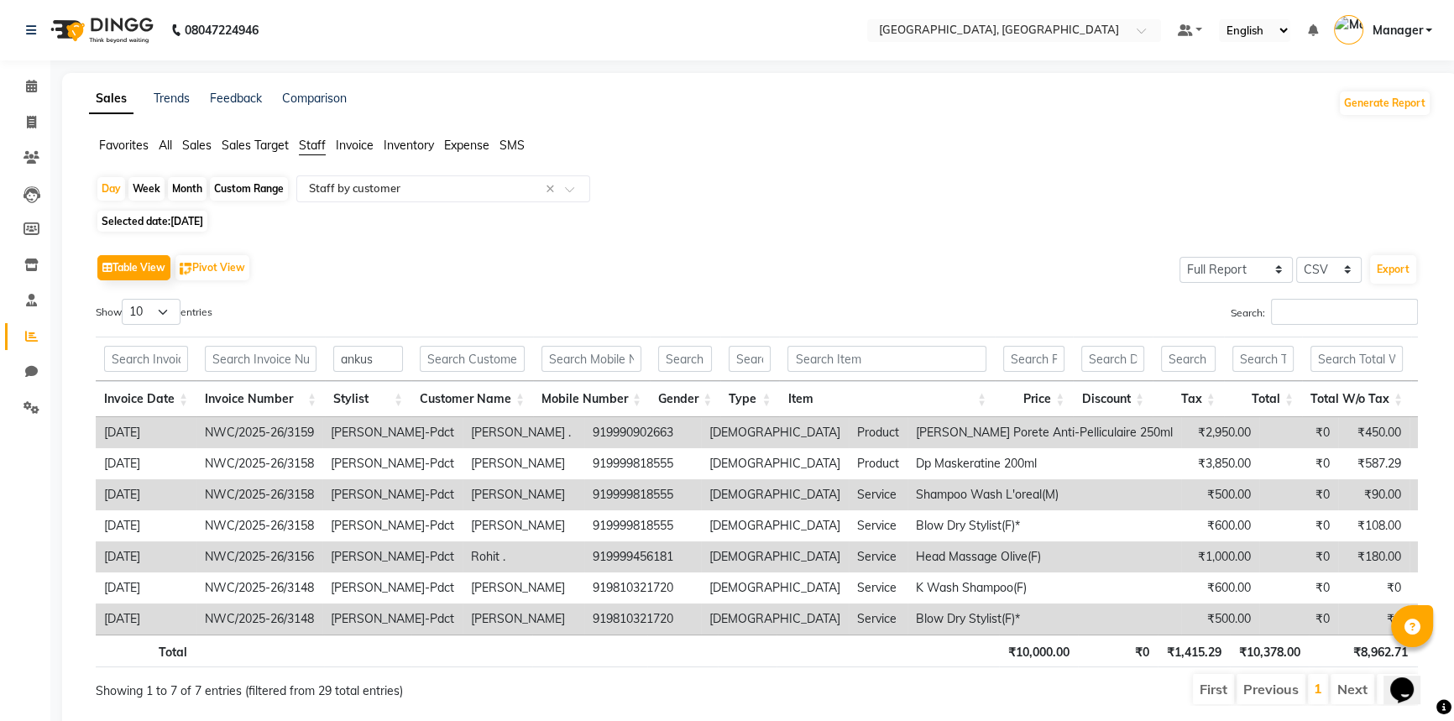
click at [1362, 704] on li "Next" at bounding box center [1352, 689] width 44 height 30
click at [34, 86] on icon at bounding box center [31, 86] width 11 height 13
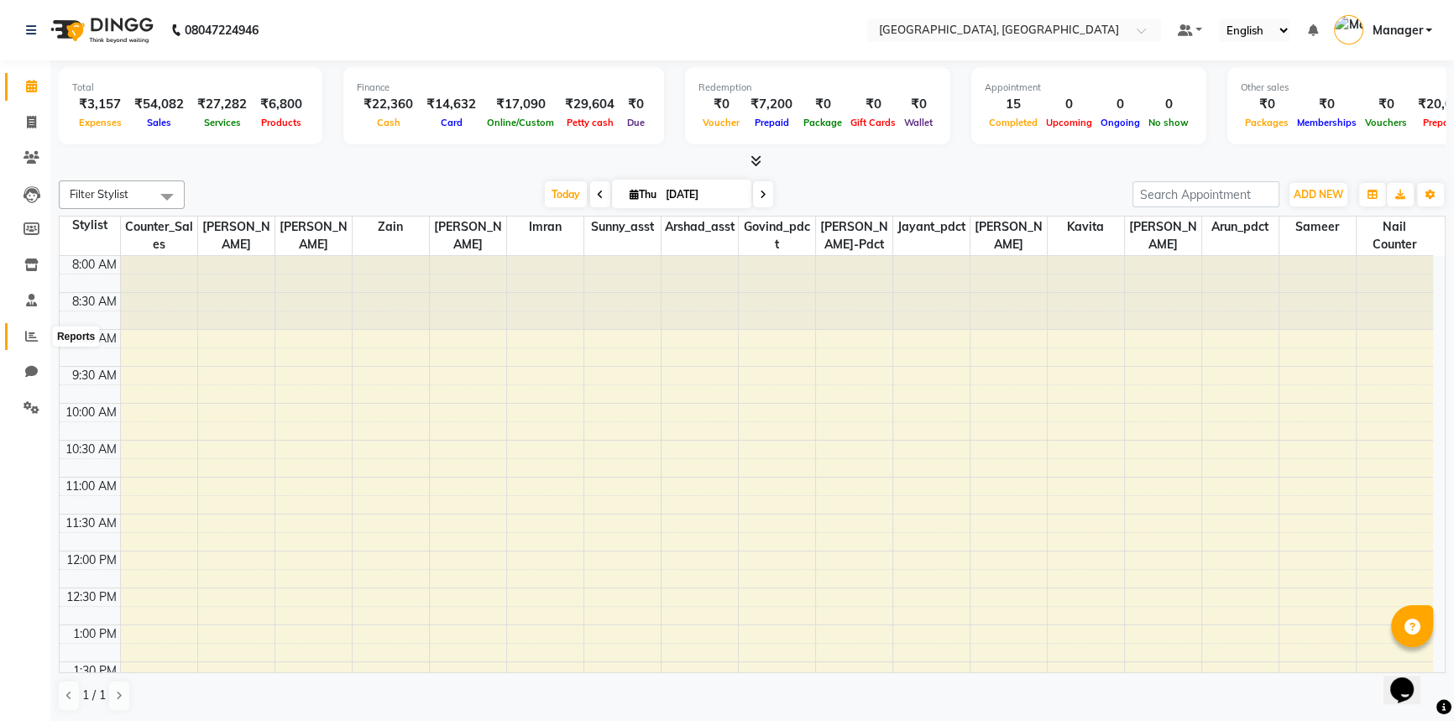
click at [25, 337] on icon at bounding box center [31, 336] width 13 height 13
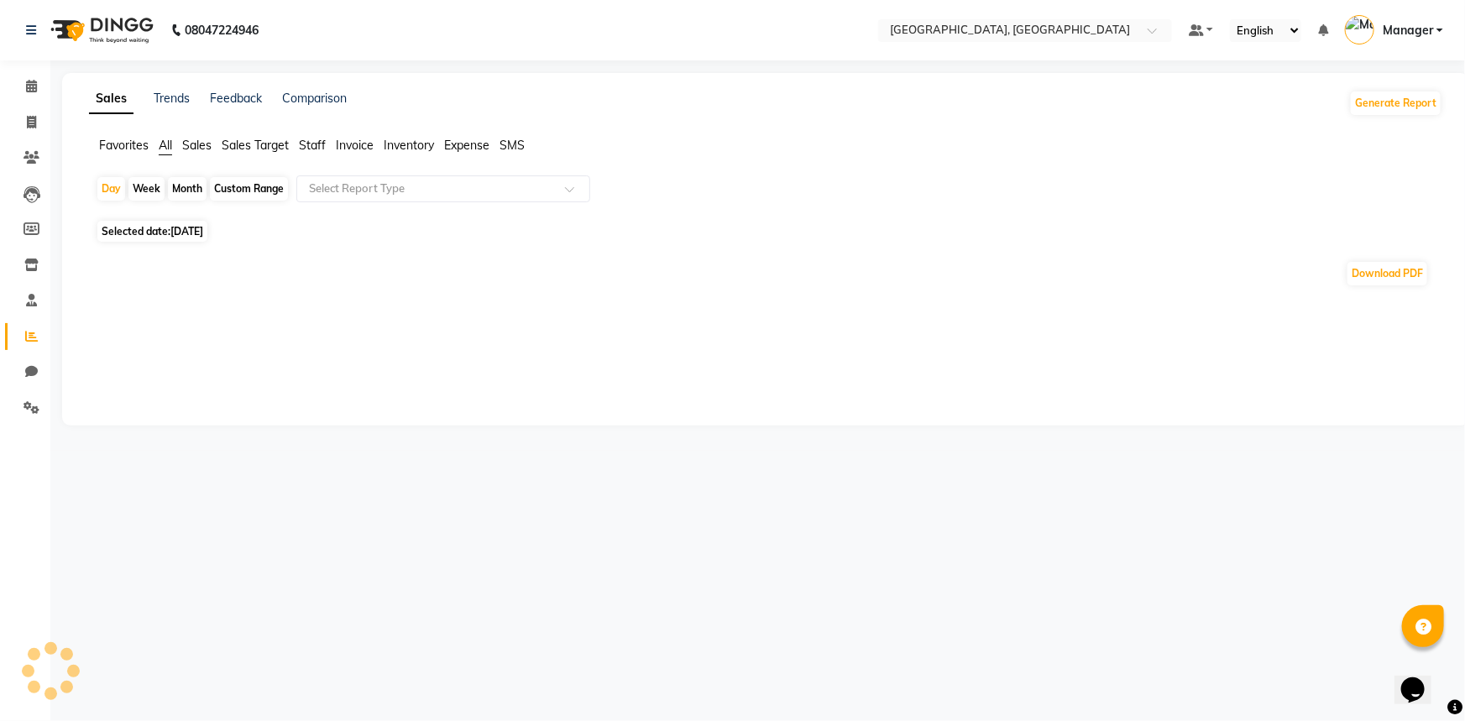
click at [164, 231] on span "Selected date: [DATE]" at bounding box center [152, 231] width 110 height 21
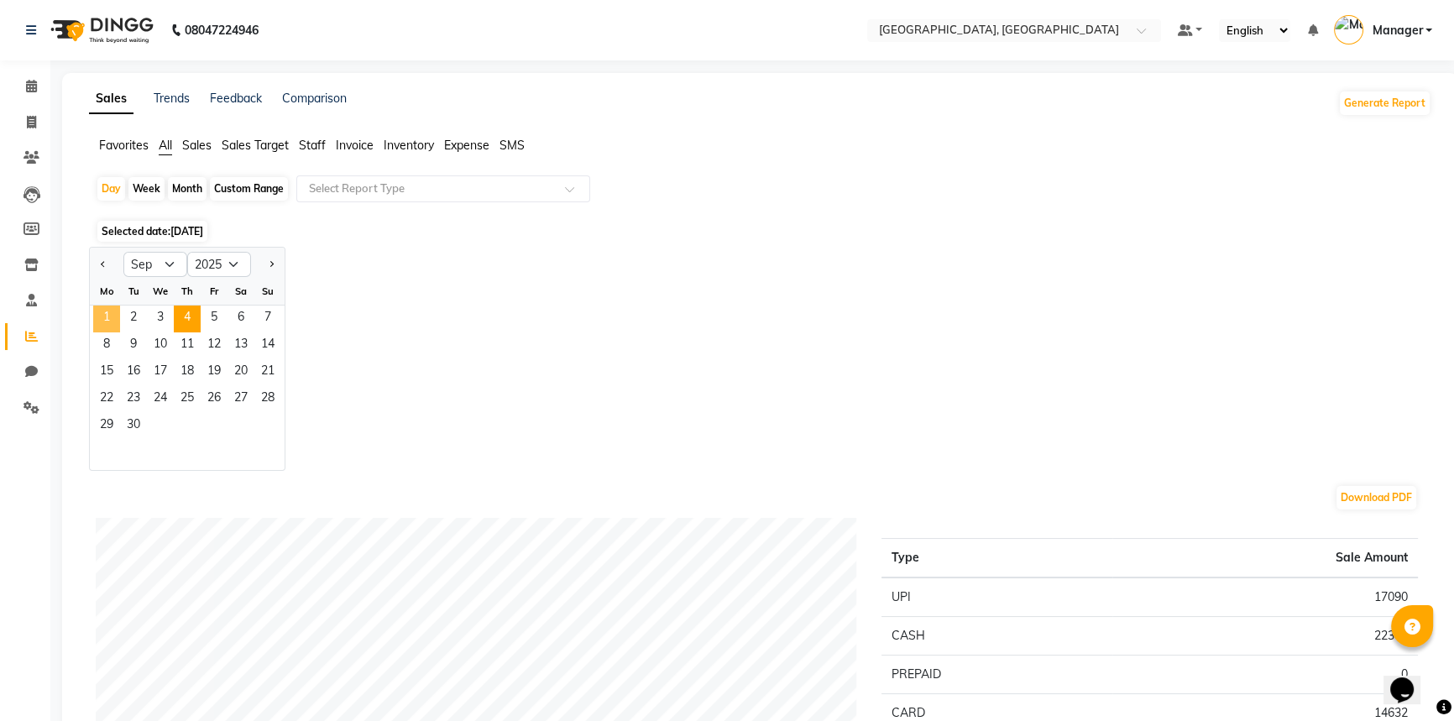
click at [108, 316] on span "1" at bounding box center [106, 319] width 27 height 27
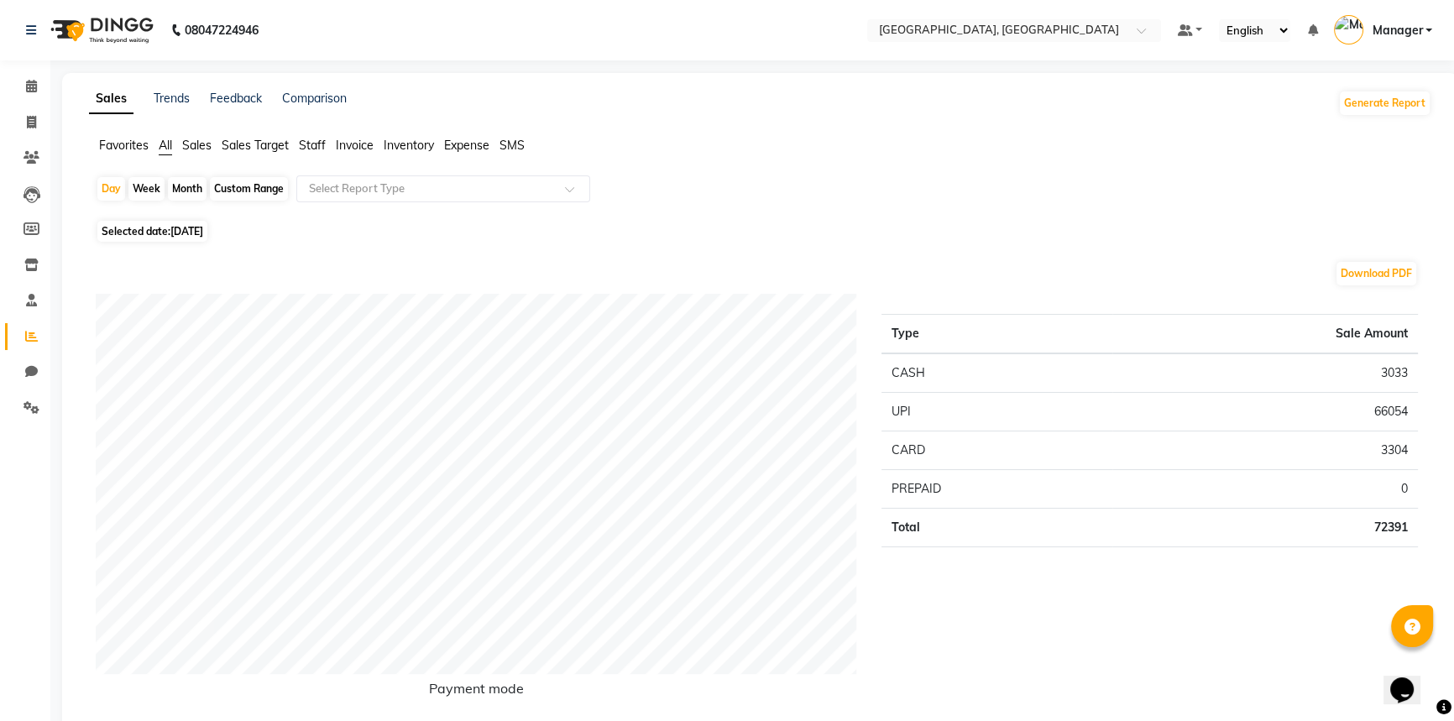
click at [309, 148] on span "Staff" at bounding box center [312, 145] width 27 height 15
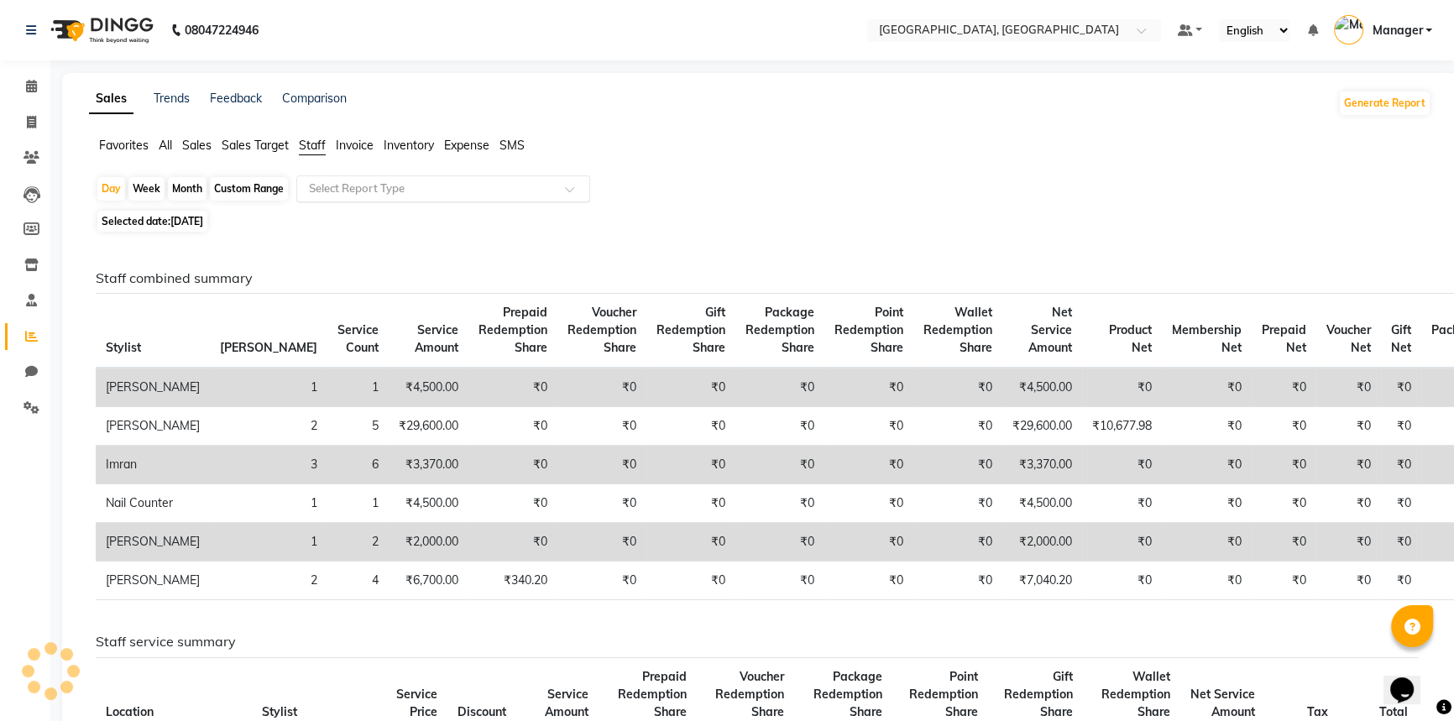
click at [327, 191] on input "text" at bounding box center [427, 188] width 242 height 17
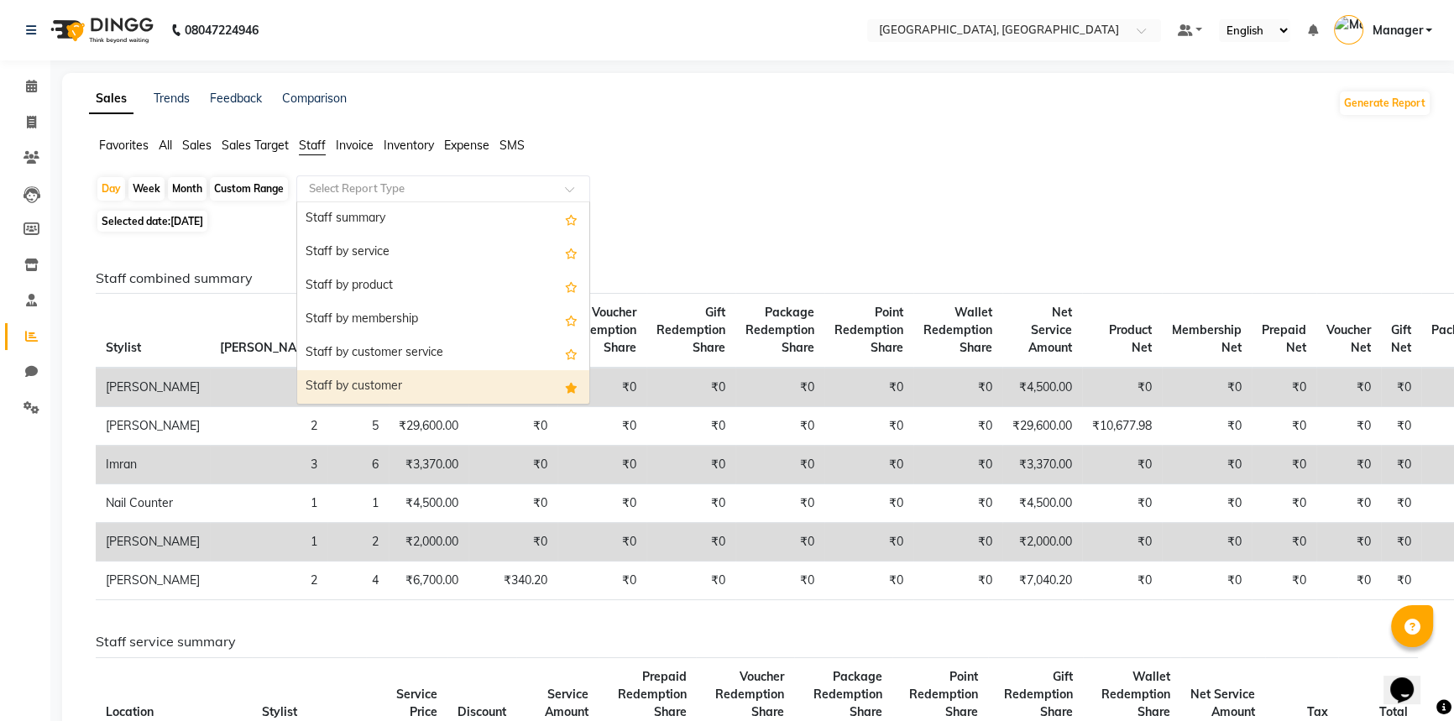
click at [333, 393] on div "Staff by customer" at bounding box center [443, 387] width 292 height 34
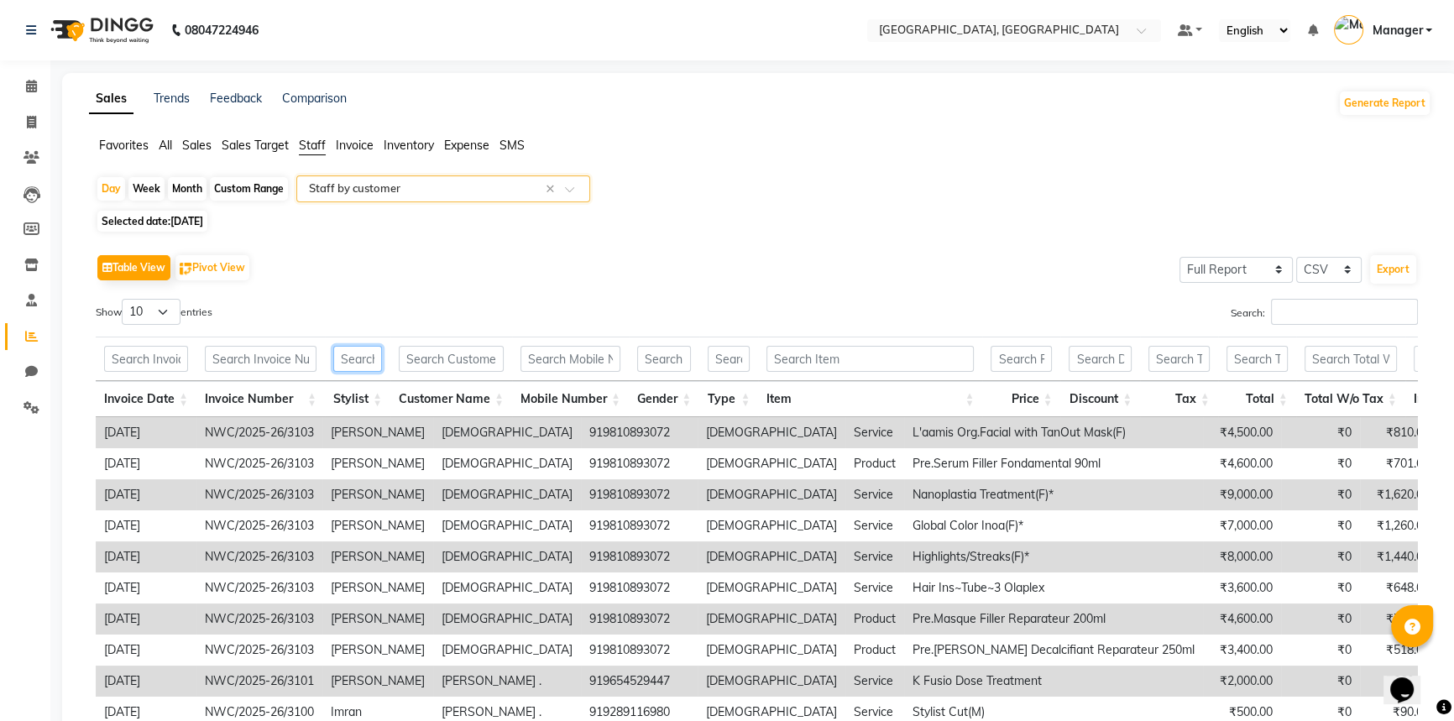
click at [348, 358] on input "text" at bounding box center [357, 359] width 49 height 26
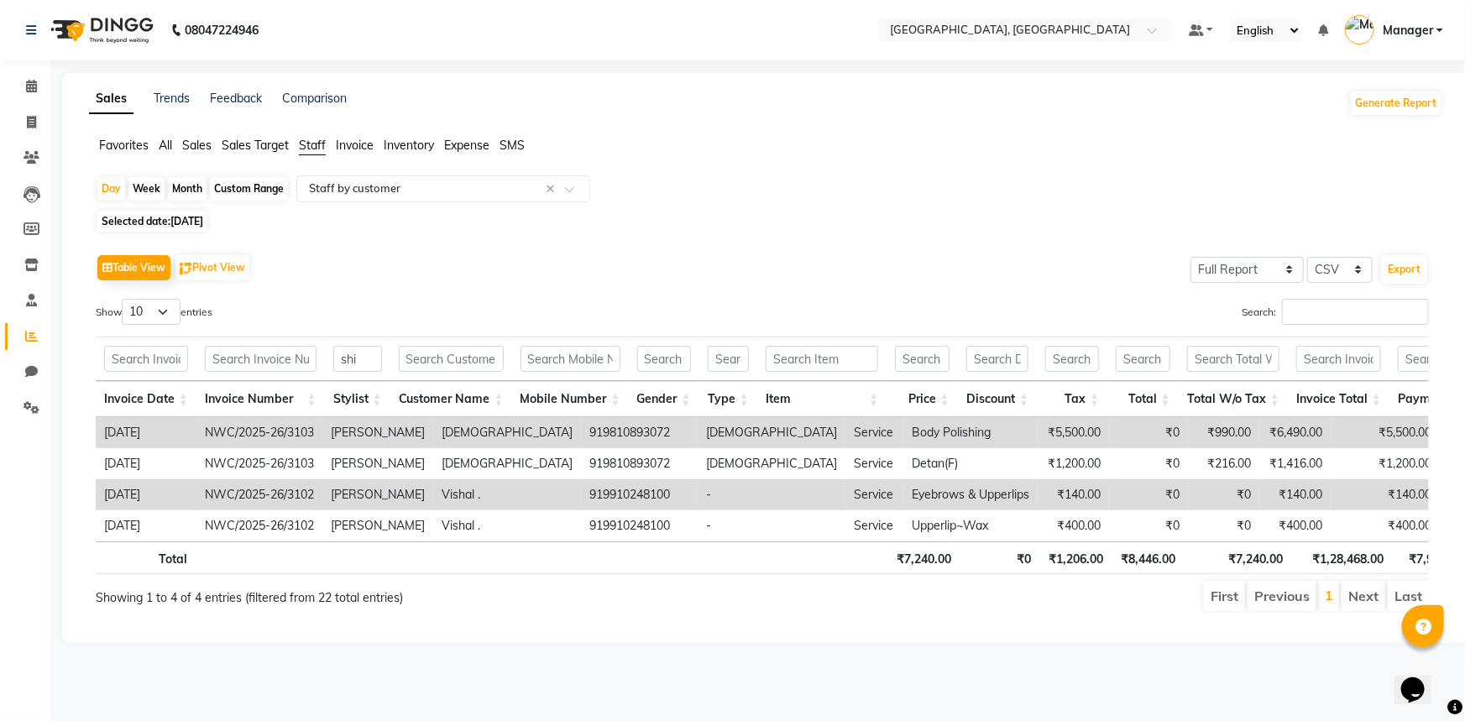
click at [193, 220] on span "[DATE]" at bounding box center [186, 221] width 33 height 13
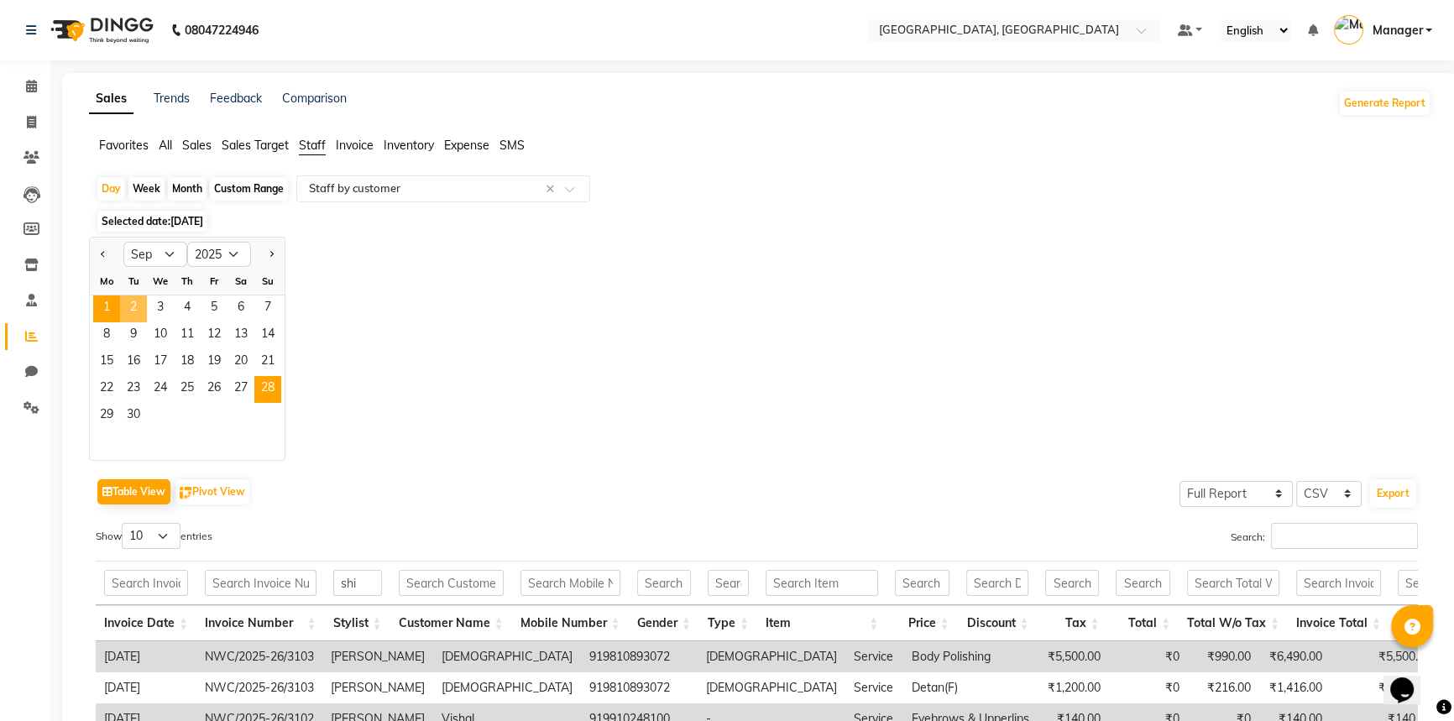
drag, startPoint x: 128, startPoint y: 309, endPoint x: 269, endPoint y: 395, distance: 164.3
click at [129, 310] on span "2" at bounding box center [133, 308] width 27 height 27
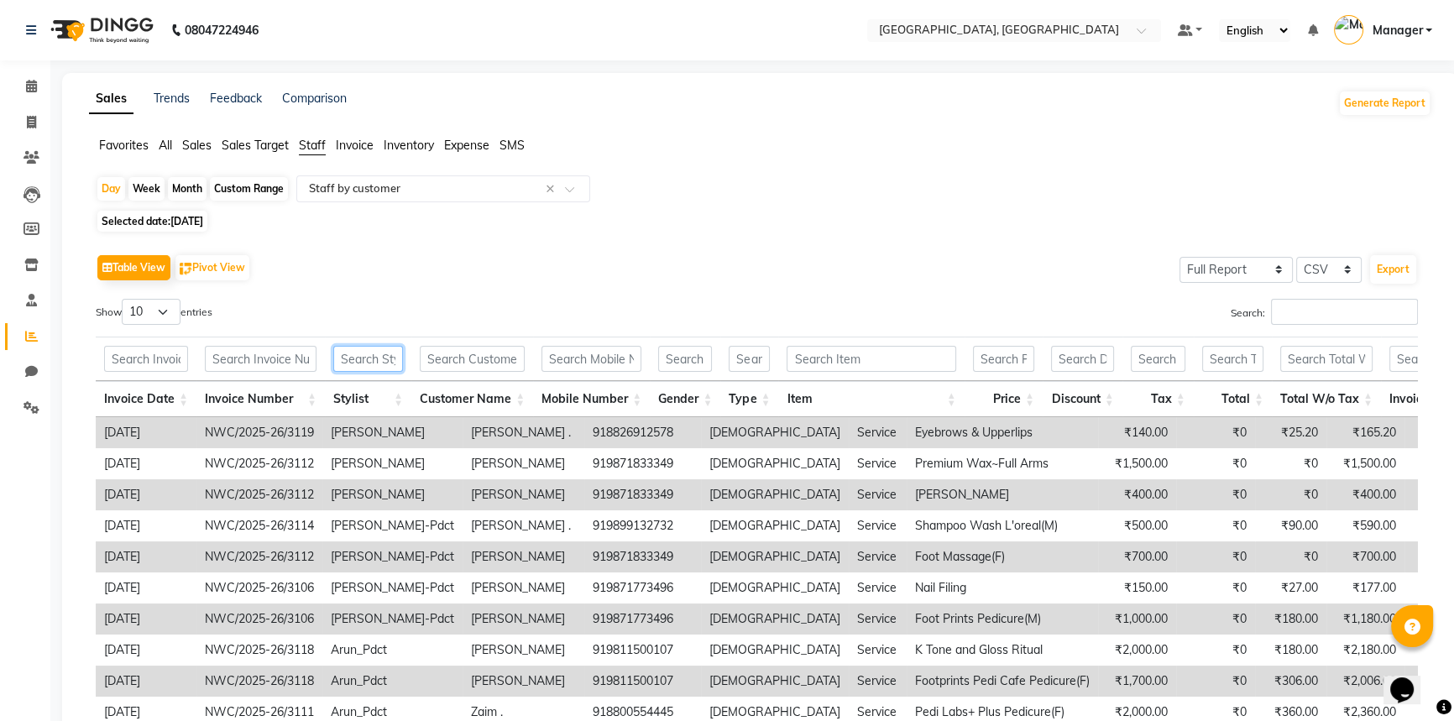
click at [345, 364] on input "text" at bounding box center [368, 359] width 70 height 26
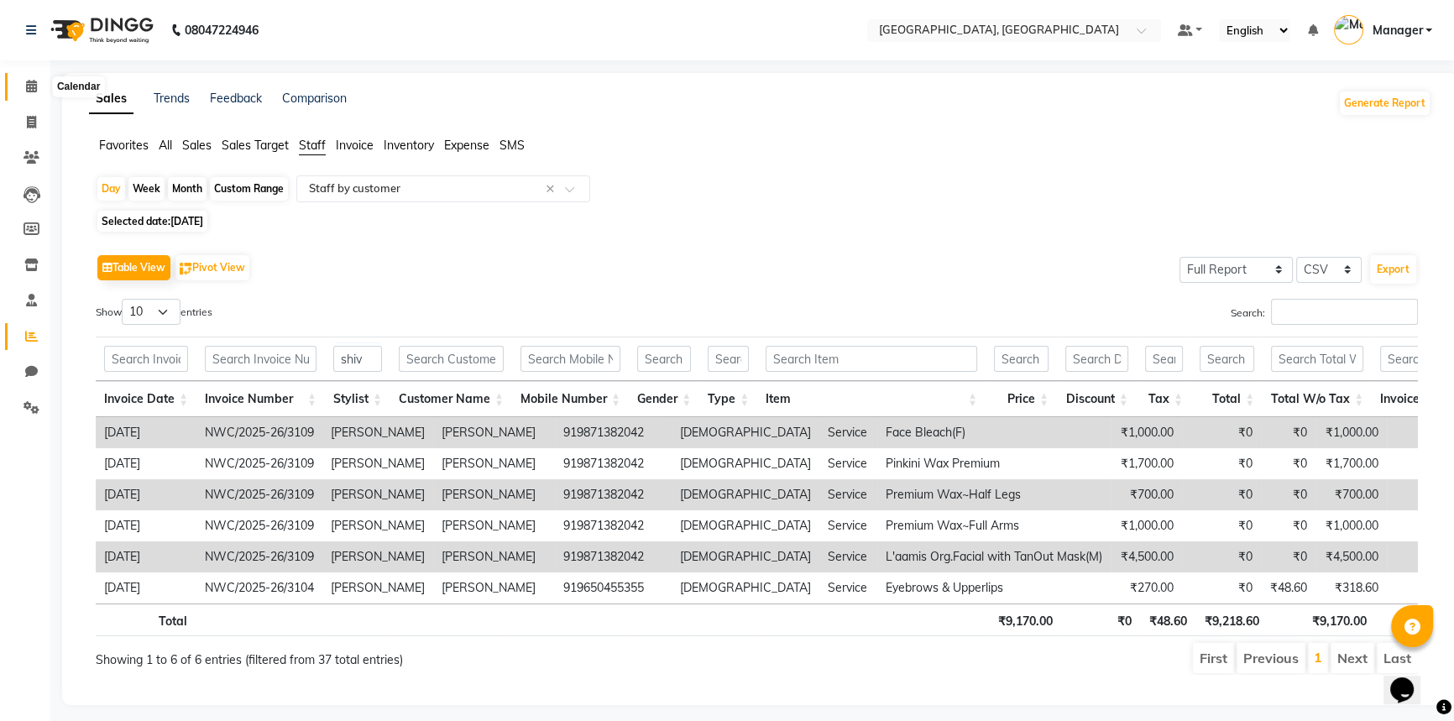
click at [26, 89] on icon at bounding box center [31, 86] width 11 height 13
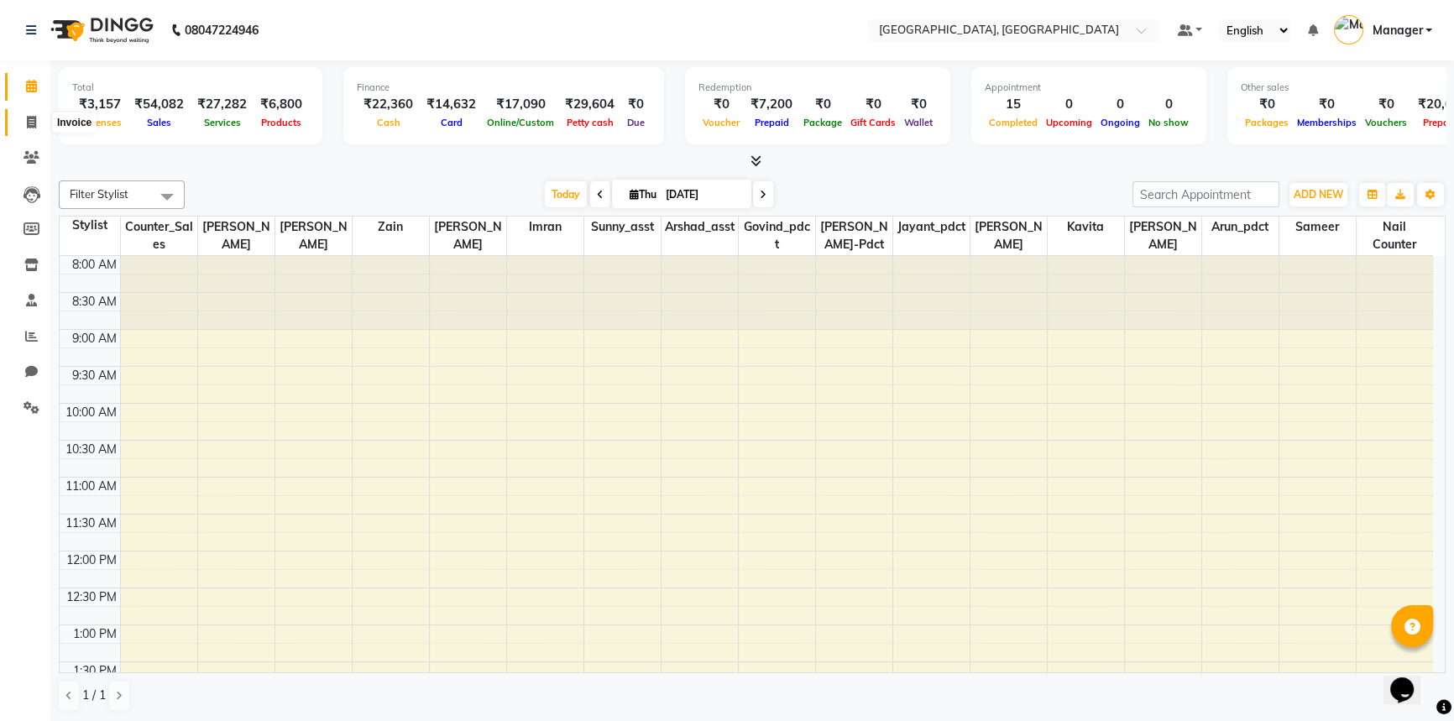
click at [31, 124] on icon at bounding box center [31, 122] width 9 height 13
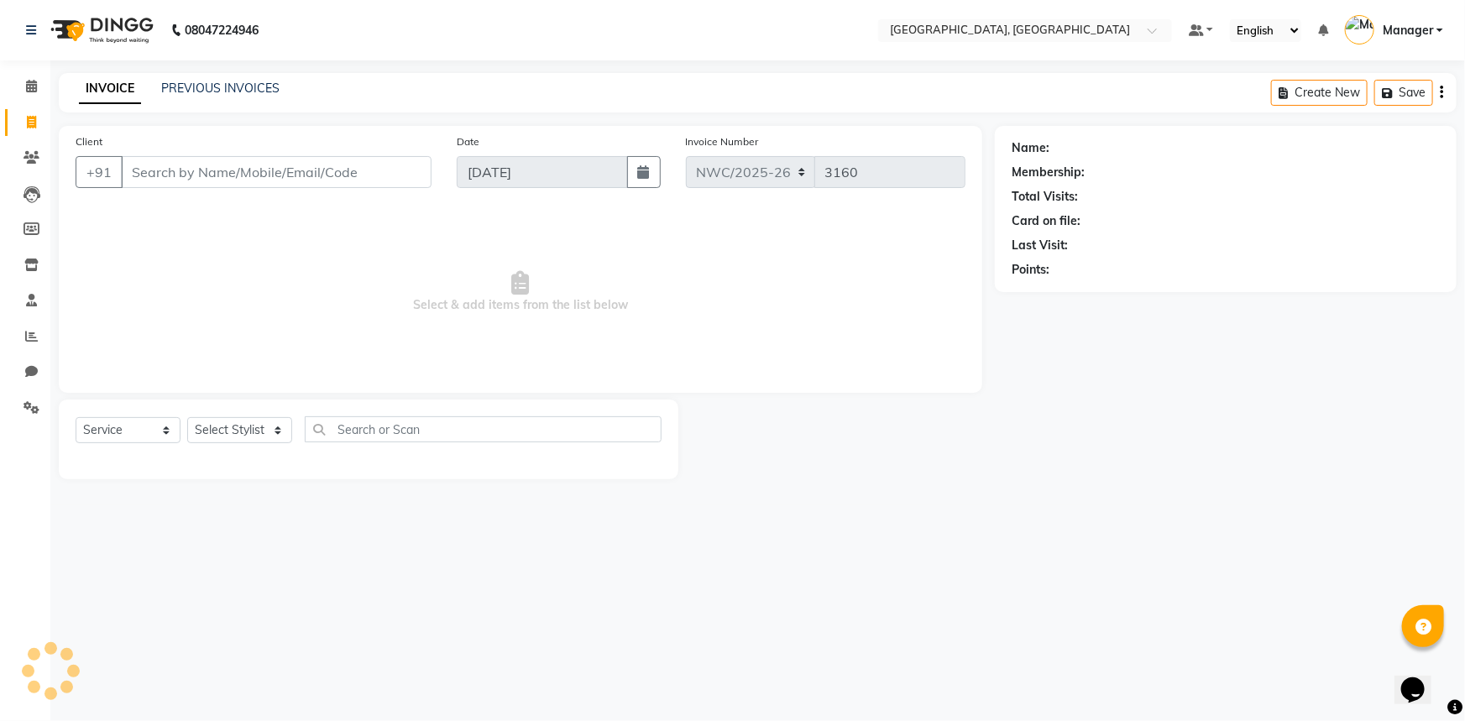
click at [308, 176] on input "Client" at bounding box center [276, 172] width 311 height 32
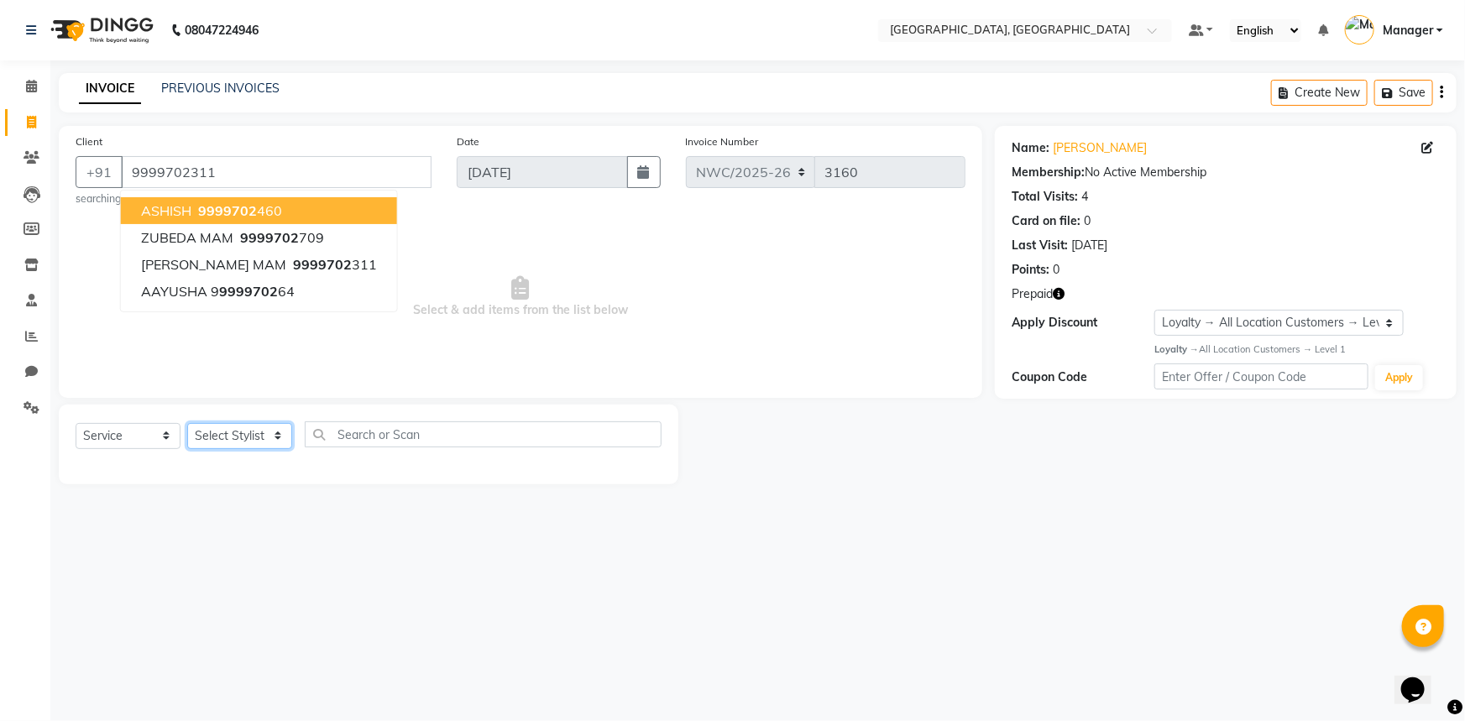
drag, startPoint x: 237, startPoint y: 436, endPoint x: 237, endPoint y: 426, distance: 10.1
click at [237, 436] on select "Select Stylist [PERSON_NAME]-pdct Arshad_asst Arun_pdct Counter_Sales [PERSON_N…" at bounding box center [239, 436] width 105 height 26
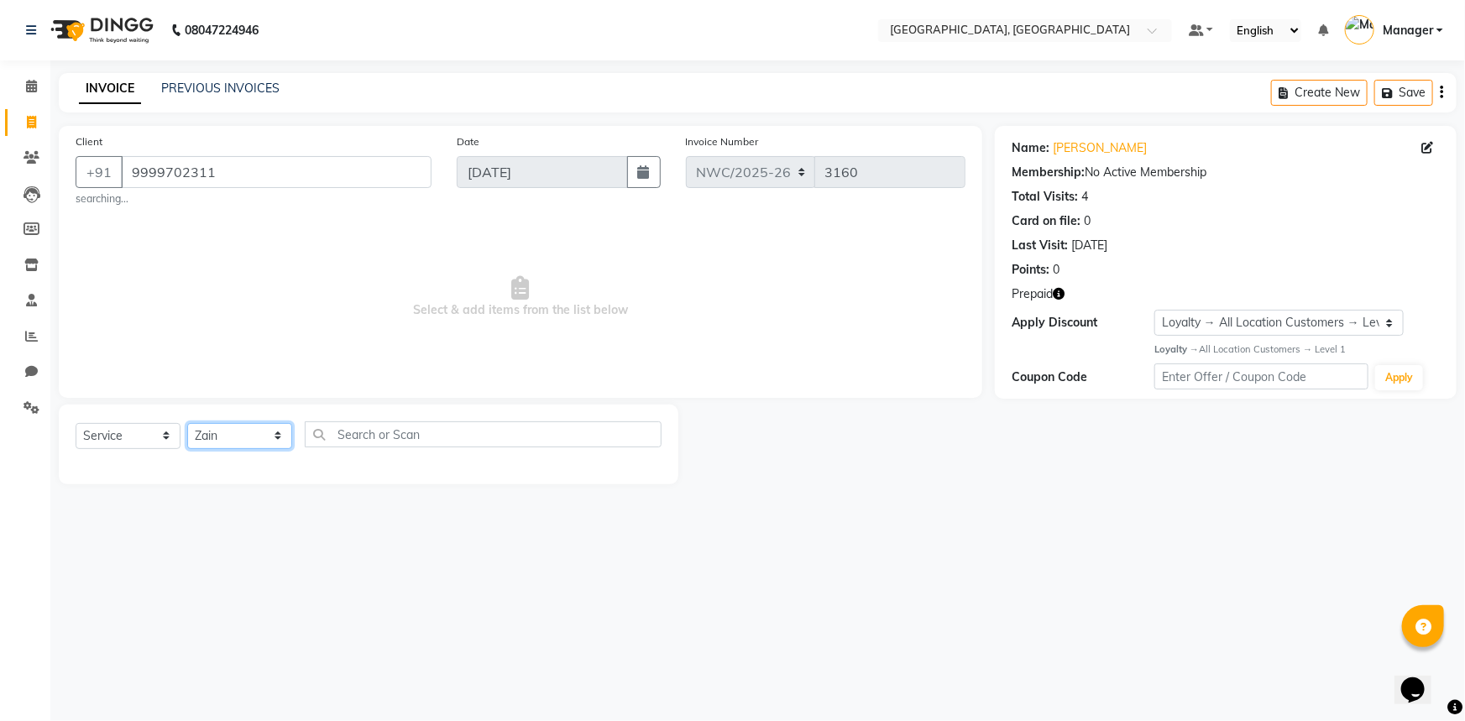
click at [187, 423] on select "Select Stylist [PERSON_NAME]-pdct Arshad_asst Arun_pdct Counter_Sales [PERSON_N…" at bounding box center [239, 436] width 105 height 26
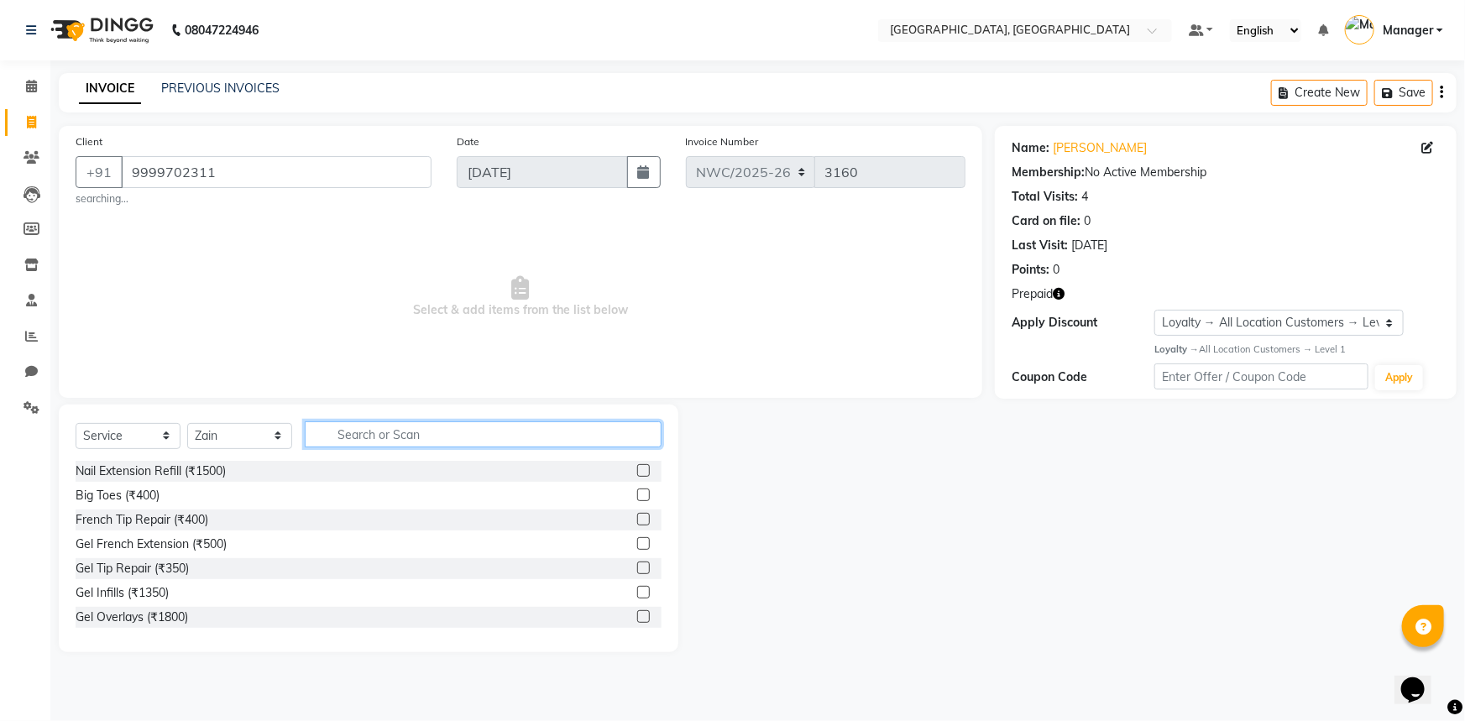
click at [344, 439] on input "text" at bounding box center [483, 434] width 357 height 26
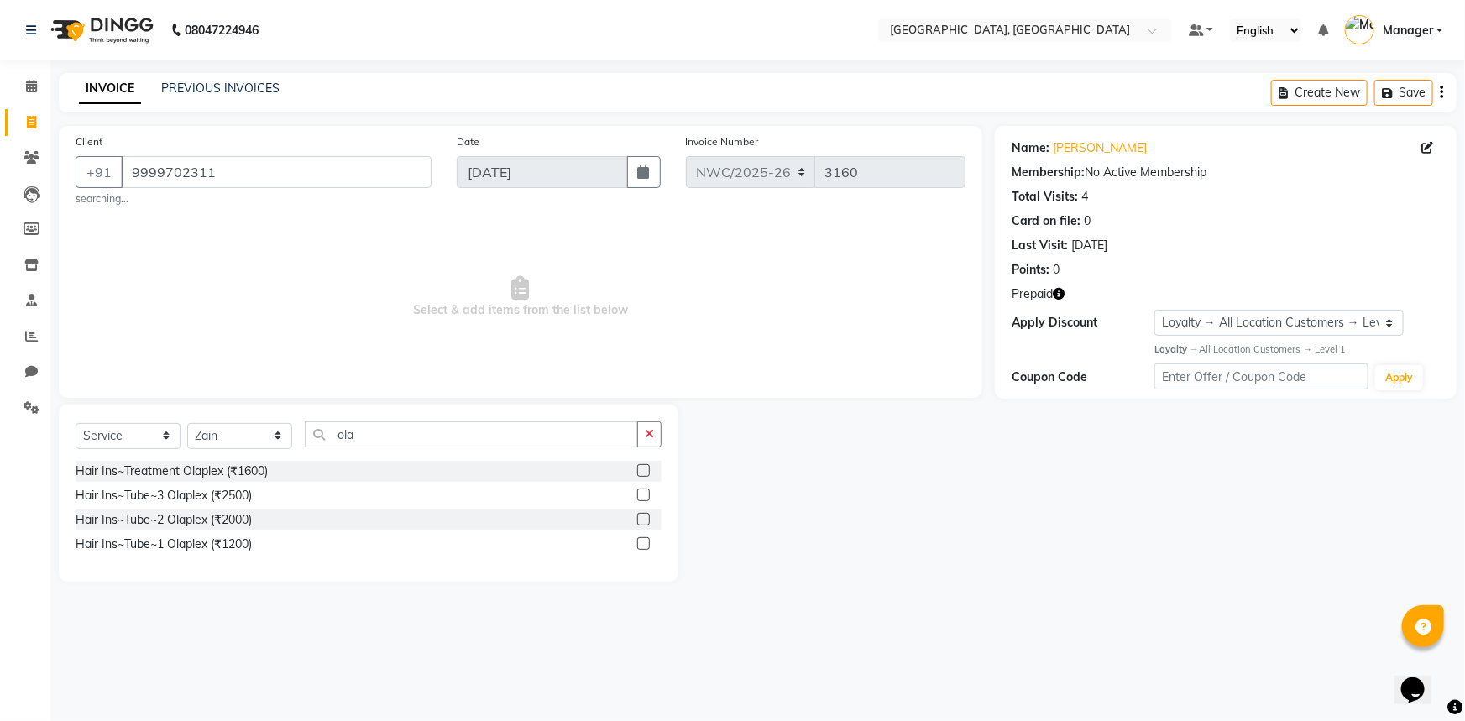
click at [648, 494] on label at bounding box center [643, 495] width 13 height 13
click at [648, 494] on input "checkbox" at bounding box center [642, 495] width 11 height 11
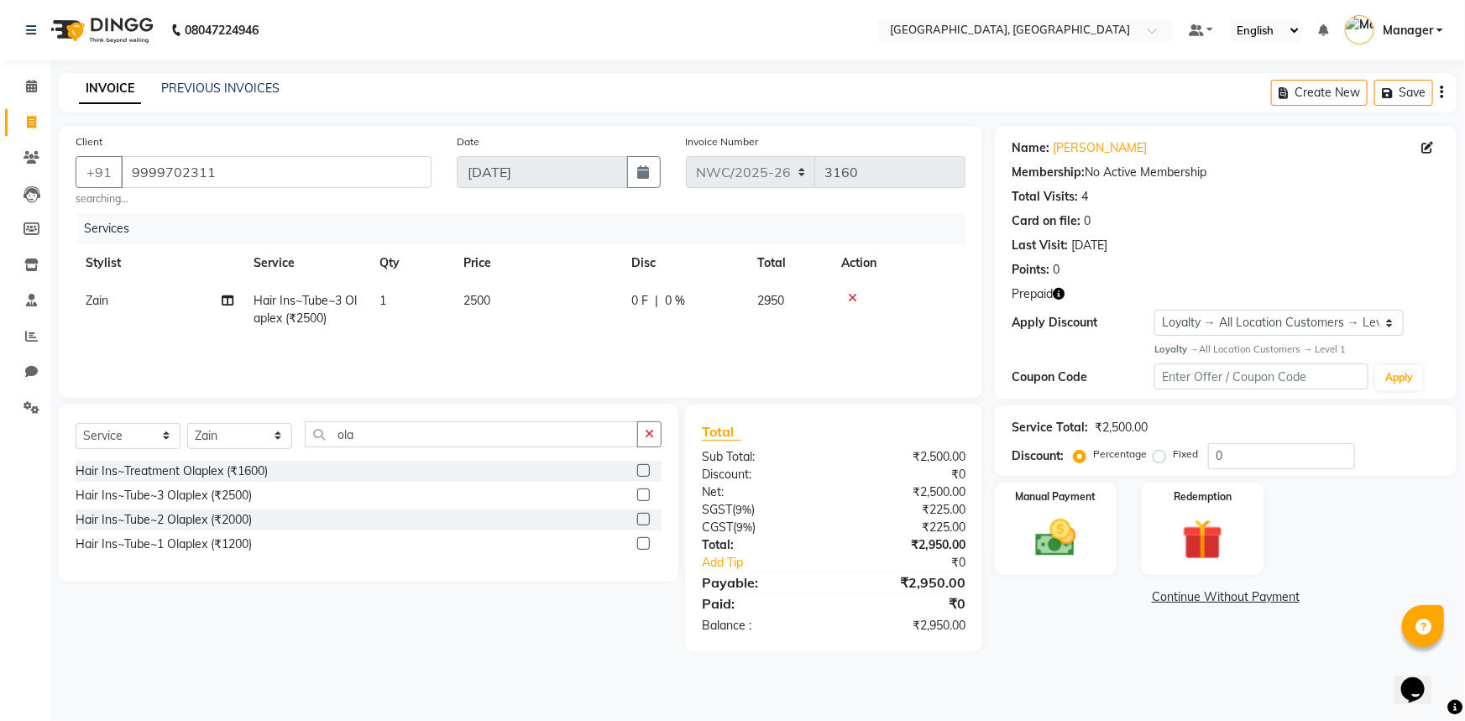
click at [490, 299] on span "2500" at bounding box center [476, 300] width 27 height 15
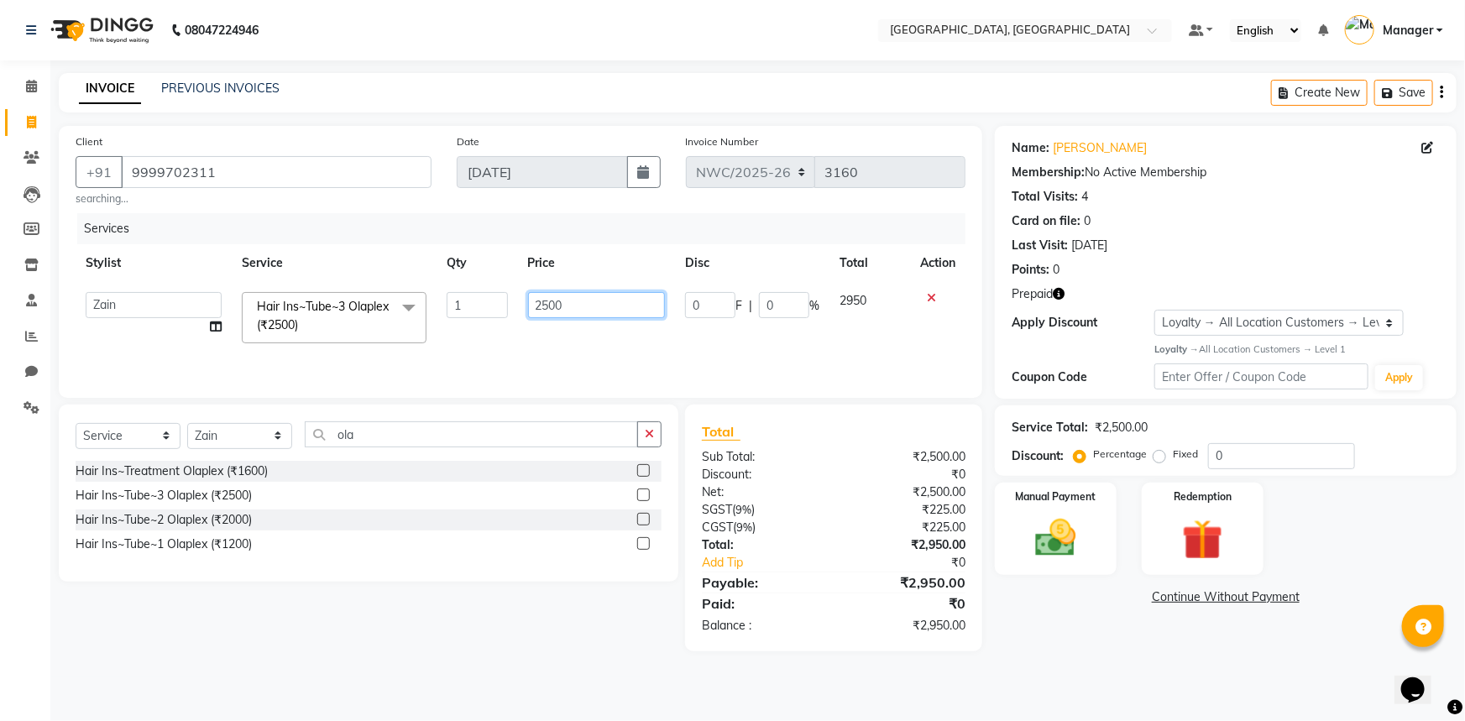
drag, startPoint x: 578, startPoint y: 295, endPoint x: 502, endPoint y: 315, distance: 78.0
click at [502, 315] on tr "[PERSON_NAME]-pdct Arshad_asst Arun_pdct Counter_Sales [PERSON_NAME] Govind_pdc…" at bounding box center [521, 317] width 890 height 71
click at [468, 346] on div "Services Stylist Service Qty Price Disc Total Action [PERSON_NAME]-pdct Arshad_…" at bounding box center [521, 297] width 890 height 168
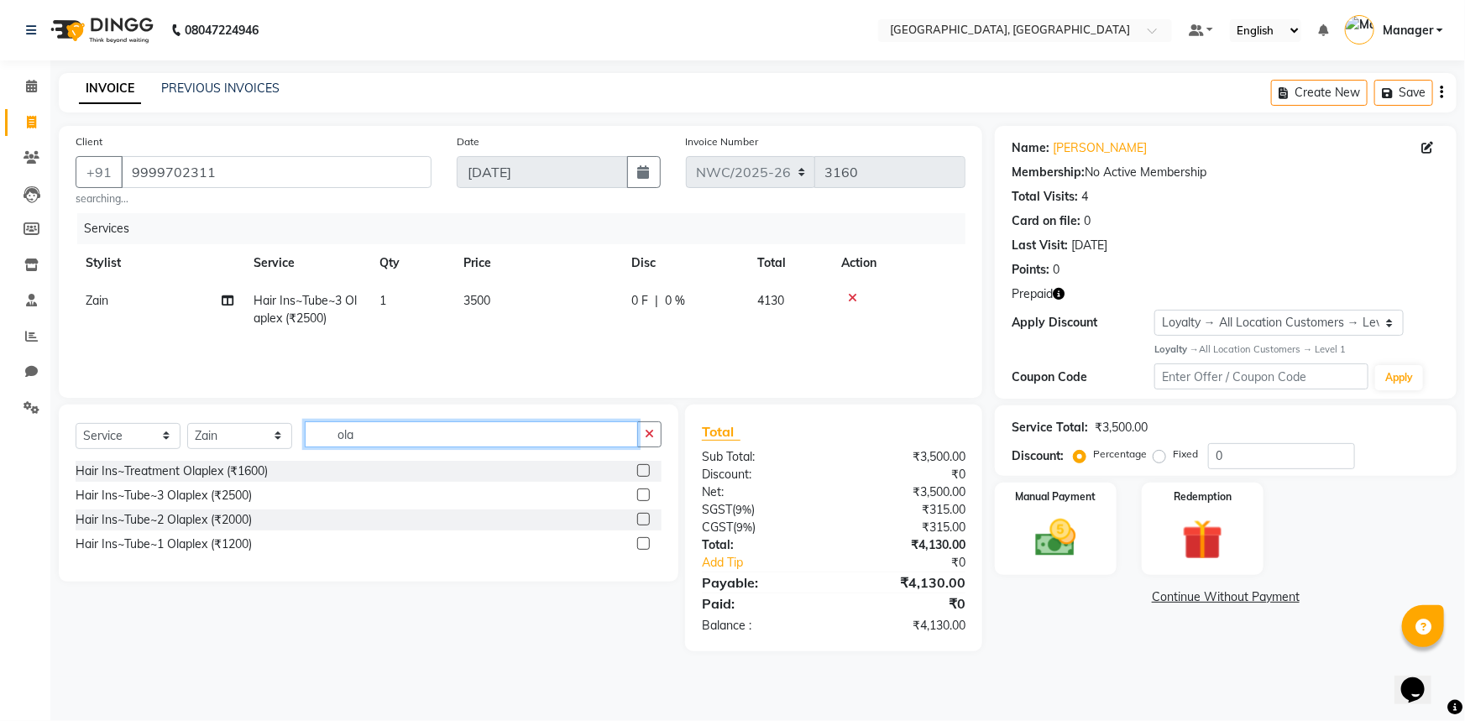
drag, startPoint x: 379, startPoint y: 435, endPoint x: 353, endPoint y: 382, distance: 58.9
click at [308, 443] on input "ola" at bounding box center [471, 434] width 333 height 26
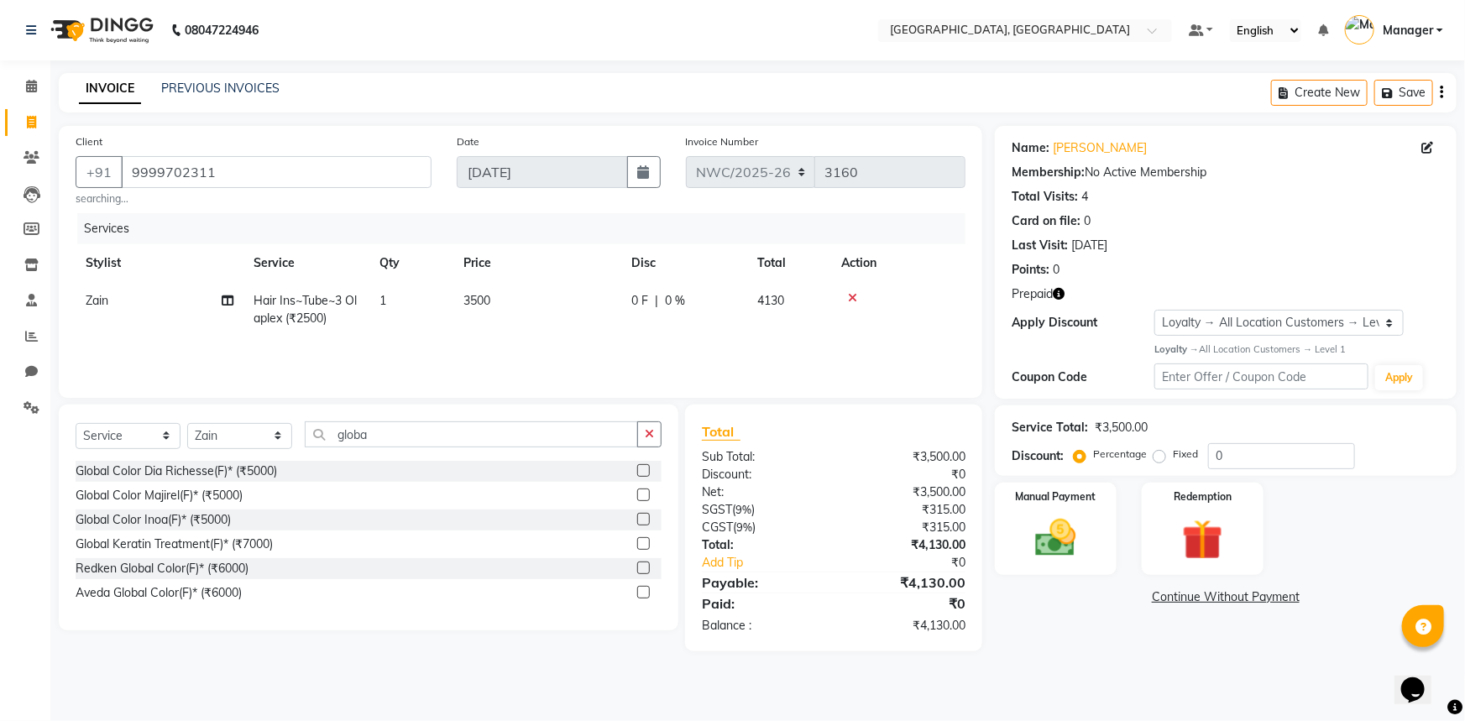
click at [645, 521] on label at bounding box center [643, 519] width 13 height 13
click at [645, 521] on input "checkbox" at bounding box center [642, 520] width 11 height 11
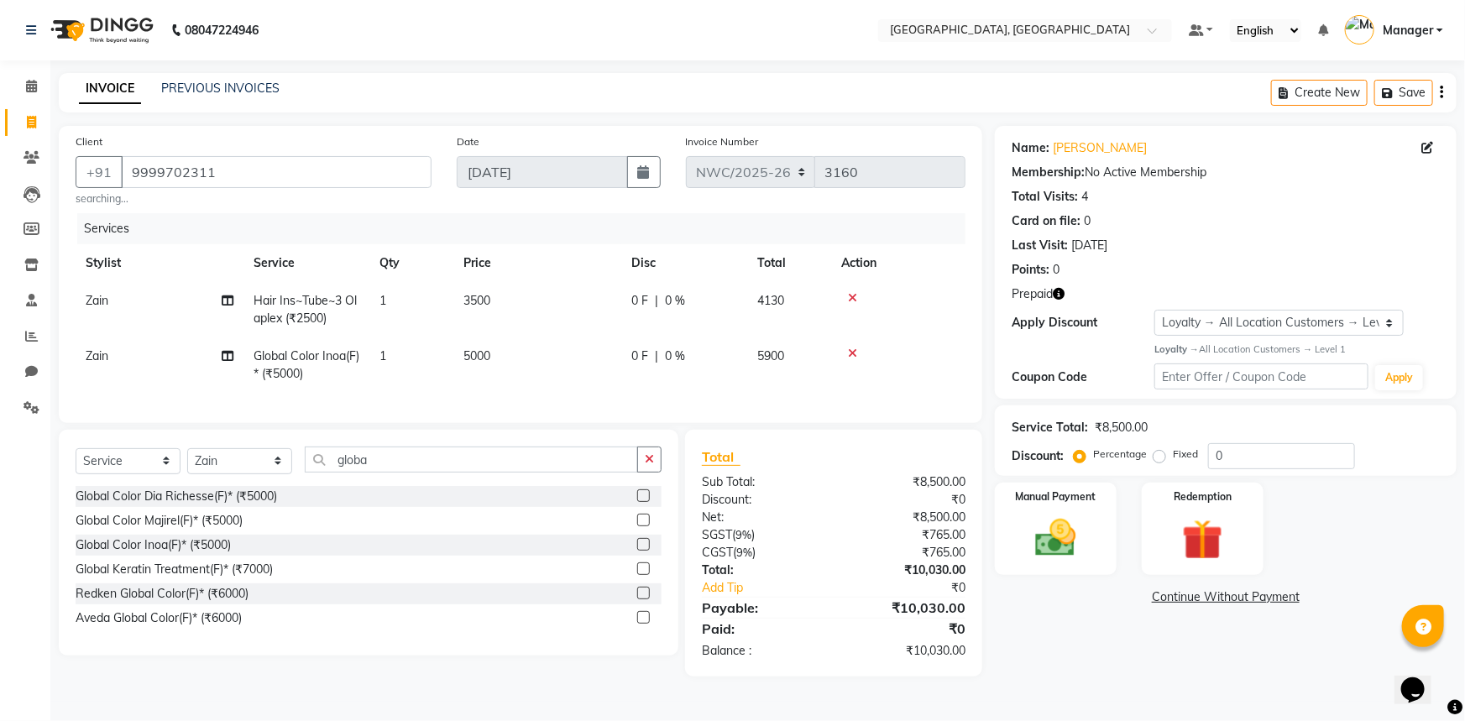
click at [487, 356] on span "5000" at bounding box center [476, 355] width 27 height 15
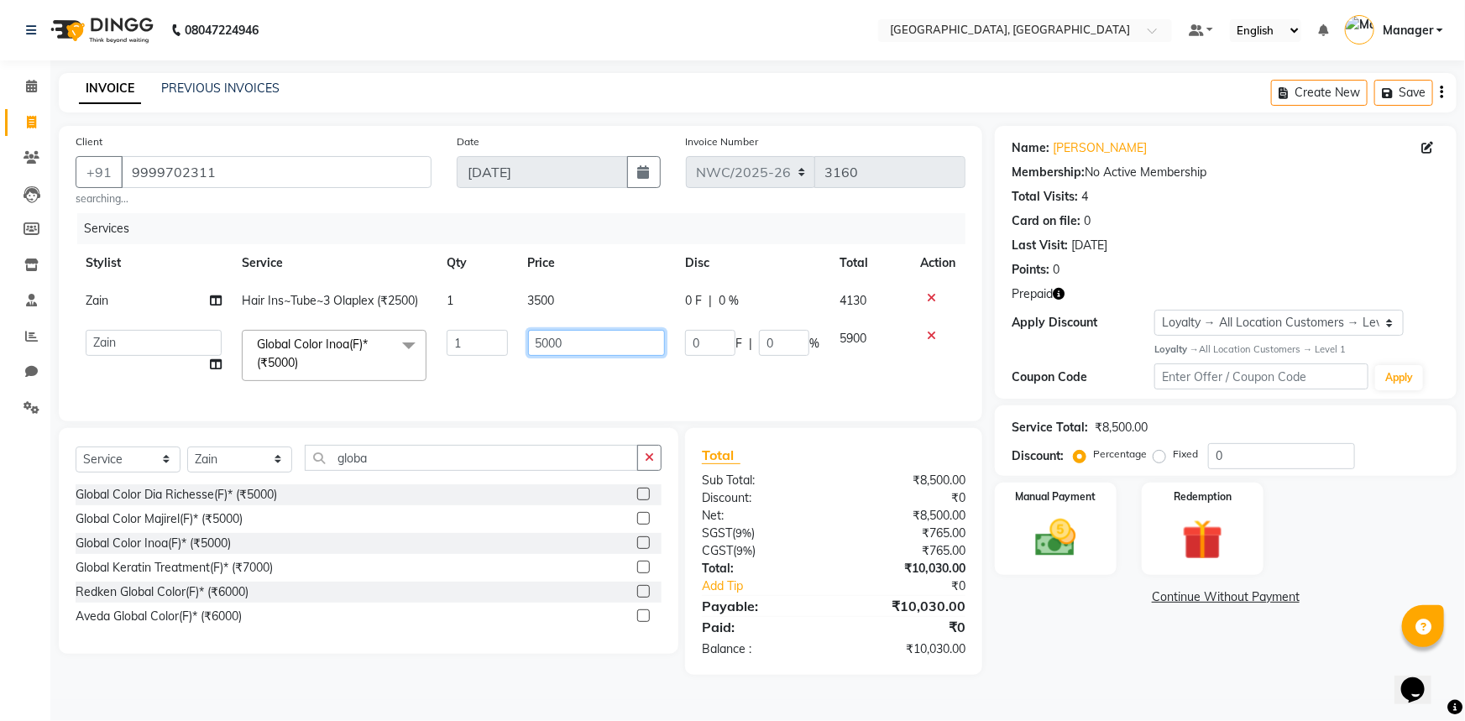
drag, startPoint x: 579, startPoint y: 342, endPoint x: 529, endPoint y: 344, distance: 50.4
click at [529, 344] on input "5000" at bounding box center [597, 343] width 138 height 26
click at [527, 375] on td "12000" at bounding box center [597, 355] width 158 height 71
click at [1059, 289] on icon "button" at bounding box center [1059, 294] width 12 height 12
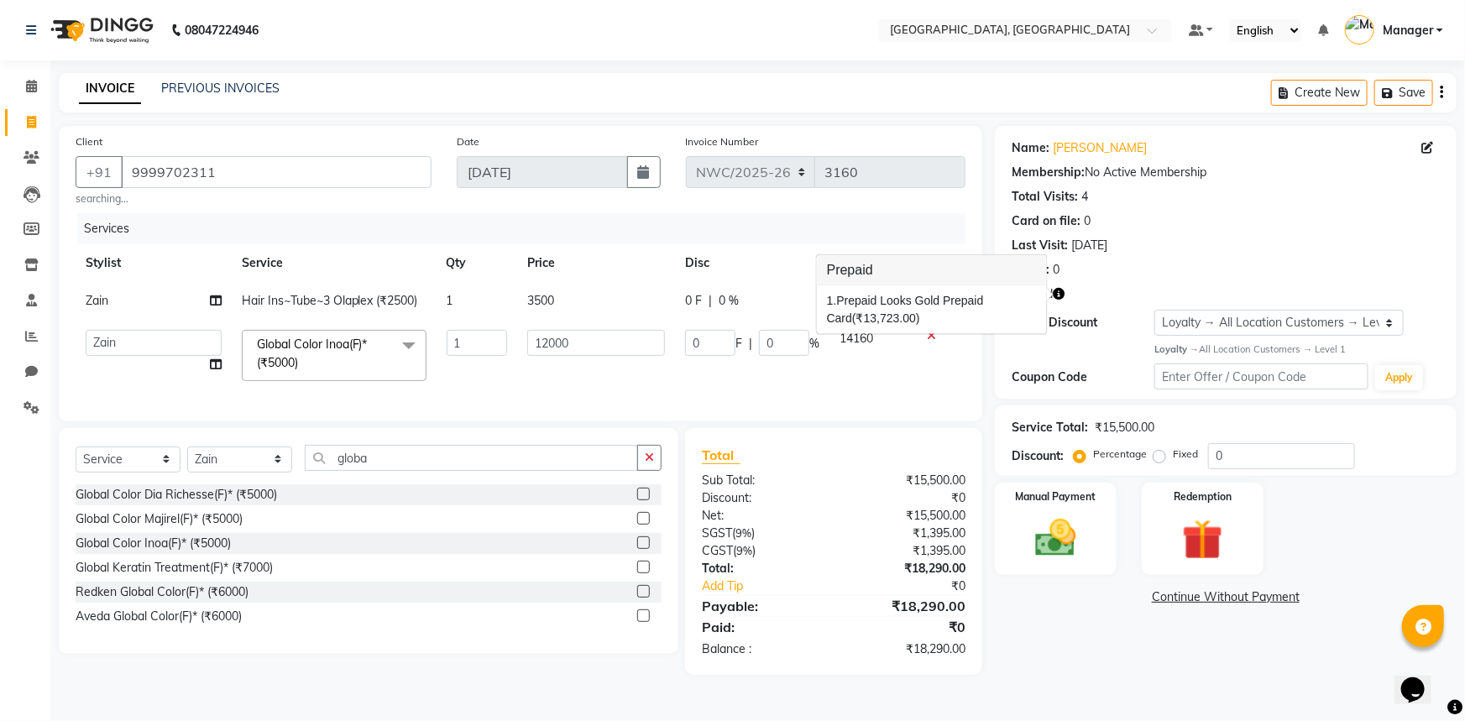
click at [795, 61] on div "08047224946 Select Location × Looks Noida [GEOGRAPHIC_DATA], [GEOGRAPHIC_DATA] …" at bounding box center [732, 360] width 1465 height 721
click at [1058, 294] on icon "button" at bounding box center [1059, 294] width 12 height 12
click at [1081, 145] on link "[PERSON_NAME]" at bounding box center [1100, 148] width 94 height 18
click at [1099, 145] on link "[PERSON_NAME]" at bounding box center [1100, 148] width 94 height 18
